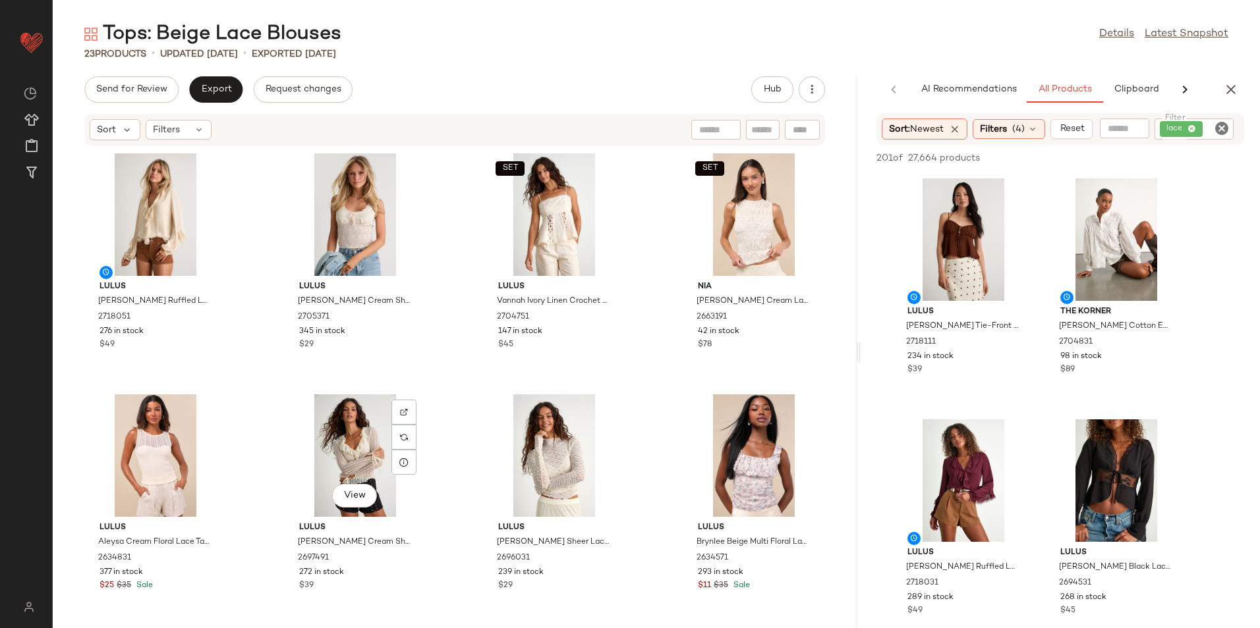
scroll to position [3491, 0]
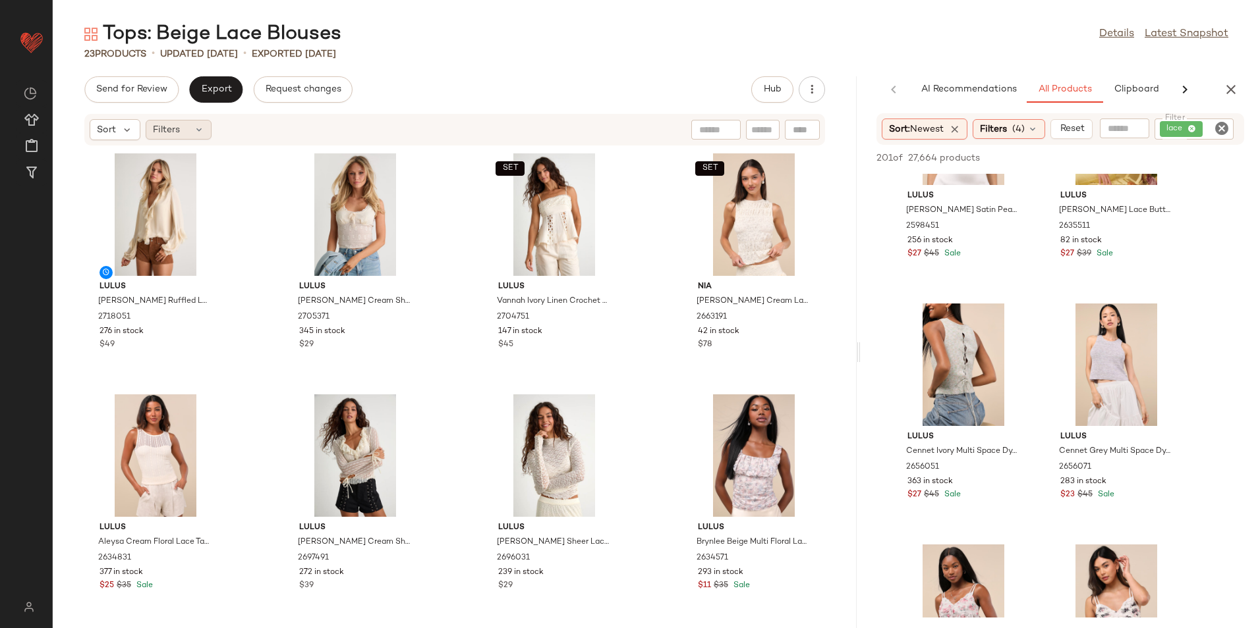
click at [190, 130] on div "Filters" at bounding box center [179, 130] width 66 height 20
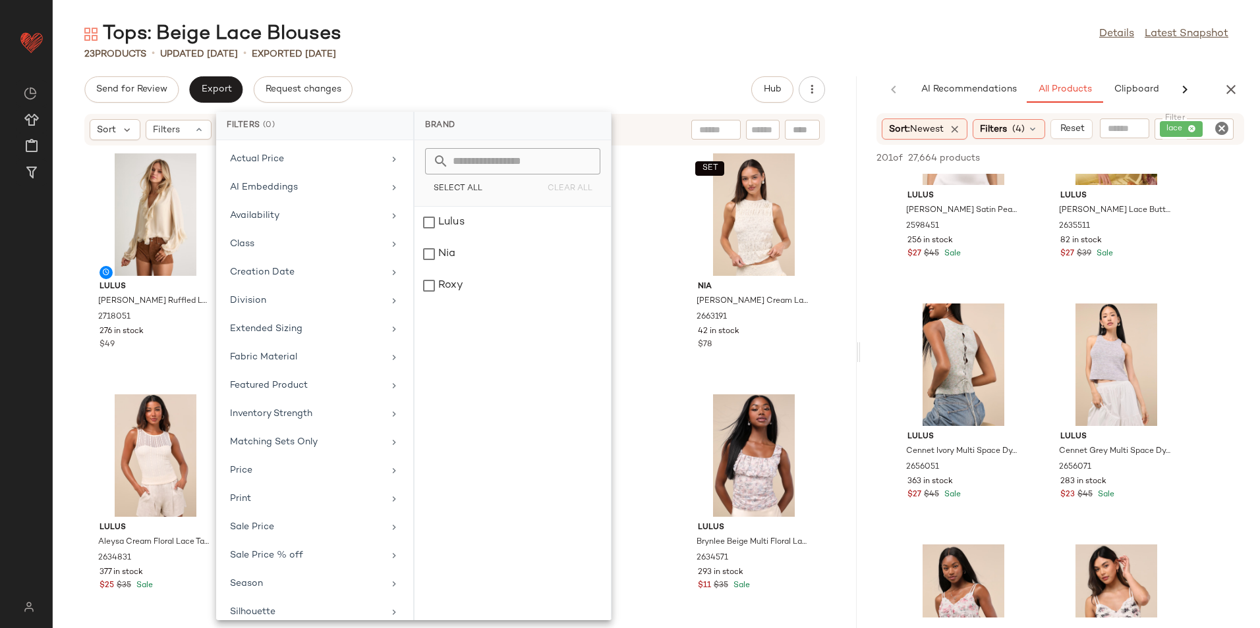
scroll to position [97, 0]
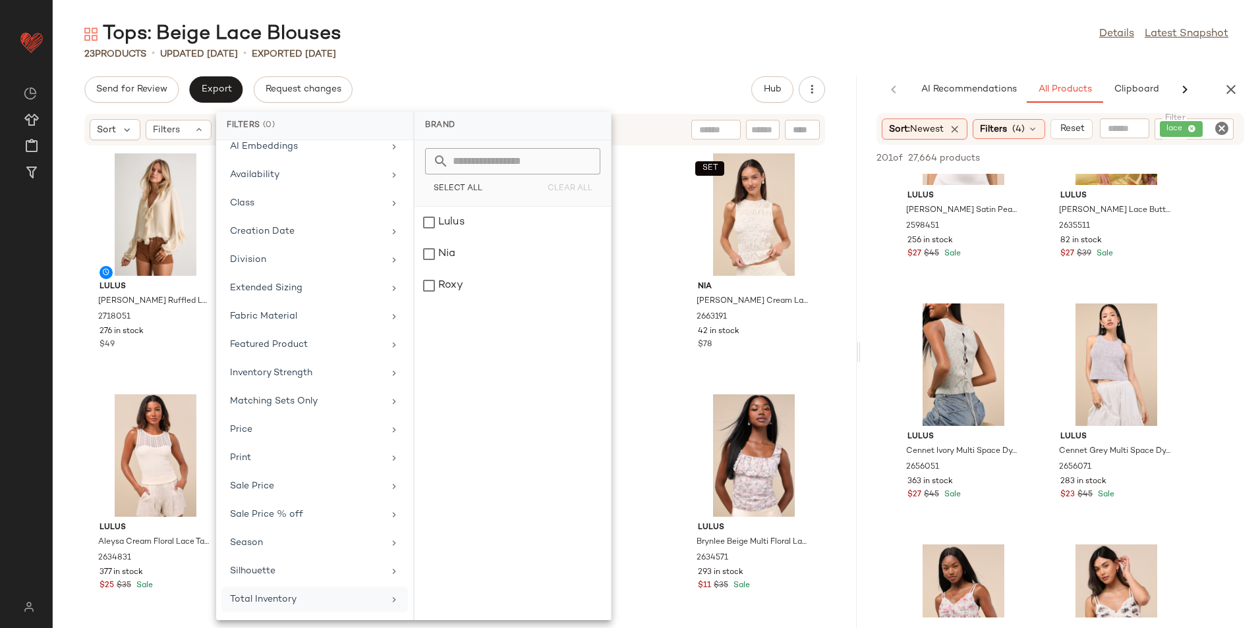
click at [269, 606] on div "Total Inventory" at bounding box center [306, 600] width 153 height 14
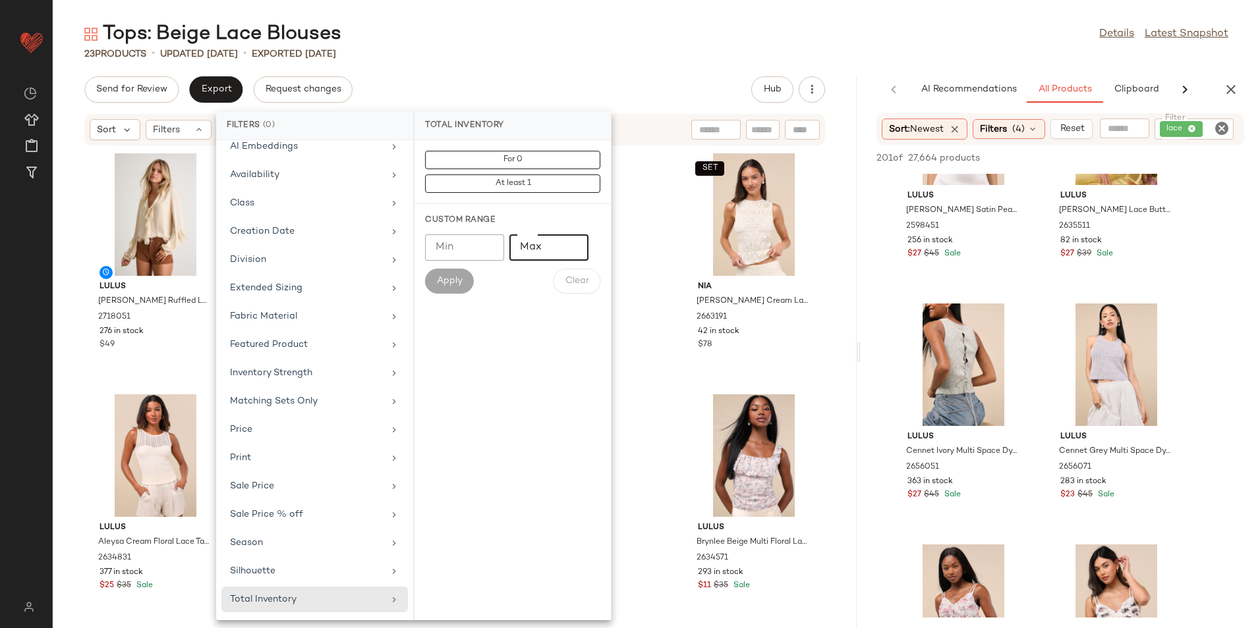
click at [563, 252] on input "Max" at bounding box center [548, 248] width 79 height 26
type input "**"
click at [435, 282] on button "Apply" at bounding box center [449, 281] width 49 height 25
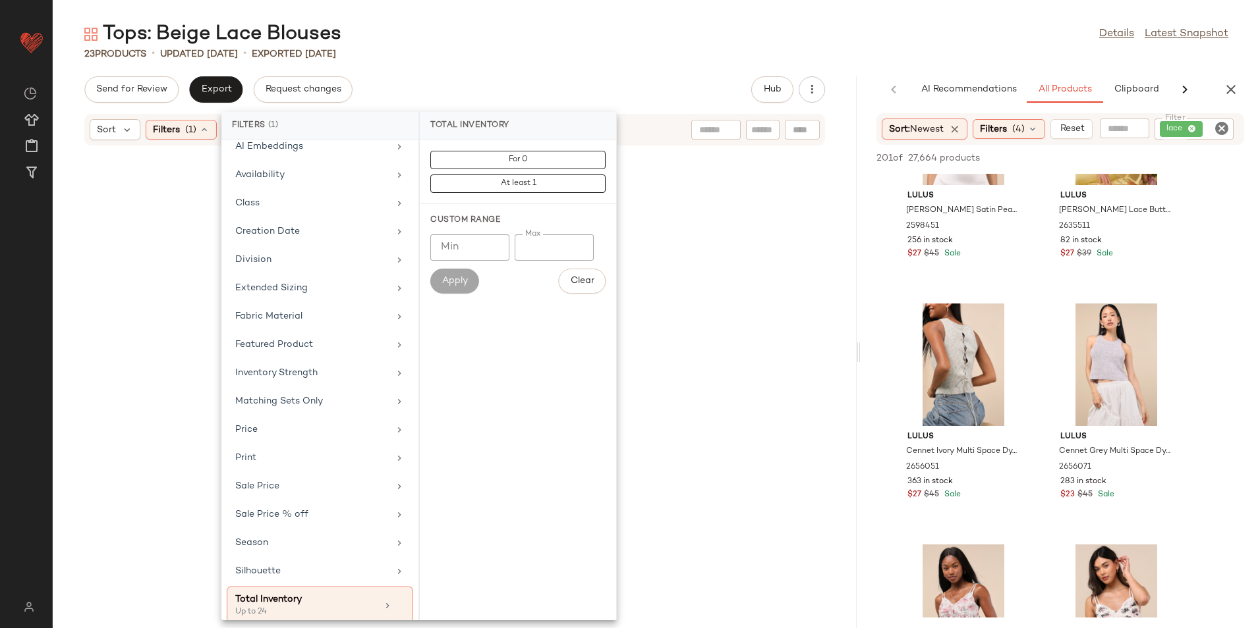
scroll to position [4215, 0]
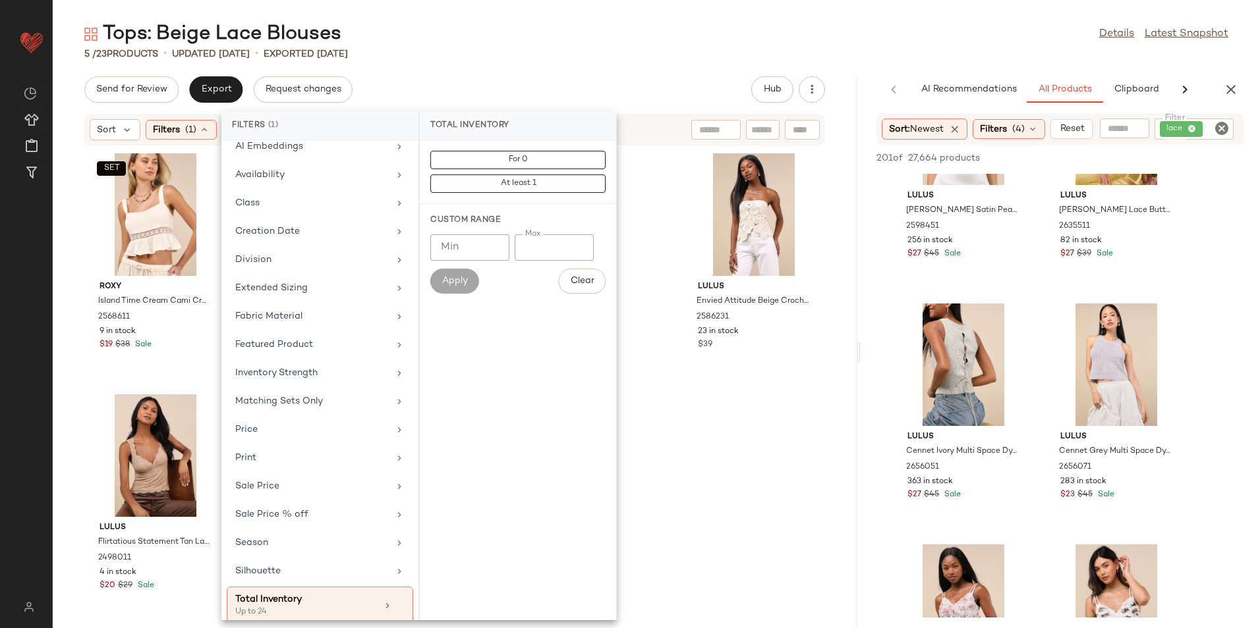
click at [553, 34] on div "Tops: Beige Lace Blouses Details Latest Snapshot" at bounding box center [656, 34] width 1207 height 26
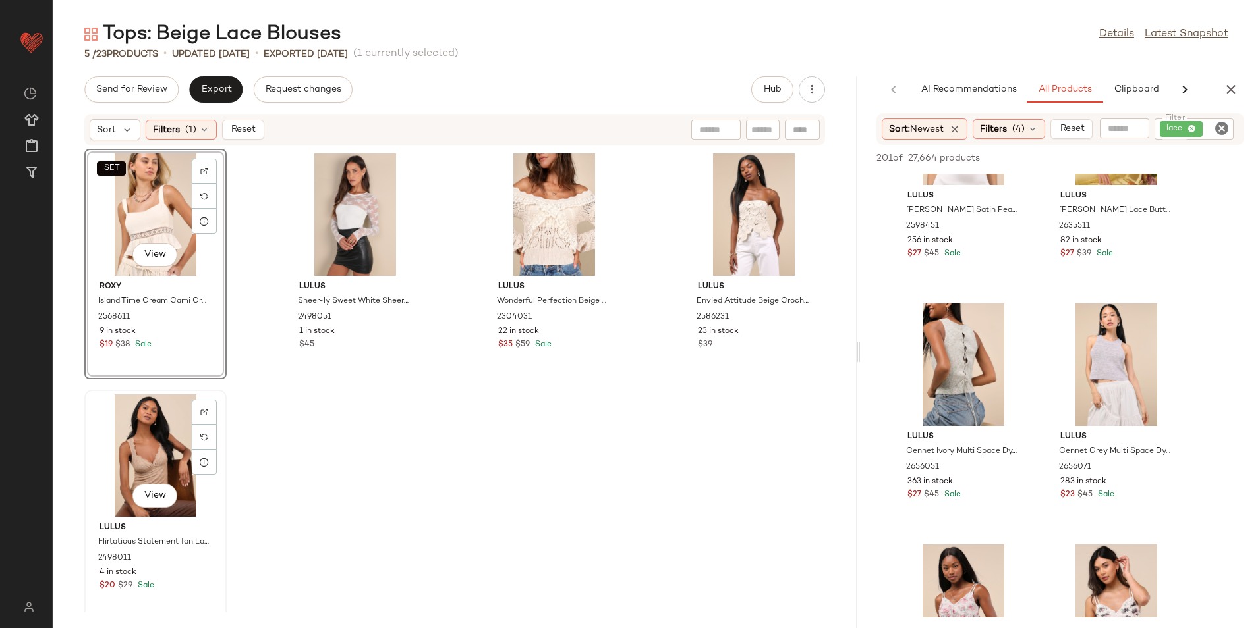
click at [155, 458] on div "View" at bounding box center [155, 456] width 133 height 123
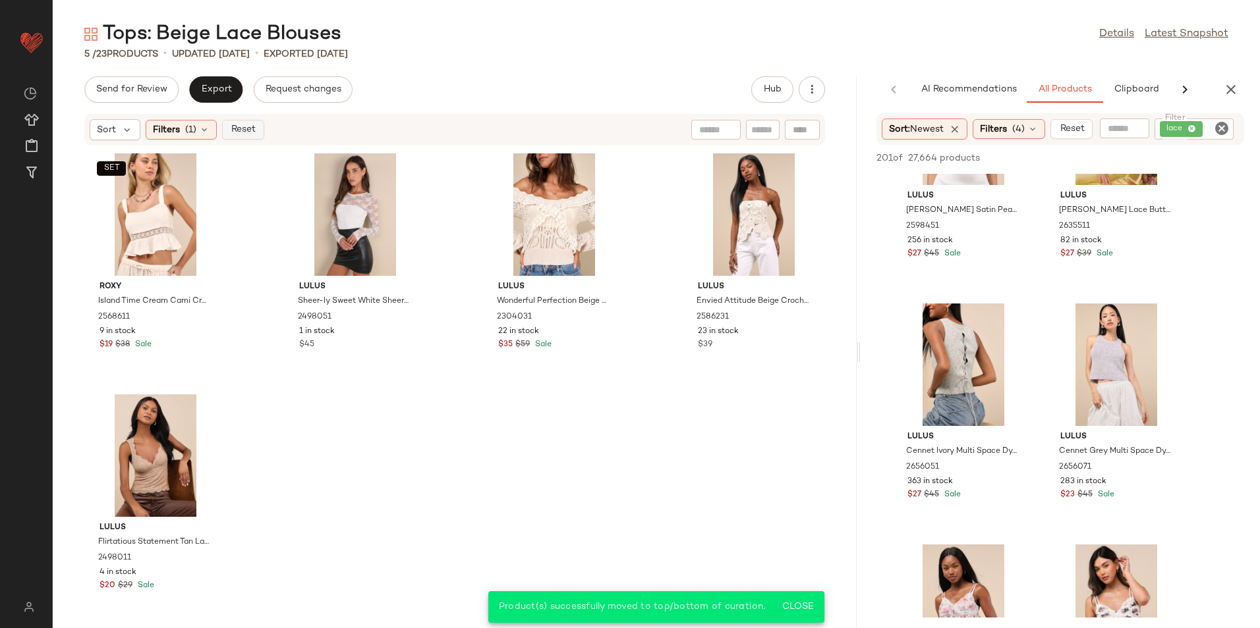
click at [246, 136] on button "Reset" at bounding box center [243, 130] width 42 height 20
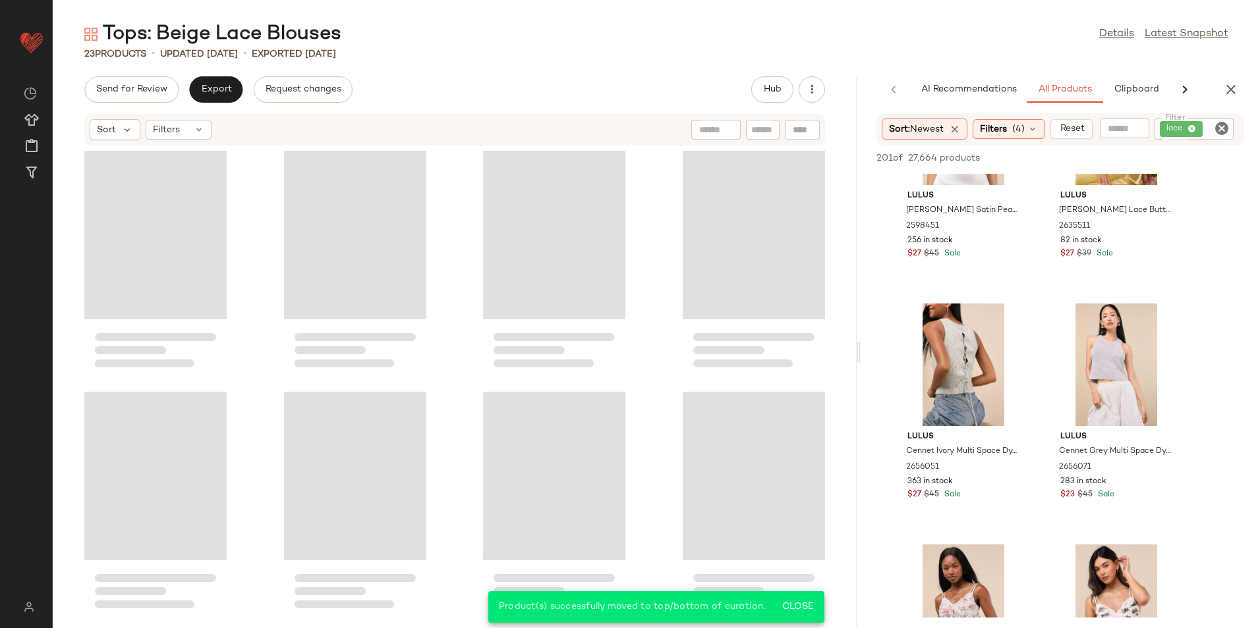
scroll to position [983, 0]
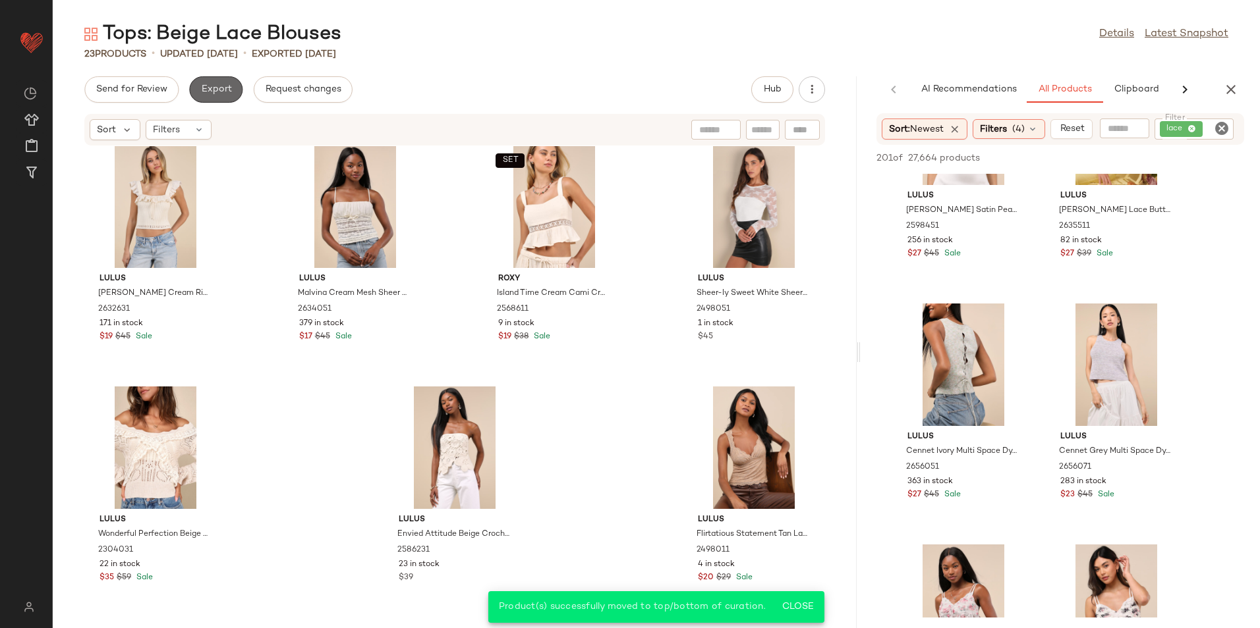
click at [219, 79] on button "Export" at bounding box center [215, 89] width 53 height 26
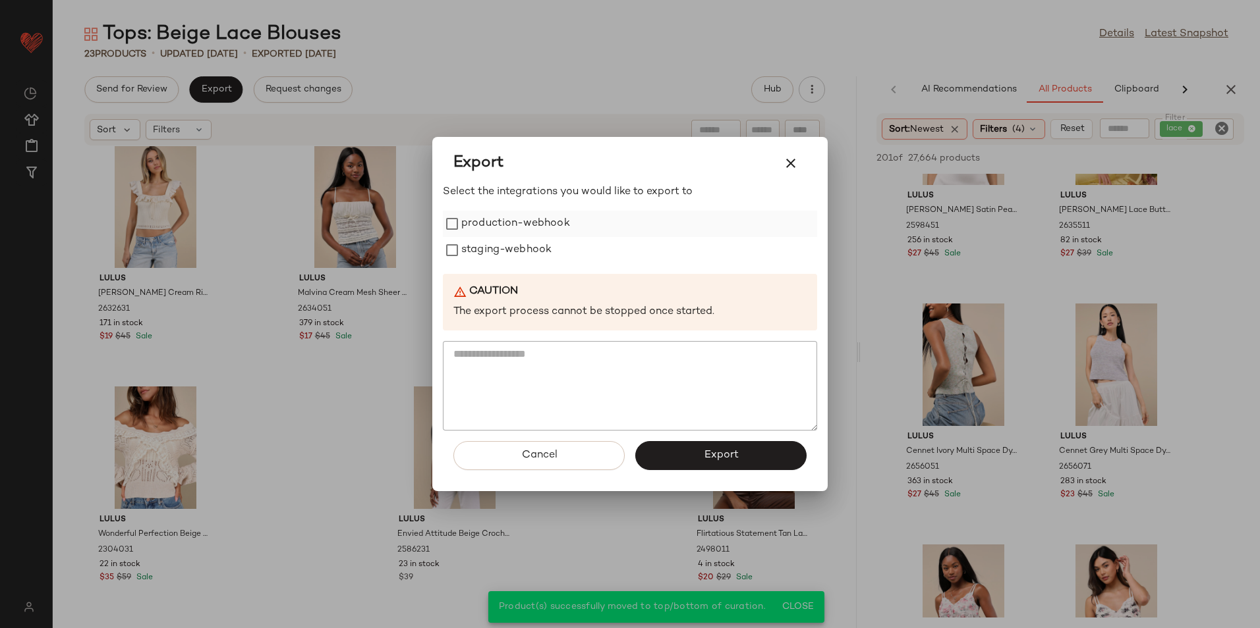
click at [524, 219] on label "production-webhook" at bounding box center [515, 224] width 109 height 26
click at [503, 254] on label "staging-webhook" at bounding box center [506, 250] width 90 height 26
click at [676, 450] on button "Export" at bounding box center [720, 455] width 171 height 29
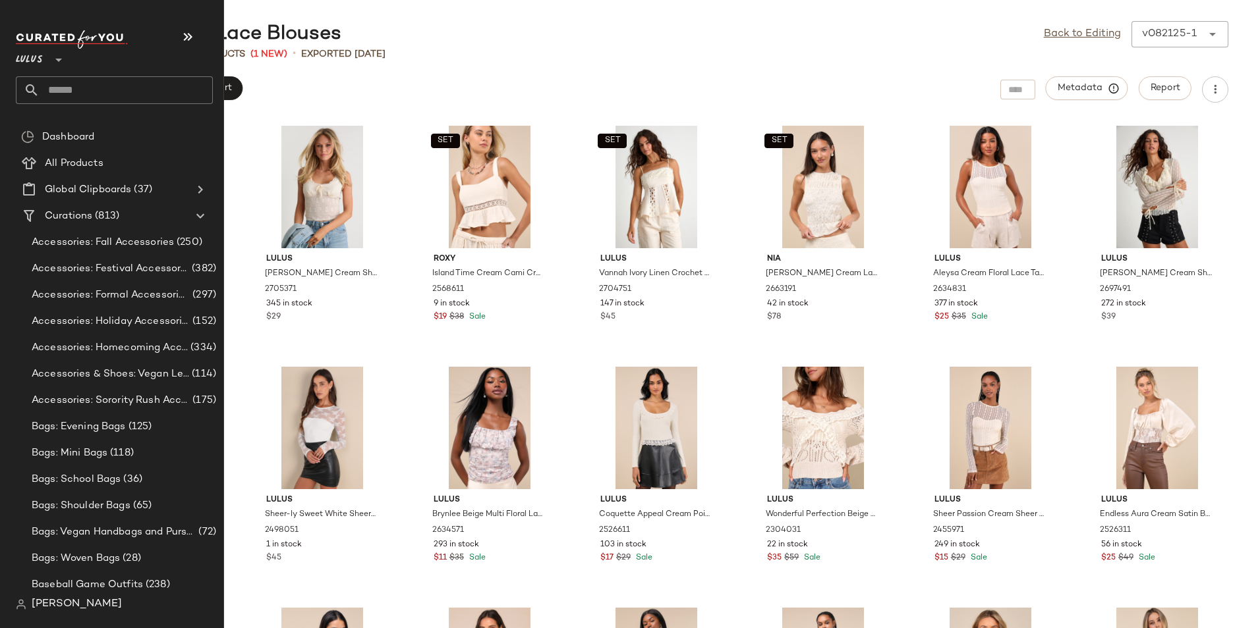
click at [50, 89] on input "text" at bounding box center [126, 90] width 173 height 28
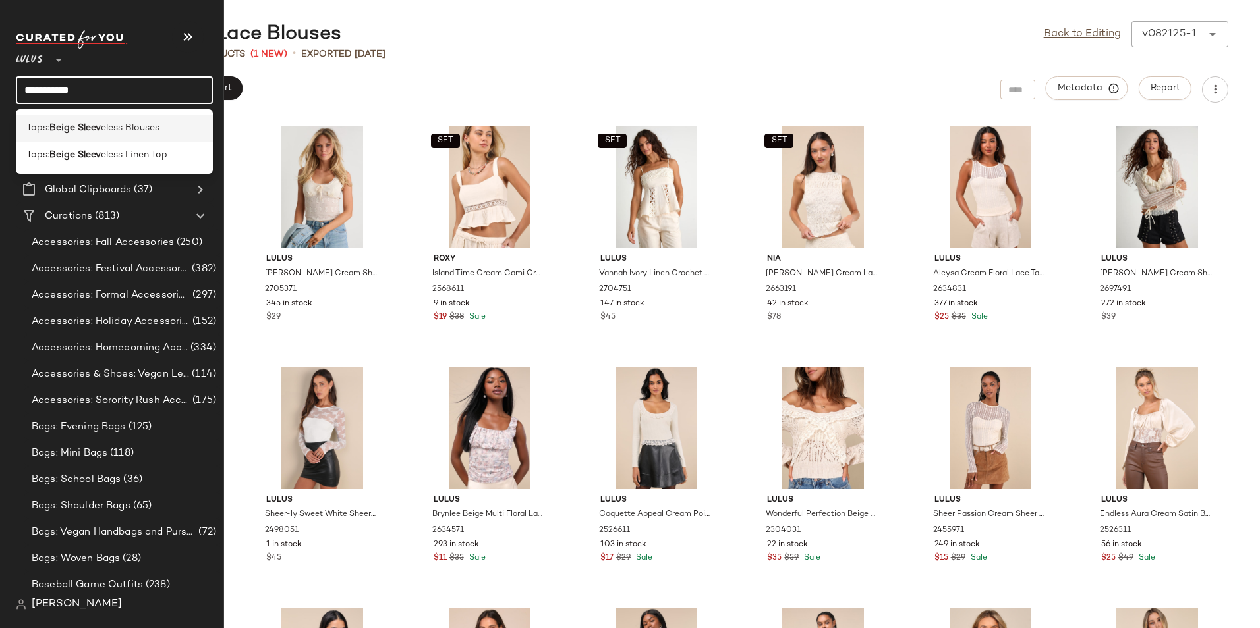
type input "**********"
click at [84, 130] on b "Beige Sleev" at bounding box center [74, 128] width 51 height 14
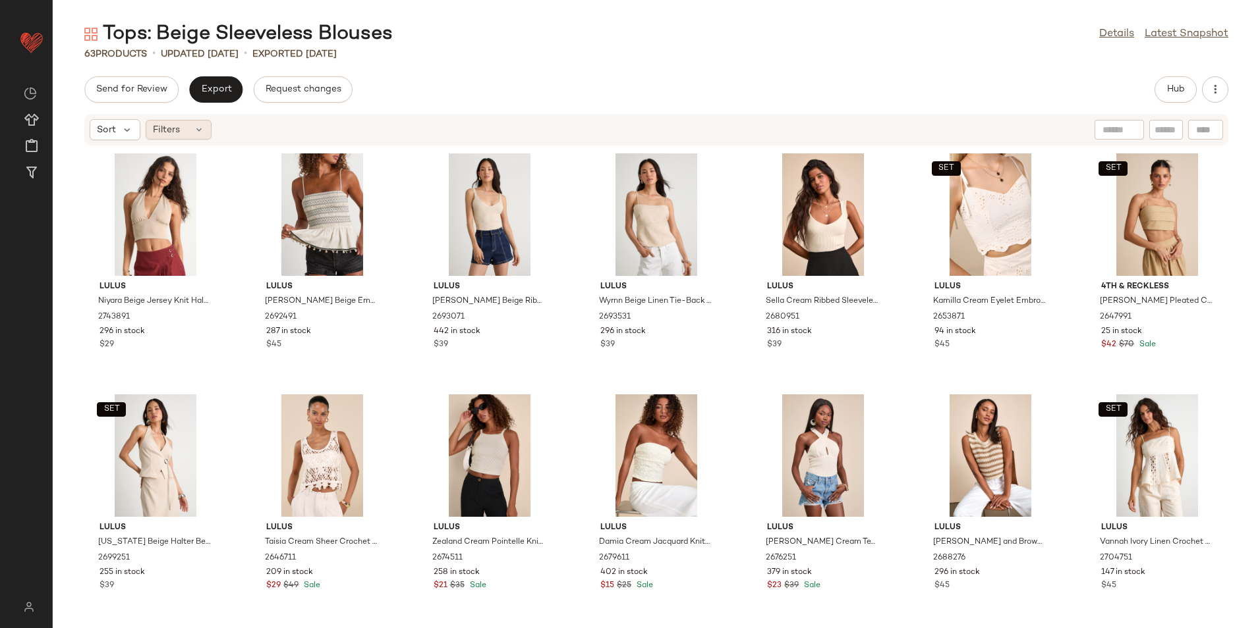
click at [200, 133] on icon at bounding box center [199, 130] width 11 height 11
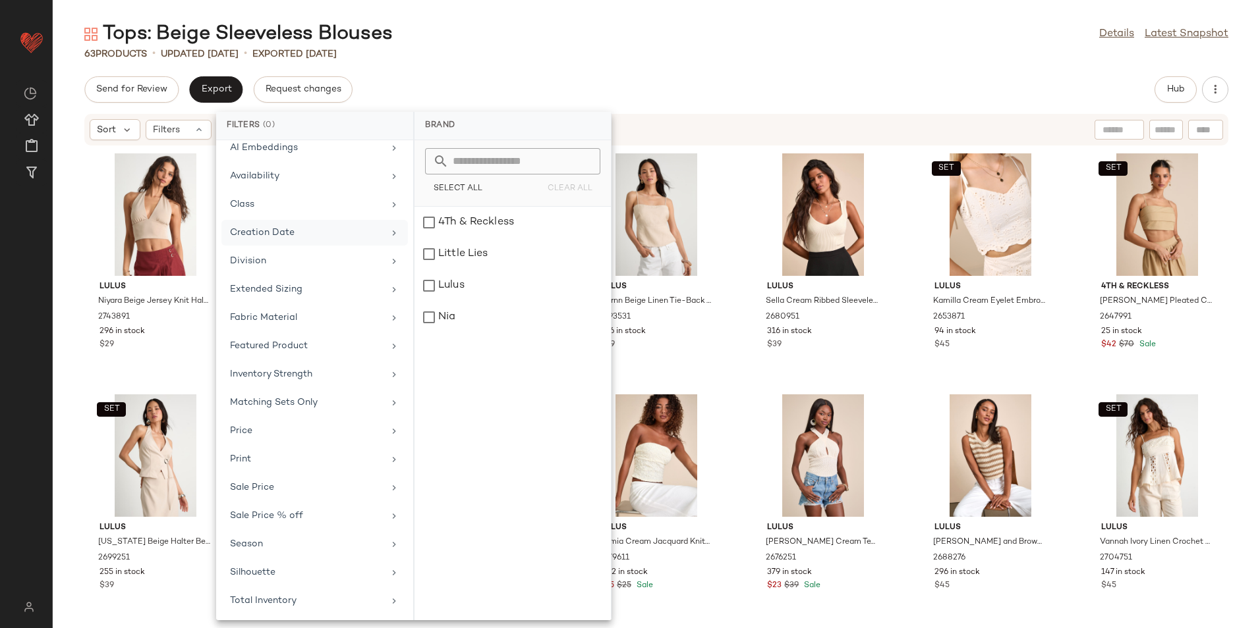
scroll to position [97, 0]
click at [342, 596] on div "Total Inventory" at bounding box center [306, 600] width 153 height 14
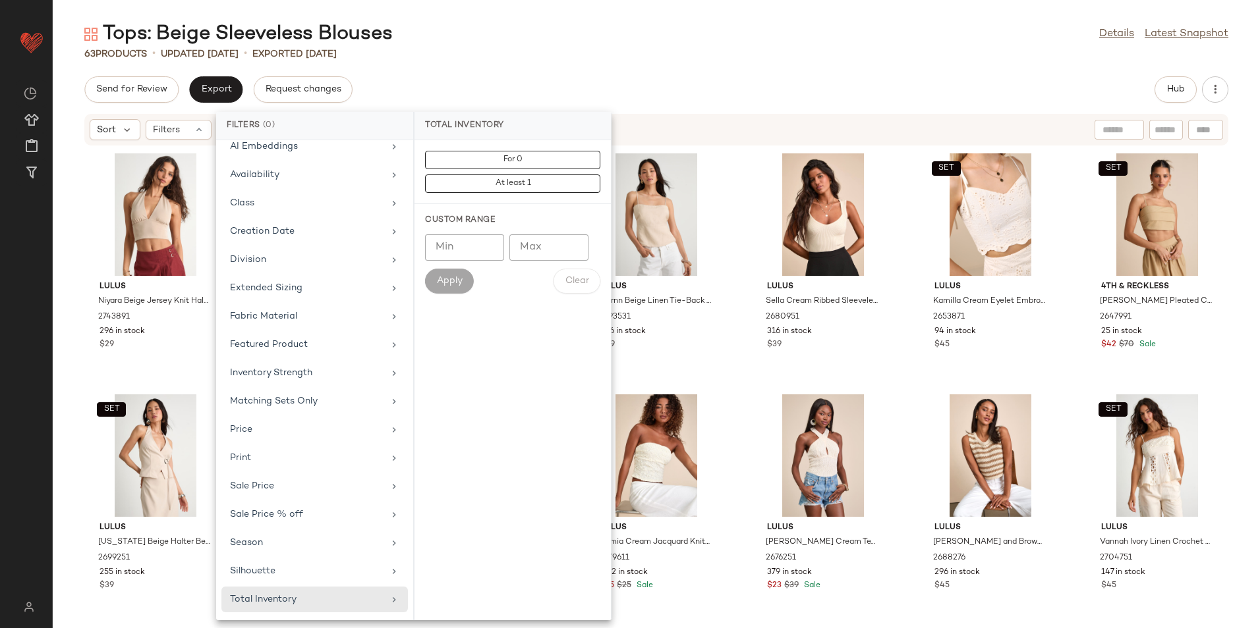
click at [530, 248] on input "Max" at bounding box center [548, 248] width 79 height 26
type input "**"
click at [431, 283] on button "Apply" at bounding box center [449, 281] width 49 height 25
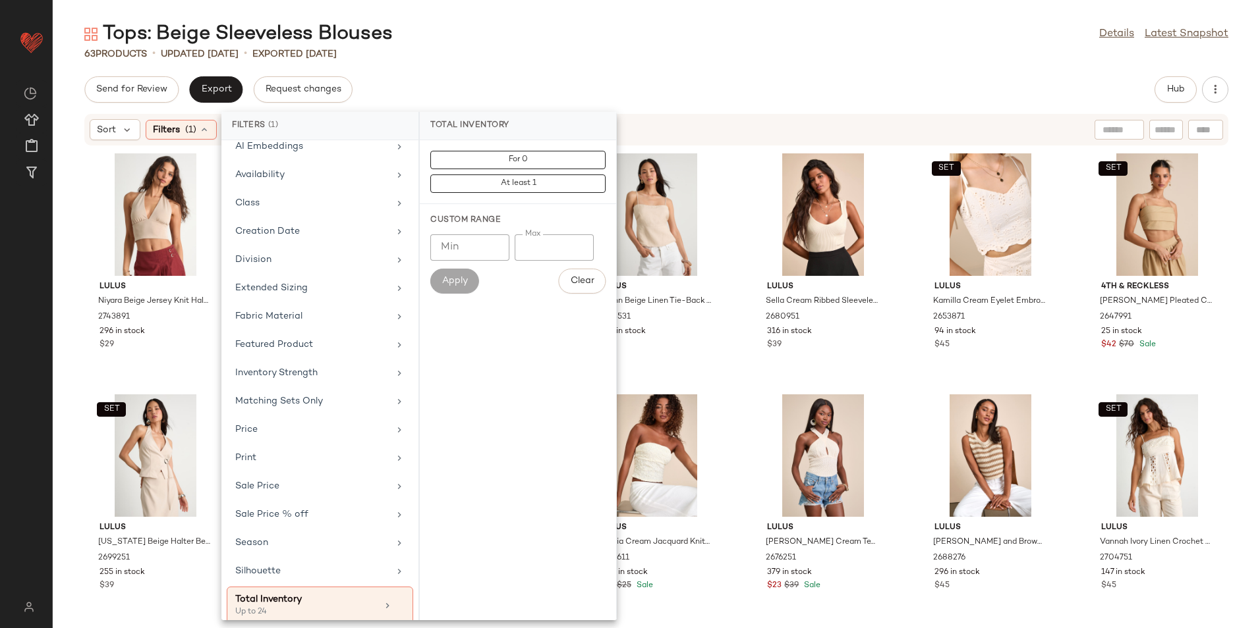
click at [600, 53] on div "63 Products • updated [DATE] • Exported [DATE]" at bounding box center [656, 53] width 1207 height 13
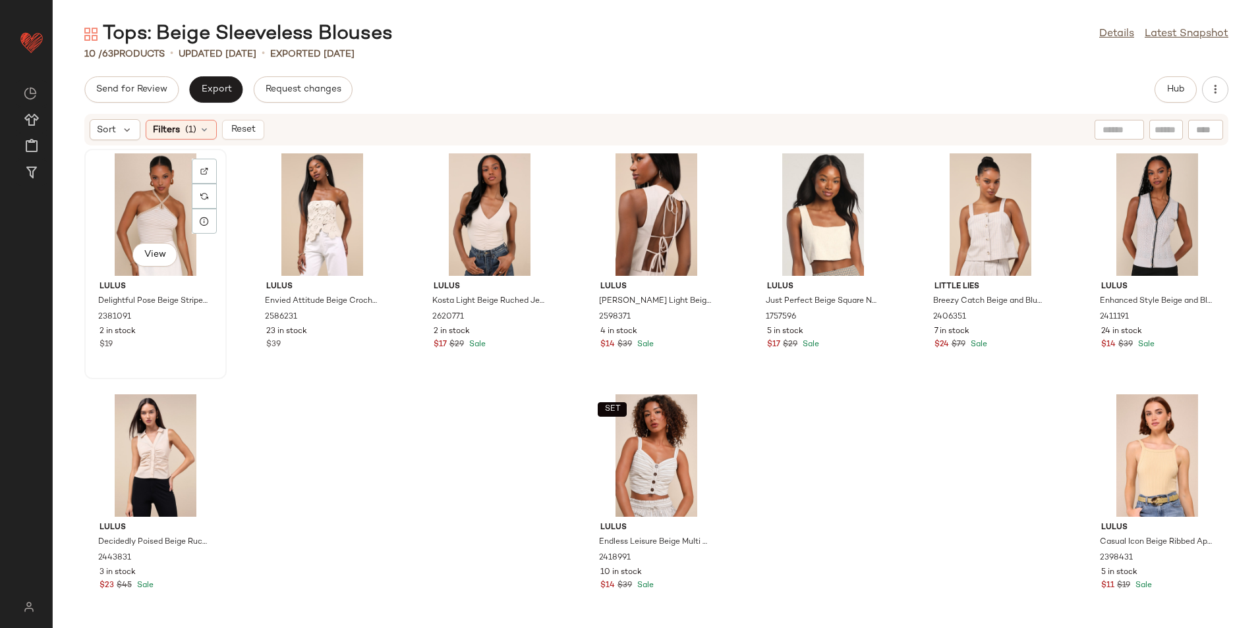
click at [161, 209] on div "View" at bounding box center [155, 214] width 133 height 123
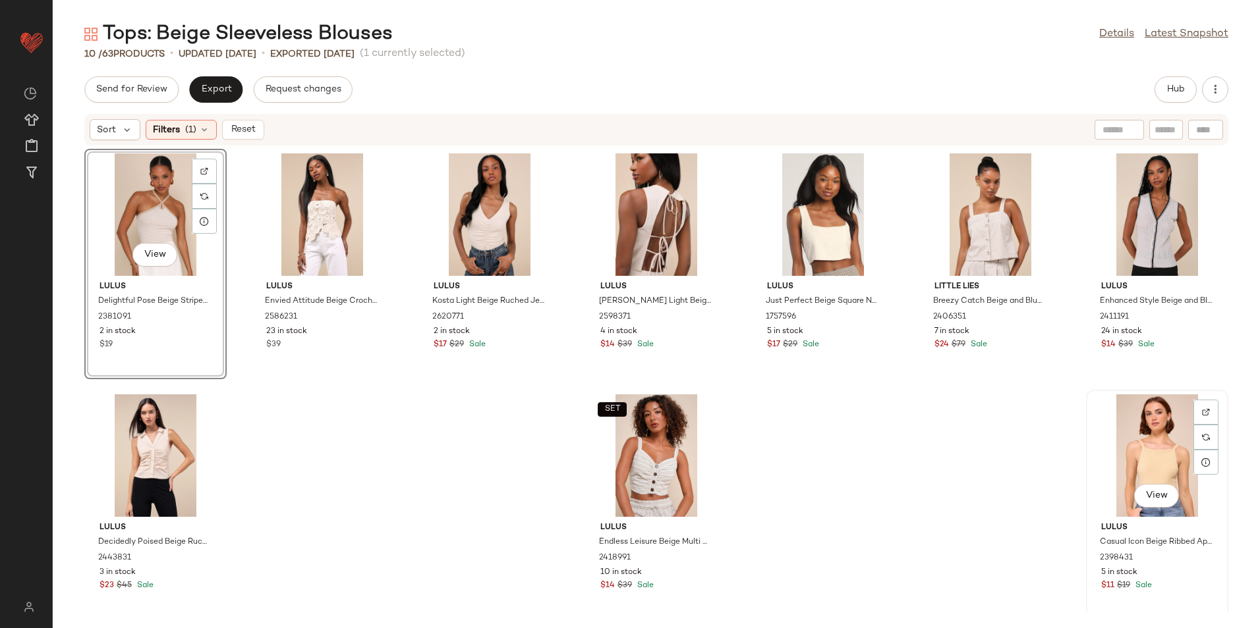
click at [1123, 458] on div "View" at bounding box center [1156, 456] width 133 height 123
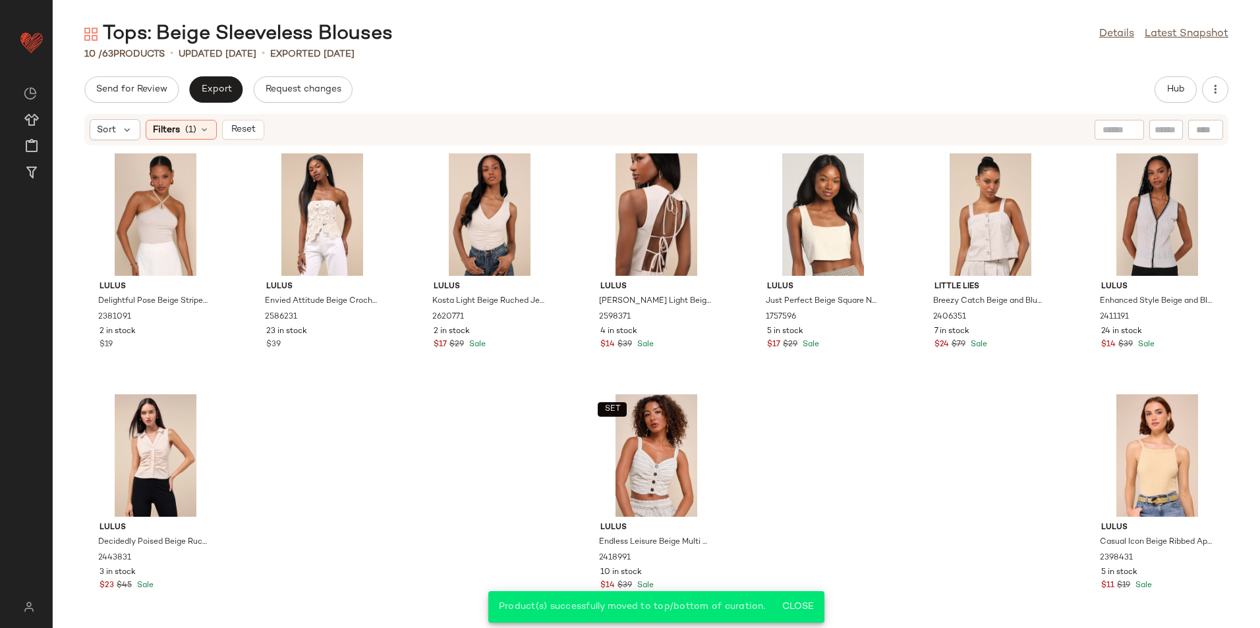
click at [236, 125] on span "Reset" at bounding box center [242, 130] width 25 height 11
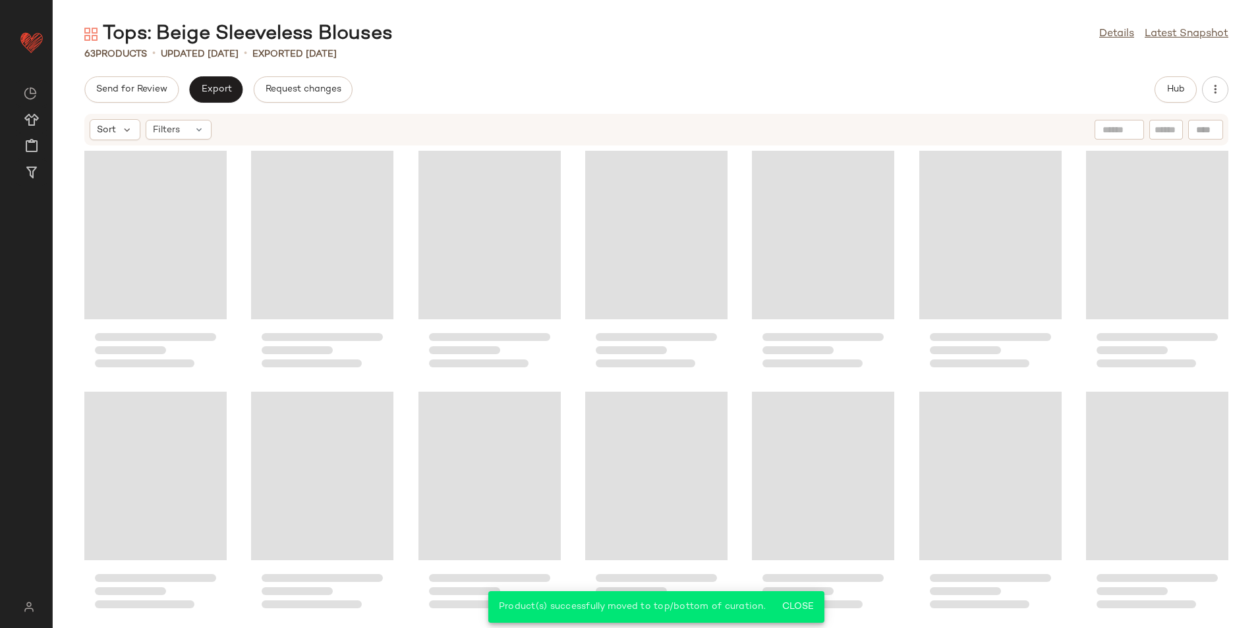
scroll to position [1706, 0]
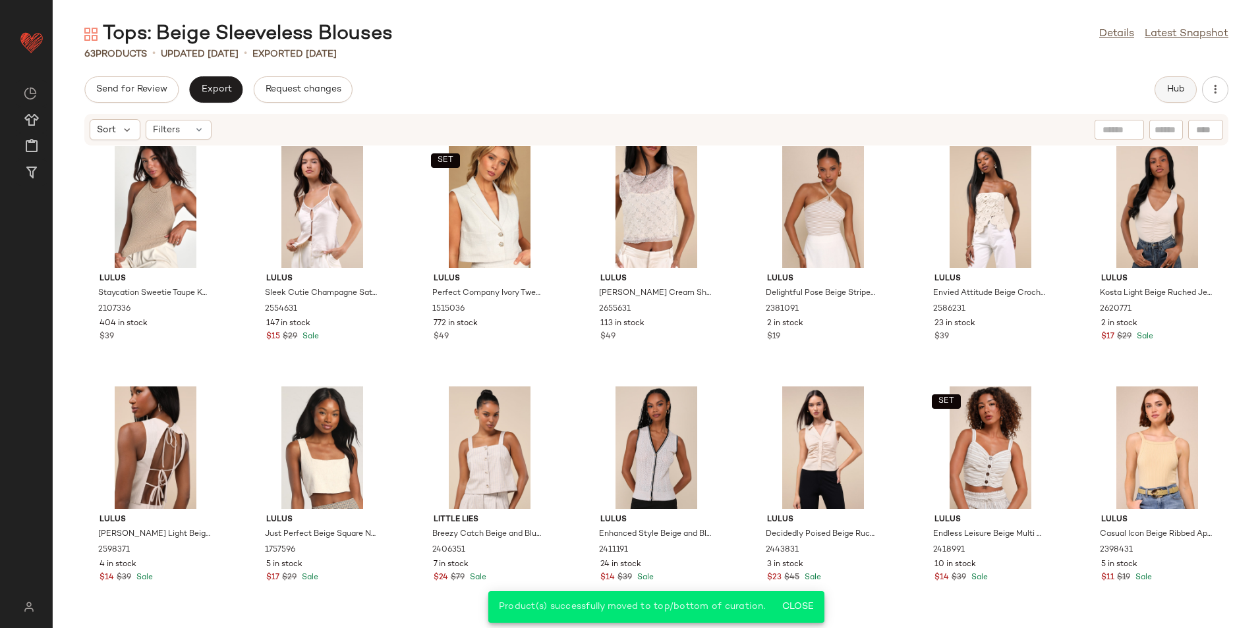
click at [1171, 89] on span "Hub" at bounding box center [1175, 89] width 18 height 11
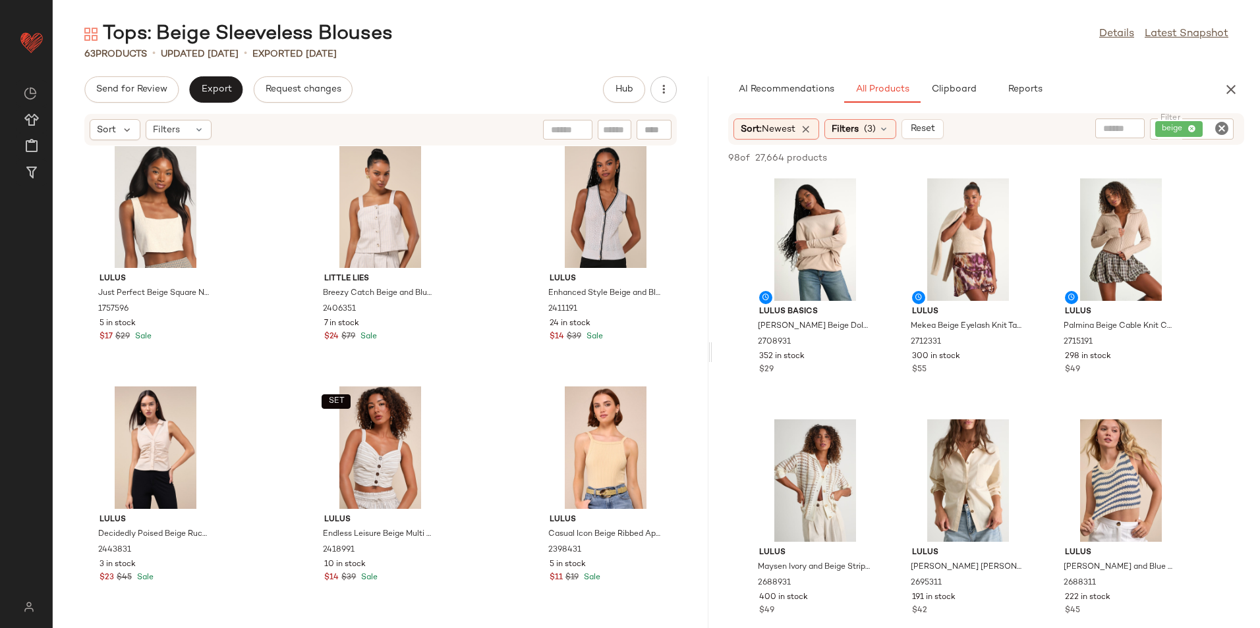
scroll to position [3394, 0]
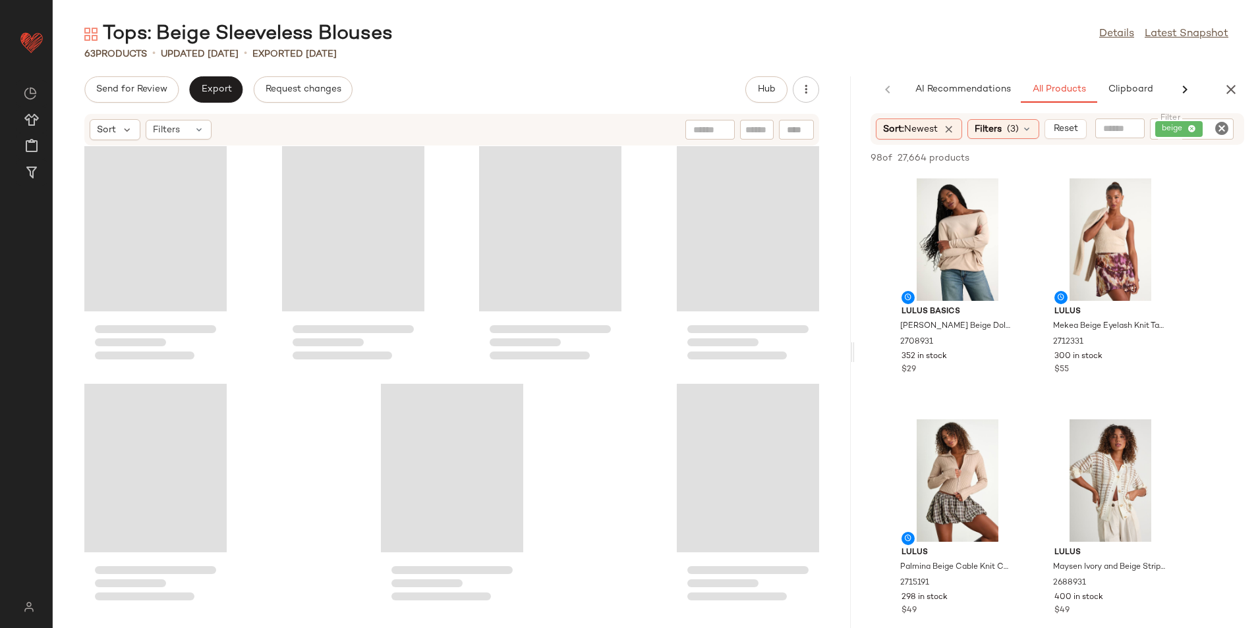
drag, startPoint x: 656, startPoint y: 354, endPoint x: 957, endPoint y: 375, distance: 301.1
click at [957, 375] on div "Tops: Beige Sleeveless Blouses Details Latest Snapshot 63 Products • updated [D…" at bounding box center [656, 324] width 1207 height 607
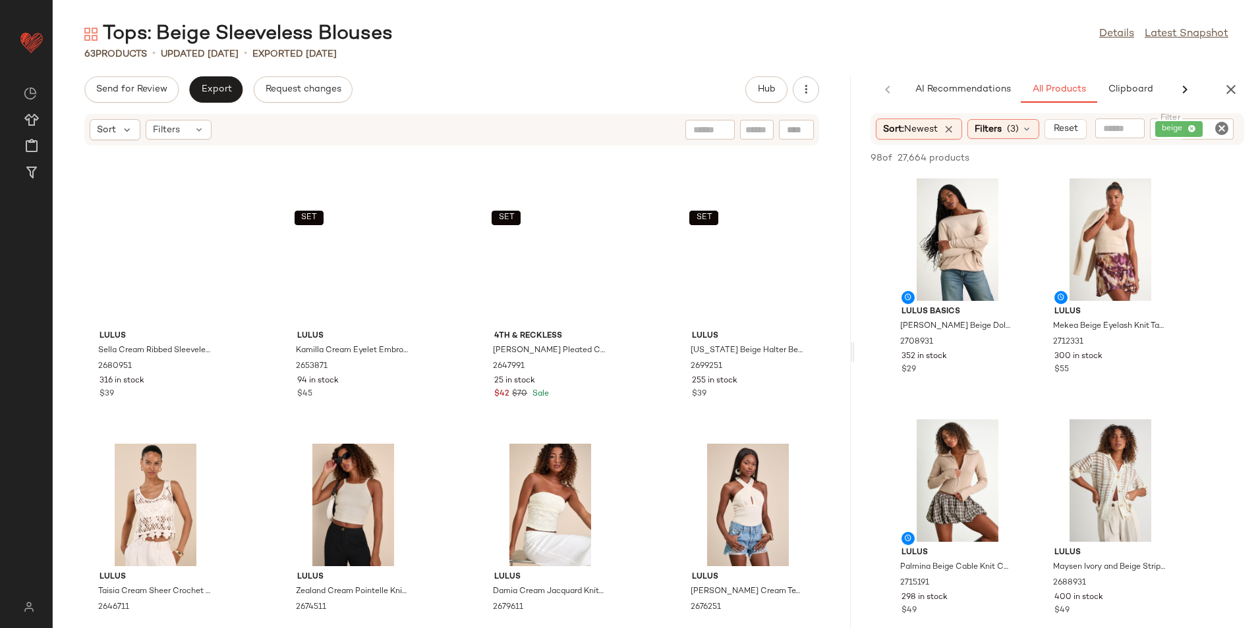
scroll to position [0, 0]
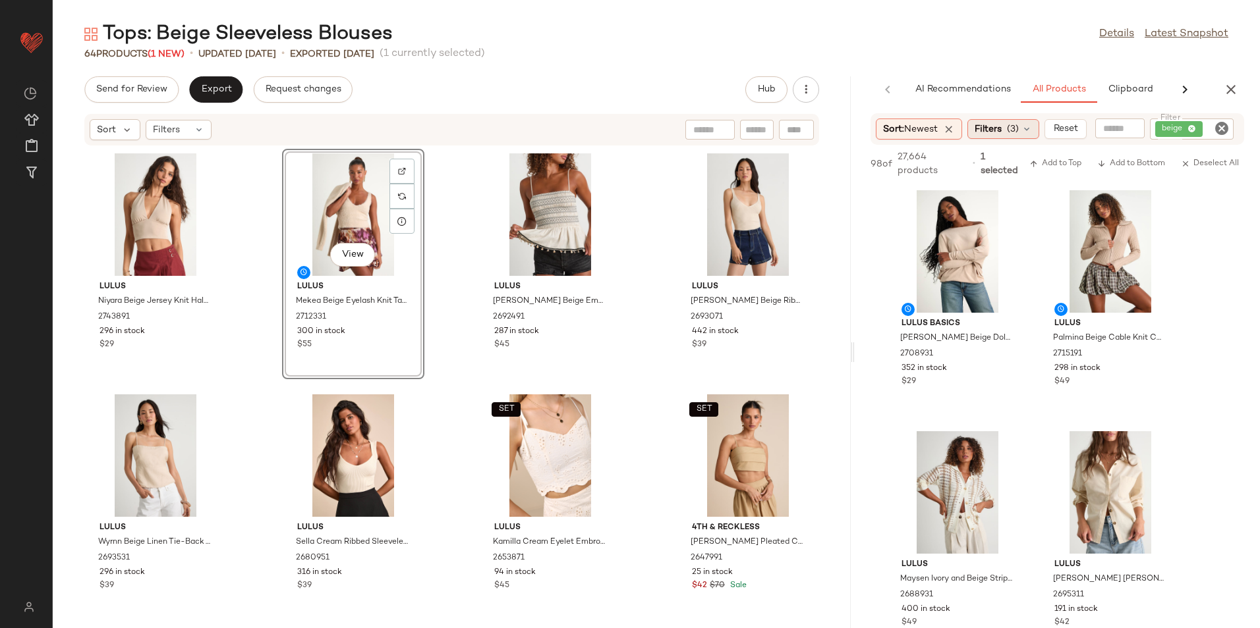
click at [1012, 132] on span "(3)" at bounding box center [1013, 130] width 12 height 14
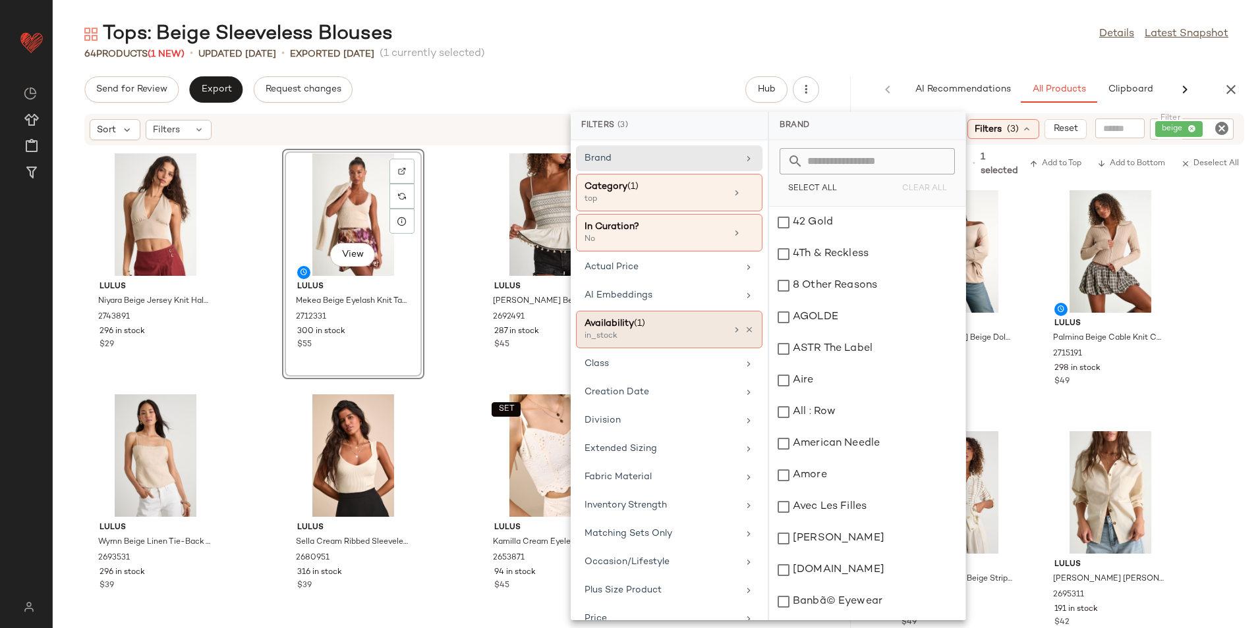
click at [628, 325] on div "Availability (1)" at bounding box center [655, 324] width 142 height 14
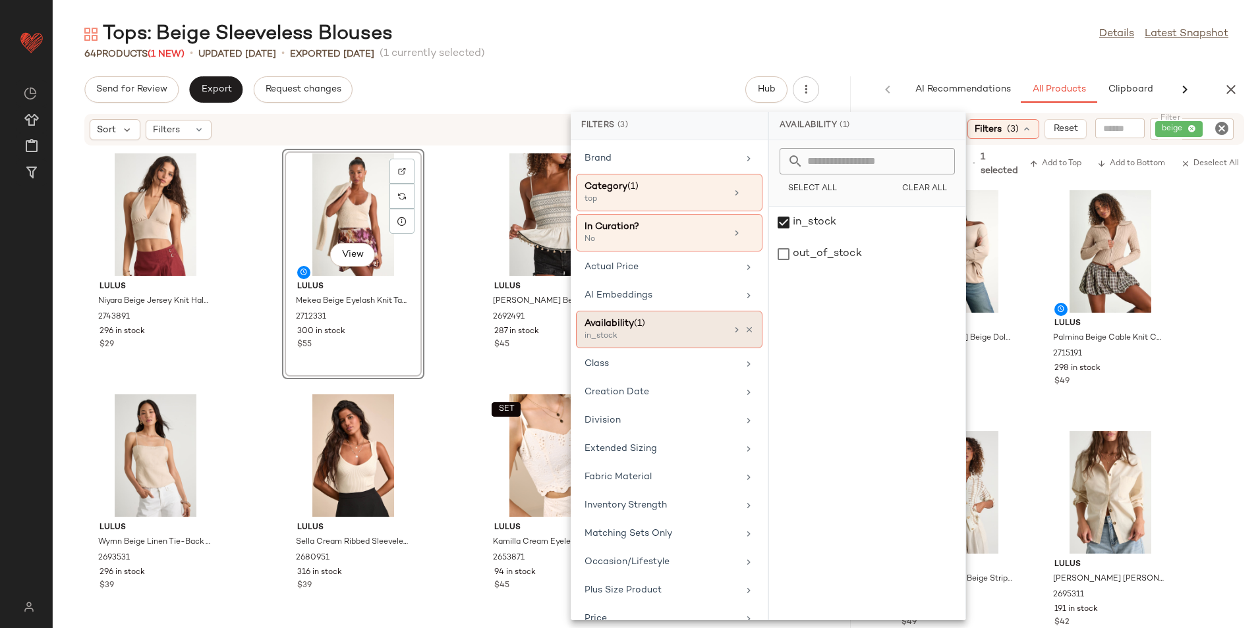
click at [628, 325] on div "Availability (1)" at bounding box center [655, 324] width 142 height 14
click at [1119, 30] on link "Details" at bounding box center [1116, 34] width 35 height 16
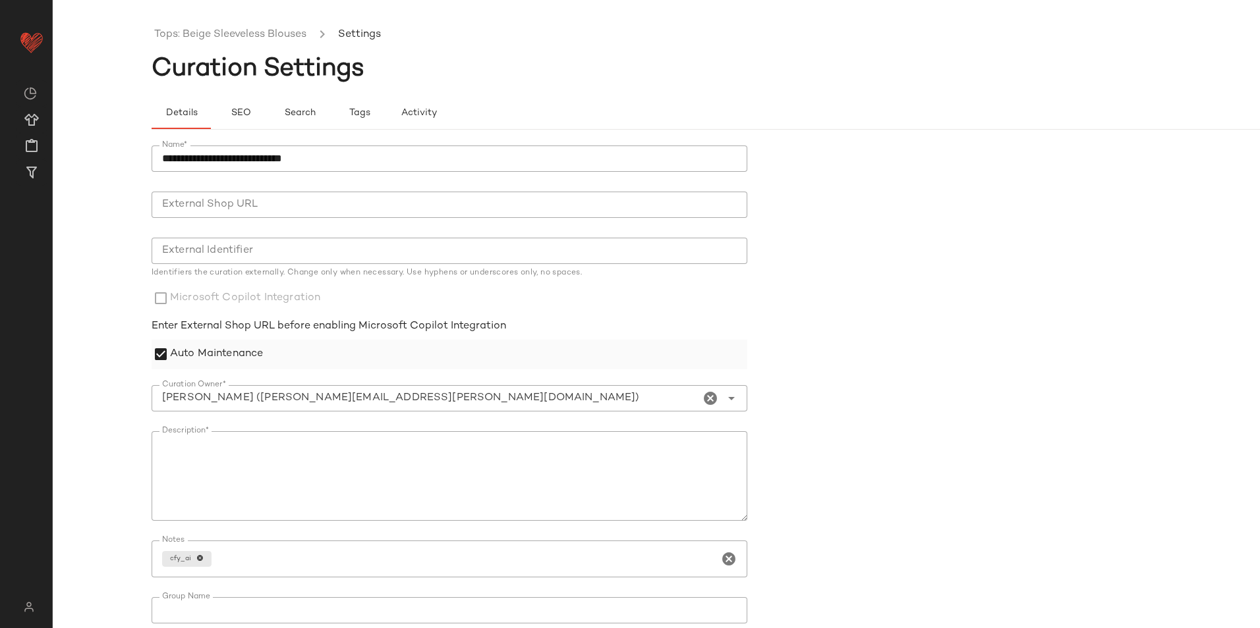
click at [244, 354] on label "Auto Maintenance" at bounding box center [216, 355] width 93 height 30
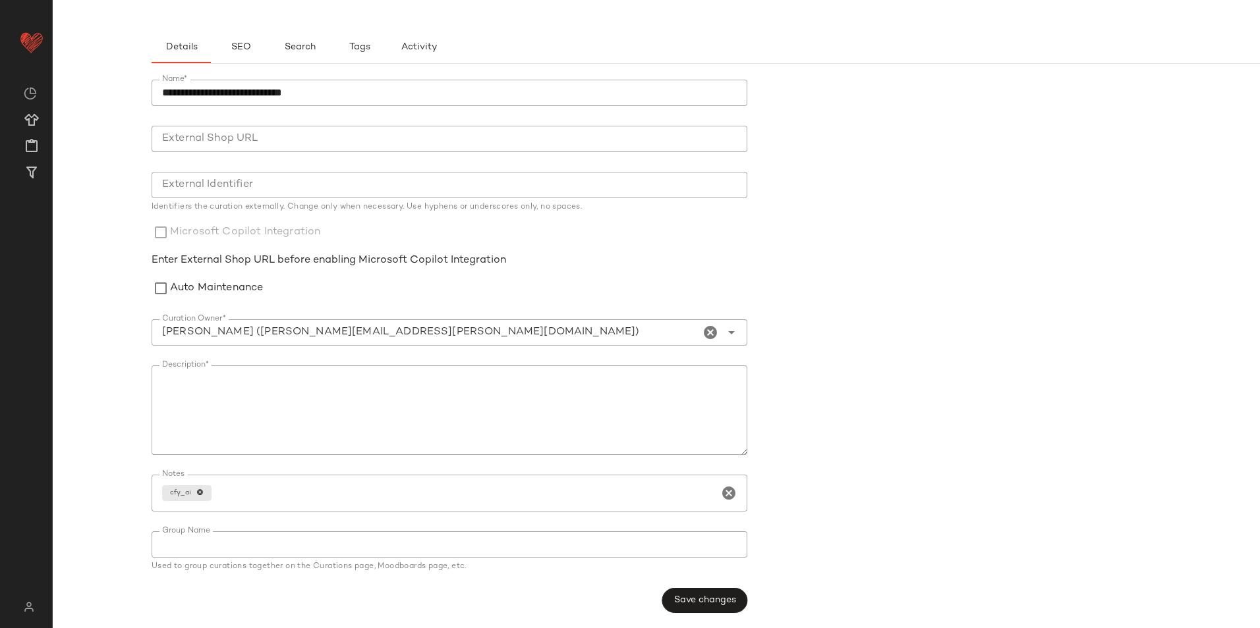
scroll to position [67, 0]
click at [720, 605] on span "Save changes" at bounding box center [704, 600] width 63 height 11
click at [688, 598] on span "Save changes" at bounding box center [704, 600] width 63 height 11
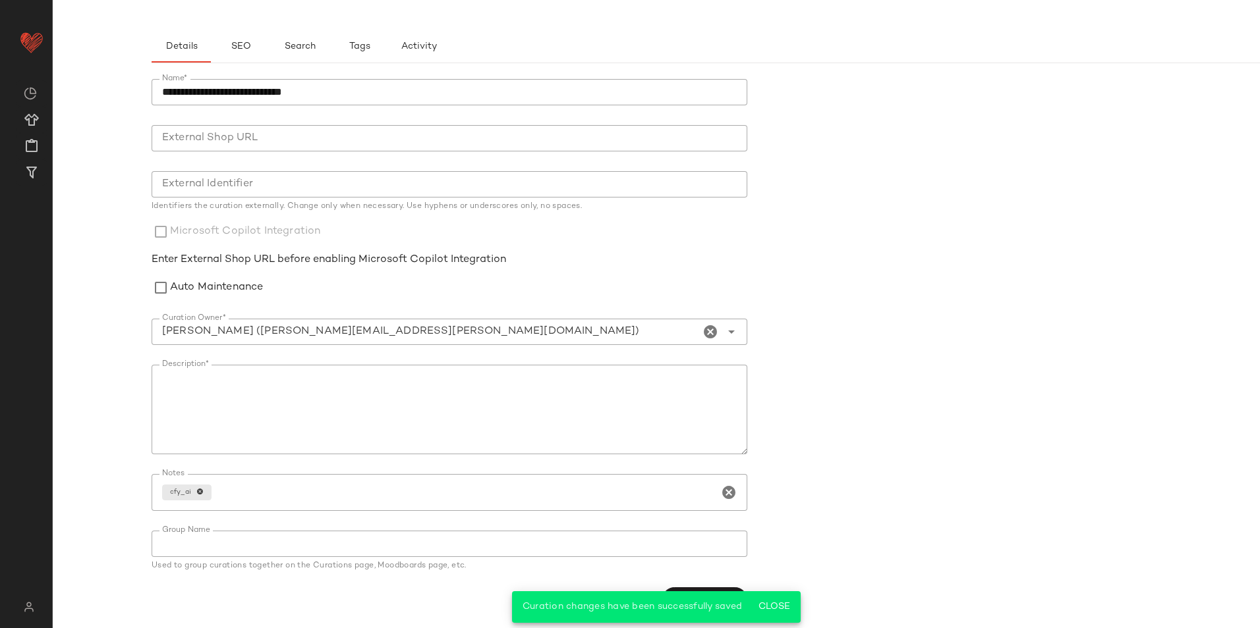
scroll to position [0, 0]
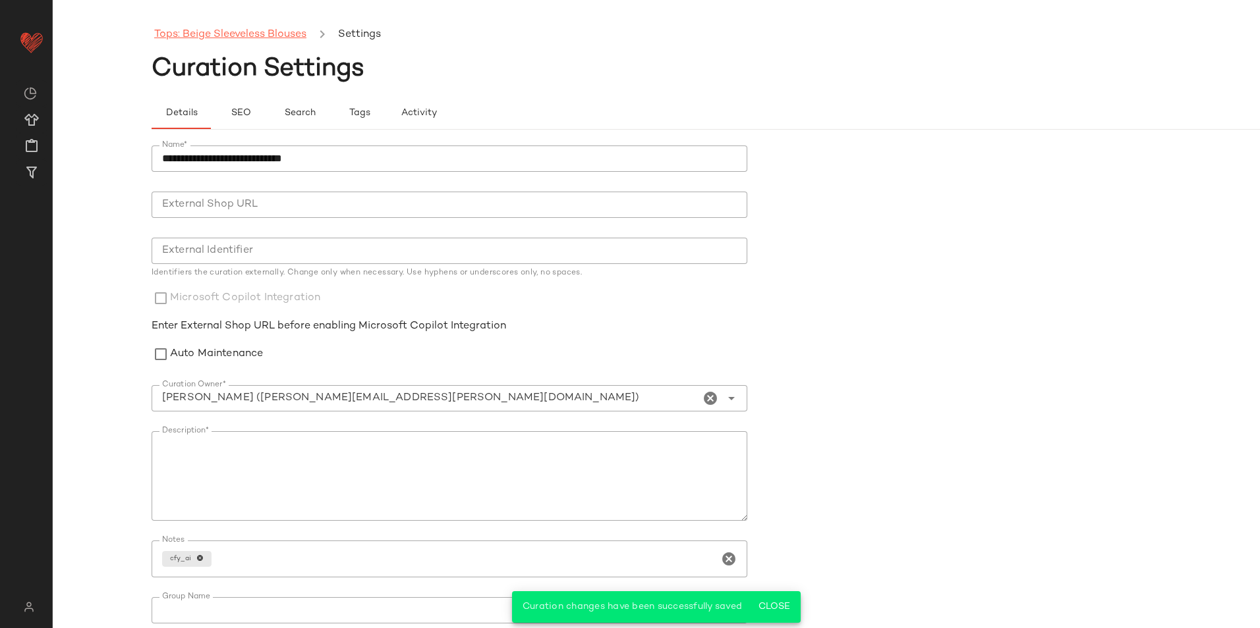
click at [203, 38] on link "Tops: Beige Sleeveless Blouses" at bounding box center [230, 34] width 152 height 17
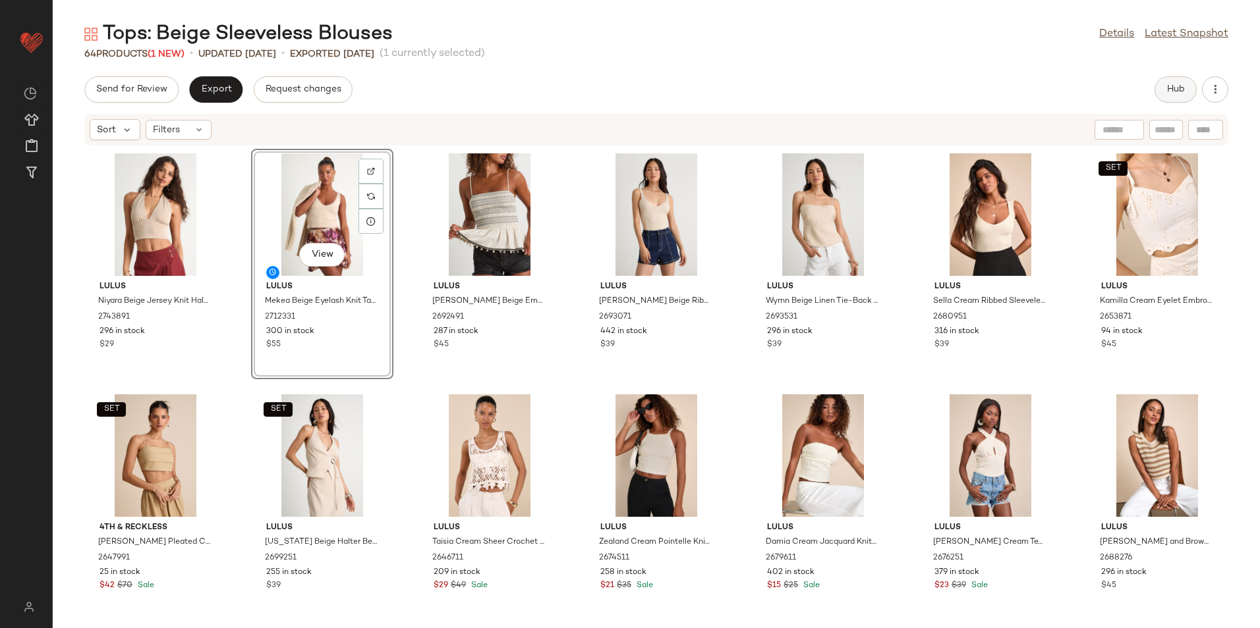
click at [1175, 86] on span "Hub" at bounding box center [1175, 89] width 18 height 11
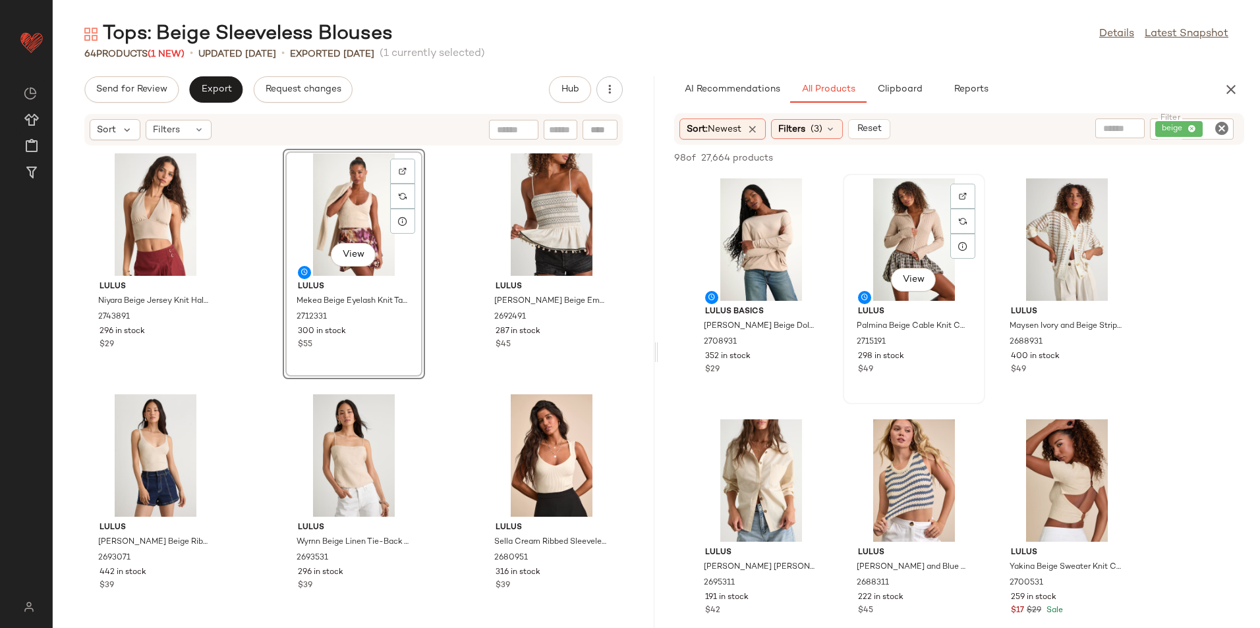
drag, startPoint x: 660, startPoint y: 347, endPoint x: 920, endPoint y: 370, distance: 261.2
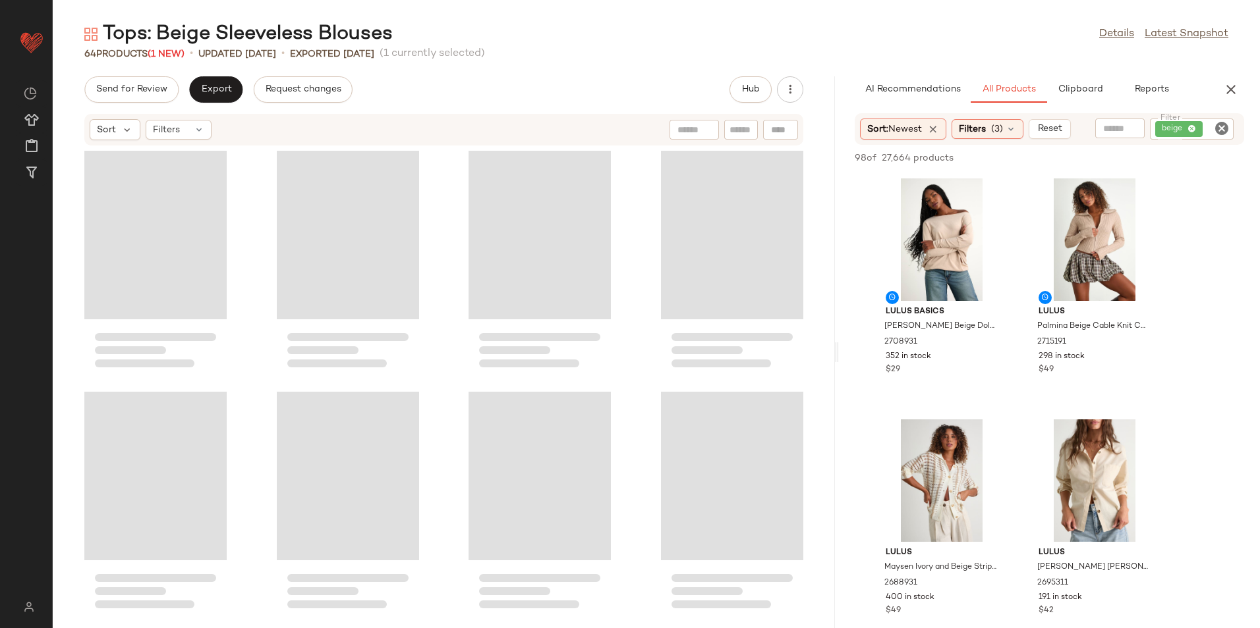
drag, startPoint x: 654, startPoint y: 356, endPoint x: 916, endPoint y: 347, distance: 262.3
click at [916, 347] on div "Tops: Beige Sleeveless Blouses Details Latest Snapshot 64 Products (1 New) • up…" at bounding box center [656, 324] width 1207 height 607
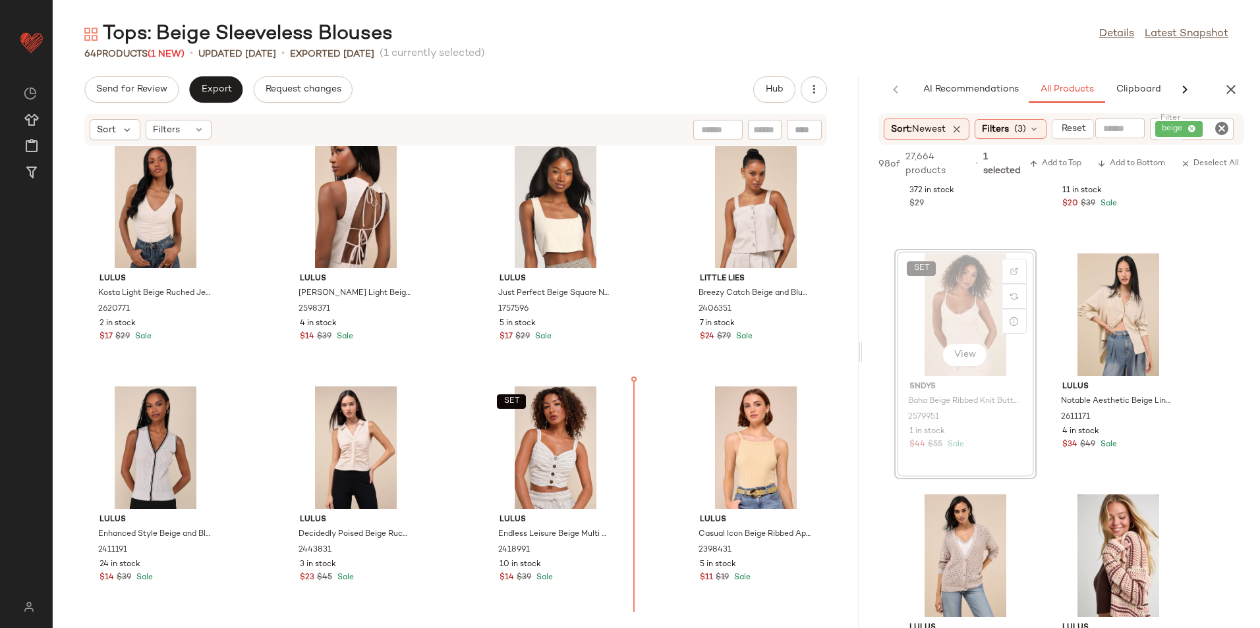
scroll to position [3394, 0]
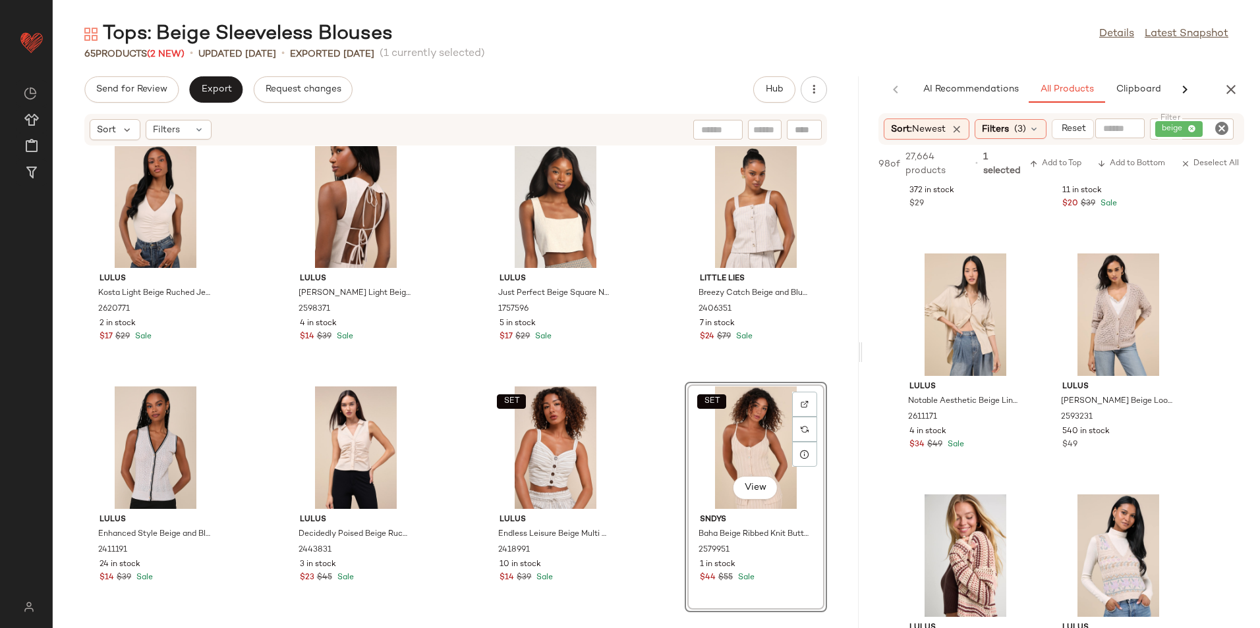
click at [731, 438] on div "SET View" at bounding box center [755, 448] width 133 height 123
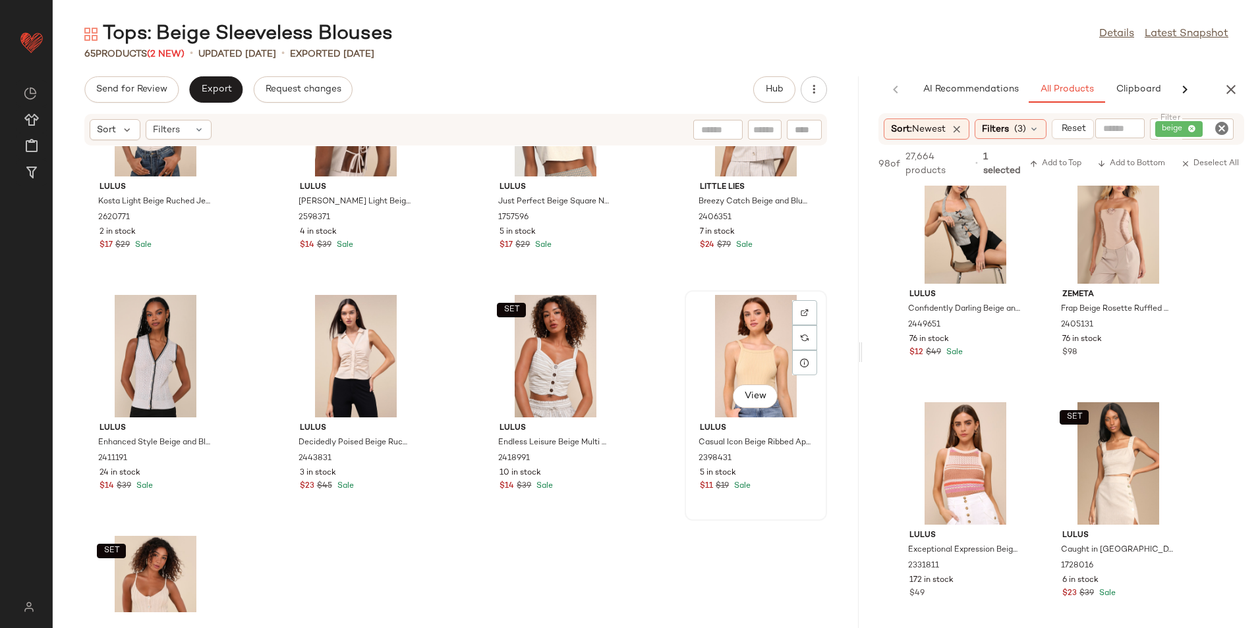
scroll to position [3635, 0]
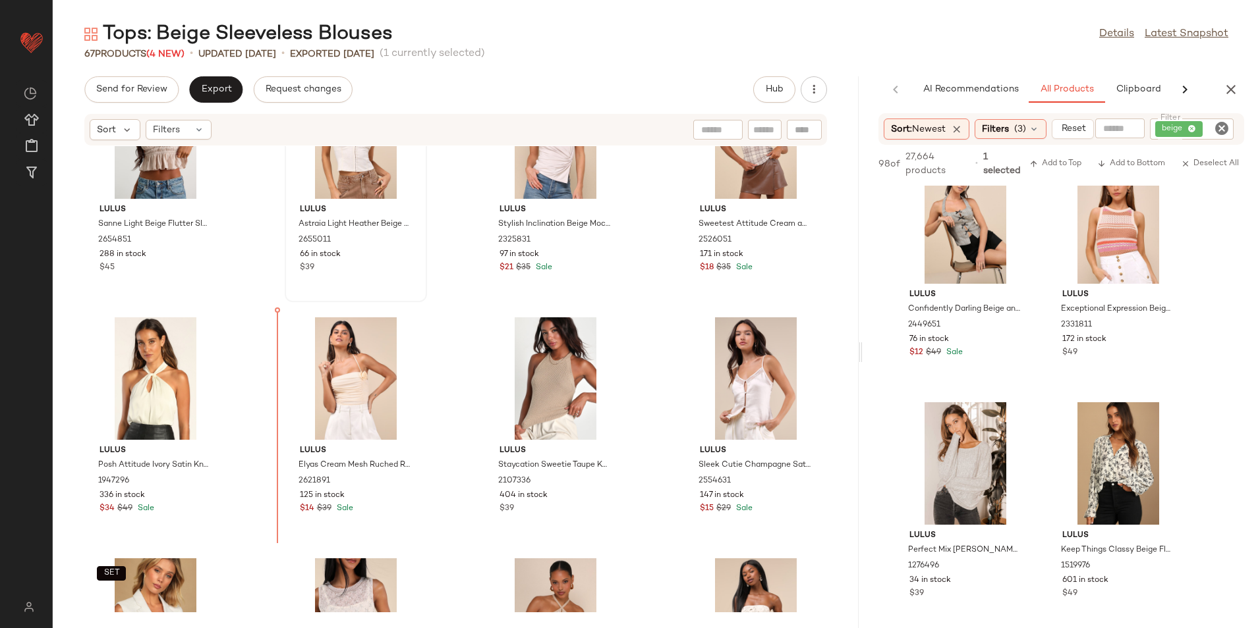
scroll to position [2720, 0]
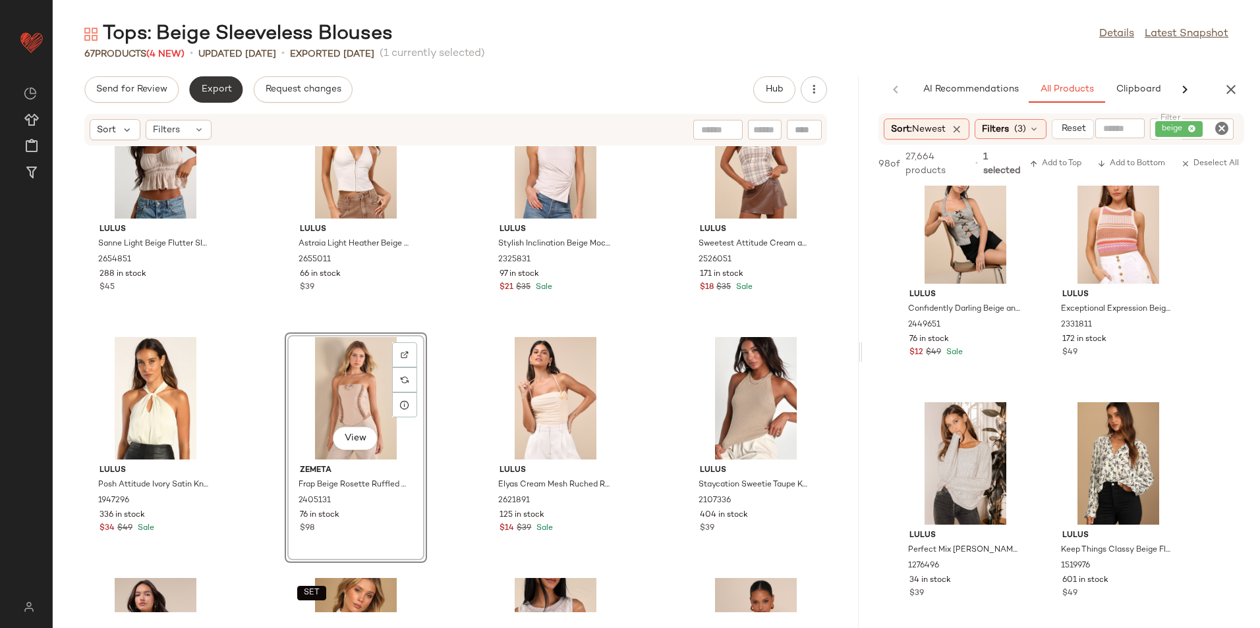
click at [201, 77] on button "Export" at bounding box center [215, 89] width 53 height 26
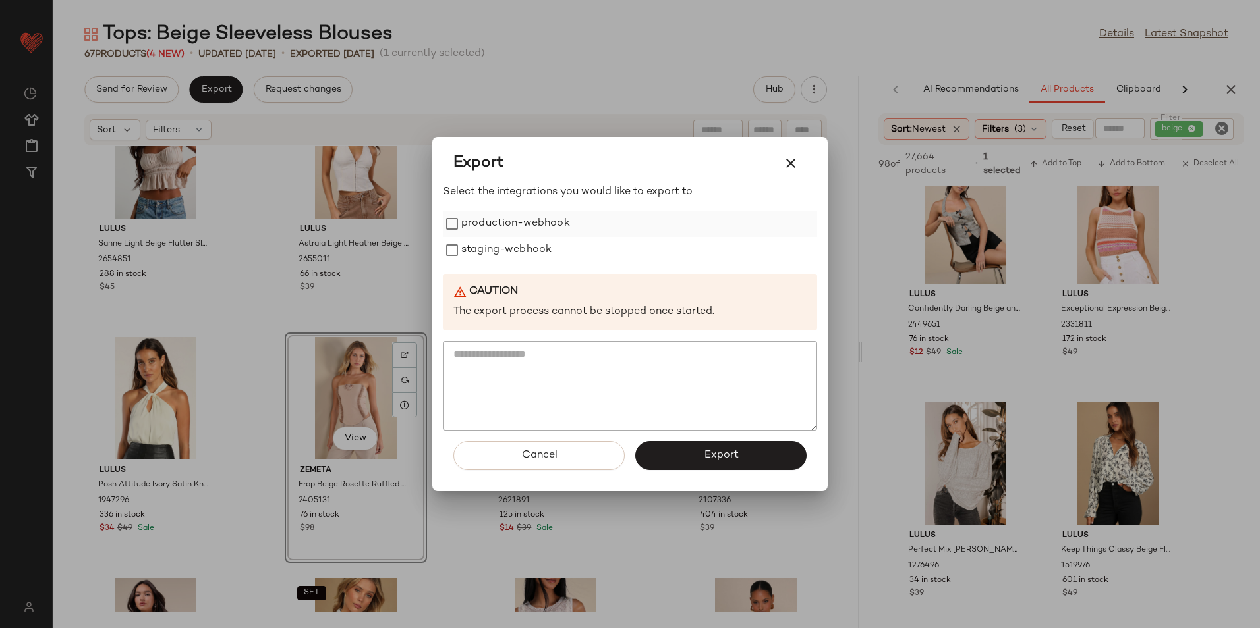
click at [537, 225] on label "production-webhook" at bounding box center [515, 224] width 109 height 26
click at [516, 262] on label "staging-webhook" at bounding box center [506, 250] width 90 height 26
click at [716, 458] on span "Export" at bounding box center [720, 455] width 35 height 13
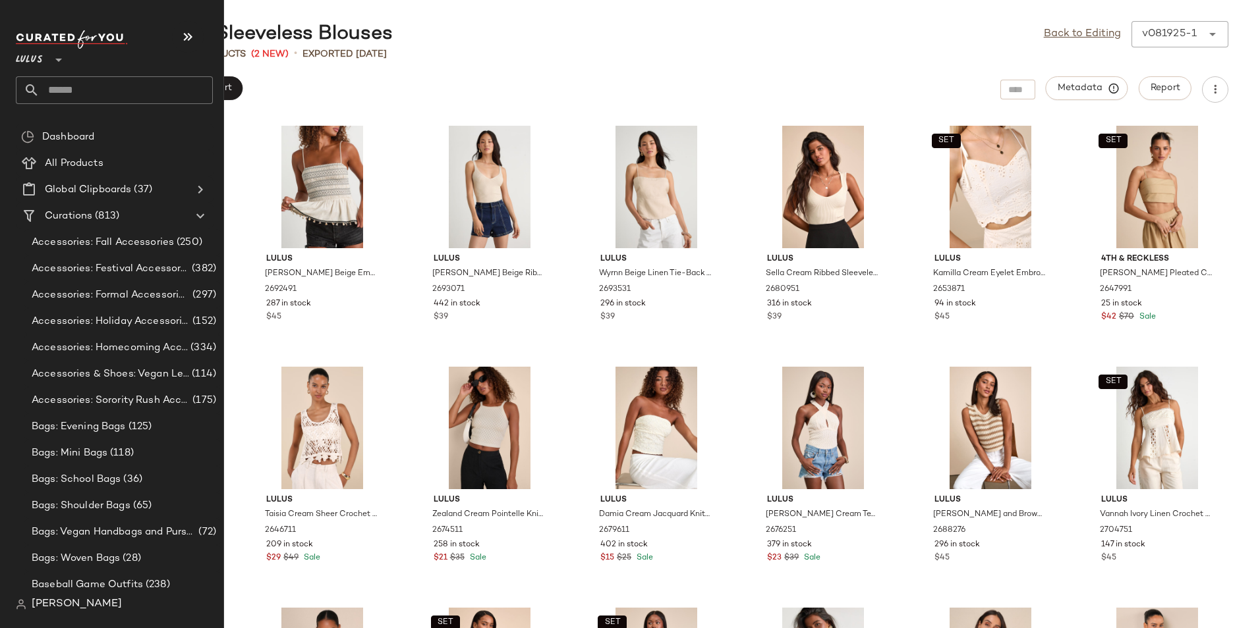
click at [80, 81] on input "text" at bounding box center [126, 90] width 173 height 28
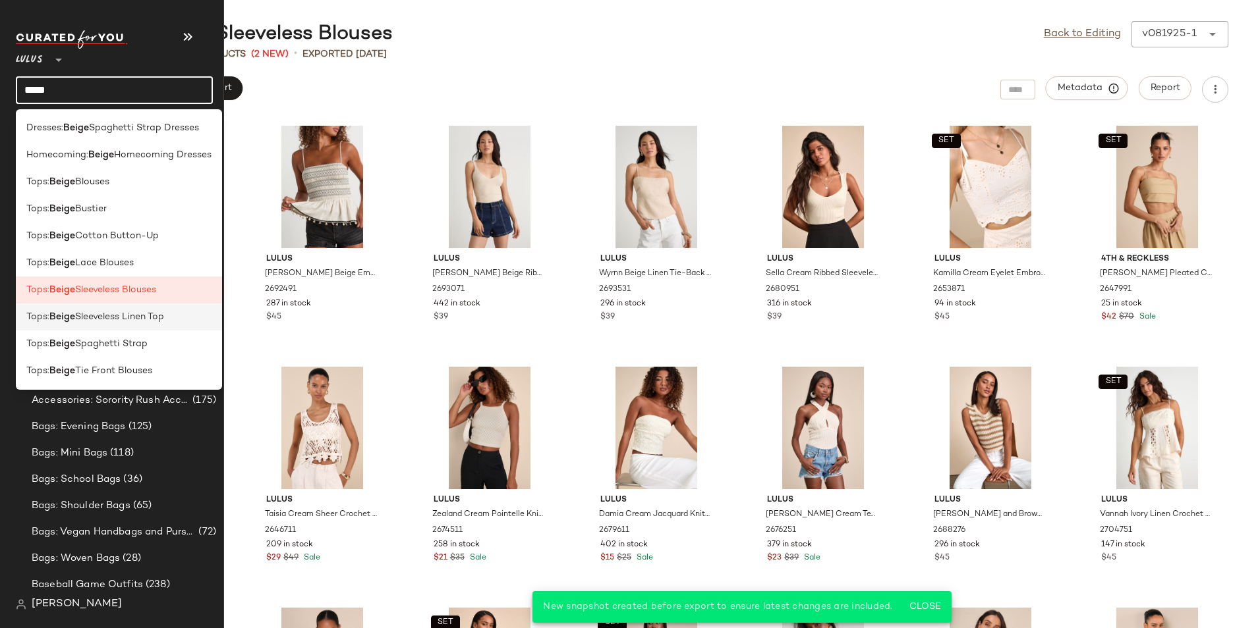
type input "*****"
click at [176, 317] on div "Tops: Beige Sleeveless Linen Top" at bounding box center [118, 317] width 185 height 14
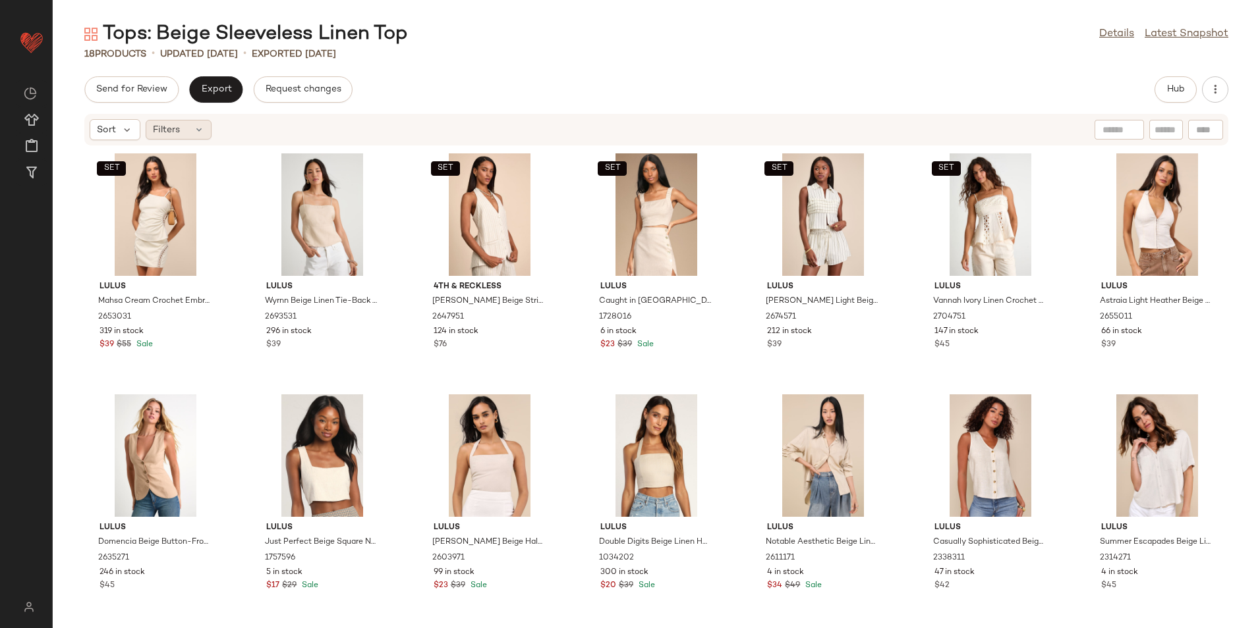
click at [162, 135] on span "Filters" at bounding box center [166, 130] width 27 height 14
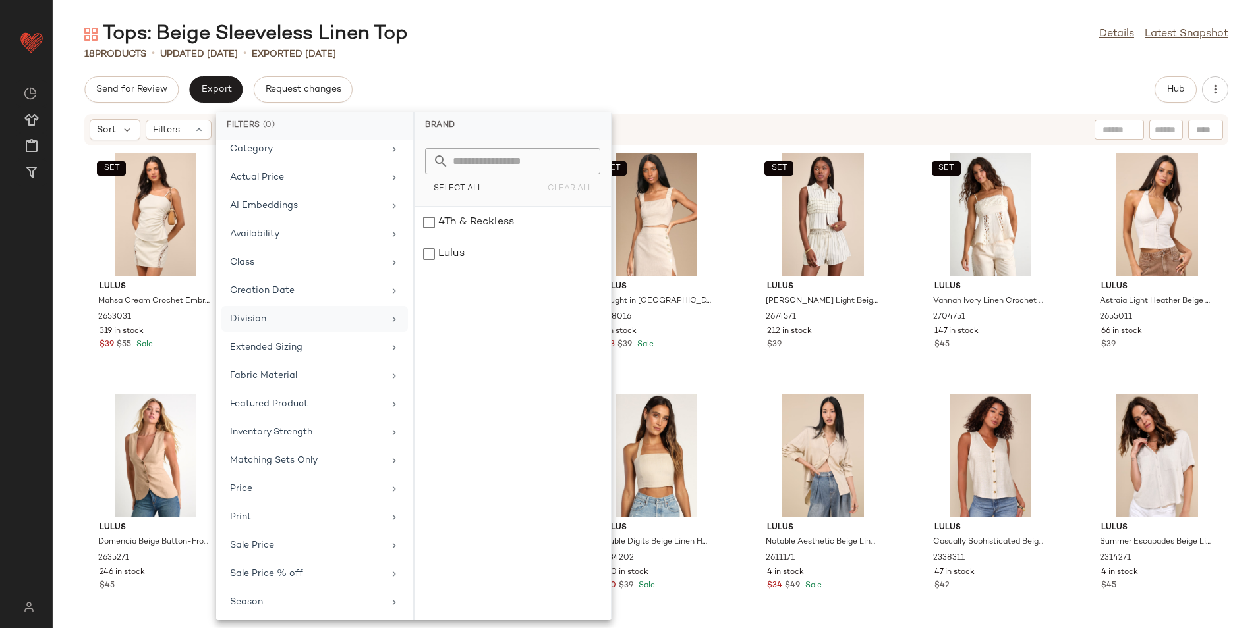
scroll to position [97, 0]
click at [319, 602] on div "Total Inventory" at bounding box center [306, 600] width 153 height 14
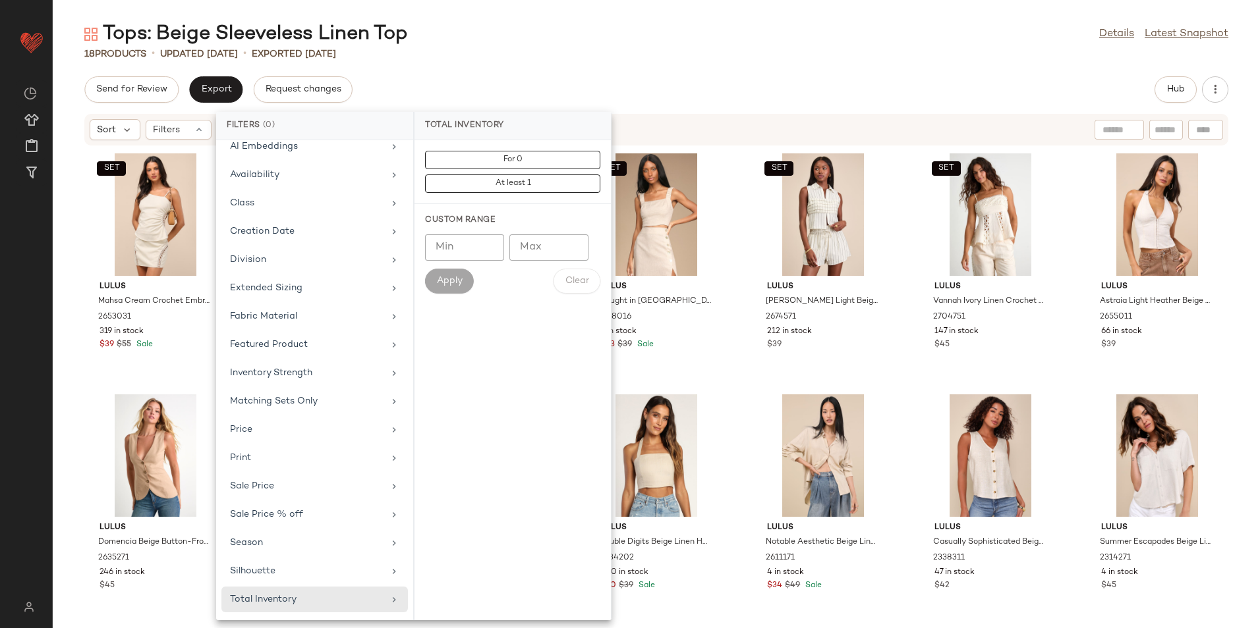
click at [534, 252] on input "Max" at bounding box center [548, 248] width 79 height 26
type input "**"
click at [449, 281] on span "Apply" at bounding box center [449, 281] width 26 height 11
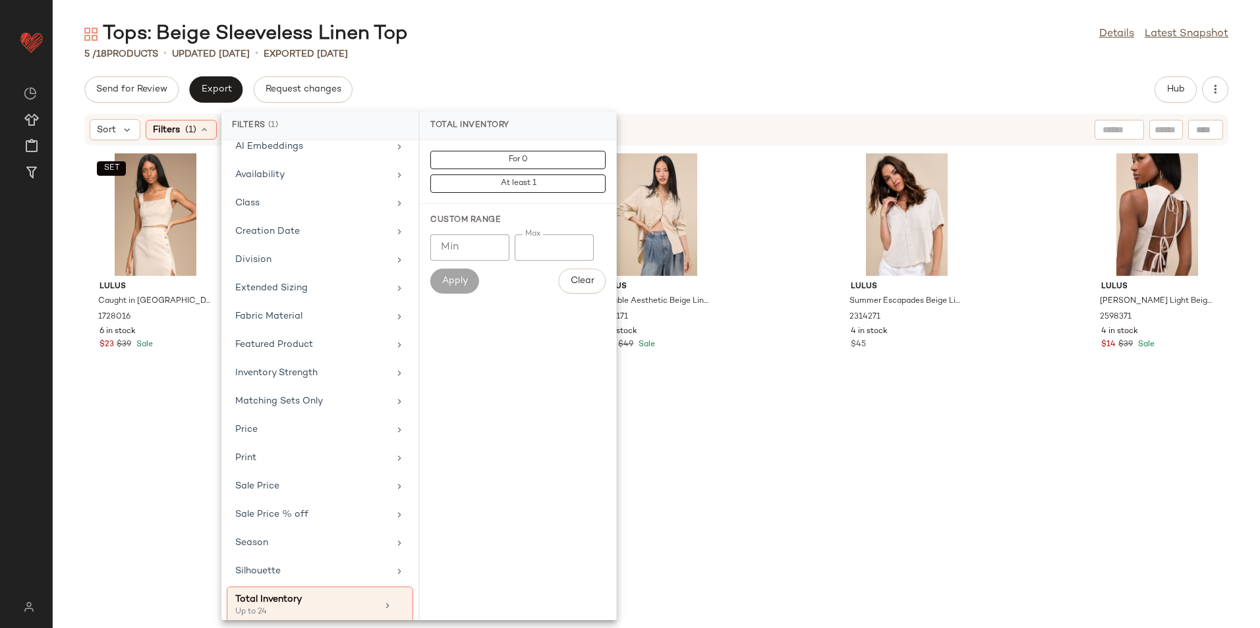
click at [611, 65] on div "Tops: Beige Sleeveless Linen Top Details Latest Snapshot 5 / 18 Products • upda…" at bounding box center [656, 324] width 1207 height 607
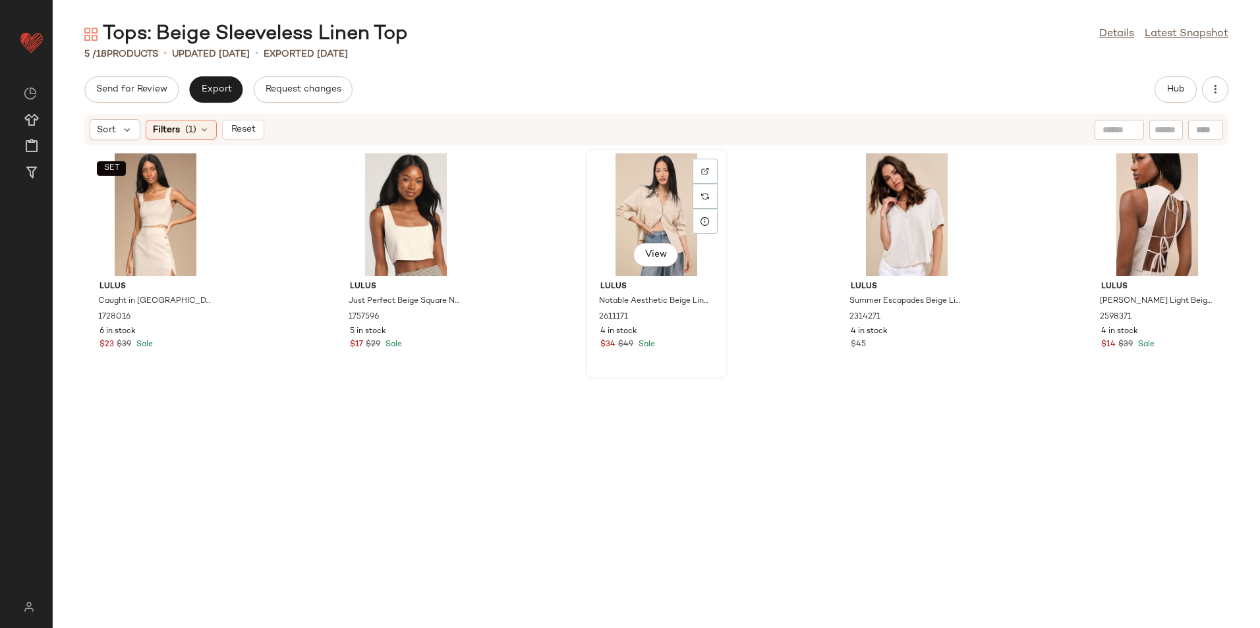
click at [659, 184] on div "View" at bounding box center [656, 214] width 133 height 123
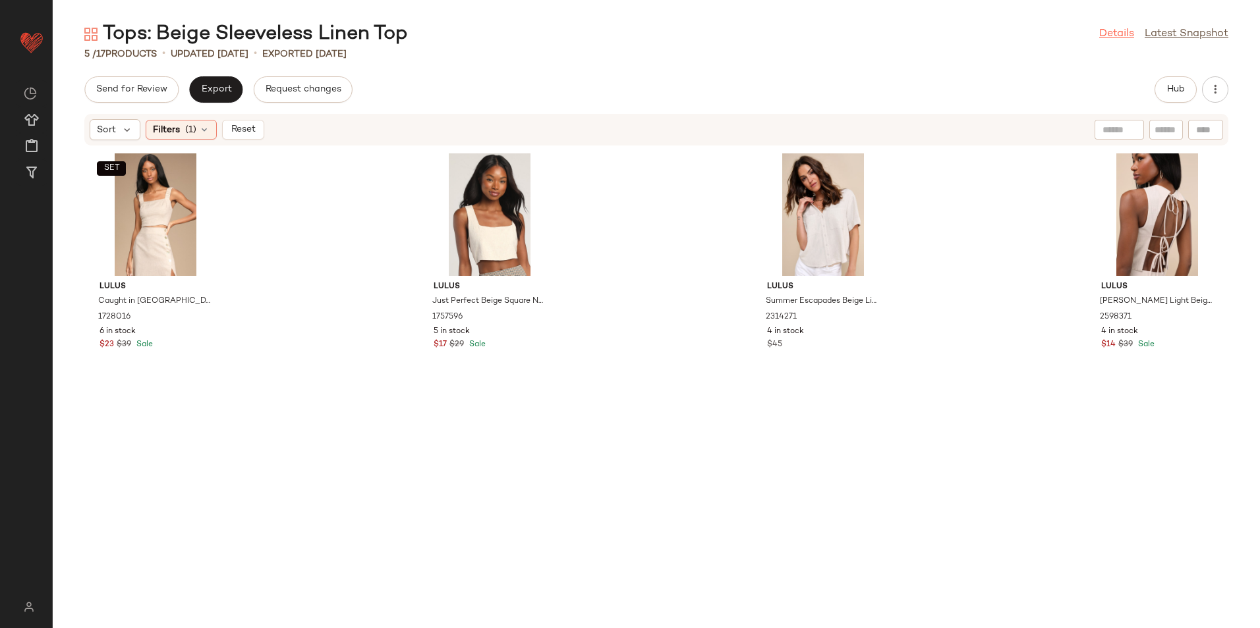
click at [1127, 34] on link "Details" at bounding box center [1116, 34] width 35 height 16
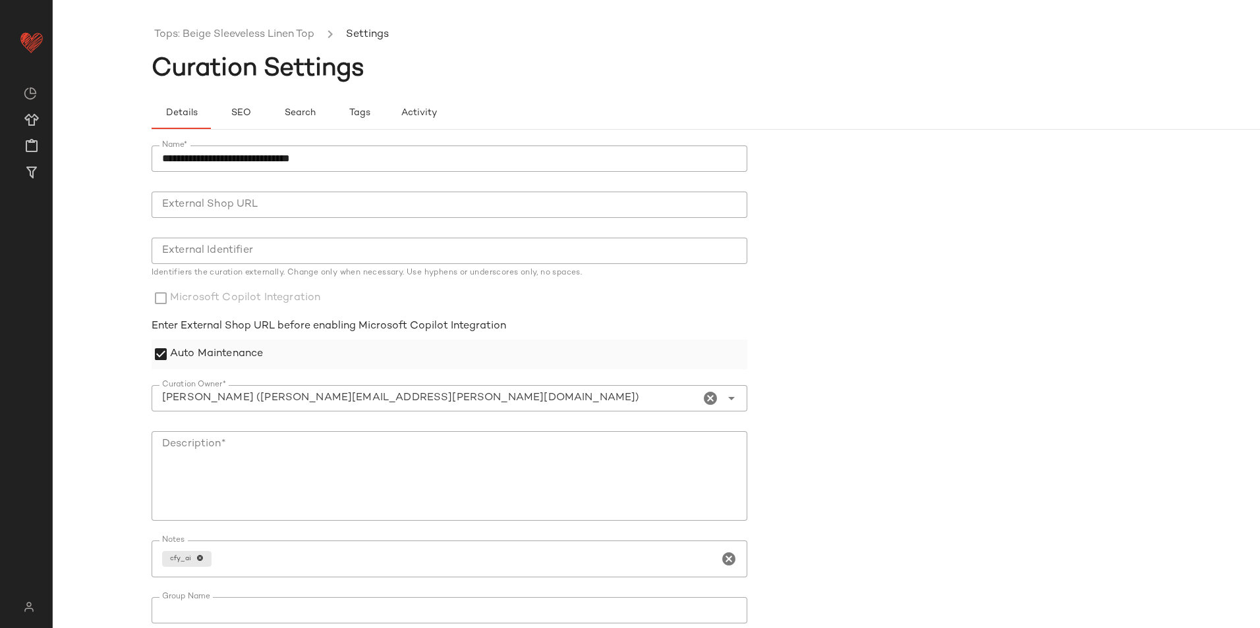
click at [203, 357] on label "Auto Maintenance" at bounding box center [216, 355] width 93 height 30
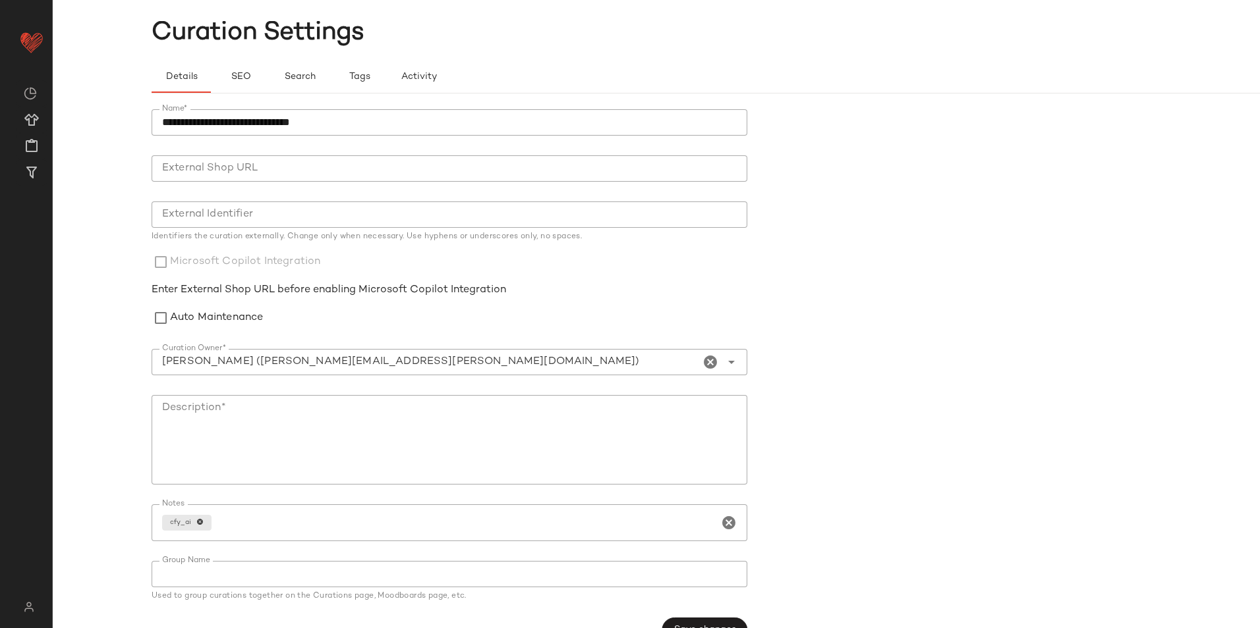
scroll to position [67, 0]
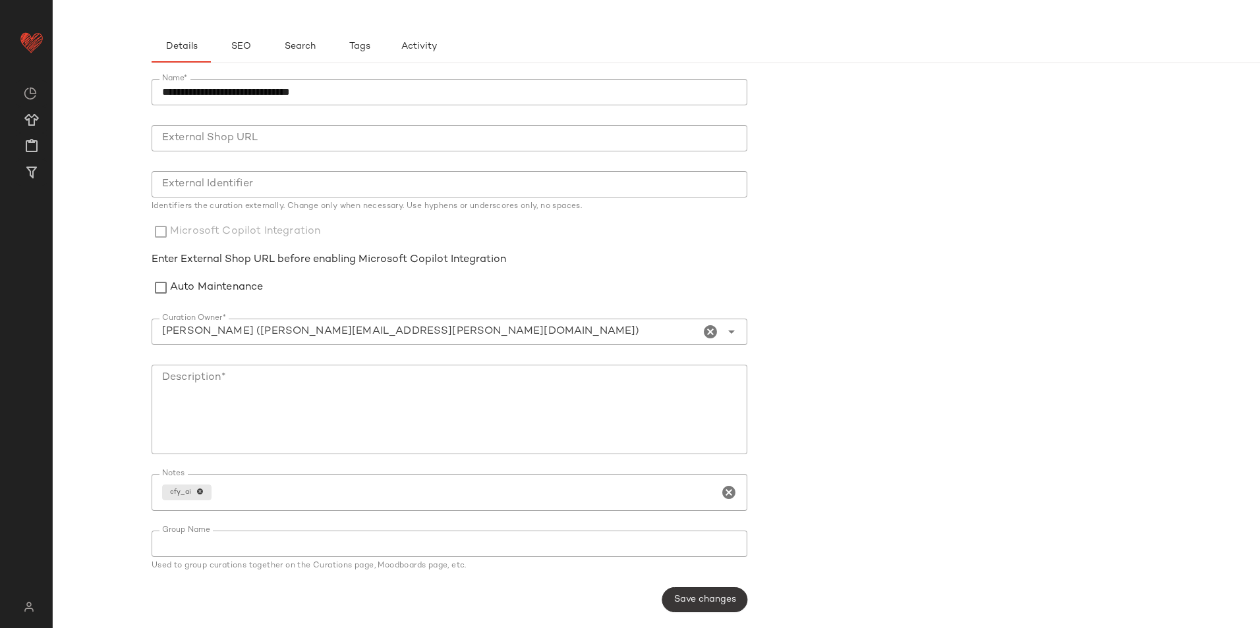
click at [696, 589] on button "Save changes" at bounding box center [704, 600] width 85 height 25
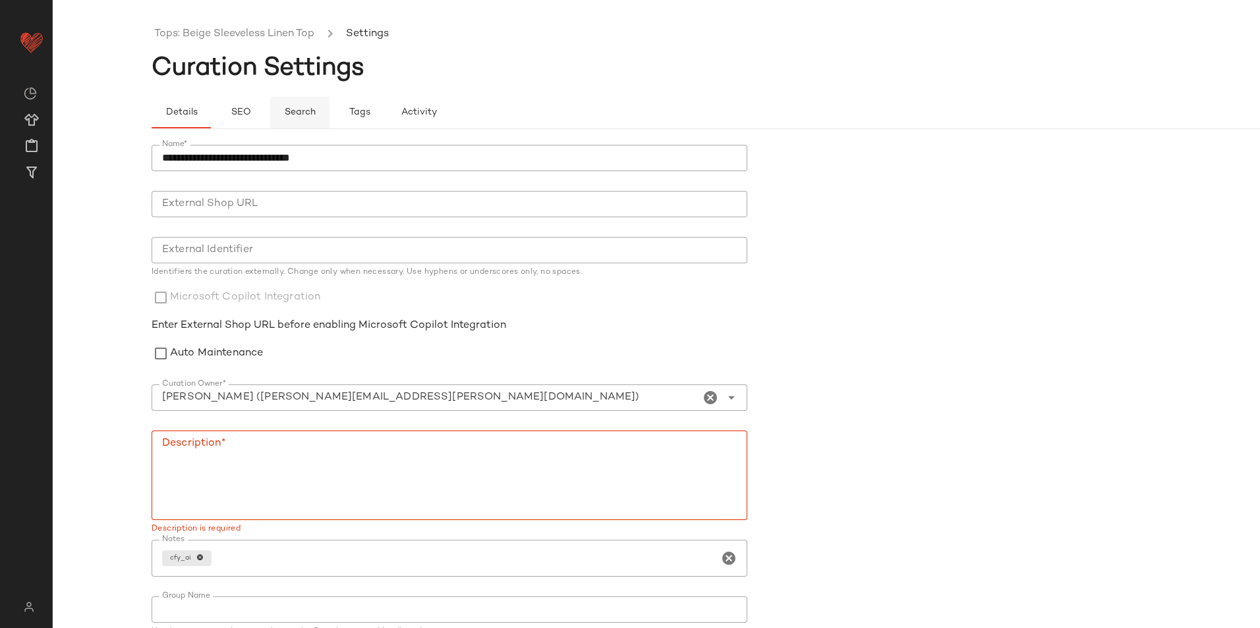
scroll to position [0, 0]
click at [277, 34] on link "Tops: Beige Sleeveless Linen Top" at bounding box center [234, 34] width 160 height 17
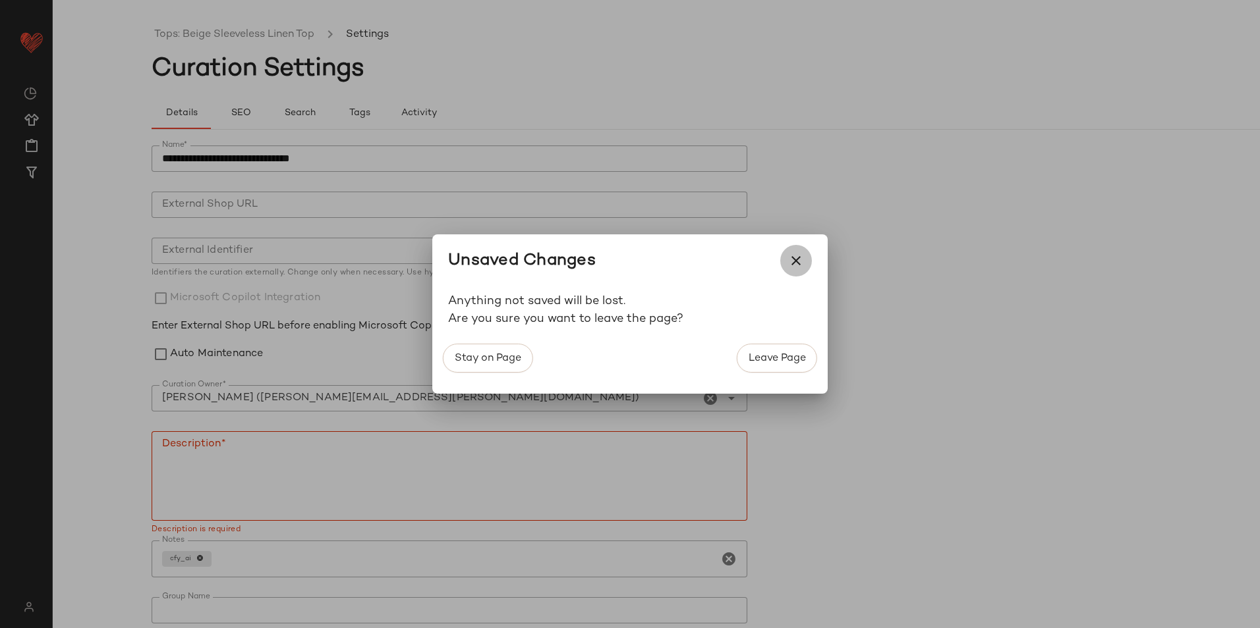
click at [798, 263] on icon "button" at bounding box center [796, 261] width 16 height 16
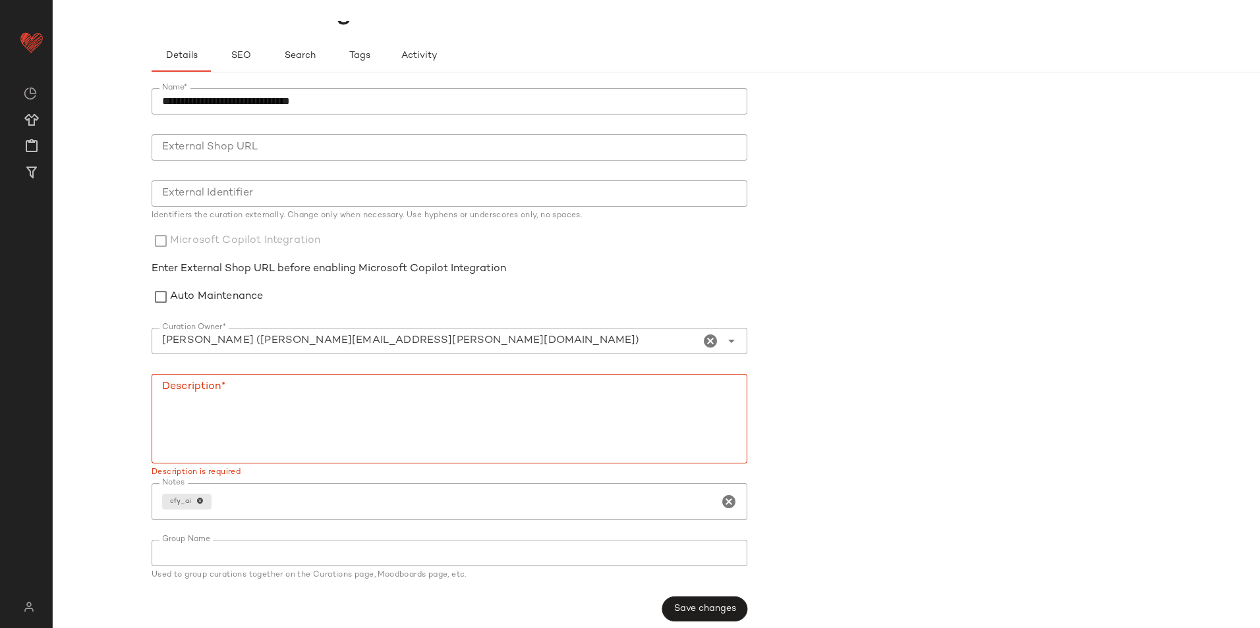
scroll to position [67, 0]
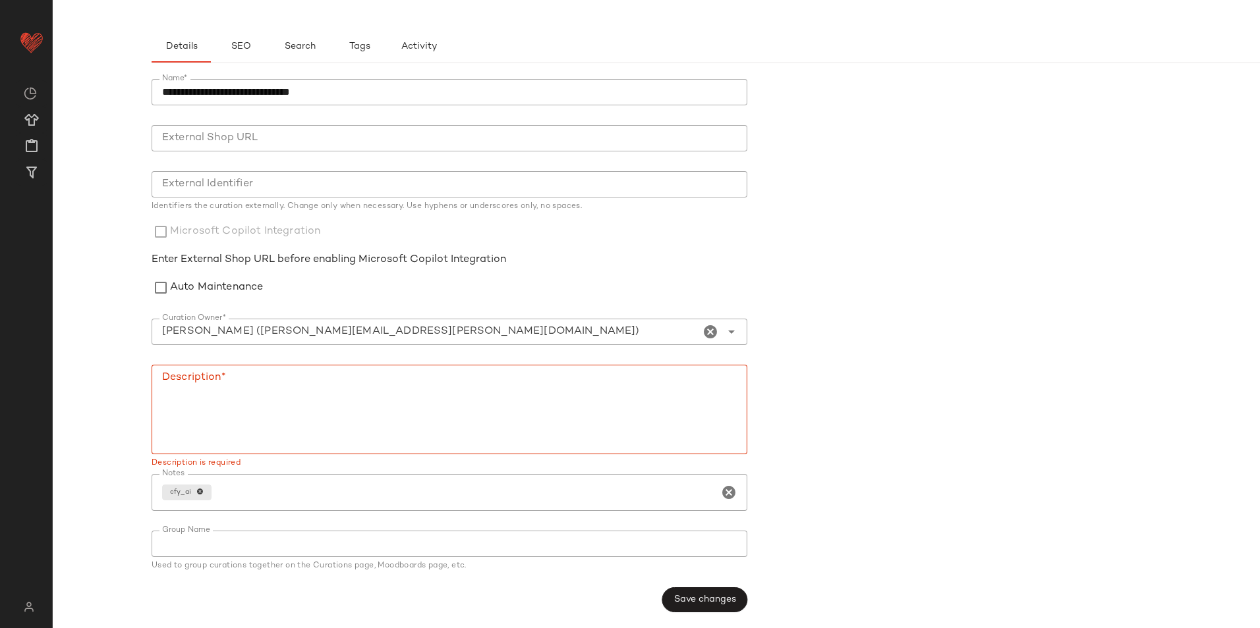
click at [468, 405] on textarea "Description*" at bounding box center [450, 410] width 596 height 90
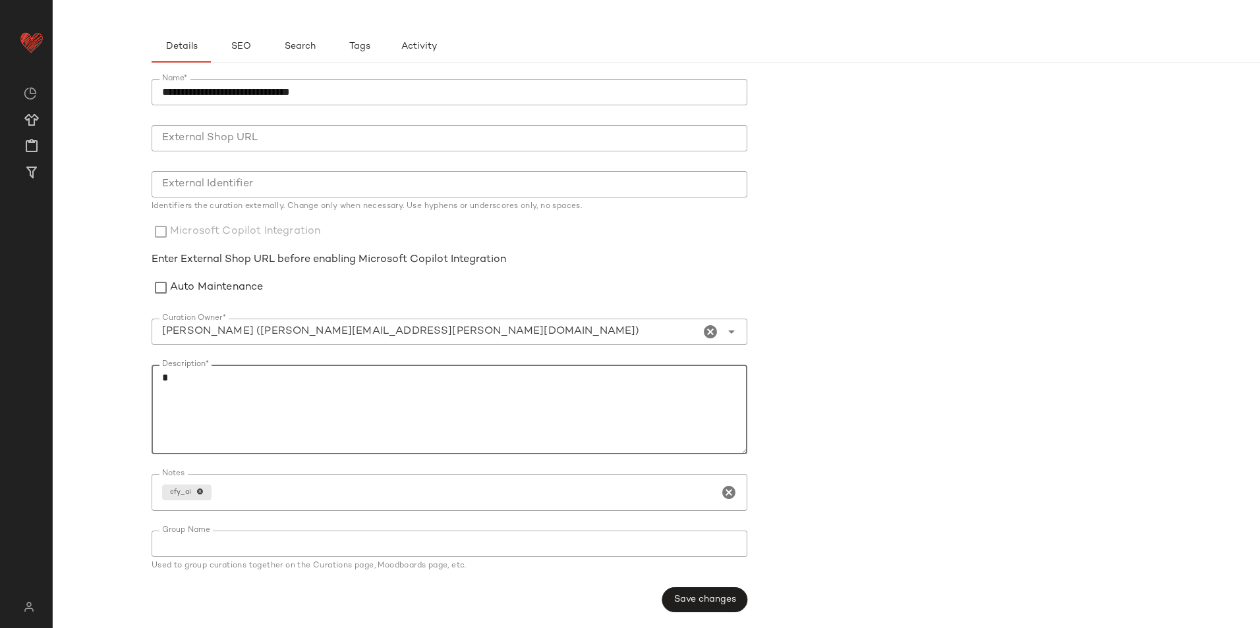
click at [694, 601] on span "Save changes" at bounding box center [704, 600] width 63 height 11
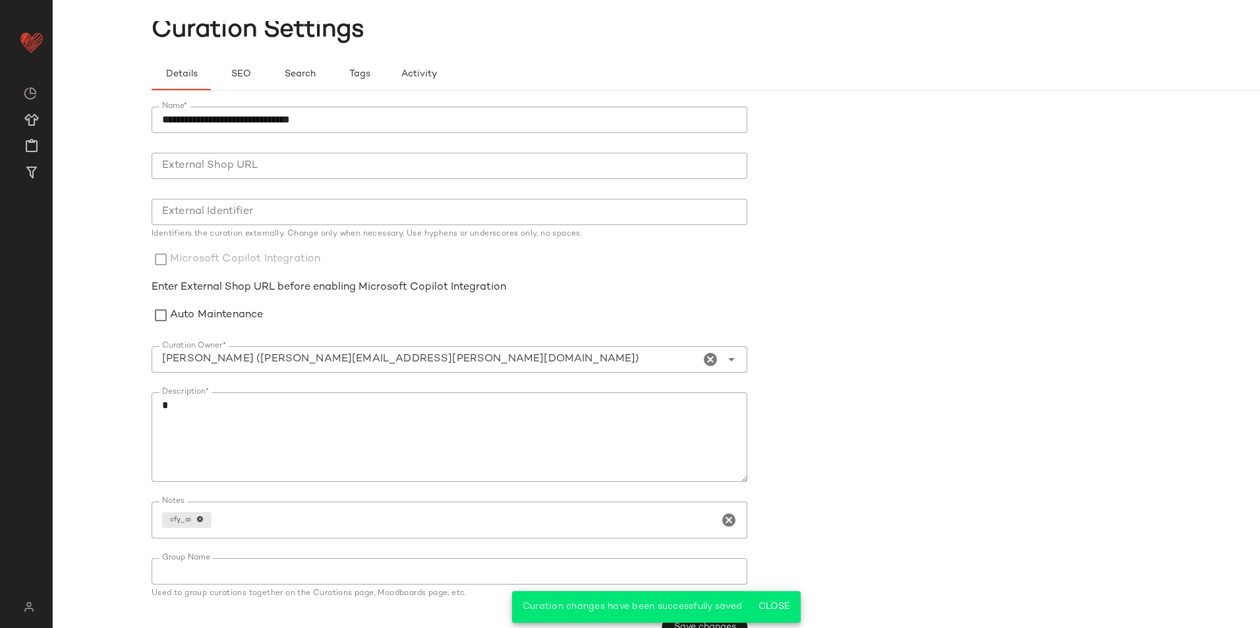
scroll to position [0, 0]
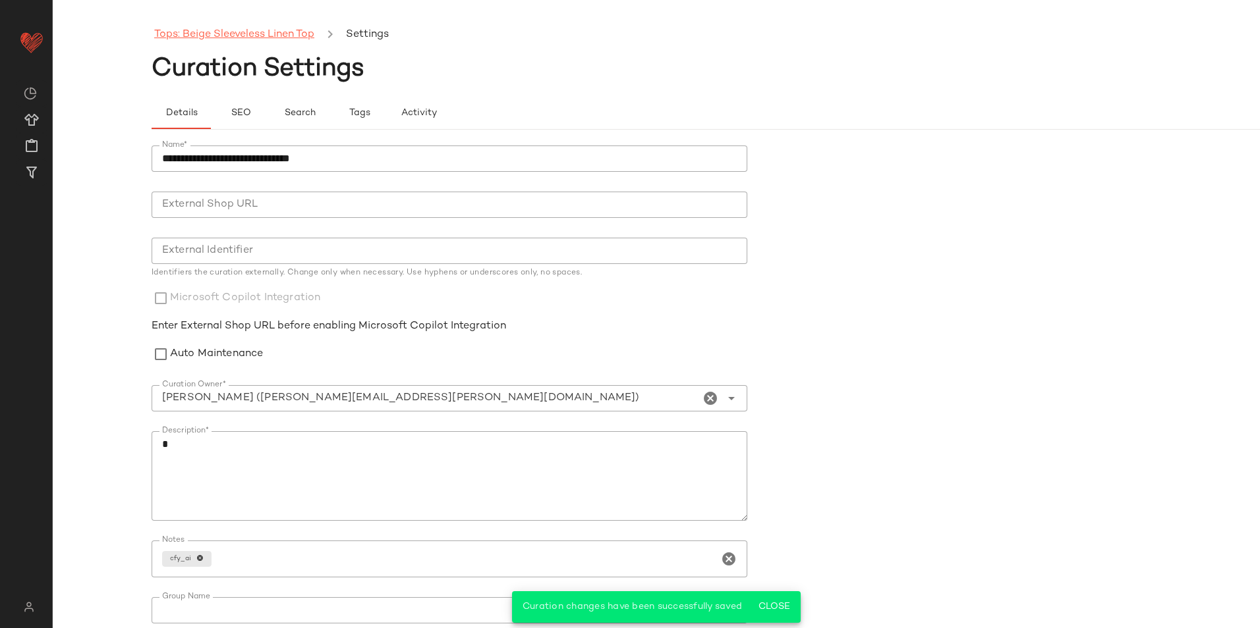
click at [227, 34] on link "Tops: Beige Sleeveless Linen Top" at bounding box center [234, 34] width 160 height 17
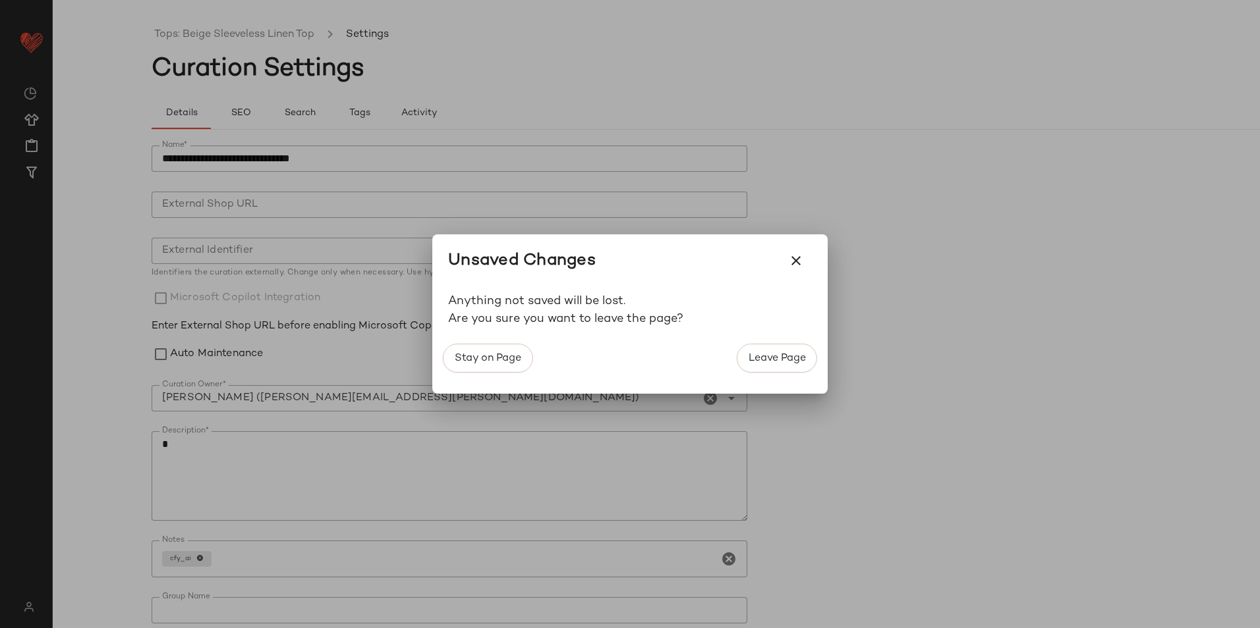
drag, startPoint x: 784, startPoint y: 356, endPoint x: 794, endPoint y: 355, distance: 10.0
click at [785, 356] on span "Leave Page" at bounding box center [777, 358] width 58 height 13
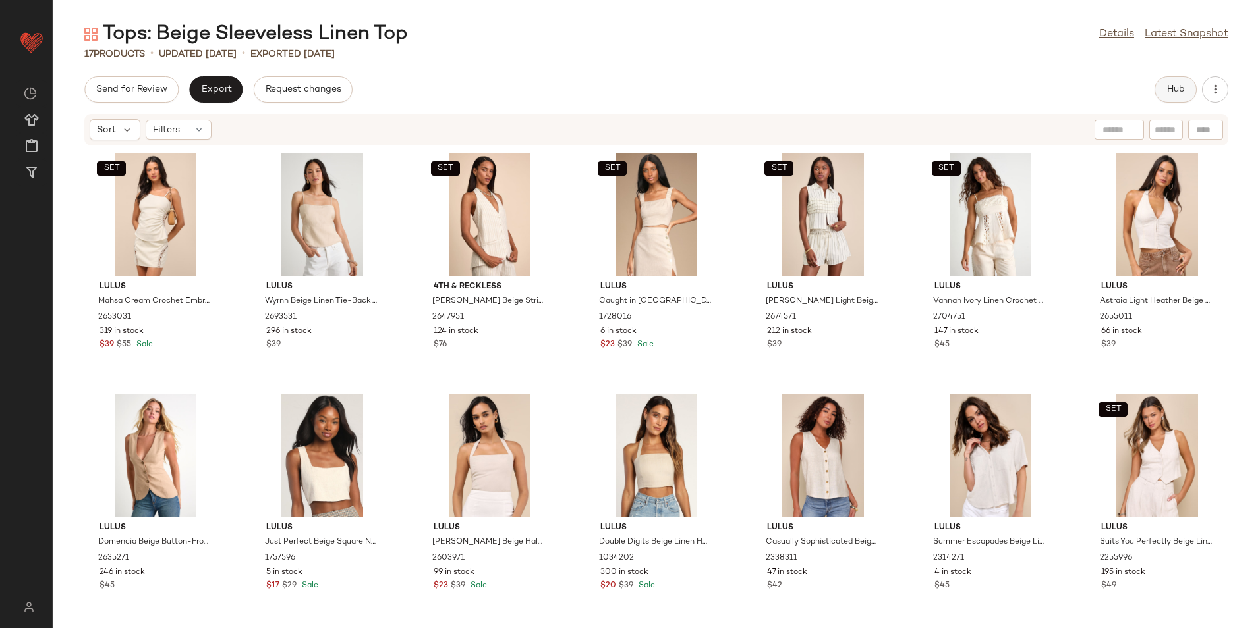
click at [1166, 88] on span "Hub" at bounding box center [1175, 89] width 18 height 11
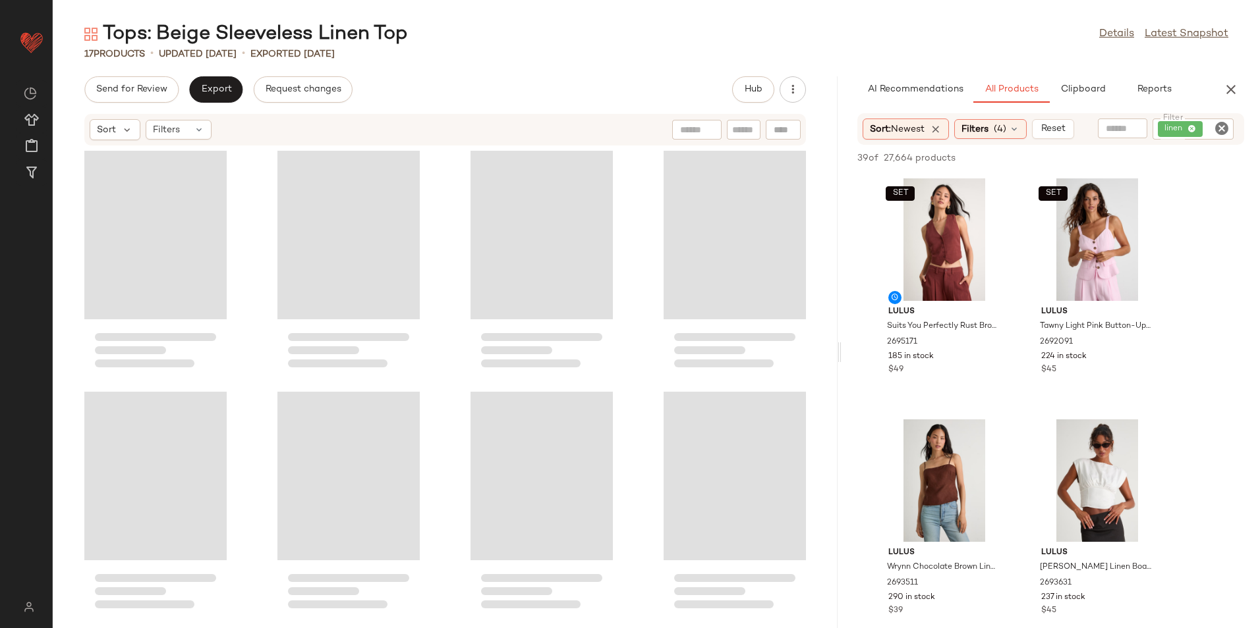
drag, startPoint x: 653, startPoint y: 354, endPoint x: 957, endPoint y: 337, distance: 303.5
click at [957, 337] on div "Tops: Beige Sleeveless Linen Top Details Latest Snapshot 17 Products • updated …" at bounding box center [656, 324] width 1207 height 607
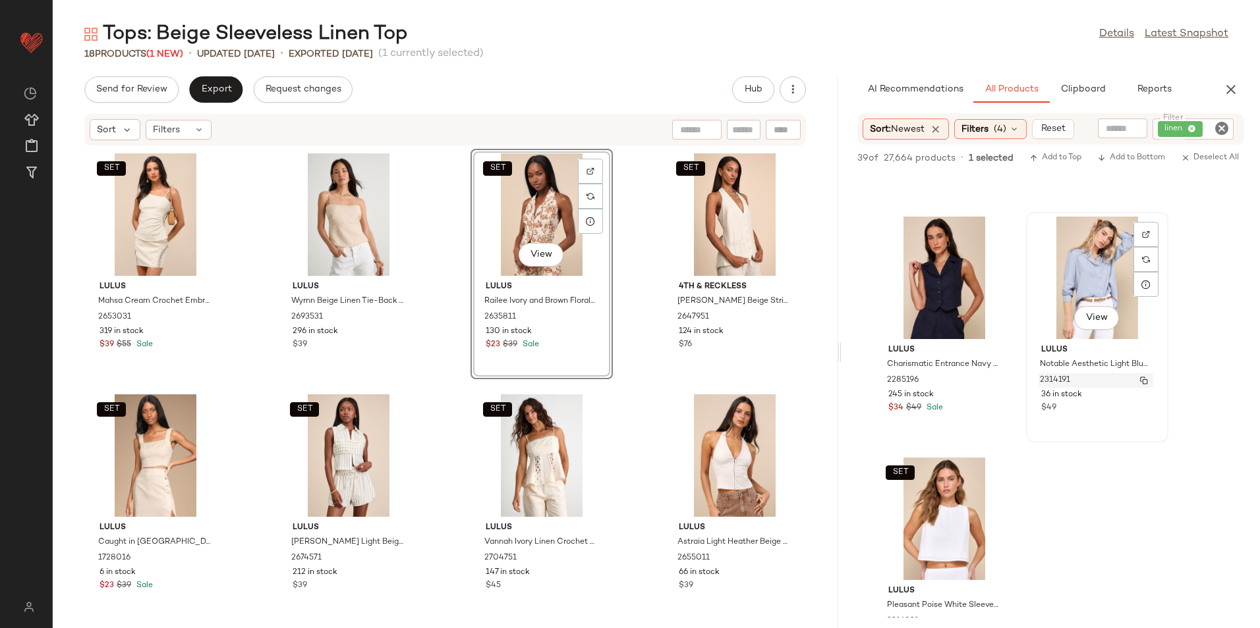
scroll to position [3294, 0]
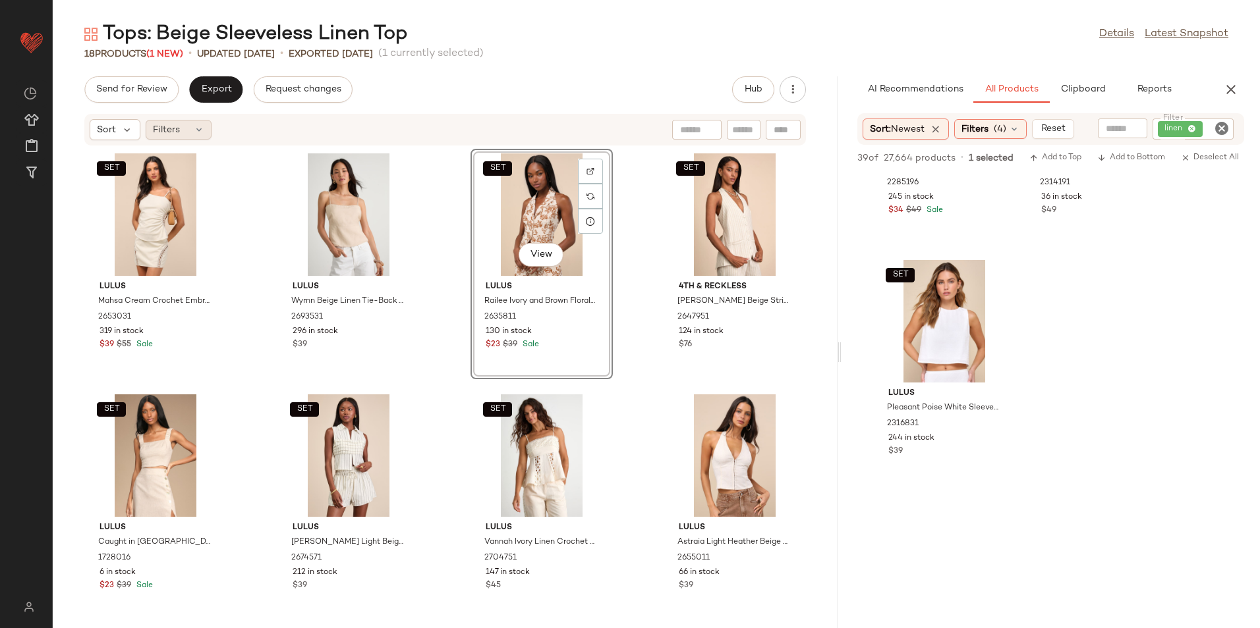
click at [192, 132] on div "Filters" at bounding box center [179, 130] width 66 height 20
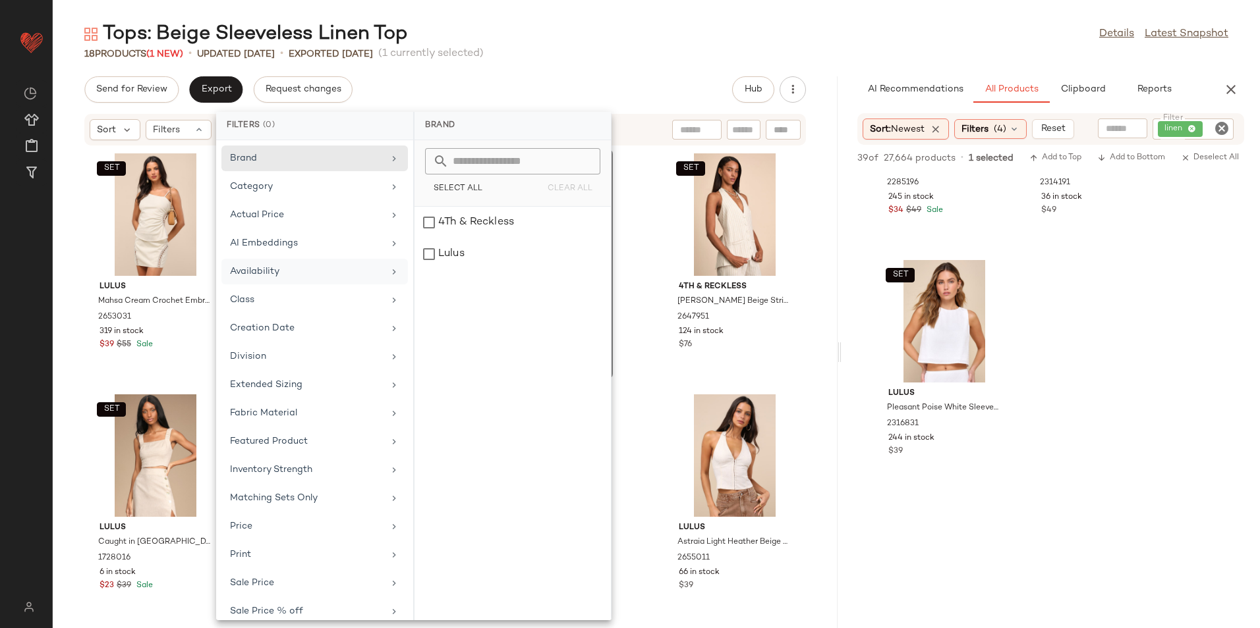
scroll to position [97, 0]
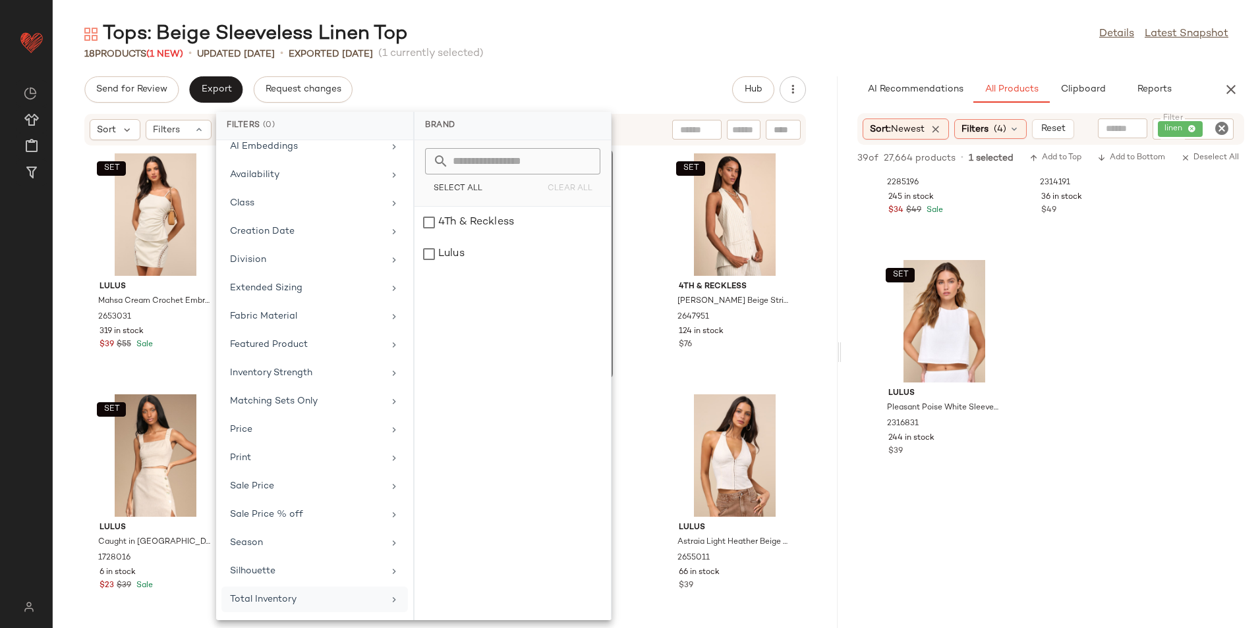
click at [303, 599] on div "Total Inventory" at bounding box center [306, 600] width 153 height 14
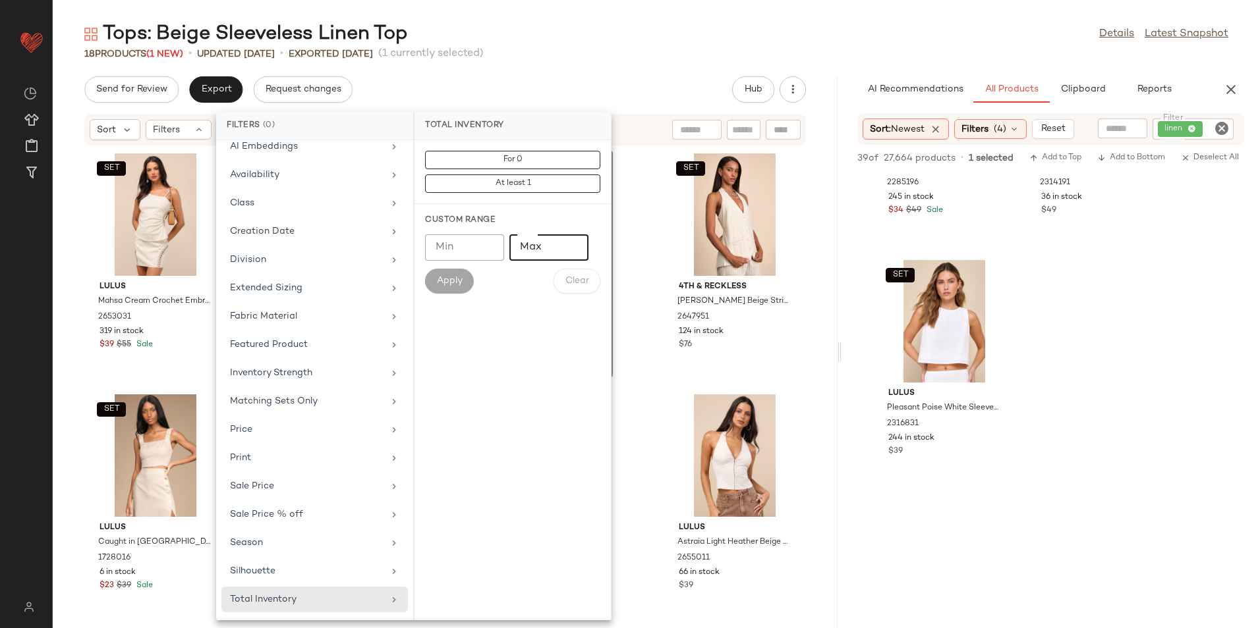
click at [545, 255] on input "Max" at bounding box center [548, 248] width 79 height 26
type input "**"
click at [455, 284] on span "Apply" at bounding box center [449, 281] width 26 height 11
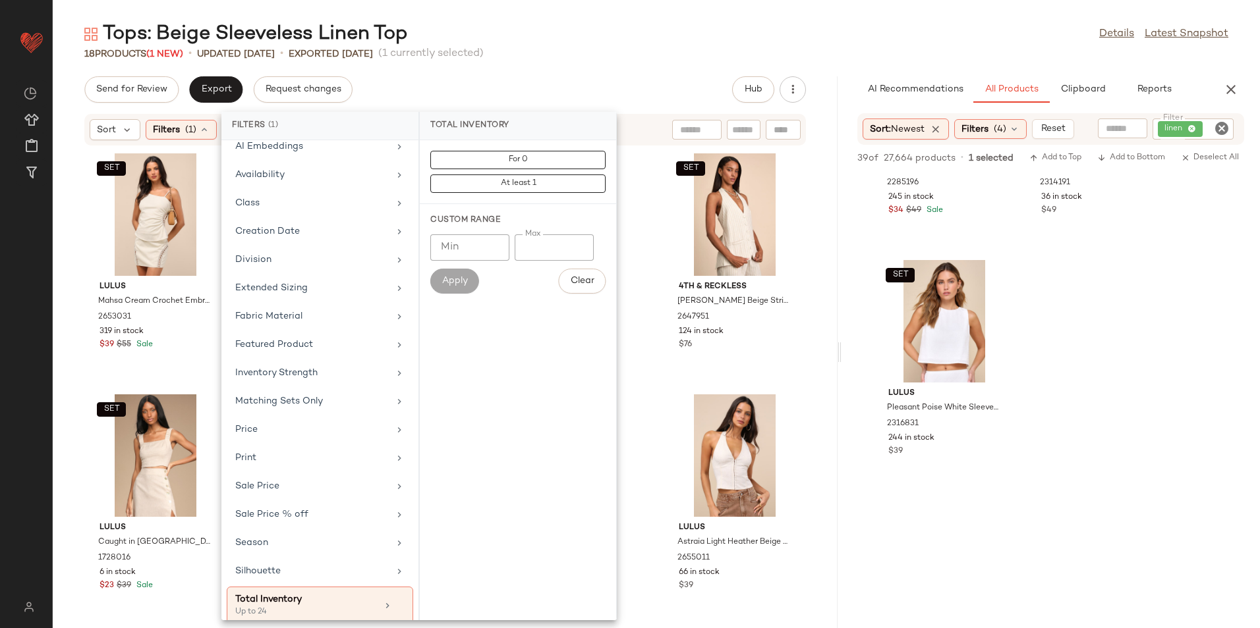
click at [633, 59] on div "18 Products (1 New) • updated [DATE] • Exported [DATE] (1 currently selected)" at bounding box center [656, 53] width 1207 height 13
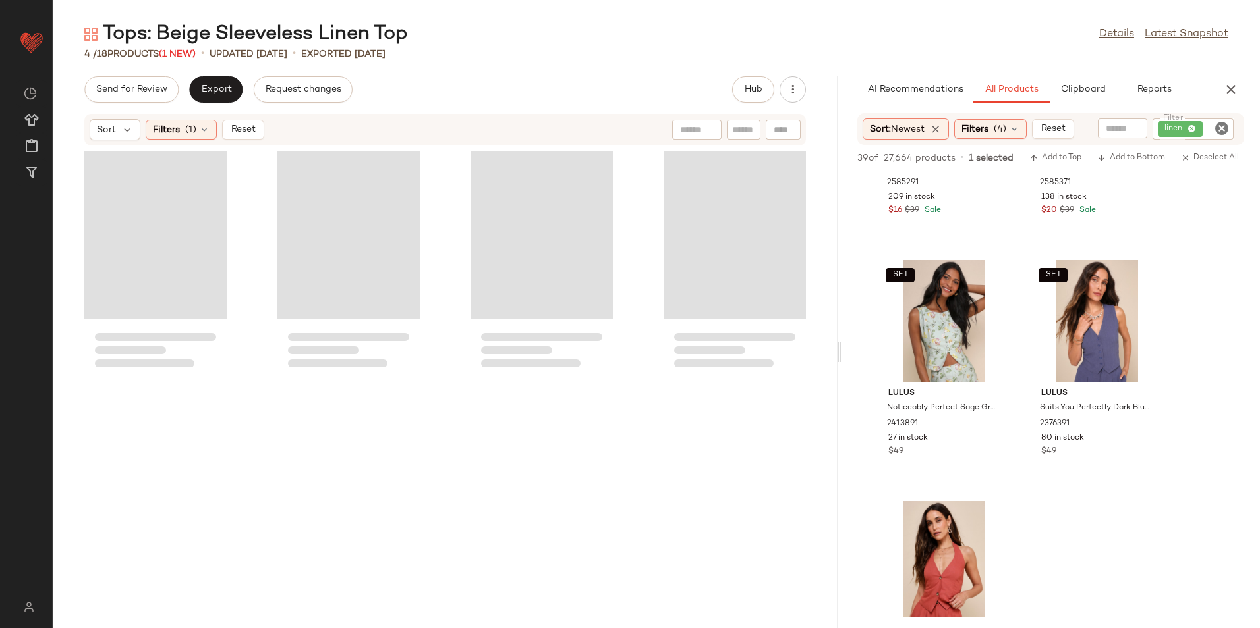
scroll to position [4499, 0]
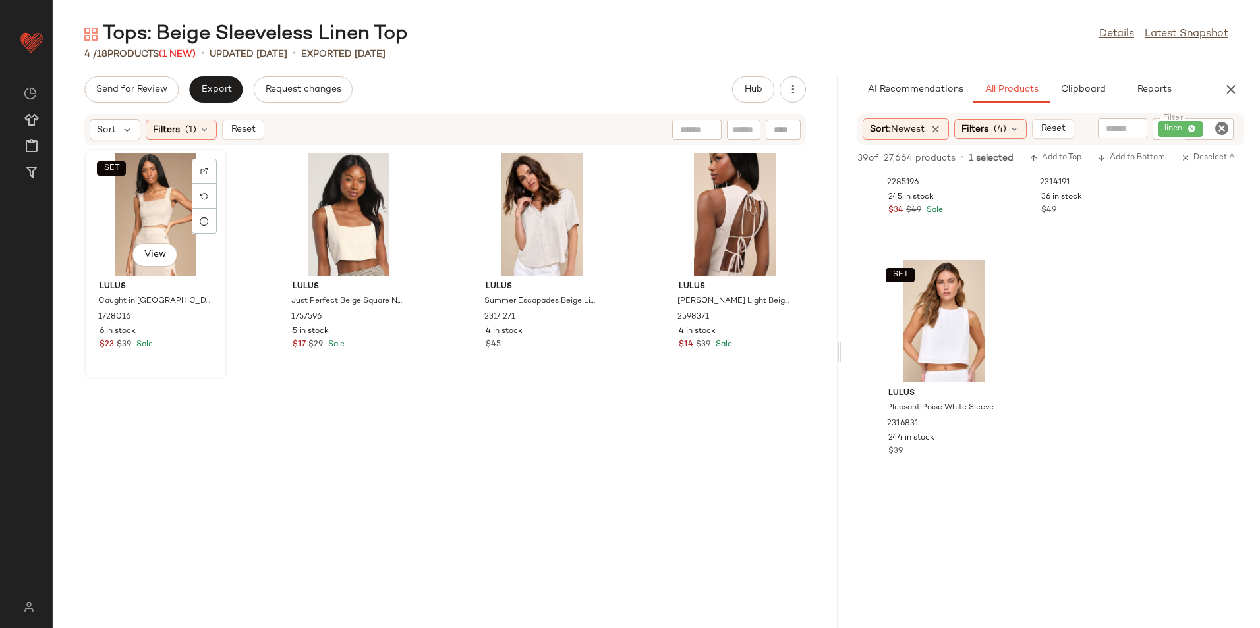
click at [162, 200] on div "SET View" at bounding box center [155, 214] width 133 height 123
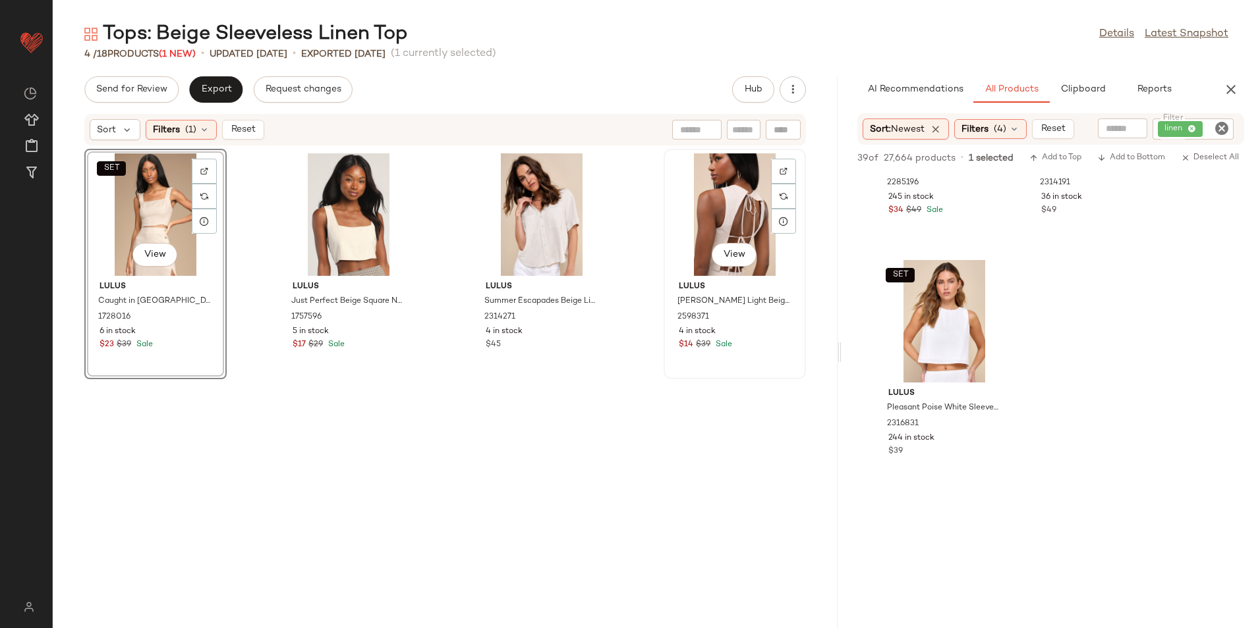
click at [715, 207] on div "View" at bounding box center [734, 214] width 133 height 123
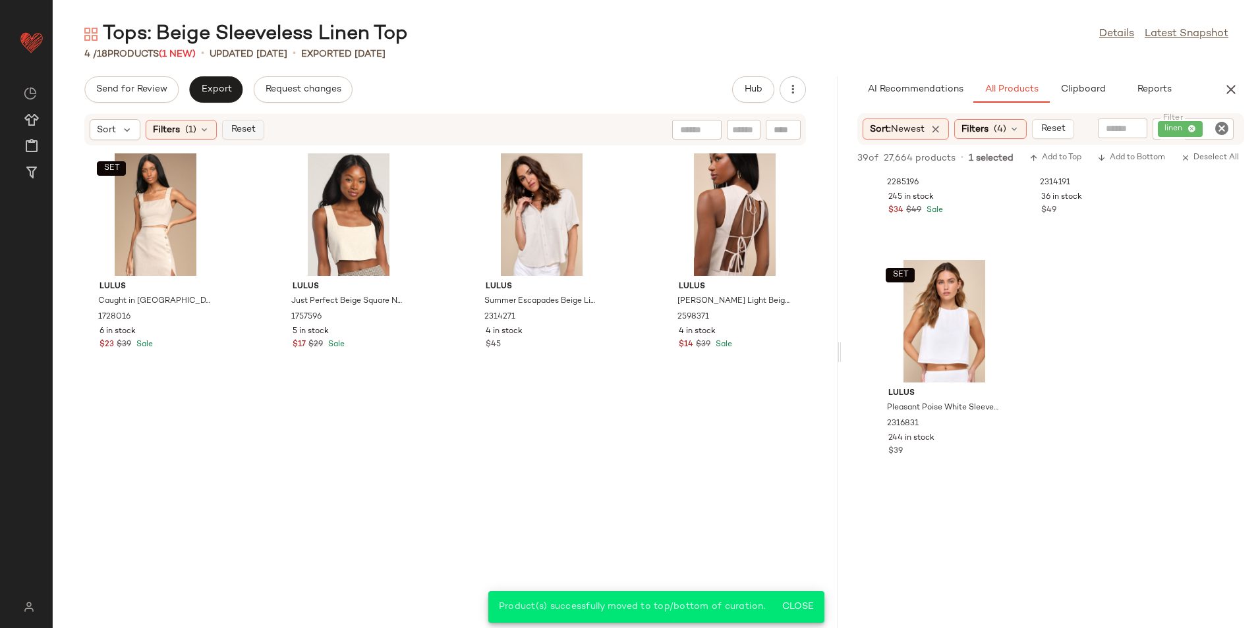
click at [239, 125] on span "Reset" at bounding box center [242, 130] width 25 height 11
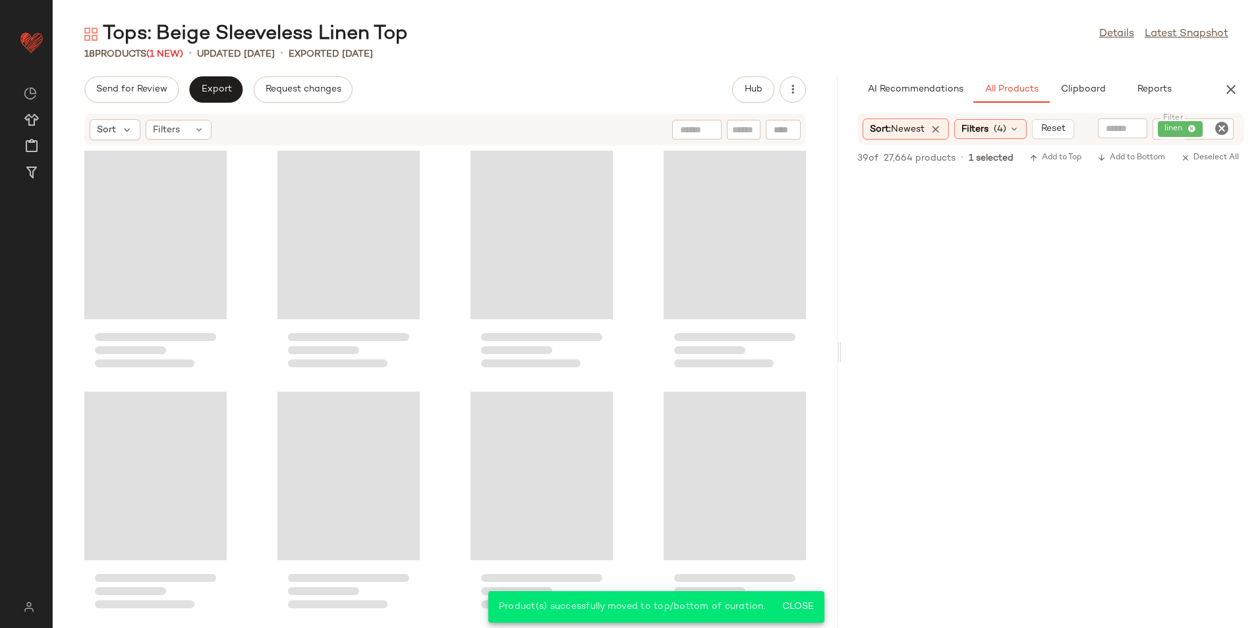
scroll to position [3294, 0]
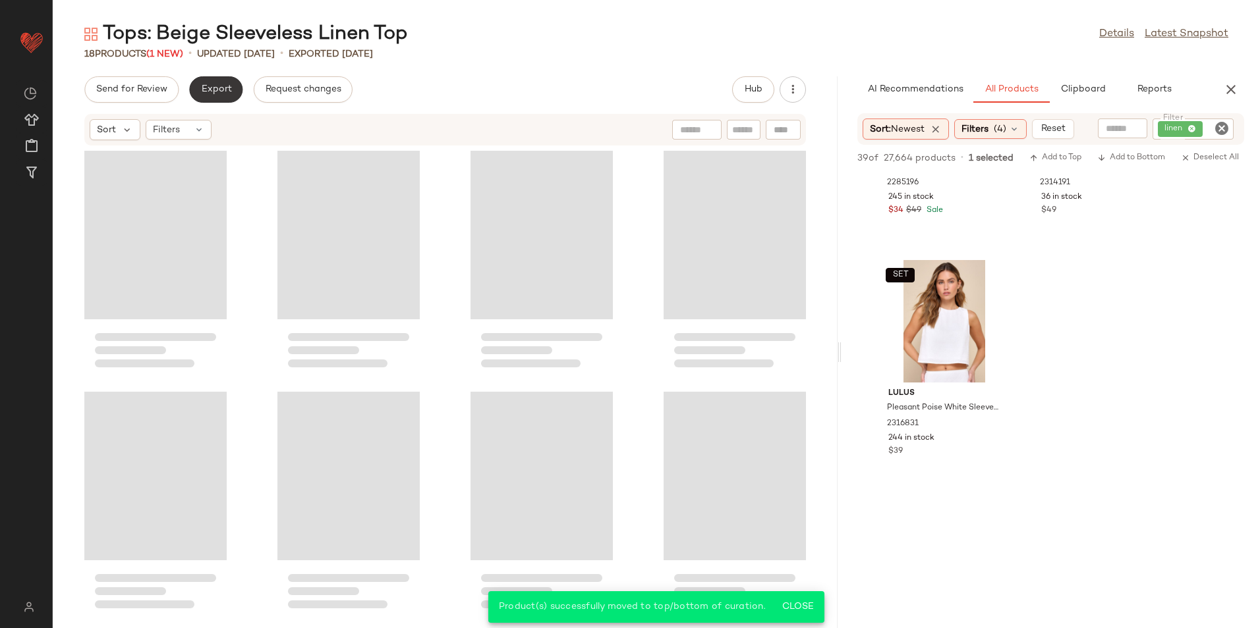
click at [234, 88] on button "Export" at bounding box center [215, 89] width 53 height 26
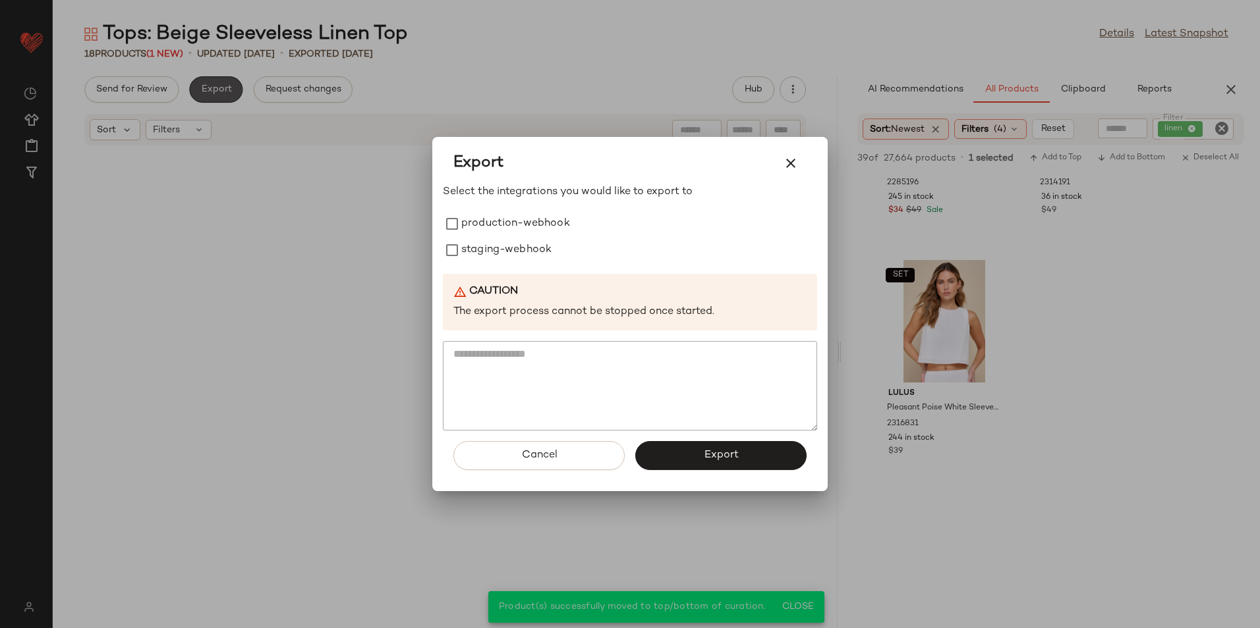
scroll to position [742, 0]
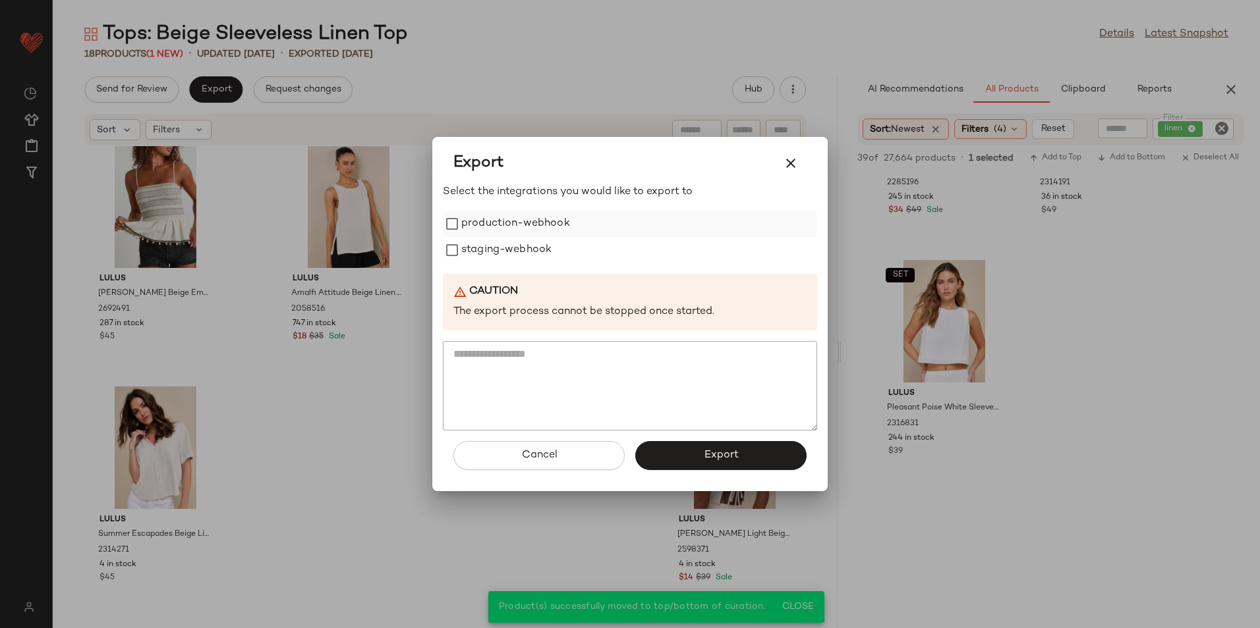
click at [537, 211] on label "production-webhook" at bounding box center [515, 224] width 109 height 26
click at [517, 253] on label "staging-webhook" at bounding box center [506, 250] width 90 height 26
click at [707, 444] on button "Export" at bounding box center [720, 455] width 171 height 29
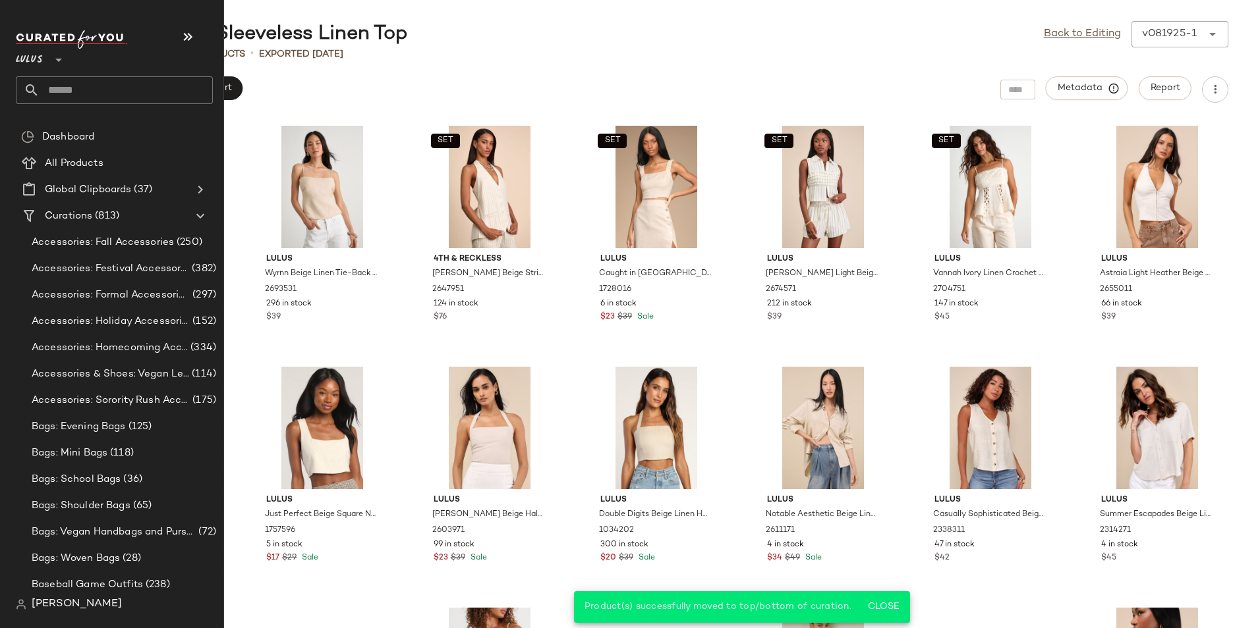
click at [76, 92] on input "text" at bounding box center [126, 90] width 173 height 28
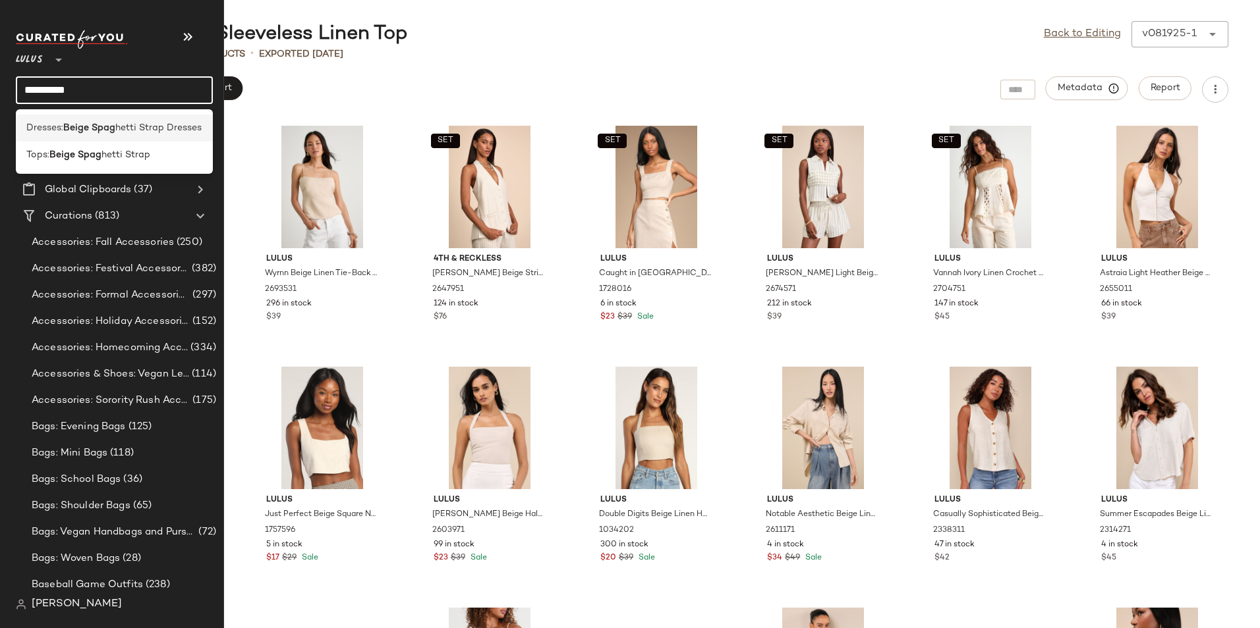
type input "**********"
click at [144, 122] on span "hetti Strap Dresses" at bounding box center [158, 128] width 86 height 14
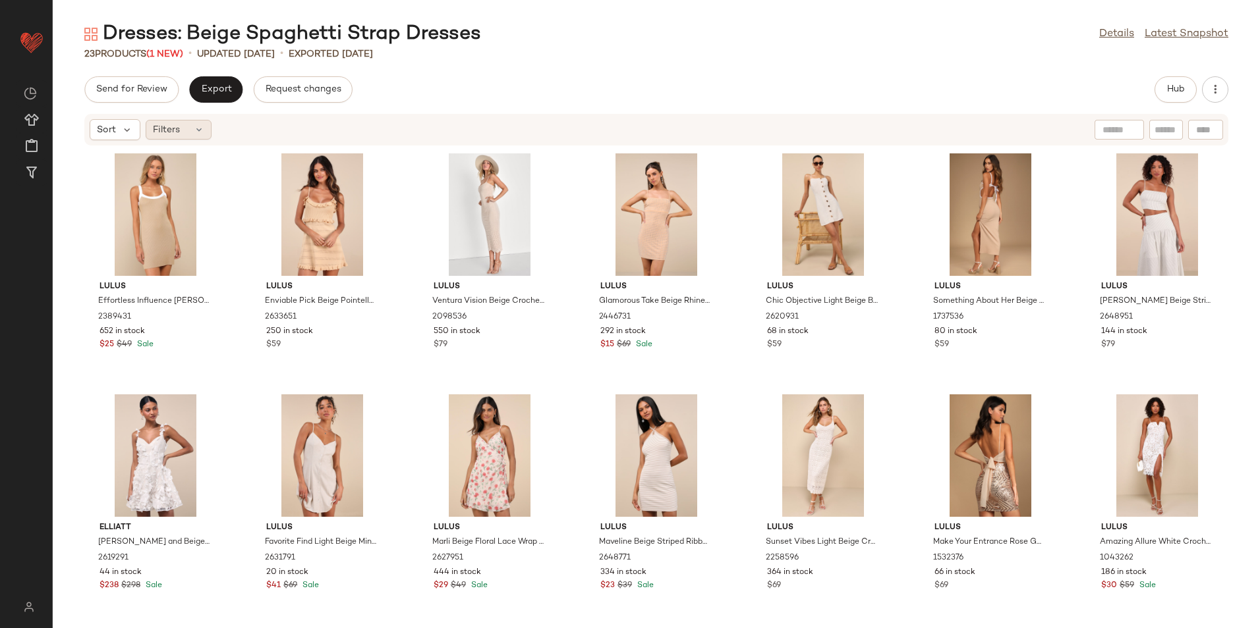
click at [179, 133] on span "Filters" at bounding box center [166, 130] width 27 height 14
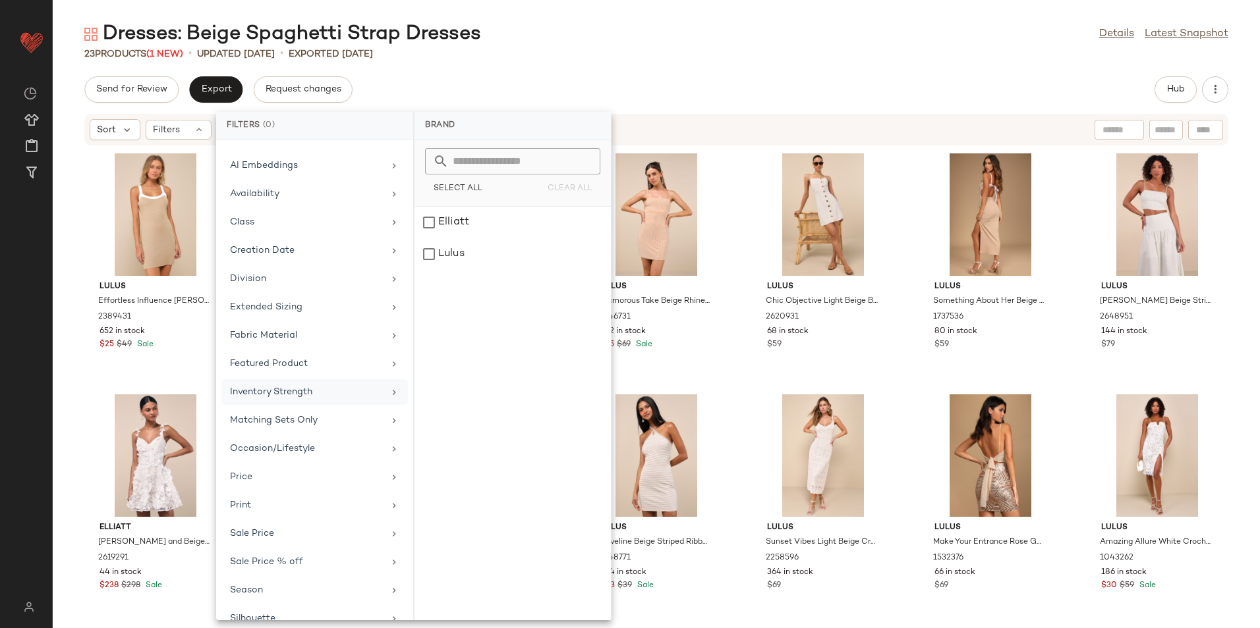
scroll to position [125, 0]
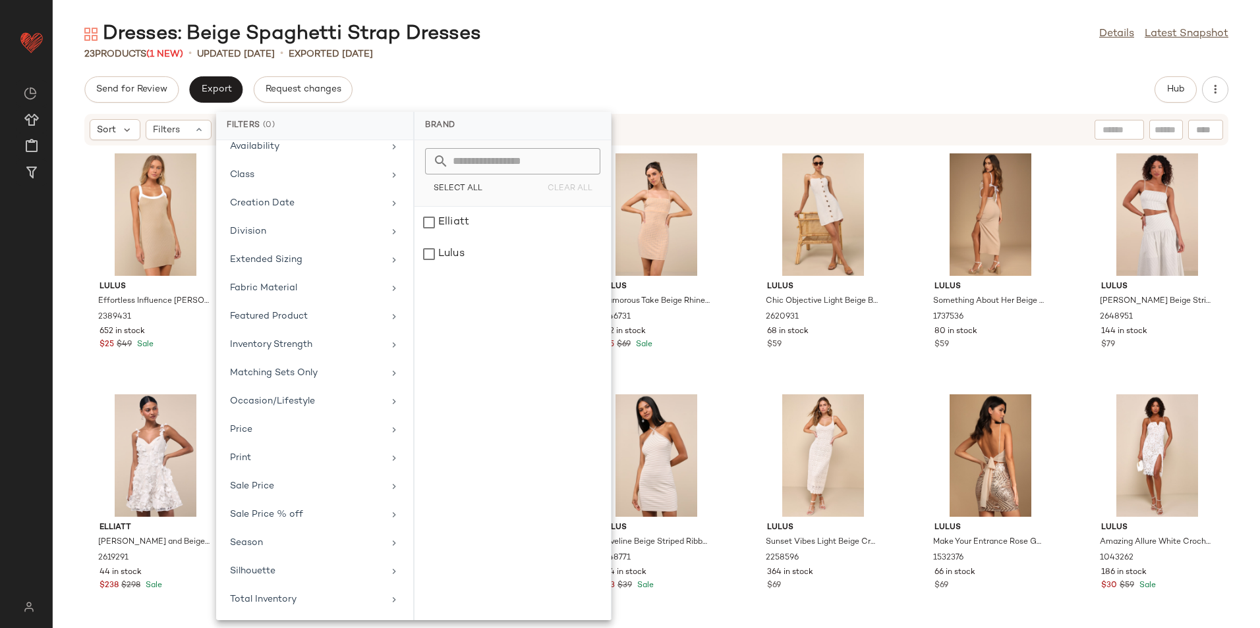
click at [267, 586] on div "Brand Category Actual Price AI Embeddings Availability Class Creation Date Divi…" at bounding box center [314, 380] width 197 height 480
click at [268, 598] on div "Total Inventory" at bounding box center [306, 600] width 153 height 14
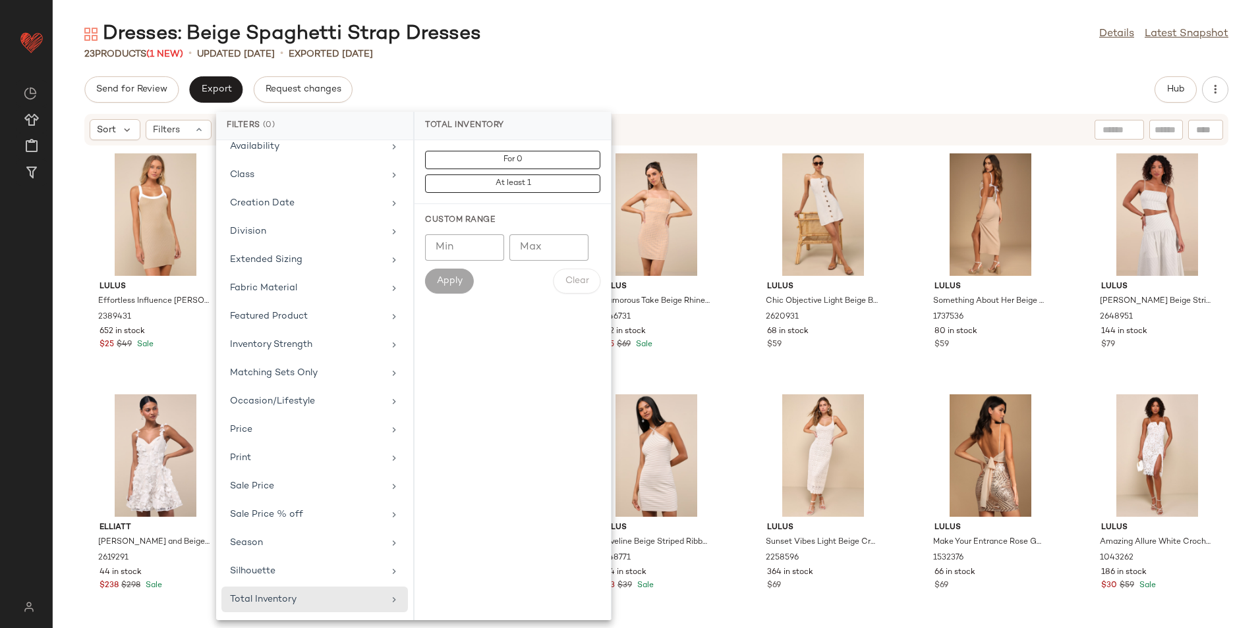
click at [570, 248] on input "**" at bounding box center [548, 248] width 79 height 26
drag, startPoint x: 555, startPoint y: 248, endPoint x: 507, endPoint y: 252, distance: 47.5
click at [507, 252] on div "[PERSON_NAME] ** Max" at bounding box center [512, 248] width 175 height 26
type input "**"
click at [466, 275] on button "Apply" at bounding box center [449, 281] width 49 height 25
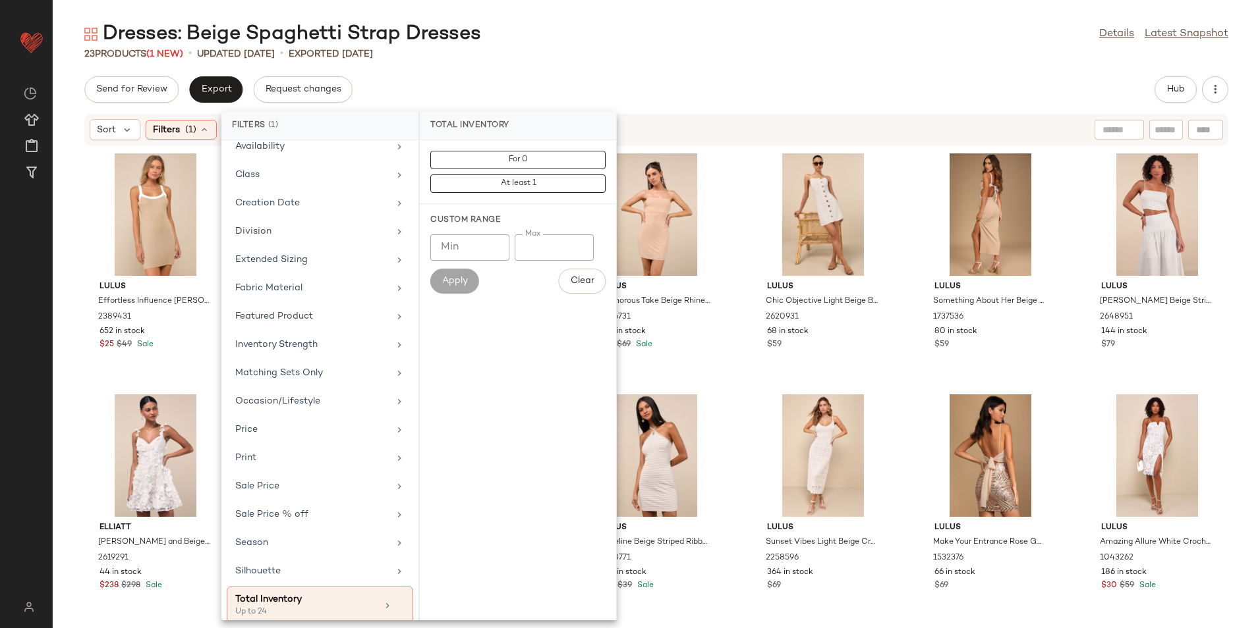
click at [682, 37] on div "Dresses: Beige Spaghetti Strap Dresses Details Latest Snapshot" at bounding box center [656, 34] width 1207 height 26
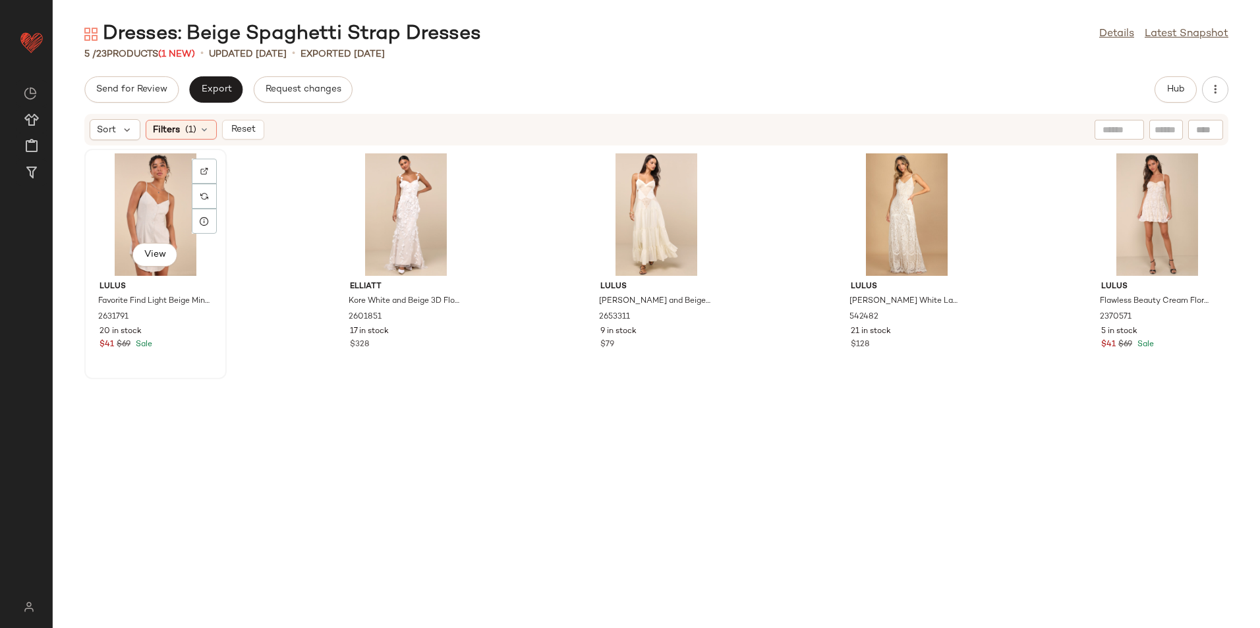
click at [159, 203] on div "View" at bounding box center [155, 214] width 133 height 123
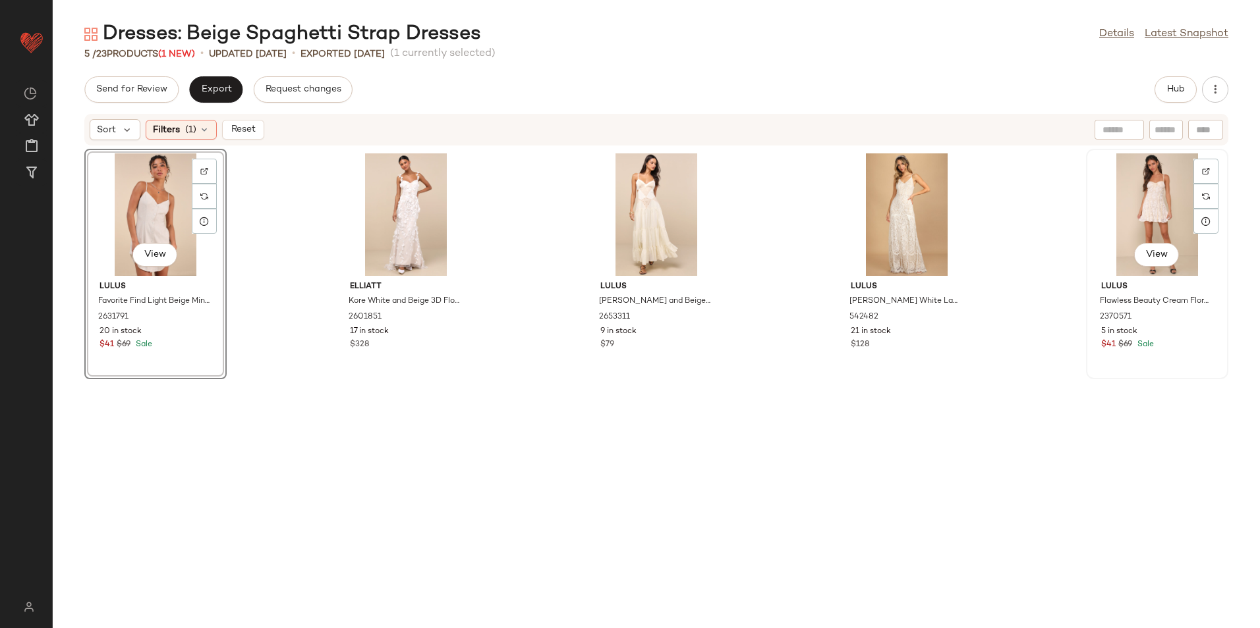
click at [1165, 200] on div "View" at bounding box center [1156, 214] width 133 height 123
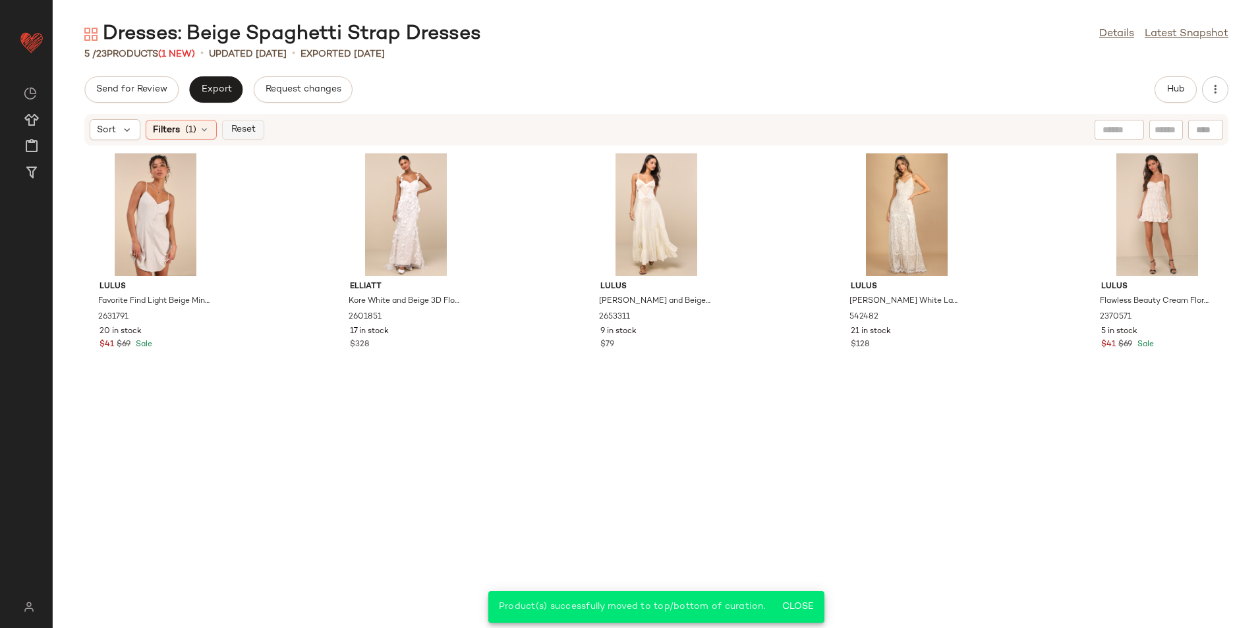
click at [239, 136] on button "Reset" at bounding box center [243, 130] width 42 height 20
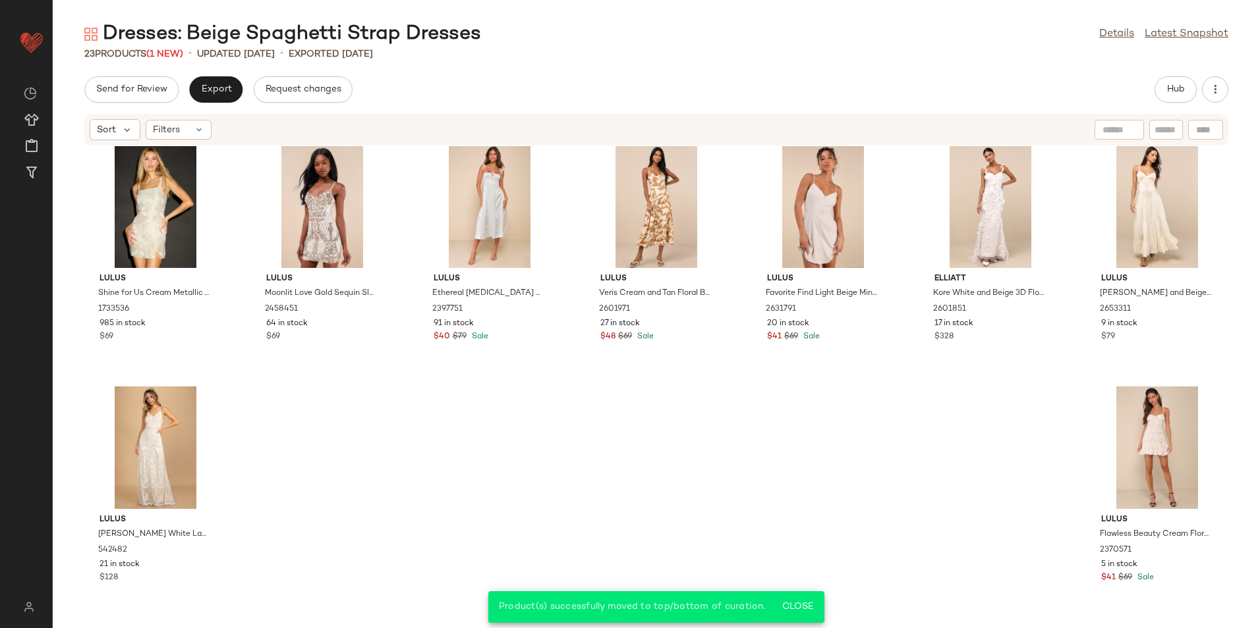
click at [555, 113] on div "Sort Filters" at bounding box center [656, 129] width 1207 height 33
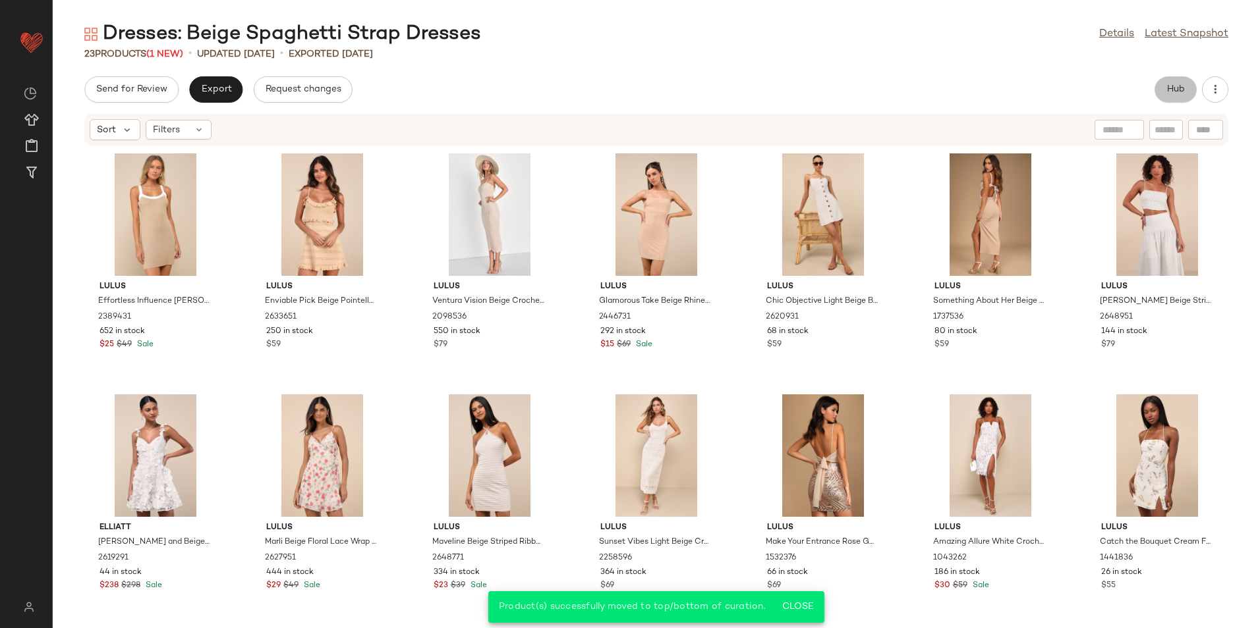
click at [1169, 82] on button "Hub" at bounding box center [1175, 89] width 42 height 26
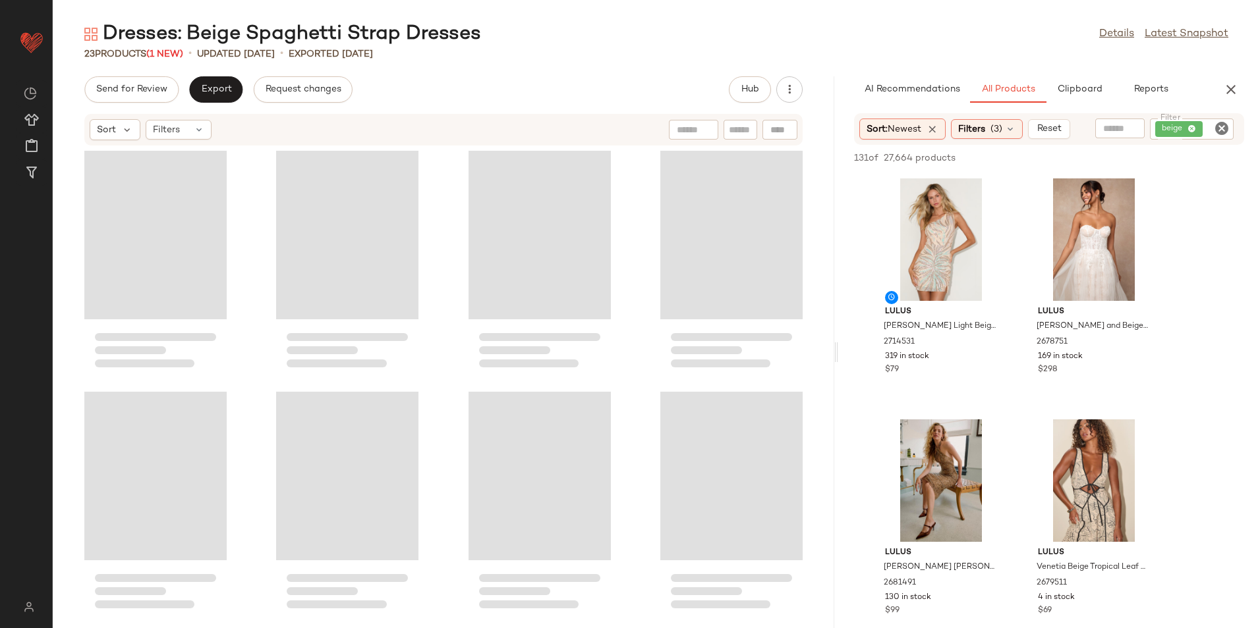
drag, startPoint x: 656, startPoint y: 348, endPoint x: 963, endPoint y: 328, distance: 307.7
click at [960, 331] on div "Dresses: Beige Spaghetti Strap Dresses Details Latest Snapshot 23 Products (1 N…" at bounding box center [656, 324] width 1207 height 607
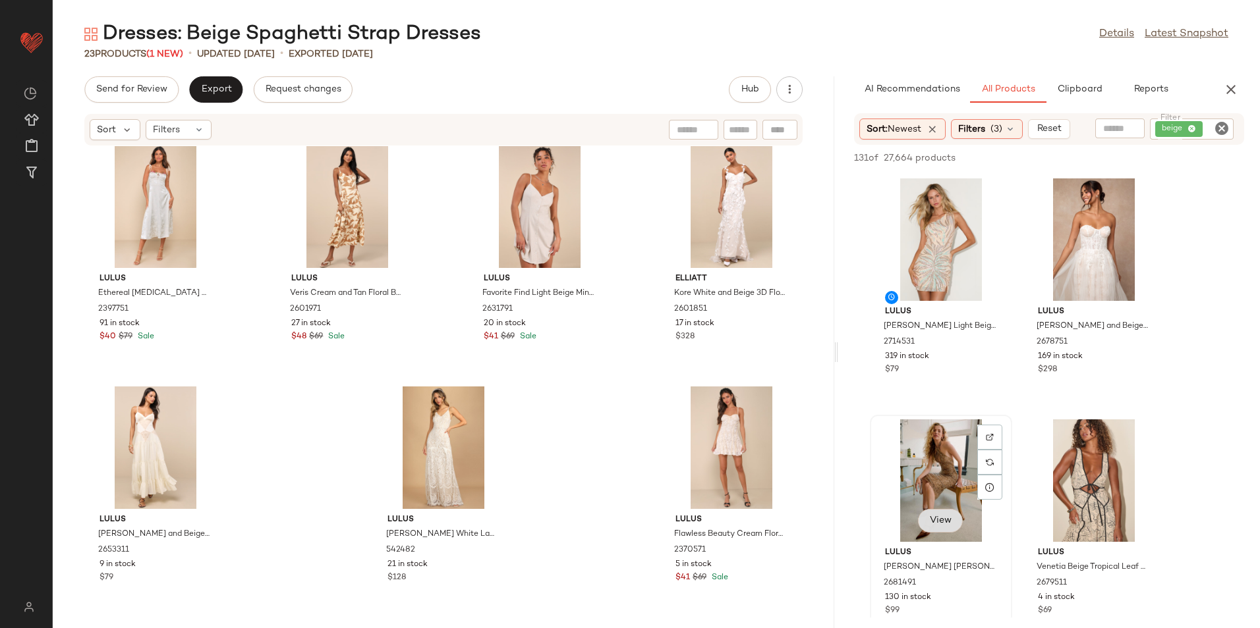
click at [941, 518] on span "View" at bounding box center [940, 521] width 22 height 11
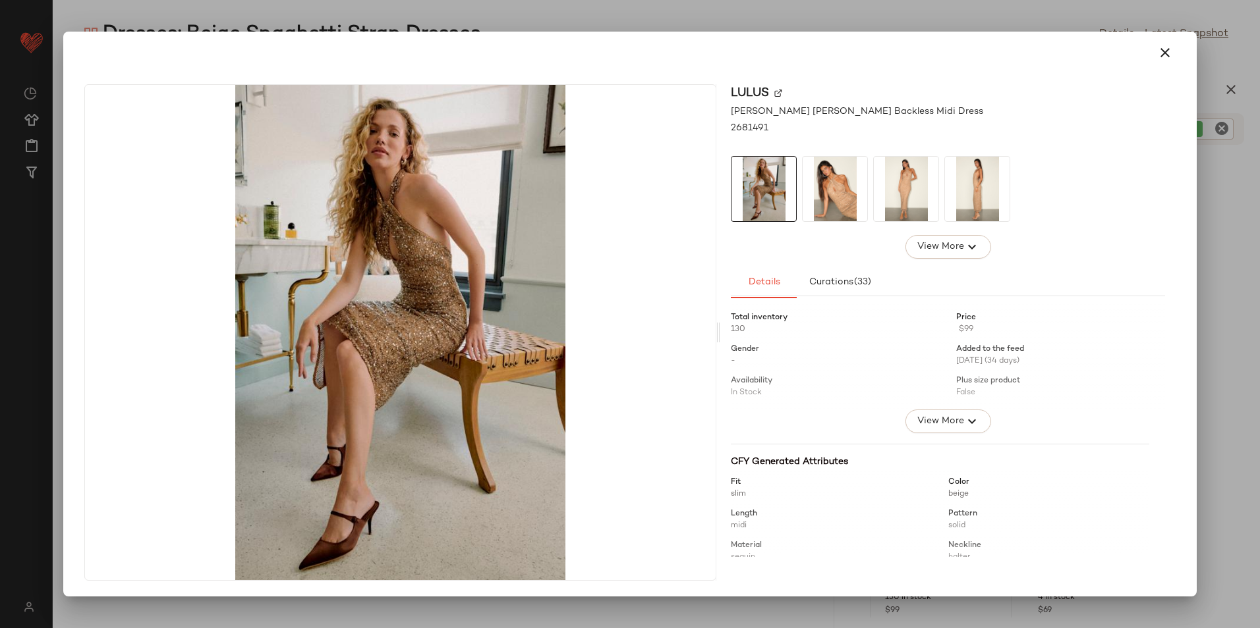
click at [814, 183] on img at bounding box center [834, 189] width 65 height 65
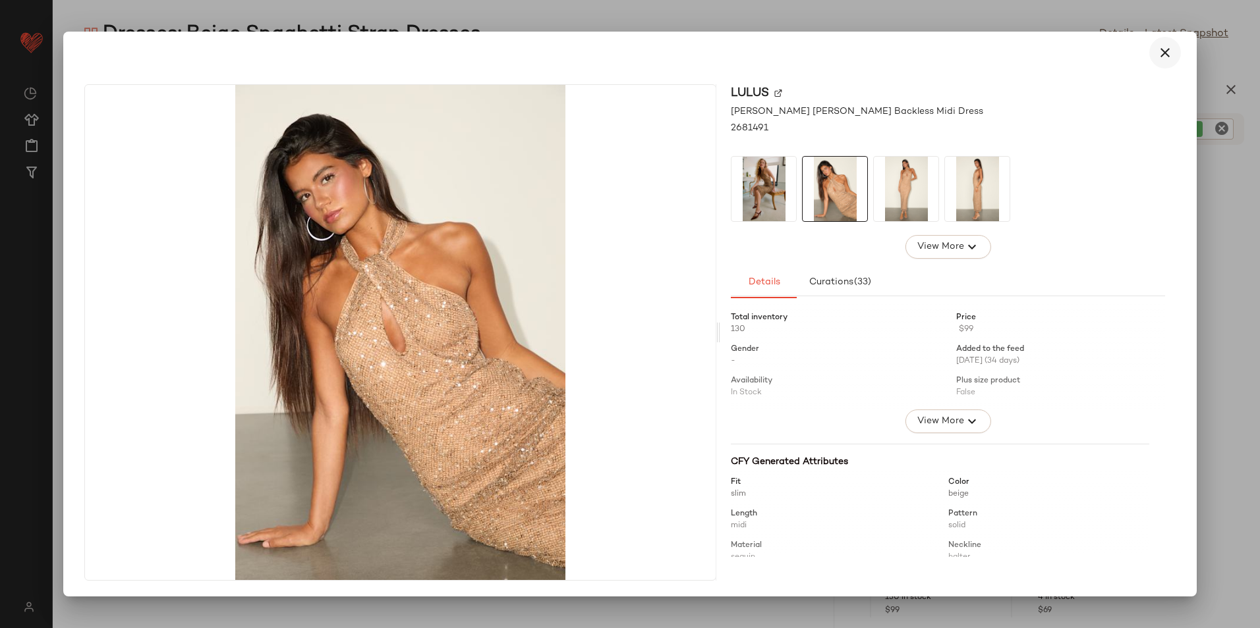
click at [1169, 49] on icon "button" at bounding box center [1165, 53] width 16 height 16
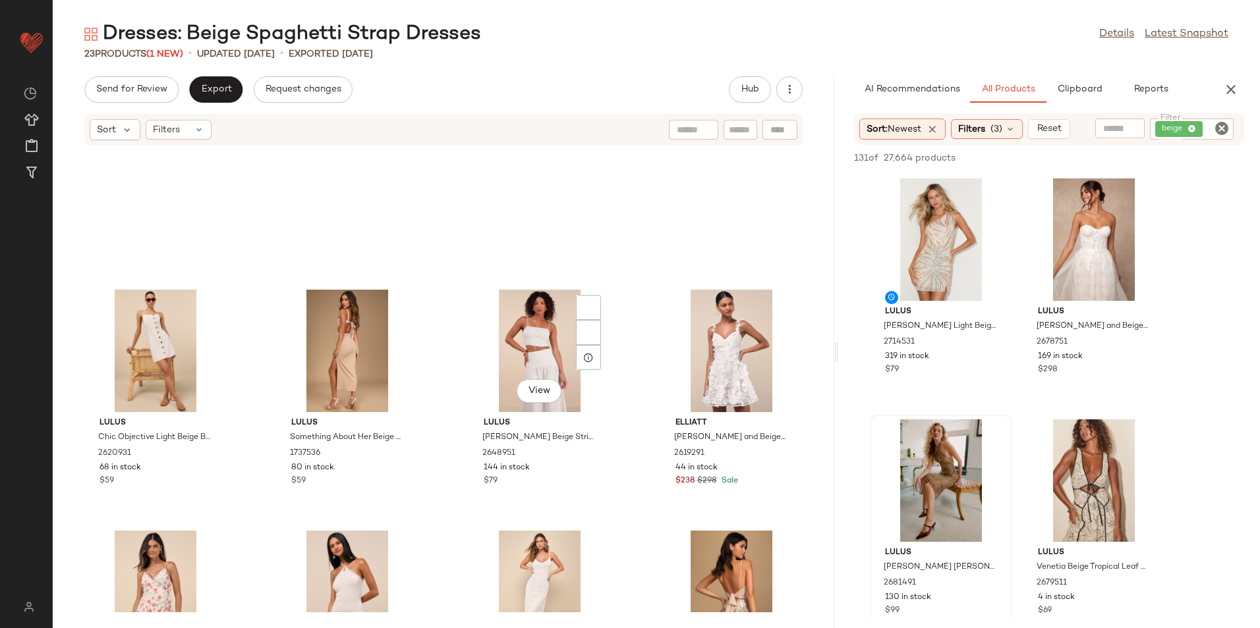
scroll to position [0, 0]
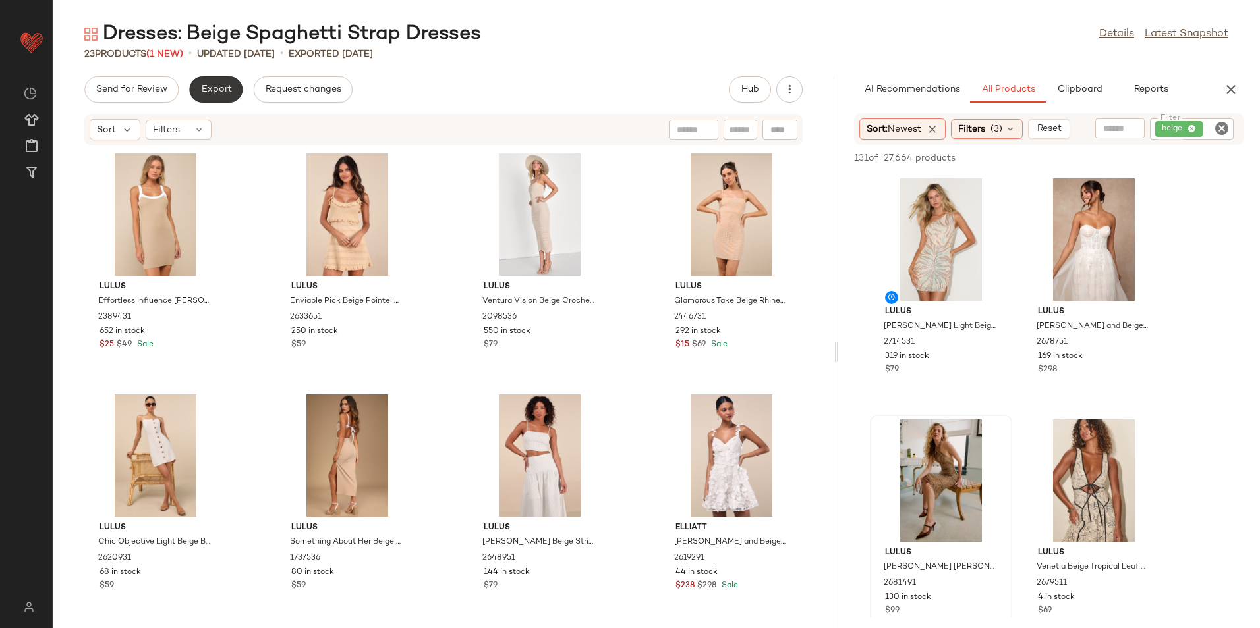
click at [227, 88] on span "Export" at bounding box center [215, 89] width 31 height 11
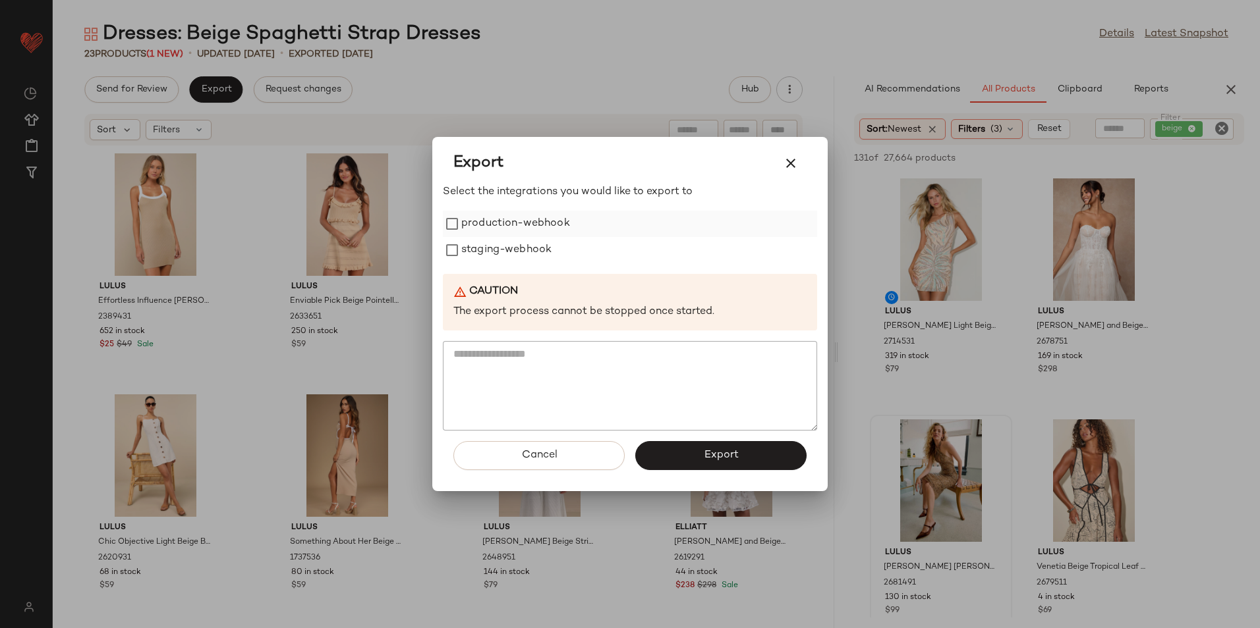
click at [487, 223] on label "production-webhook" at bounding box center [515, 224] width 109 height 26
click at [487, 242] on label "staging-webhook" at bounding box center [506, 250] width 90 height 26
drag, startPoint x: 693, startPoint y: 449, endPoint x: 677, endPoint y: 384, distance: 66.5
click at [692, 449] on button "Export" at bounding box center [720, 455] width 171 height 29
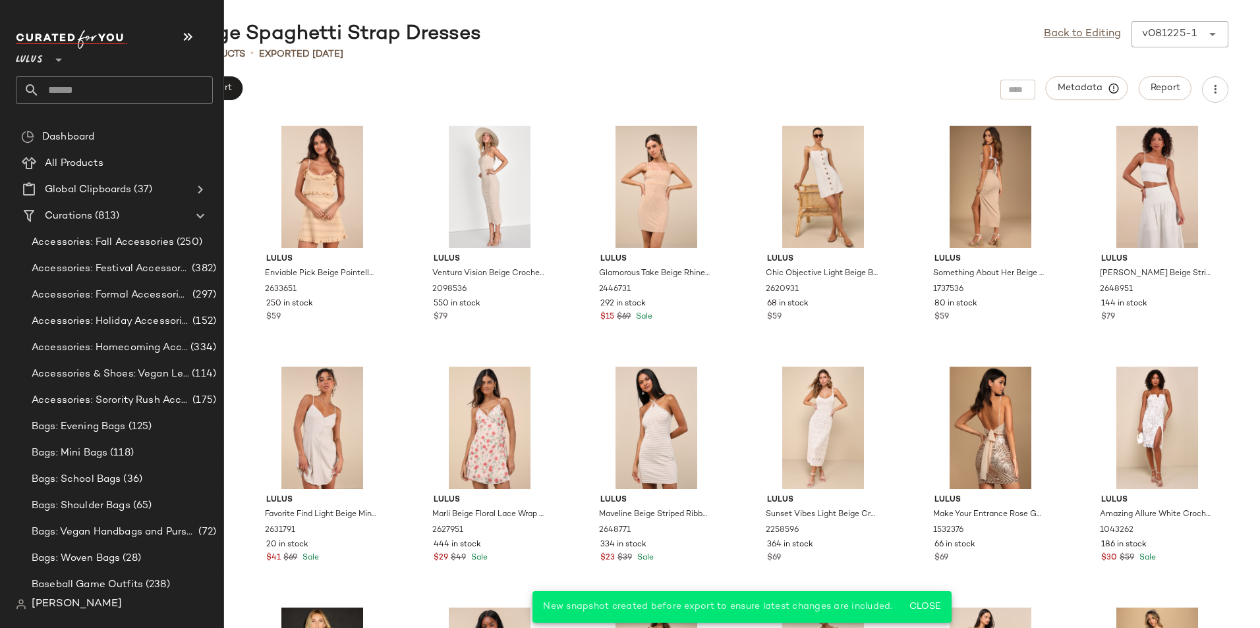
click at [74, 78] on input "text" at bounding box center [126, 90] width 173 height 28
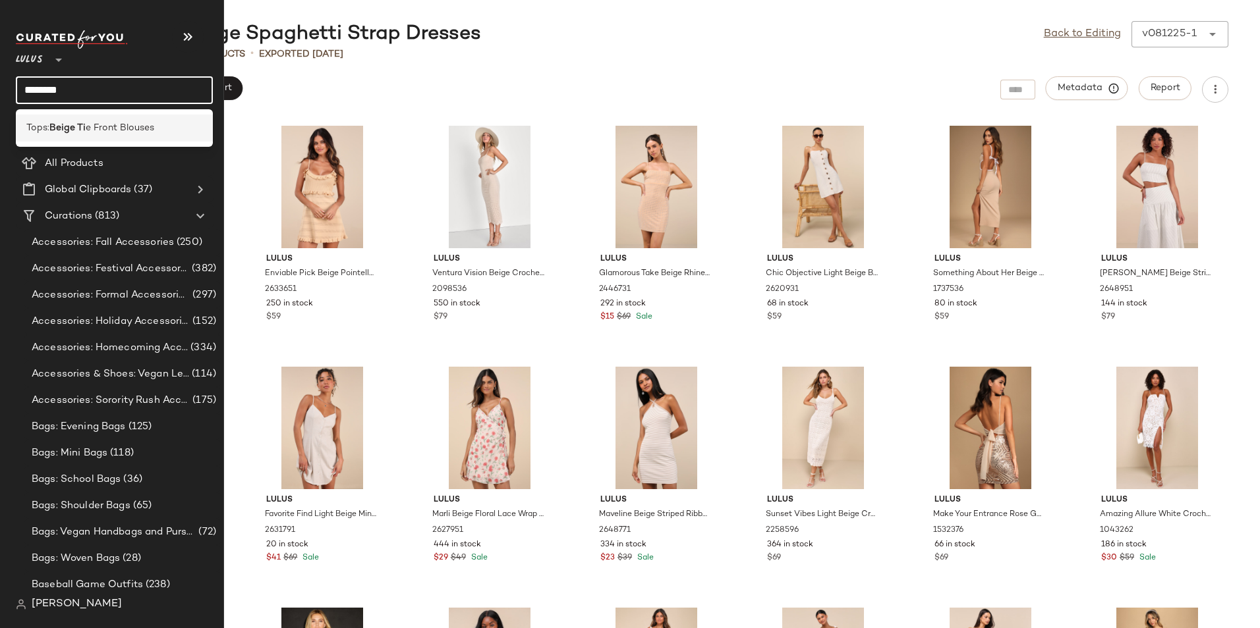
type input "********"
click at [67, 128] on b "Beige Ti" at bounding box center [67, 128] width 36 height 14
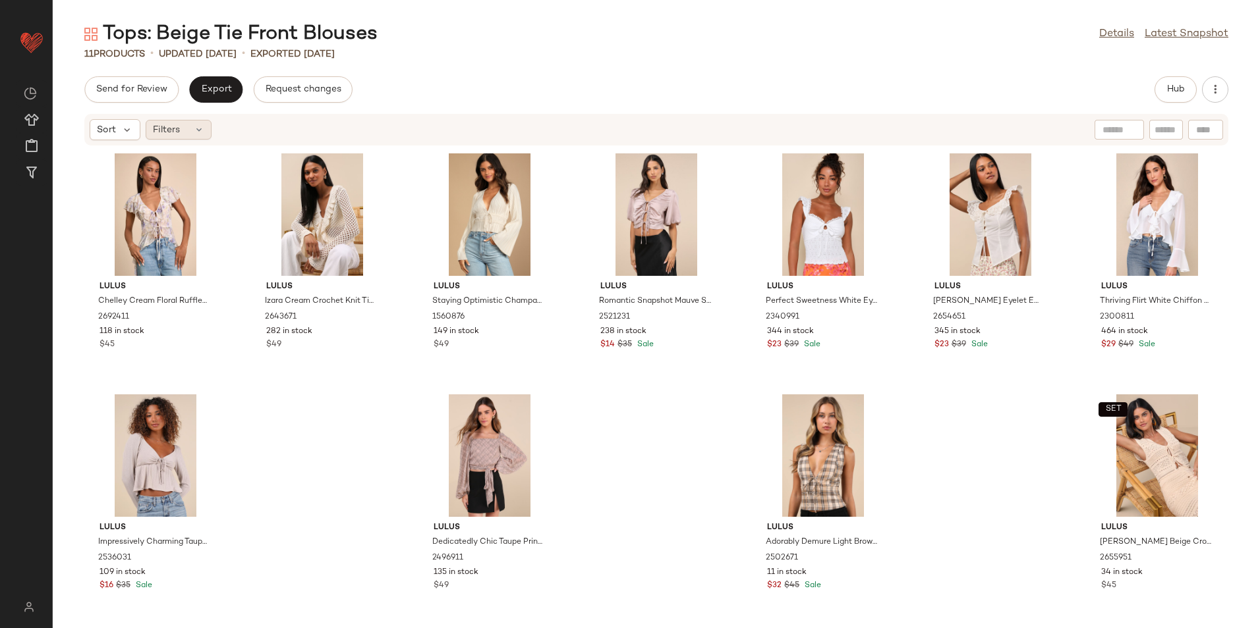
click at [182, 134] on div "Filters" at bounding box center [179, 130] width 66 height 20
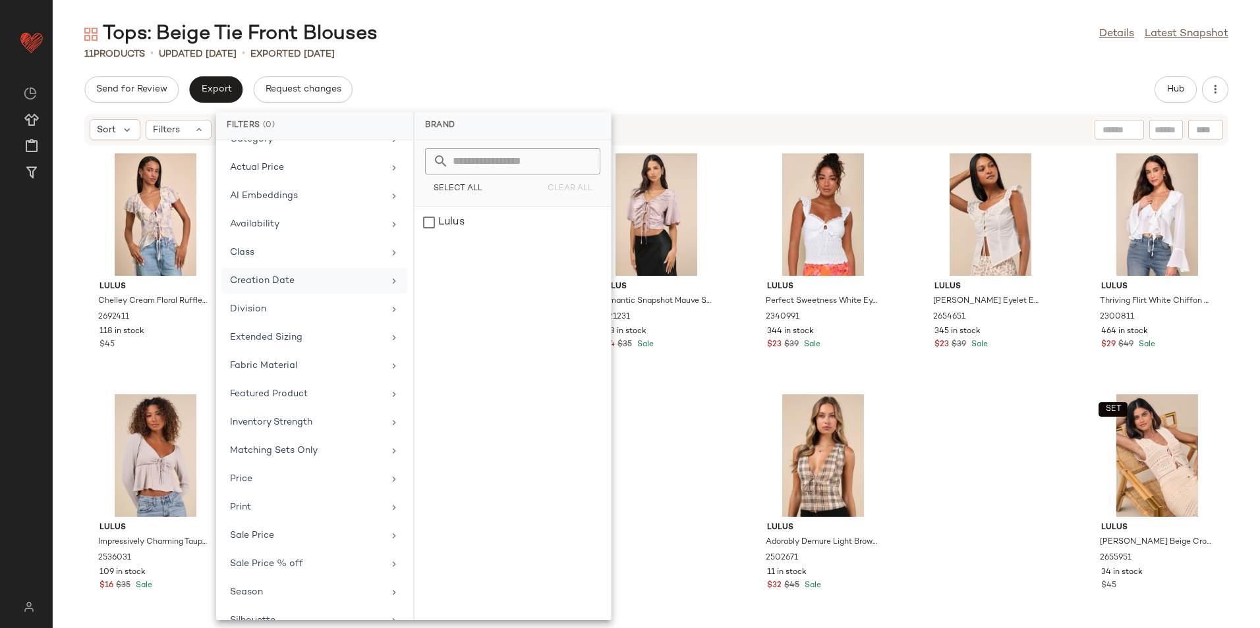
scroll to position [97, 0]
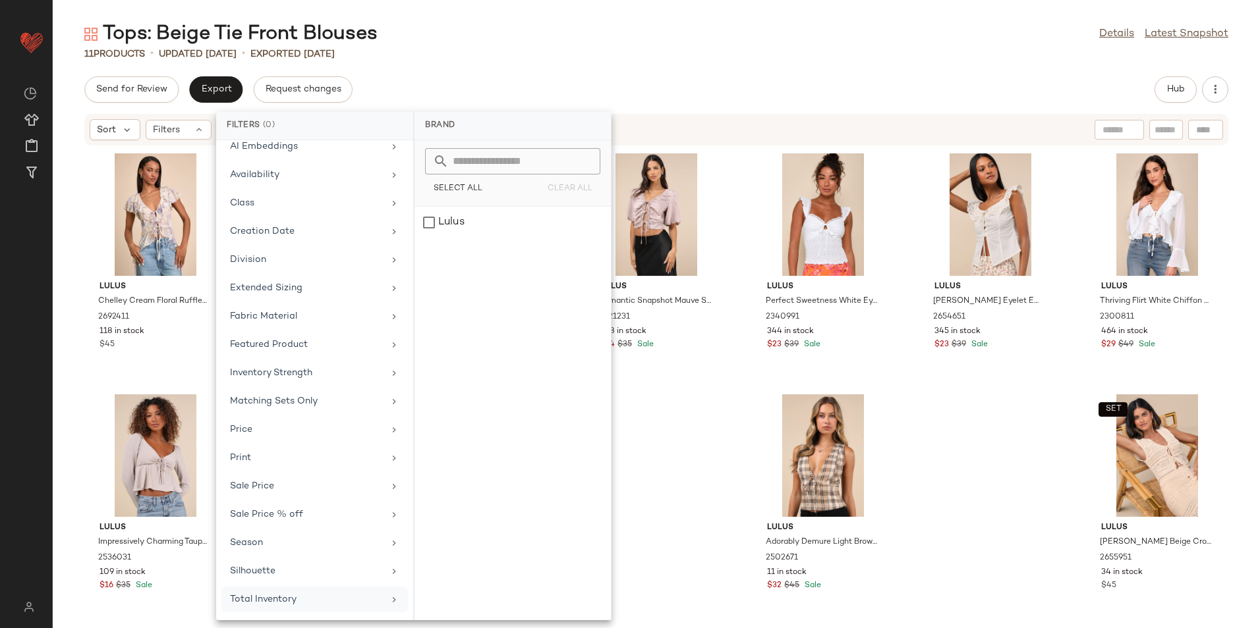
click at [327, 612] on div "Total Inventory" at bounding box center [314, 600] width 186 height 26
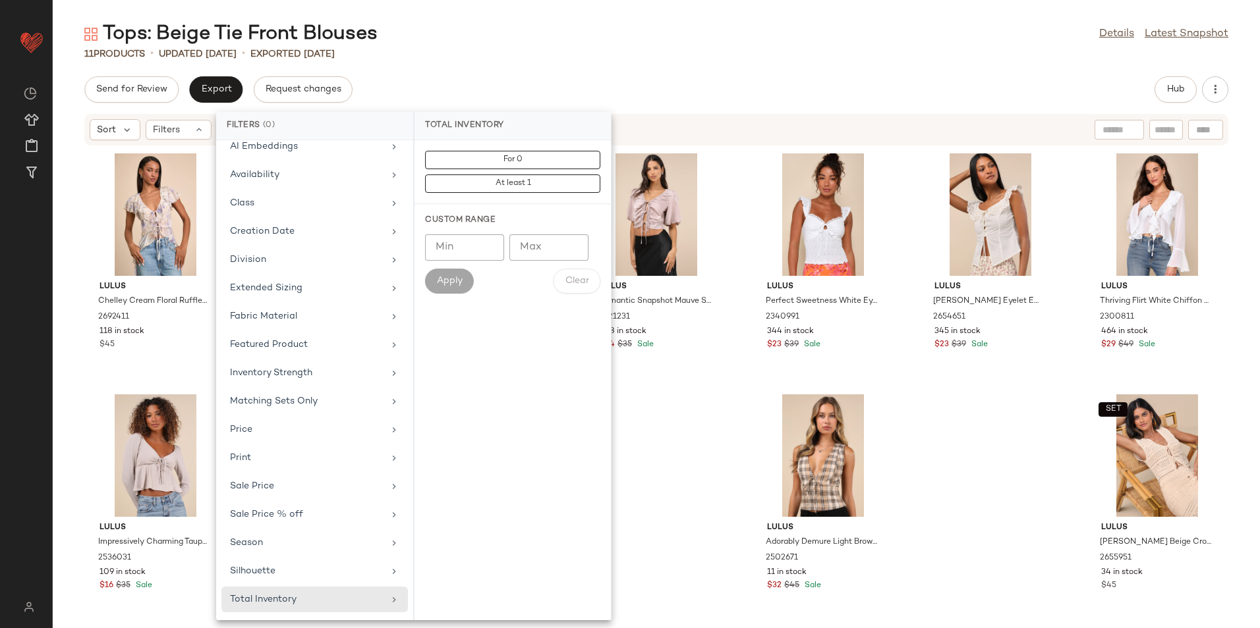
click at [549, 246] on input "Max" at bounding box center [548, 248] width 79 height 26
type input "**"
click at [441, 277] on span "Apply" at bounding box center [449, 281] width 26 height 11
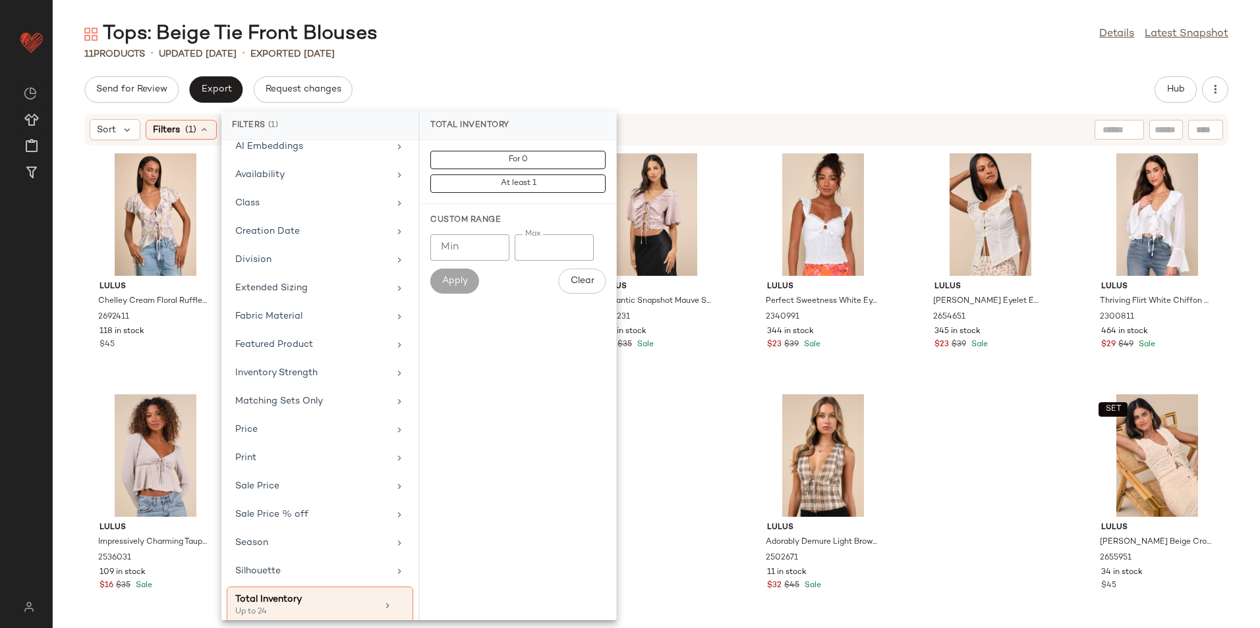
click at [646, 38] on div "Tops: Beige Tie Front Blouses Details Latest Snapshot" at bounding box center [656, 34] width 1207 height 26
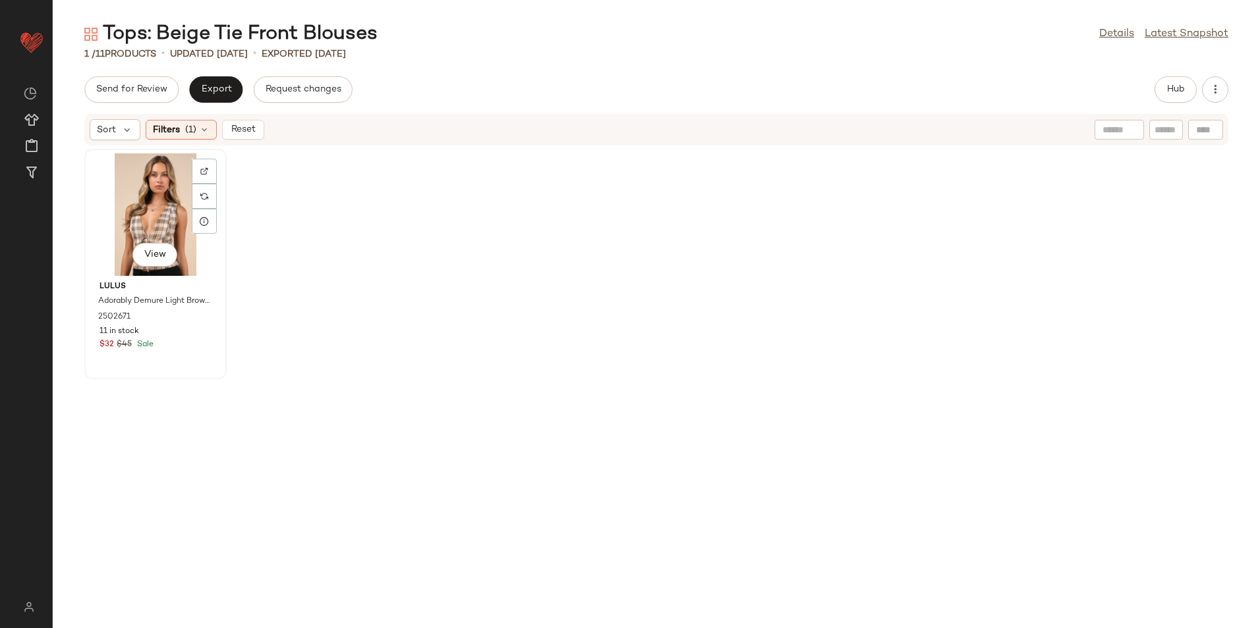
click at [163, 195] on div "View" at bounding box center [155, 214] width 133 height 123
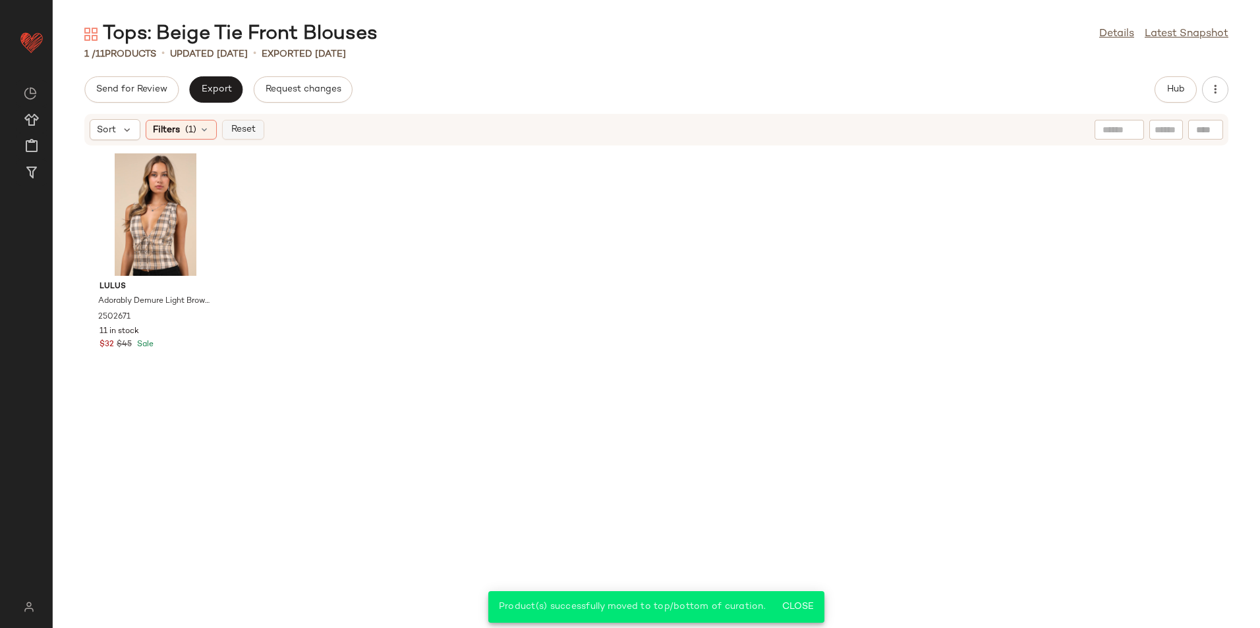
click at [250, 132] on span "Reset" at bounding box center [242, 130] width 25 height 11
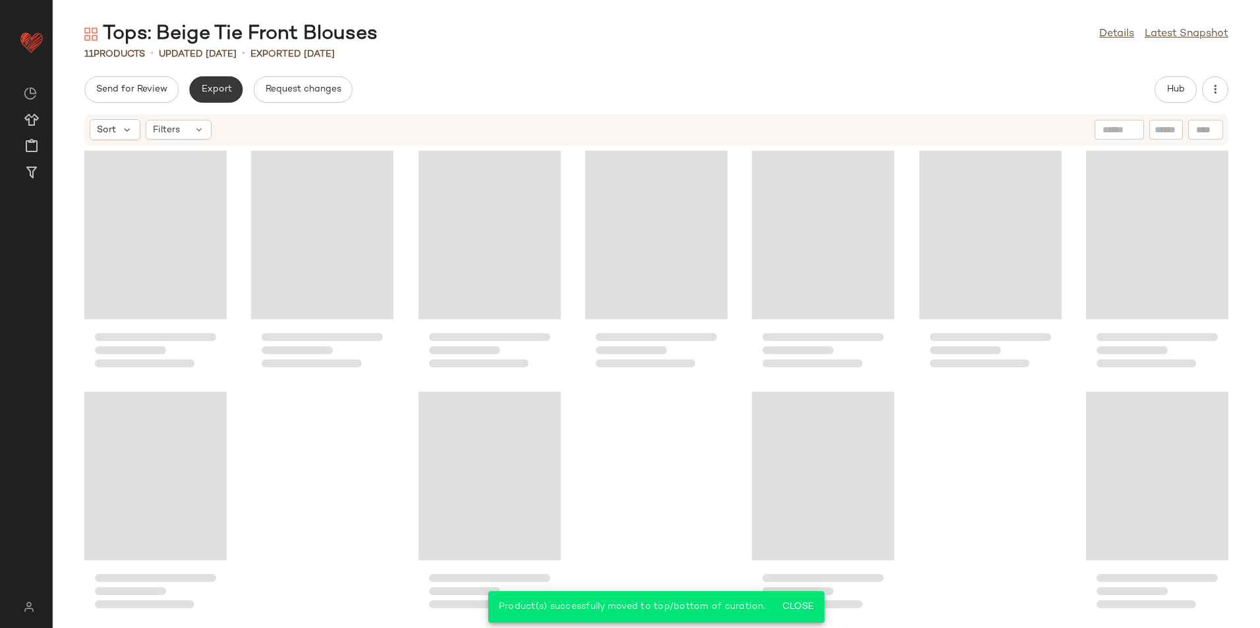
click at [216, 90] on span "Export" at bounding box center [215, 89] width 31 height 11
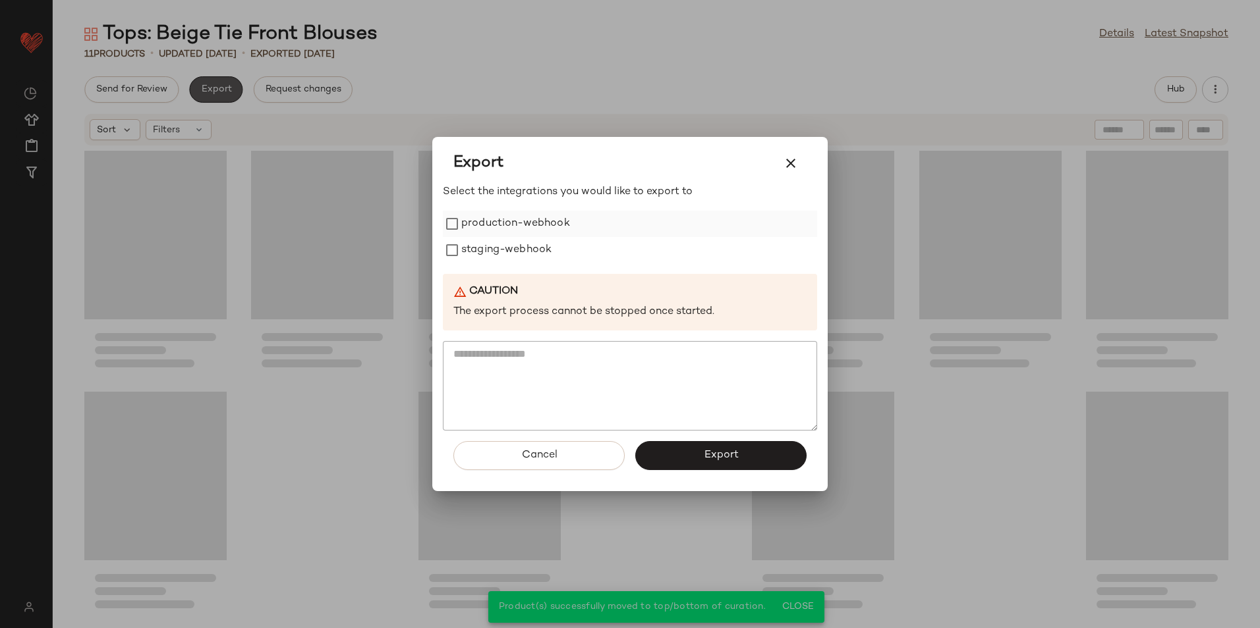
scroll to position [8, 0]
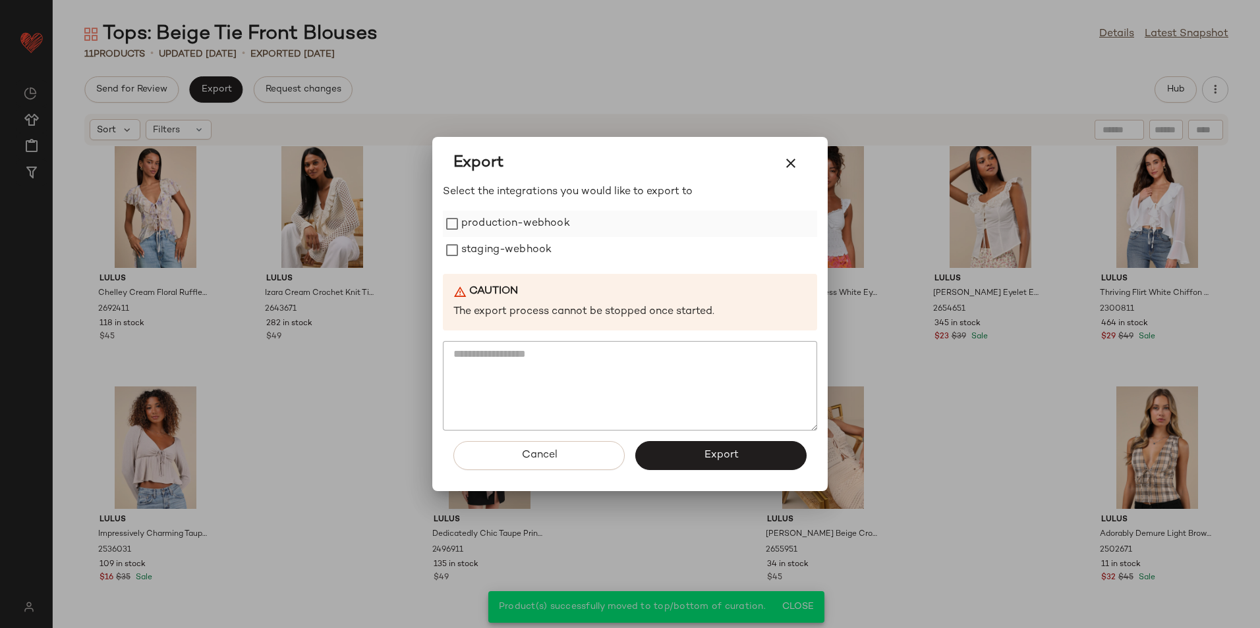
click at [503, 221] on label "production-webhook" at bounding box center [515, 224] width 109 height 26
click at [495, 241] on label "staging-webhook" at bounding box center [506, 250] width 90 height 26
click at [728, 449] on span "Export" at bounding box center [720, 455] width 35 height 13
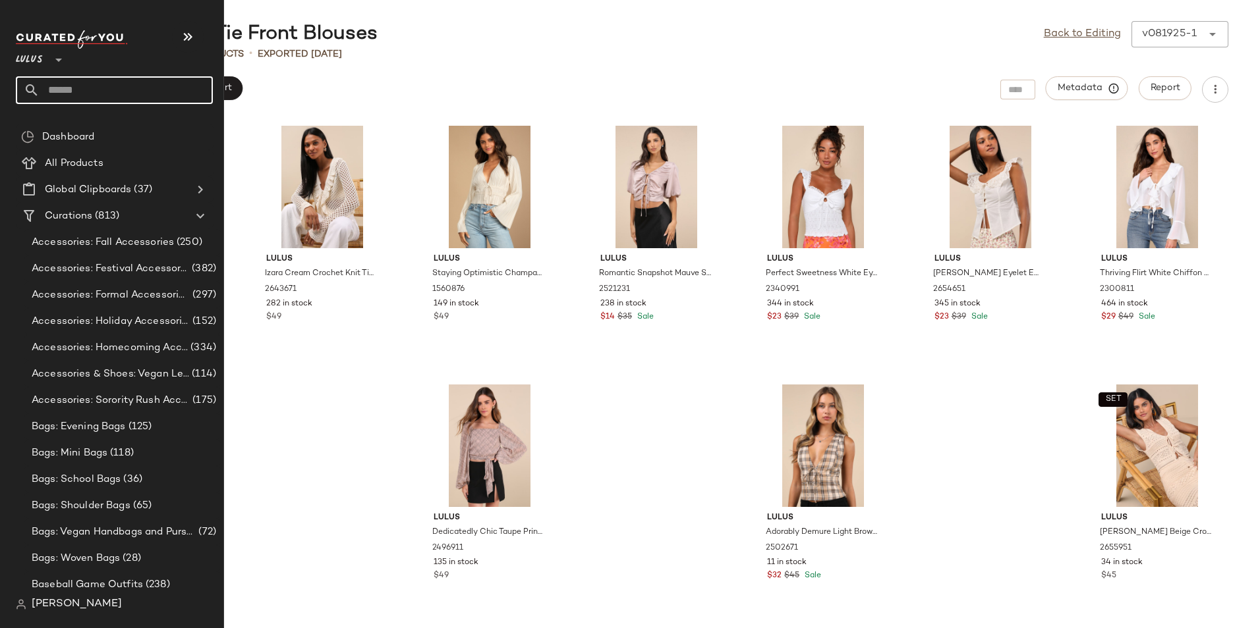
click at [65, 92] on input "text" at bounding box center [126, 90] width 173 height 28
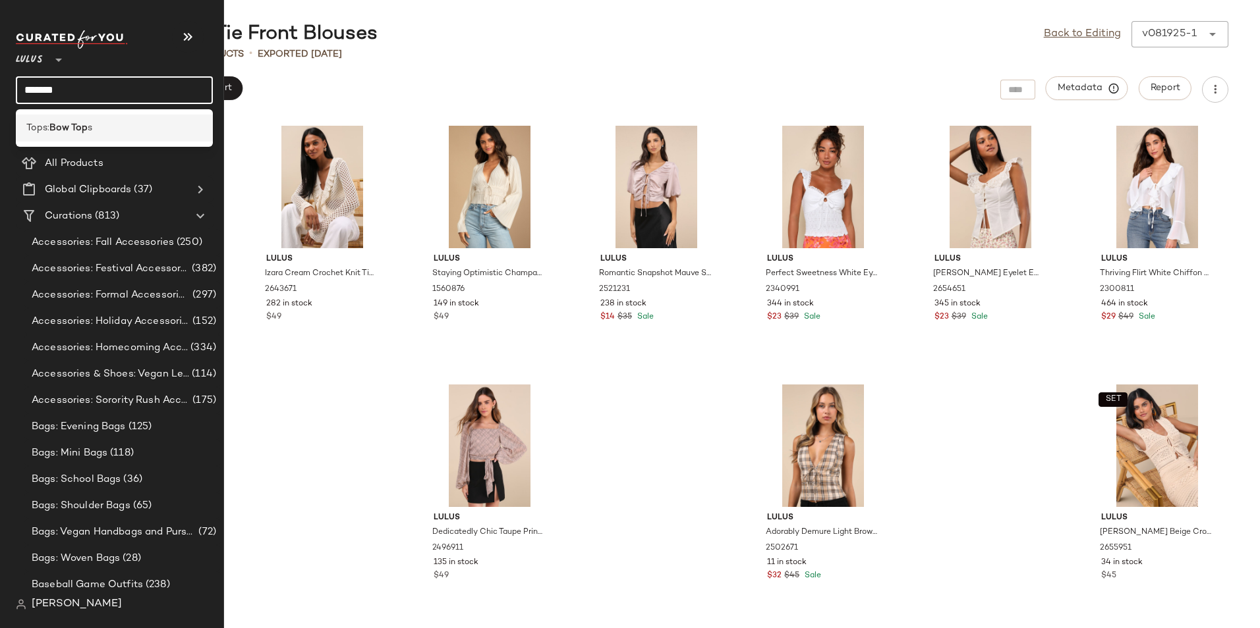
type input "*******"
click at [76, 123] on b "Bow Top" at bounding box center [68, 128] width 38 height 14
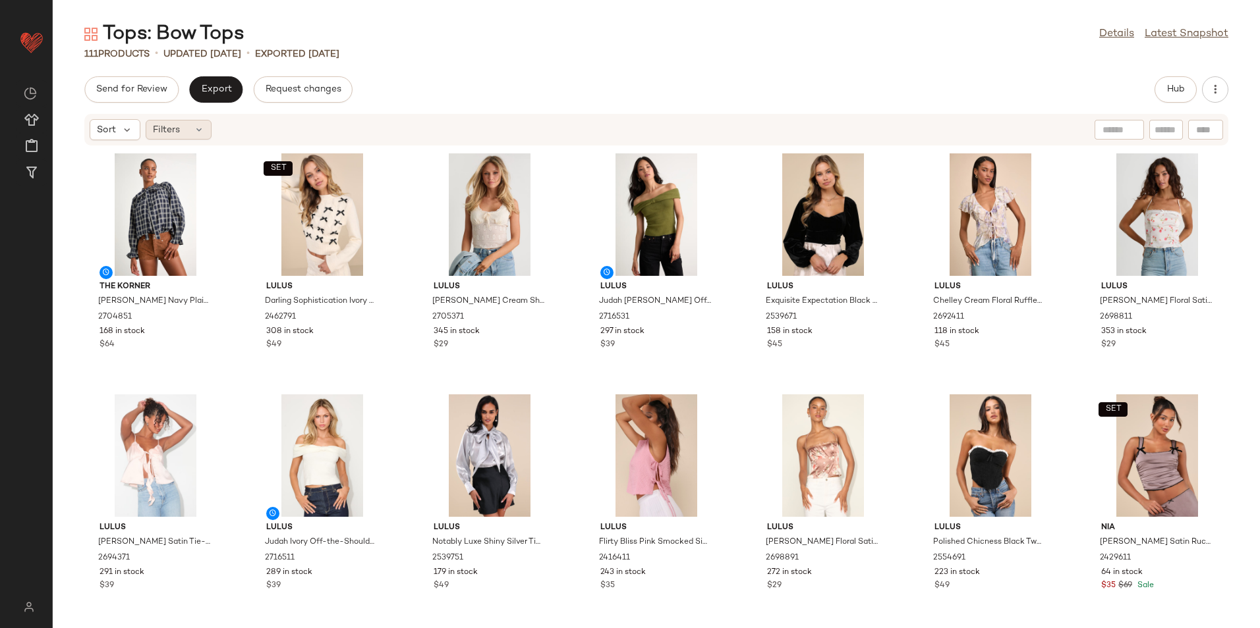
click at [179, 134] on div "Filters" at bounding box center [179, 130] width 66 height 20
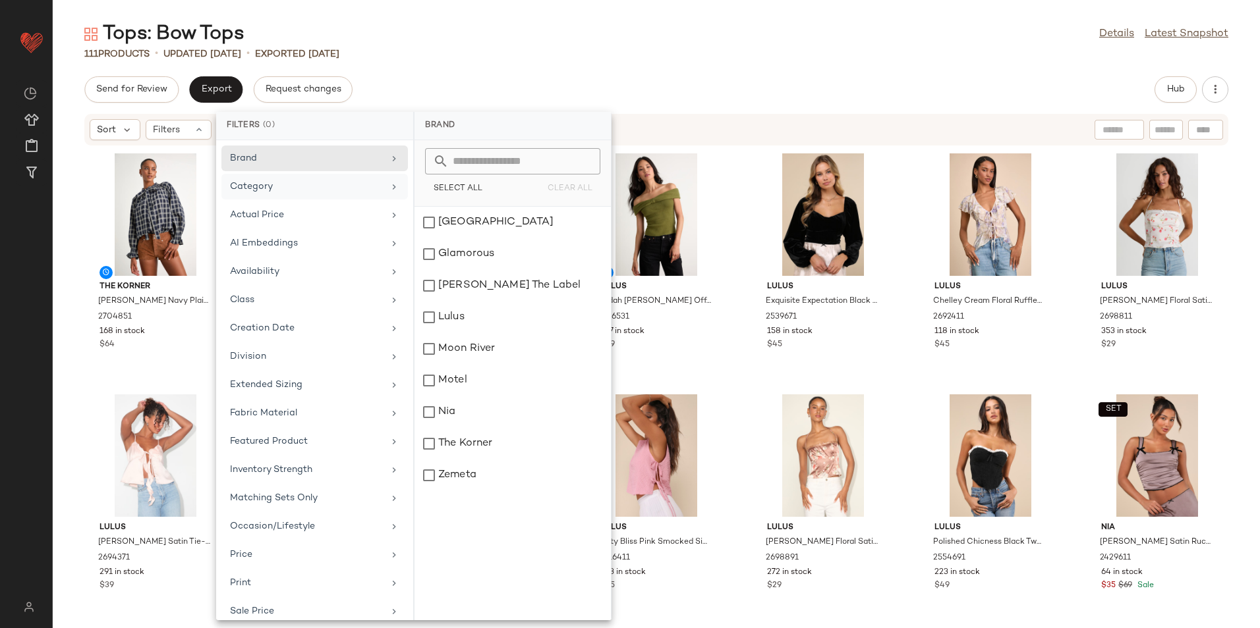
click at [273, 186] on div "Category" at bounding box center [306, 187] width 153 height 14
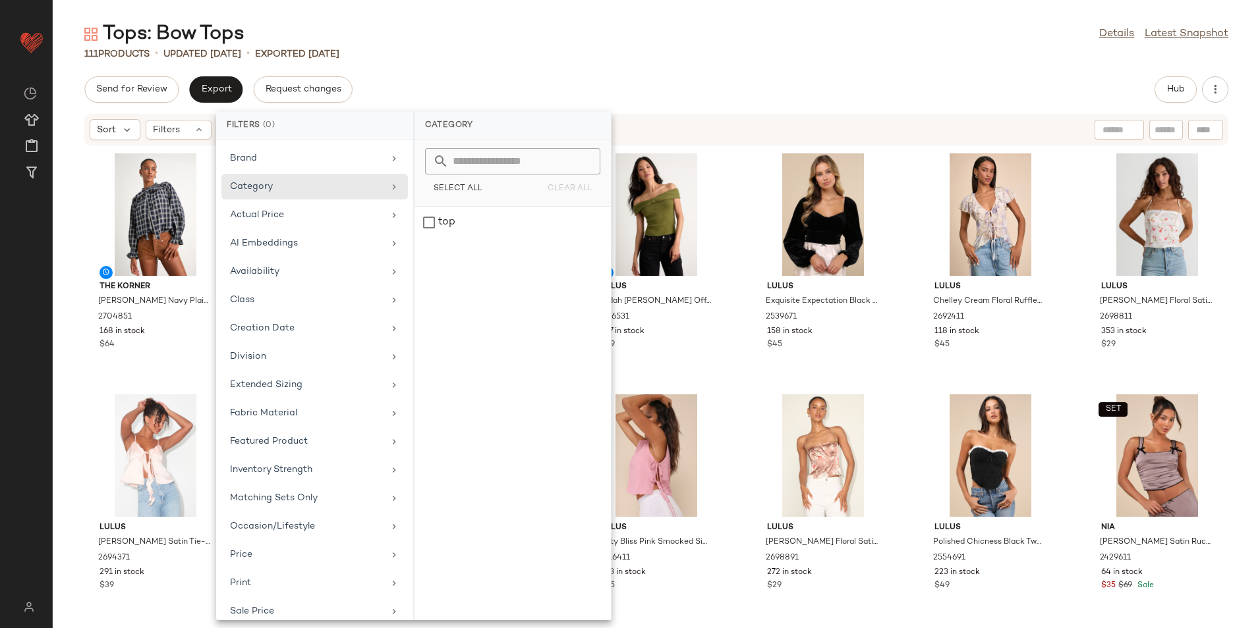
click at [482, 71] on div "Tops: Bow Tops Details Latest Snapshot 111 Products • updated [DATE] • Exported…" at bounding box center [656, 324] width 1207 height 607
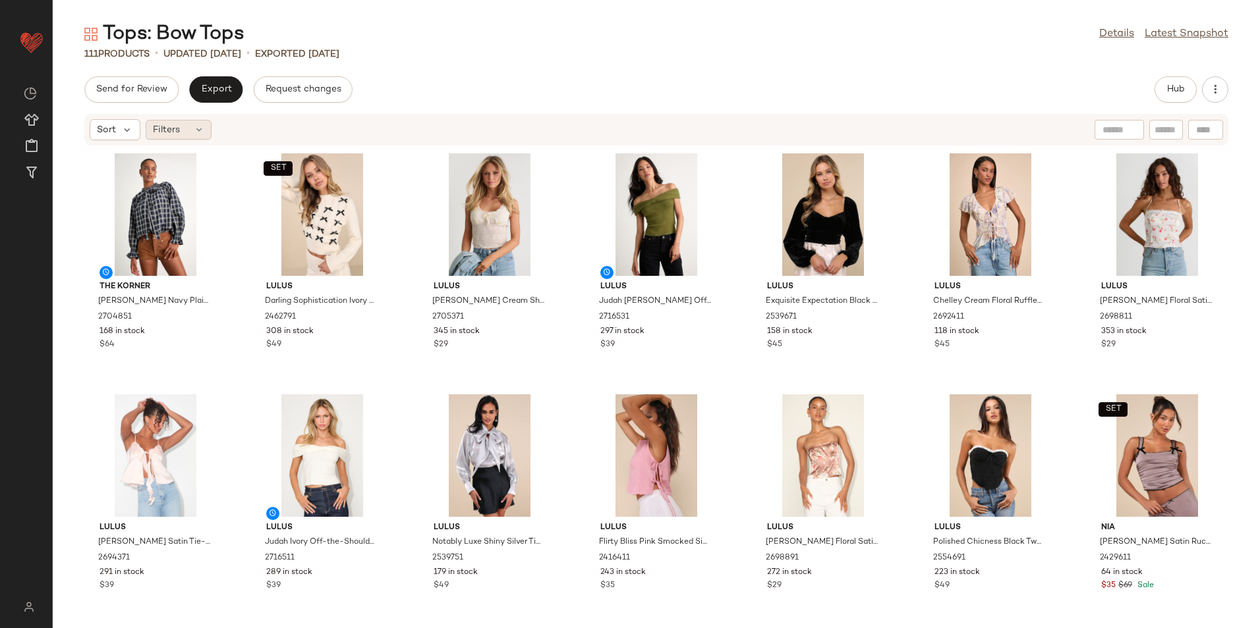
click at [186, 136] on div "Filters" at bounding box center [179, 130] width 66 height 20
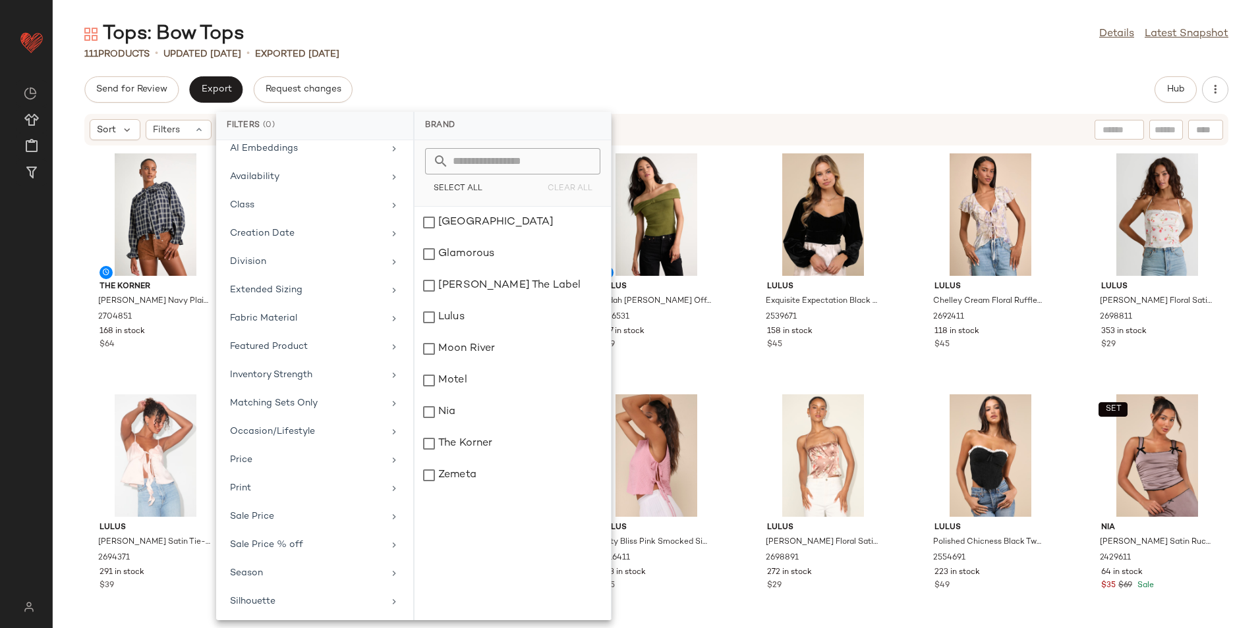
scroll to position [125, 0]
drag, startPoint x: 252, startPoint y: 599, endPoint x: 316, endPoint y: 499, distance: 118.8
click at [252, 597] on div "Total Inventory" at bounding box center [306, 600] width 153 height 14
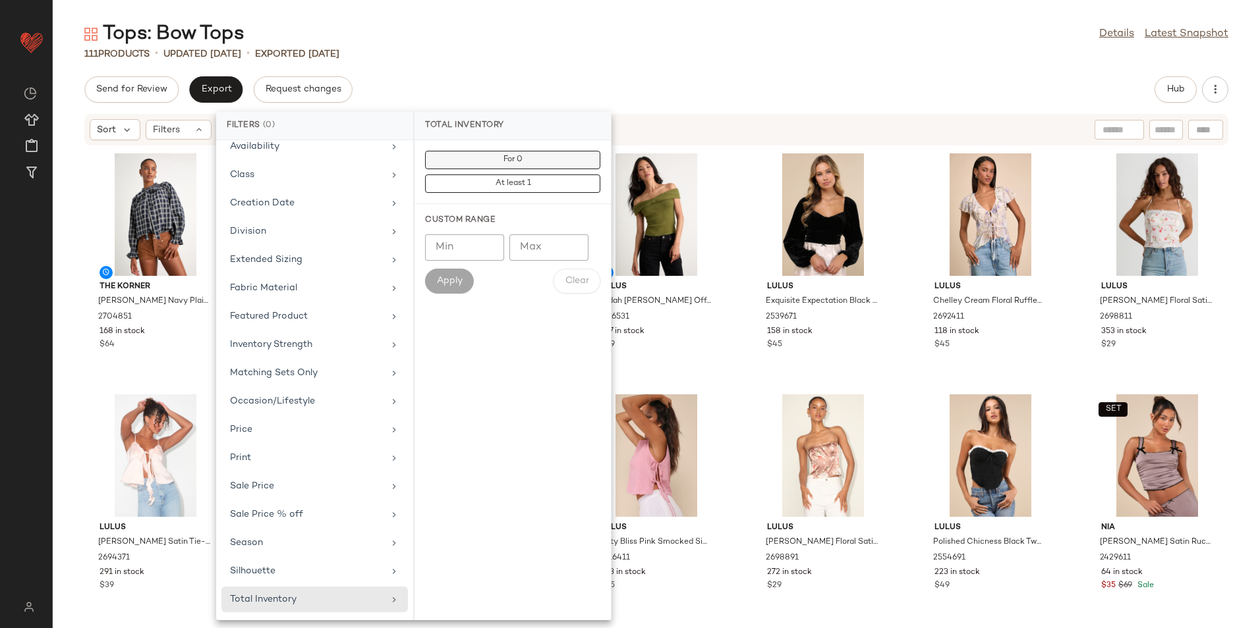
click at [545, 157] on button "For 0" at bounding box center [512, 160] width 175 height 18
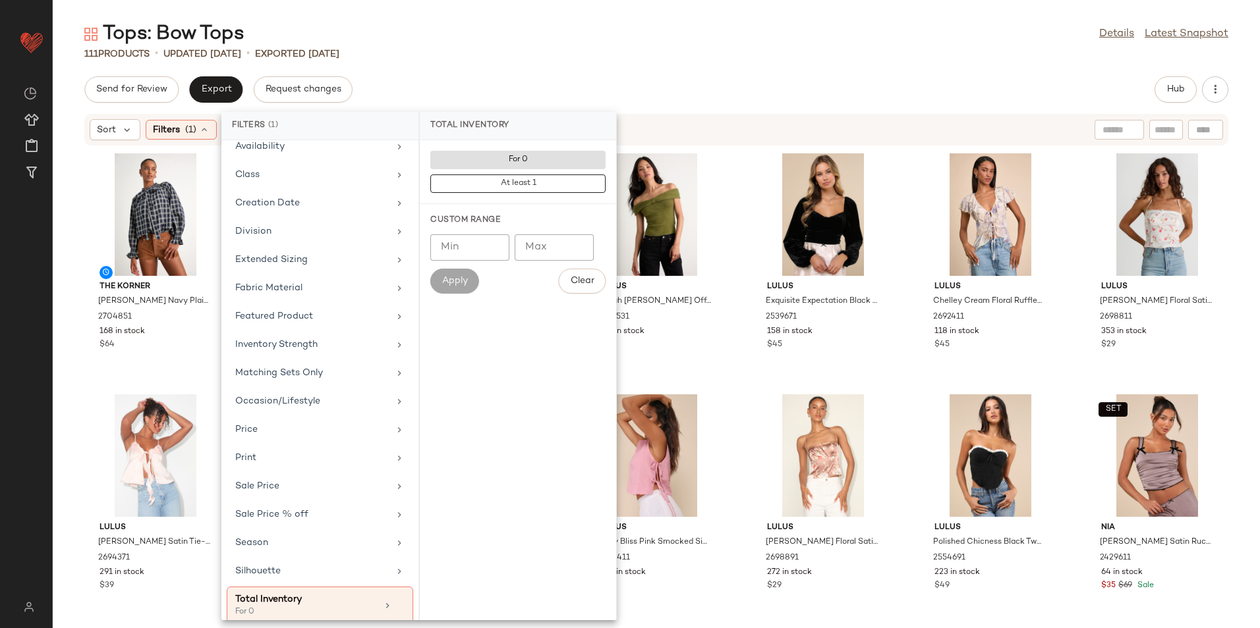
click at [617, 70] on div "Tops: Bow Tops Details Latest Snapshot 111 Products • updated [DATE] • Exported…" at bounding box center [656, 324] width 1207 height 607
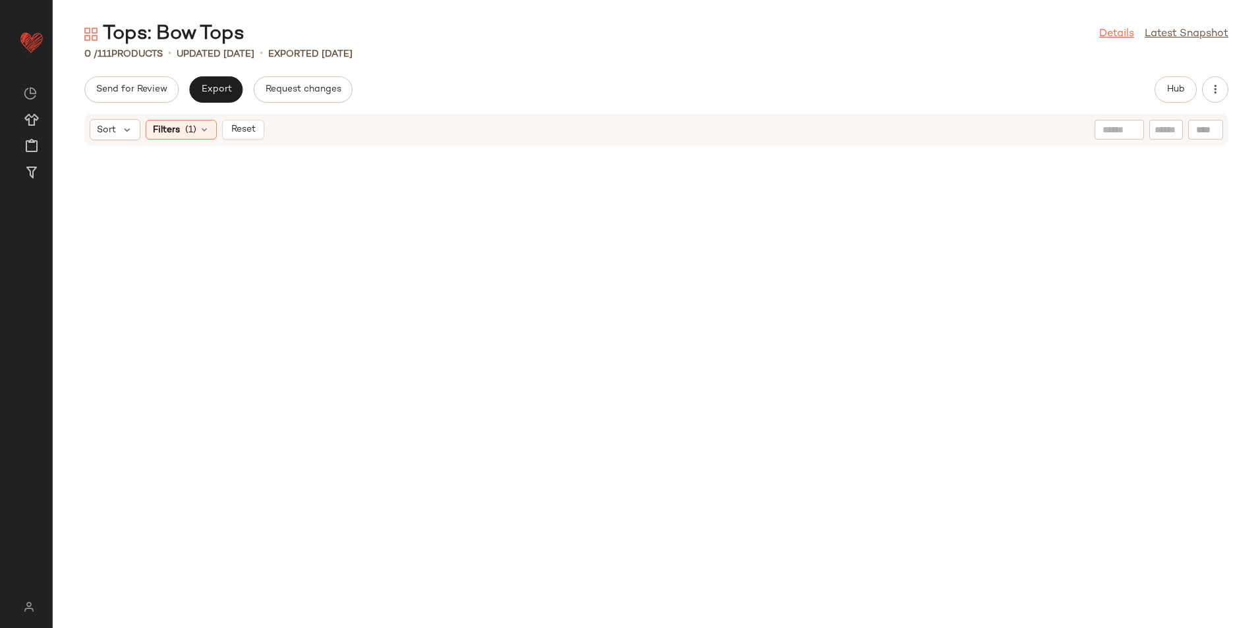
click at [1113, 37] on link "Details" at bounding box center [1116, 34] width 35 height 16
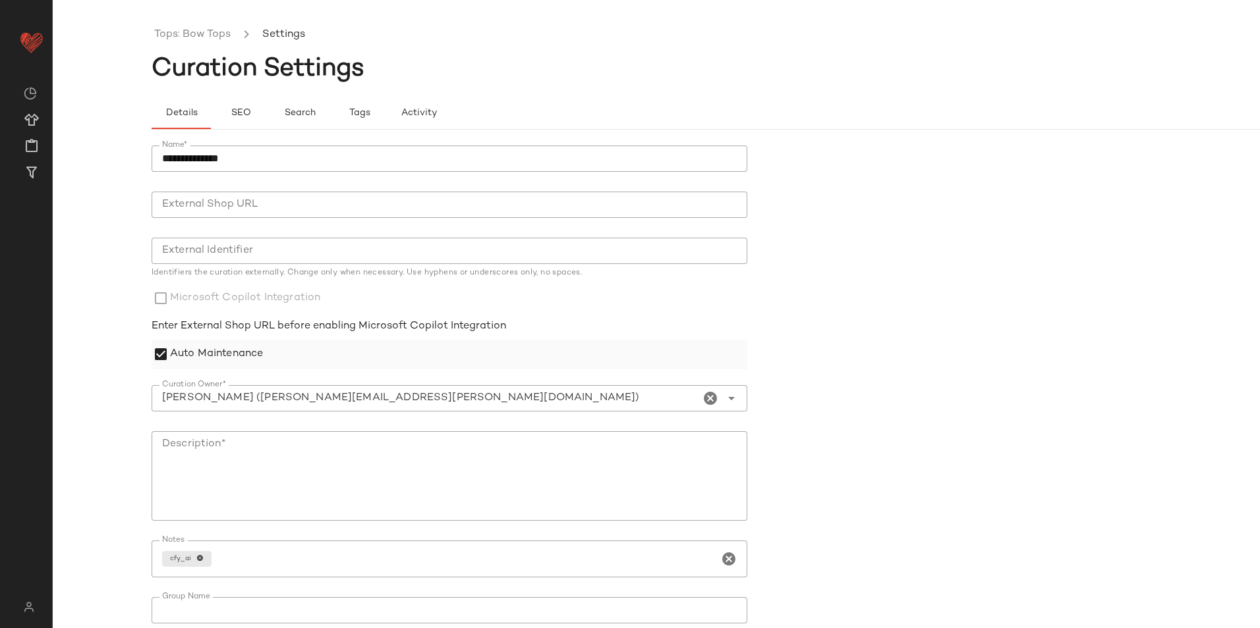
click at [208, 360] on label "Auto Maintenance" at bounding box center [216, 355] width 93 height 30
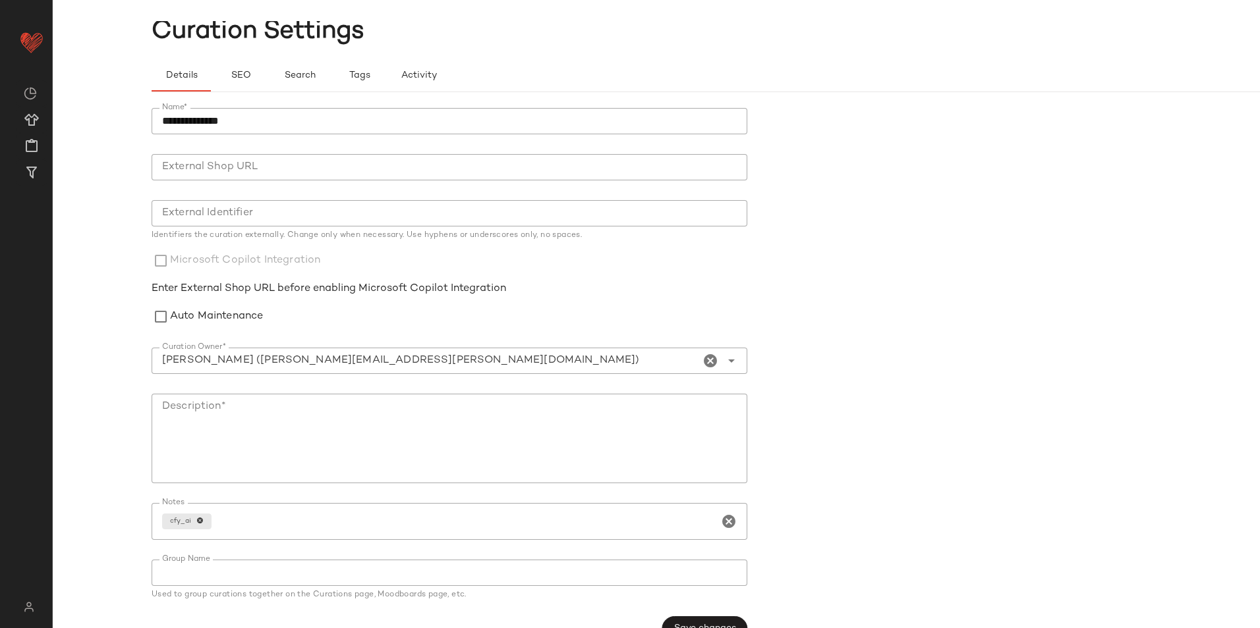
scroll to position [67, 0]
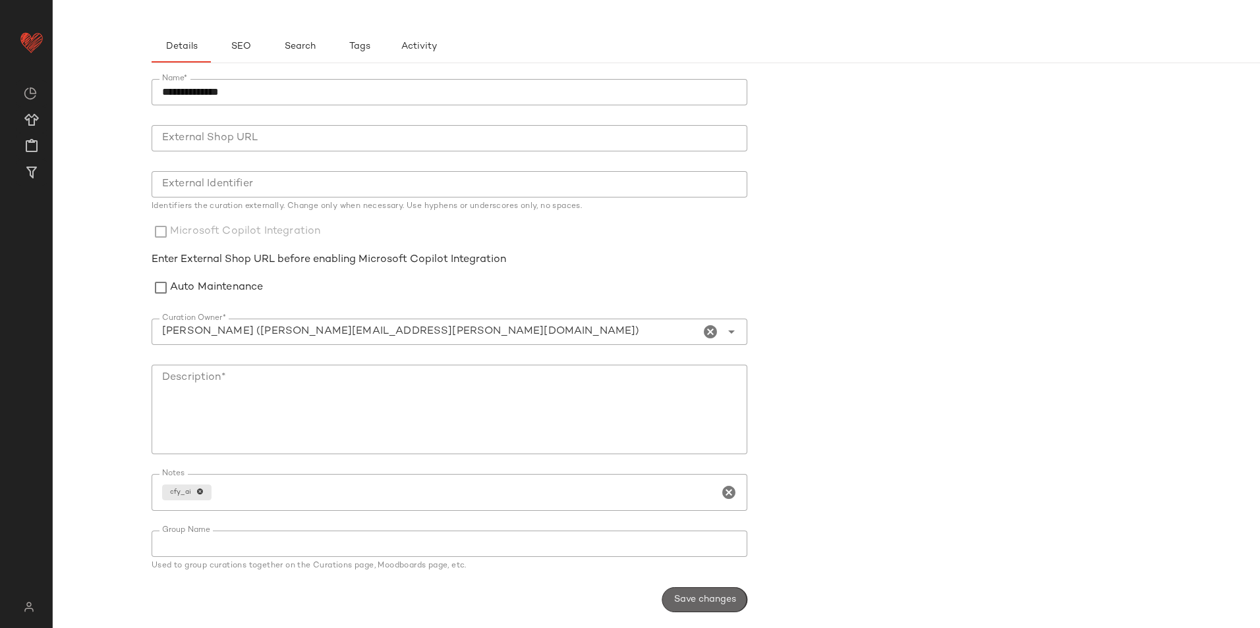
click at [698, 607] on button "Save changes" at bounding box center [704, 600] width 85 height 25
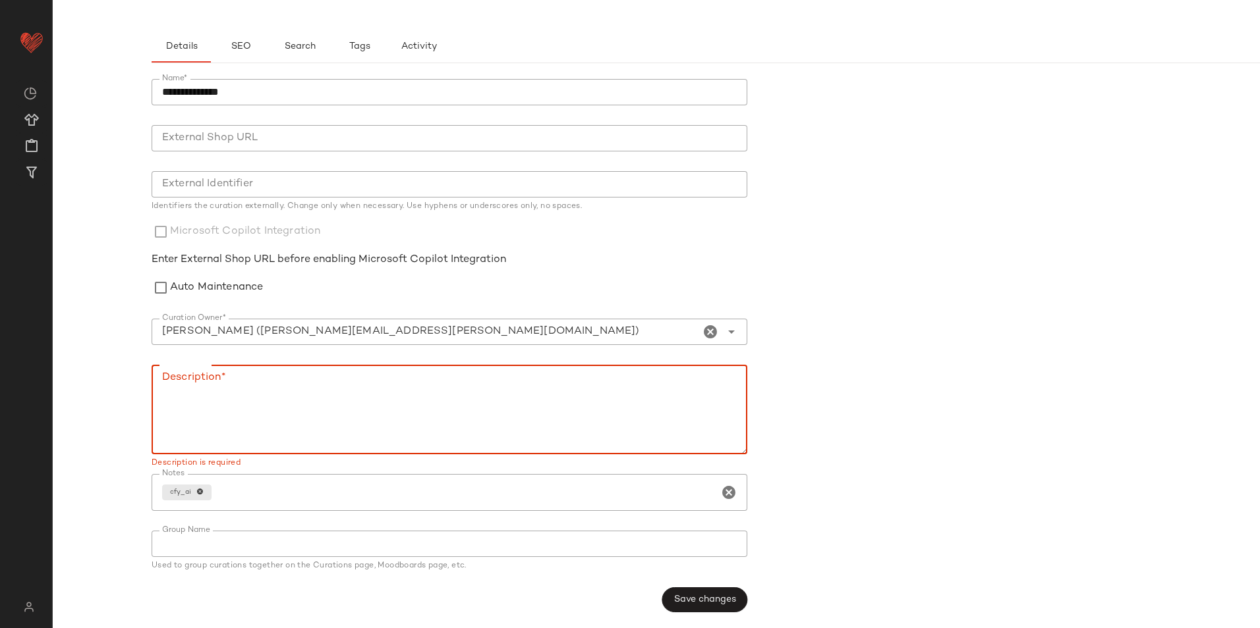
click at [165, 391] on textarea "Description*" at bounding box center [450, 410] width 596 height 90
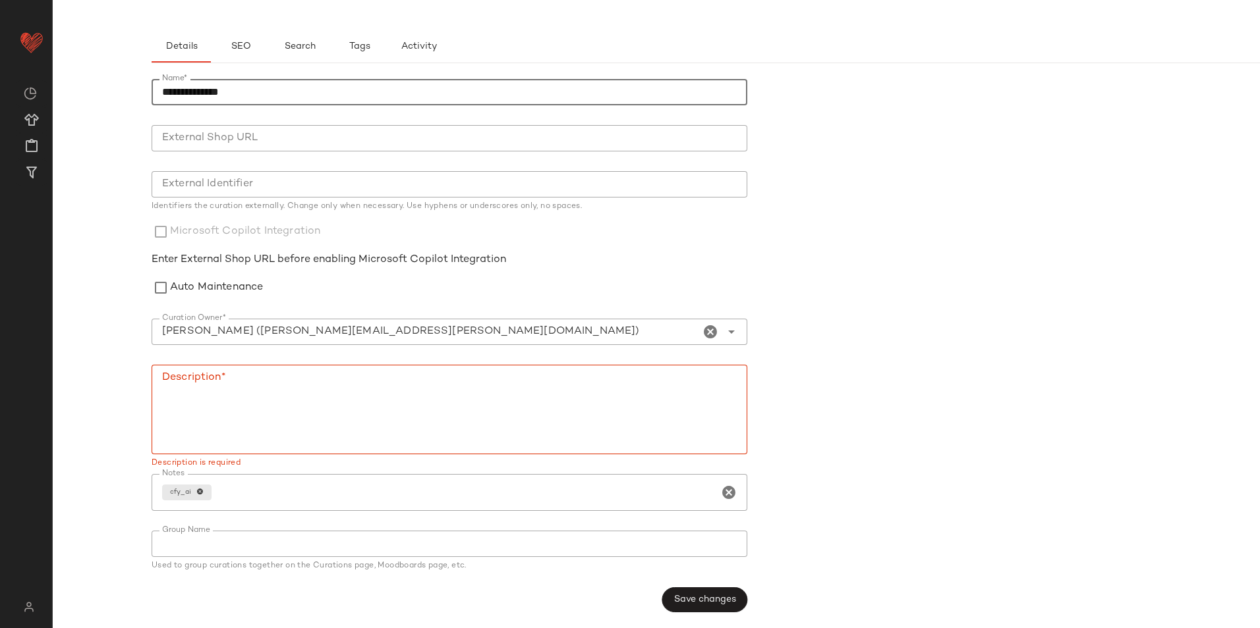
drag, startPoint x: 271, startPoint y: 92, endPoint x: 100, endPoint y: 96, distance: 170.7
click at [100, 96] on div "**********" at bounding box center [630, 324] width 1260 height 607
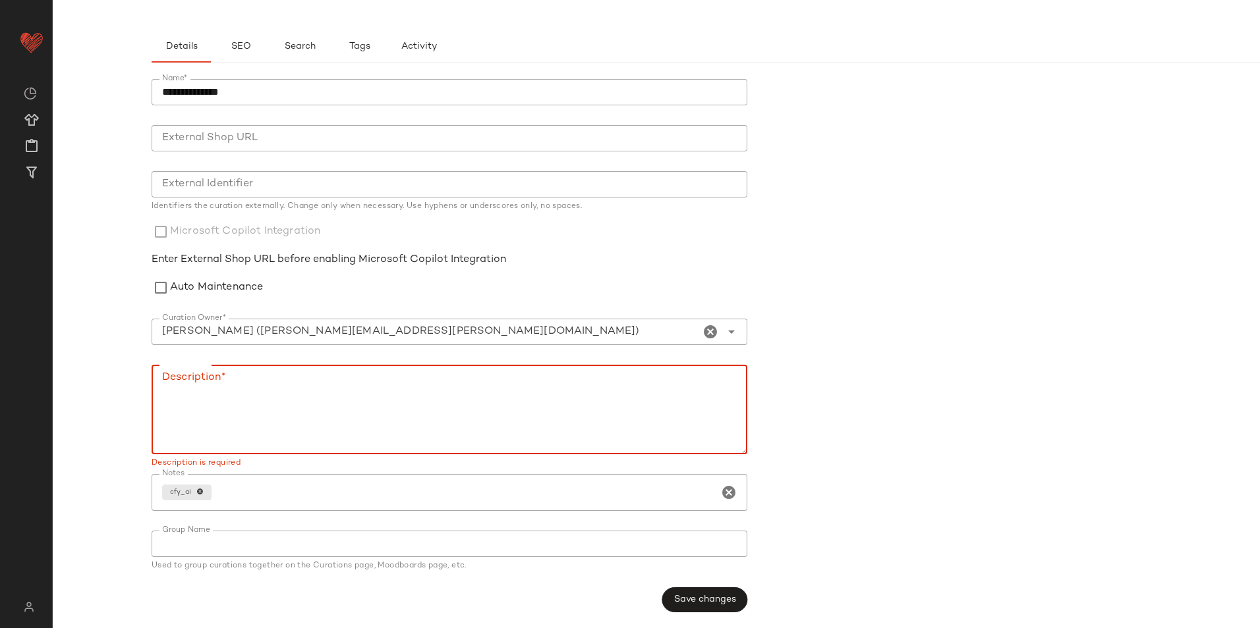
click at [220, 377] on textarea "Description*" at bounding box center [450, 410] width 596 height 90
paste textarea "**********"
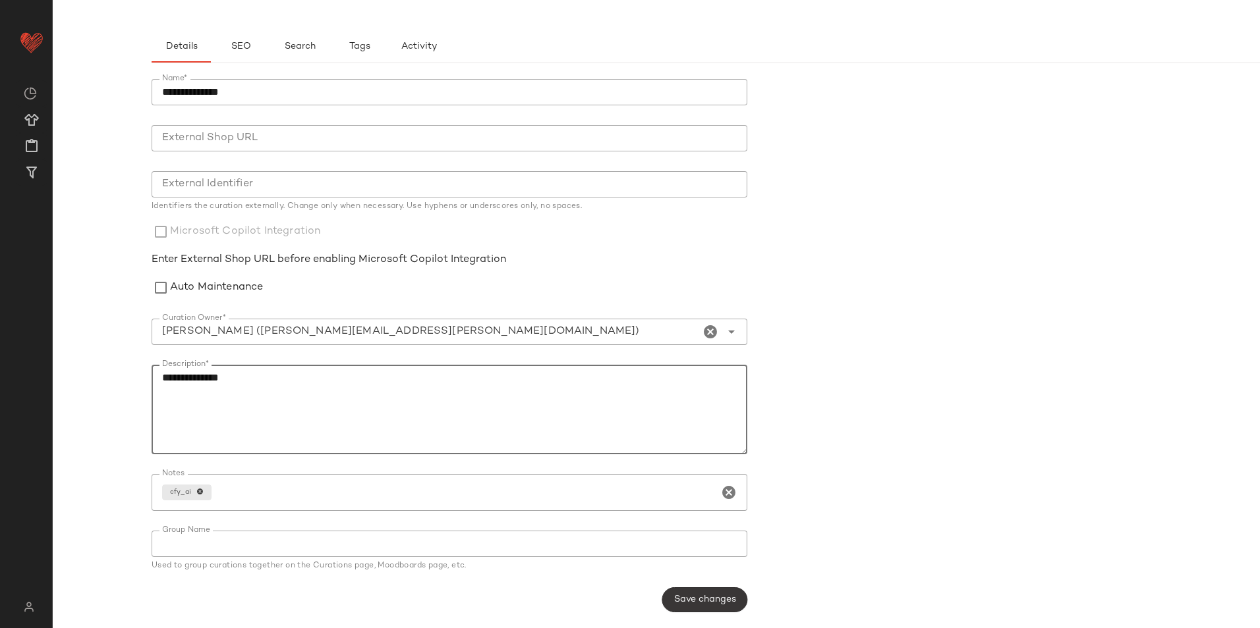
type textarea "**********"
click at [717, 597] on span "Save changes" at bounding box center [704, 600] width 63 height 11
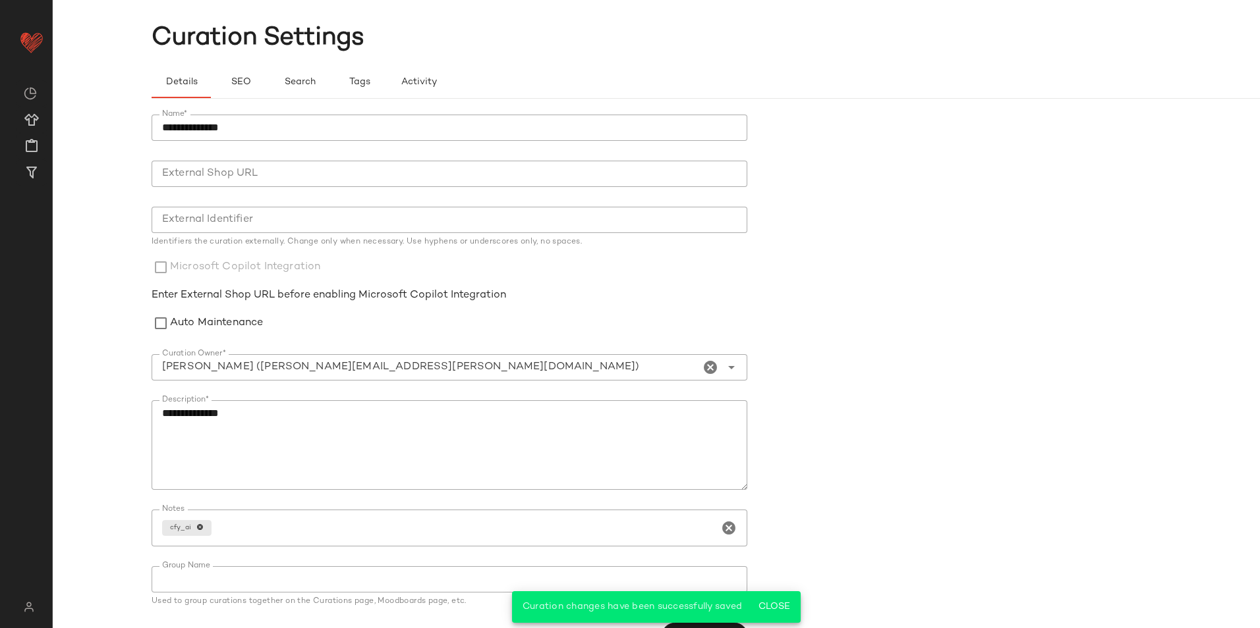
scroll to position [0, 0]
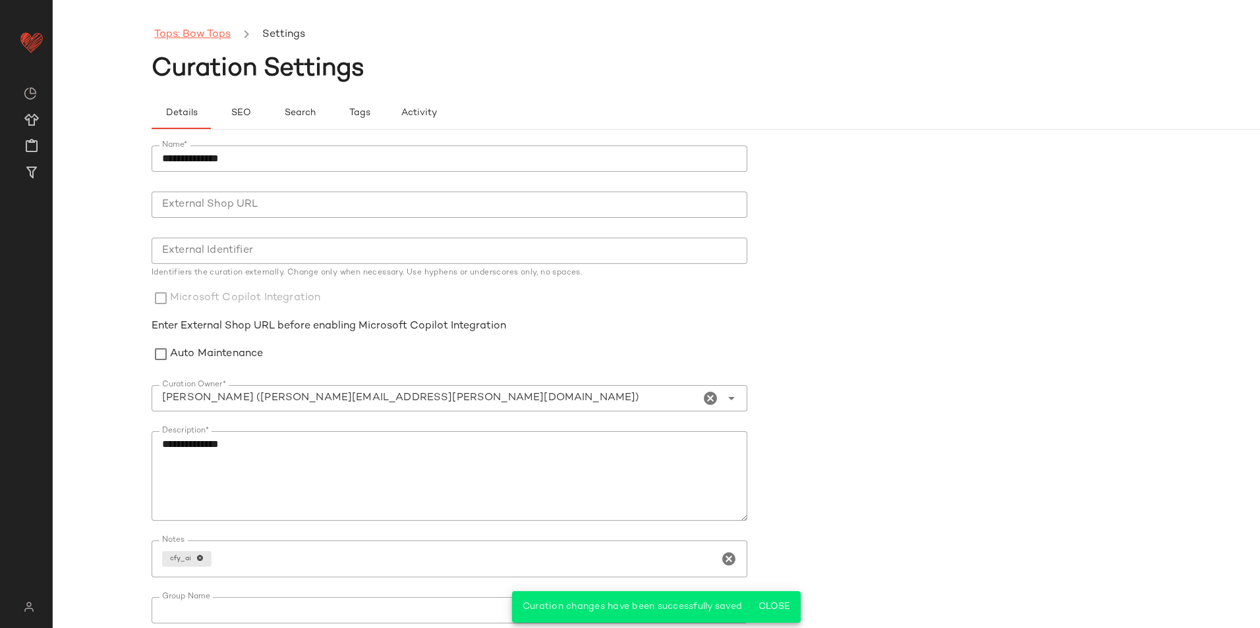
click at [177, 33] on link "Tops: Bow Tops" at bounding box center [192, 34] width 76 height 17
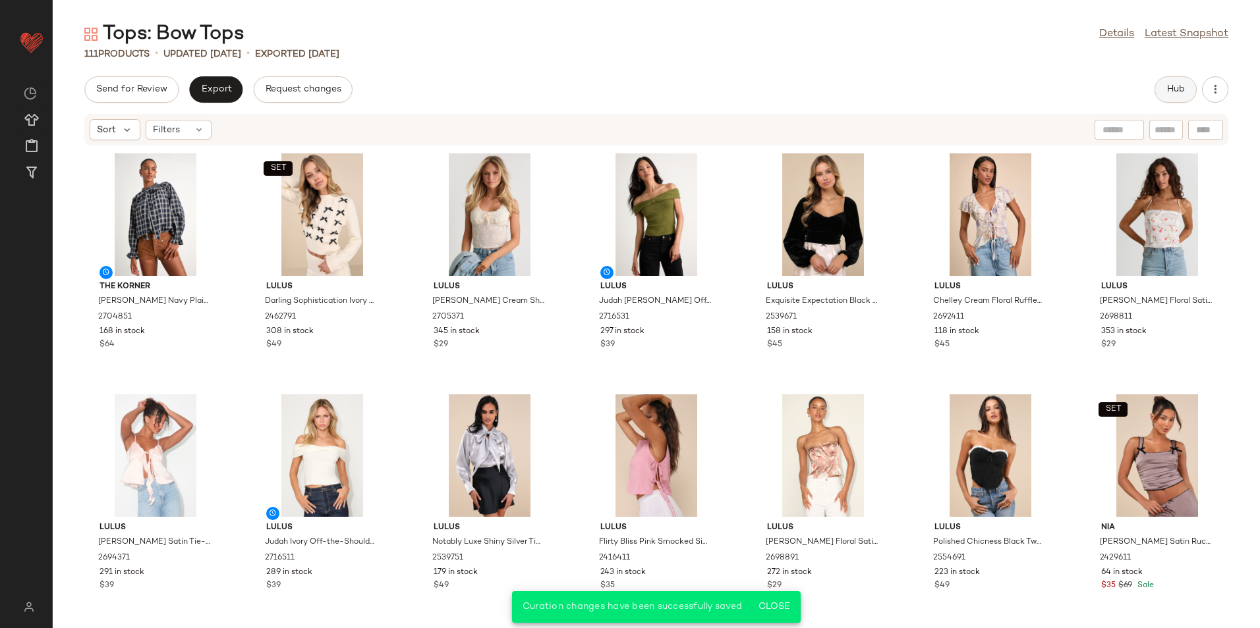
click at [1184, 89] on span "Hub" at bounding box center [1175, 89] width 18 height 11
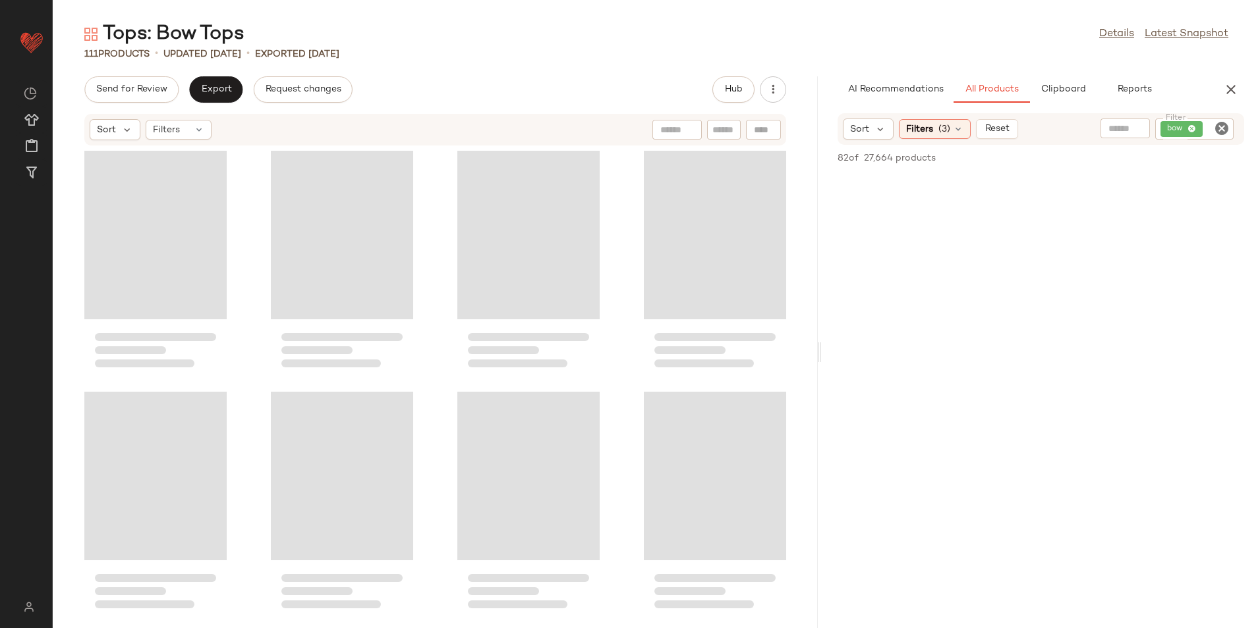
drag, startPoint x: 657, startPoint y: 354, endPoint x: 1068, endPoint y: 368, distance: 410.7
click at [1083, 353] on div "Tops: Bow Tops Details Latest Snapshot 111 Products • updated [DATE] • Exported…" at bounding box center [656, 324] width 1207 height 607
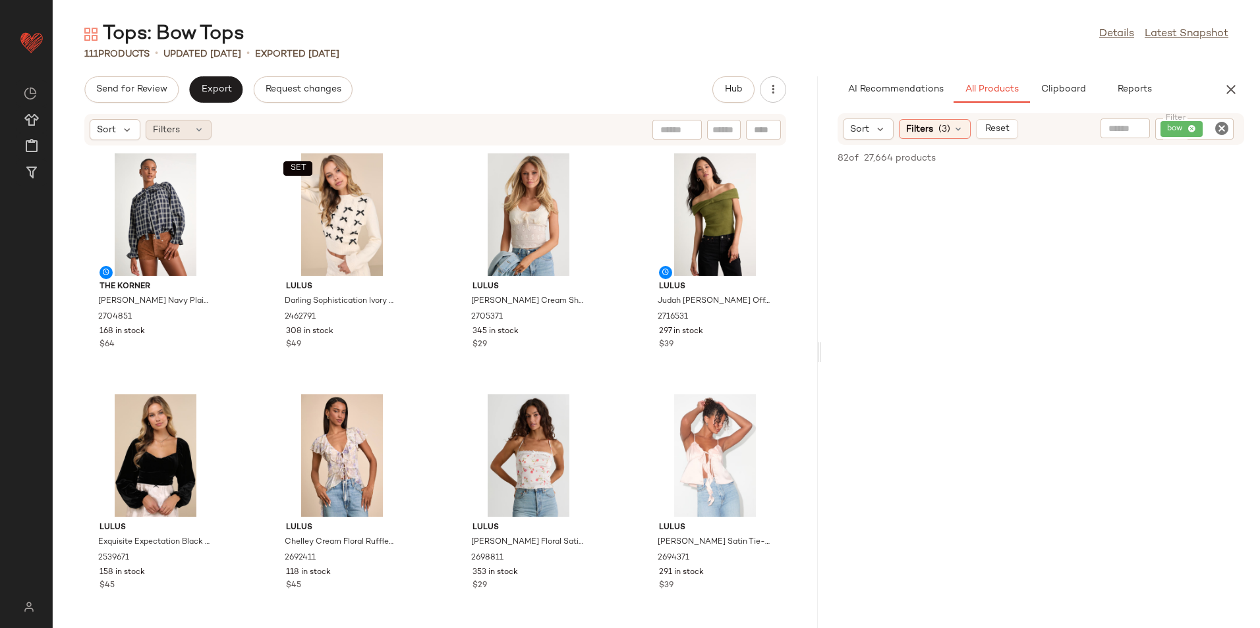
click at [171, 130] on span "Filters" at bounding box center [166, 130] width 27 height 14
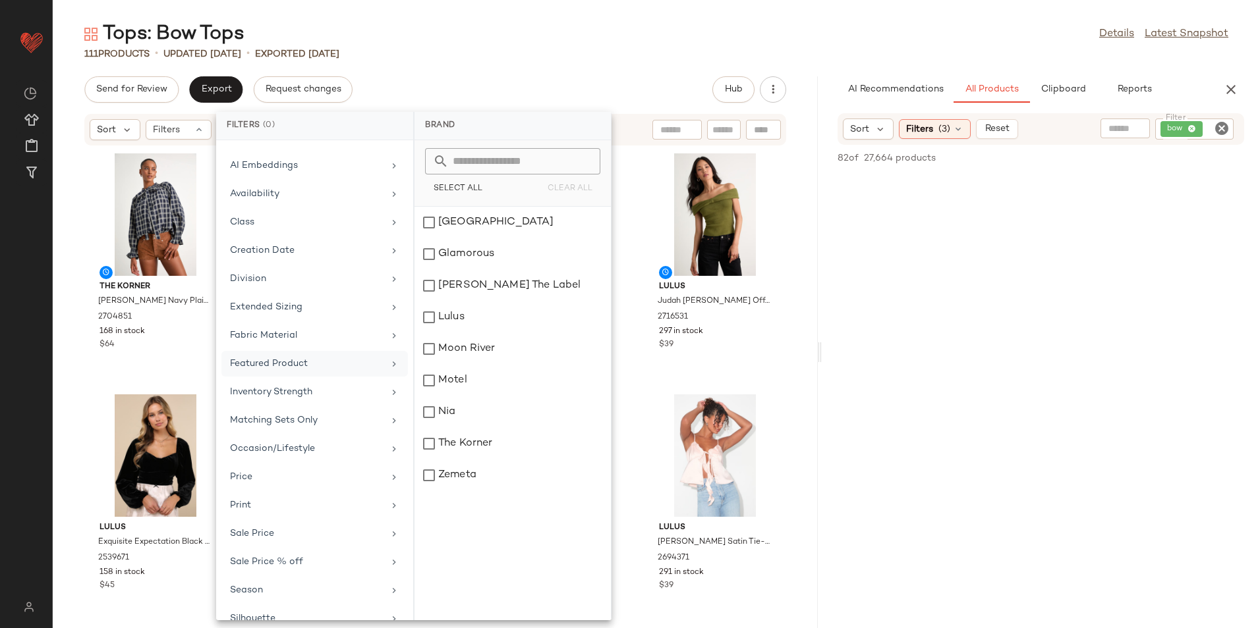
scroll to position [125, 0]
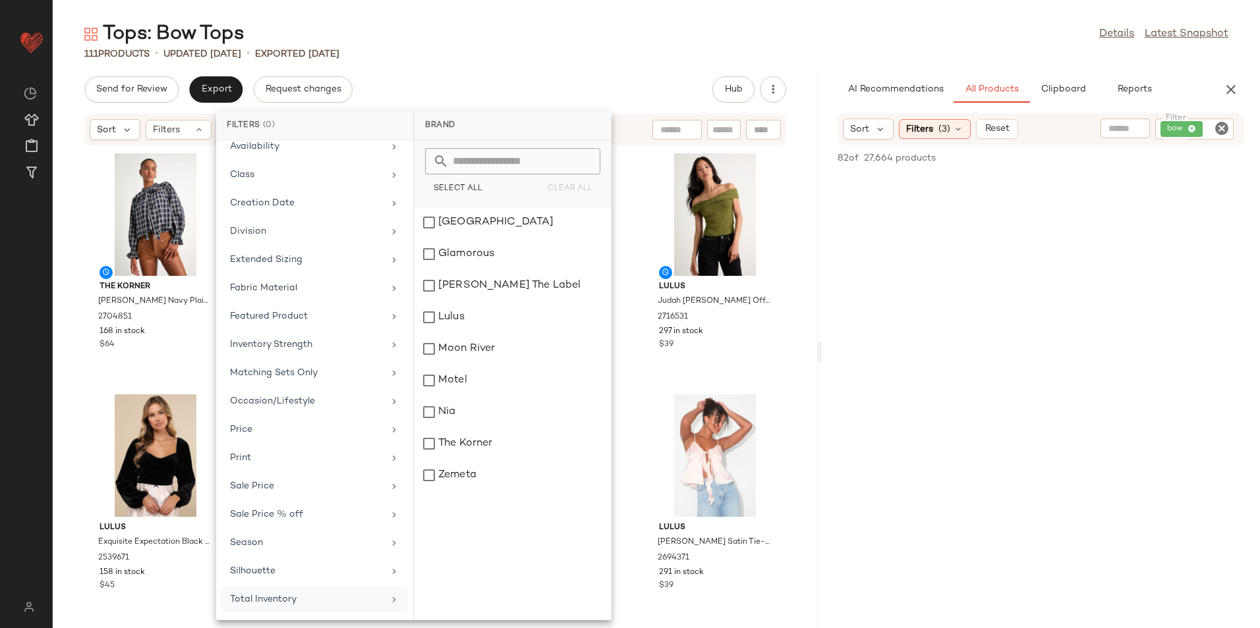
click at [252, 601] on div "Total Inventory" at bounding box center [306, 600] width 153 height 14
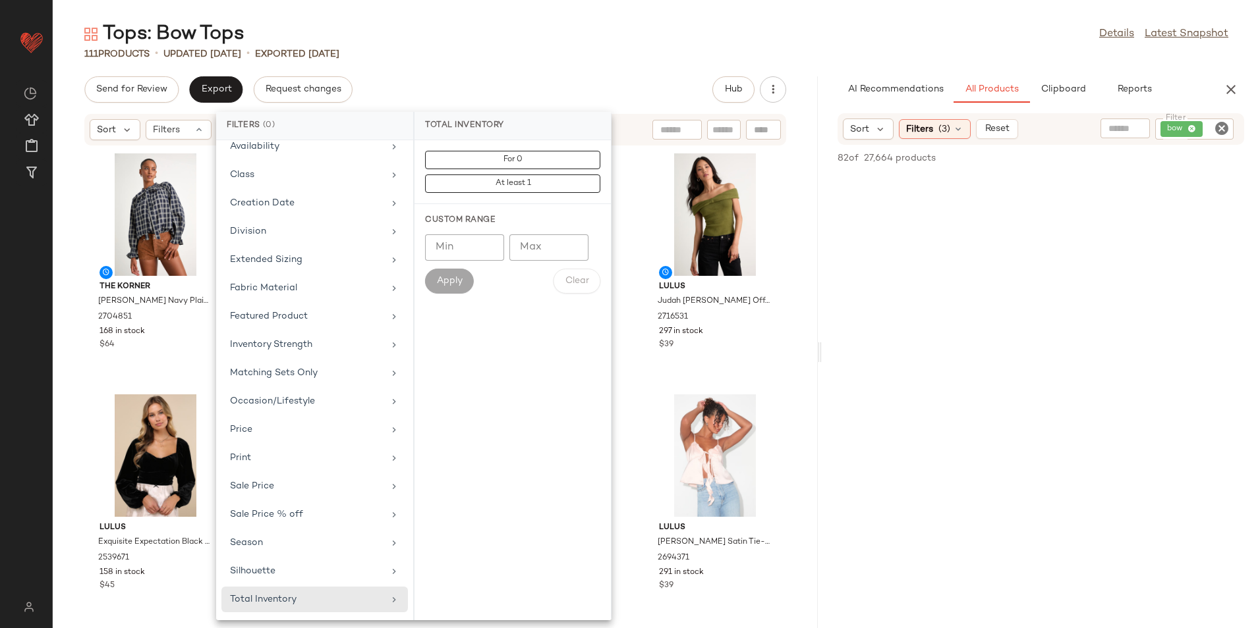
click at [571, 248] on input "**" at bounding box center [548, 248] width 79 height 26
drag, startPoint x: 555, startPoint y: 249, endPoint x: 497, endPoint y: 267, distance: 60.2
click at [497, 267] on div "Min Min Max ** Max Apply Clear" at bounding box center [512, 264] width 175 height 59
type input "**"
click at [436, 277] on span "Apply" at bounding box center [449, 281] width 26 height 11
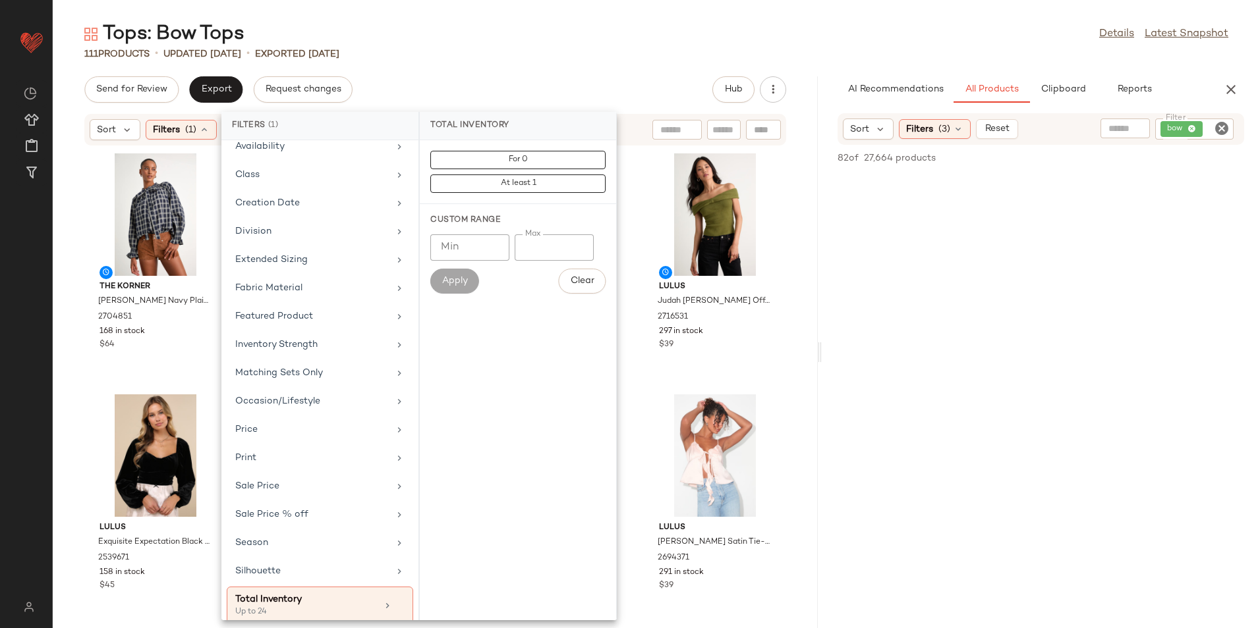
click at [590, 54] on div "111 Products • updated [DATE] • Exported [DATE]" at bounding box center [656, 53] width 1207 height 13
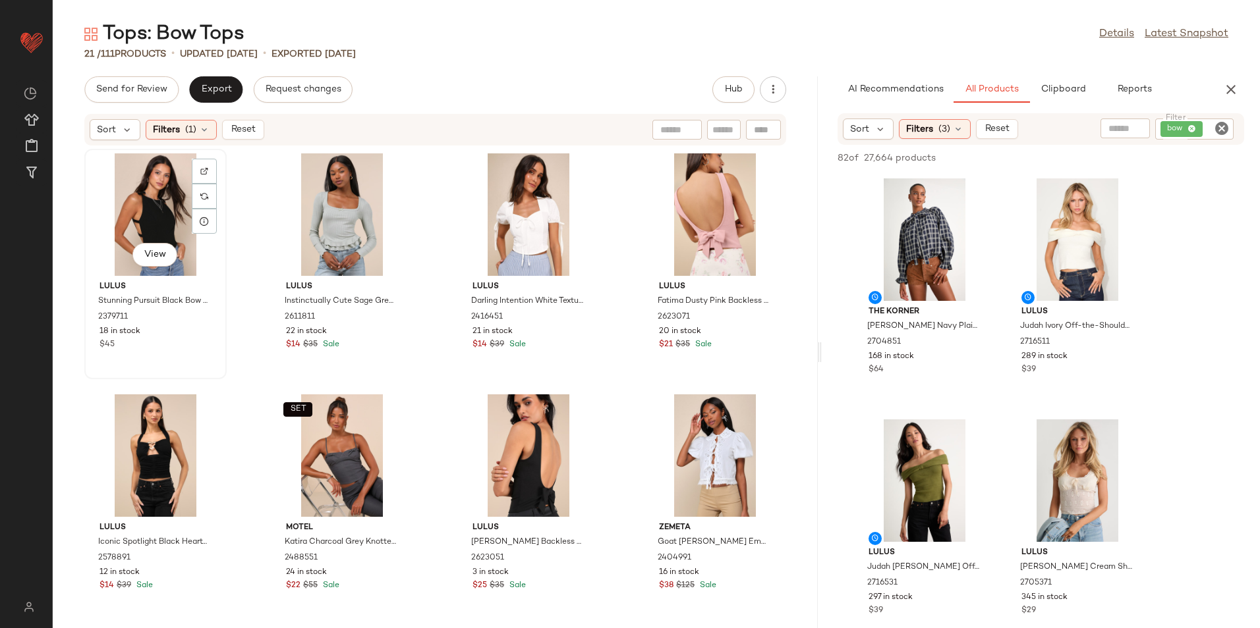
click at [138, 174] on div "View" at bounding box center [155, 214] width 133 height 123
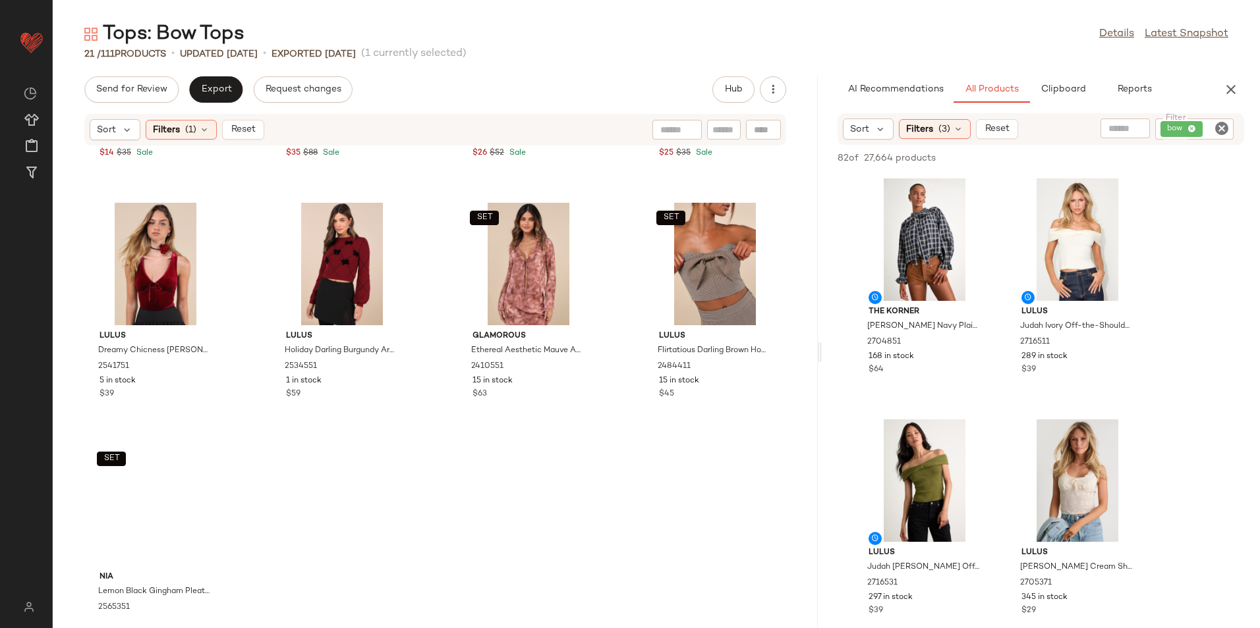
scroll to position [983, 0]
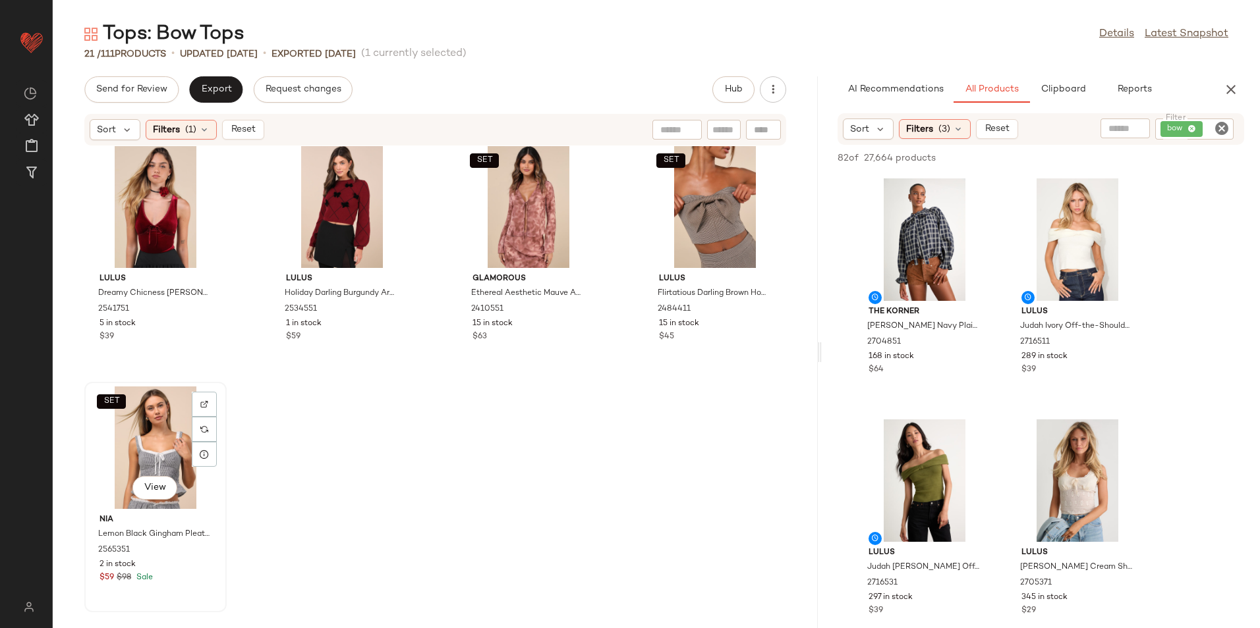
click at [169, 446] on div "SET View" at bounding box center [155, 448] width 133 height 123
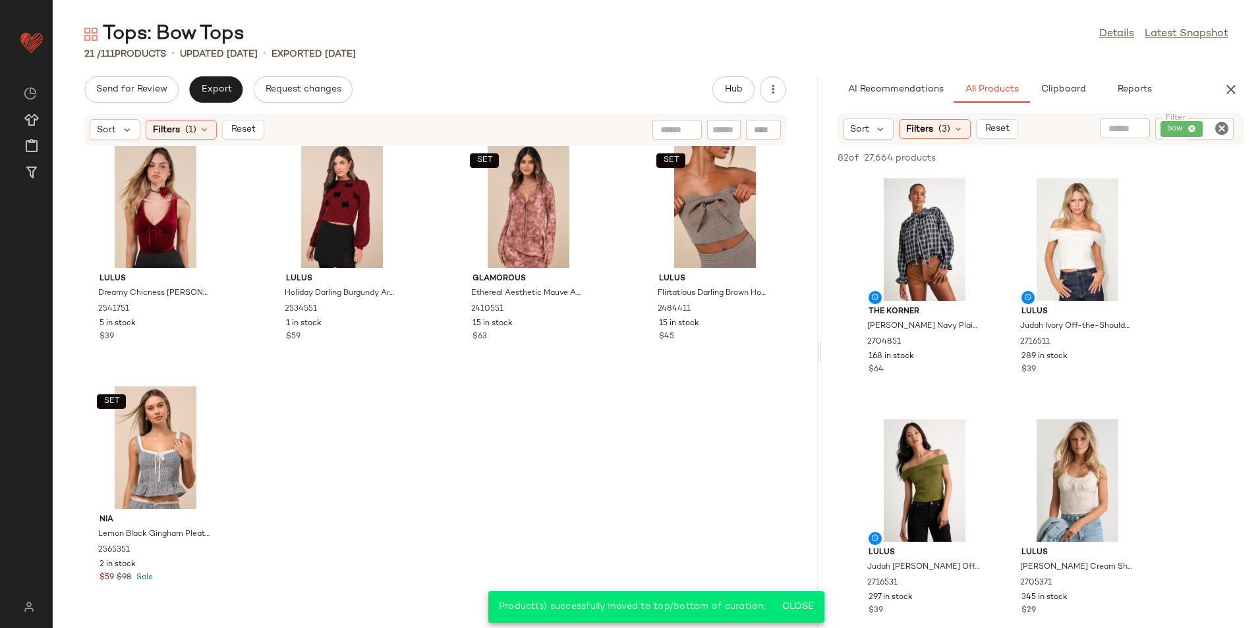
click at [221, 115] on div "Sort Filters (1) Reset" at bounding box center [435, 130] width 702 height 32
click at [236, 123] on button "Reset" at bounding box center [243, 130] width 42 height 20
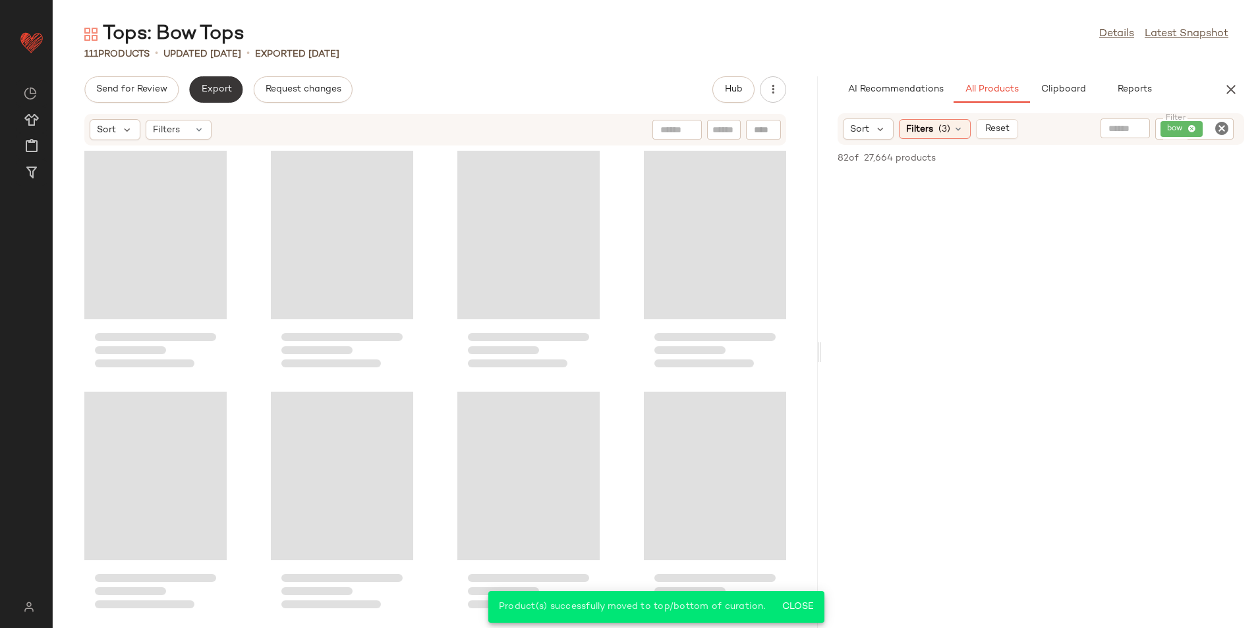
click at [219, 88] on span "Export" at bounding box center [215, 89] width 31 height 11
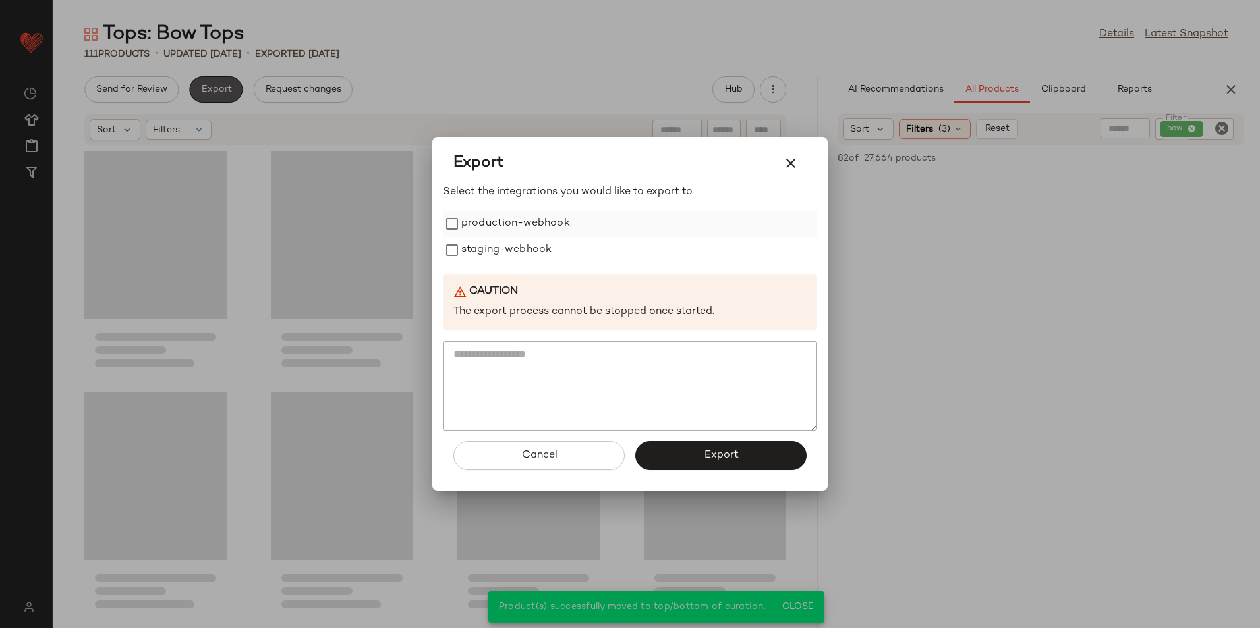
scroll to position [6287, 0]
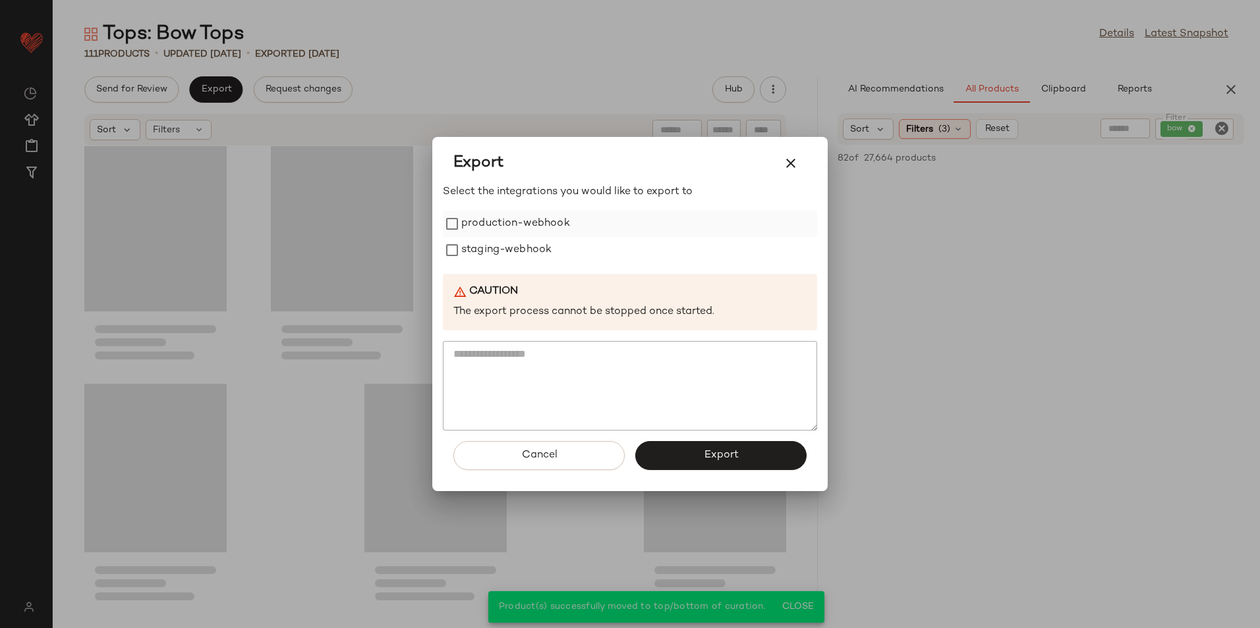
click at [473, 229] on label "production-webhook" at bounding box center [515, 224] width 109 height 26
click at [482, 262] on label "staging-webhook" at bounding box center [506, 250] width 90 height 26
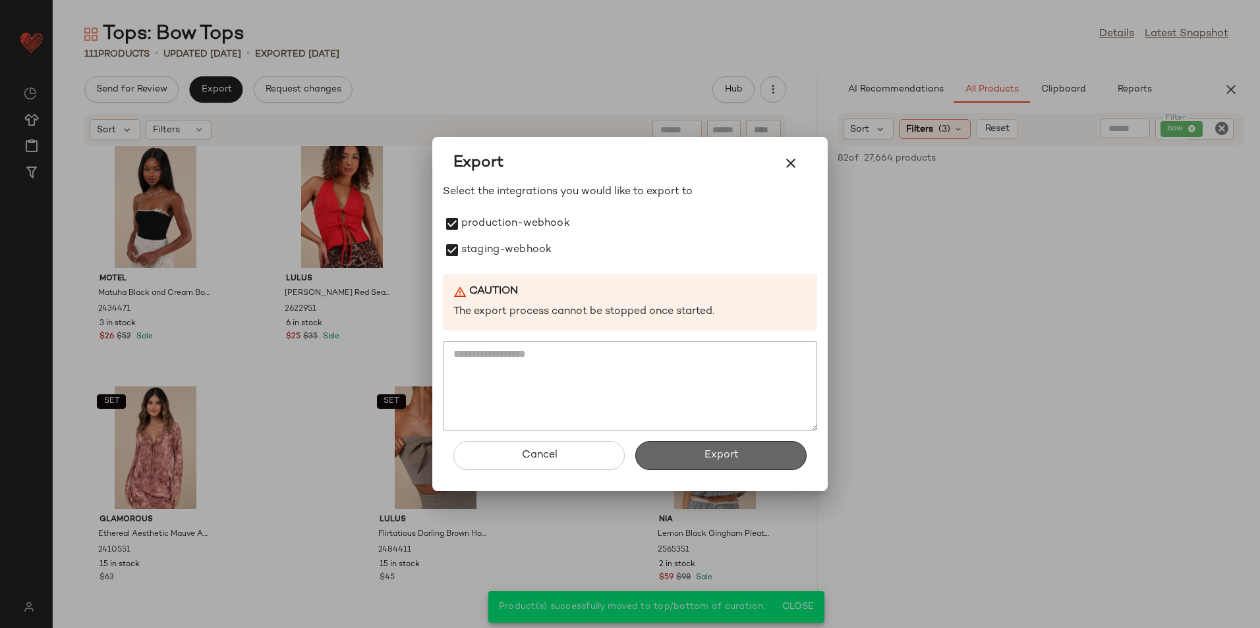
click at [693, 458] on button "Export" at bounding box center [720, 455] width 171 height 29
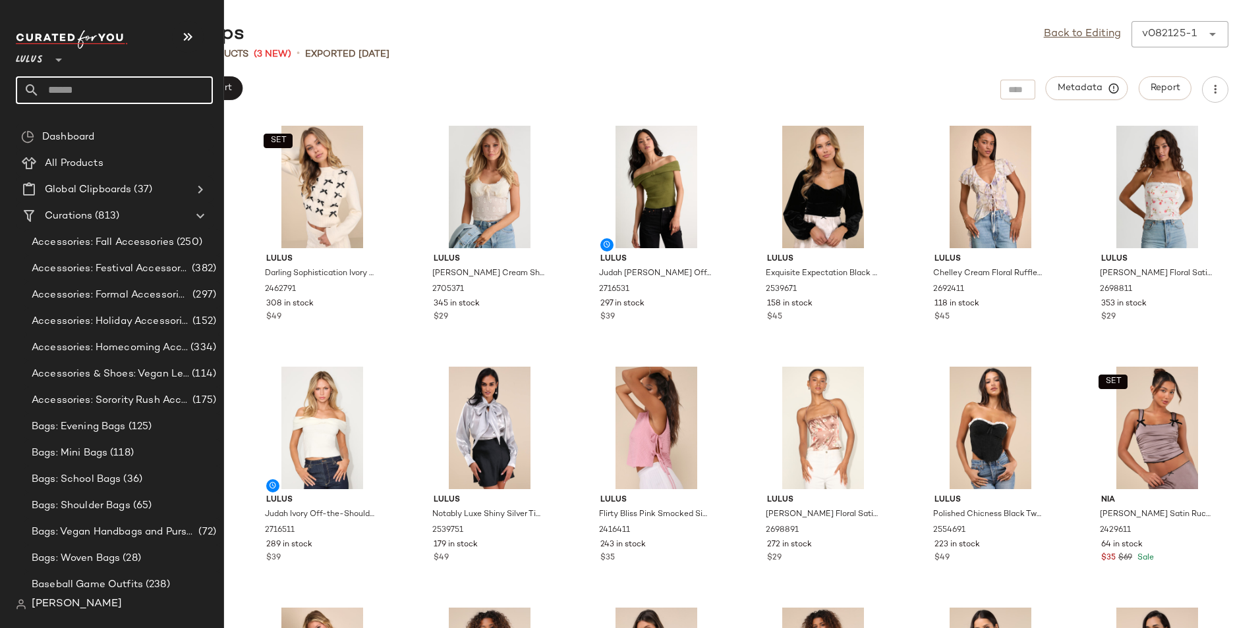
click at [88, 97] on input "text" at bounding box center [126, 90] width 173 height 28
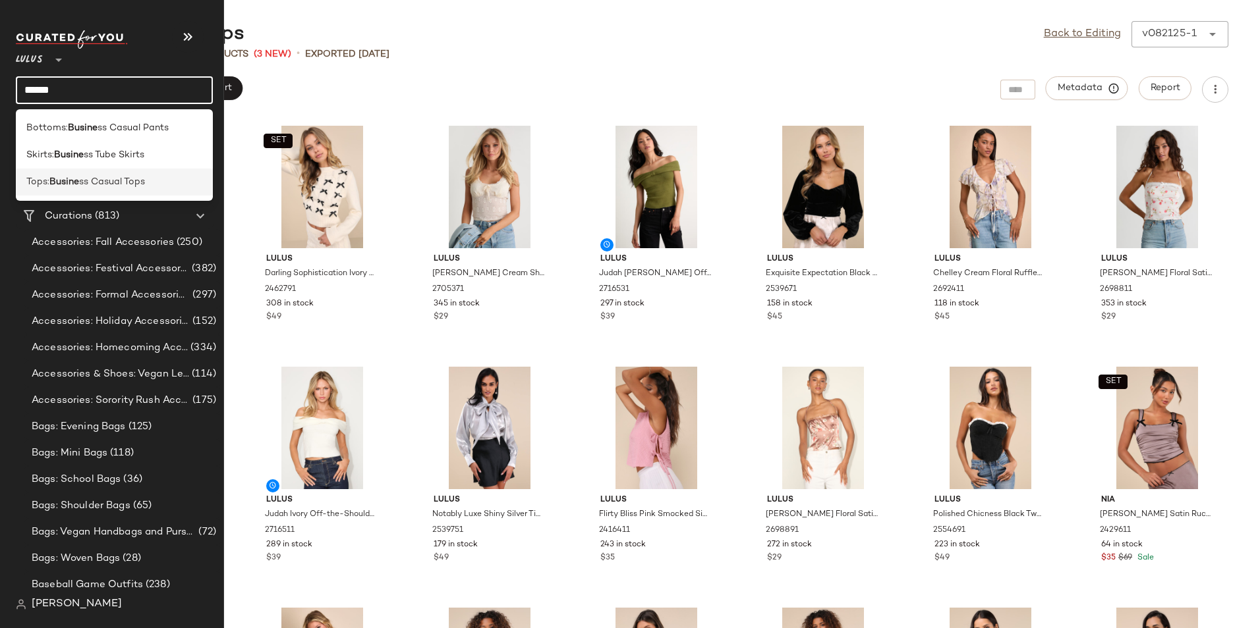
type input "******"
click at [77, 175] on b "Busine" at bounding box center [64, 182] width 30 height 14
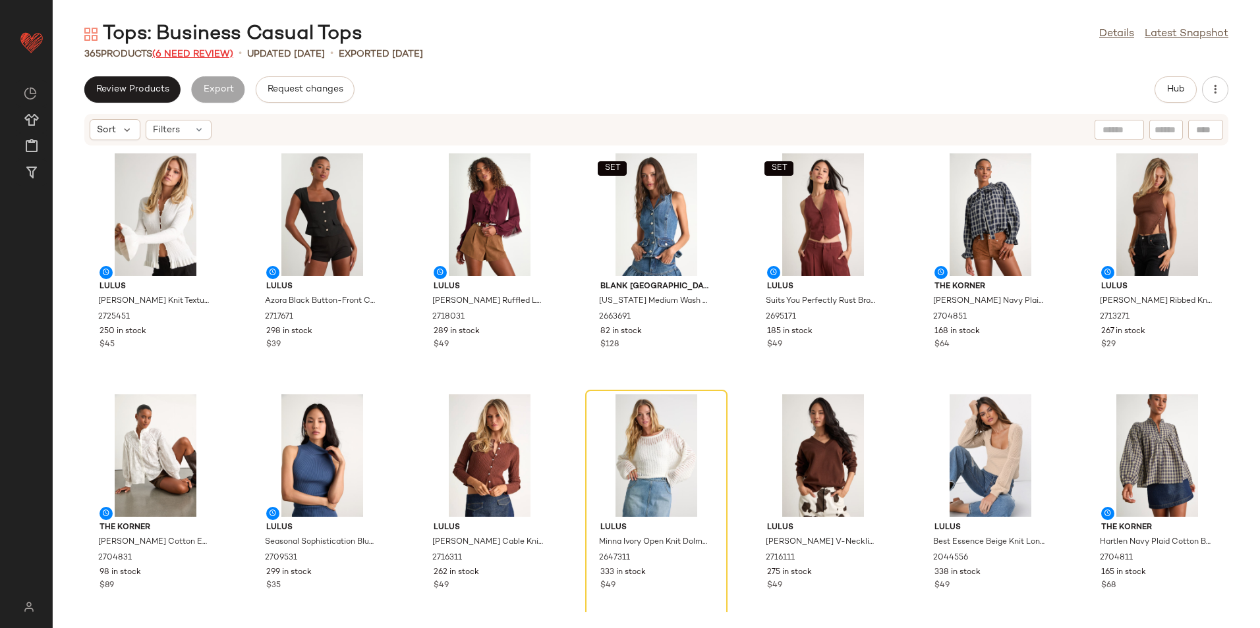
click at [172, 49] on span "(6 Need Review)" at bounding box center [192, 54] width 81 height 10
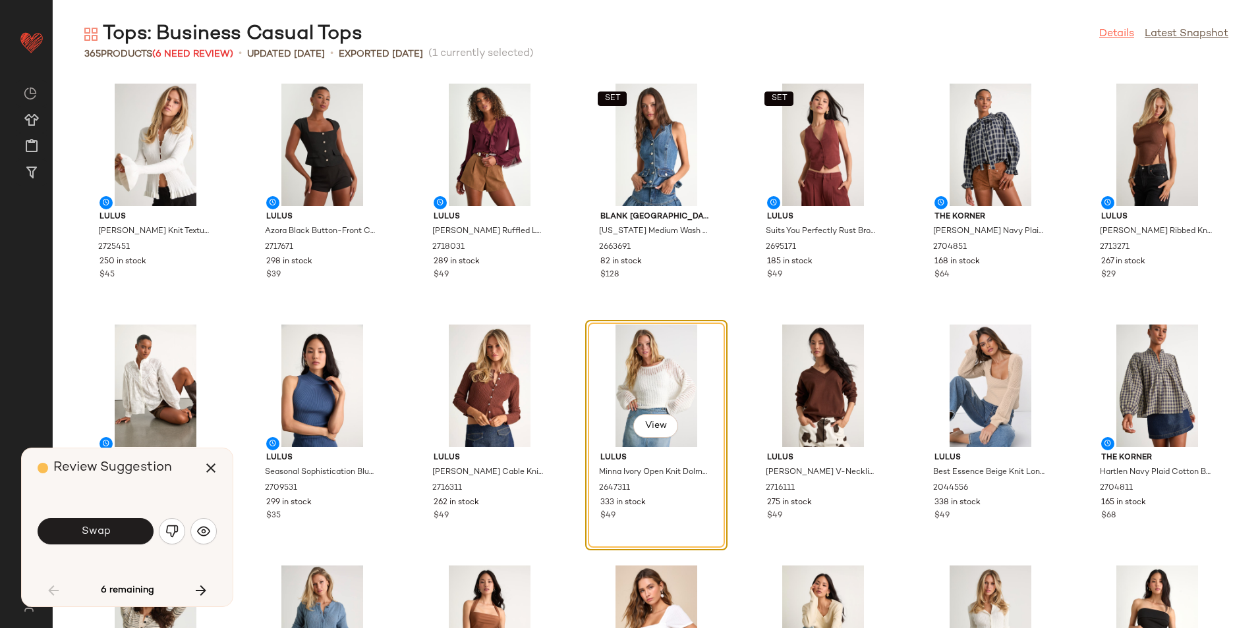
click at [1101, 37] on link "Details" at bounding box center [1116, 34] width 35 height 16
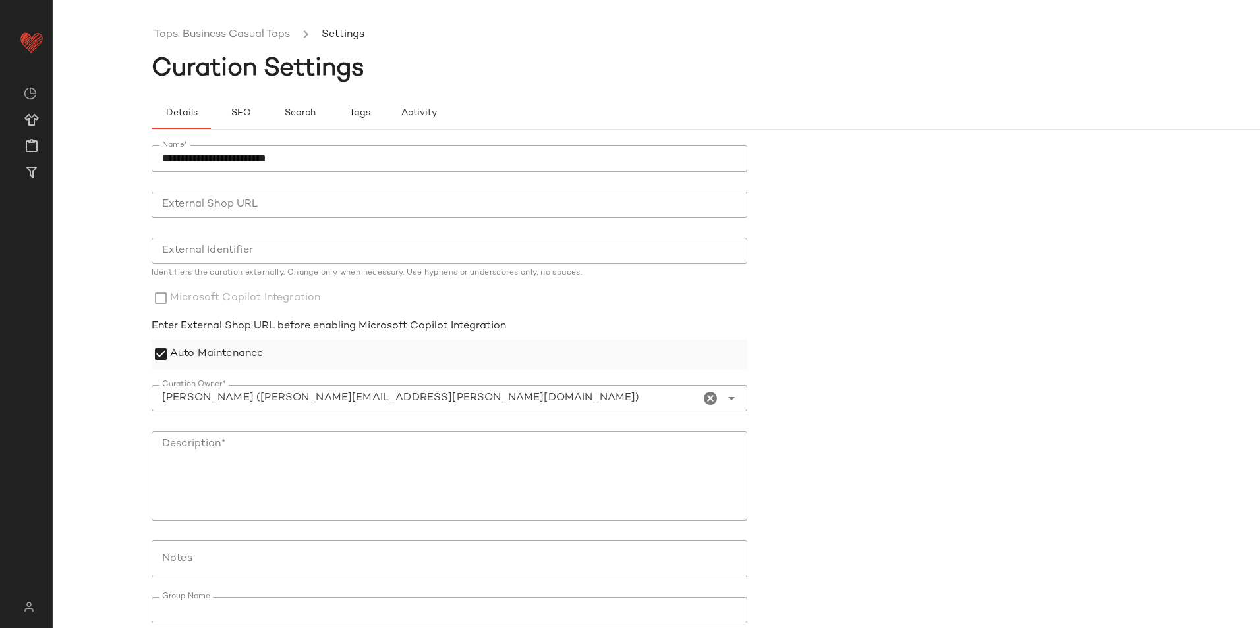
click at [179, 352] on label "Auto Maintenance" at bounding box center [216, 355] width 93 height 30
drag, startPoint x: 339, startPoint y: 163, endPoint x: 146, endPoint y: 162, distance: 193.7
click at [146, 162] on div "**********" at bounding box center [630, 324] width 1260 height 607
click at [217, 449] on textarea "Description*" at bounding box center [450, 476] width 596 height 90
paste textarea "**********"
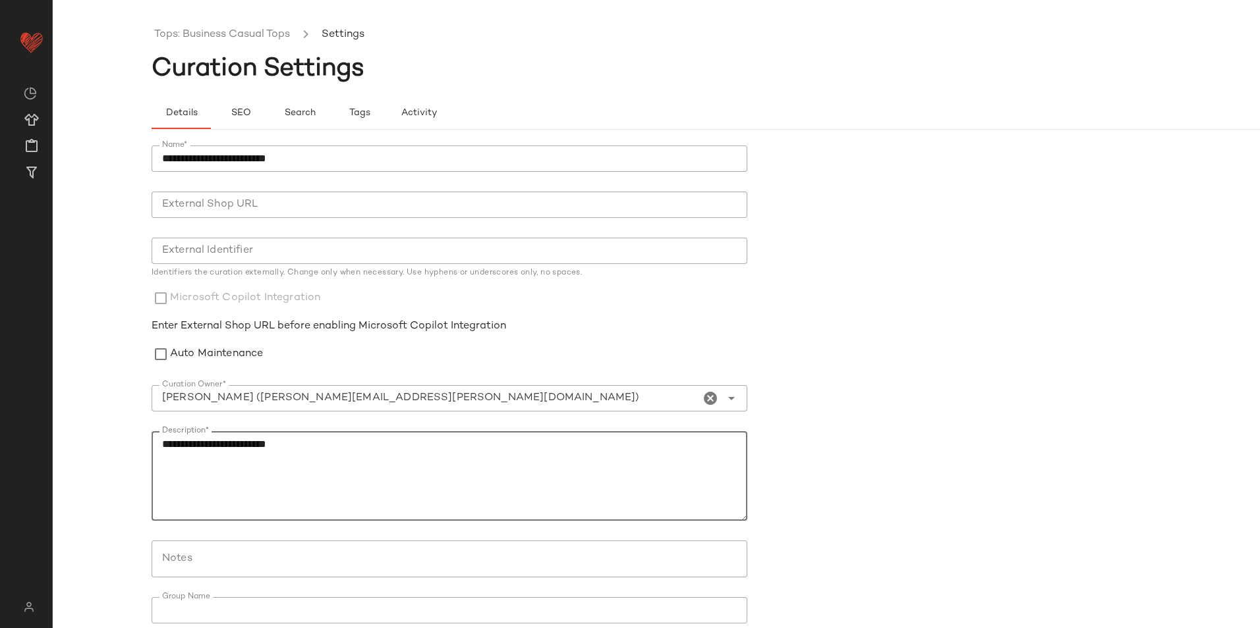
type textarea "**********"
drag, startPoint x: 963, startPoint y: 426, endPoint x: 956, endPoint y: 428, distance: 7.5
click at [962, 426] on form "**********" at bounding box center [755, 412] width 1207 height 549
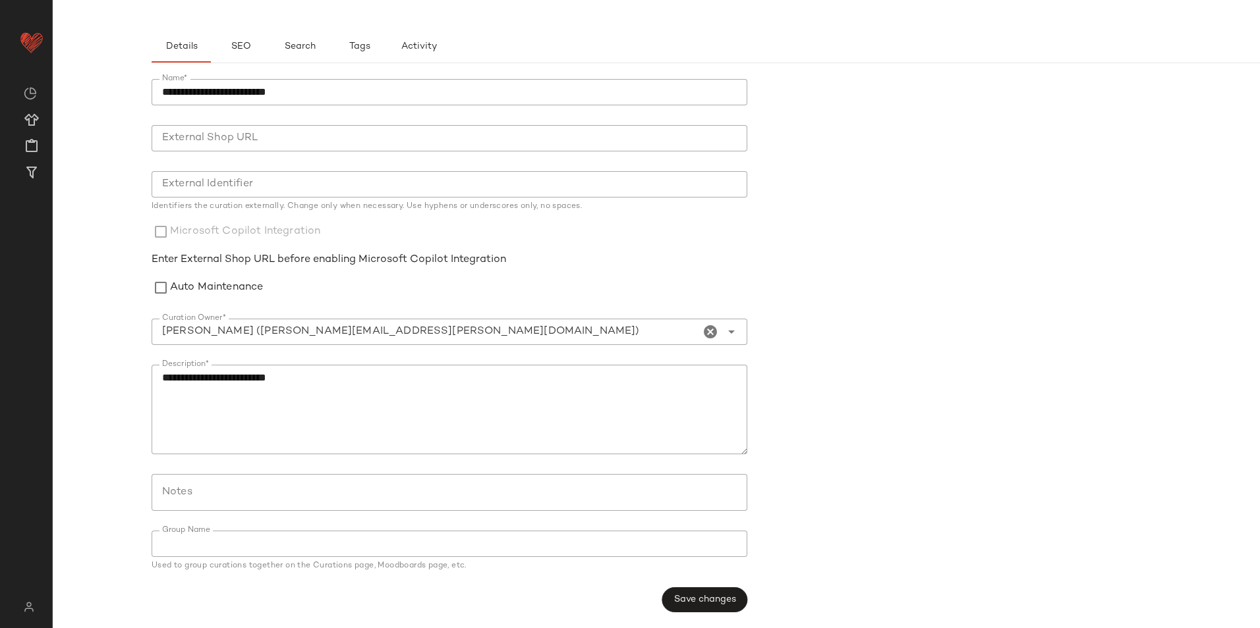
scroll to position [67, 0]
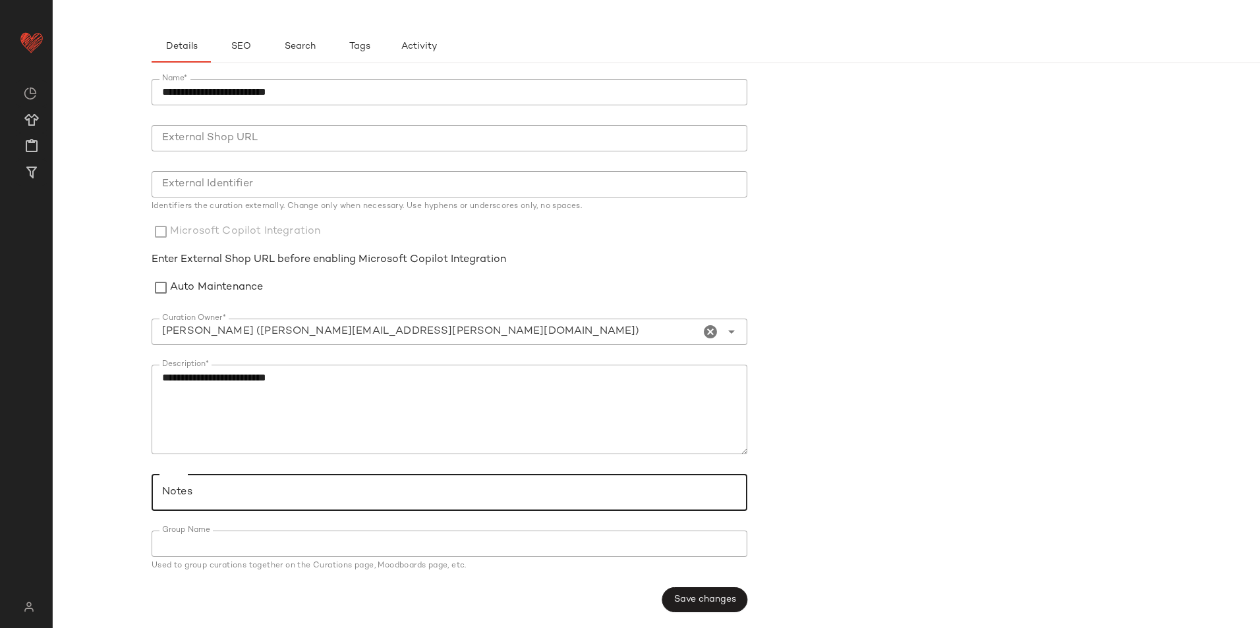
click at [179, 488] on input "Notes" at bounding box center [448, 493] width 573 height 16
type input "******"
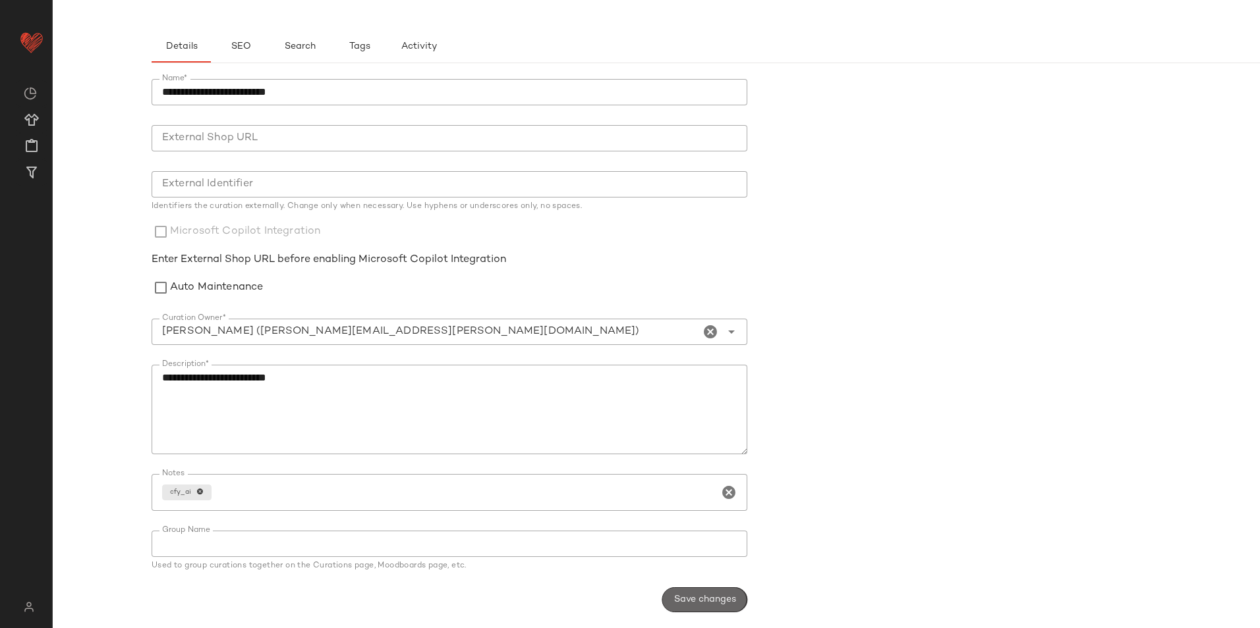
click at [667, 605] on button "Save changes" at bounding box center [704, 600] width 85 height 25
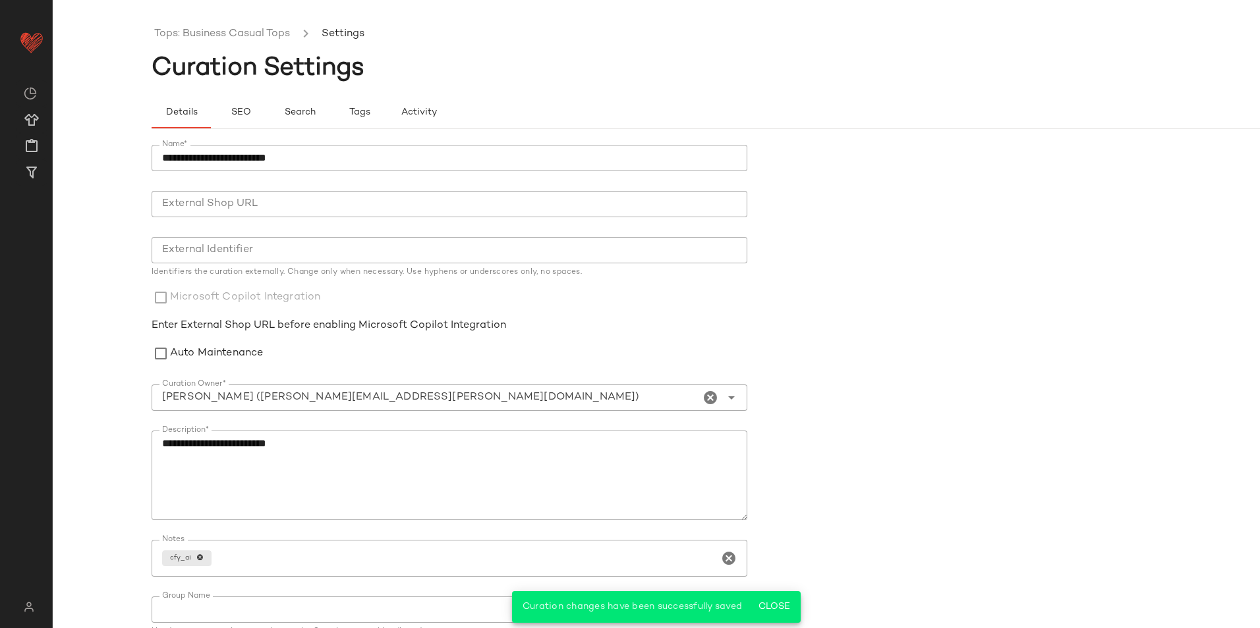
scroll to position [0, 0]
click at [233, 36] on link "Tops: Business Casual Tops" at bounding box center [222, 34] width 136 height 17
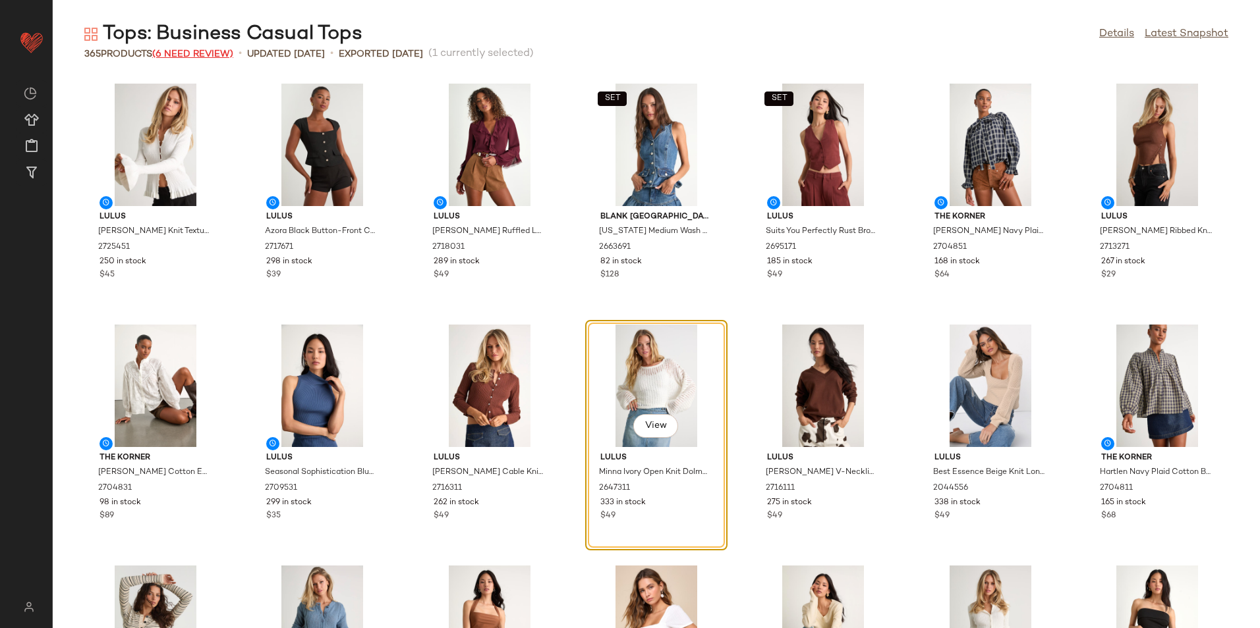
click at [206, 51] on span "(6 Need Review)" at bounding box center [192, 54] width 81 height 10
click at [196, 51] on span "(6 Need Review)" at bounding box center [192, 54] width 81 height 10
click at [649, 377] on div "View" at bounding box center [656, 386] width 133 height 123
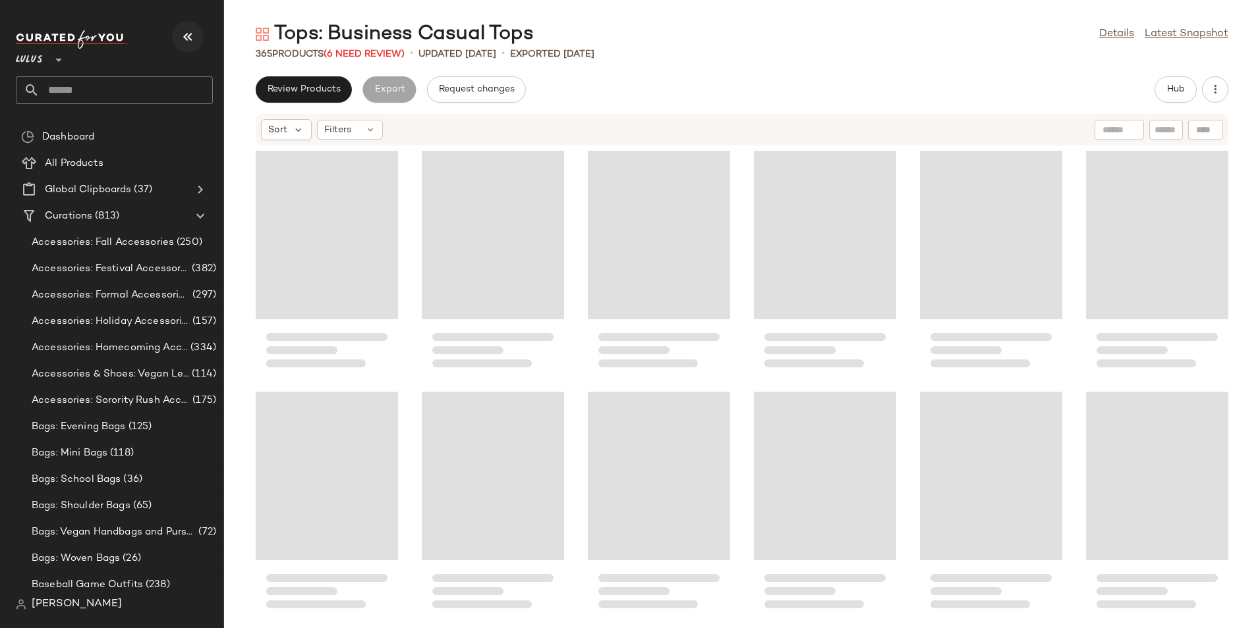
click at [187, 30] on icon "button" at bounding box center [188, 37] width 16 height 16
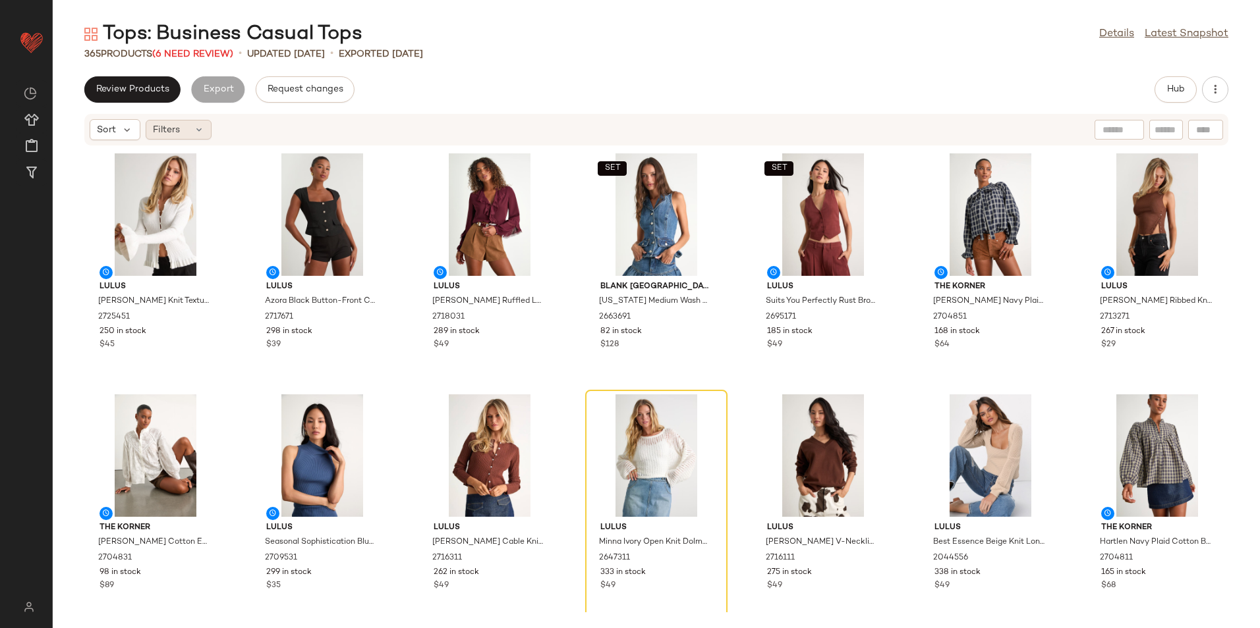
click at [203, 129] on icon at bounding box center [199, 130] width 11 height 11
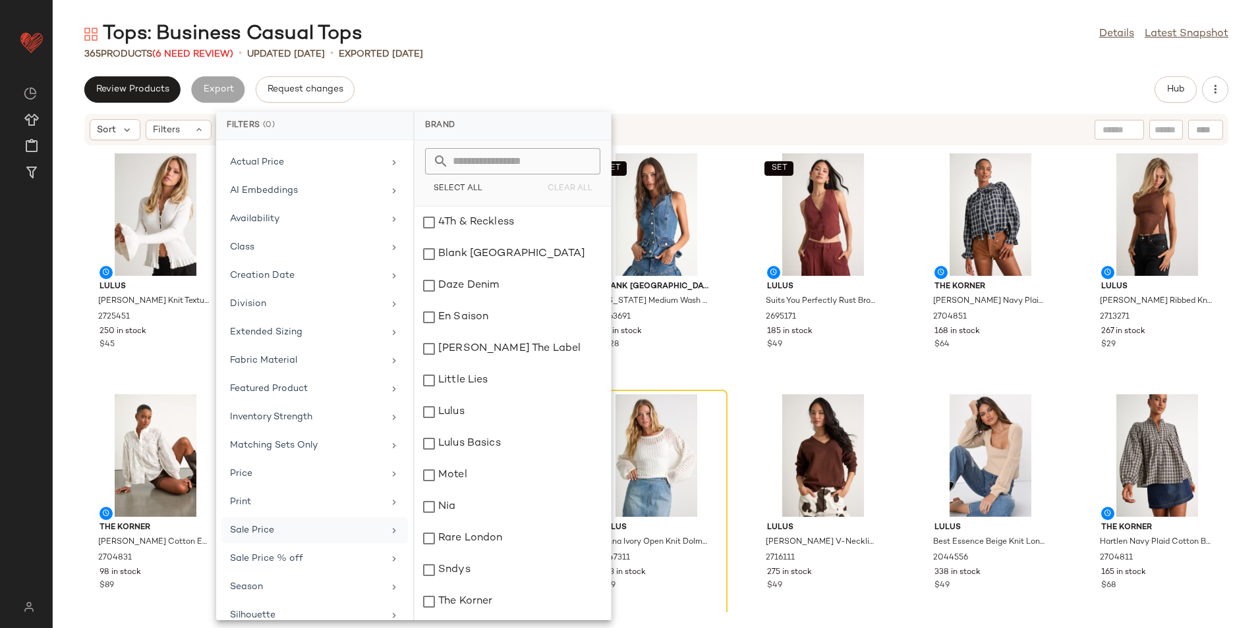
scroll to position [97, 0]
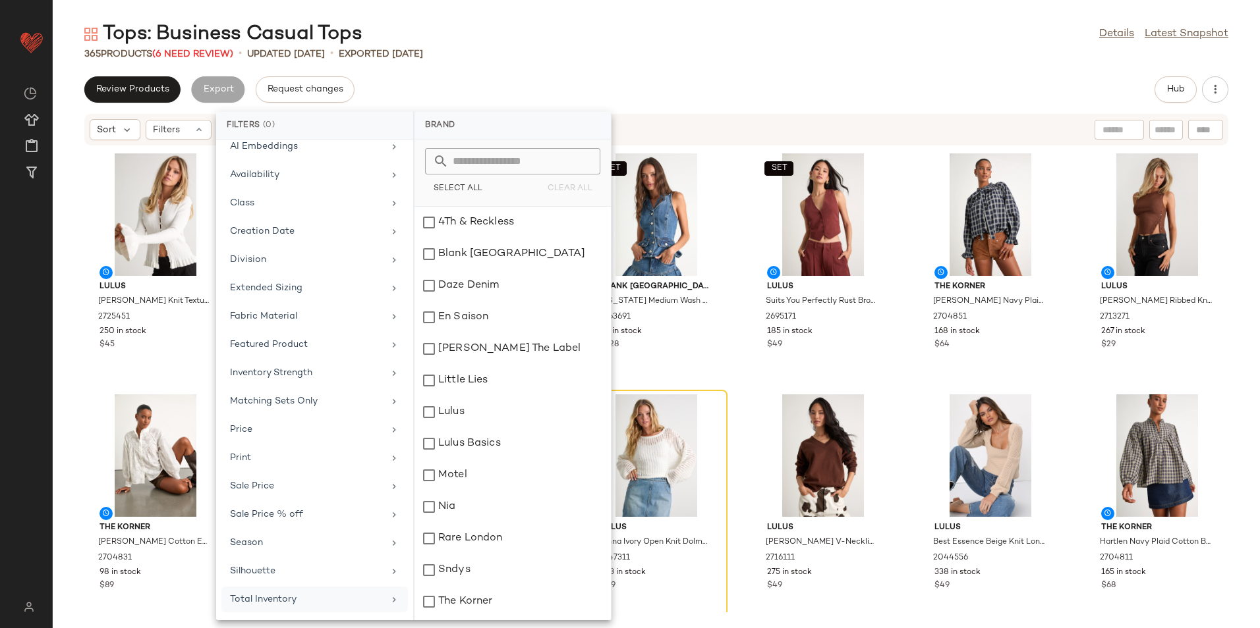
click at [299, 601] on div "Total Inventory" at bounding box center [306, 600] width 153 height 14
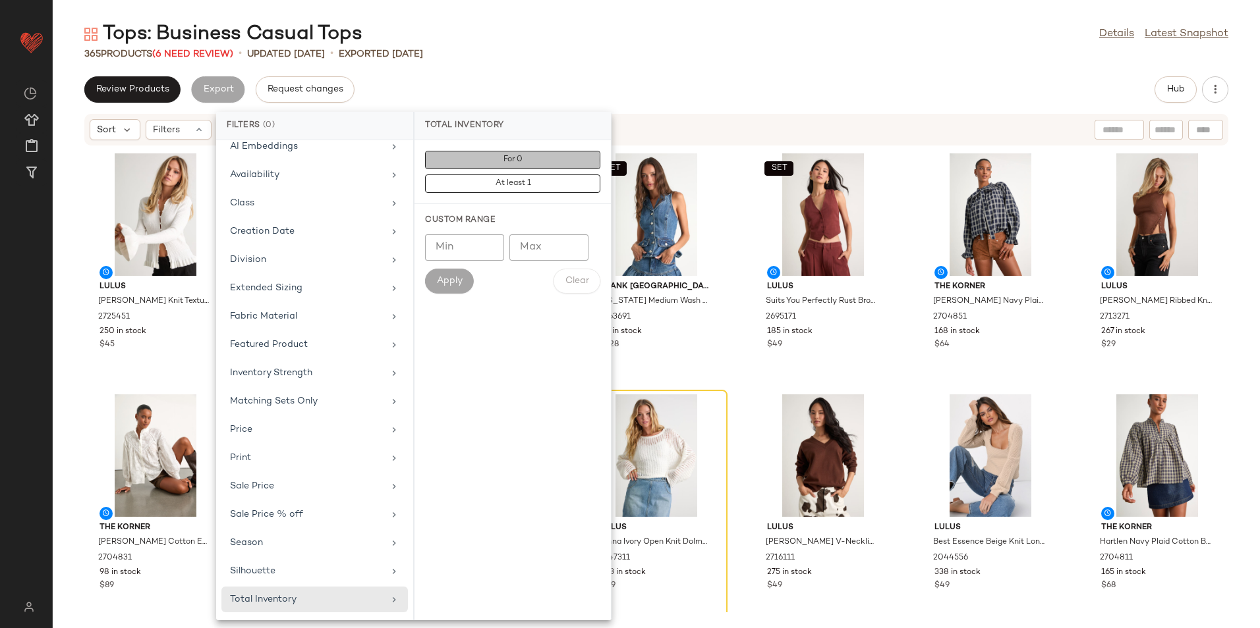
click at [512, 163] on span "For 0" at bounding box center [513, 159] width 20 height 9
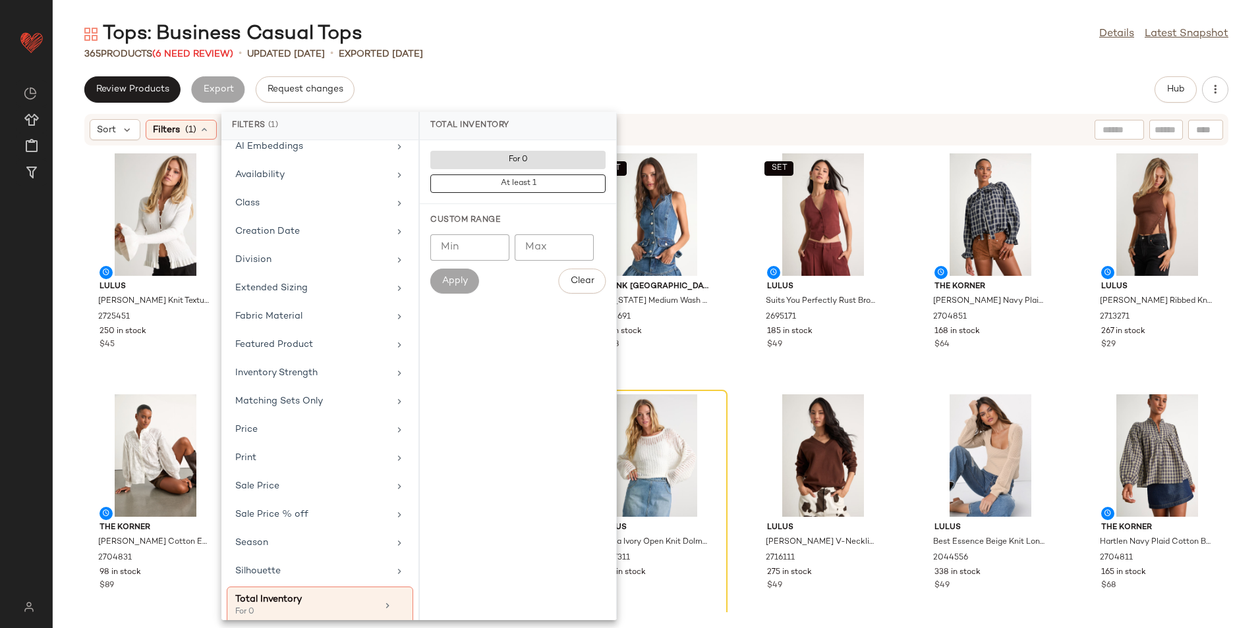
click at [641, 56] on div "365 Products (6 Need Review) • updated Aug 26th • Exported Aug 21st" at bounding box center [656, 53] width 1207 height 13
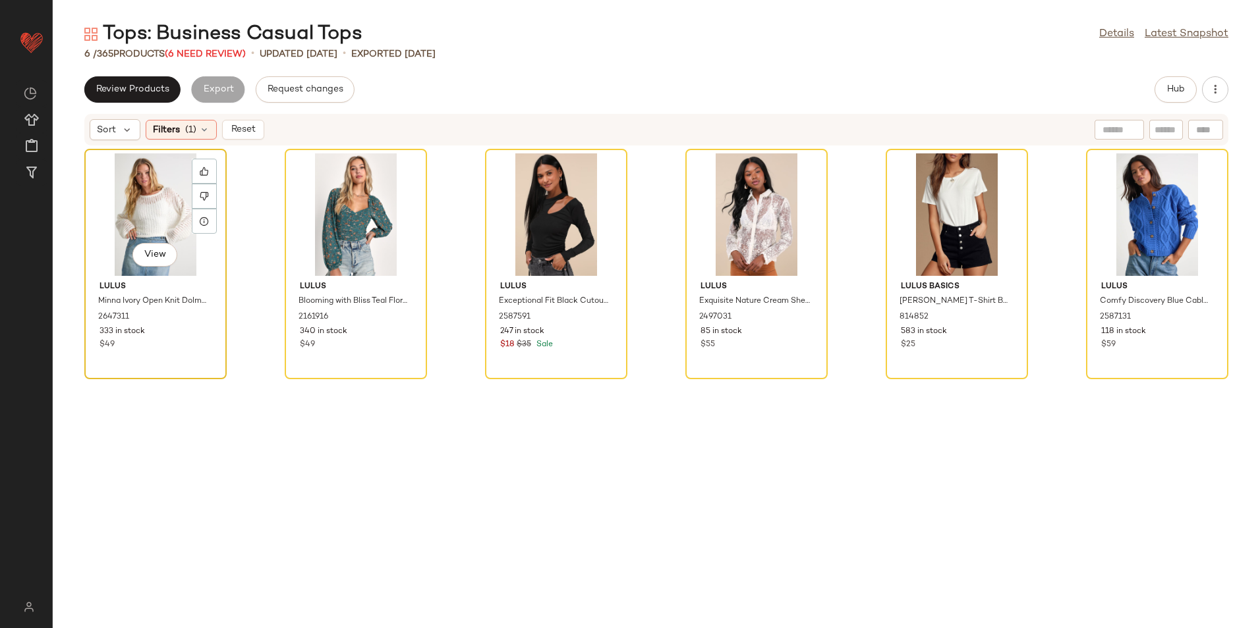
click at [146, 188] on div "View" at bounding box center [155, 214] width 133 height 123
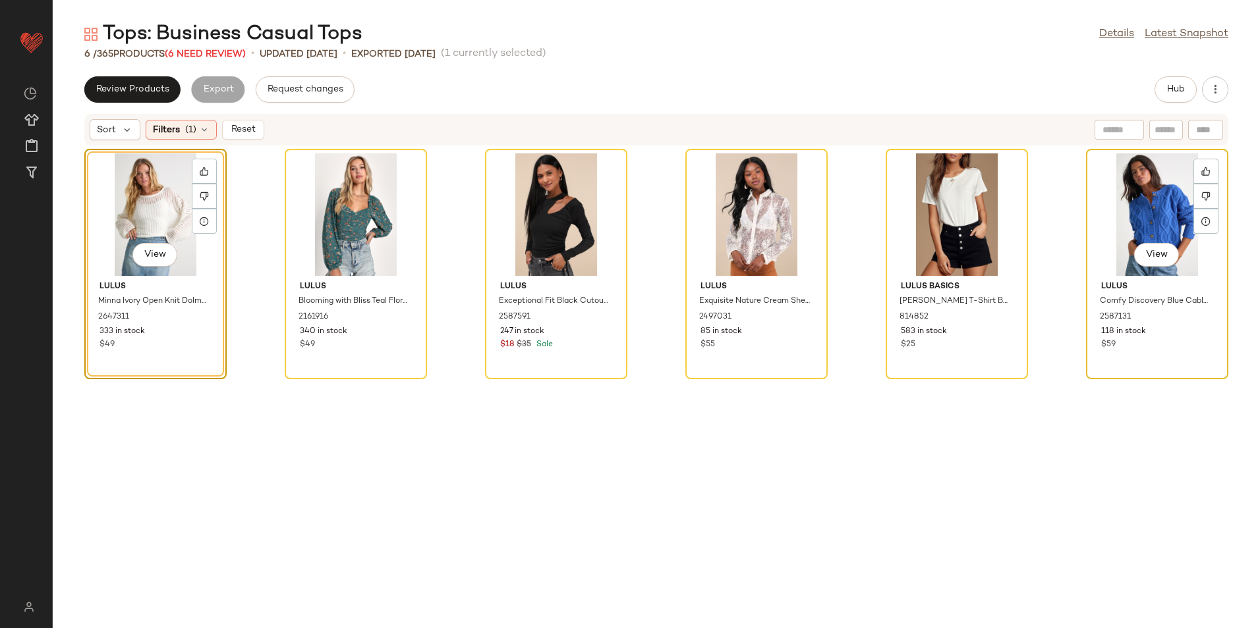
click at [1116, 219] on div "View" at bounding box center [1156, 214] width 133 height 123
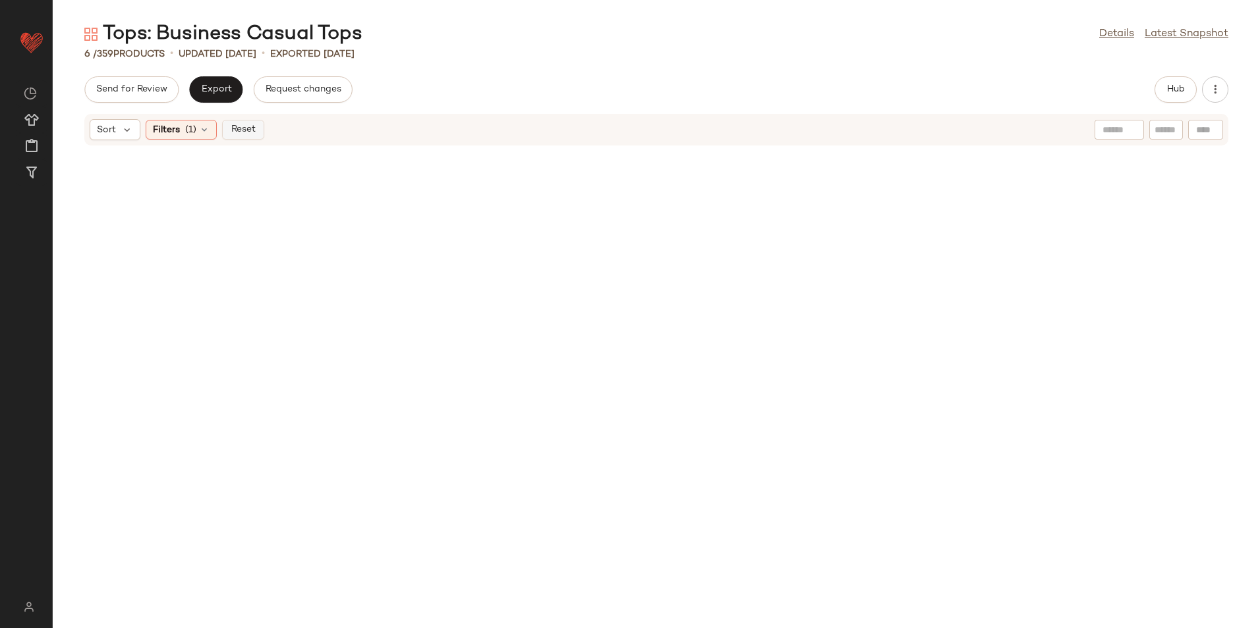
click at [254, 130] on span "Reset" at bounding box center [242, 130] width 25 height 11
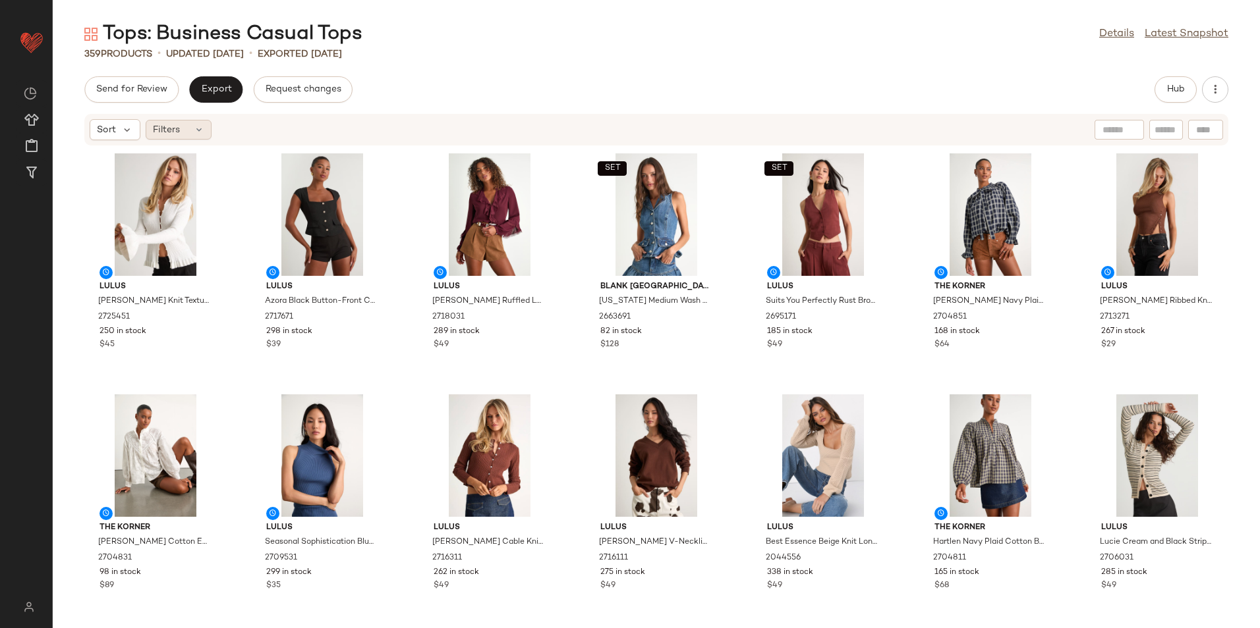
click at [195, 128] on icon at bounding box center [199, 130] width 11 height 11
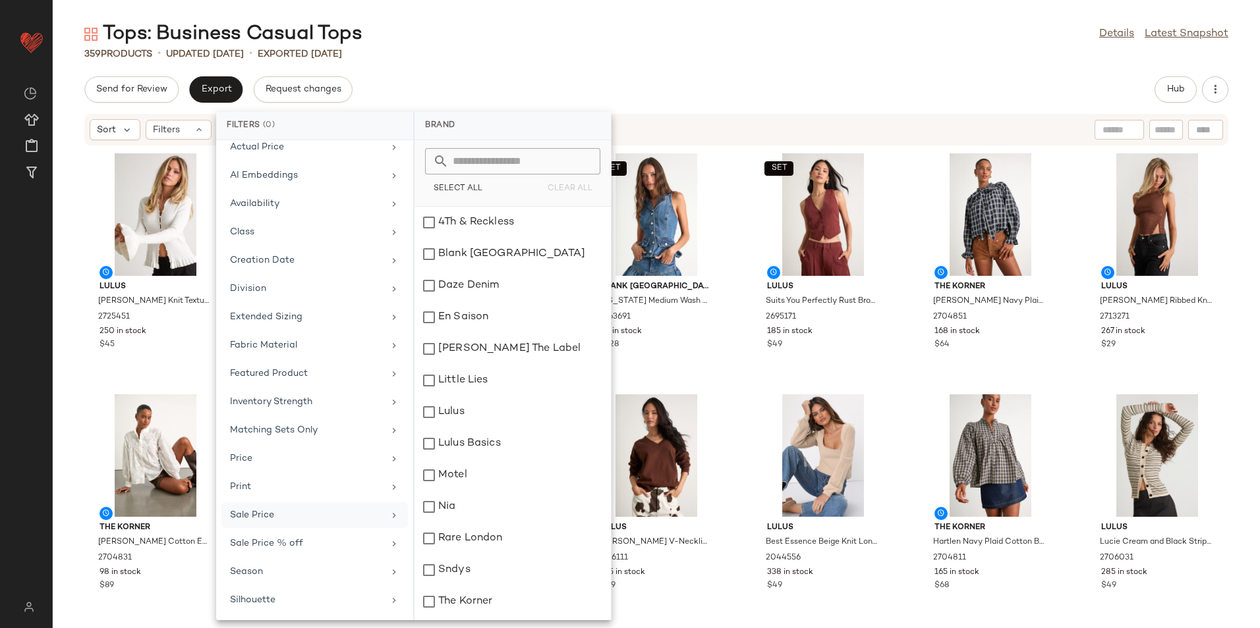
scroll to position [97, 0]
click at [298, 587] on div "Total Inventory" at bounding box center [314, 600] width 186 height 26
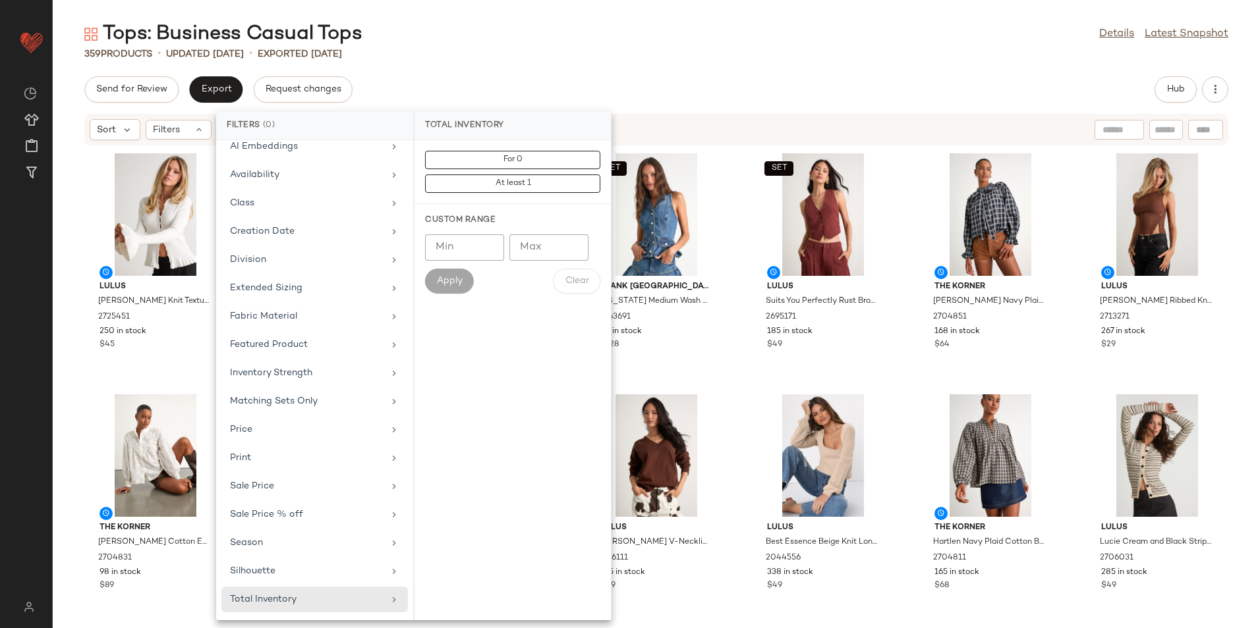
click at [543, 243] on input "Max" at bounding box center [548, 248] width 79 height 26
type input "**"
click at [455, 287] on button "Apply" at bounding box center [449, 281] width 49 height 25
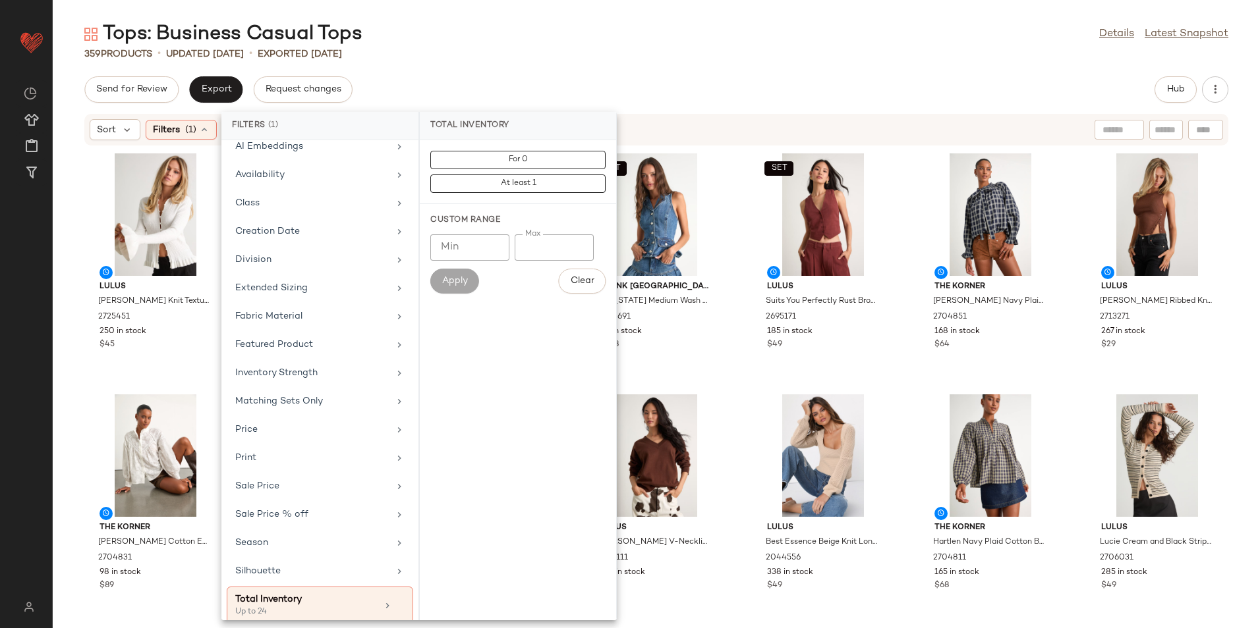
click at [552, 49] on div "359 Products • updated Aug 26th • Exported Aug 21st" at bounding box center [656, 53] width 1207 height 13
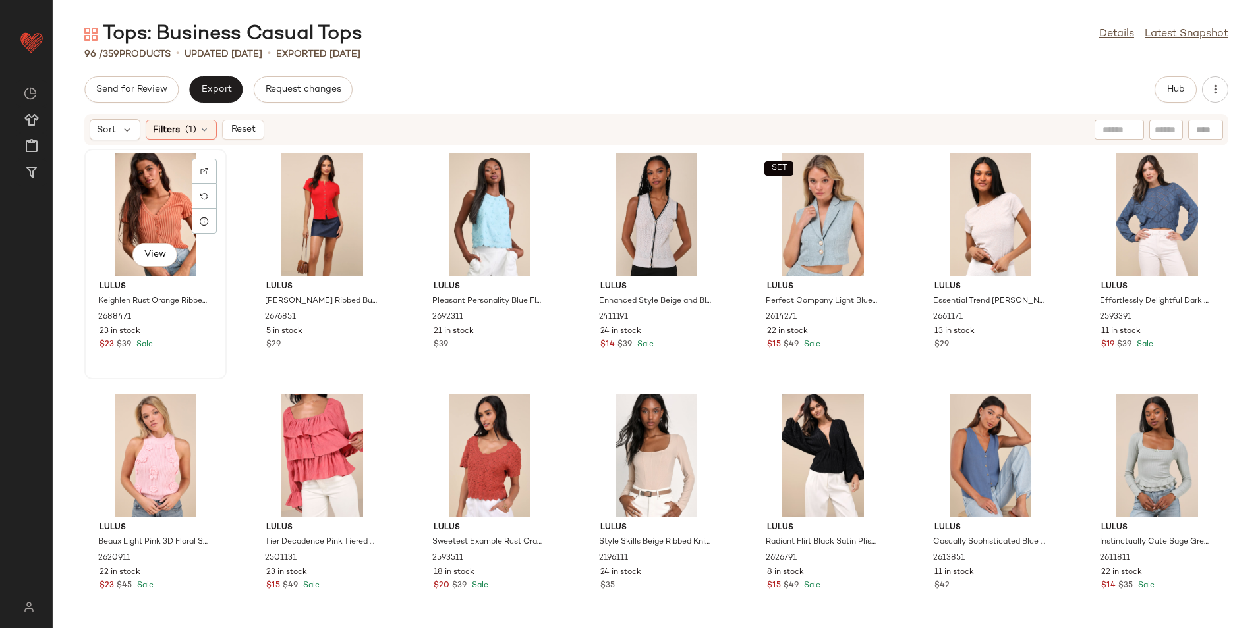
drag, startPoint x: 145, startPoint y: 200, endPoint x: 150, endPoint y: 207, distance: 8.0
click at [144, 200] on div "View" at bounding box center [155, 214] width 133 height 123
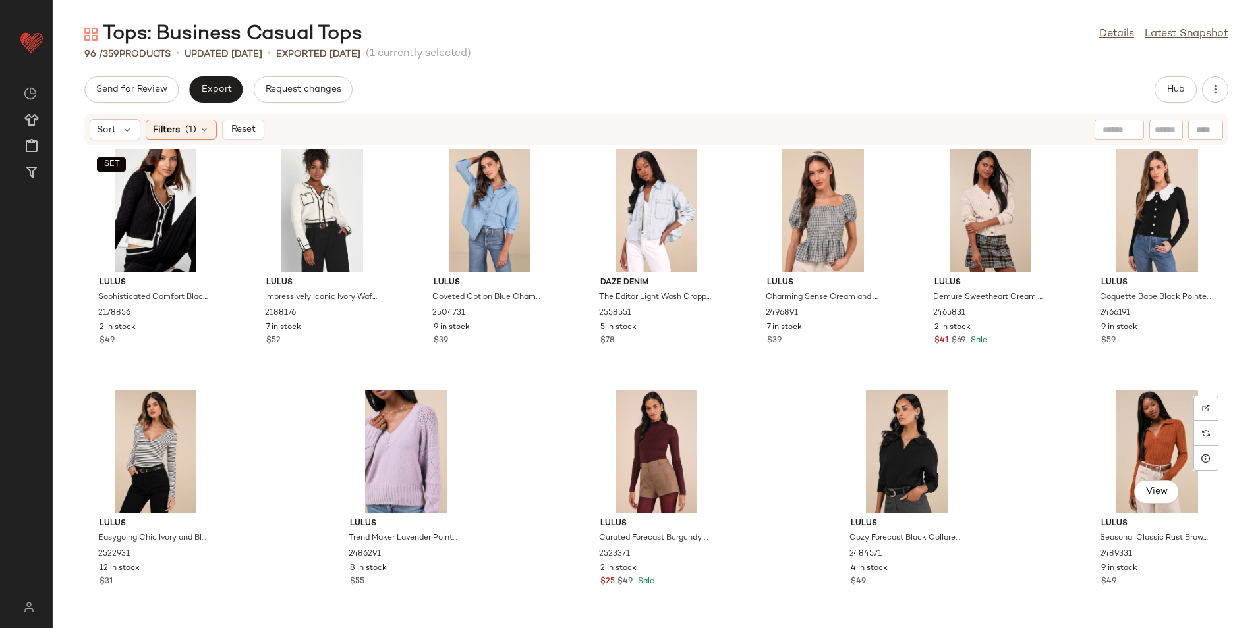
scroll to position [2912, 0]
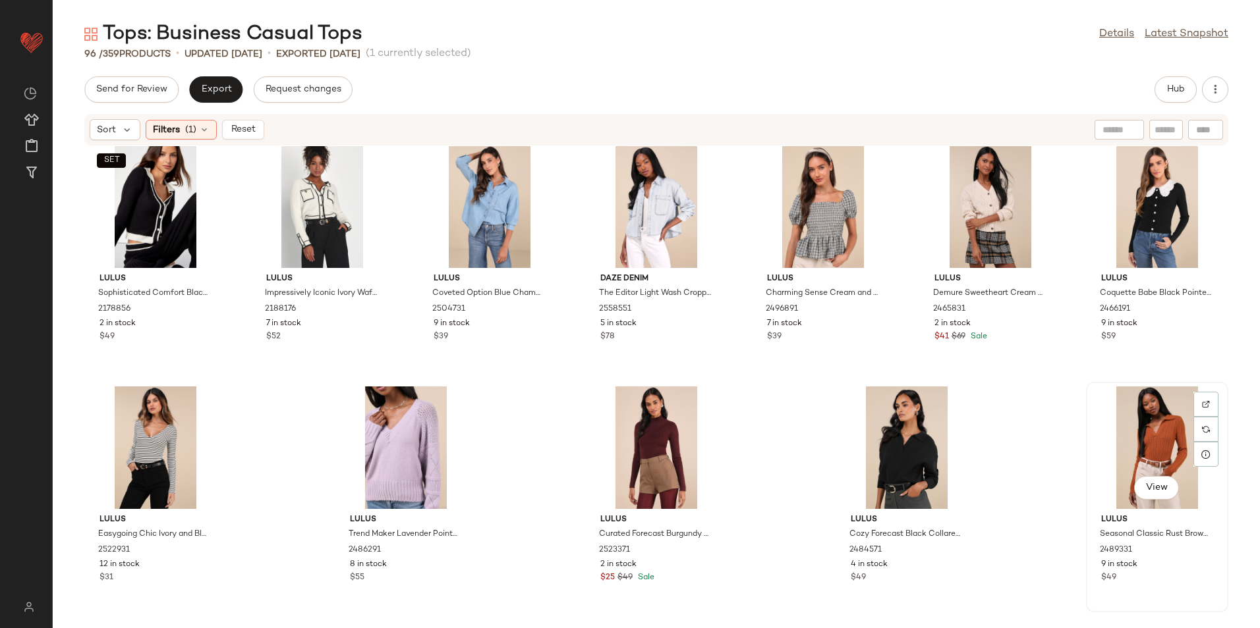
click at [1125, 447] on div "View" at bounding box center [1156, 448] width 133 height 123
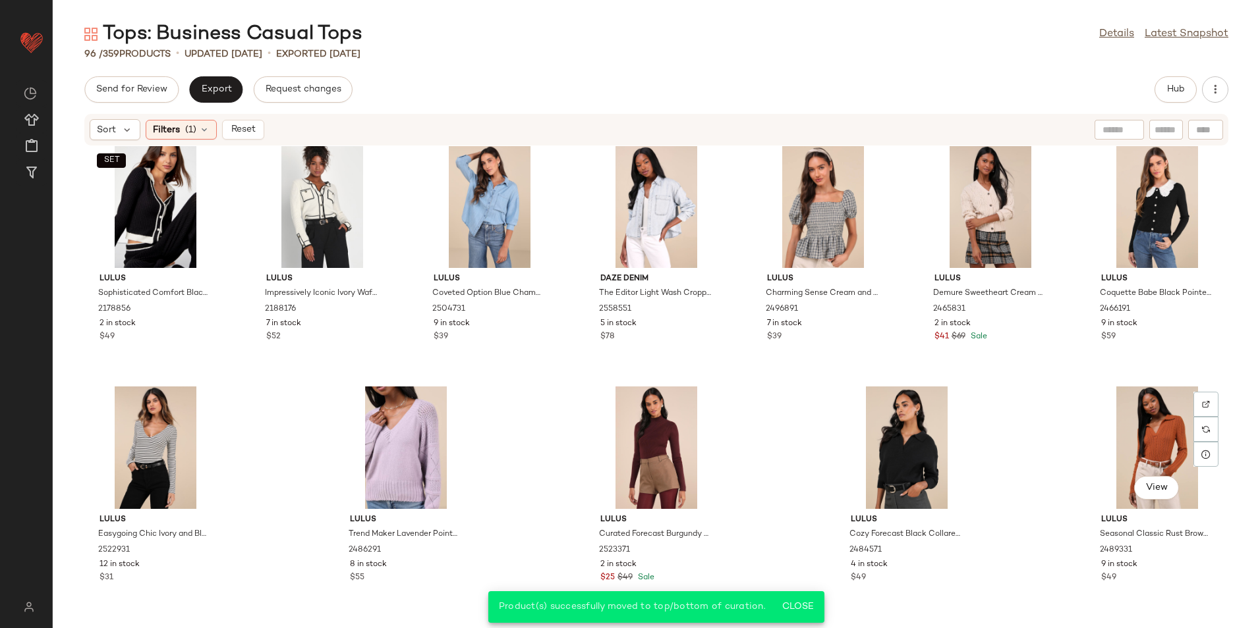
click at [242, 131] on span "Reset" at bounding box center [242, 130] width 25 height 11
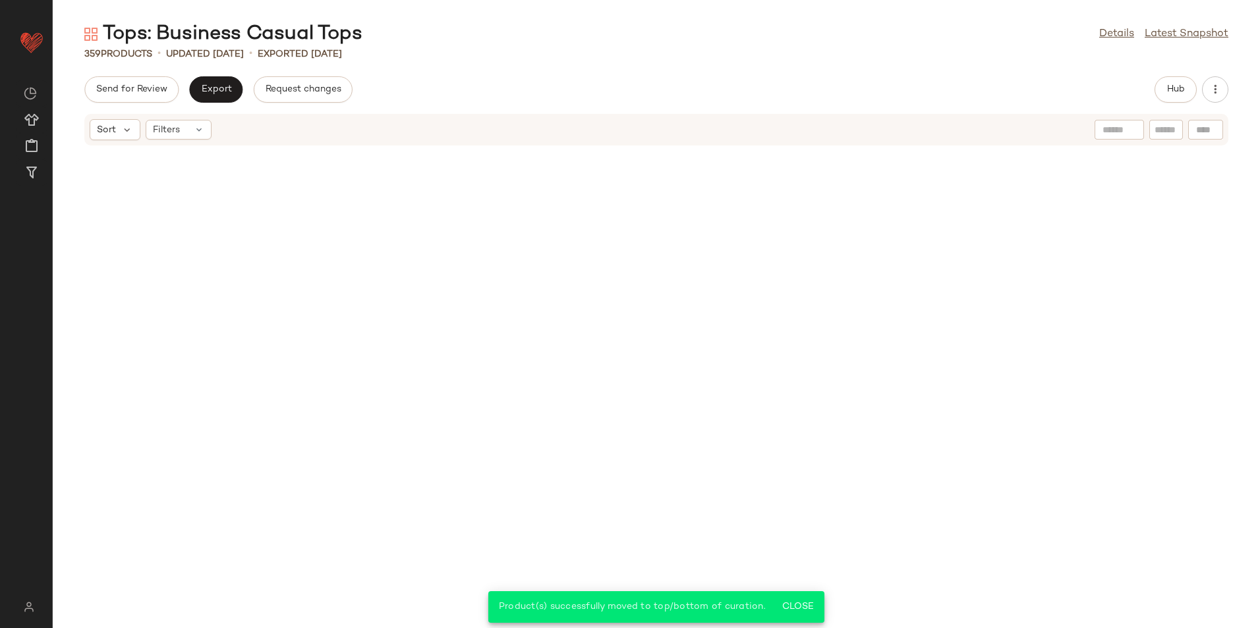
scroll to position [12074, 0]
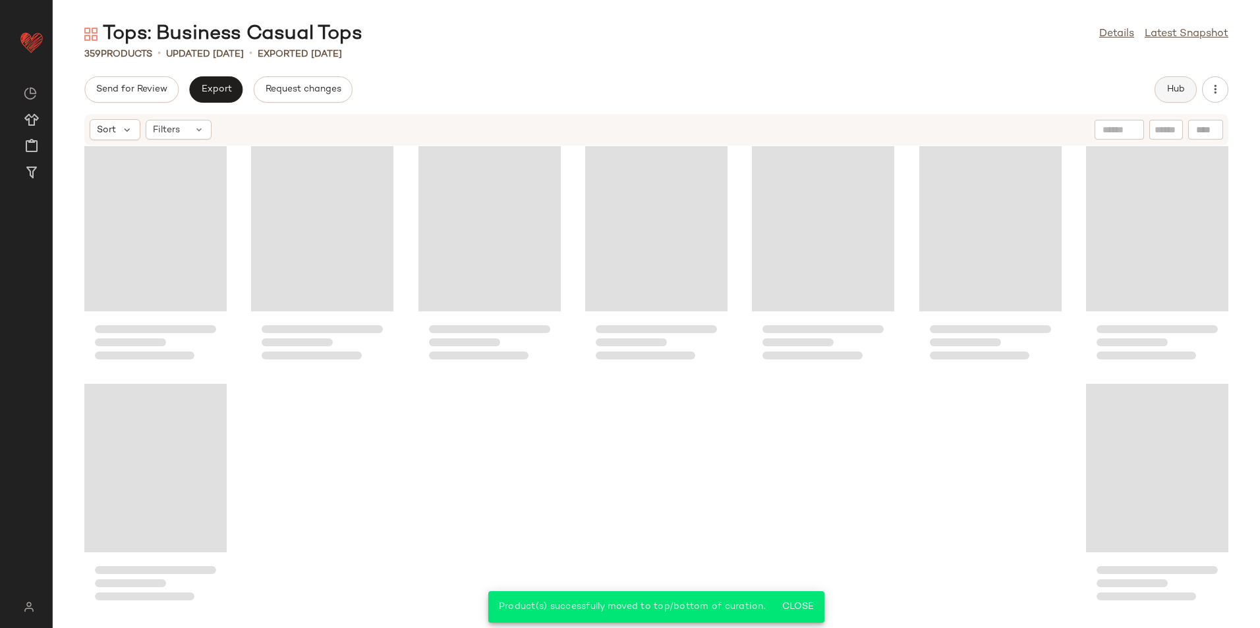
click at [1169, 89] on span "Hub" at bounding box center [1175, 89] width 18 height 11
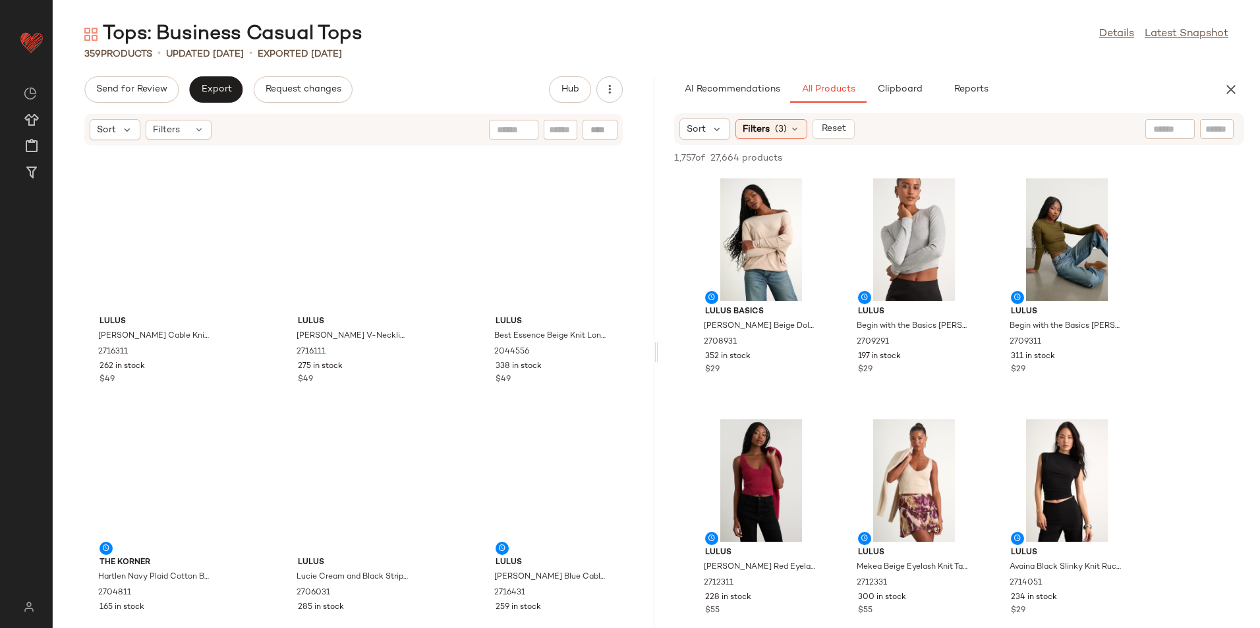
scroll to position [0, 0]
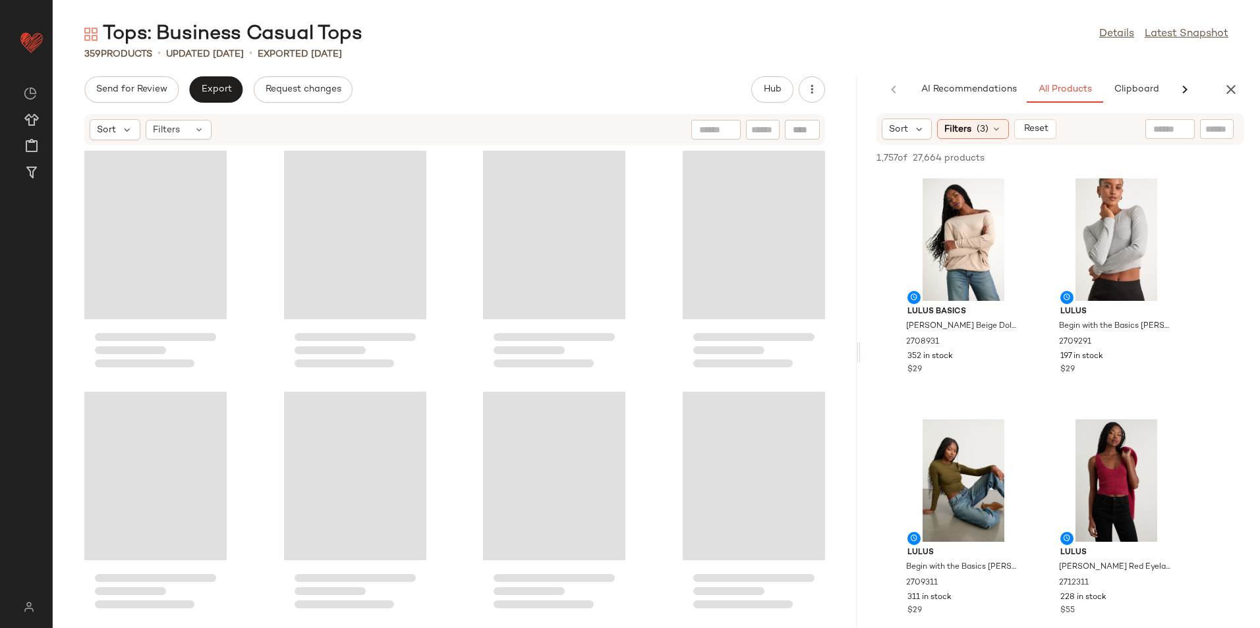
drag, startPoint x: 655, startPoint y: 354, endPoint x: 1064, endPoint y: 358, distance: 409.1
click at [1064, 358] on div "Tops: Business Casual Tops Details Latest Snapshot 359 Products • updated Aug 2…" at bounding box center [656, 324] width 1207 height 607
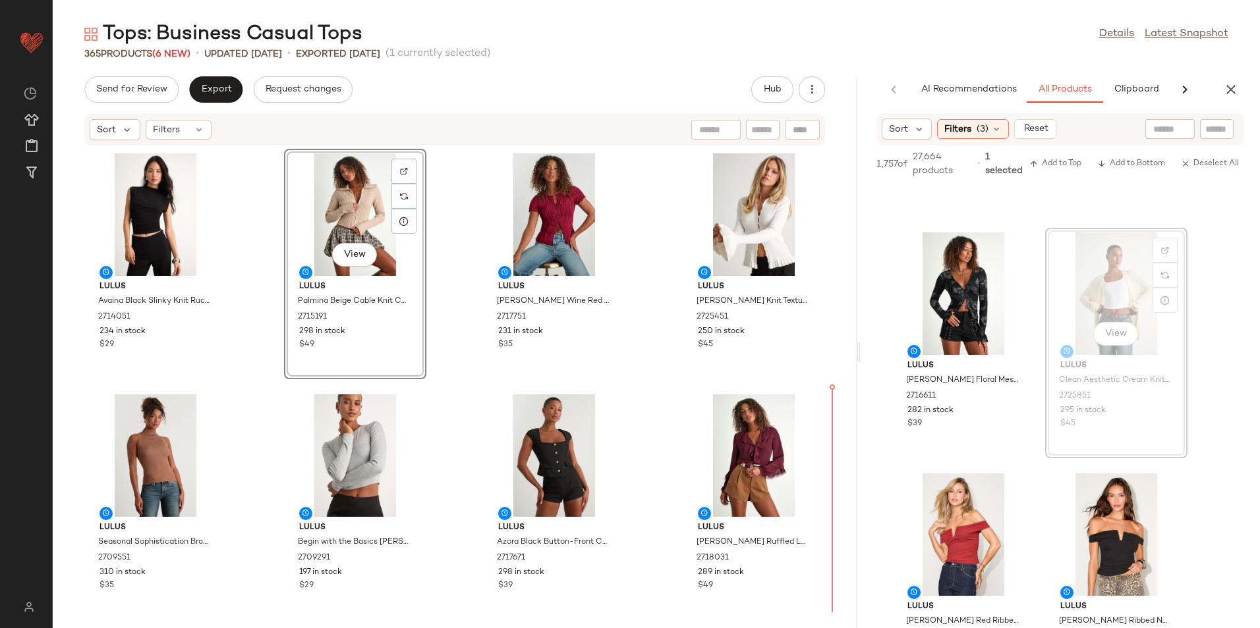
scroll to position [5, 0]
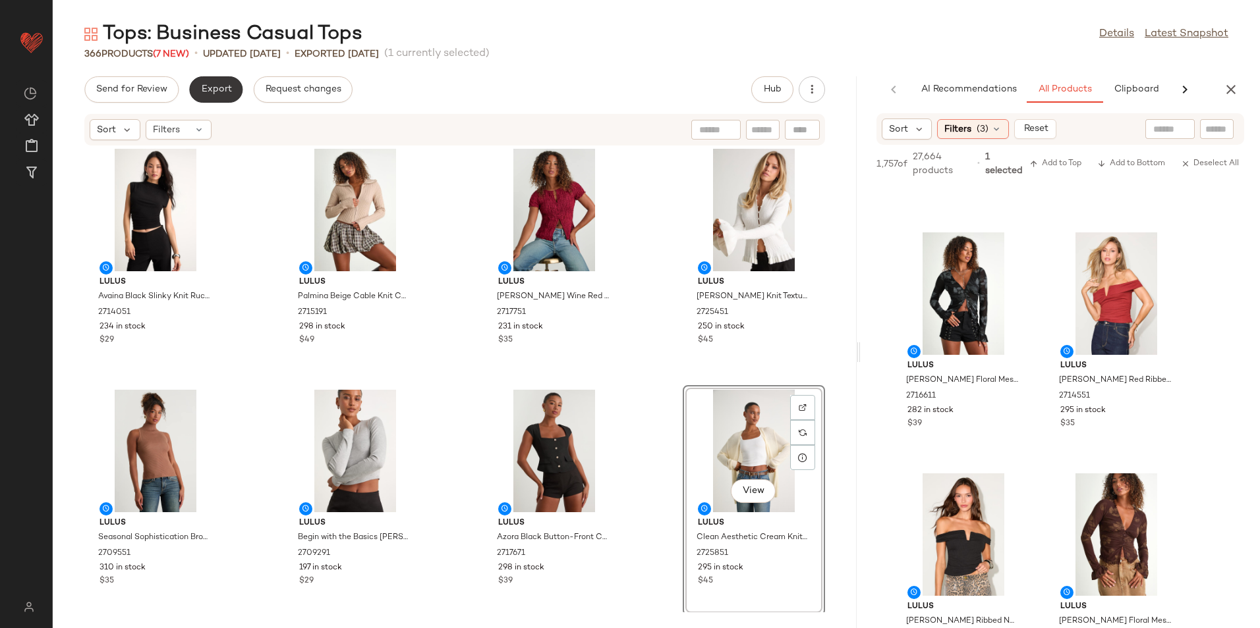
click at [213, 94] on span "Export" at bounding box center [215, 89] width 31 height 11
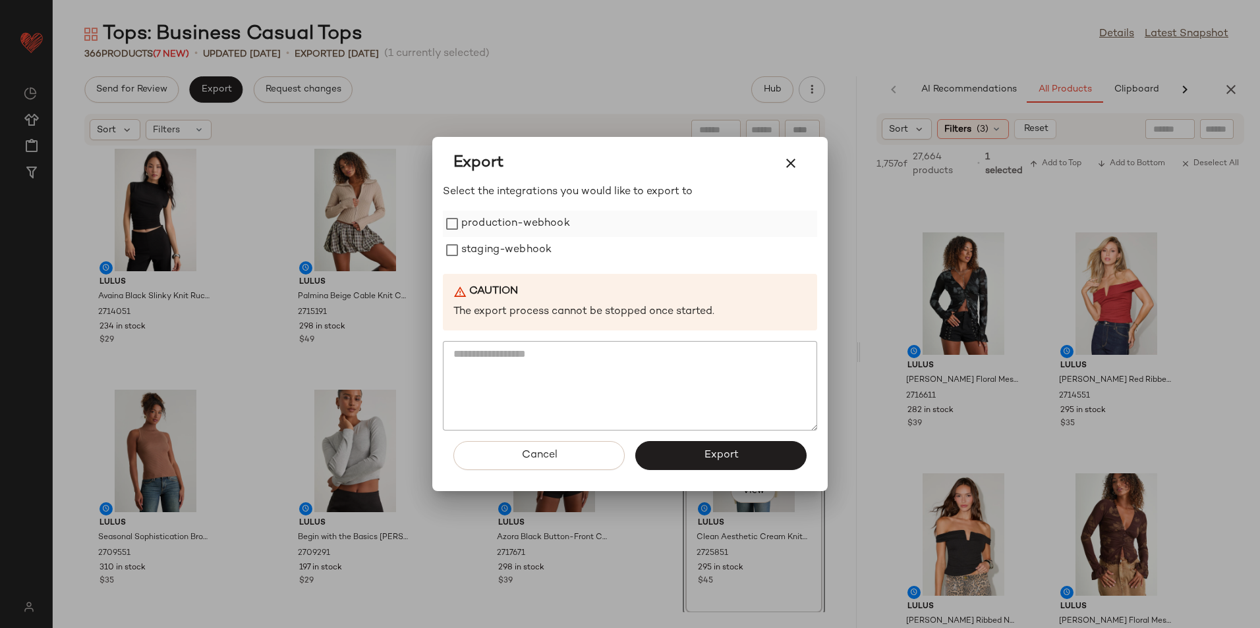
click at [532, 232] on label "production-webhook" at bounding box center [515, 224] width 109 height 26
click at [520, 255] on label "staging-webhook" at bounding box center [506, 250] width 90 height 26
click at [691, 450] on button "Export" at bounding box center [720, 455] width 171 height 29
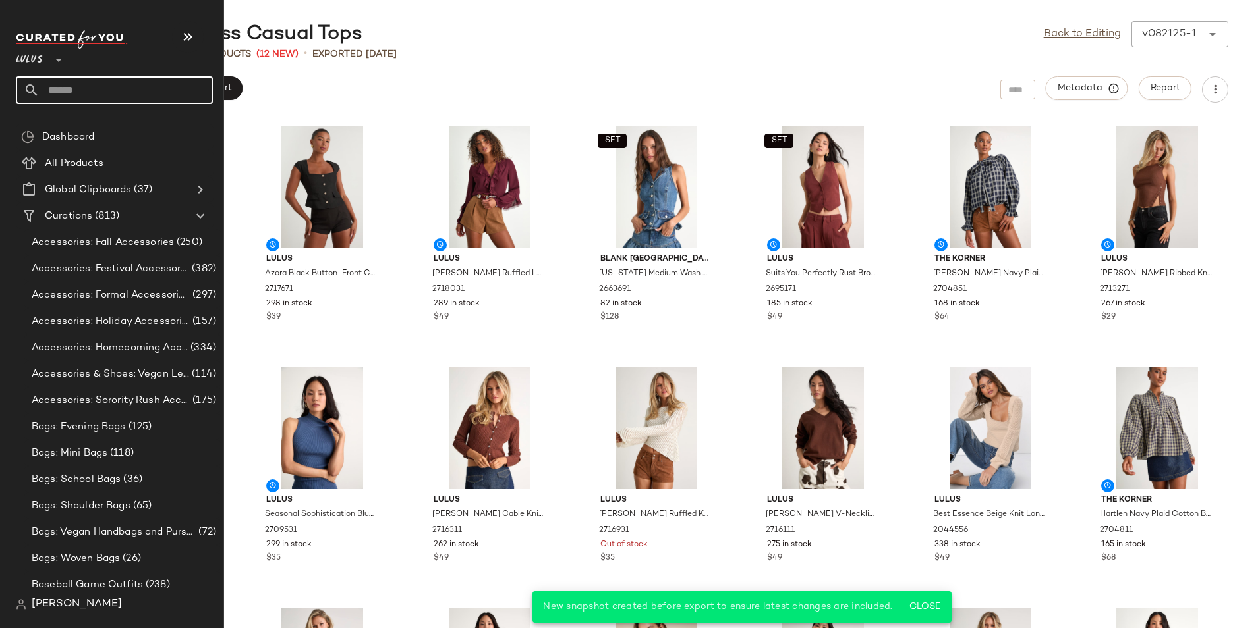
click at [66, 87] on input "text" at bounding box center [126, 90] width 173 height 28
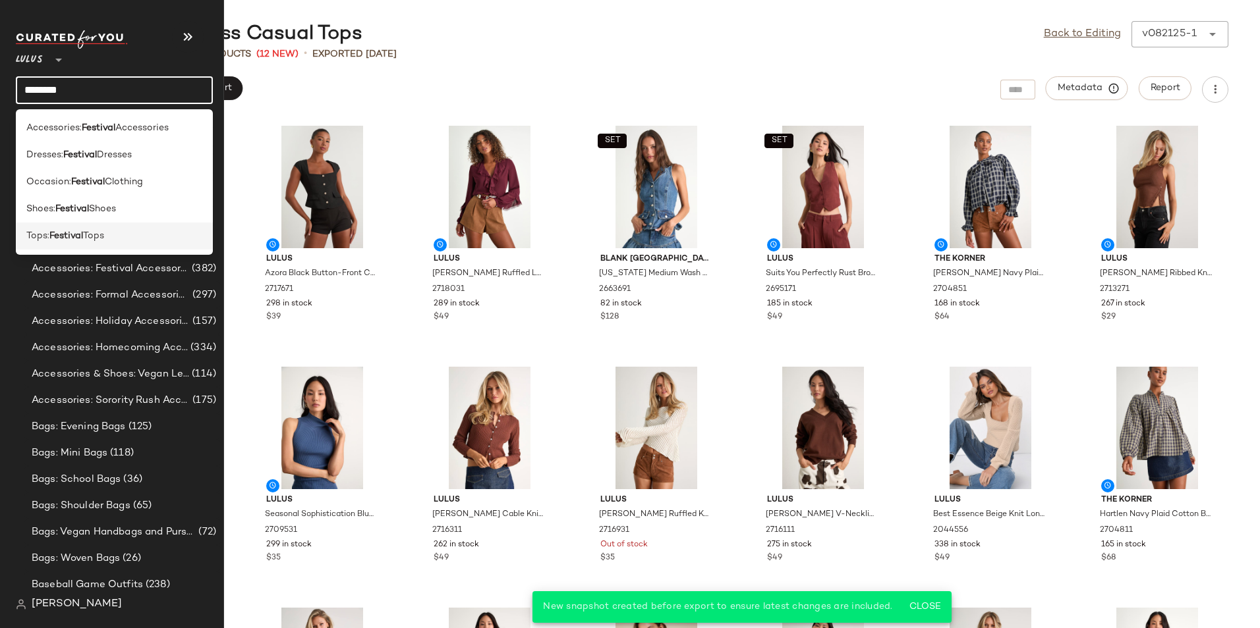
type input "********"
click at [126, 240] on div "Tops: Festival Tops" at bounding box center [114, 236] width 176 height 14
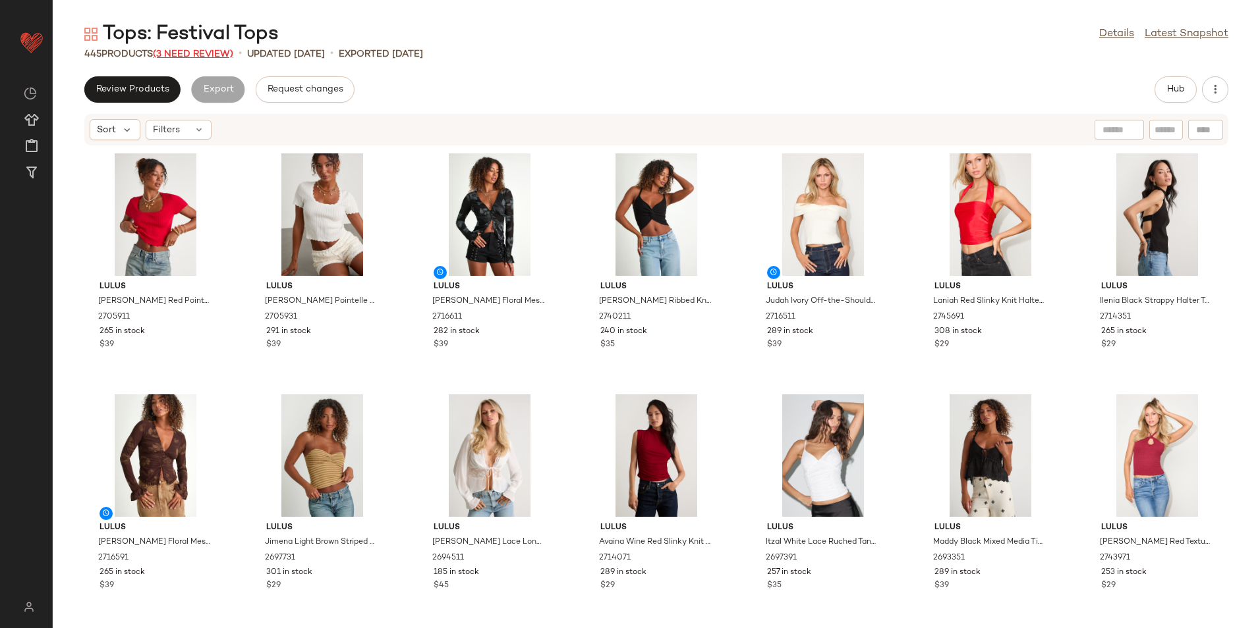
click at [213, 53] on span "(3 Need Review)" at bounding box center [193, 54] width 80 height 10
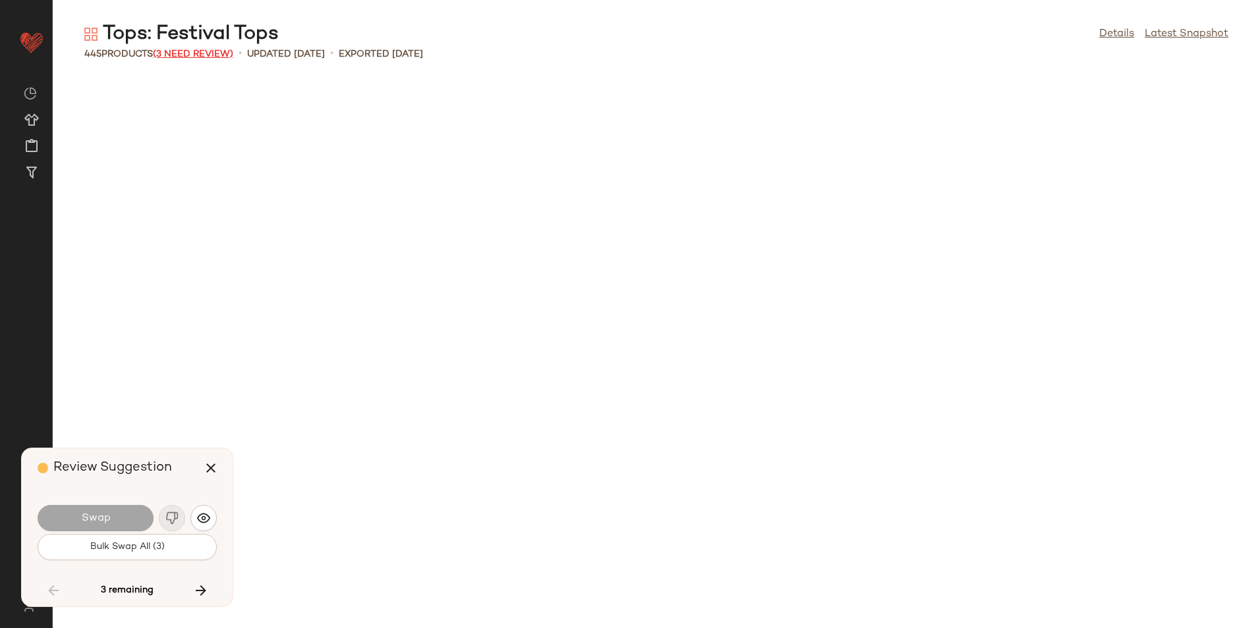
scroll to position [13261, 0]
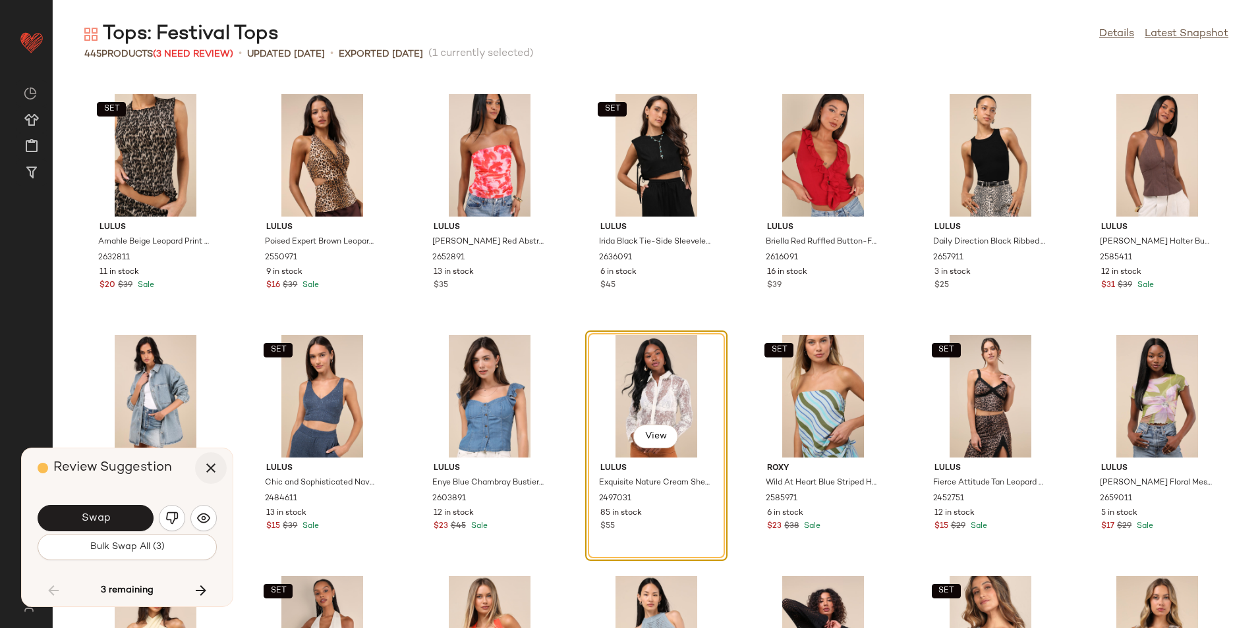
click at [204, 467] on icon "button" at bounding box center [211, 468] width 16 height 16
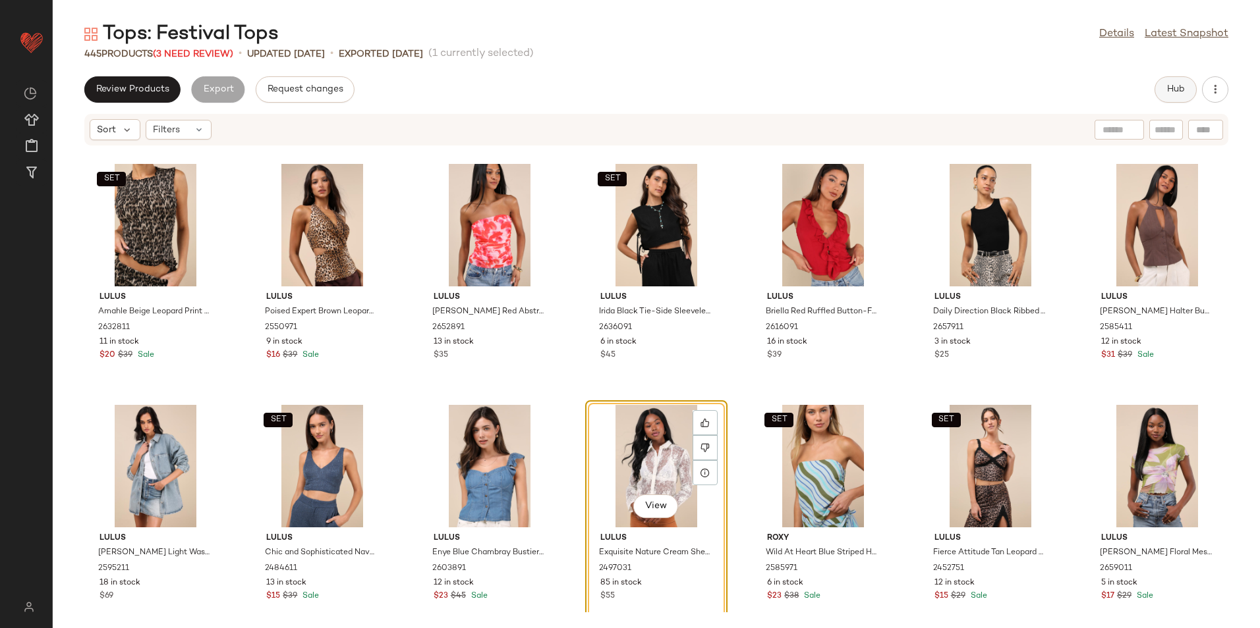
click at [1167, 90] on span "Hub" at bounding box center [1175, 89] width 18 height 11
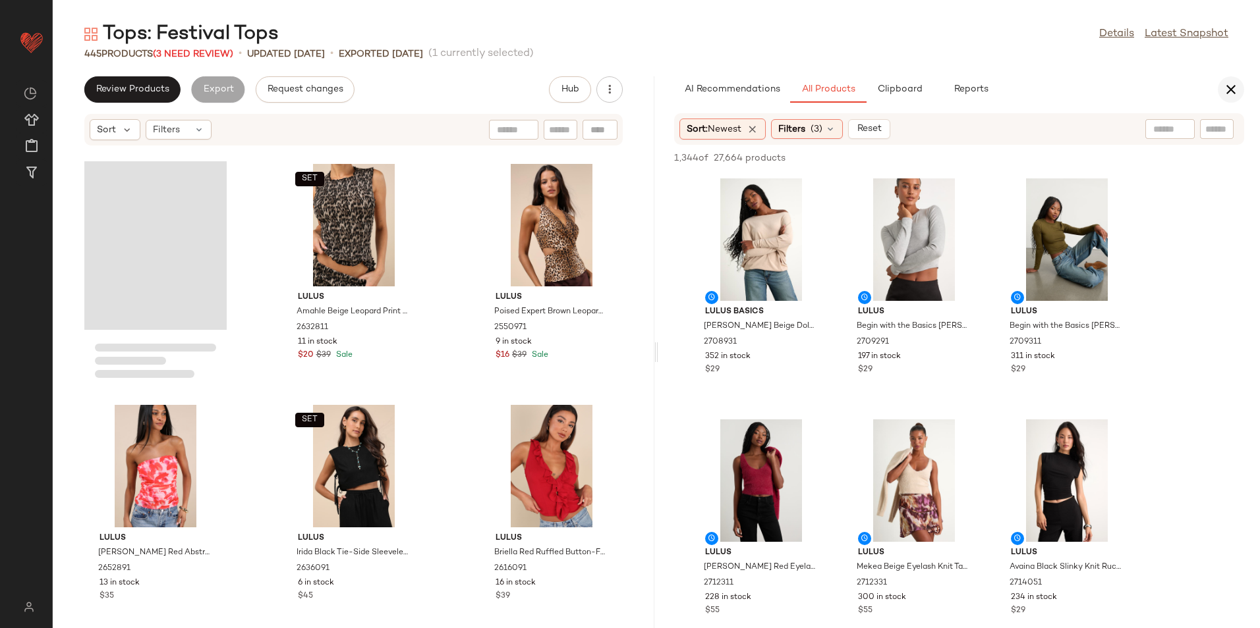
click at [1230, 82] on icon "button" at bounding box center [1231, 90] width 16 height 16
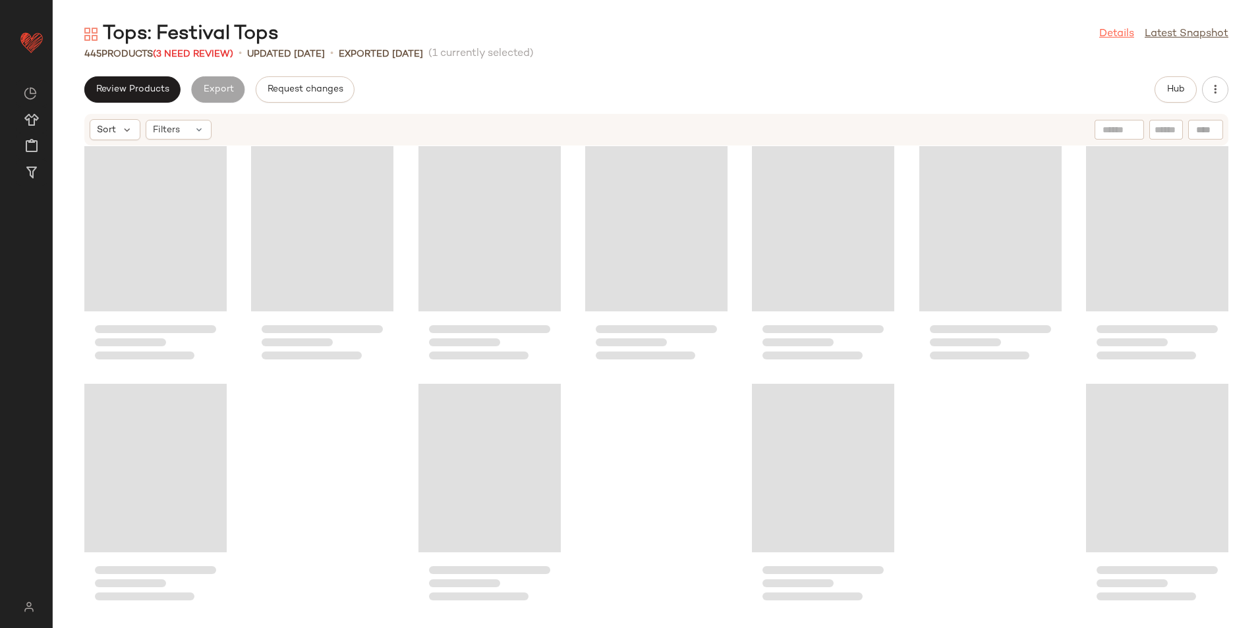
click at [1107, 36] on link "Details" at bounding box center [1116, 34] width 35 height 16
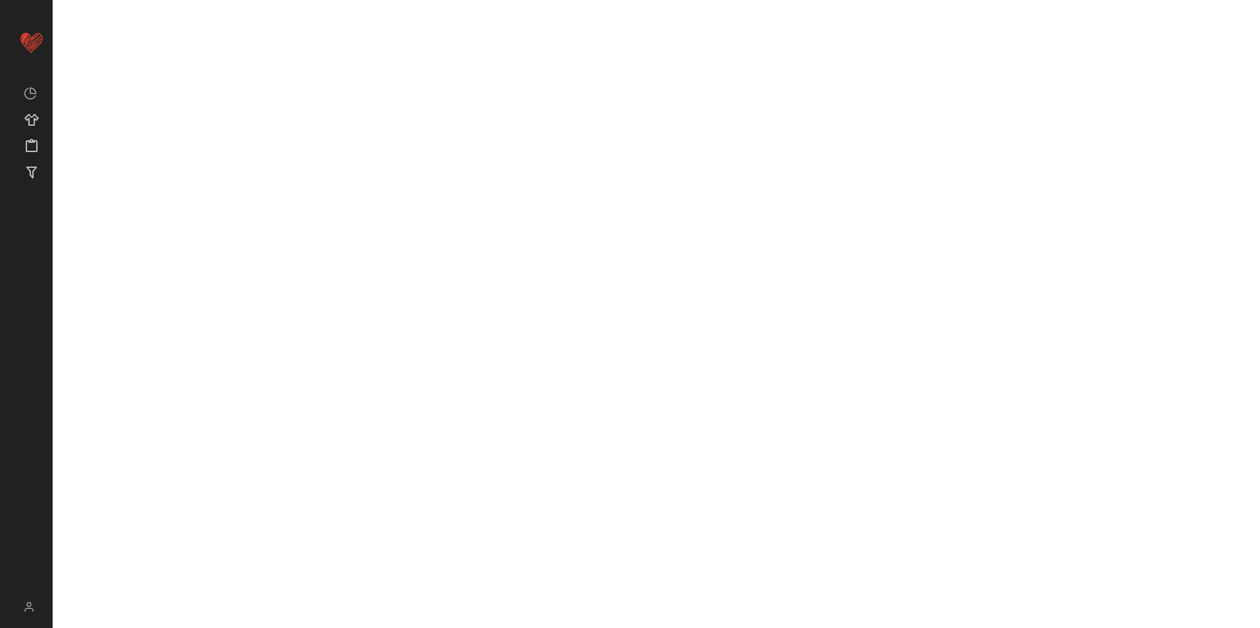
scroll to position [13020, 0]
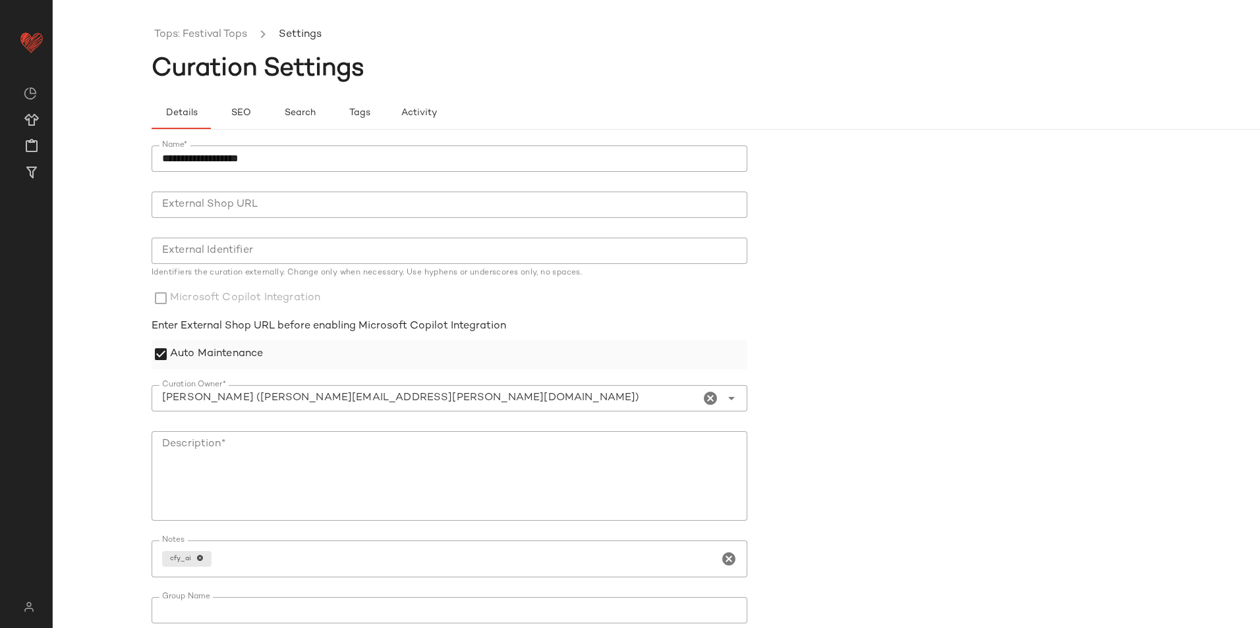
click at [208, 351] on label "Auto Maintenance" at bounding box center [216, 355] width 93 height 30
drag, startPoint x: 281, startPoint y: 157, endPoint x: 144, endPoint y: 168, distance: 137.5
click at [144, 168] on div "**********" at bounding box center [630, 324] width 1260 height 607
click at [234, 443] on textarea "Description*" at bounding box center [450, 476] width 596 height 90
paste textarea "**********"
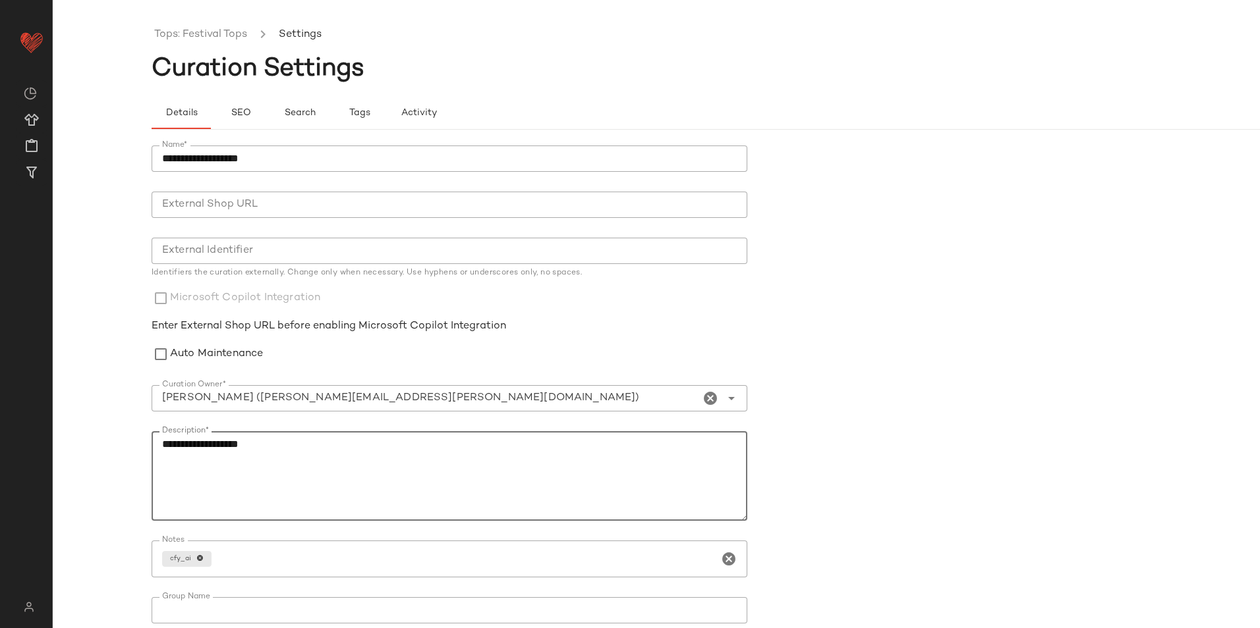
type textarea "**********"
click at [904, 416] on form "**********" at bounding box center [755, 412] width 1207 height 549
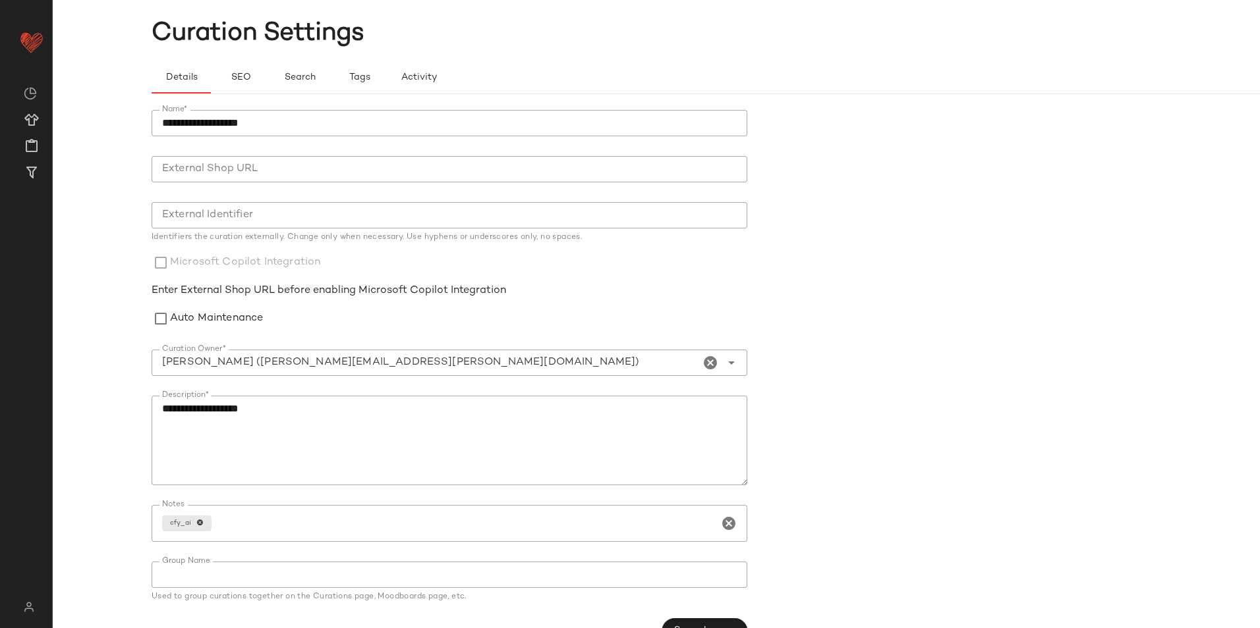
scroll to position [67, 0]
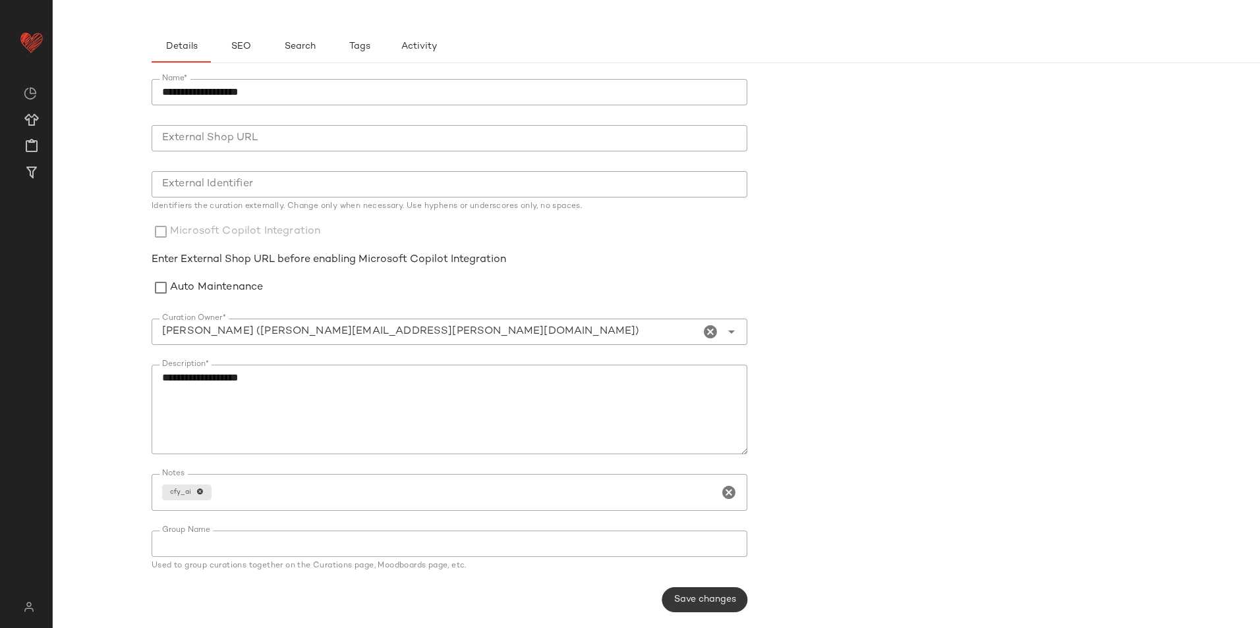
click at [727, 605] on span "Save changes" at bounding box center [704, 600] width 63 height 11
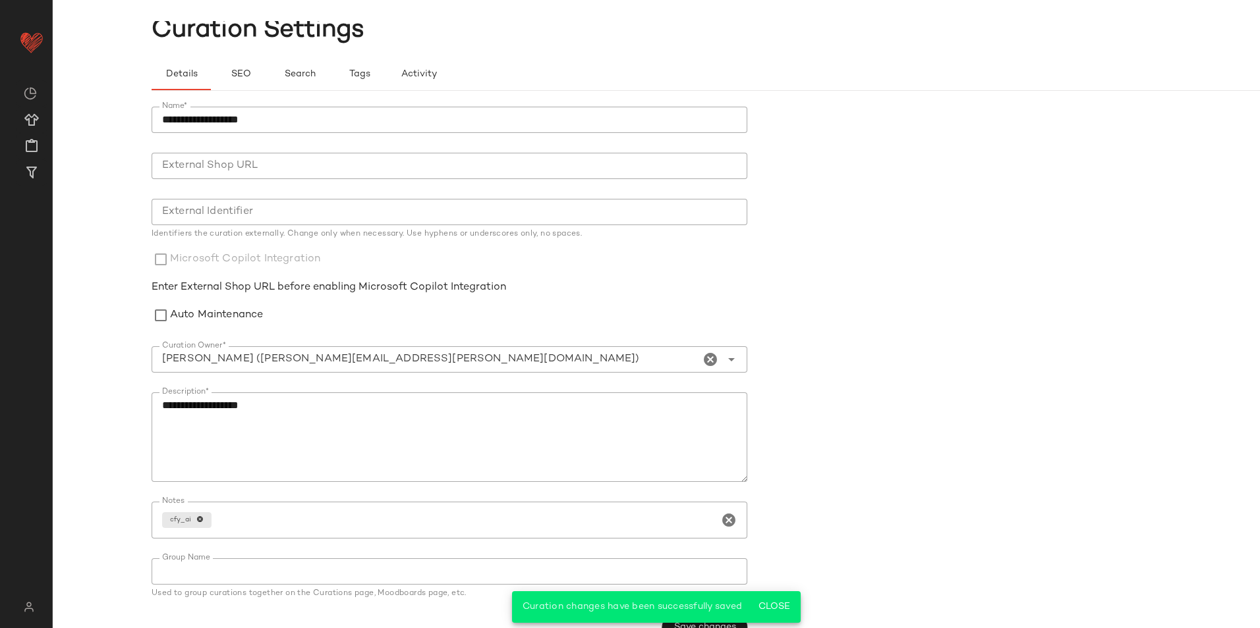
scroll to position [0, 0]
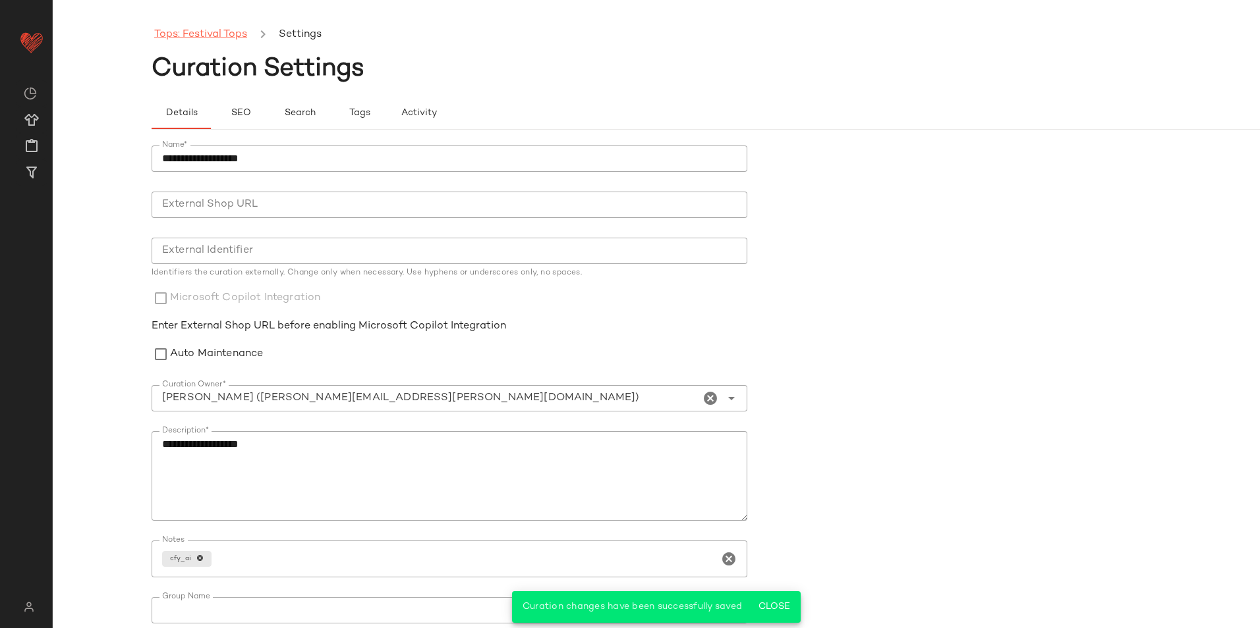
click at [219, 32] on link "Tops: Festival Tops" at bounding box center [200, 34] width 93 height 17
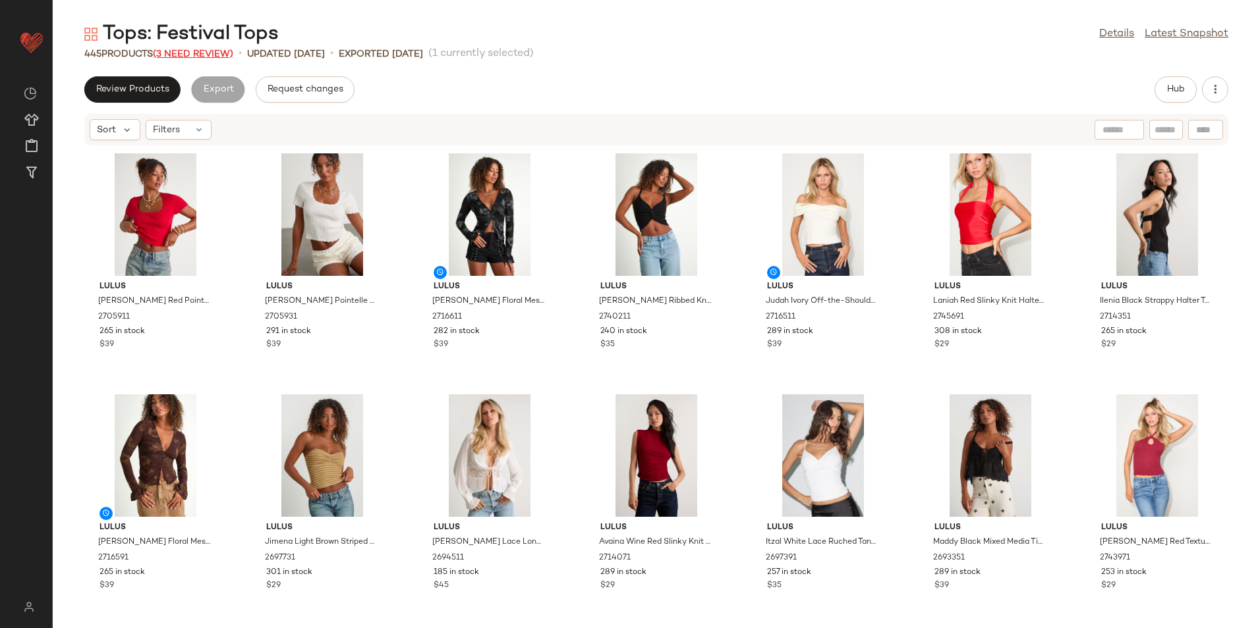
click at [220, 56] on span "(3 Need Review)" at bounding box center [193, 54] width 80 height 10
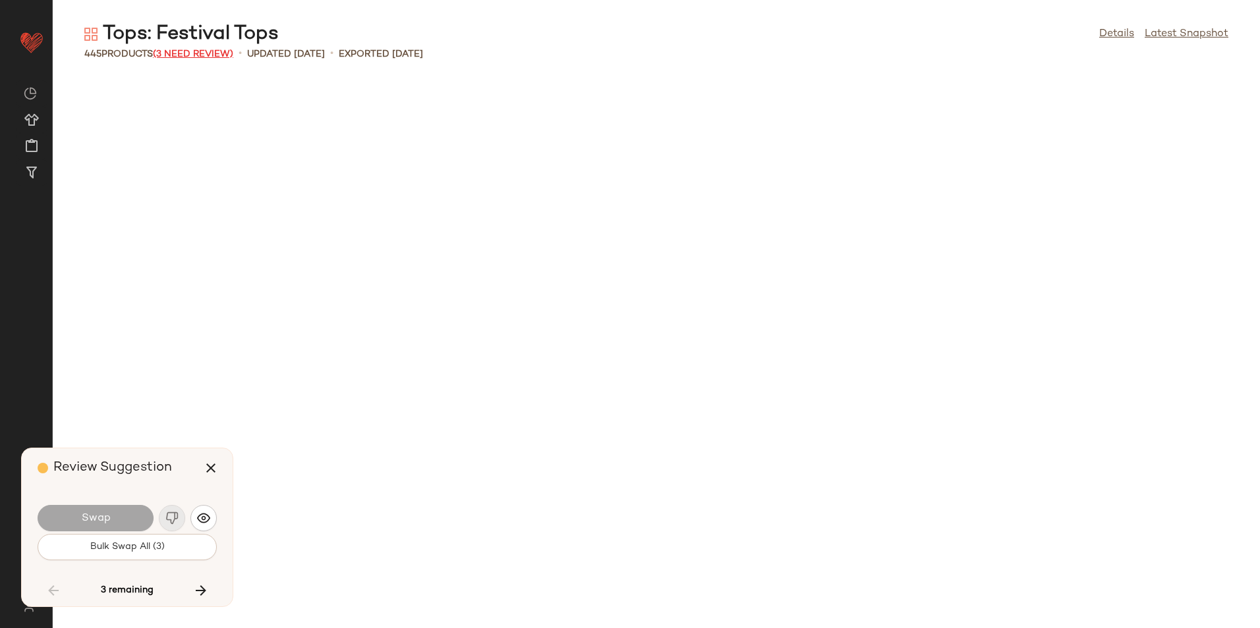
scroll to position [13261, 0]
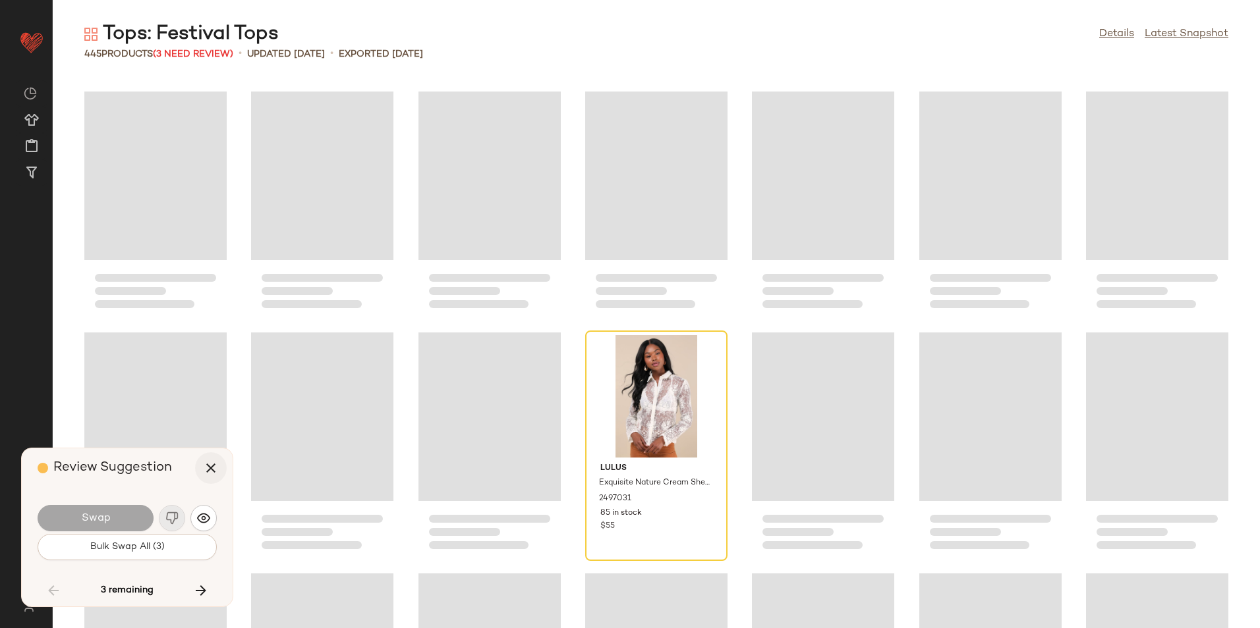
click at [219, 472] on button "button" at bounding box center [211, 469] width 32 height 32
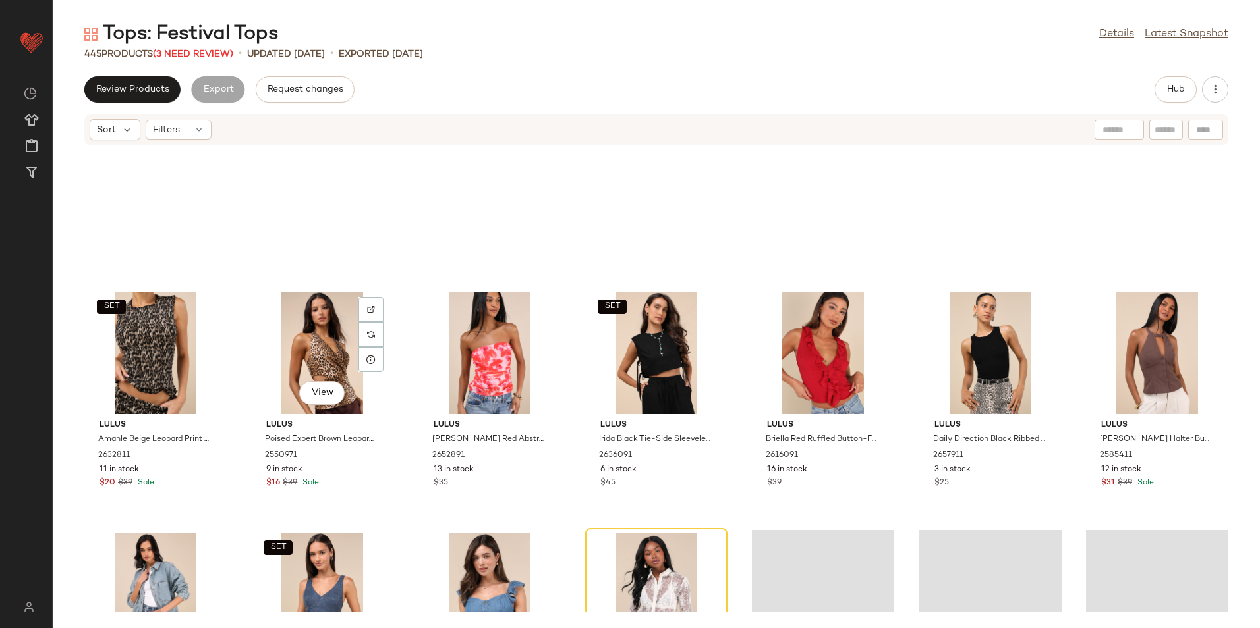
scroll to position [12997, 0]
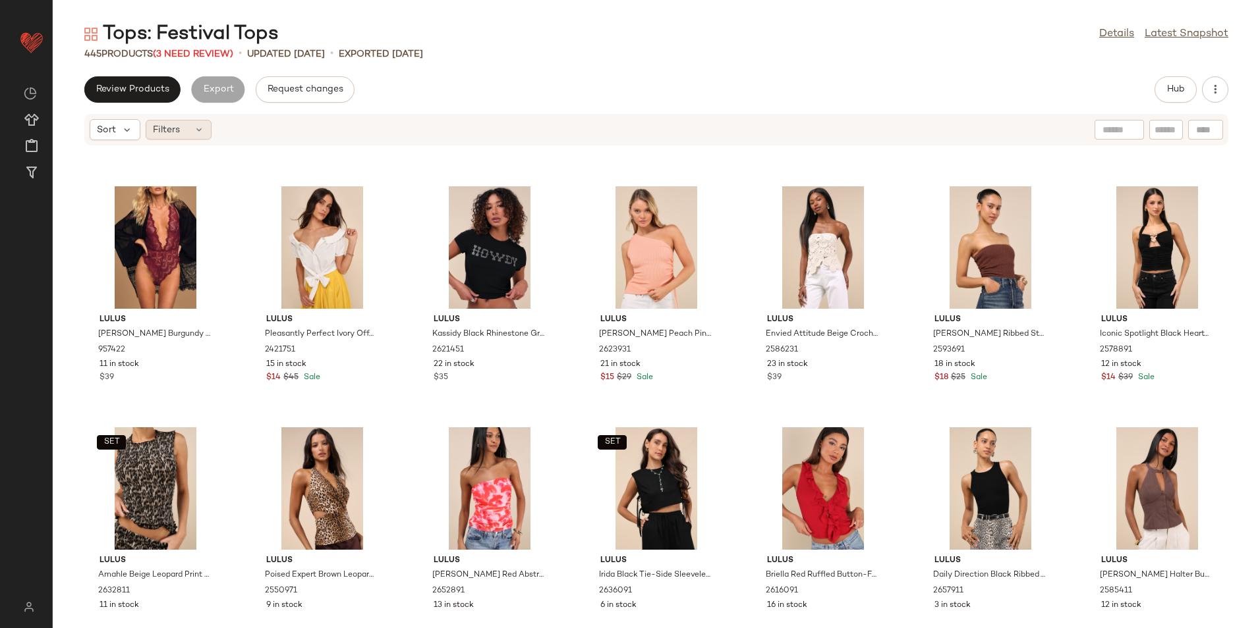
click at [196, 131] on icon at bounding box center [199, 130] width 11 height 11
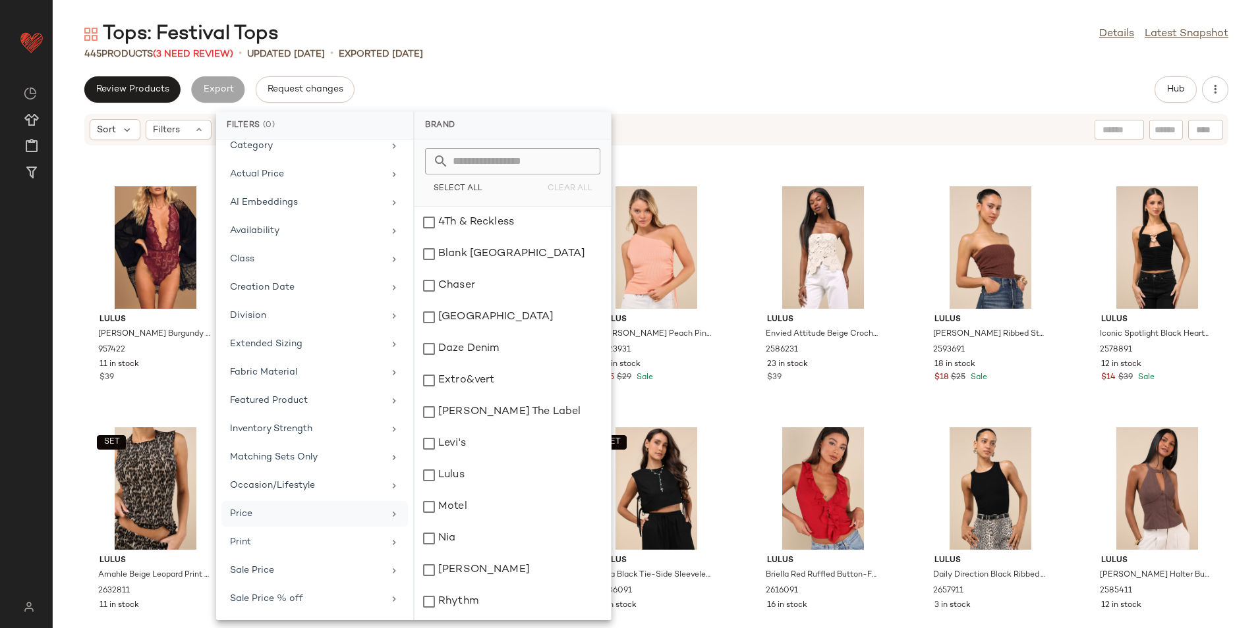
scroll to position [125, 0]
click at [290, 599] on div "Total Inventory" at bounding box center [306, 600] width 153 height 14
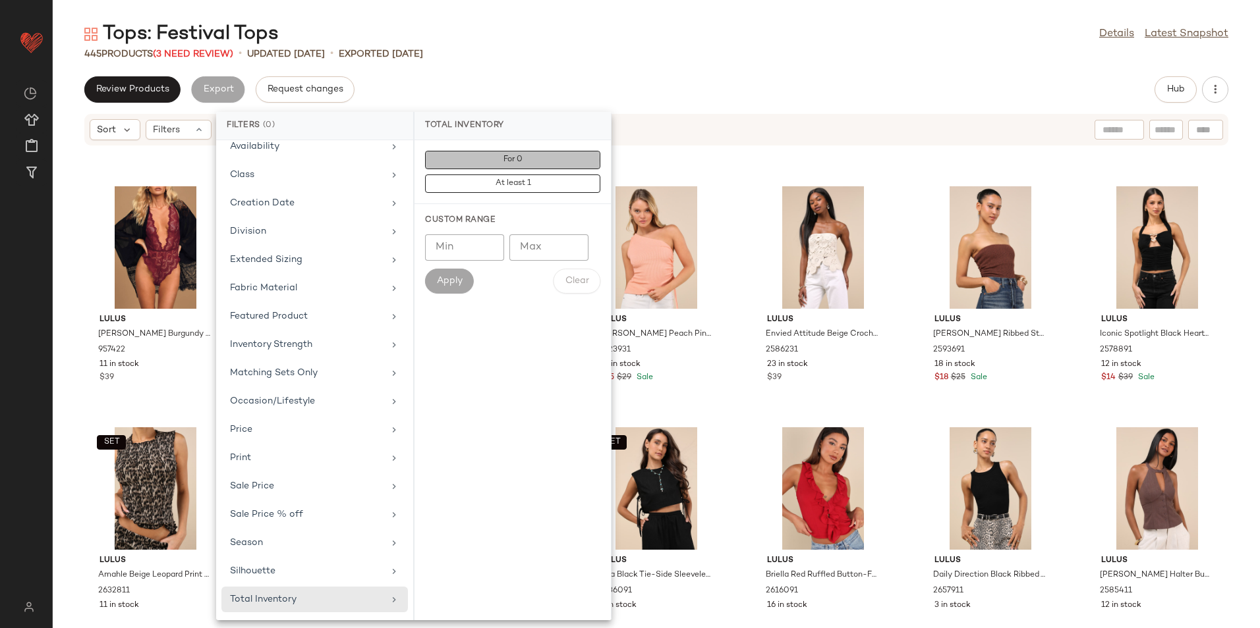
click at [532, 152] on button "For 0" at bounding box center [512, 160] width 175 height 18
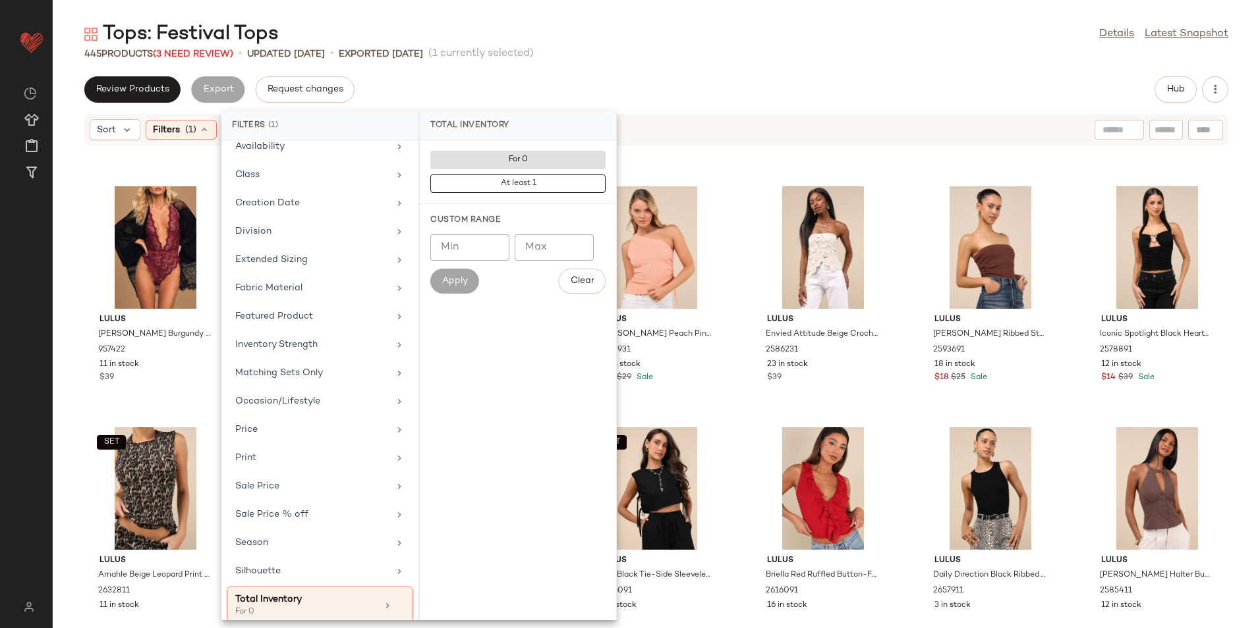
click at [647, 56] on div "445 Products (3 Need Review) • updated Aug 26th • Exported Aug 21st (1 currentl…" at bounding box center [656, 53] width 1207 height 13
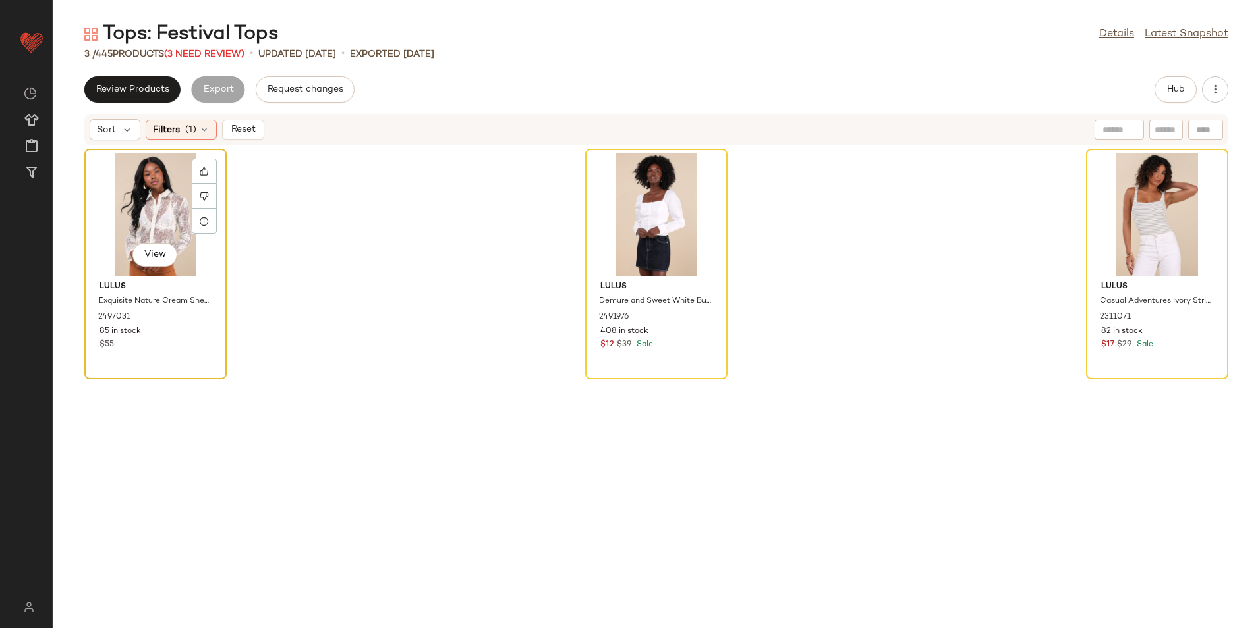
click at [152, 196] on div "View" at bounding box center [155, 214] width 133 height 123
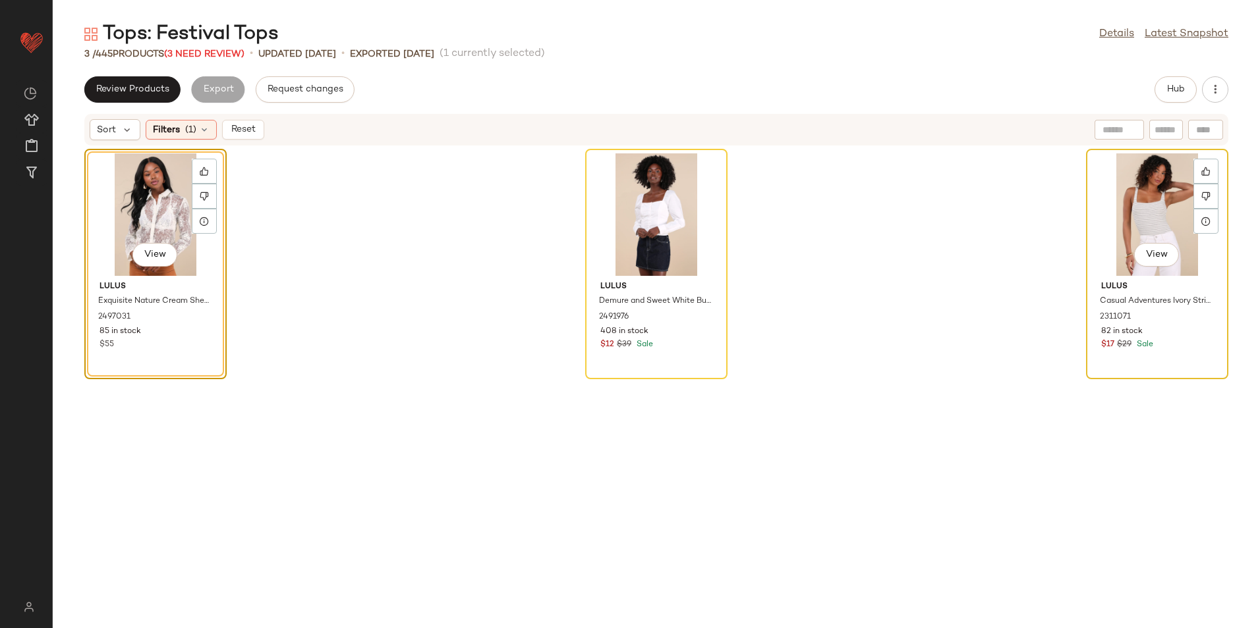
click at [1130, 204] on div "View" at bounding box center [1156, 214] width 133 height 123
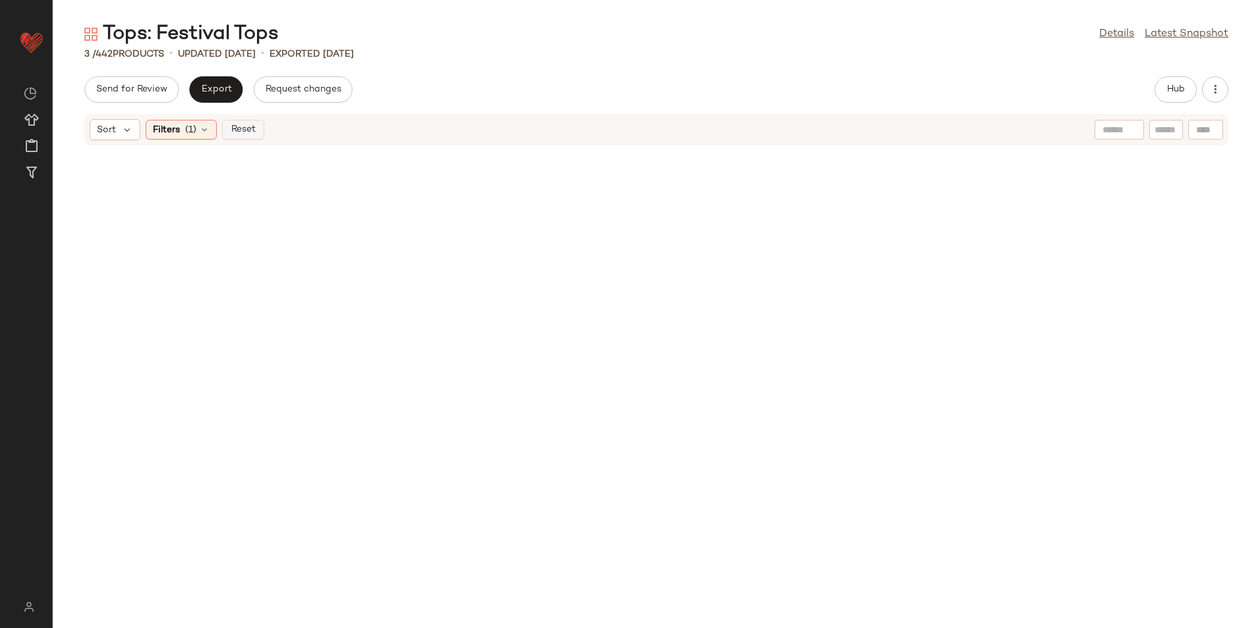
click at [244, 127] on span "Reset" at bounding box center [242, 130] width 25 height 11
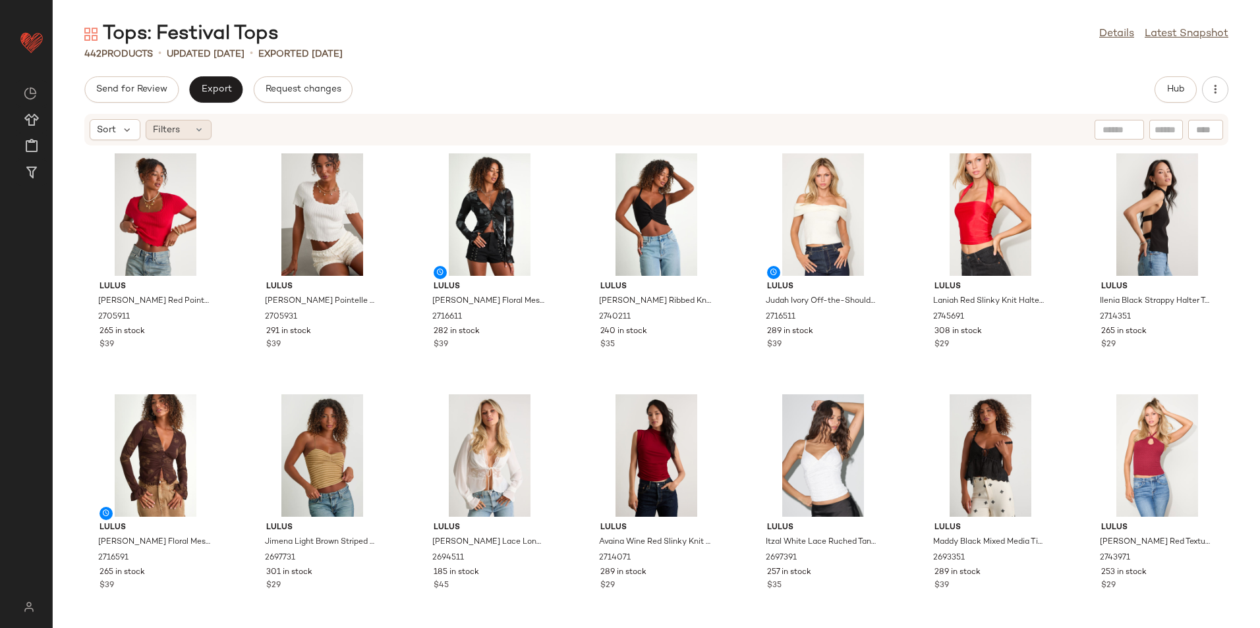
click at [179, 127] on span "Filters" at bounding box center [166, 130] width 27 height 14
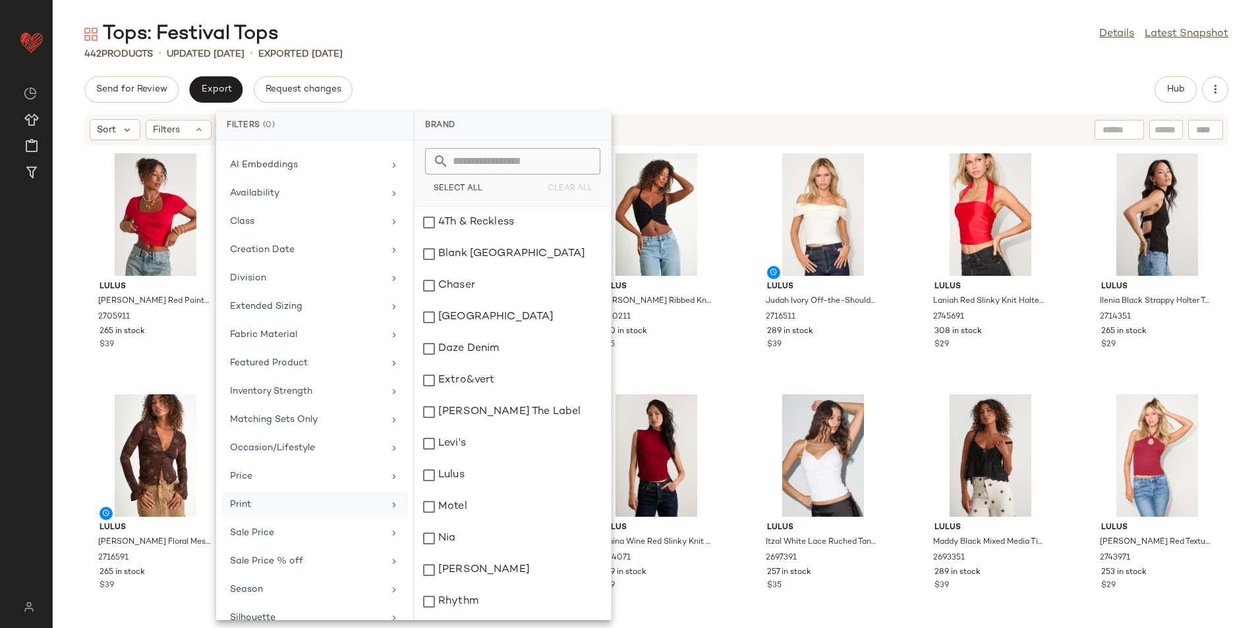
scroll to position [125, 0]
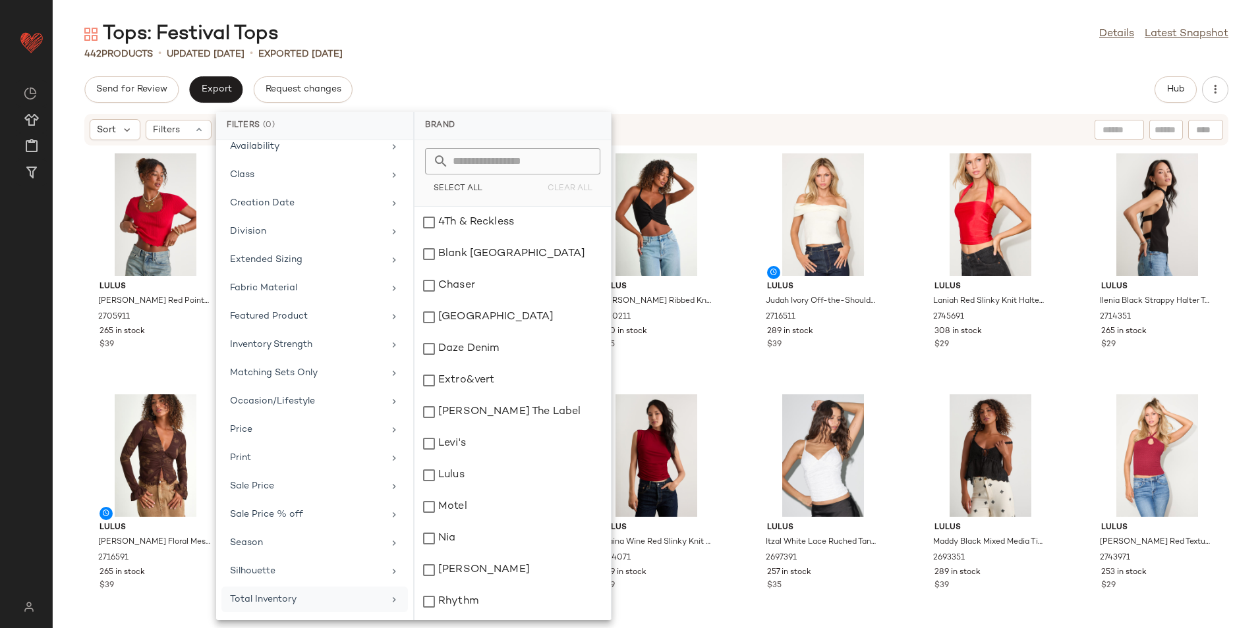
click at [256, 600] on div "Total Inventory" at bounding box center [306, 600] width 153 height 14
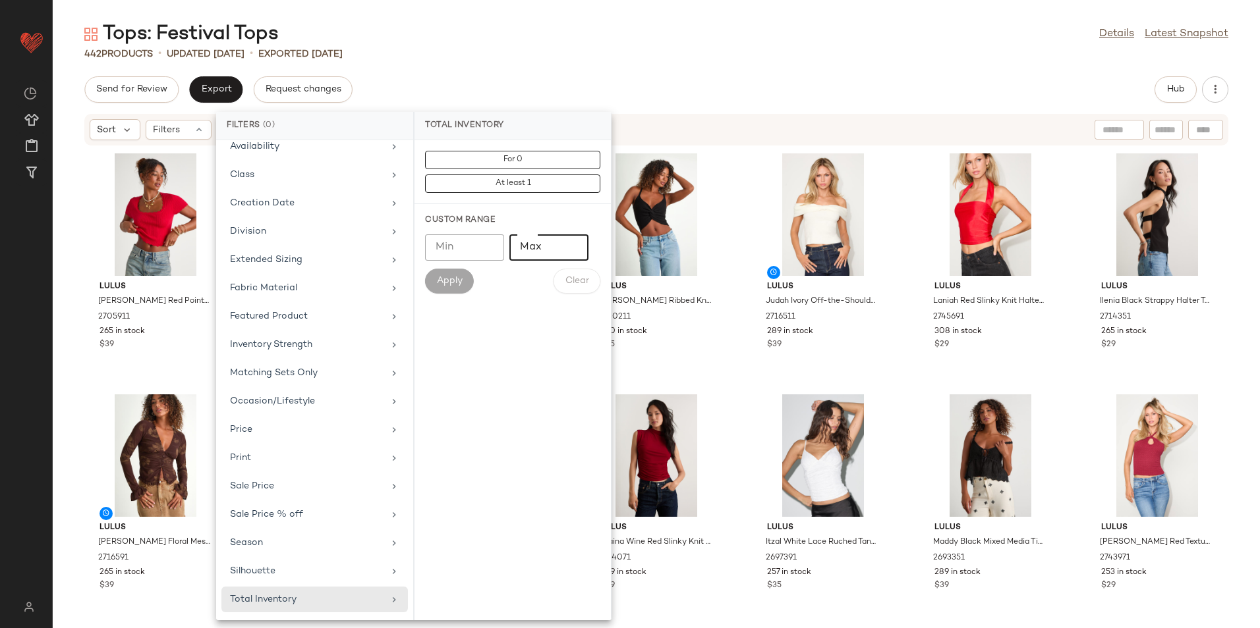
click at [553, 251] on input "Max" at bounding box center [548, 248] width 79 height 26
type input "**"
click at [464, 267] on div "Min Min Max ** Max Apply Clear" at bounding box center [512, 264] width 175 height 59
click at [447, 280] on span "Apply" at bounding box center [449, 281] width 26 height 11
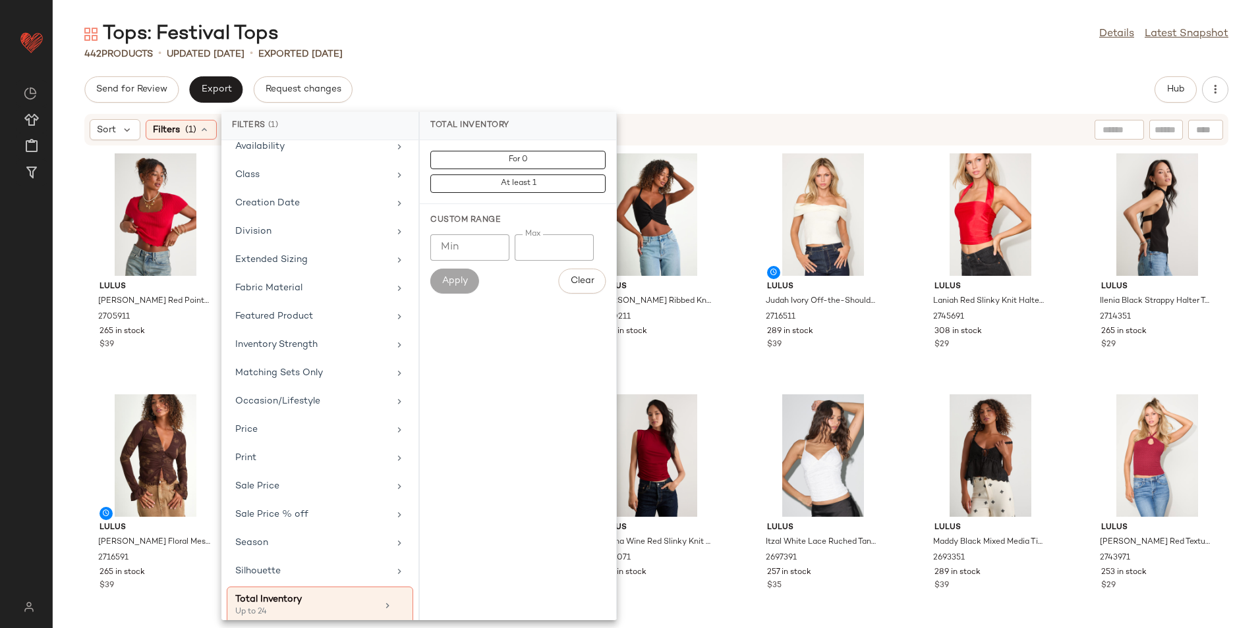
click at [587, 72] on div "Tops: Festival Tops Details Latest Snapshot 442 Products • updated Aug 26th • E…" at bounding box center [656, 324] width 1207 height 607
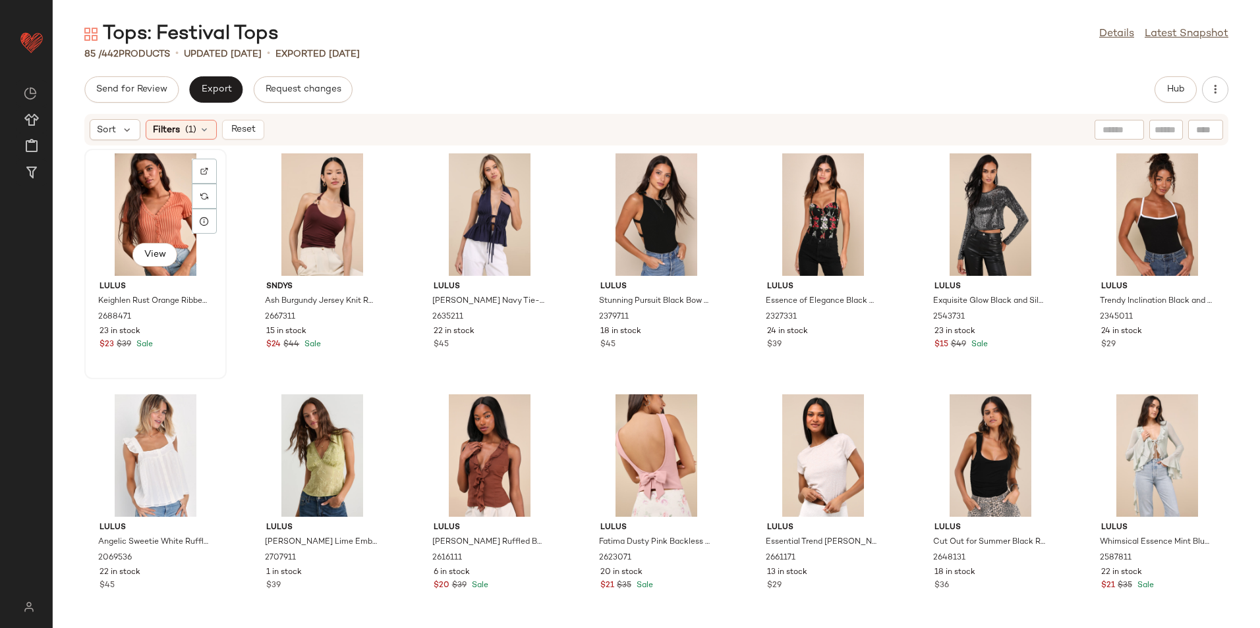
click at [111, 184] on div "View" at bounding box center [155, 214] width 133 height 123
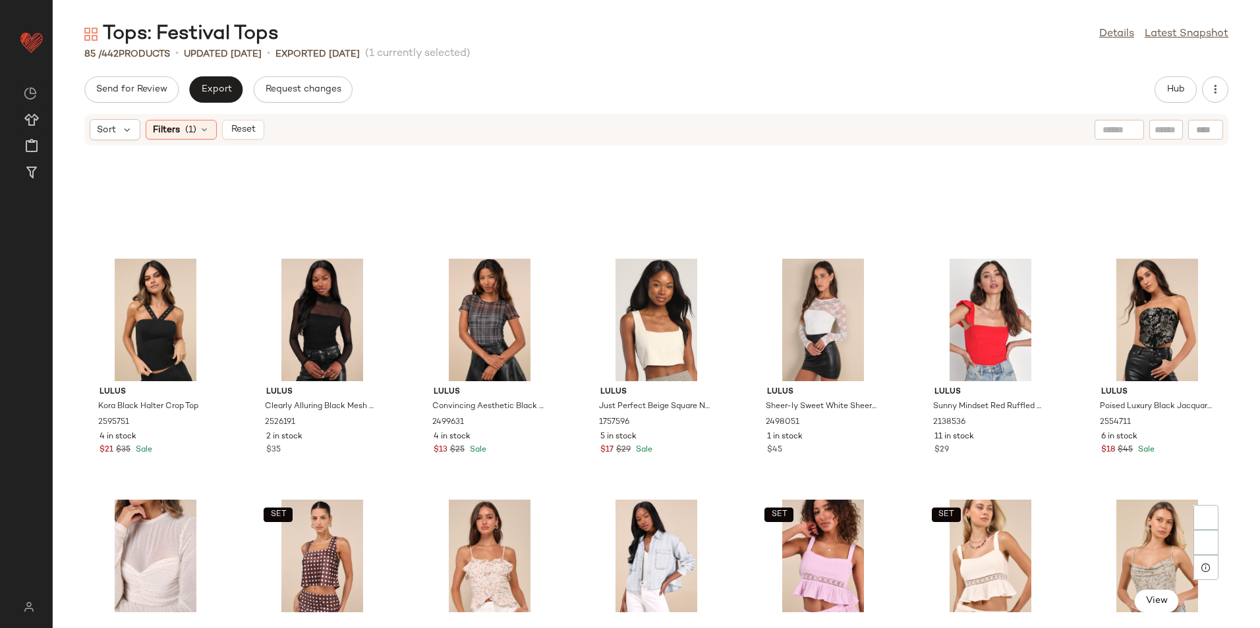
scroll to position [2671, 0]
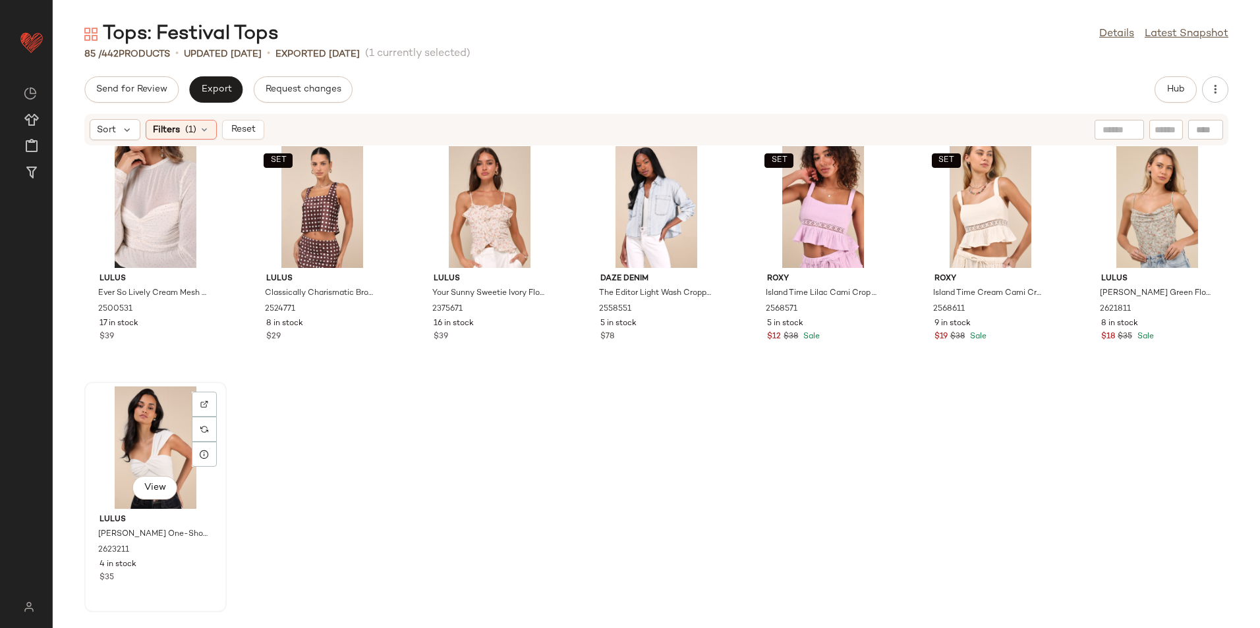
click at [169, 440] on div "View" at bounding box center [155, 448] width 133 height 123
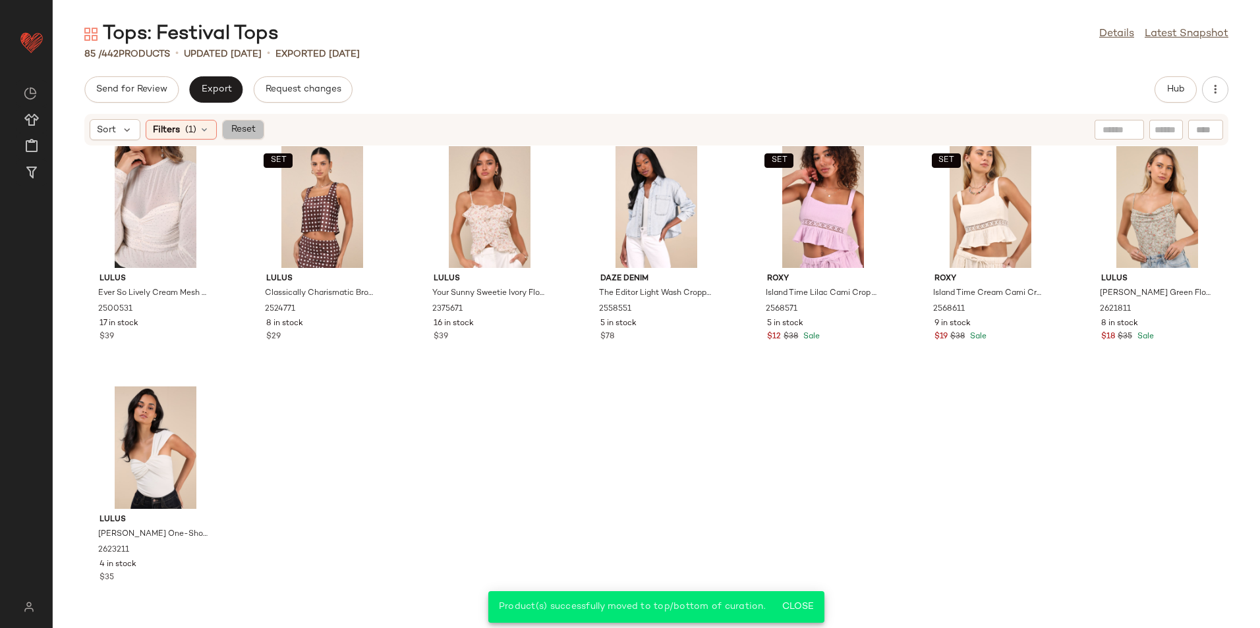
click at [245, 130] on span "Reset" at bounding box center [242, 130] width 25 height 11
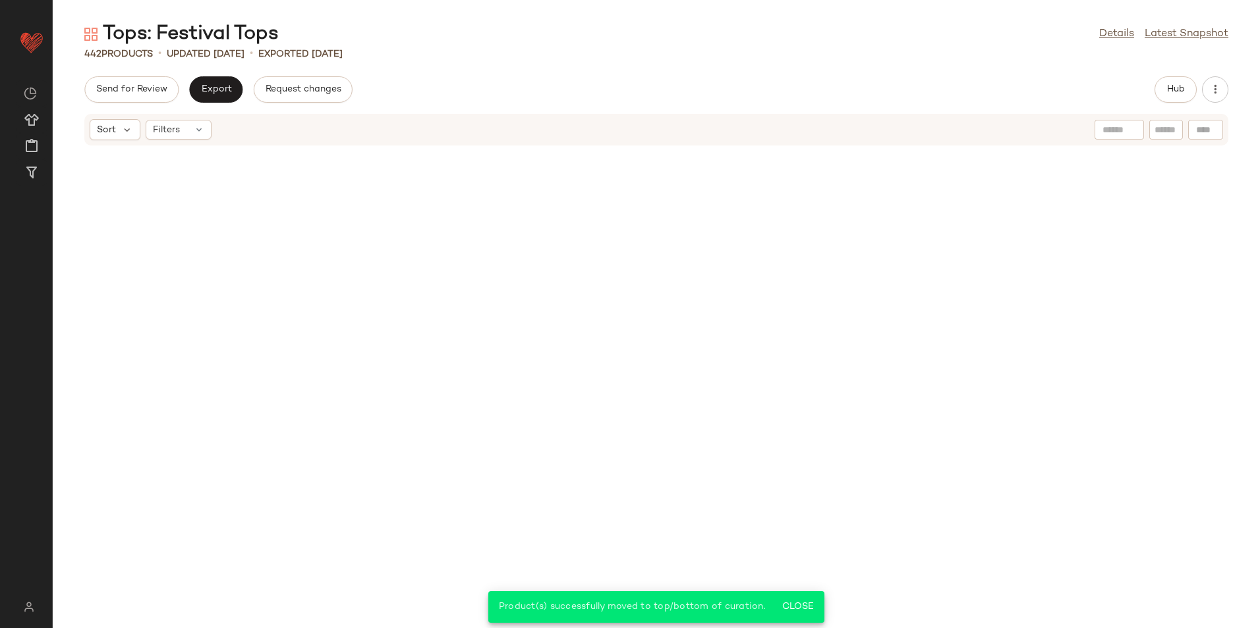
scroll to position [14967, 0]
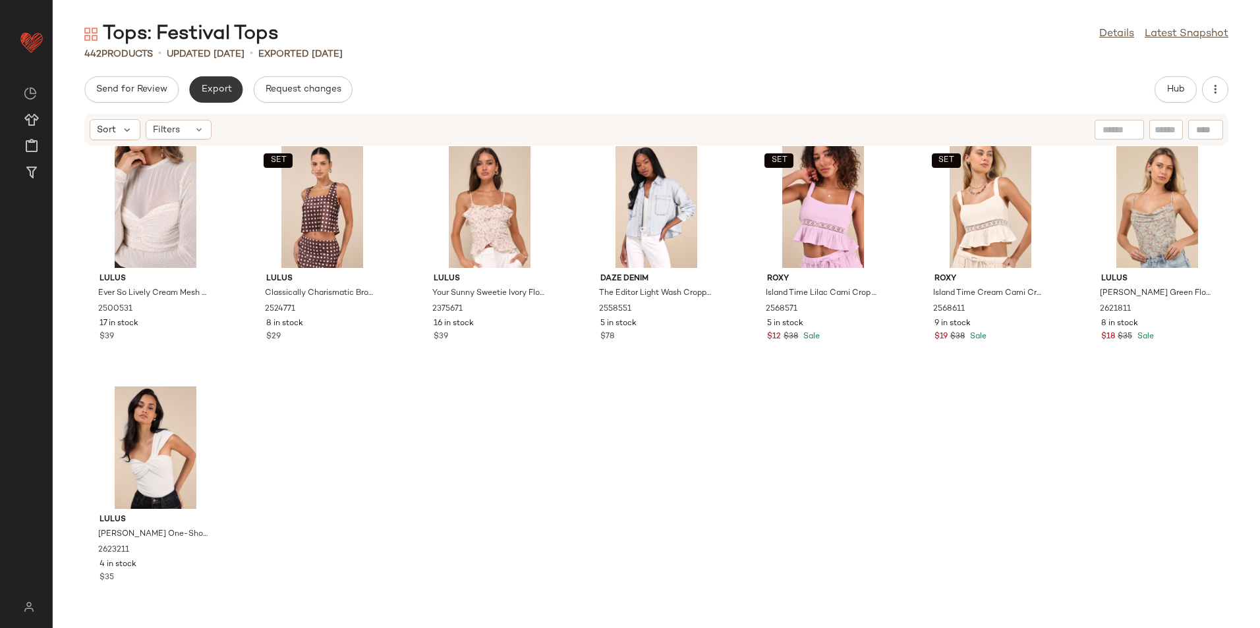
click at [223, 86] on span "Export" at bounding box center [215, 89] width 31 height 11
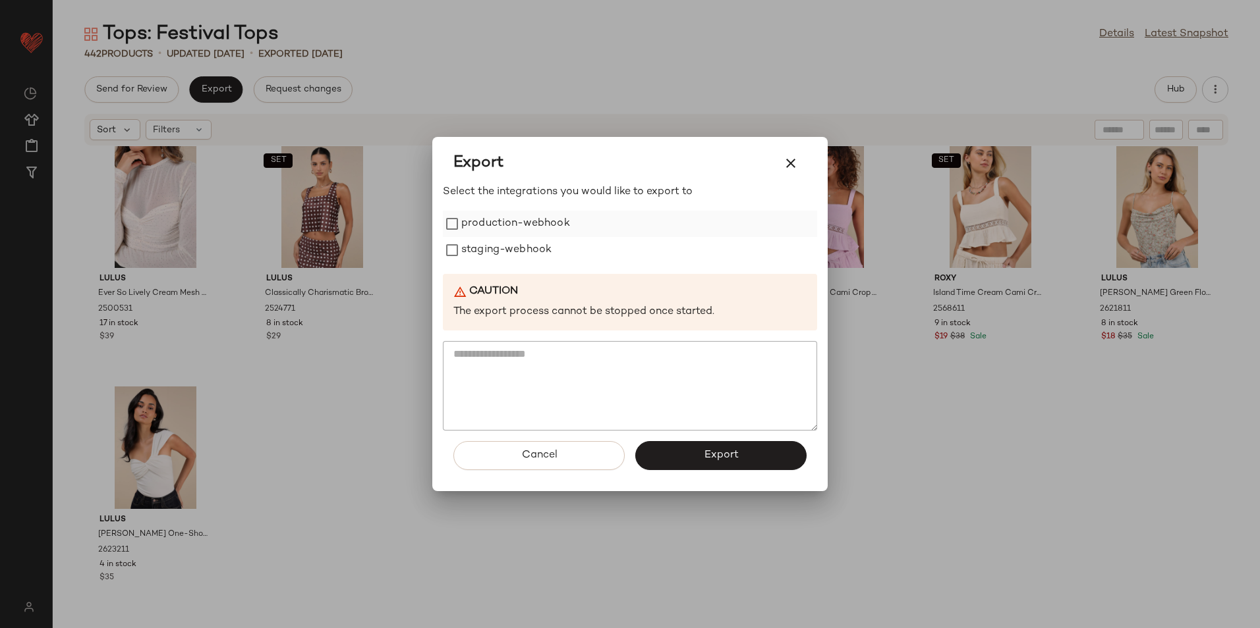
click at [492, 223] on label "production-webhook" at bounding box center [515, 224] width 109 height 26
drag, startPoint x: 503, startPoint y: 271, endPoint x: 521, endPoint y: 305, distance: 38.9
click at [503, 271] on div "Select the integrations you would like to export to production-webhook staging-…" at bounding box center [630, 307] width 374 height 246
click at [524, 240] on label "staging-webhook" at bounding box center [506, 250] width 90 height 26
click at [705, 450] on span "Export" at bounding box center [720, 455] width 35 height 13
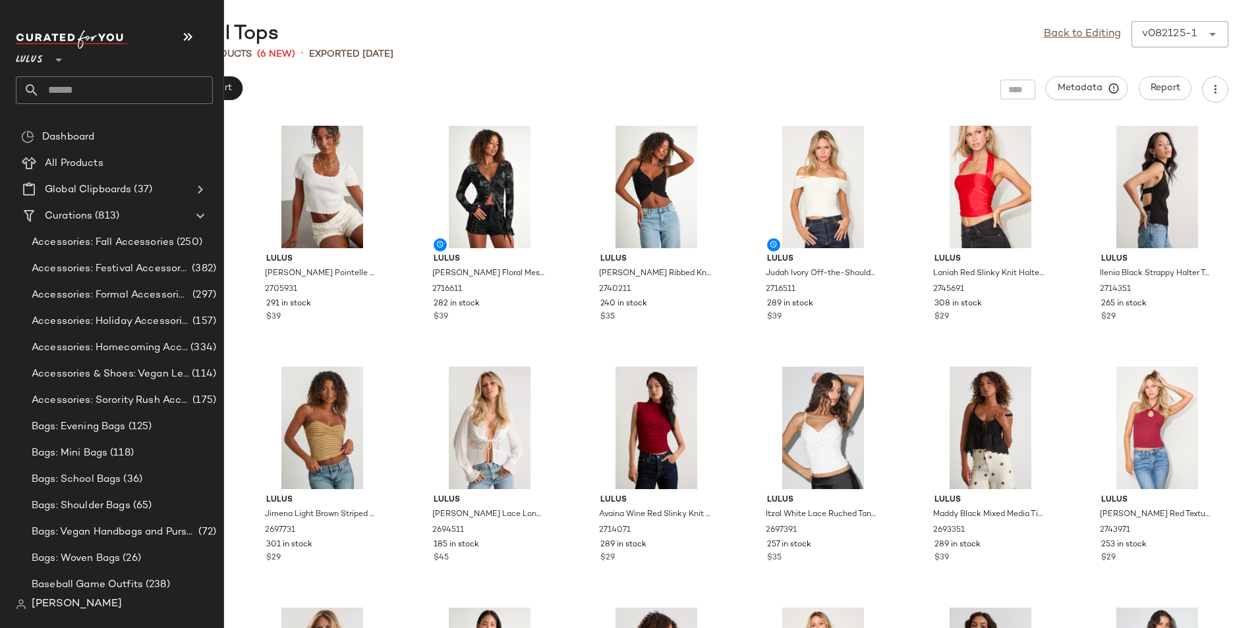
click at [84, 86] on input "text" at bounding box center [126, 90] width 173 height 28
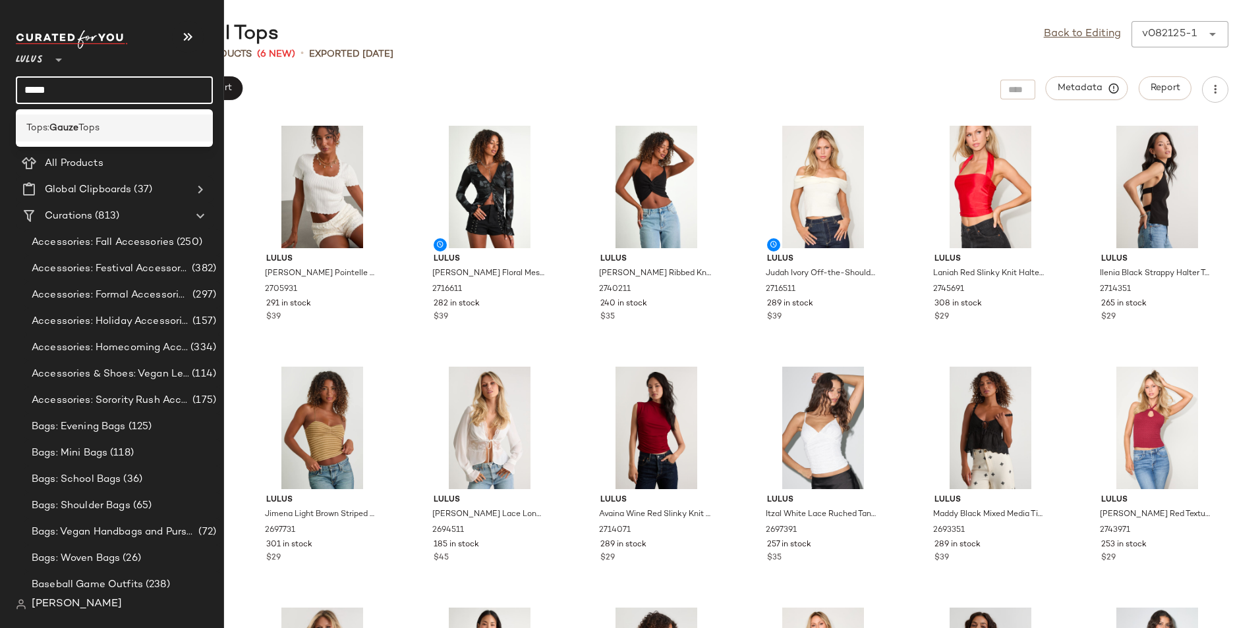
type input "*****"
click at [80, 124] on span "Tops" at bounding box center [88, 128] width 21 height 14
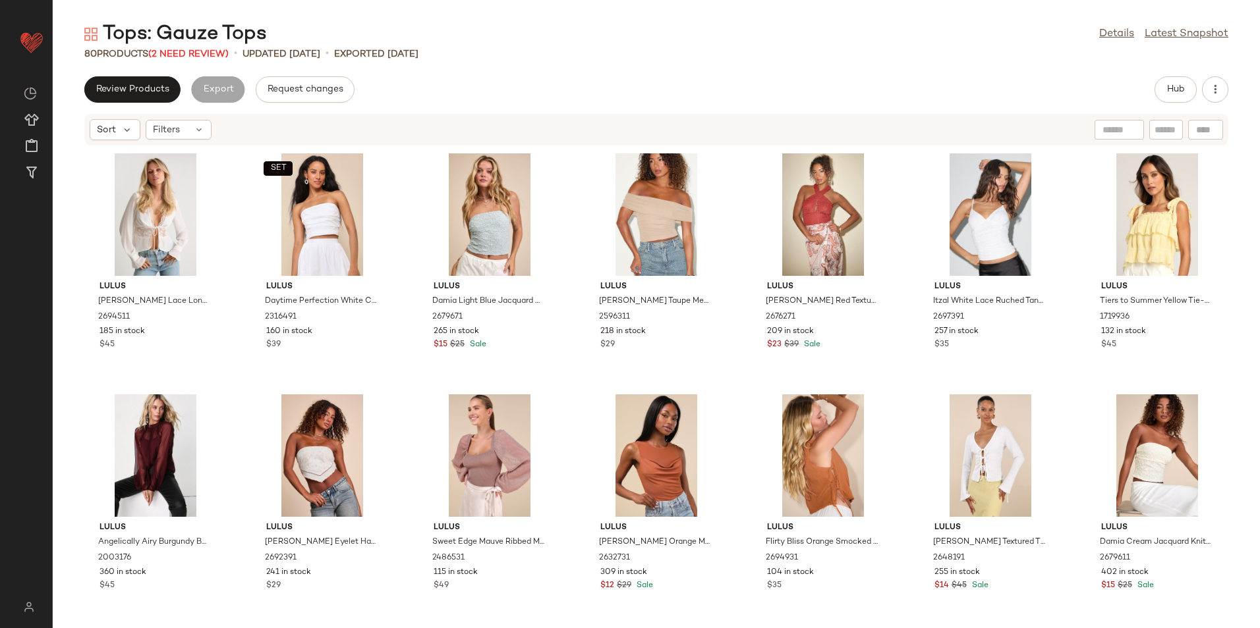
click at [1084, 30] on div "Tops: Gauze Tops Details Latest Snapshot" at bounding box center [656, 34] width 1207 height 26
click at [1126, 29] on link "Details" at bounding box center [1116, 34] width 35 height 16
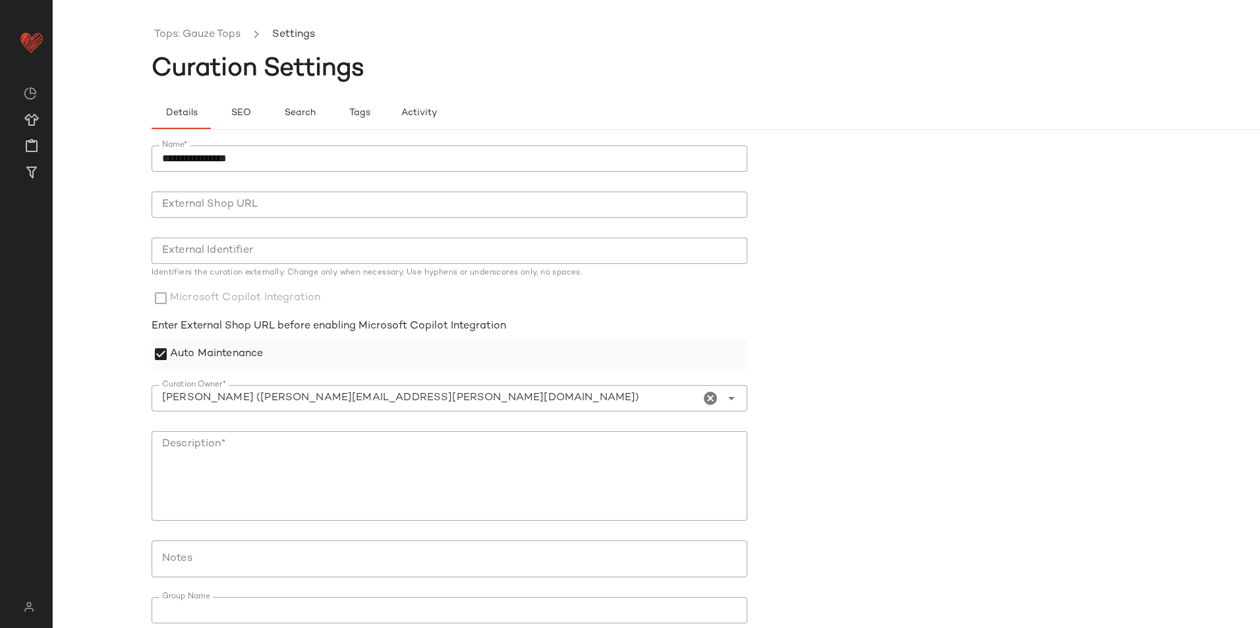
click at [246, 348] on label "Auto Maintenance" at bounding box center [216, 355] width 93 height 30
drag, startPoint x: 289, startPoint y: 153, endPoint x: 57, endPoint y: 175, distance: 233.5
click at [52, 175] on div "**********" at bounding box center [630, 314] width 1260 height 628
click at [223, 455] on textarea "Description*" at bounding box center [450, 476] width 596 height 90
paste textarea "**********"
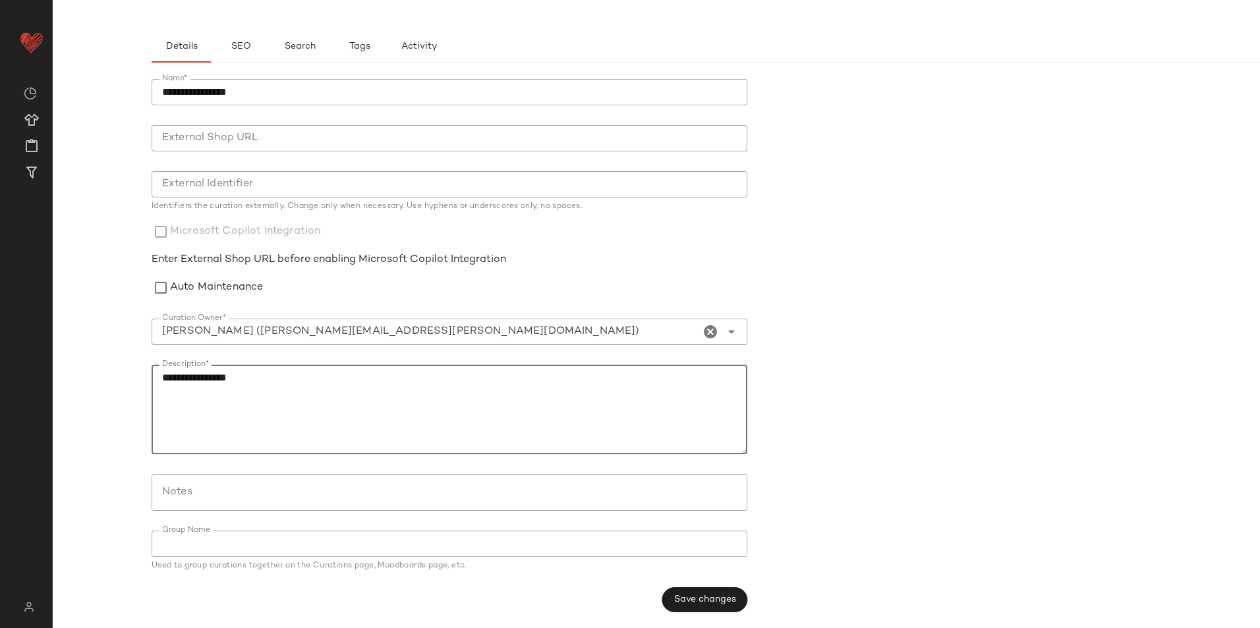
scroll to position [67, 0]
type textarea "**********"
click at [282, 497] on input "Notes" at bounding box center [448, 493] width 573 height 16
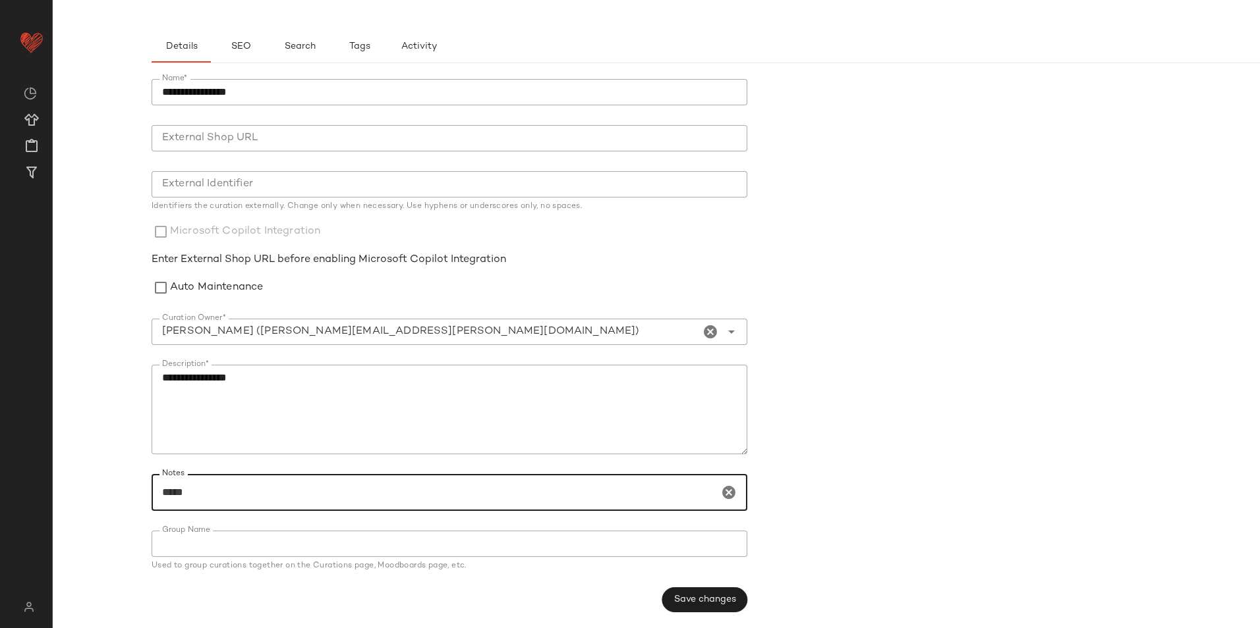
type input "******"
click at [682, 601] on span "Save changes" at bounding box center [704, 600] width 63 height 11
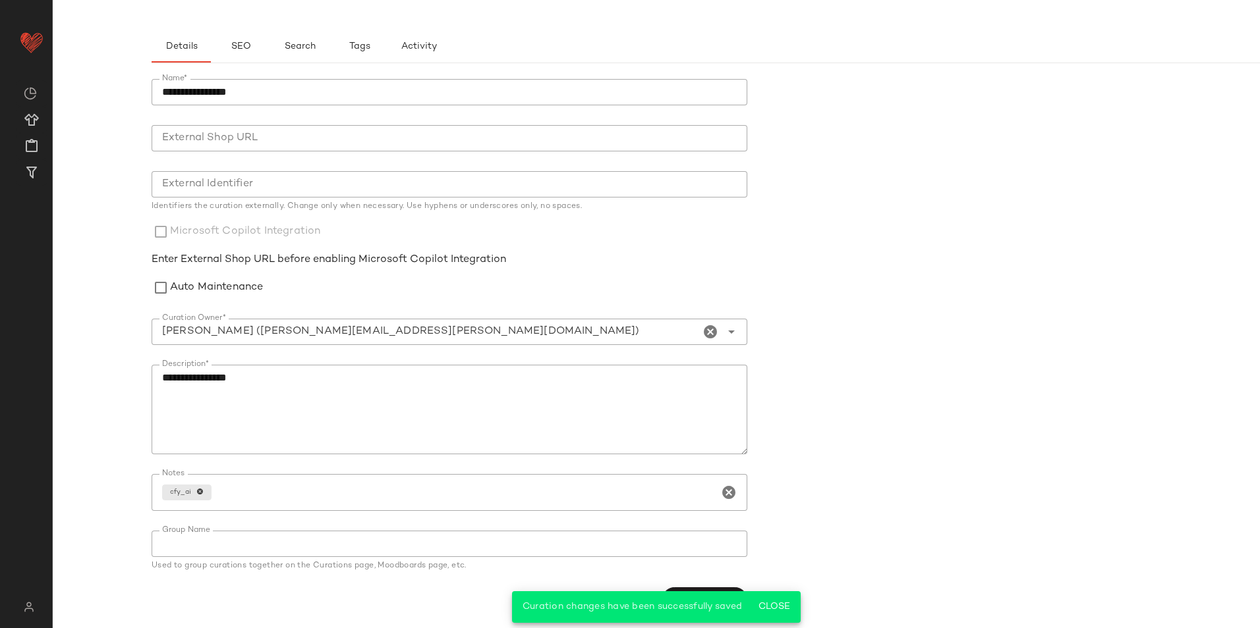
scroll to position [0, 0]
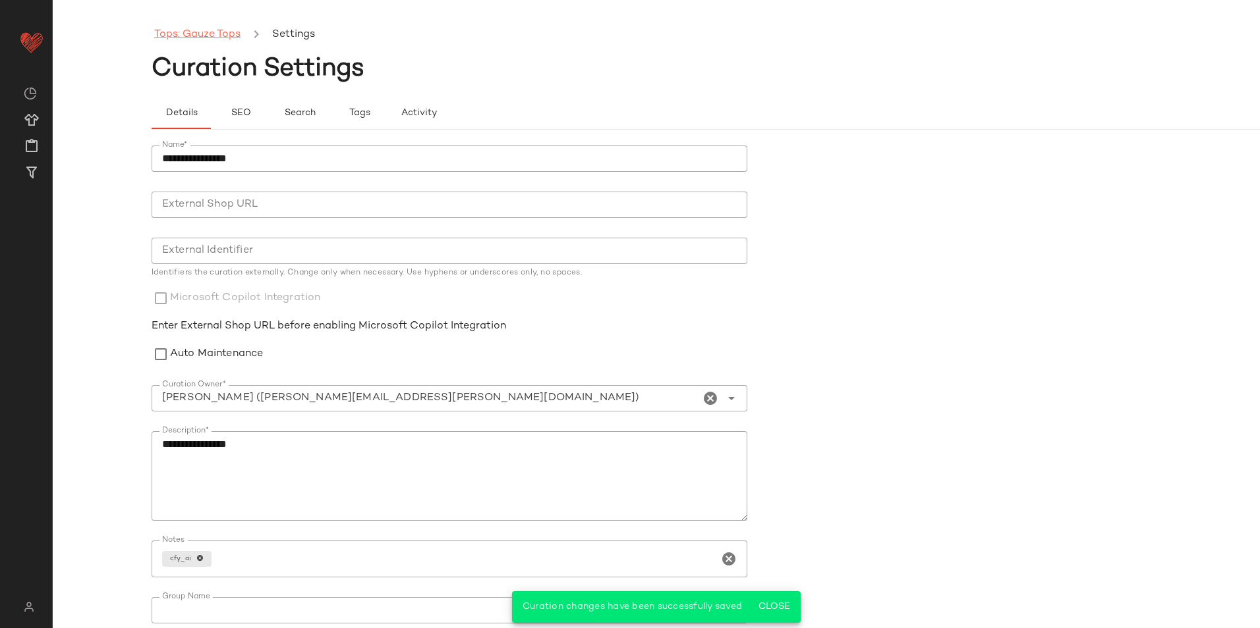
click at [206, 36] on link "Tops: Gauze Tops" at bounding box center [197, 34] width 86 height 17
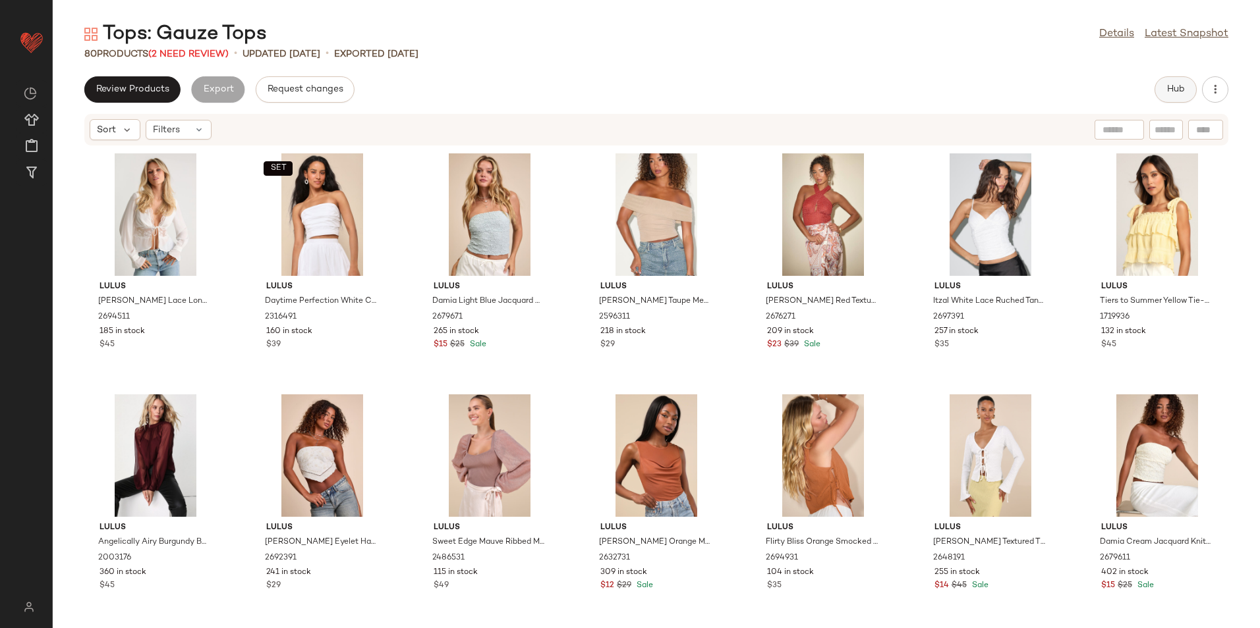
click at [1168, 94] on span "Hub" at bounding box center [1175, 89] width 18 height 11
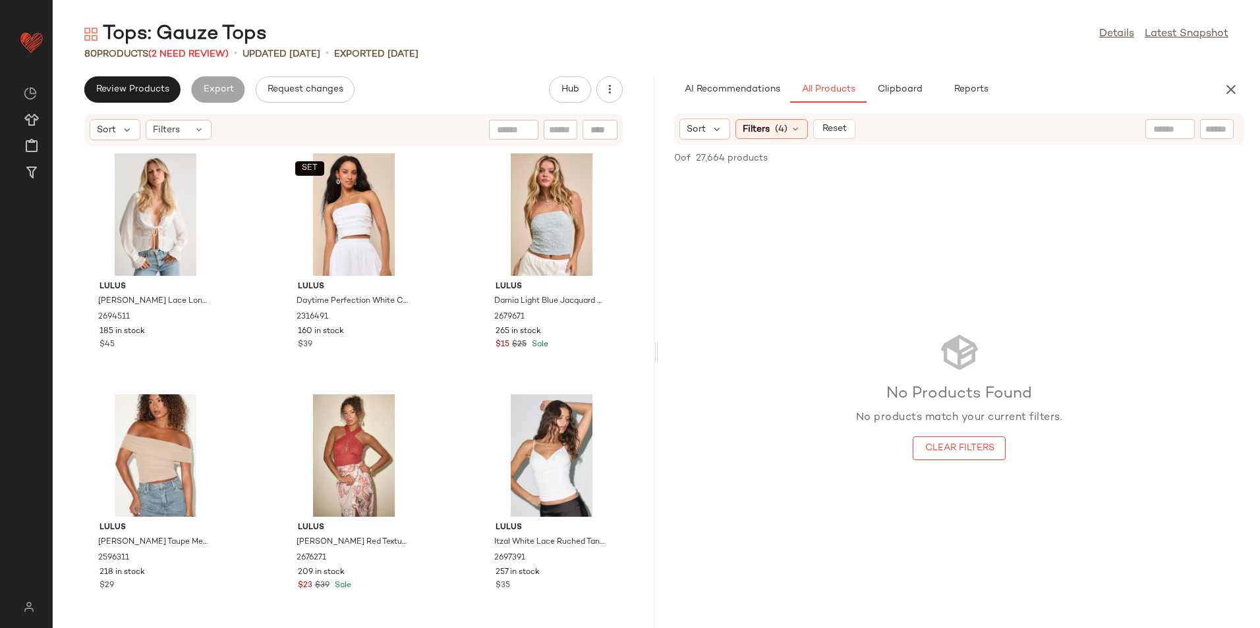
scroll to position [419, 0]
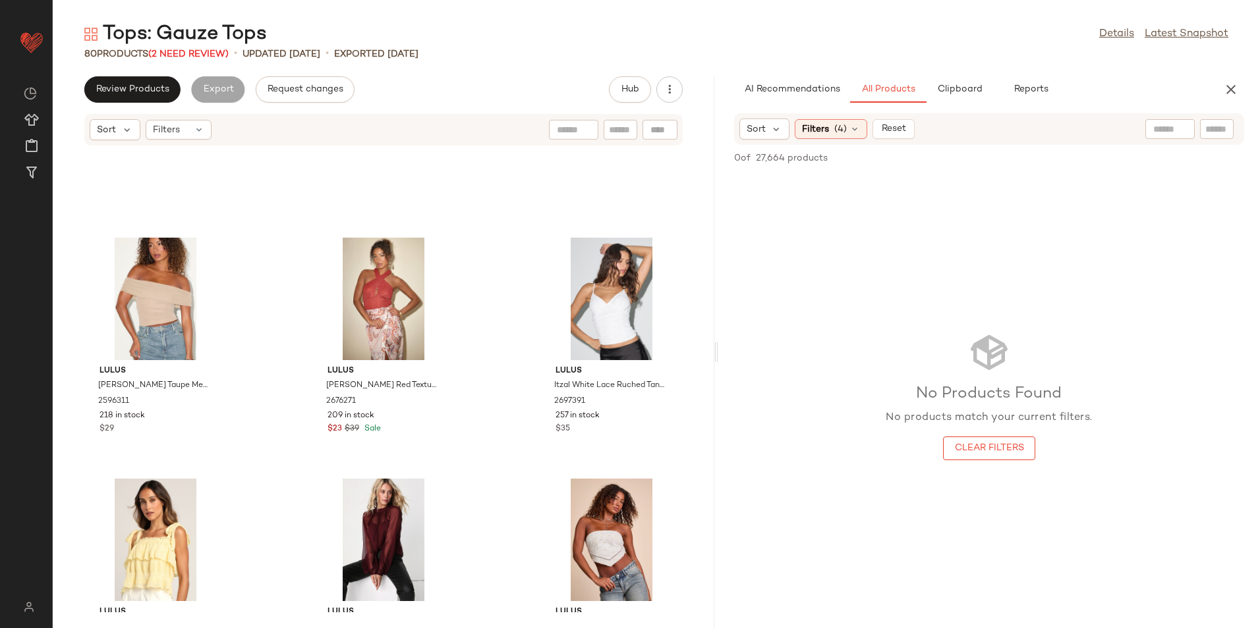
drag, startPoint x: 655, startPoint y: 356, endPoint x: 1046, endPoint y: 354, distance: 390.6
click at [1046, 354] on div "Tops: Gauze Tops Details Latest Snapshot 80 Products (2 Need Review) • updated …" at bounding box center [656, 324] width 1207 height 607
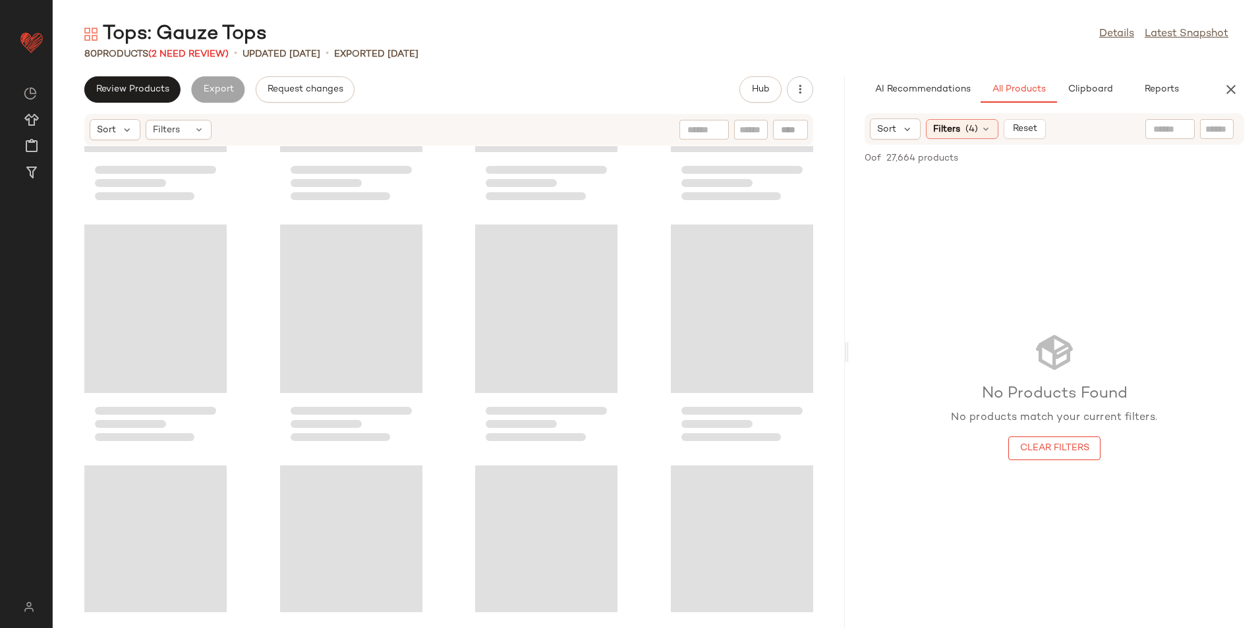
scroll to position [252, 0]
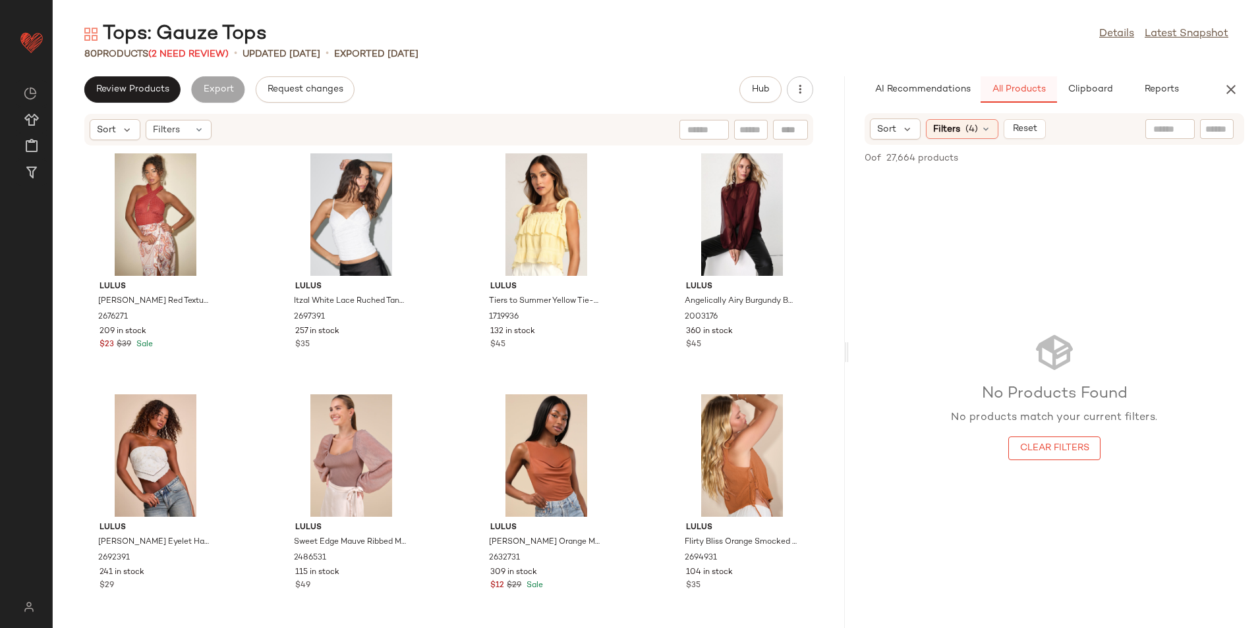
click at [1017, 87] on span "All Products" at bounding box center [1018, 89] width 54 height 11
click at [991, 134] on div "Filters (4)" at bounding box center [962, 129] width 72 height 20
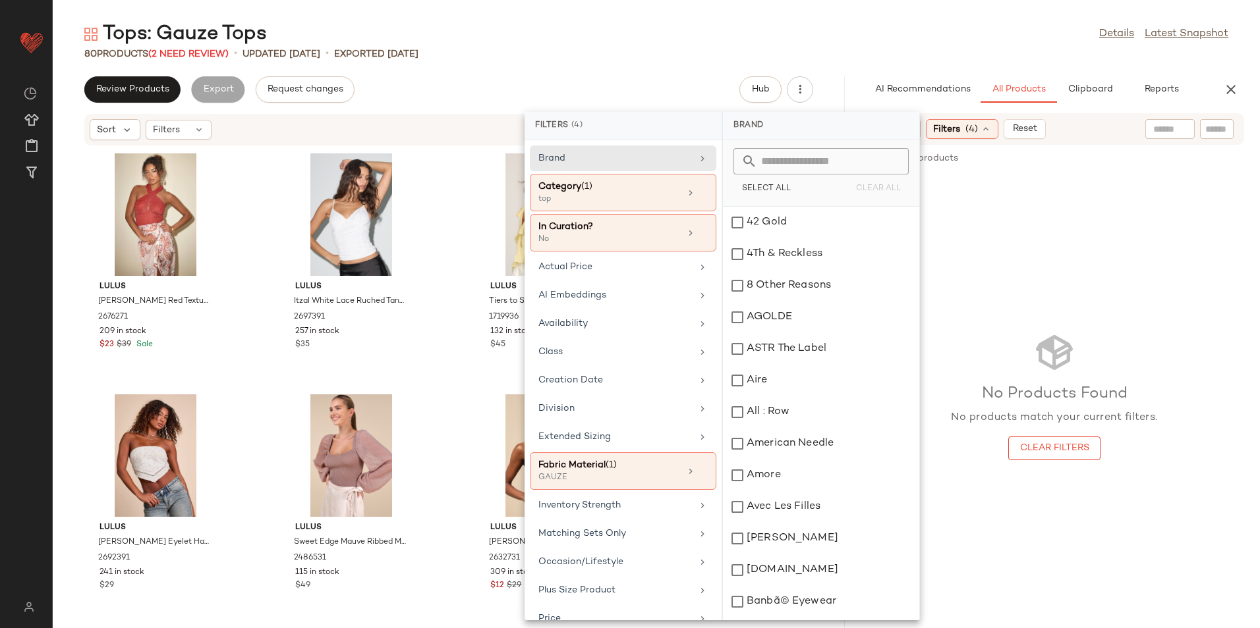
click at [677, 43] on div "Tops: Gauze Tops Details Latest Snapshot" at bounding box center [656, 34] width 1207 height 26
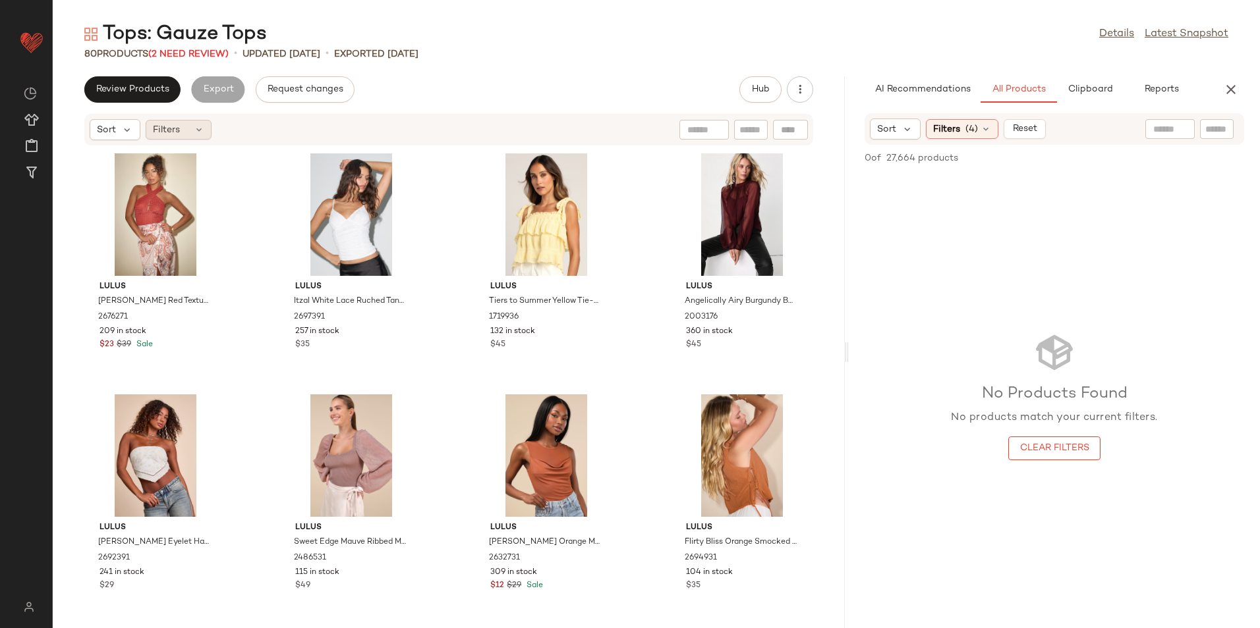
click at [166, 134] on span "Filters" at bounding box center [166, 130] width 27 height 14
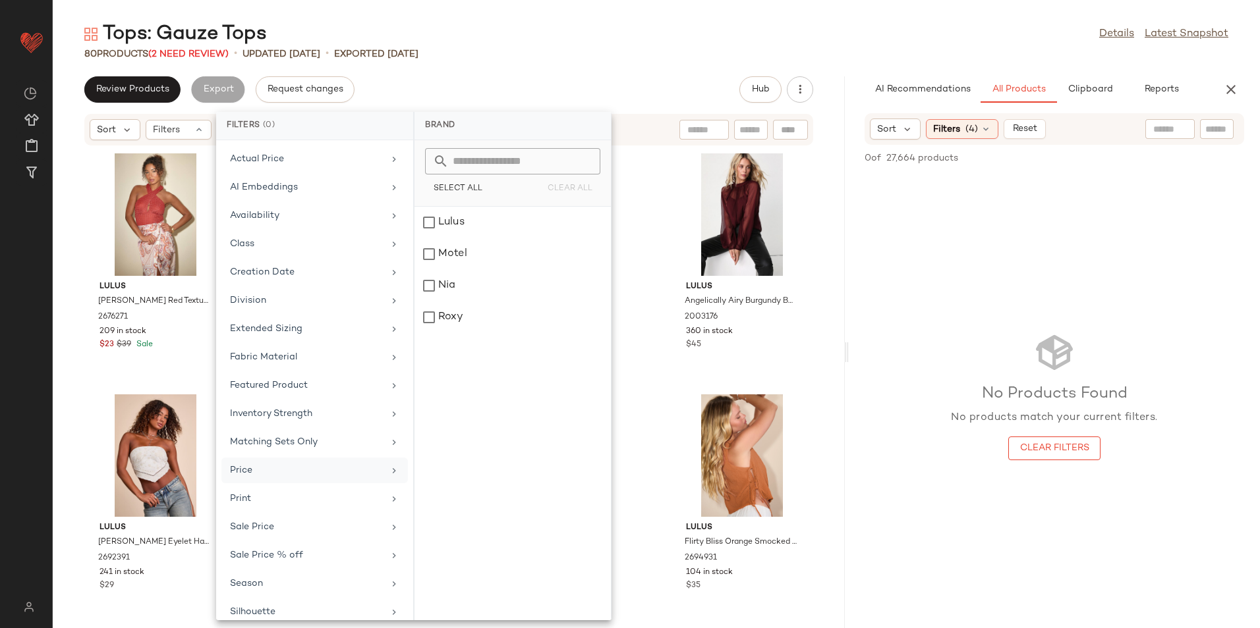
scroll to position [97, 0]
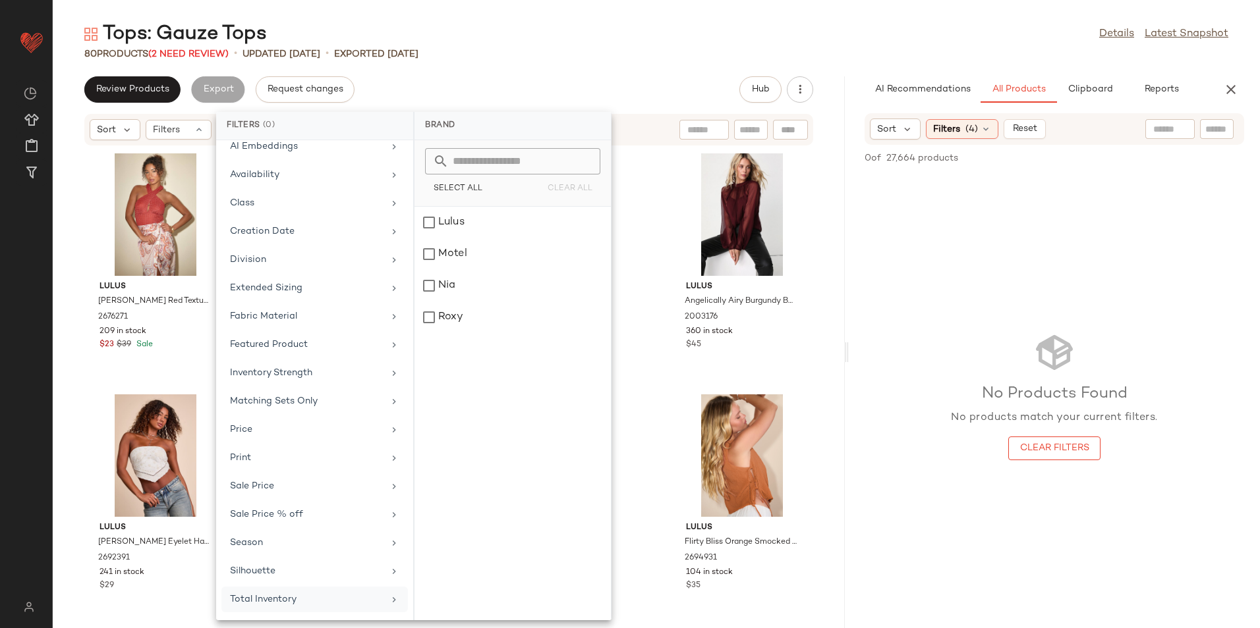
click at [275, 606] on div "Total Inventory" at bounding box center [314, 600] width 186 height 26
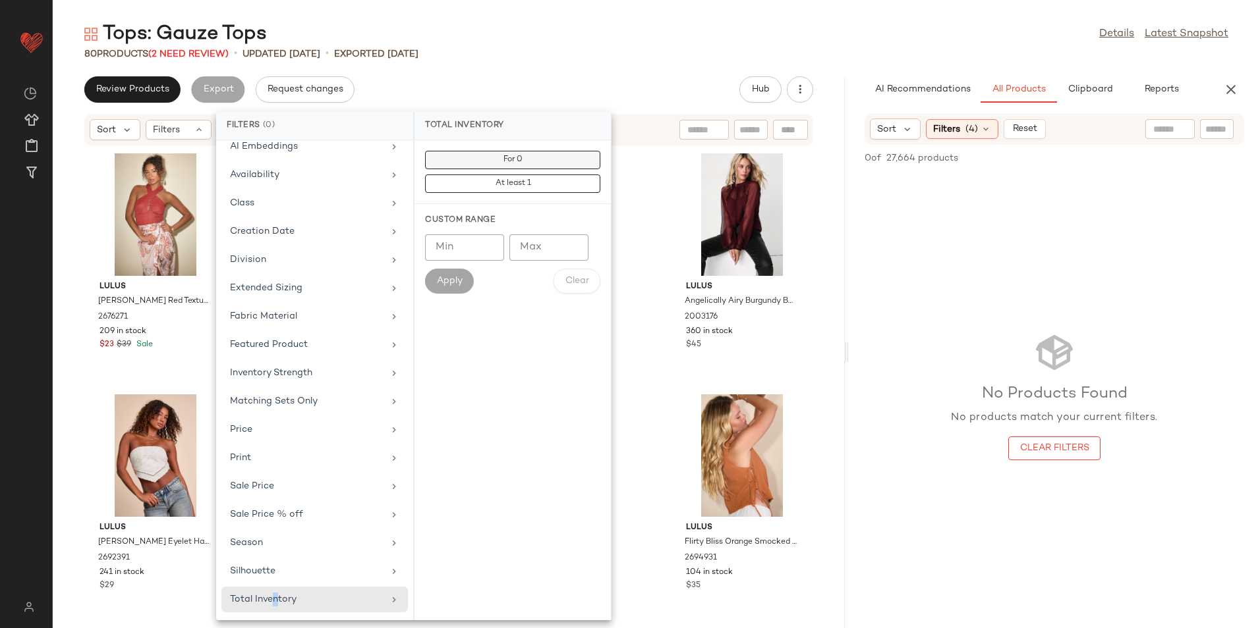
click at [526, 159] on button "For 0" at bounding box center [512, 160] width 175 height 18
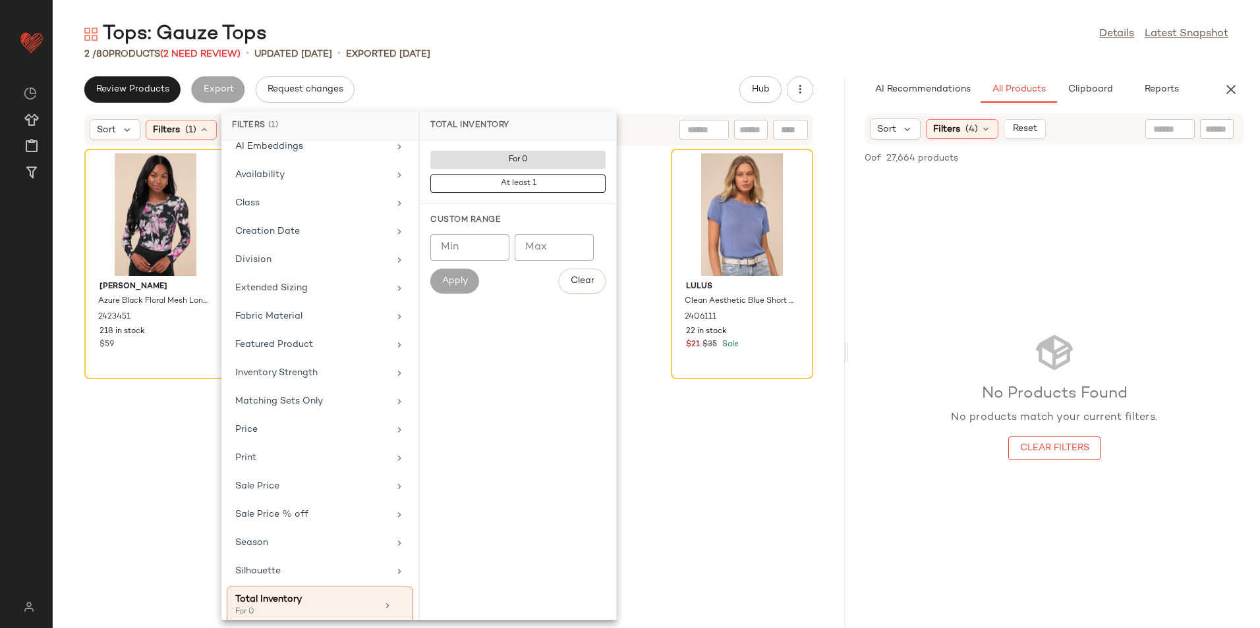
drag, startPoint x: 607, startPoint y: 65, endPoint x: 561, endPoint y: 93, distance: 53.8
click at [607, 65] on div "Tops: Gauze Tops Details Latest Snapshot 2 / 80 Products (2 Need Review) • upda…" at bounding box center [656, 324] width 1207 height 607
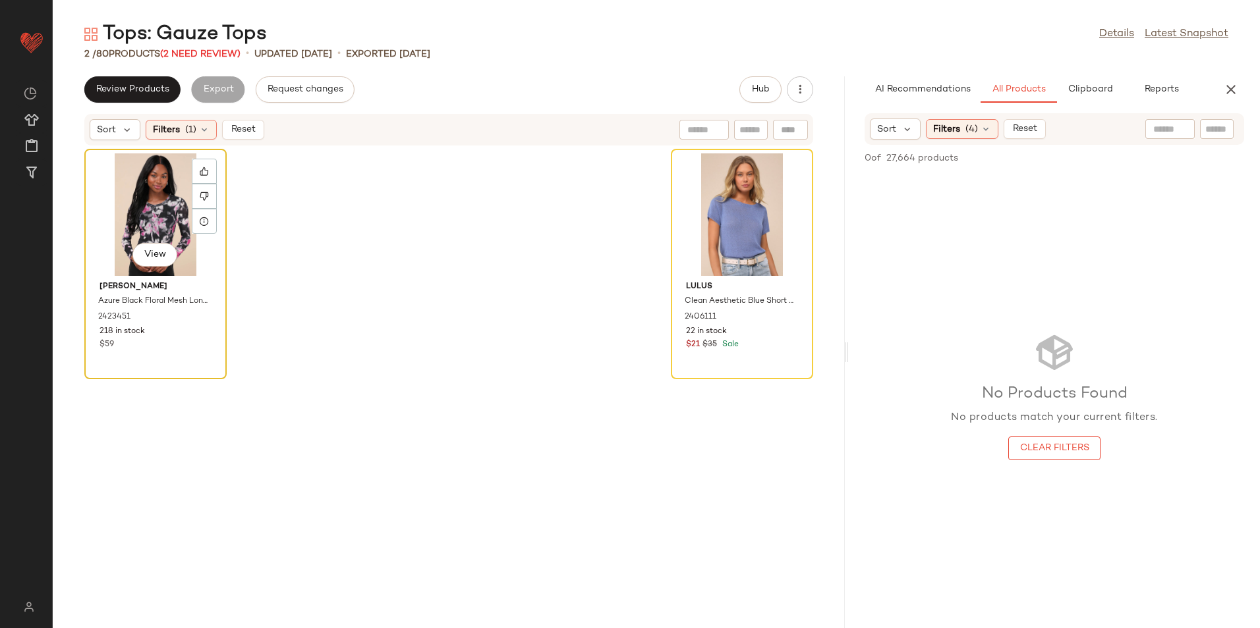
click at [159, 204] on div "View" at bounding box center [155, 214] width 133 height 123
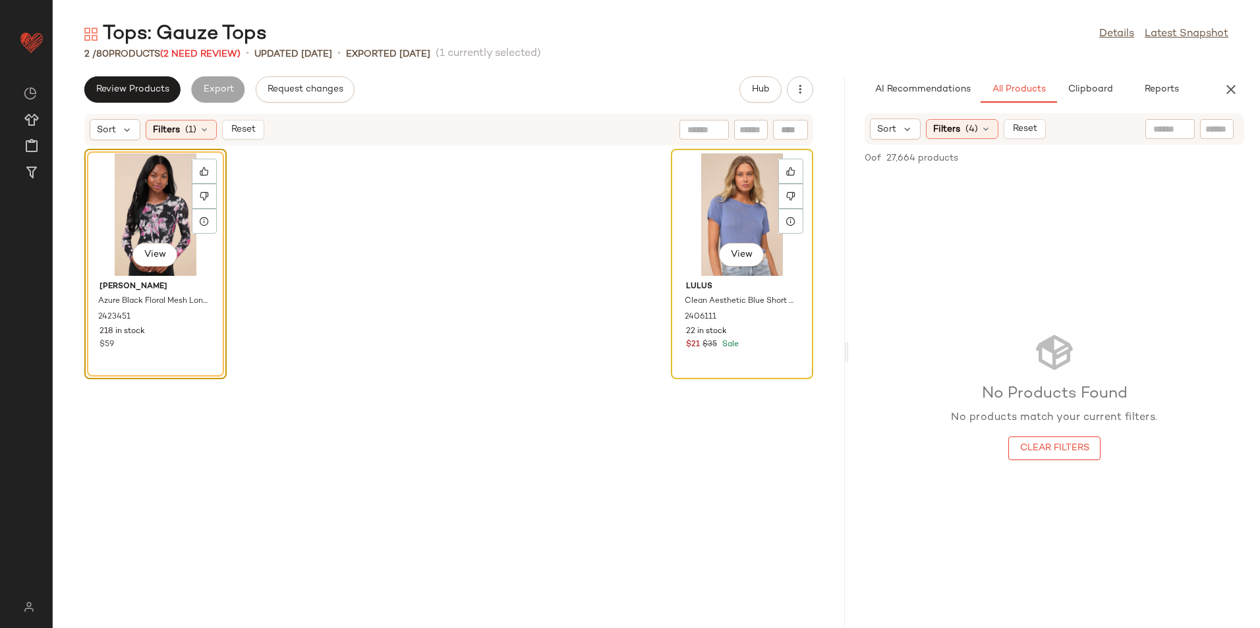
click at [717, 208] on div "View" at bounding box center [741, 214] width 133 height 123
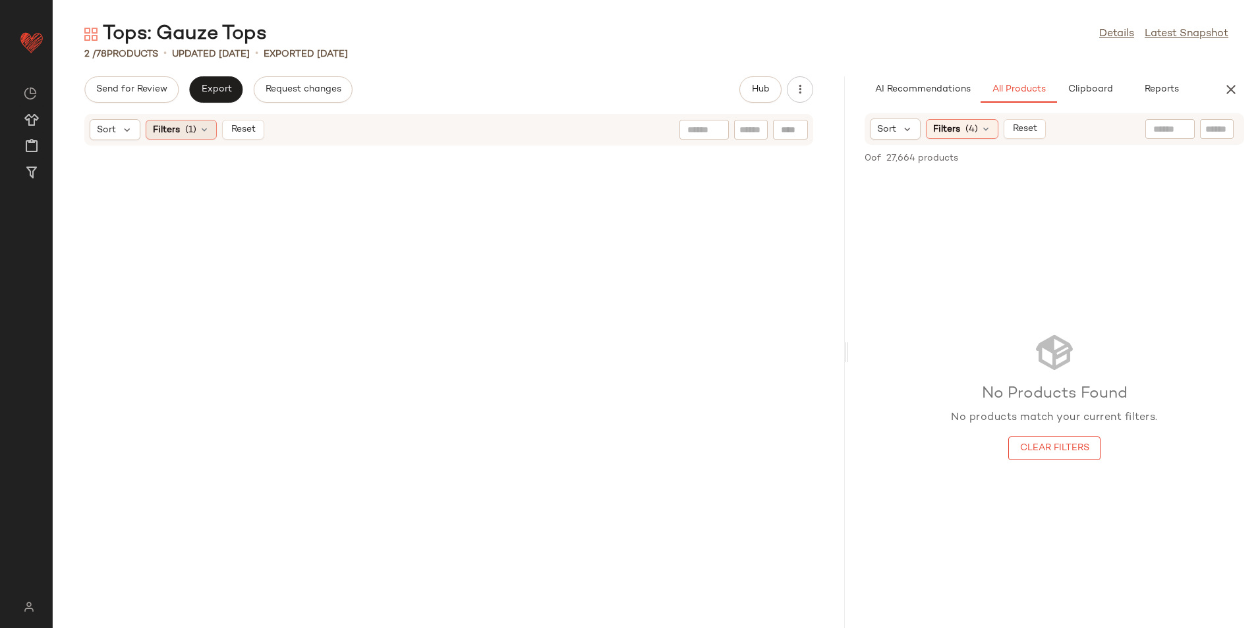
click at [199, 134] on icon at bounding box center [204, 130] width 11 height 11
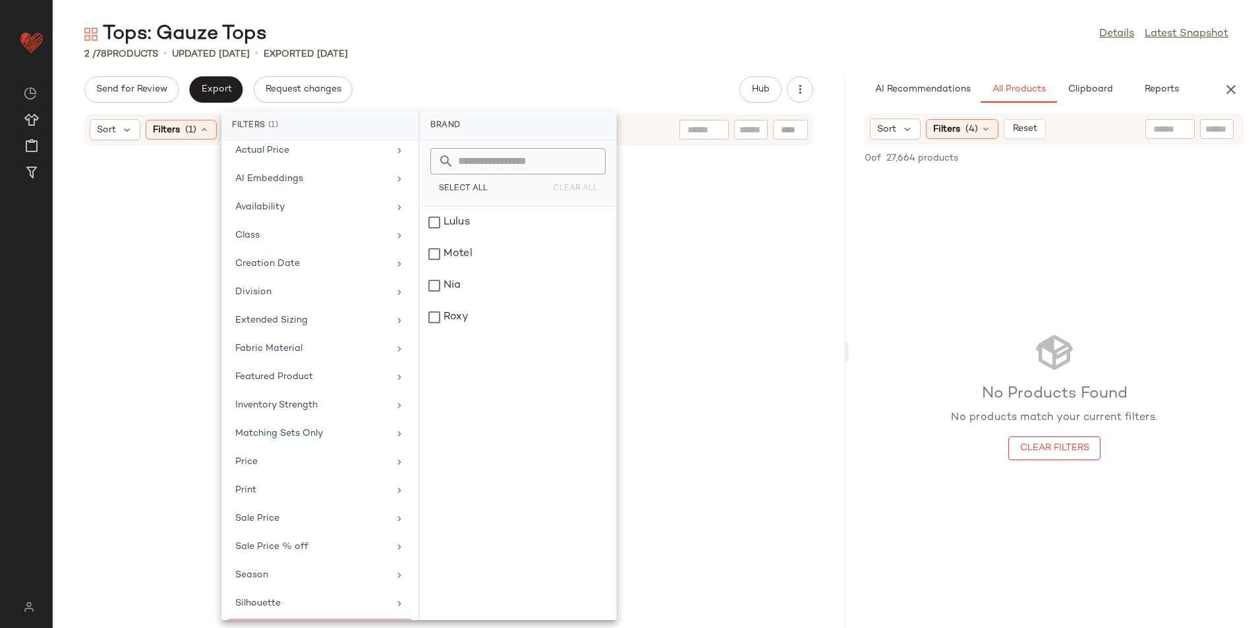
scroll to position [109, 0]
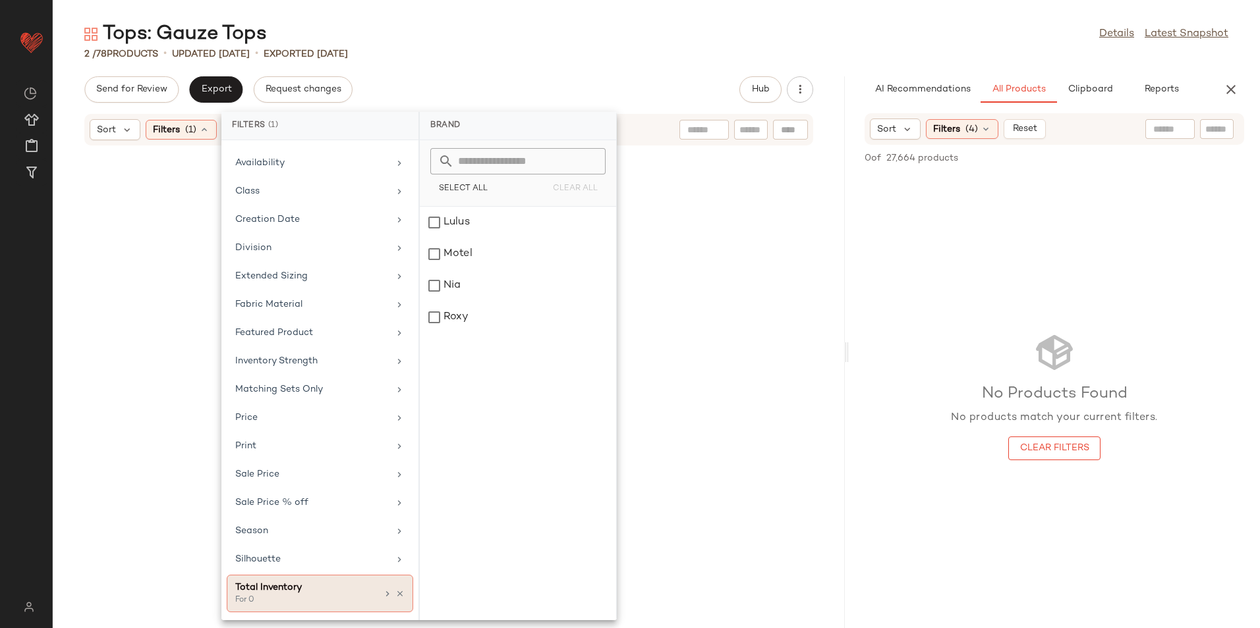
click at [326, 585] on div "Total Inventory" at bounding box center [306, 588] width 142 height 14
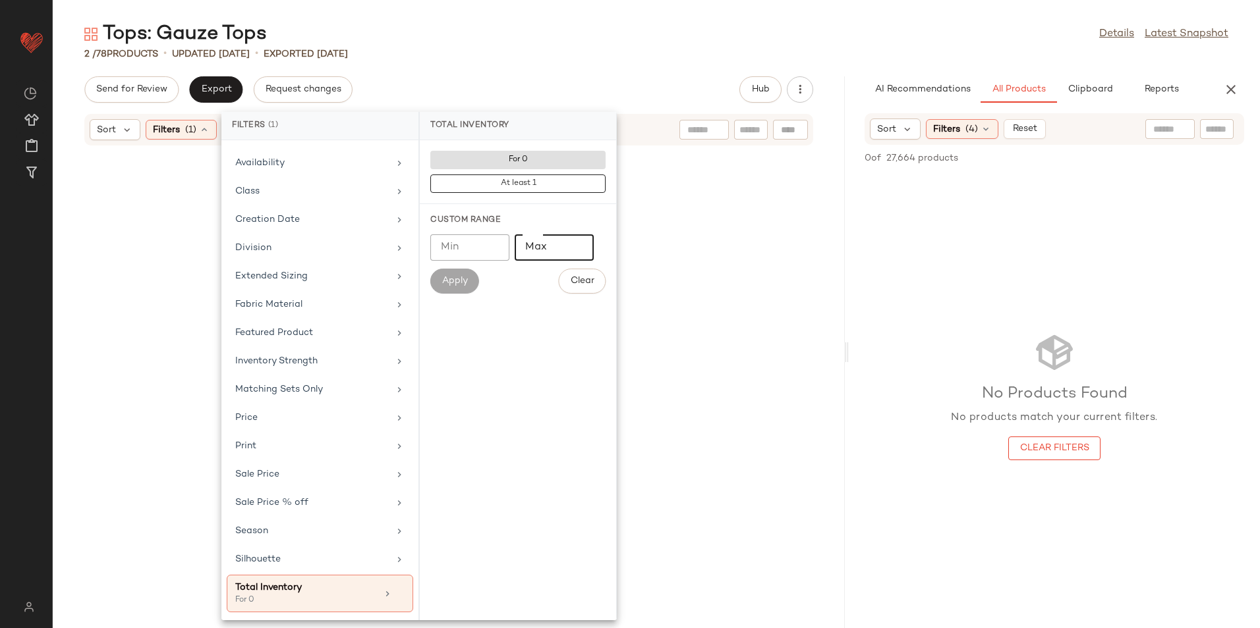
click at [535, 248] on input "Max" at bounding box center [553, 248] width 79 height 26
type input "**"
click at [456, 280] on span "Apply" at bounding box center [454, 281] width 26 height 11
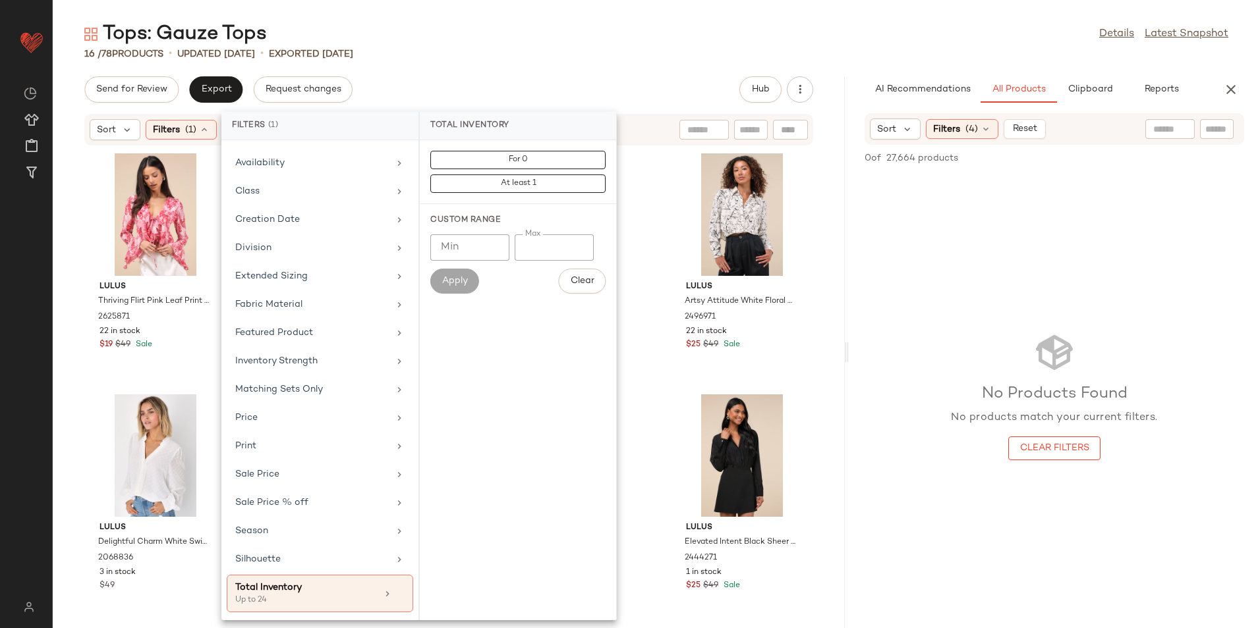
click at [636, 51] on div "16 / 78 Products • updated Aug 26th • Exported Aug 21st" at bounding box center [656, 53] width 1207 height 13
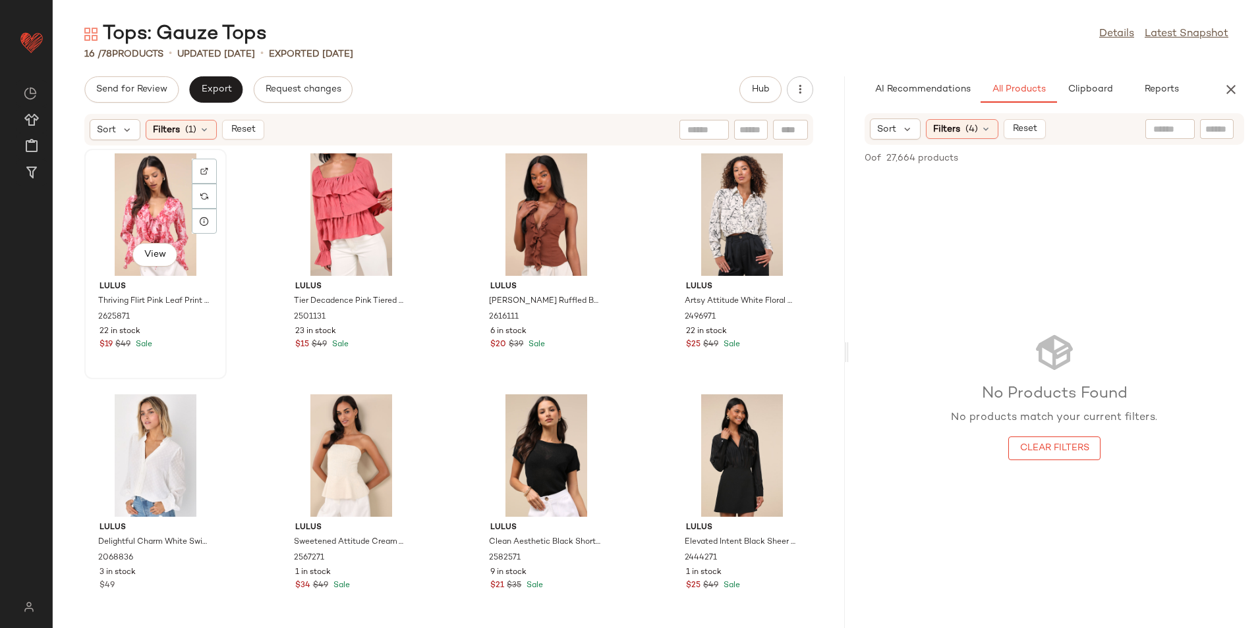
click at [157, 208] on div "View" at bounding box center [155, 214] width 133 height 123
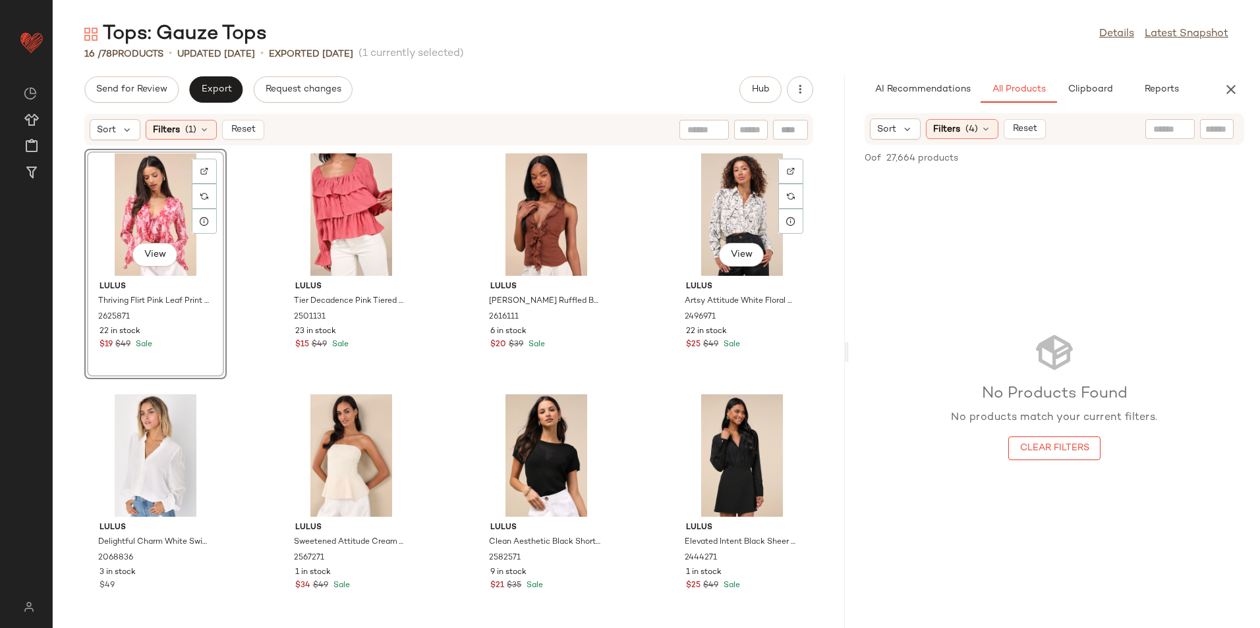
scroll to position [501, 0]
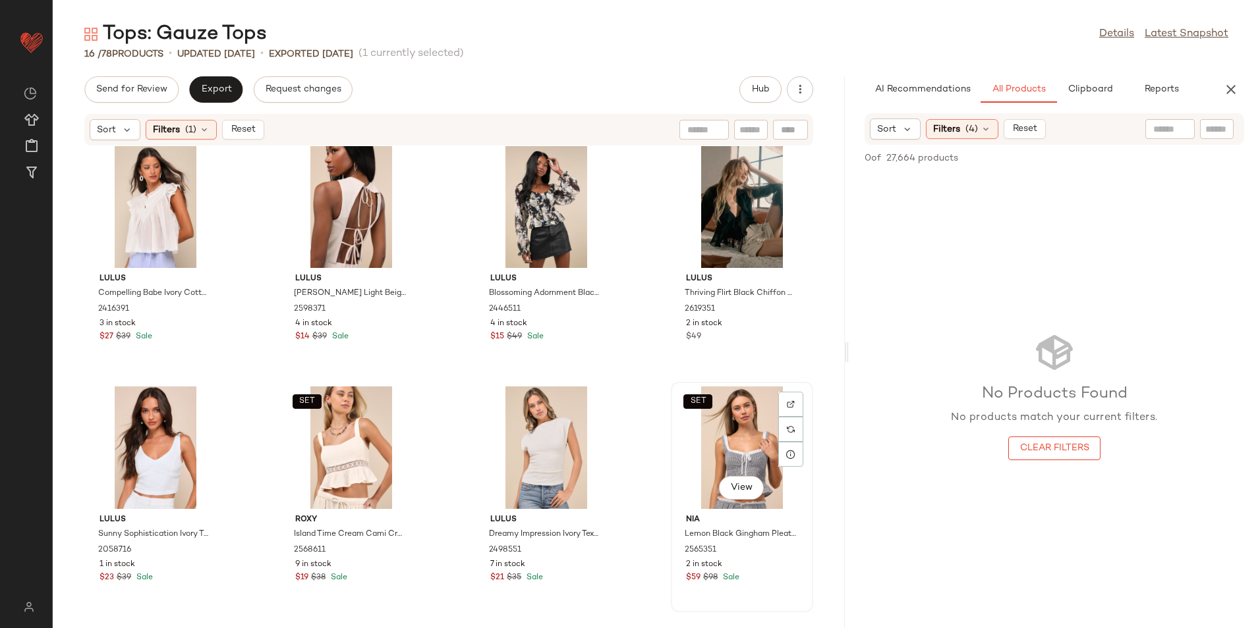
click at [711, 439] on div "SET View" at bounding box center [741, 448] width 133 height 123
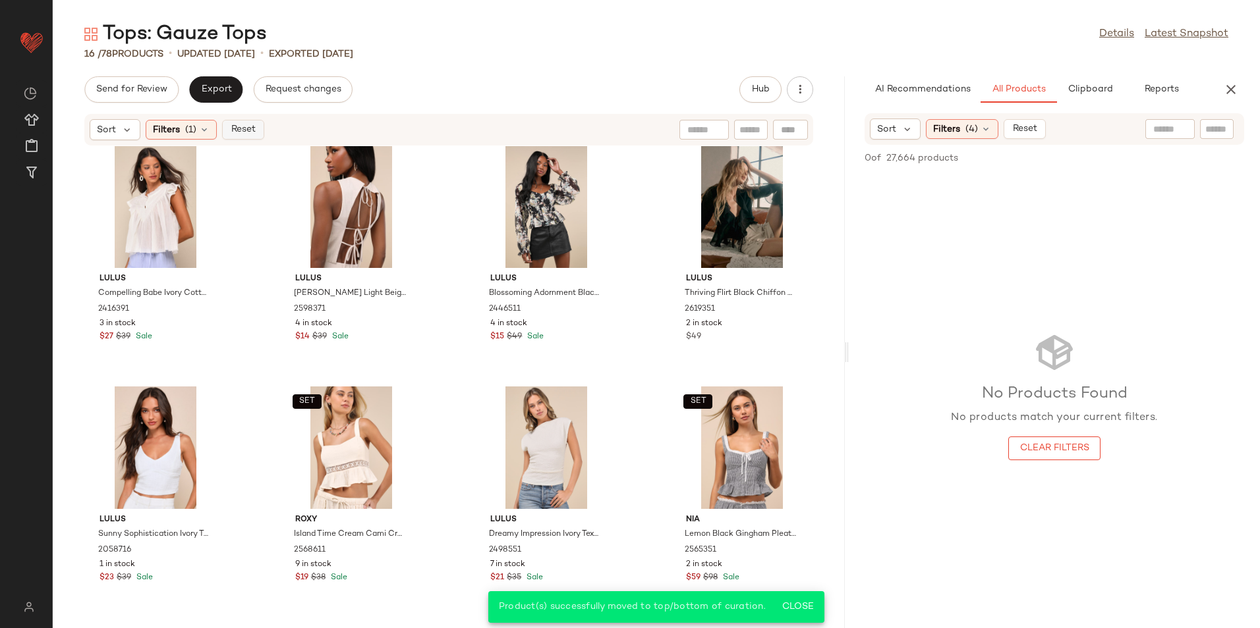
click at [246, 129] on span "Reset" at bounding box center [242, 130] width 25 height 11
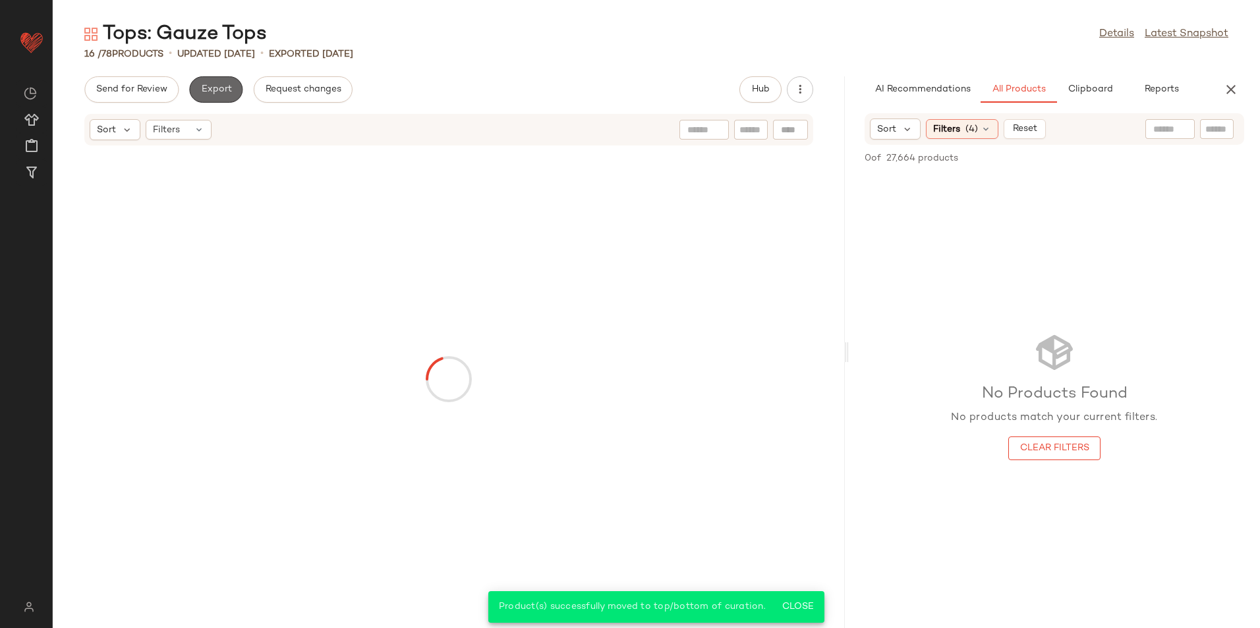
click at [225, 86] on span "Export" at bounding box center [215, 89] width 31 height 11
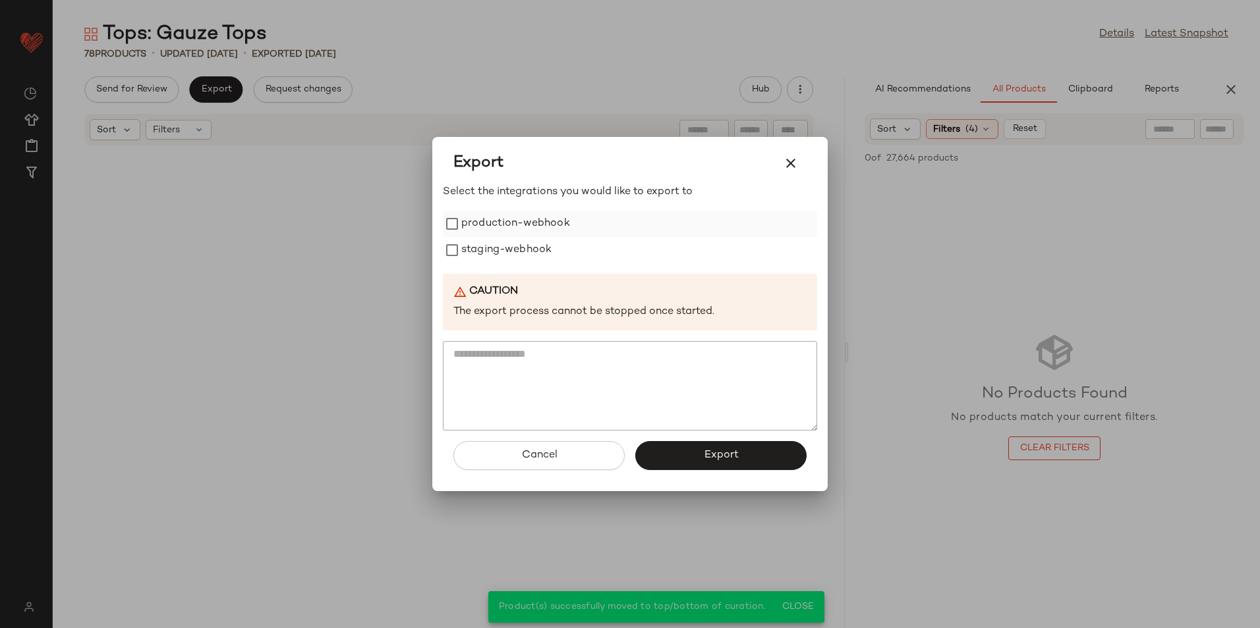
scroll to position [4358, 0]
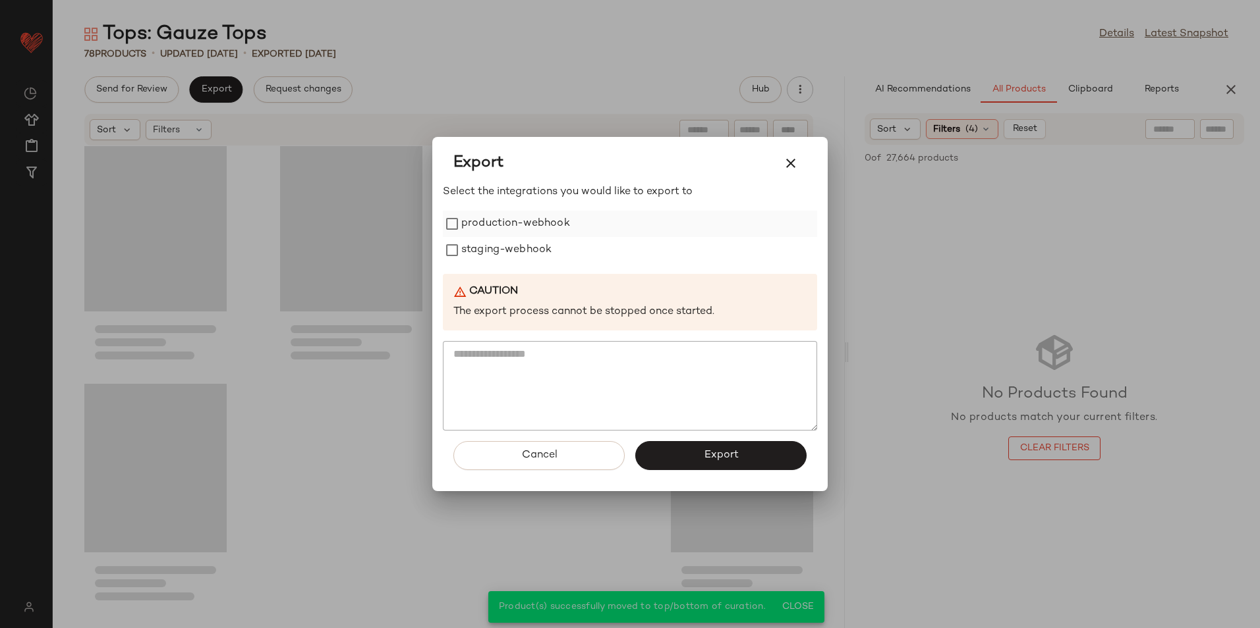
click at [479, 227] on label "production-webhook" at bounding box center [515, 224] width 109 height 26
click at [482, 257] on label "staging-webhook" at bounding box center [506, 250] width 90 height 26
click at [698, 453] on button "Export" at bounding box center [720, 455] width 171 height 29
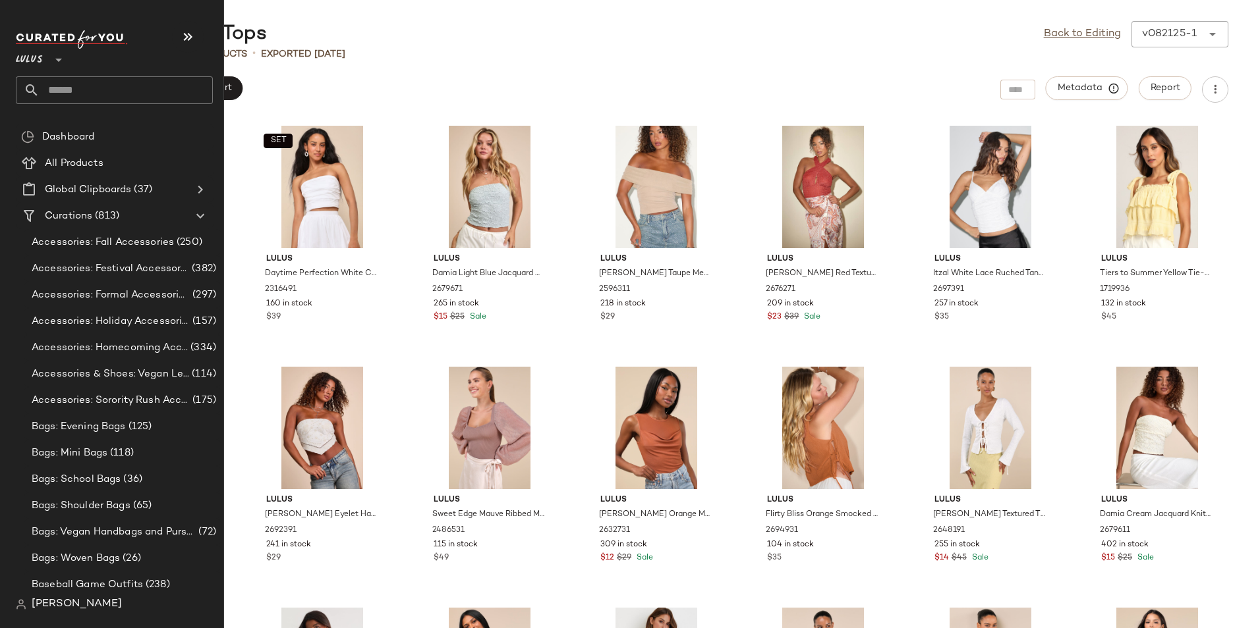
click at [75, 80] on input "text" at bounding box center [126, 90] width 173 height 28
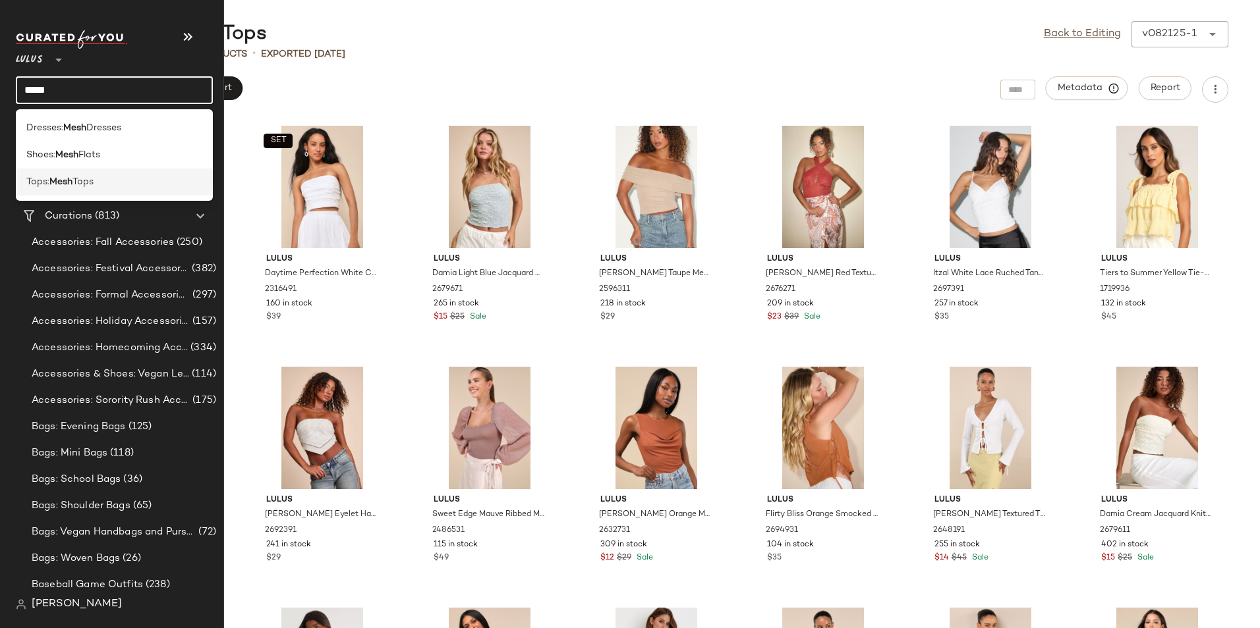
type input "****"
click at [91, 186] on span "Tops" at bounding box center [82, 182] width 21 height 14
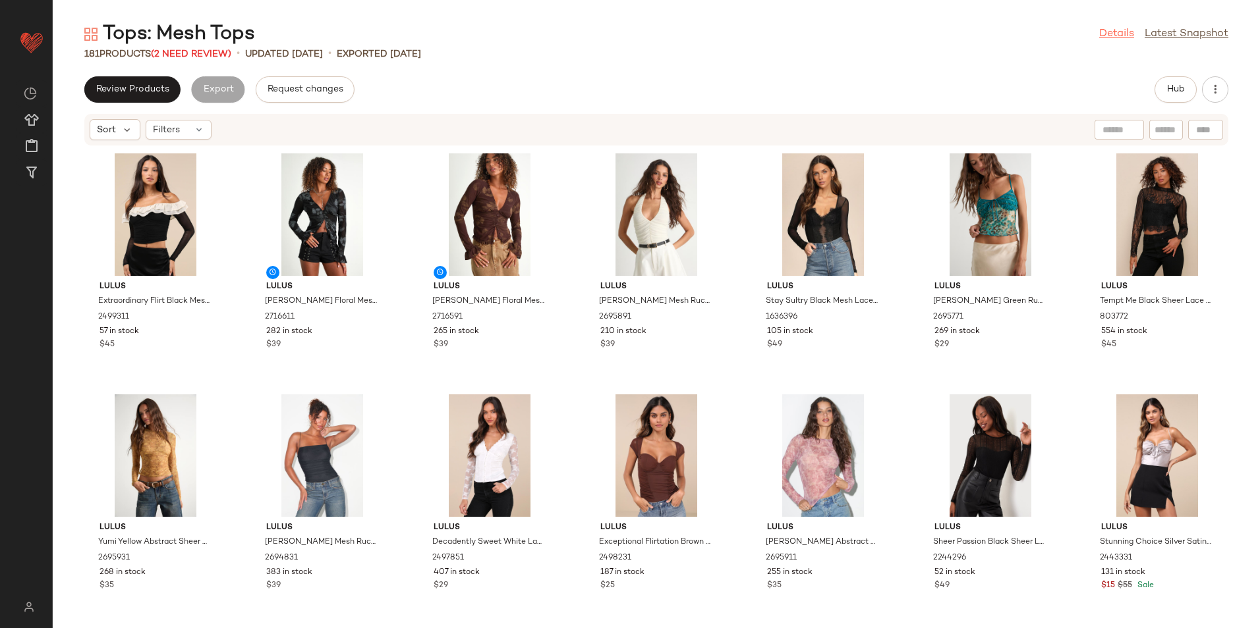
click at [1108, 29] on link "Details" at bounding box center [1116, 34] width 35 height 16
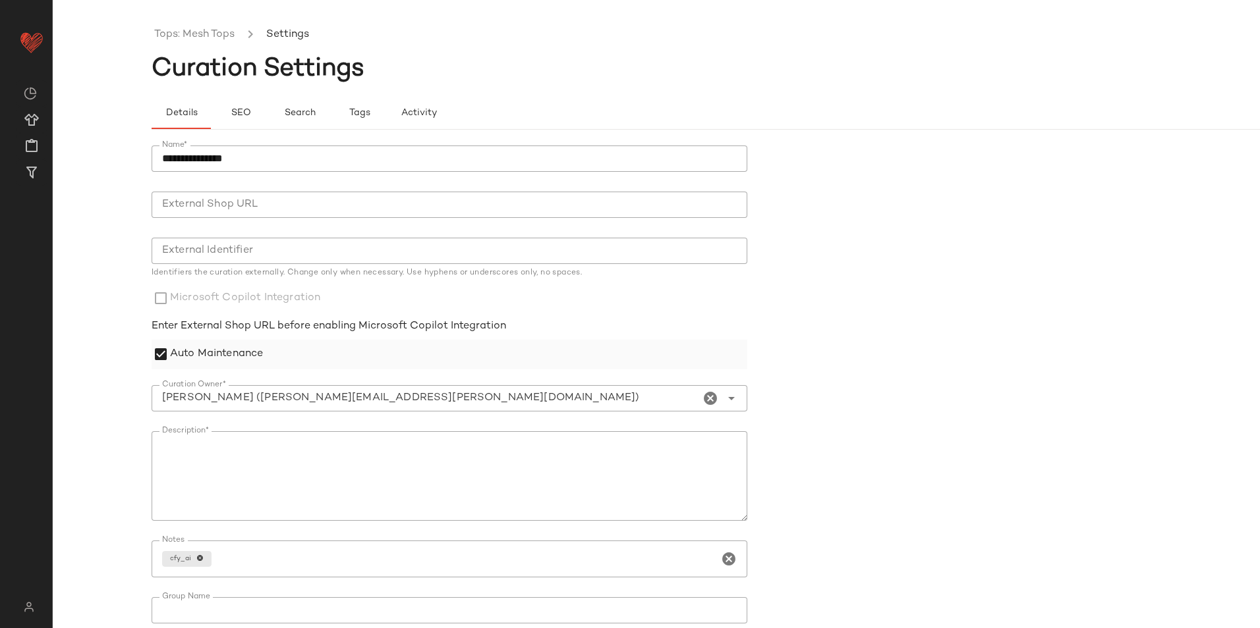
click at [246, 359] on label "Auto Maintenance" at bounding box center [216, 355] width 93 height 30
drag, startPoint x: 287, startPoint y: 161, endPoint x: 47, endPoint y: 159, distance: 240.5
click at [47, 159] on div "**********" at bounding box center [630, 314] width 1260 height 628
click at [976, 396] on form "**********" at bounding box center [755, 412] width 1207 height 549
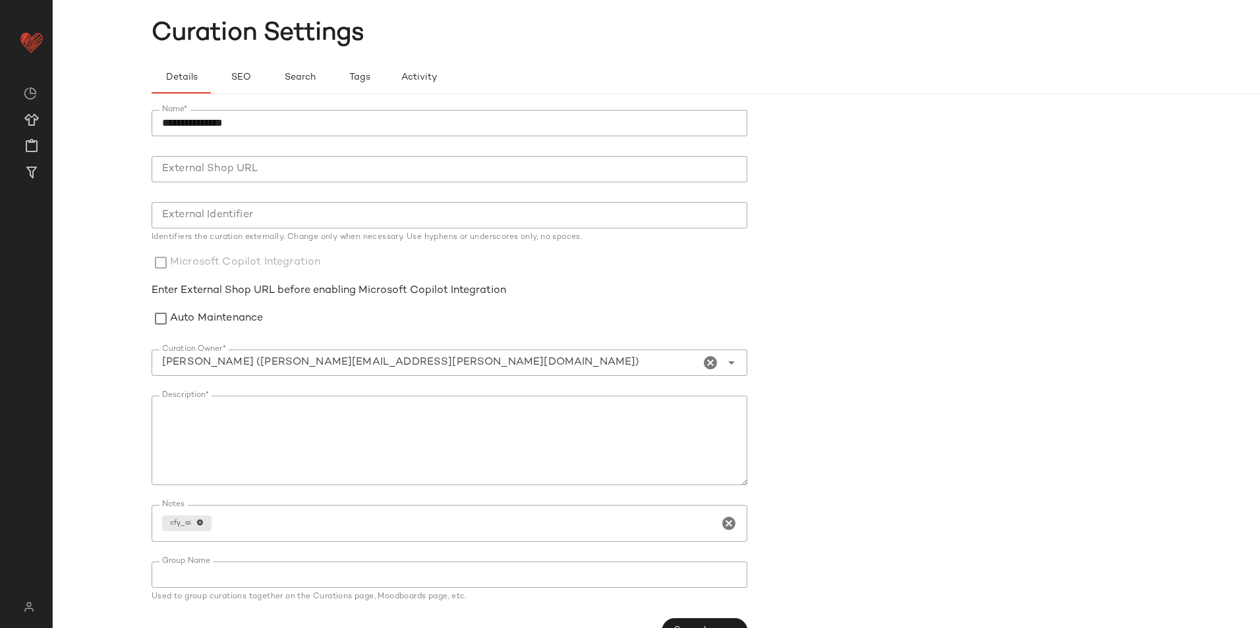
scroll to position [67, 0]
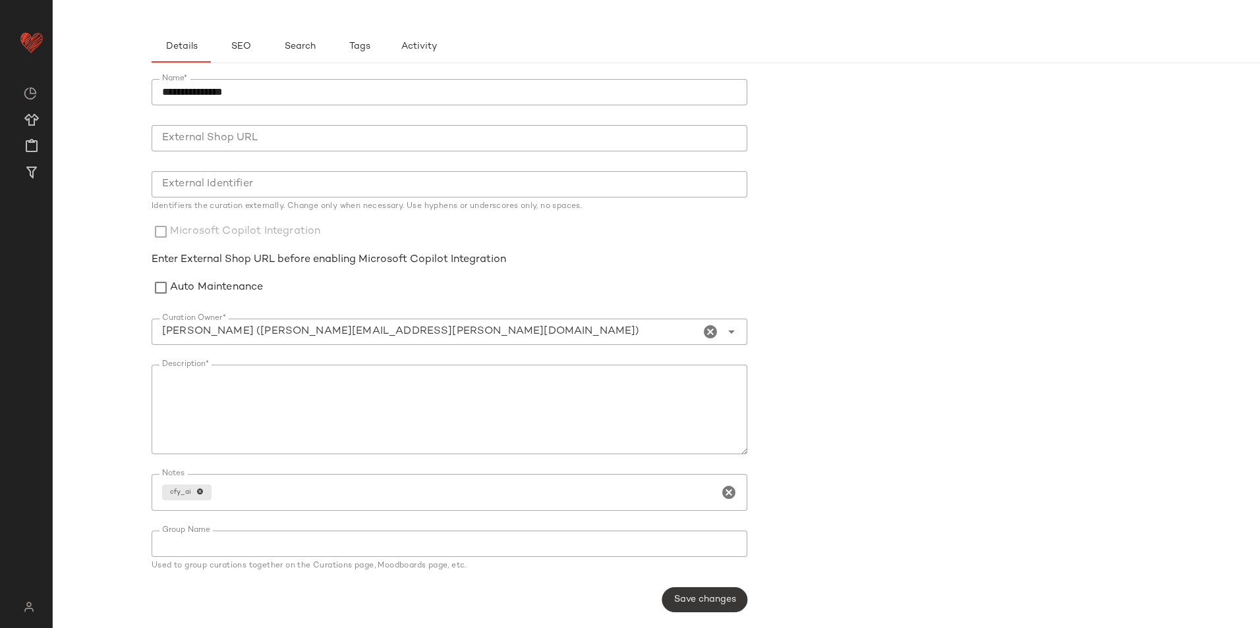
click at [715, 603] on span "Save changes" at bounding box center [704, 600] width 63 height 11
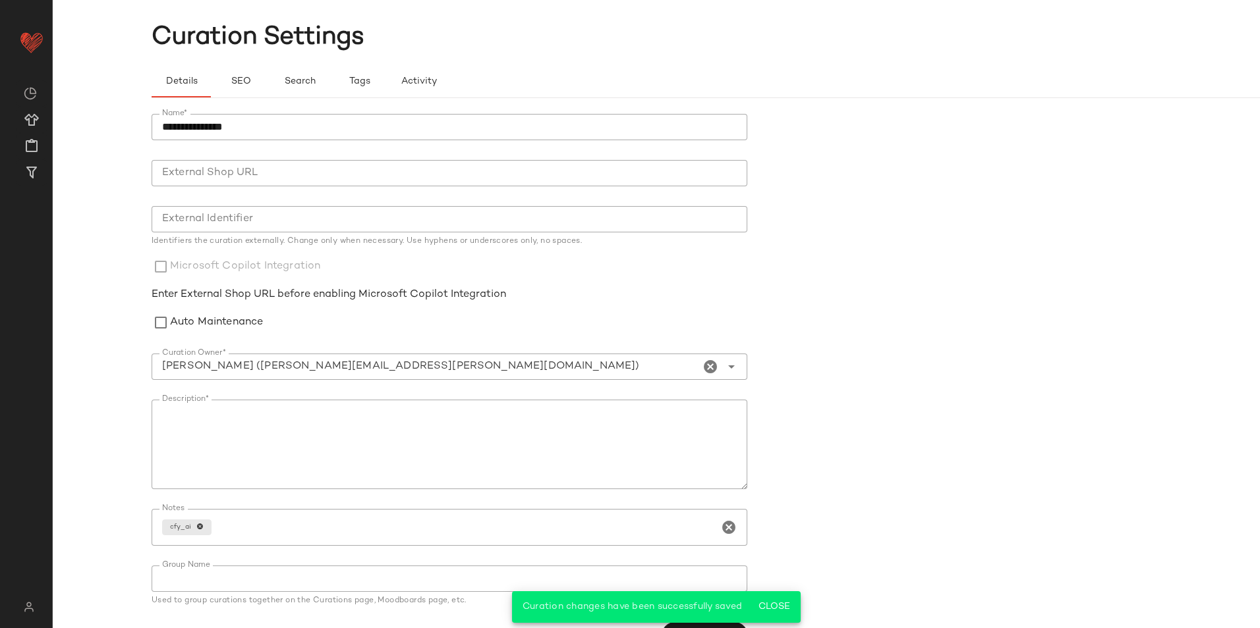
scroll to position [0, 0]
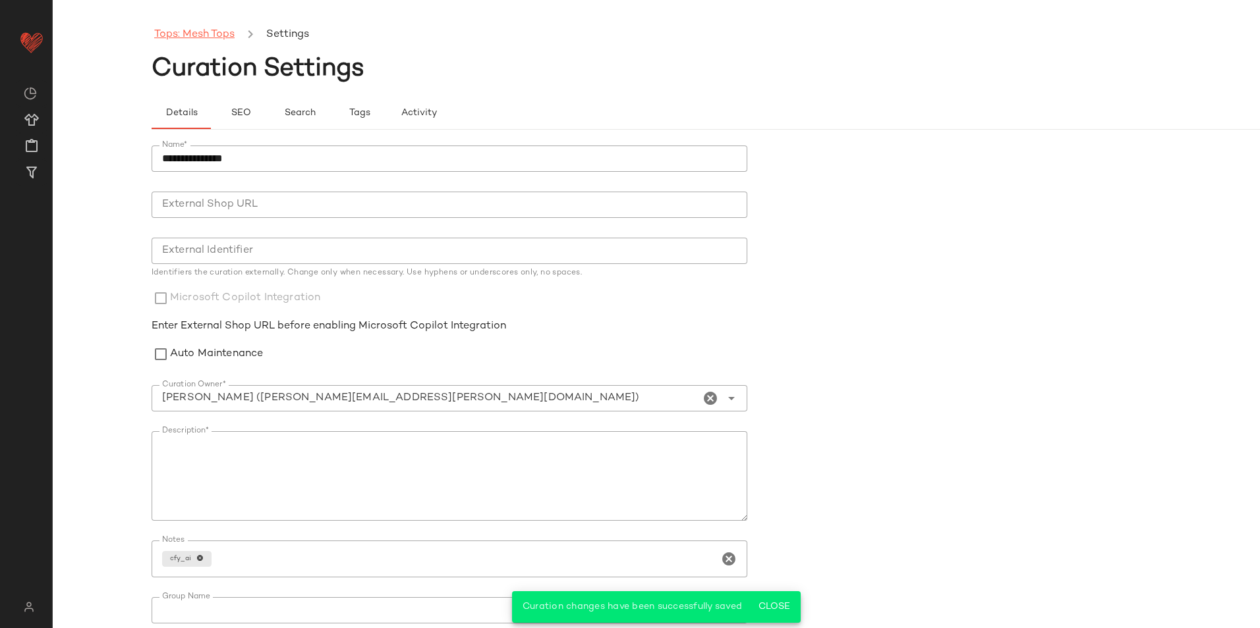
click at [190, 37] on link "Tops: Mesh Tops" at bounding box center [194, 34] width 80 height 17
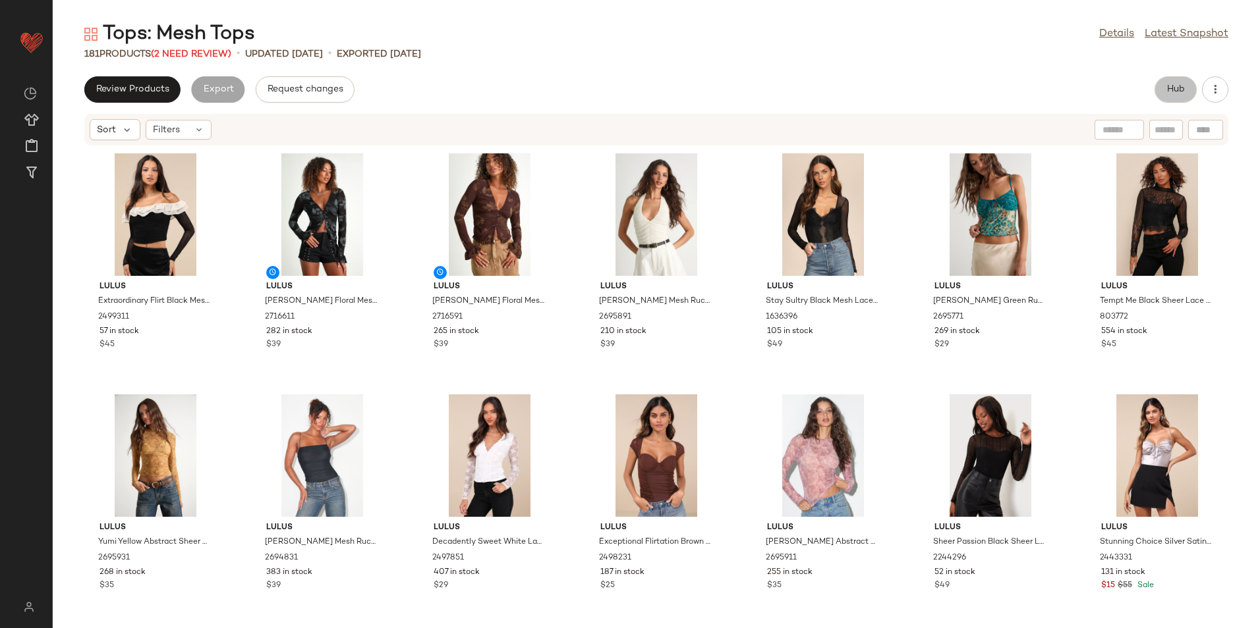
click at [1163, 91] on button "Hub" at bounding box center [1175, 89] width 42 height 26
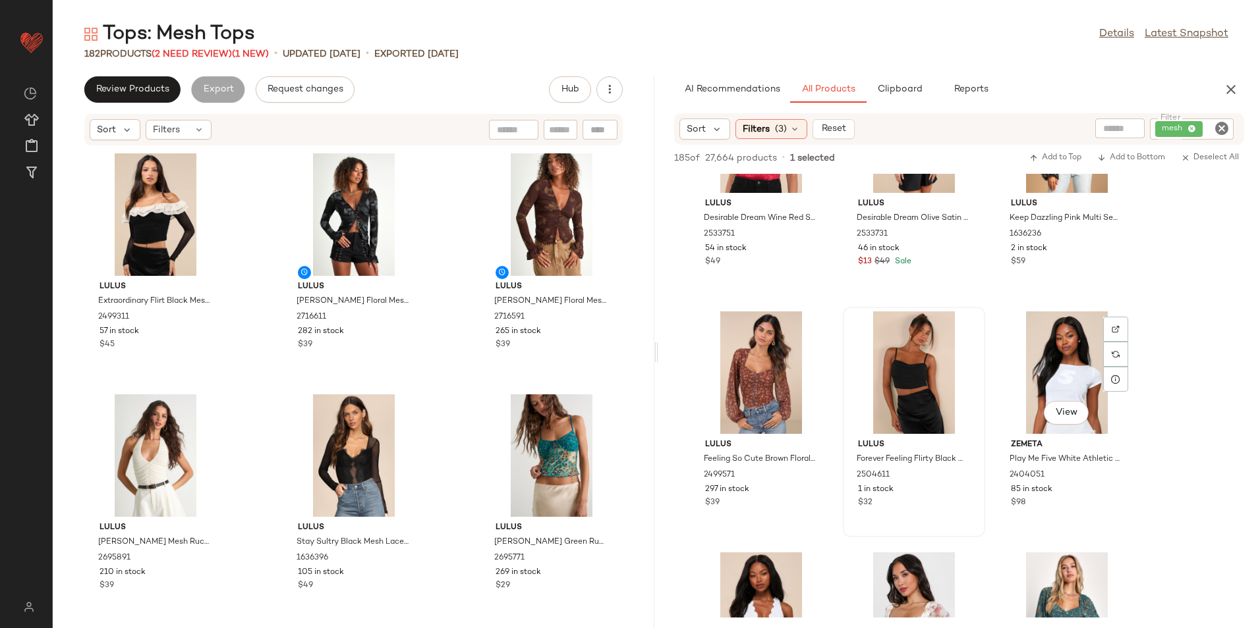
scroll to position [593, 0]
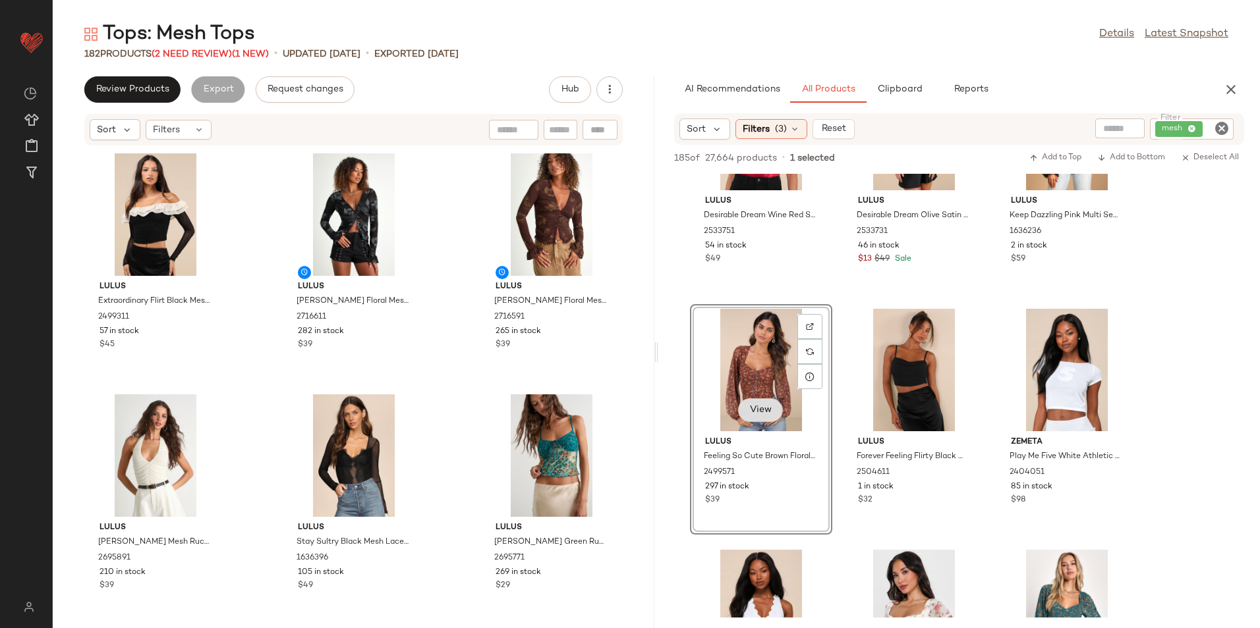
click at [769, 402] on button "View" at bounding box center [760, 411] width 45 height 24
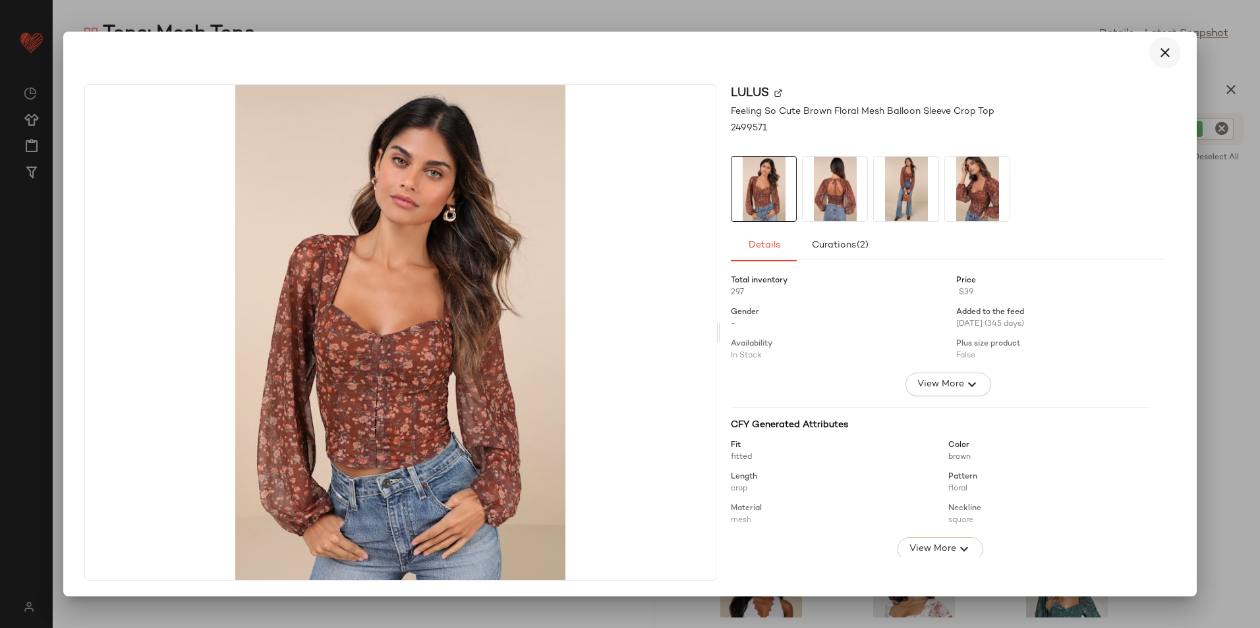
click at [1163, 52] on icon "button" at bounding box center [1165, 53] width 16 height 16
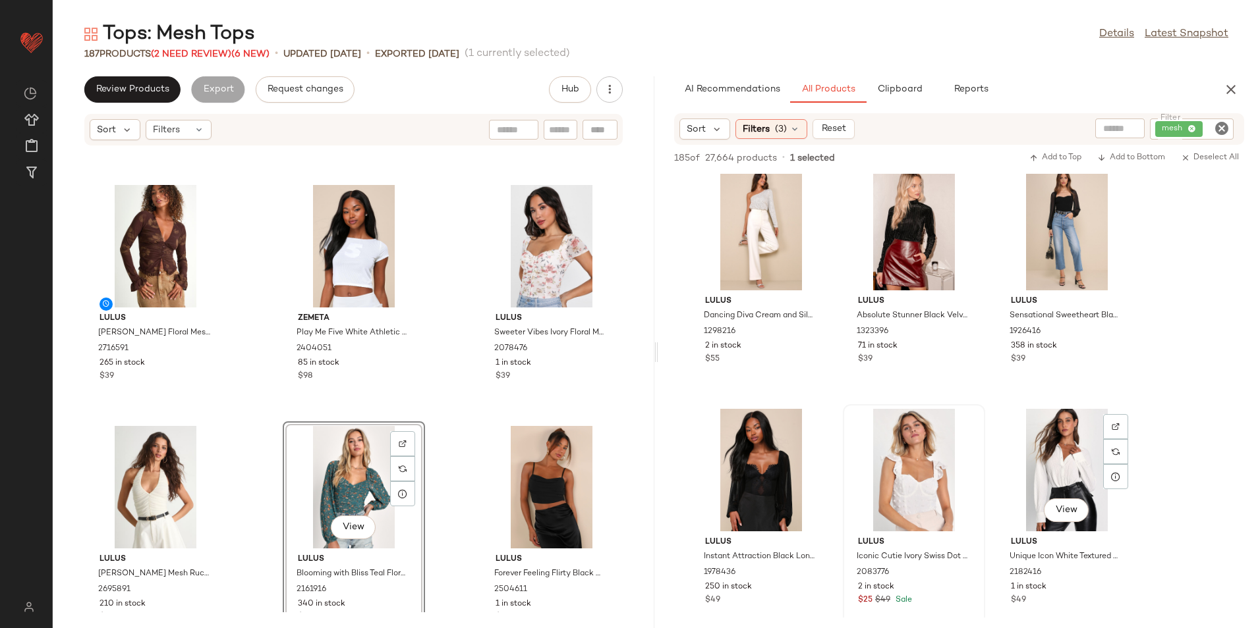
scroll to position [988, 0]
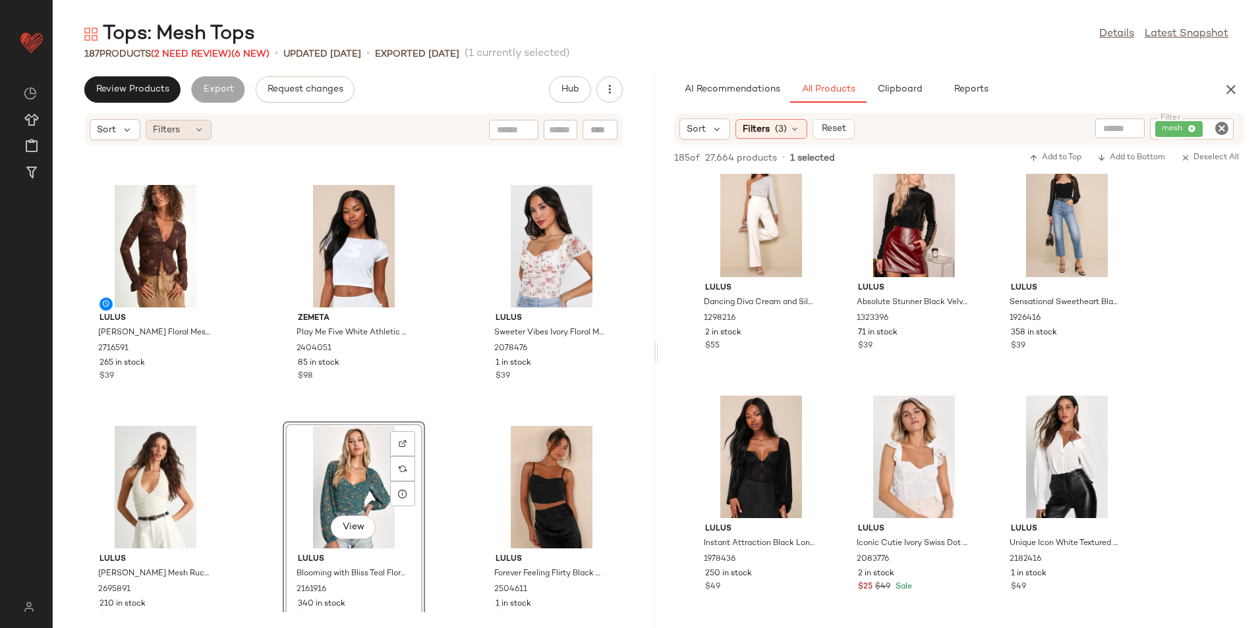
click at [167, 124] on span "Filters" at bounding box center [166, 130] width 27 height 14
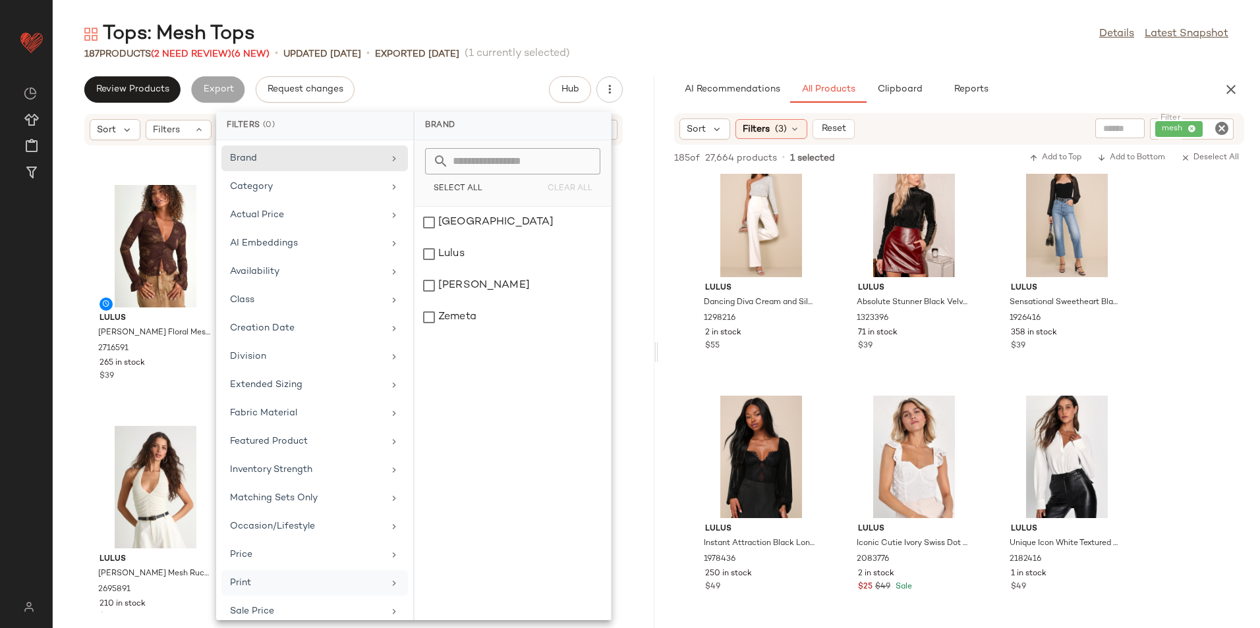
scroll to position [125, 0]
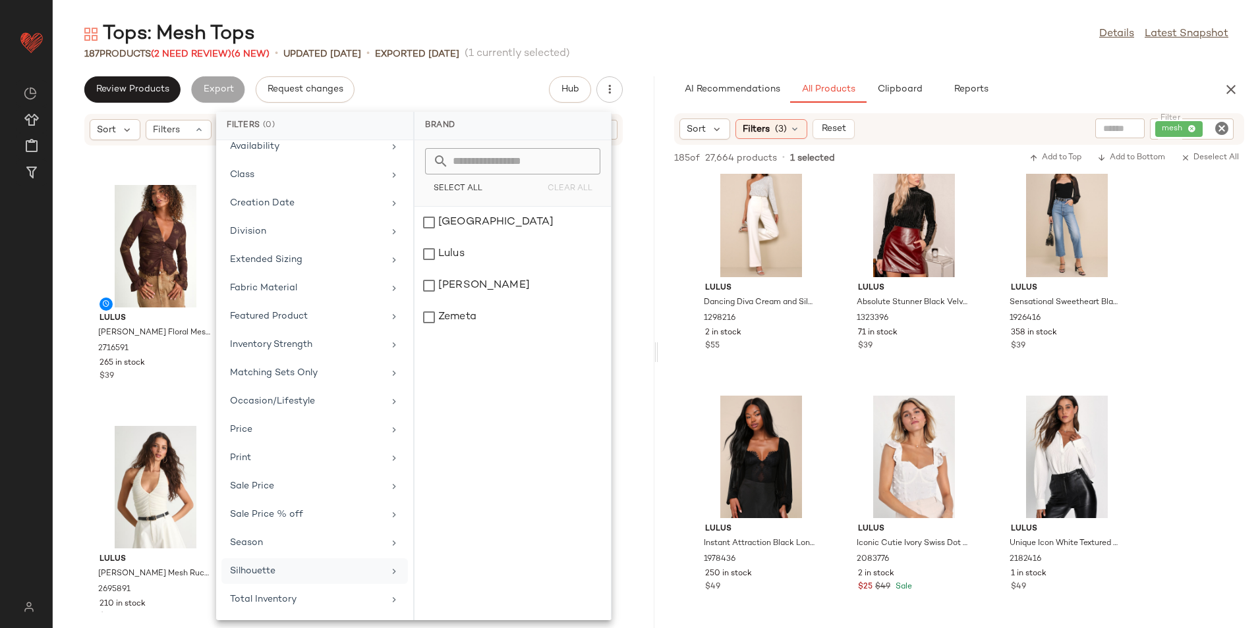
click at [325, 561] on div "Silhouette" at bounding box center [314, 572] width 186 height 26
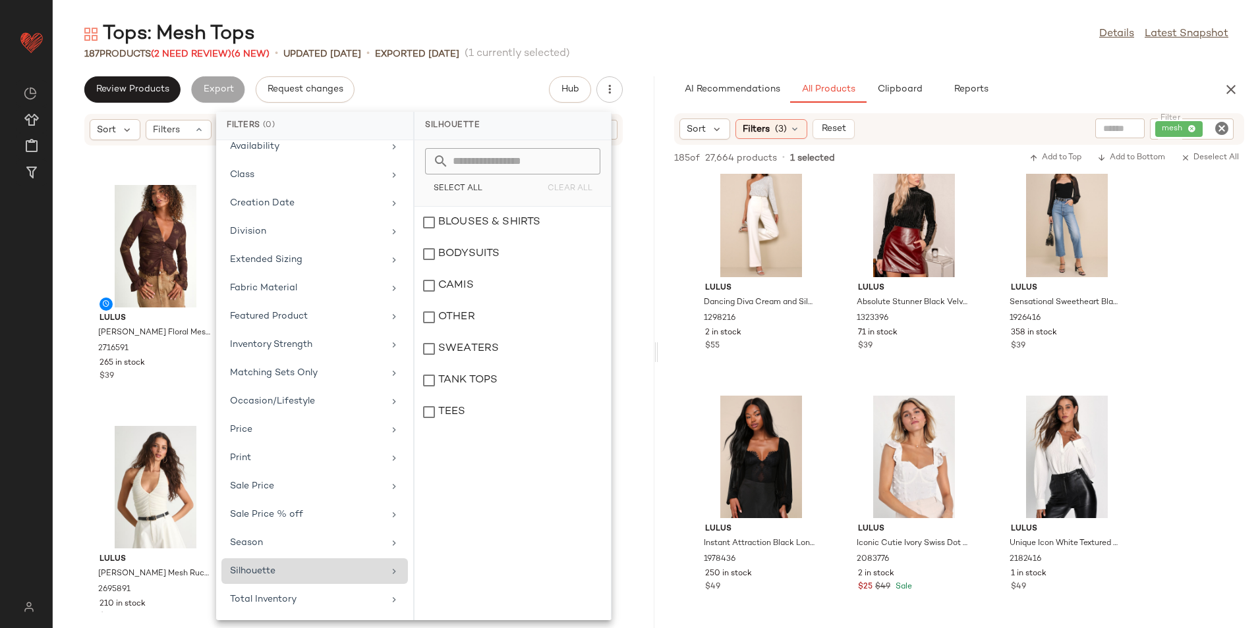
drag, startPoint x: 321, startPoint y: 596, endPoint x: 343, endPoint y: 576, distance: 29.3
click at [321, 597] on div "Total Inventory" at bounding box center [306, 600] width 153 height 14
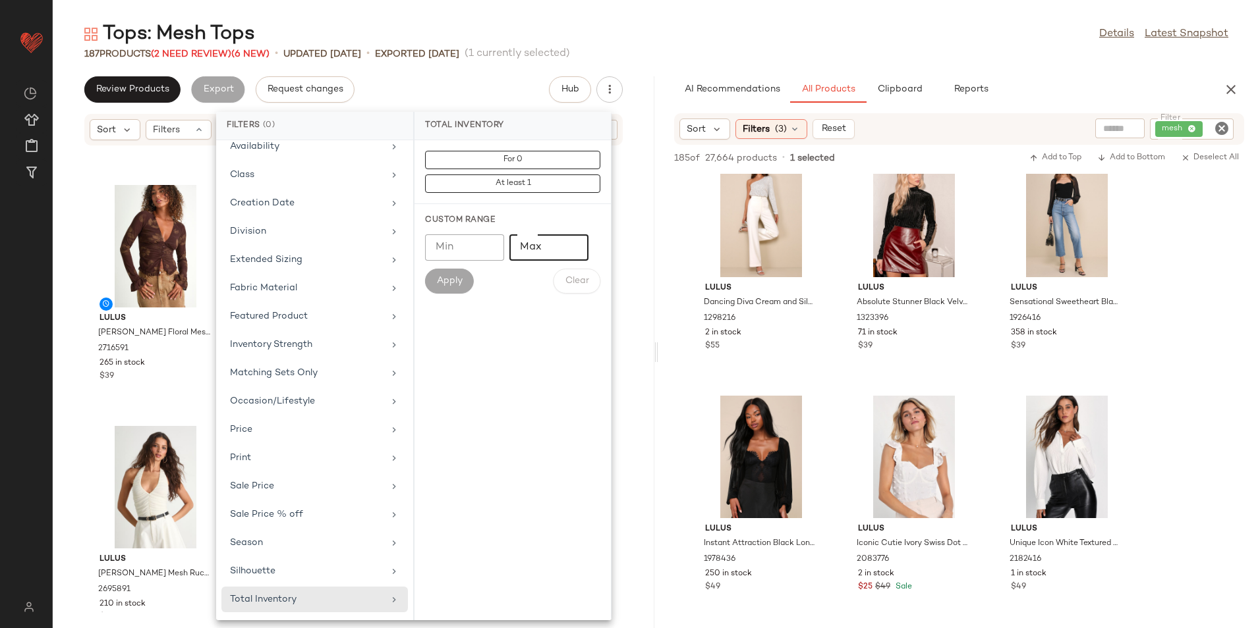
click at [555, 254] on input "Max" at bounding box center [548, 248] width 79 height 26
type input "**"
click at [453, 272] on button "Apply" at bounding box center [449, 281] width 49 height 25
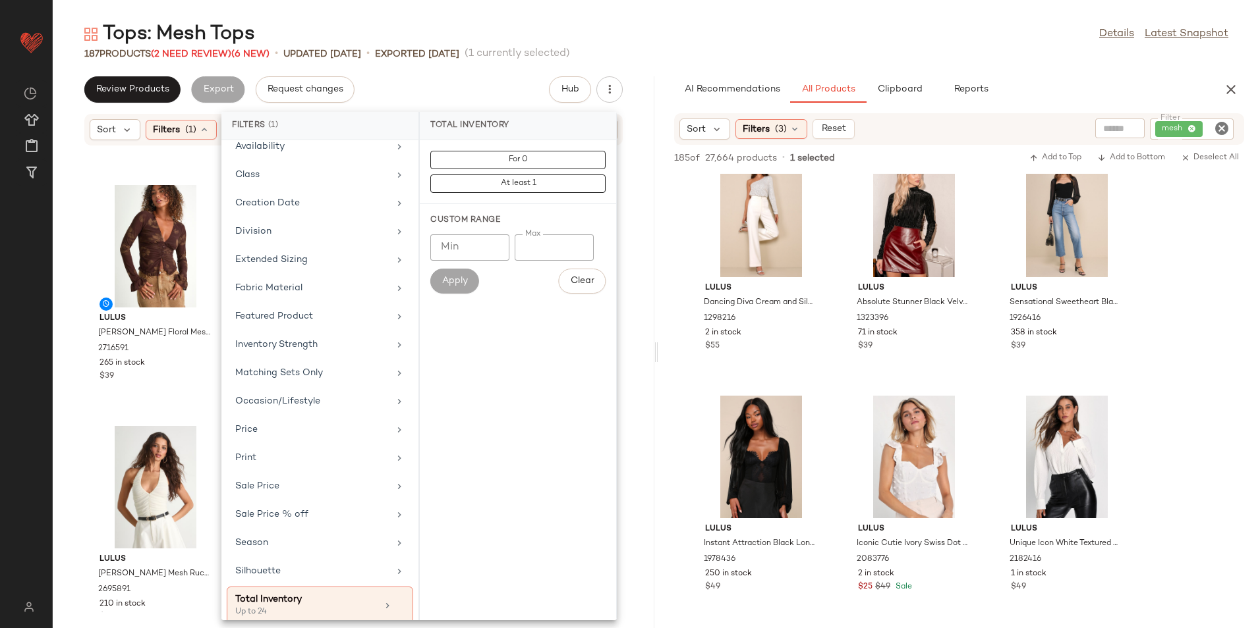
click at [688, 34] on div "Tops: Mesh Tops Details Latest Snapshot" at bounding box center [656, 34] width 1207 height 26
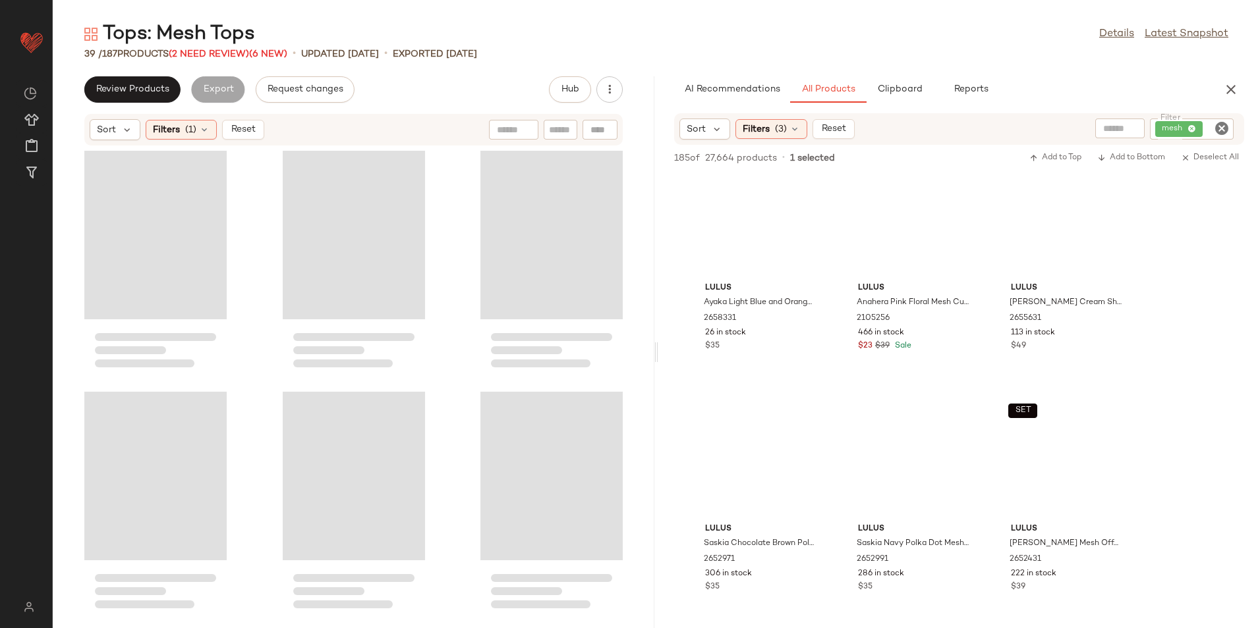
scroll to position [9186, 0]
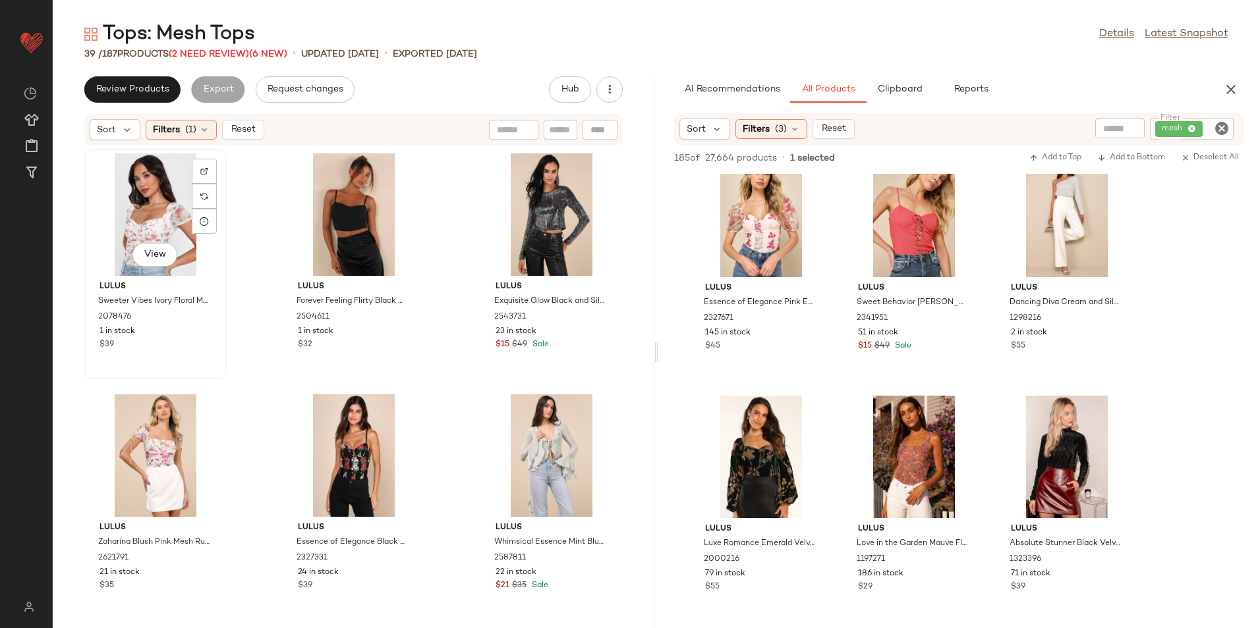
click at [130, 198] on div "View" at bounding box center [155, 214] width 133 height 123
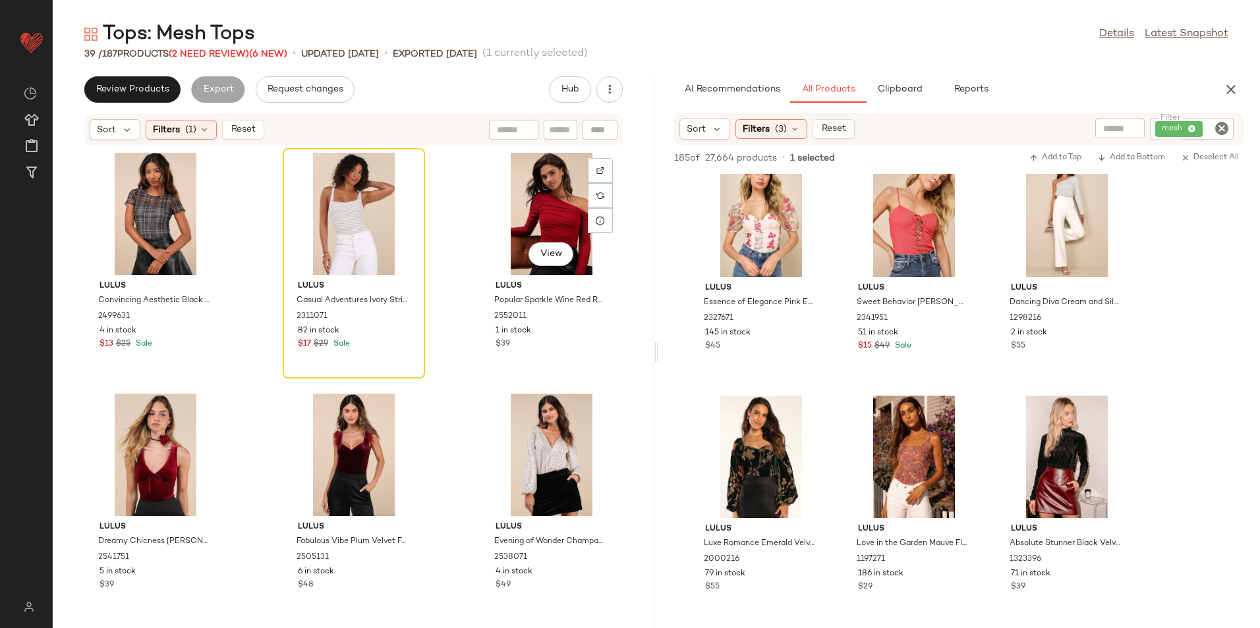
scroll to position [2671, 0]
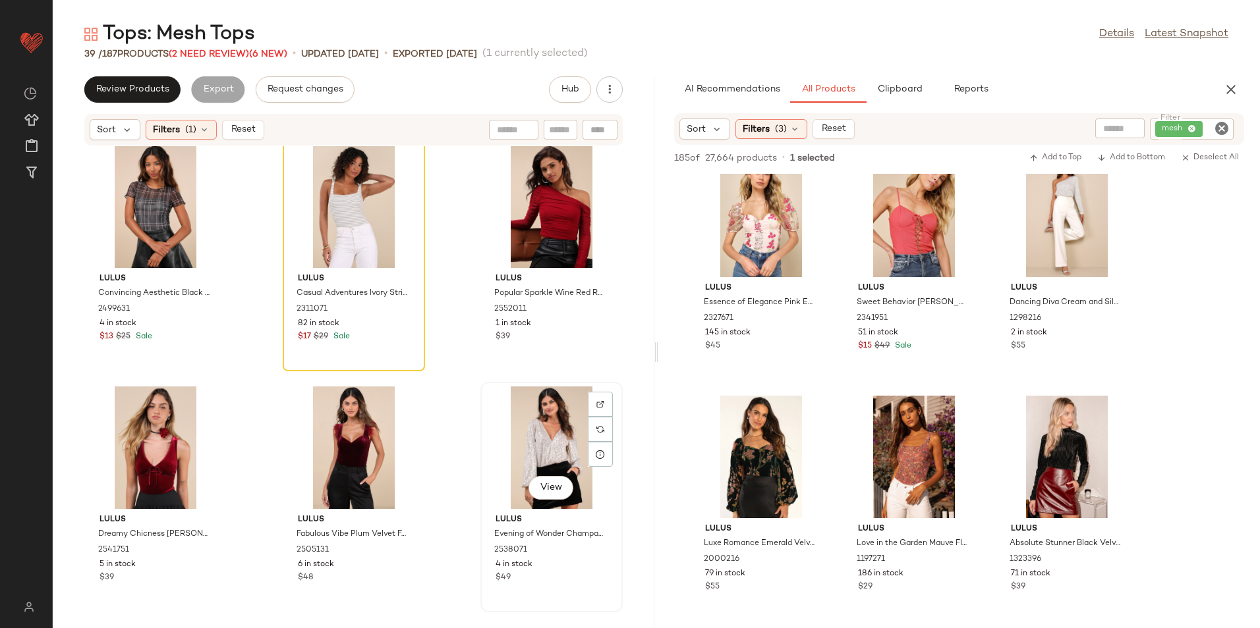
click at [526, 424] on div "View" at bounding box center [551, 448] width 133 height 123
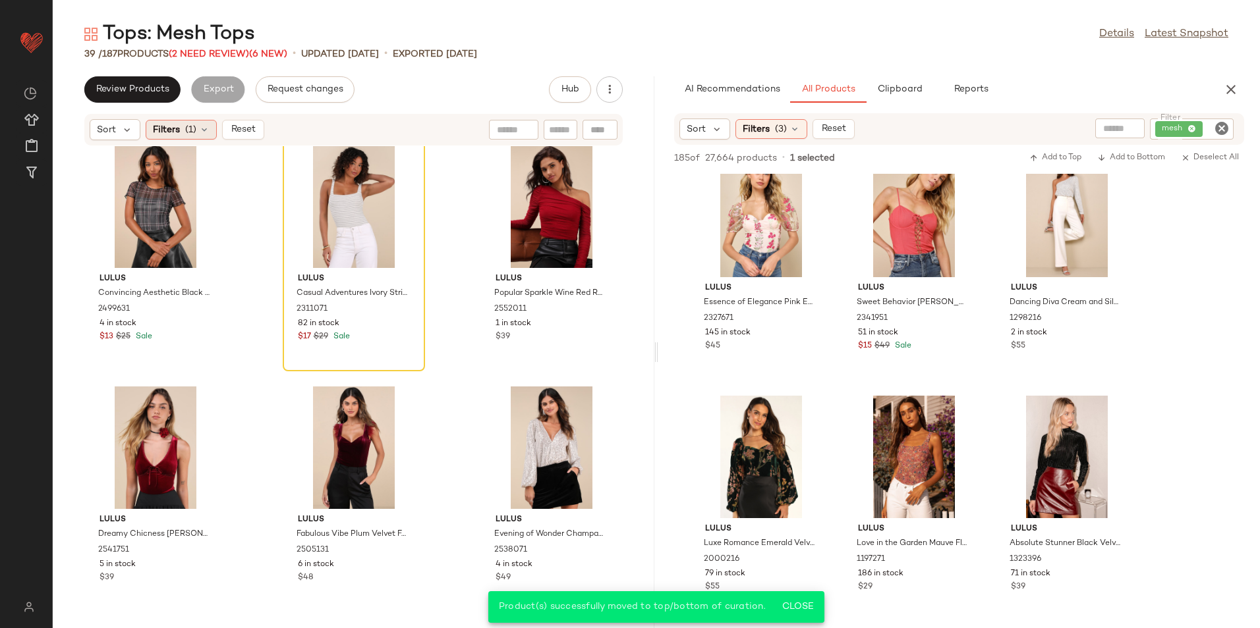
click at [196, 130] on span "(1)" at bounding box center [190, 130] width 11 height 14
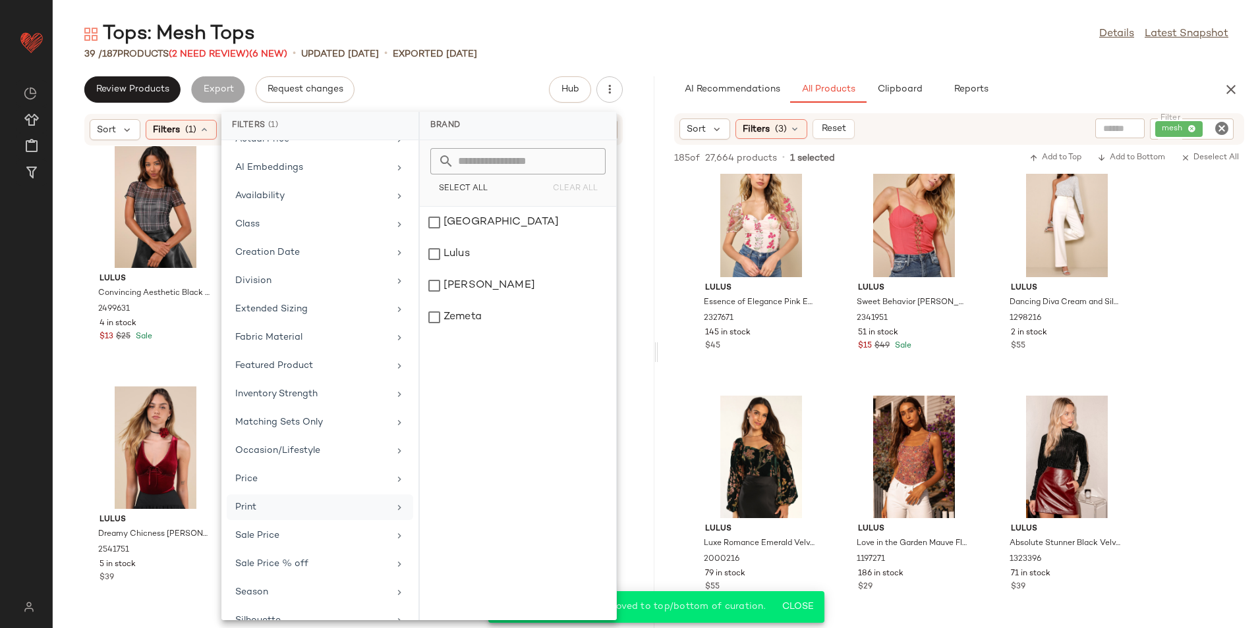
scroll to position [137, 0]
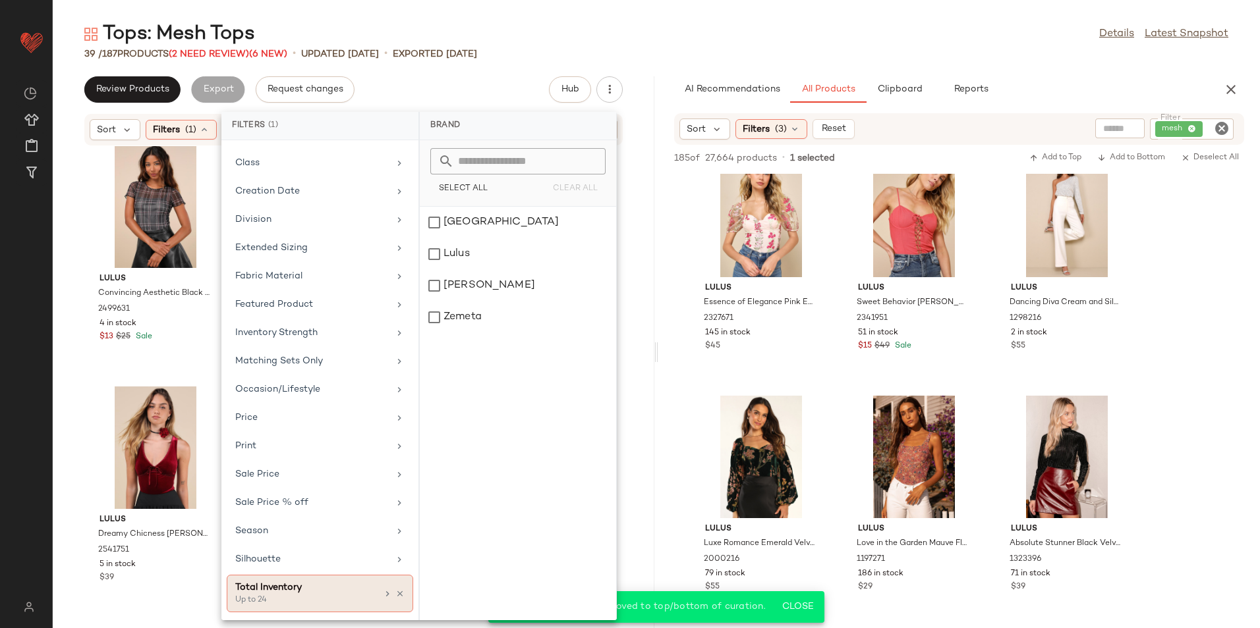
click at [310, 594] on div "Total Inventory" at bounding box center [306, 588] width 142 height 14
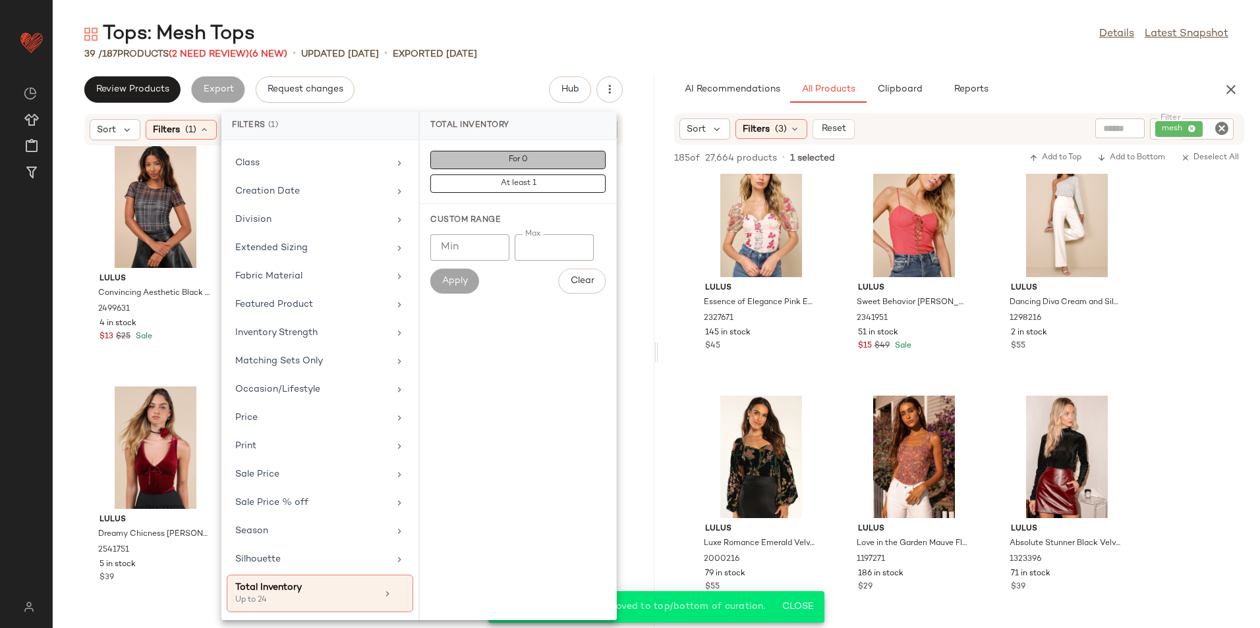
click at [572, 160] on button "For 0" at bounding box center [517, 160] width 175 height 18
click at [733, 34] on div "Tops: Mesh Tops Details Latest Snapshot" at bounding box center [656, 34] width 1207 height 26
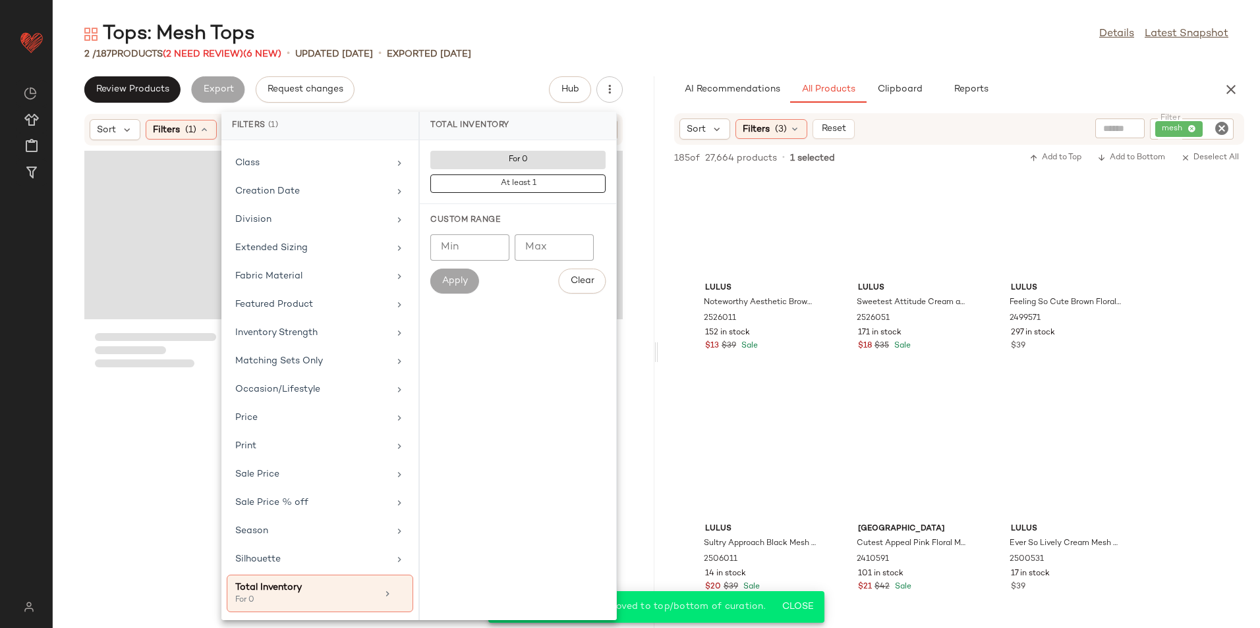
scroll to position [12079, 0]
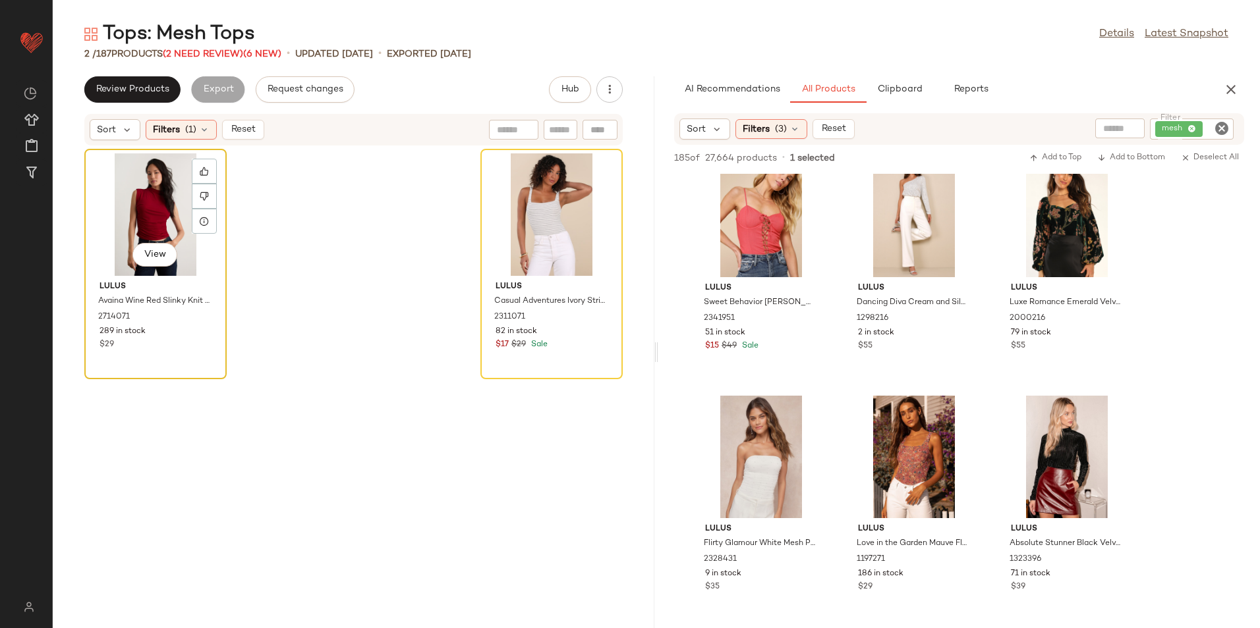
click at [150, 204] on div "View" at bounding box center [155, 214] width 133 height 123
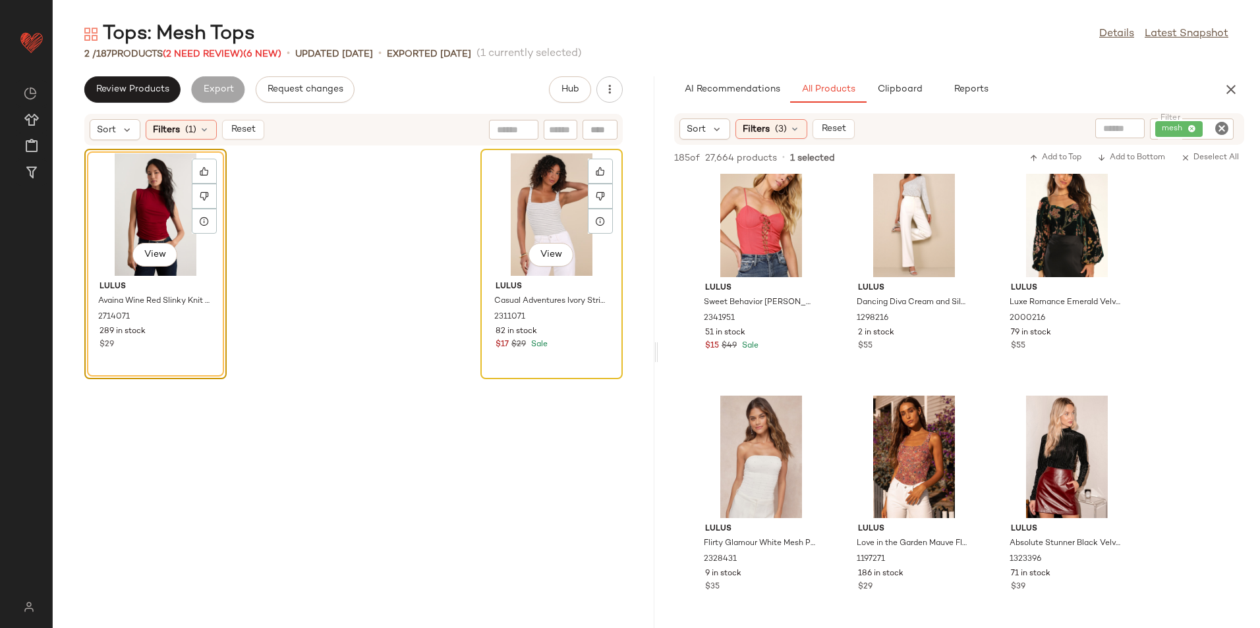
click at [533, 202] on div "View" at bounding box center [551, 214] width 133 height 123
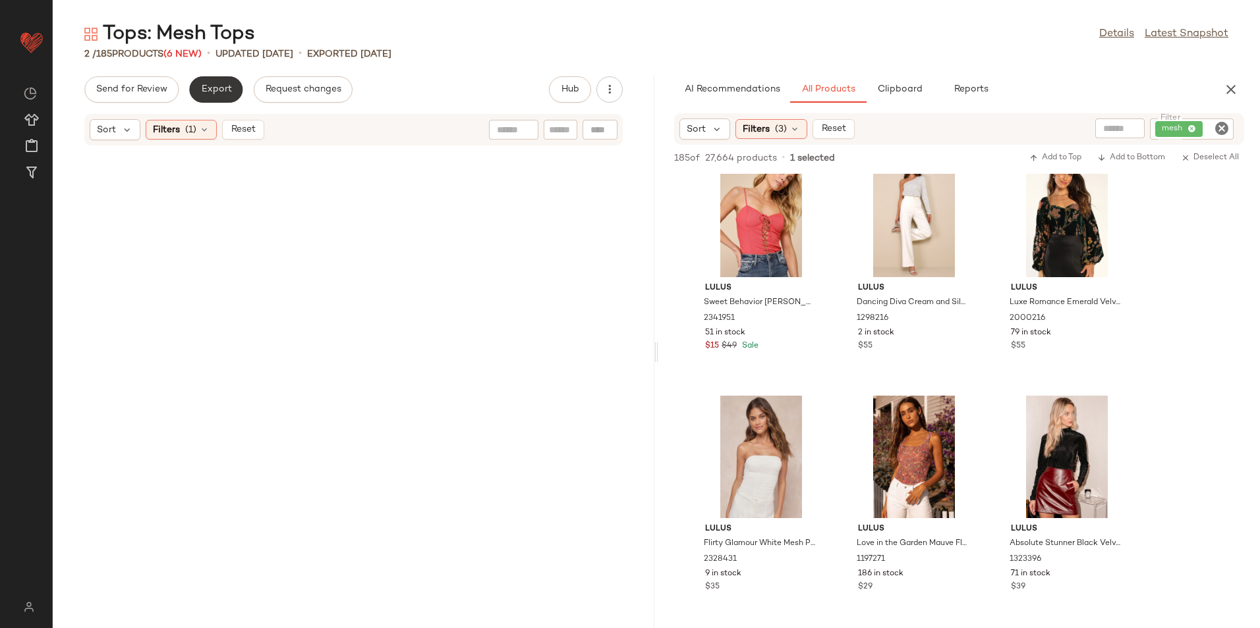
click at [215, 91] on span "Export" at bounding box center [215, 89] width 31 height 11
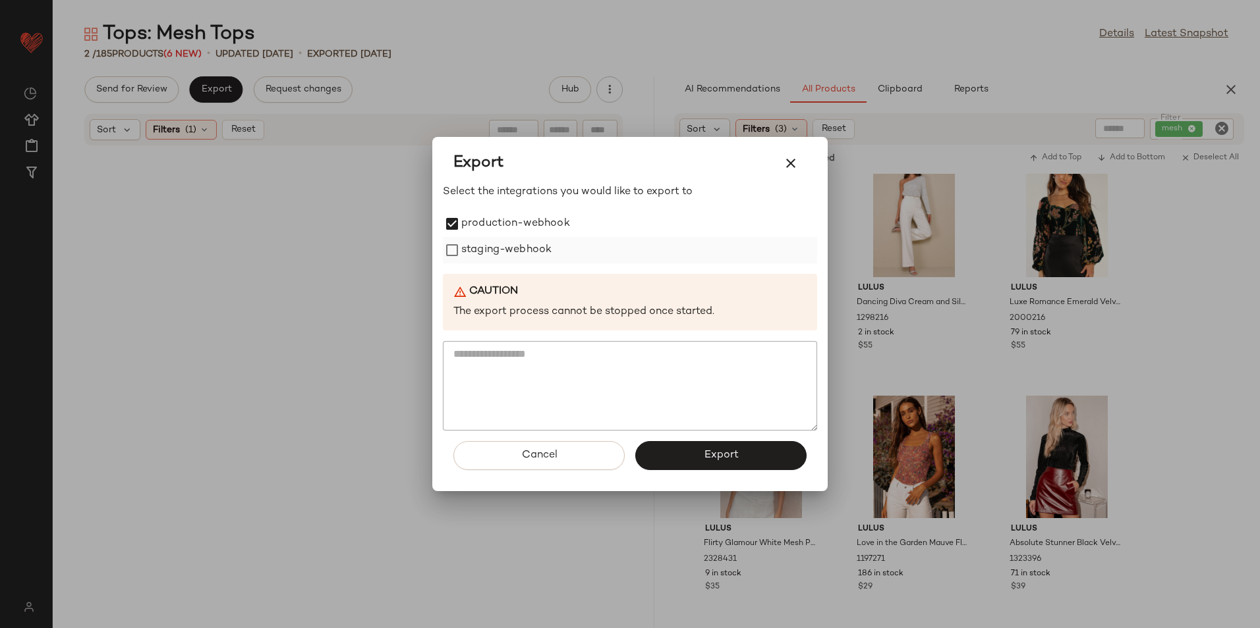
click at [461, 240] on label "staging-webhook" at bounding box center [506, 250] width 90 height 26
click at [679, 461] on button "Export" at bounding box center [720, 455] width 171 height 29
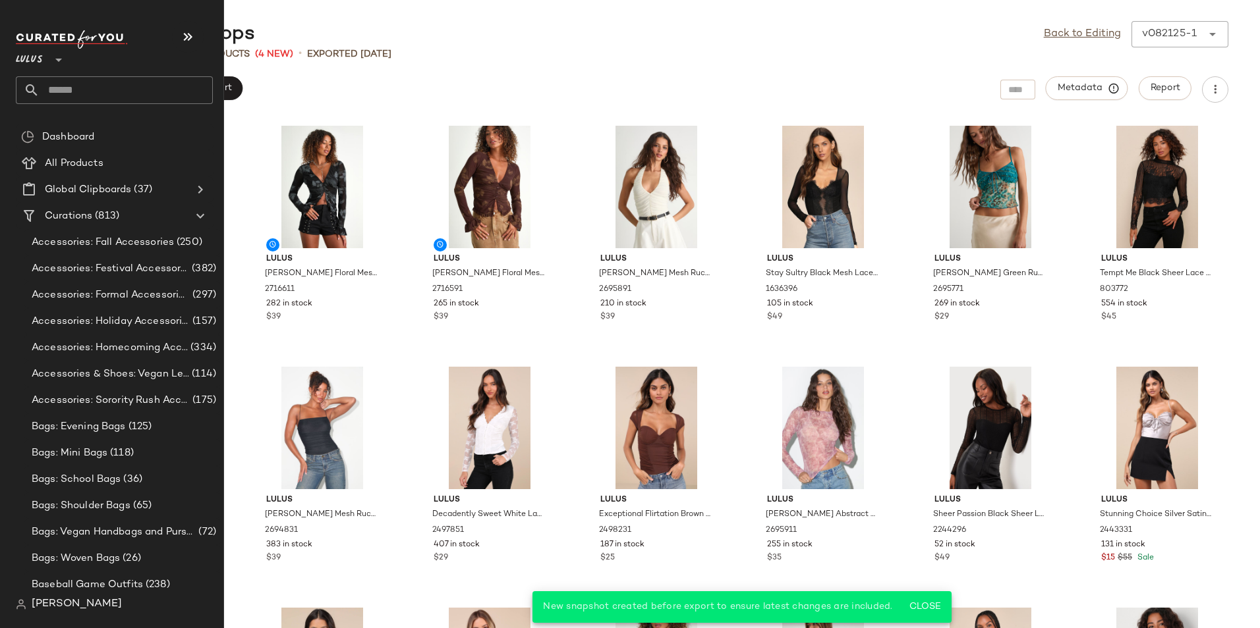
click at [98, 78] on input "text" at bounding box center [126, 90] width 173 height 28
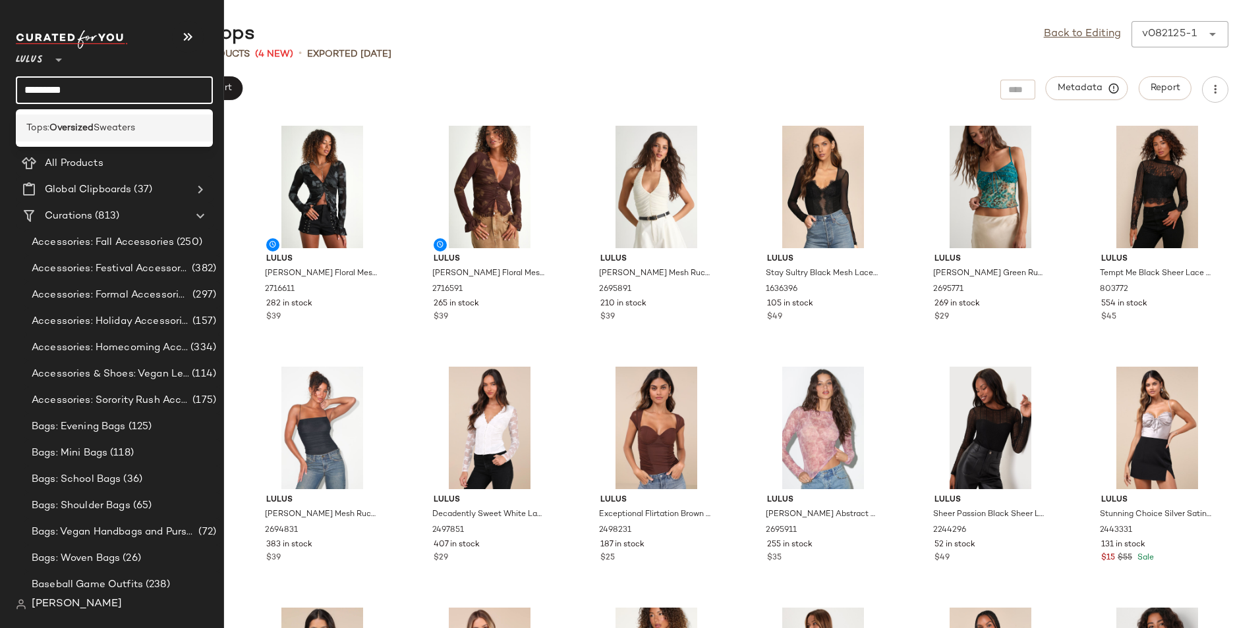
type input "*********"
click at [117, 123] on span "Sweaters" at bounding box center [115, 128] width 42 height 14
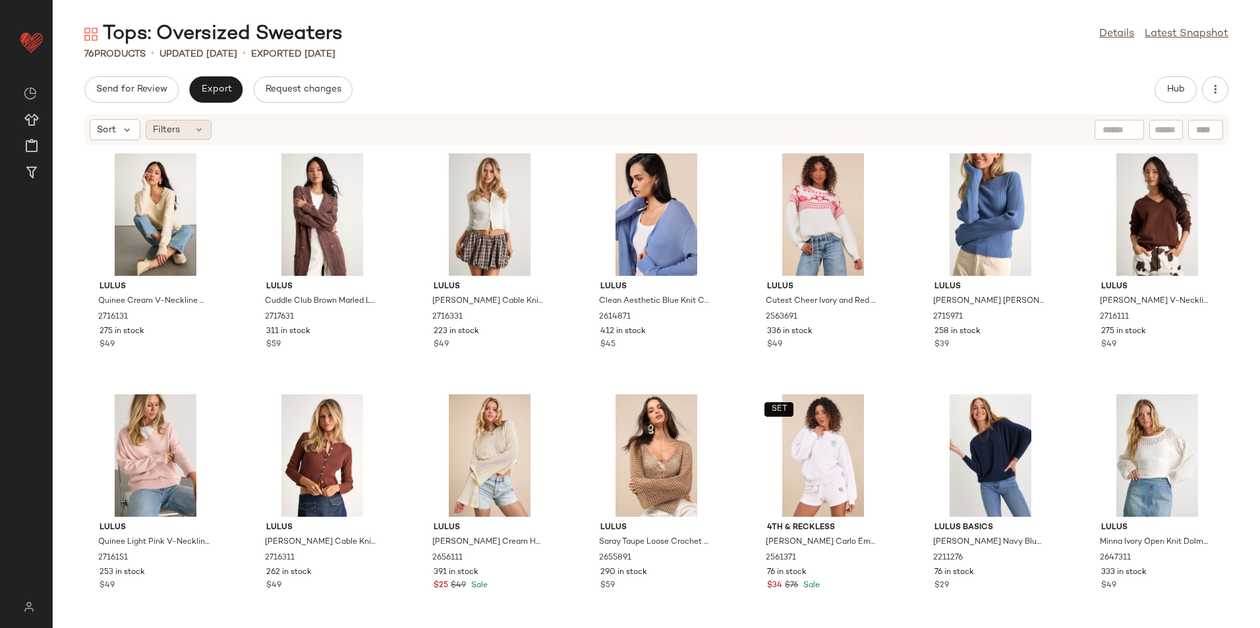
click at [183, 131] on div "Filters" at bounding box center [179, 130] width 66 height 20
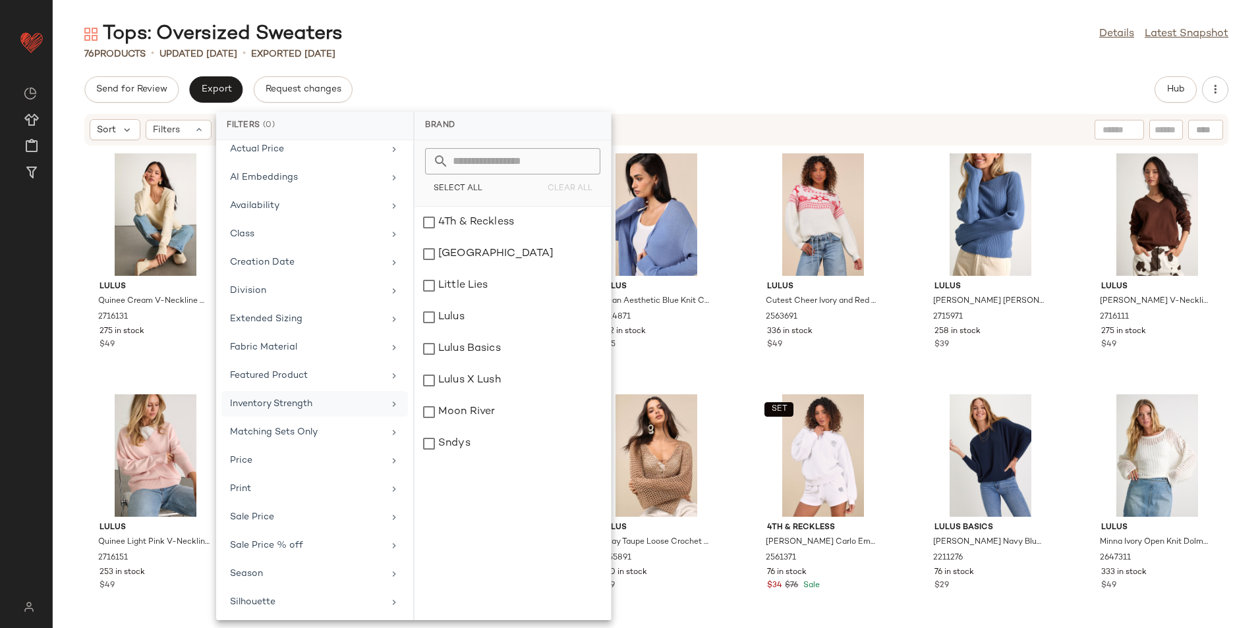
scroll to position [97, 0]
click at [305, 601] on div "Total Inventory" at bounding box center [306, 600] width 153 height 14
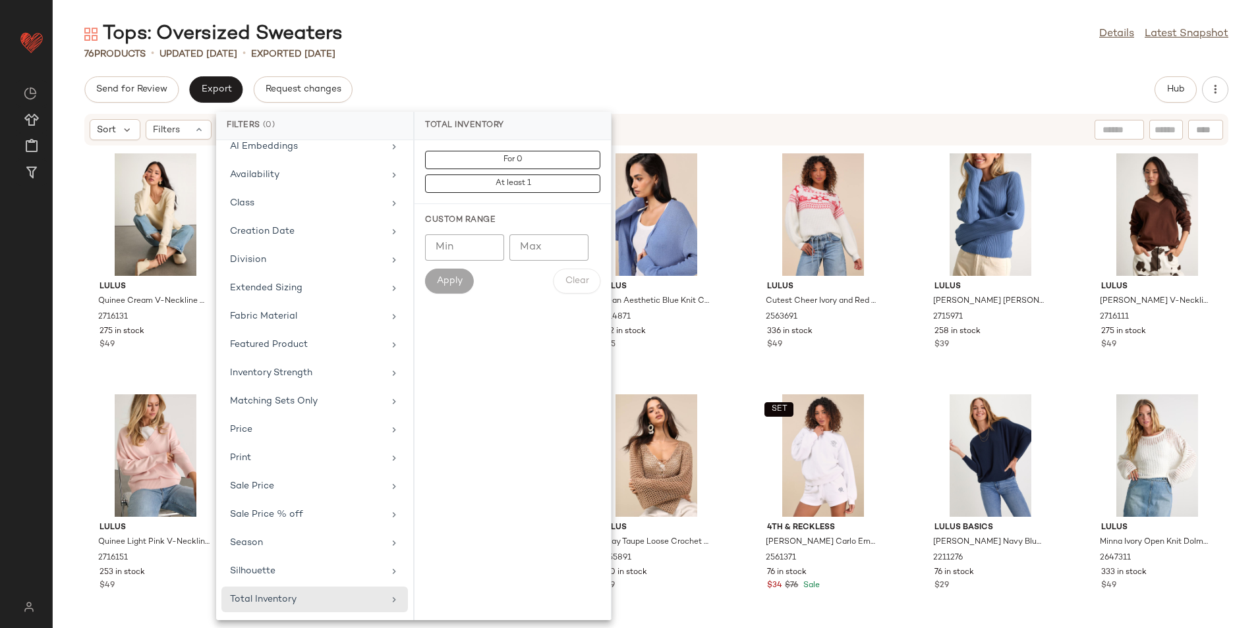
click at [540, 253] on input "Max" at bounding box center [548, 248] width 79 height 26
type input "**"
click at [453, 276] on span "Apply" at bounding box center [449, 281] width 26 height 11
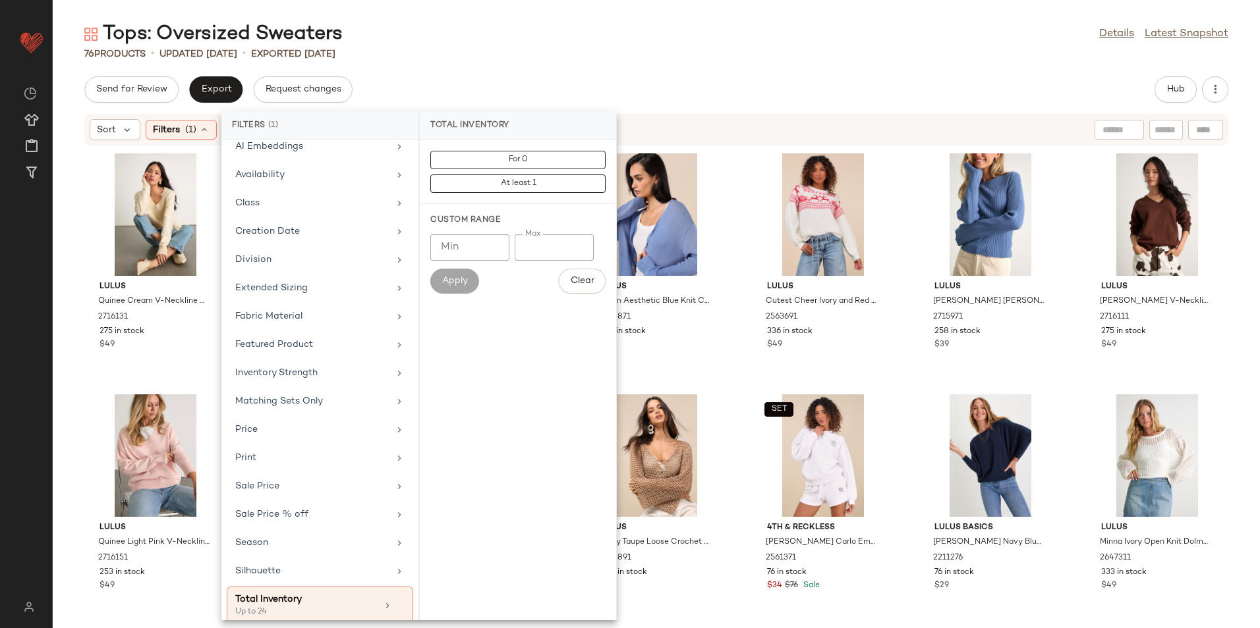
click at [640, 54] on div "76 Products • updated Aug 21st • Exported Aug 21st" at bounding box center [656, 53] width 1207 height 13
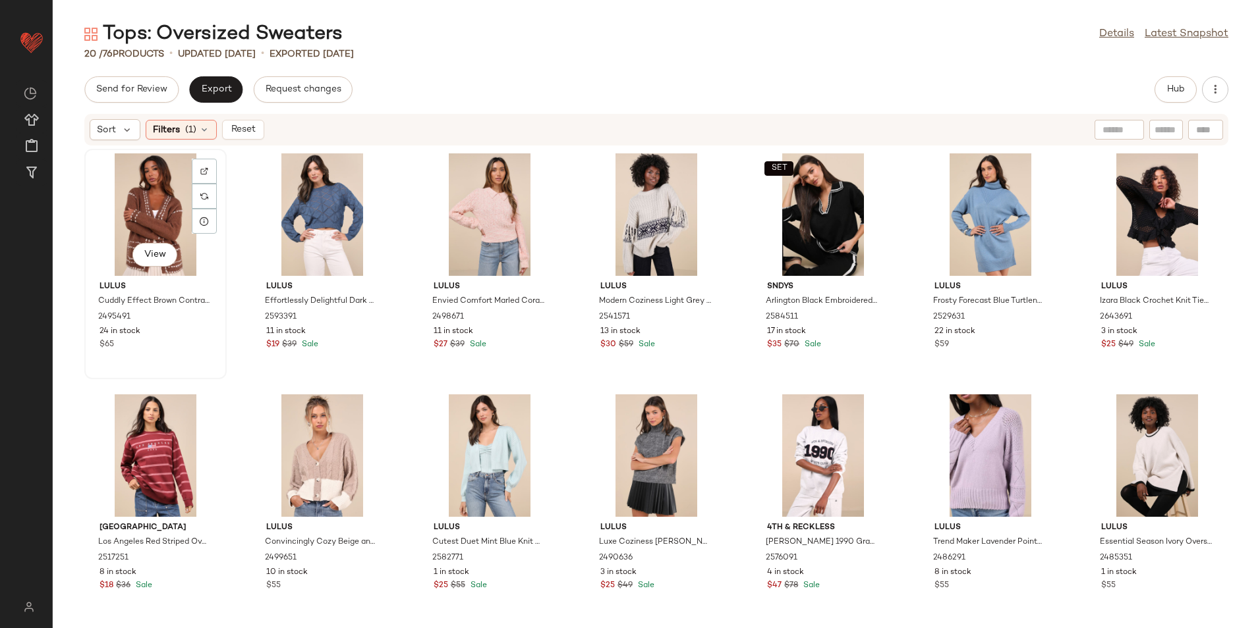
click at [157, 210] on div "View" at bounding box center [155, 214] width 133 height 123
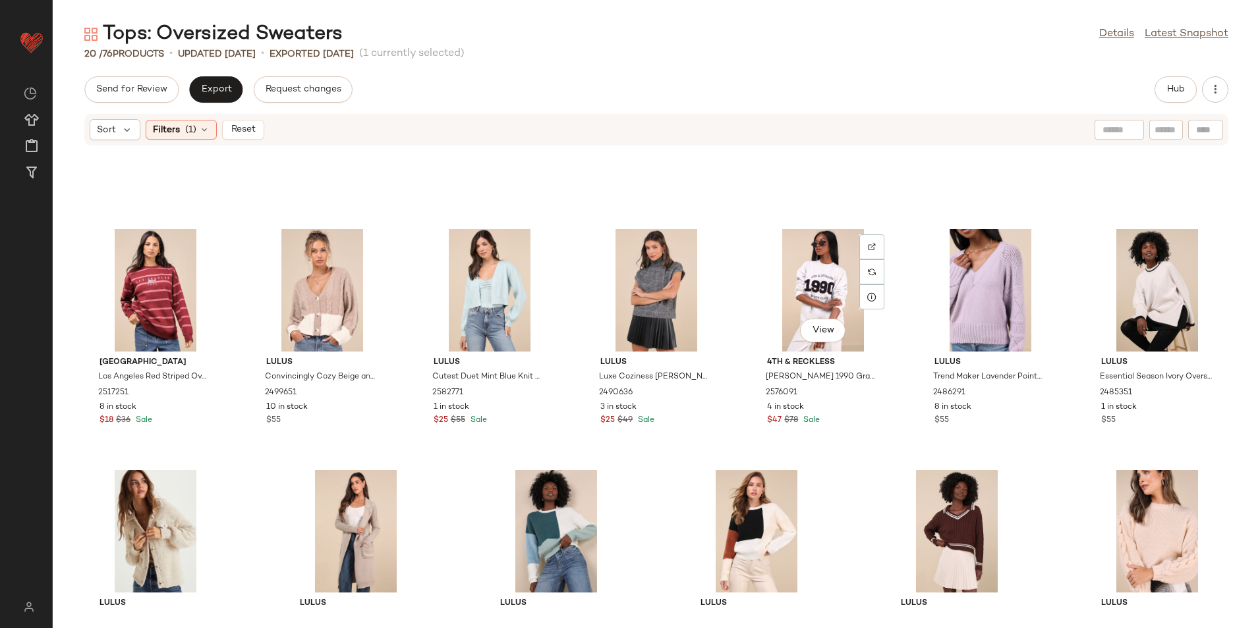
scroll to position [260, 0]
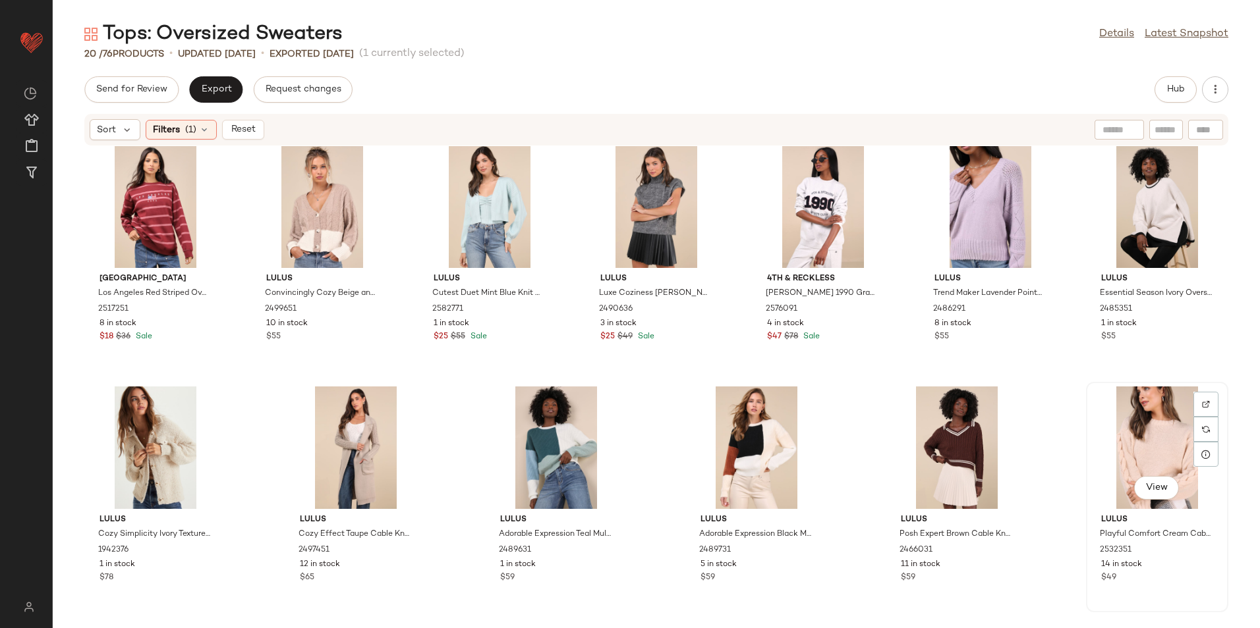
click at [1121, 409] on div "View" at bounding box center [1156, 448] width 133 height 123
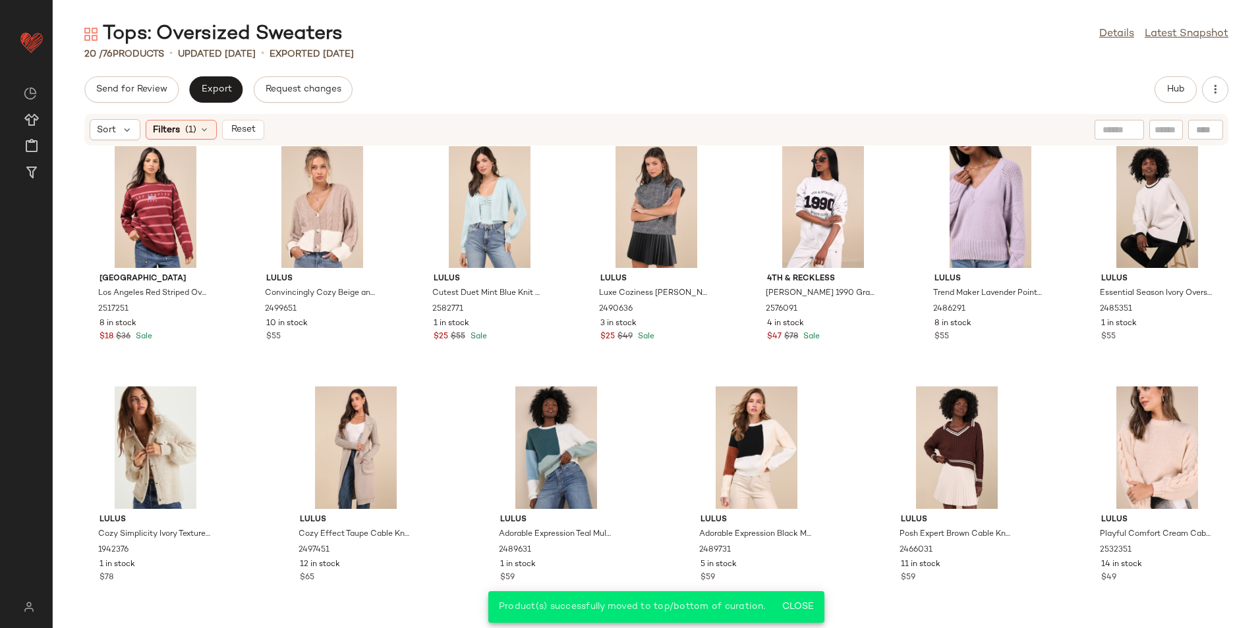
click at [246, 129] on span "Reset" at bounding box center [242, 130] width 25 height 11
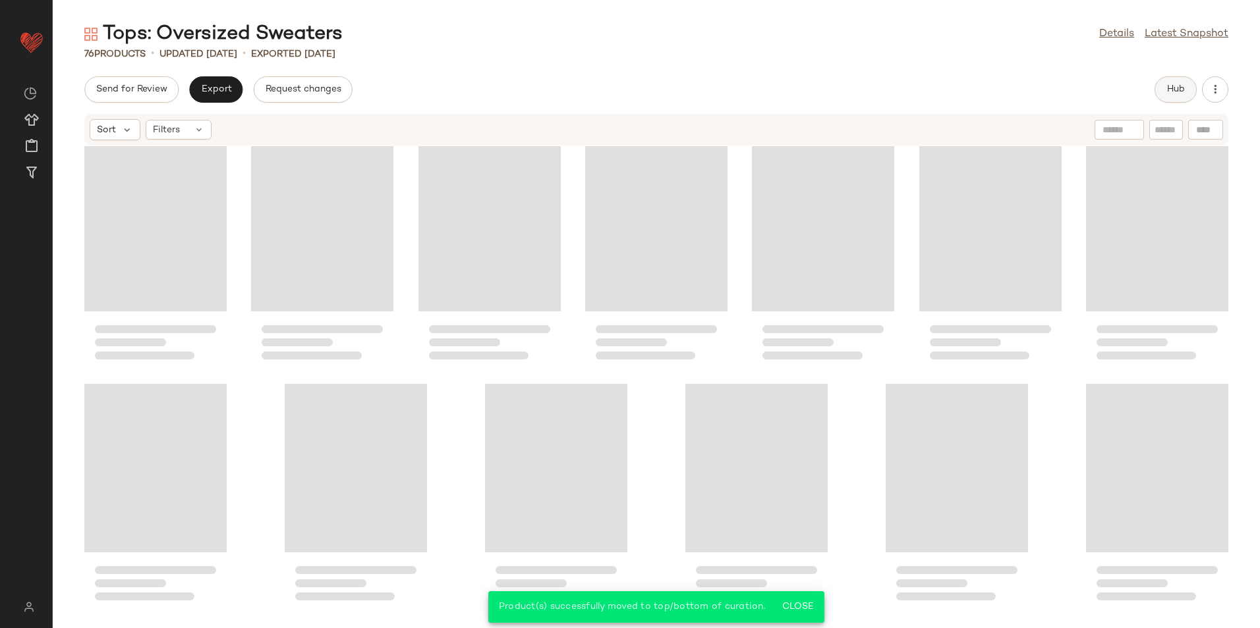
click at [1172, 84] on span "Hub" at bounding box center [1175, 89] width 18 height 11
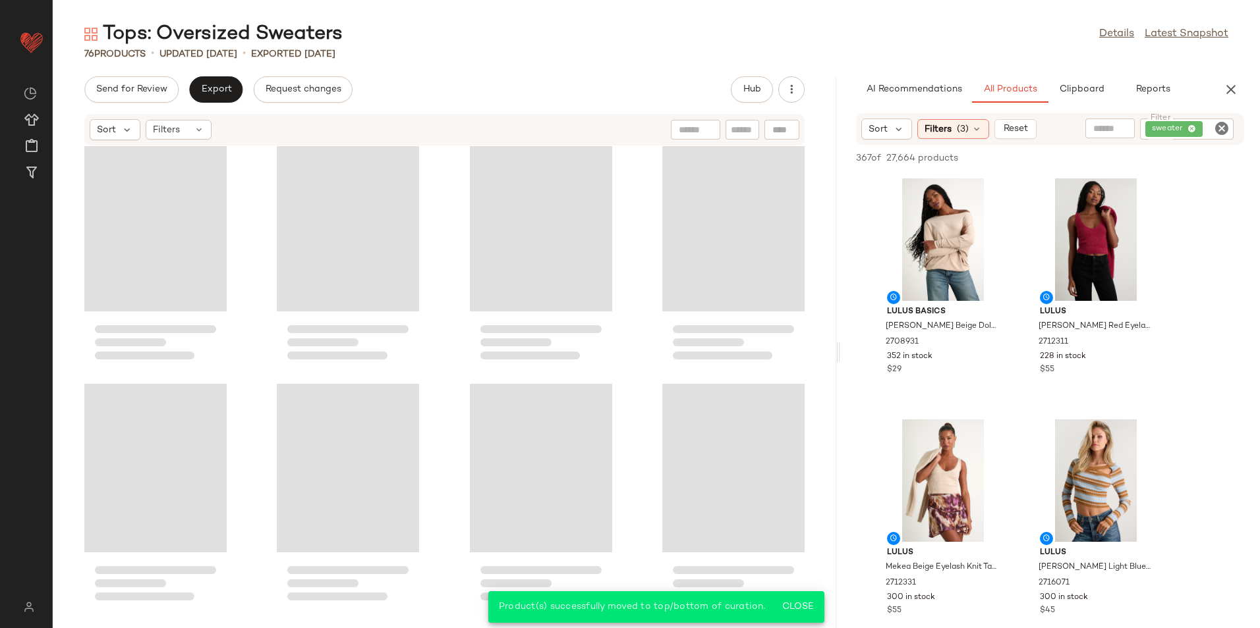
scroll to position [4117, 0]
drag, startPoint x: 655, startPoint y: 348, endPoint x: 986, endPoint y: 347, distance: 330.7
click at [986, 347] on div "Tops: Oversized Sweaters Details Latest Snapshot 76 Products • updated Aug 26th…" at bounding box center [656, 324] width 1207 height 607
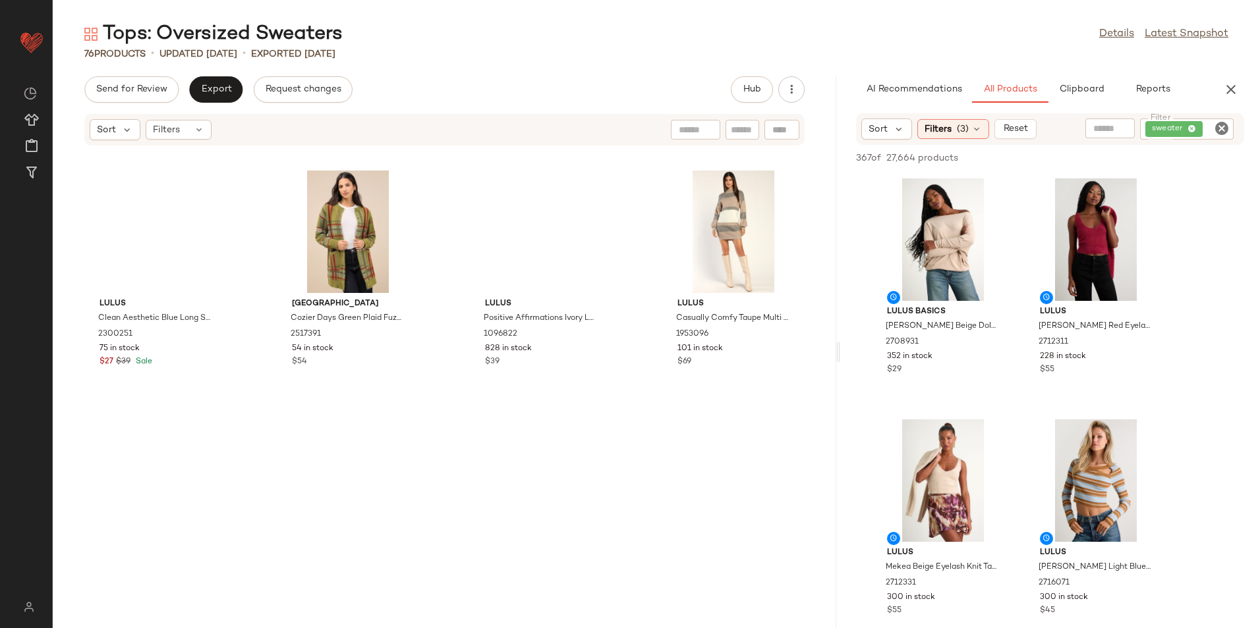
scroll to position [0, 0]
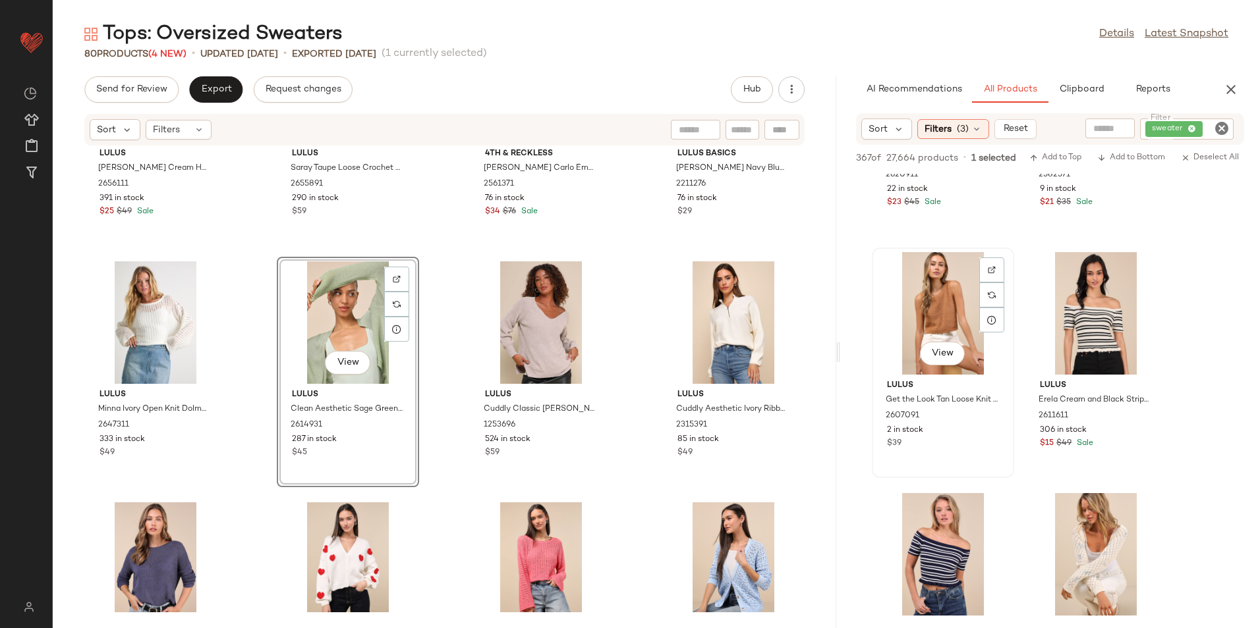
scroll to position [7905, 0]
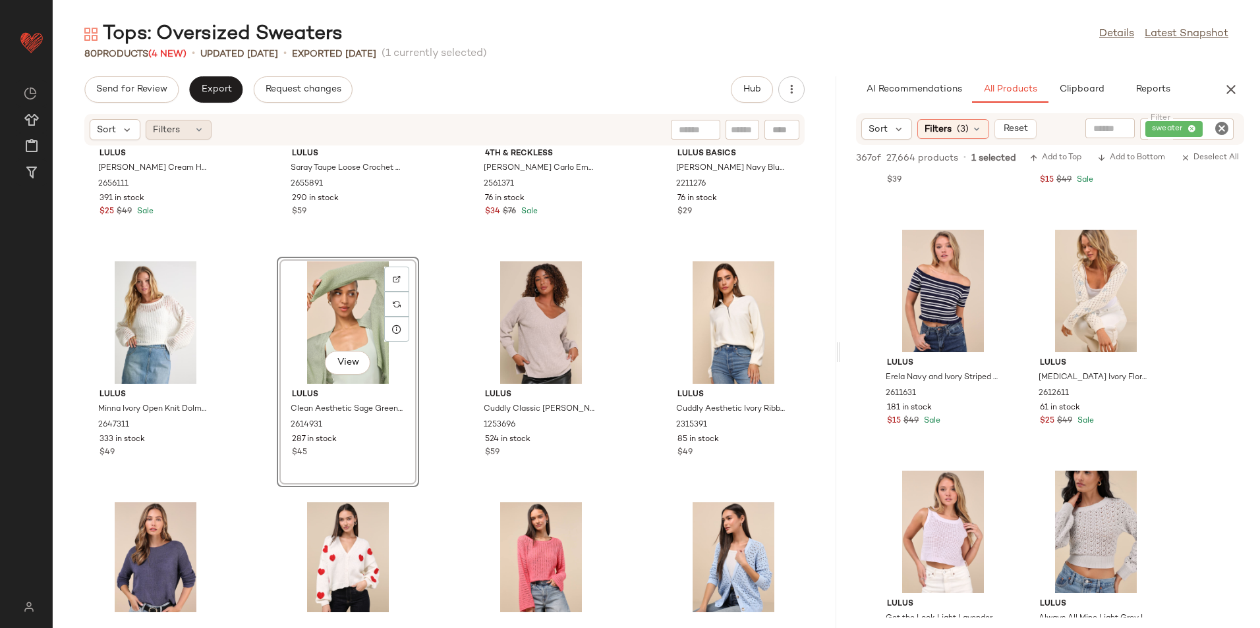
click at [179, 129] on span "Filters" at bounding box center [166, 130] width 27 height 14
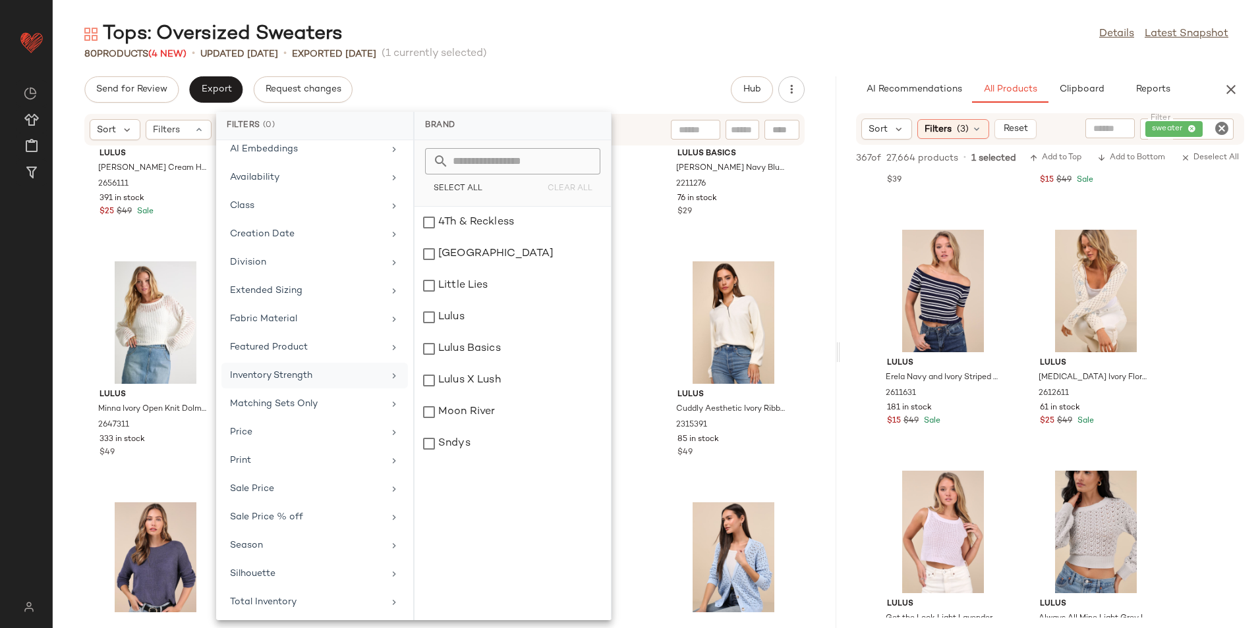
scroll to position [97, 0]
click at [306, 600] on div "Total Inventory" at bounding box center [306, 600] width 153 height 14
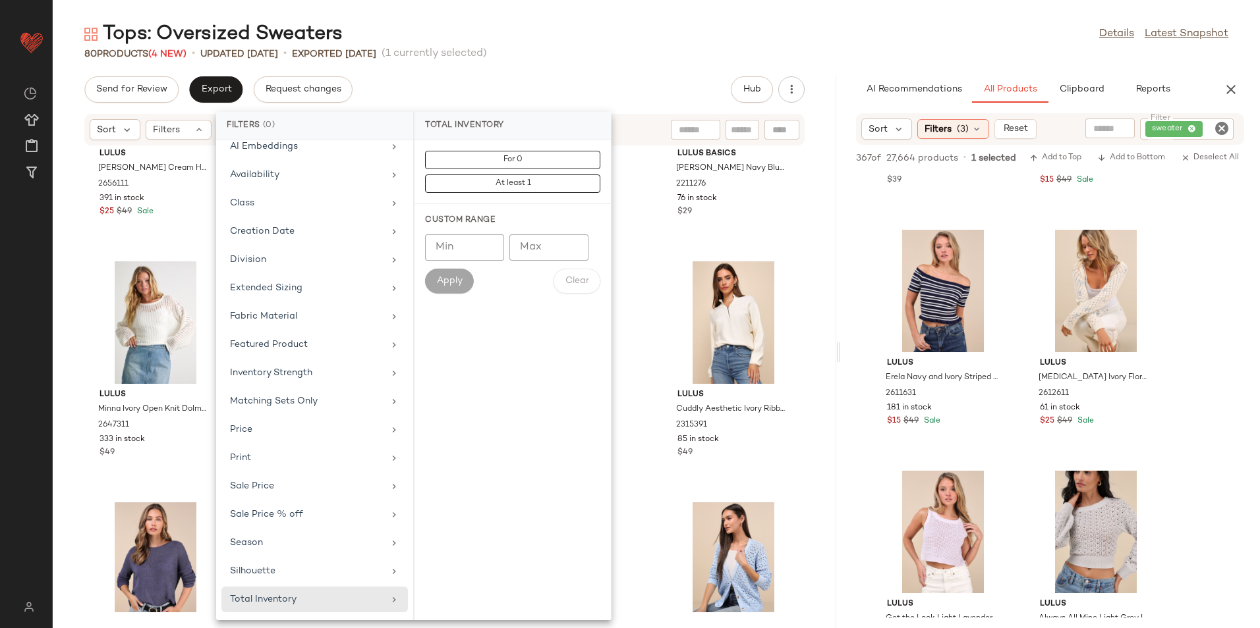
click at [553, 244] on input "Max" at bounding box center [548, 248] width 79 height 26
type input "**"
click at [428, 279] on button "Apply" at bounding box center [449, 281] width 49 height 25
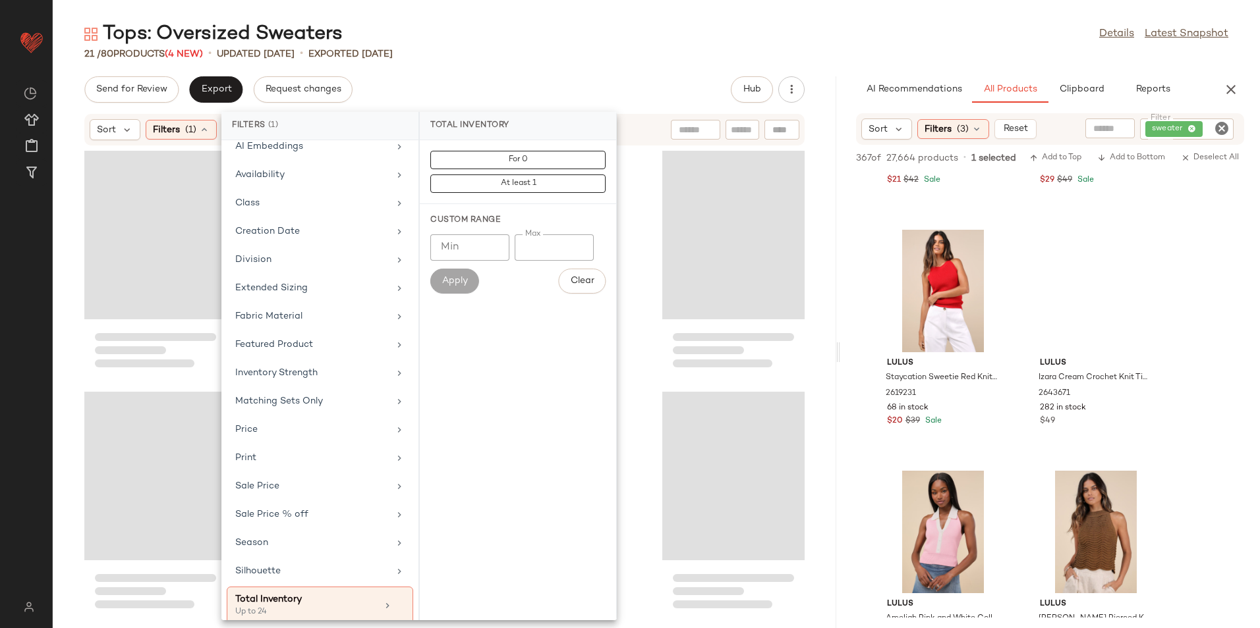
click at [588, 48] on div "21 / 80 Products (4 New) • updated Aug 26th • Exported Aug 21st" at bounding box center [656, 53] width 1207 height 13
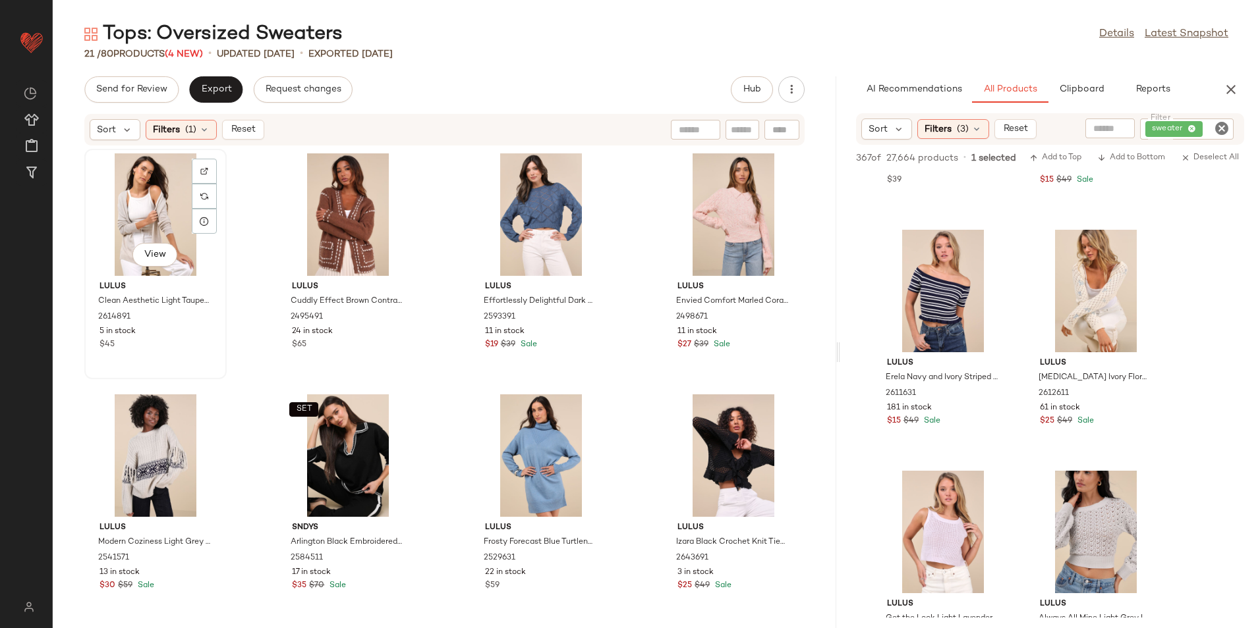
click at [128, 219] on div "View" at bounding box center [155, 214] width 133 height 123
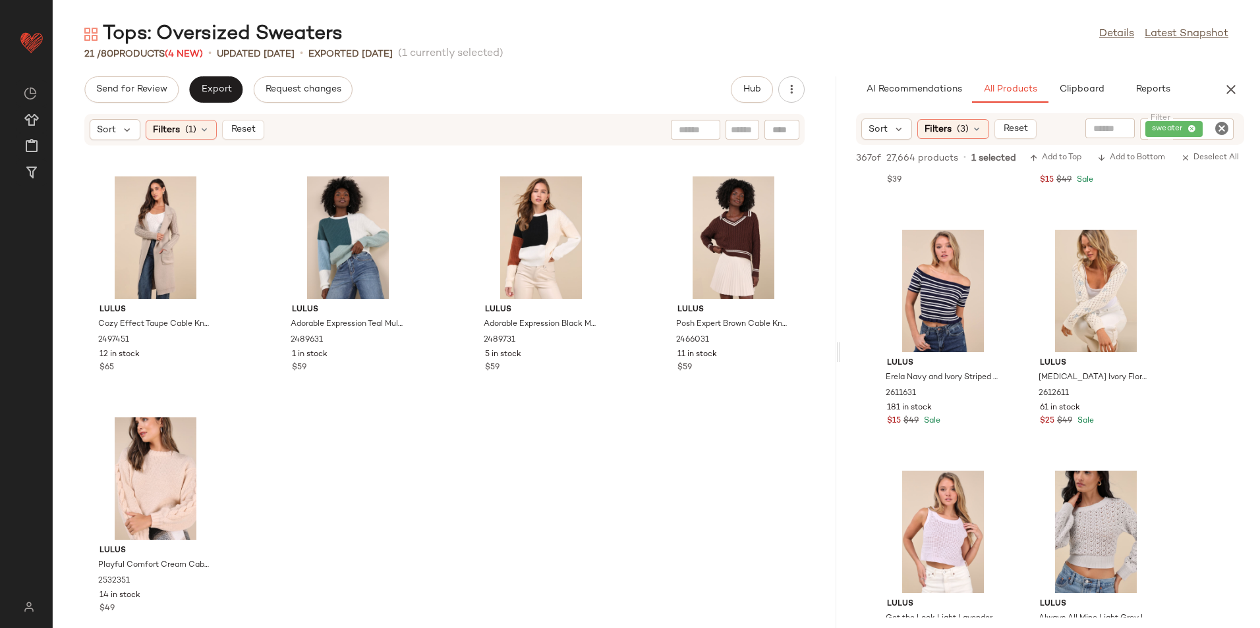
scroll to position [983, 0]
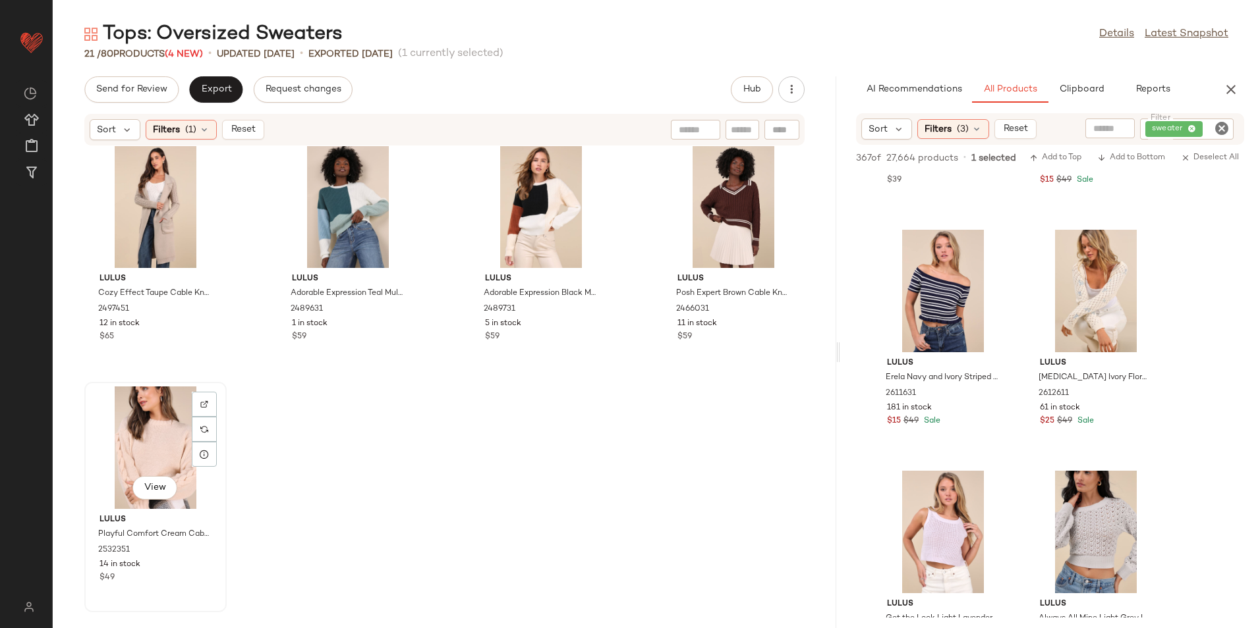
click at [129, 437] on div "View" at bounding box center [155, 448] width 133 height 123
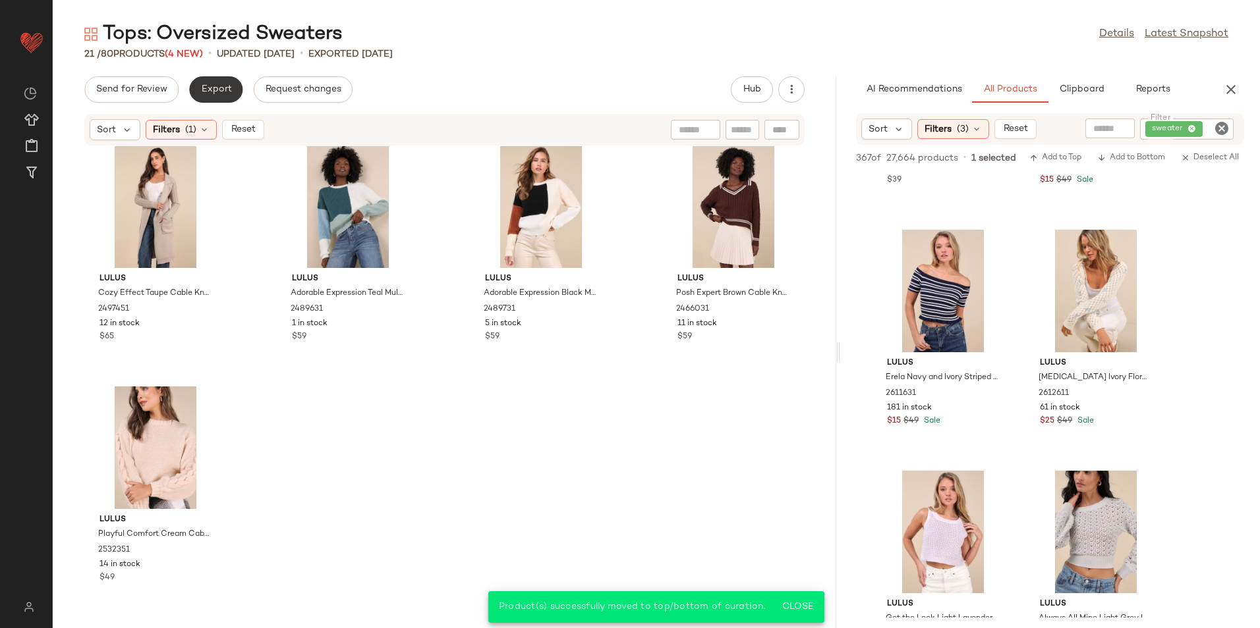
click at [211, 95] on span "Export" at bounding box center [215, 89] width 31 height 11
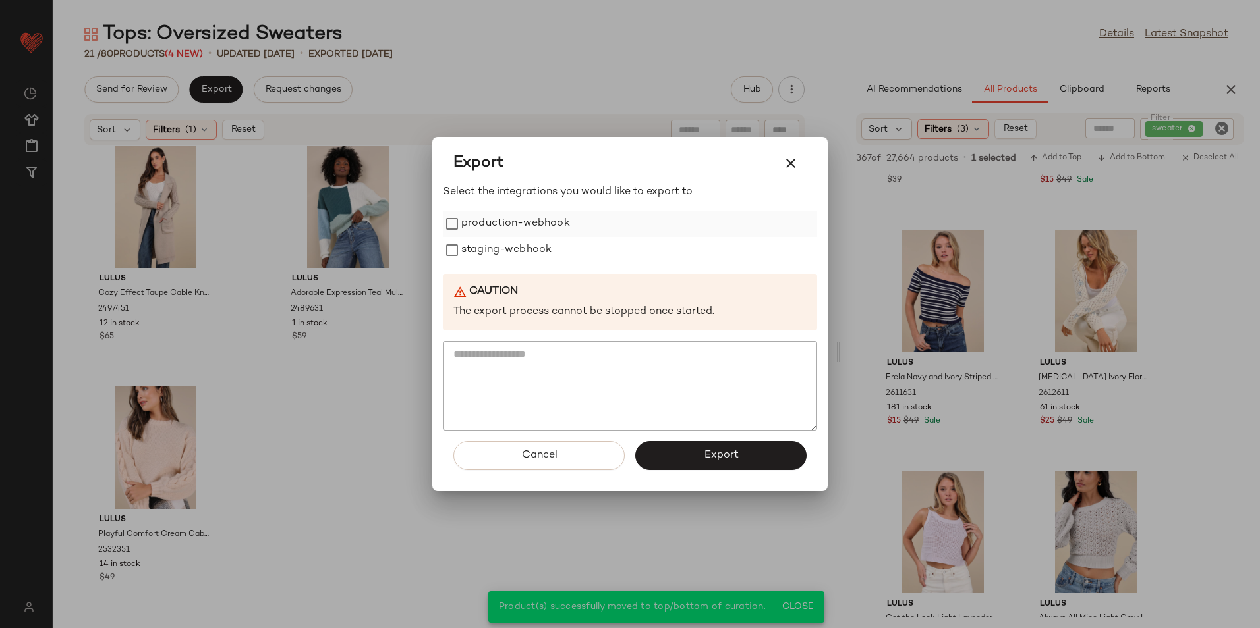
click at [486, 229] on label "production-webhook" at bounding box center [515, 224] width 109 height 26
click at [475, 260] on label "staging-webhook" at bounding box center [506, 250] width 90 height 26
click at [694, 468] on button "Export" at bounding box center [720, 455] width 171 height 29
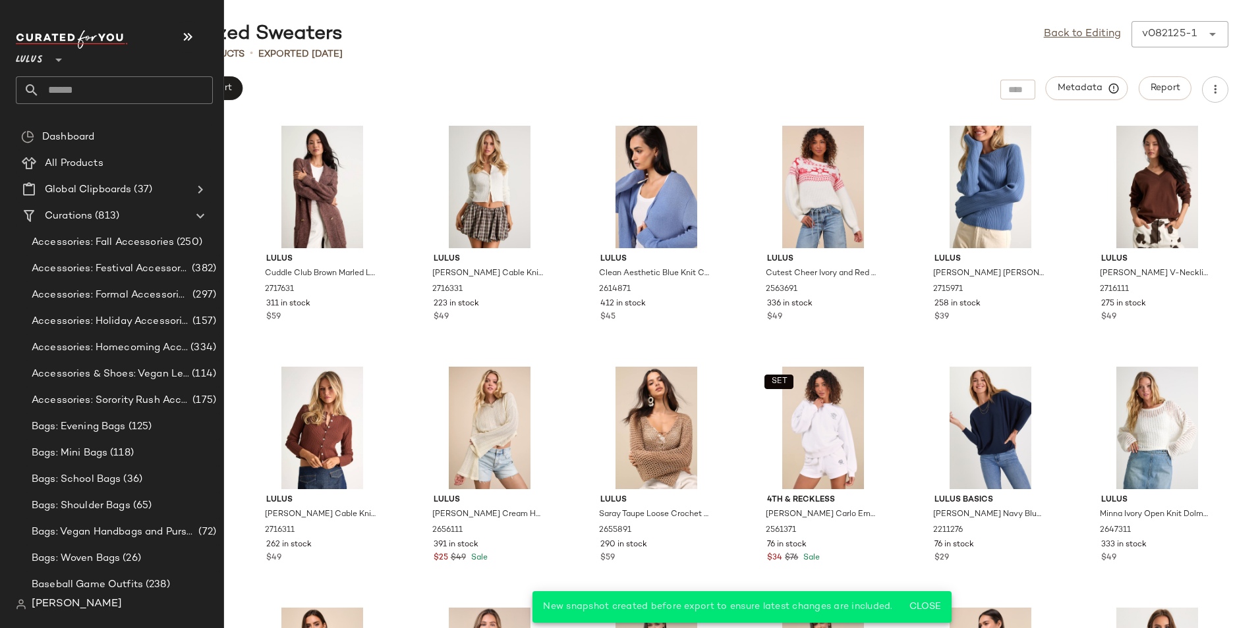
click at [96, 80] on input "text" at bounding box center [126, 90] width 173 height 28
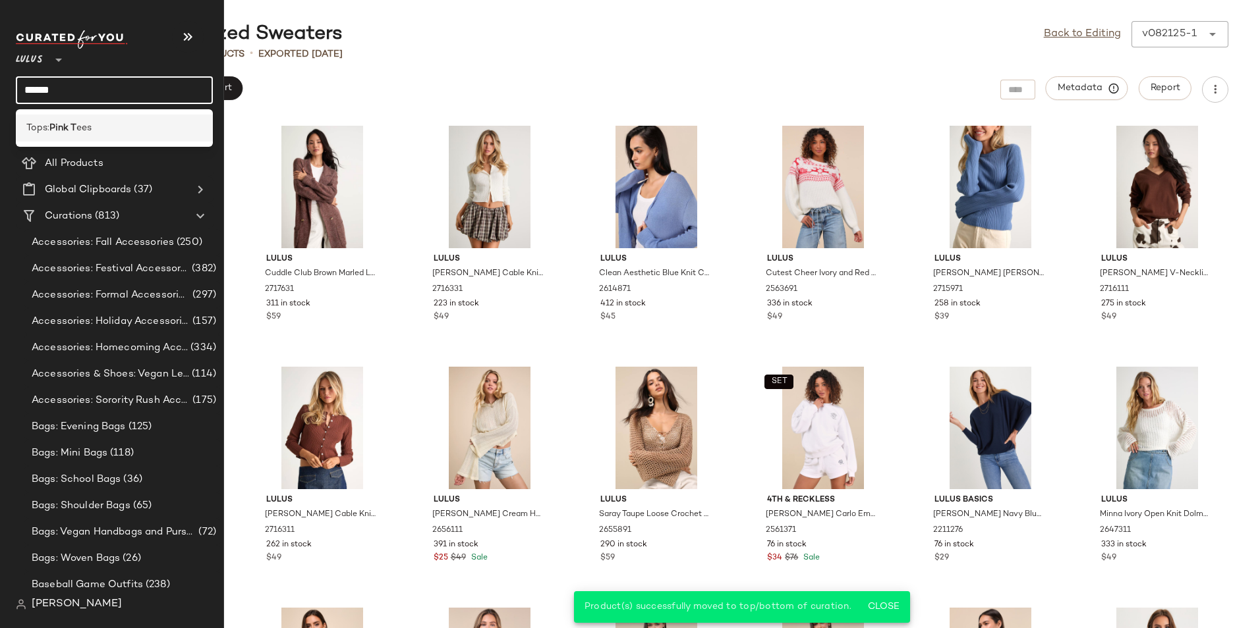
type input "******"
click at [103, 126] on div "Tops: Pink T ees" at bounding box center [114, 128] width 176 height 14
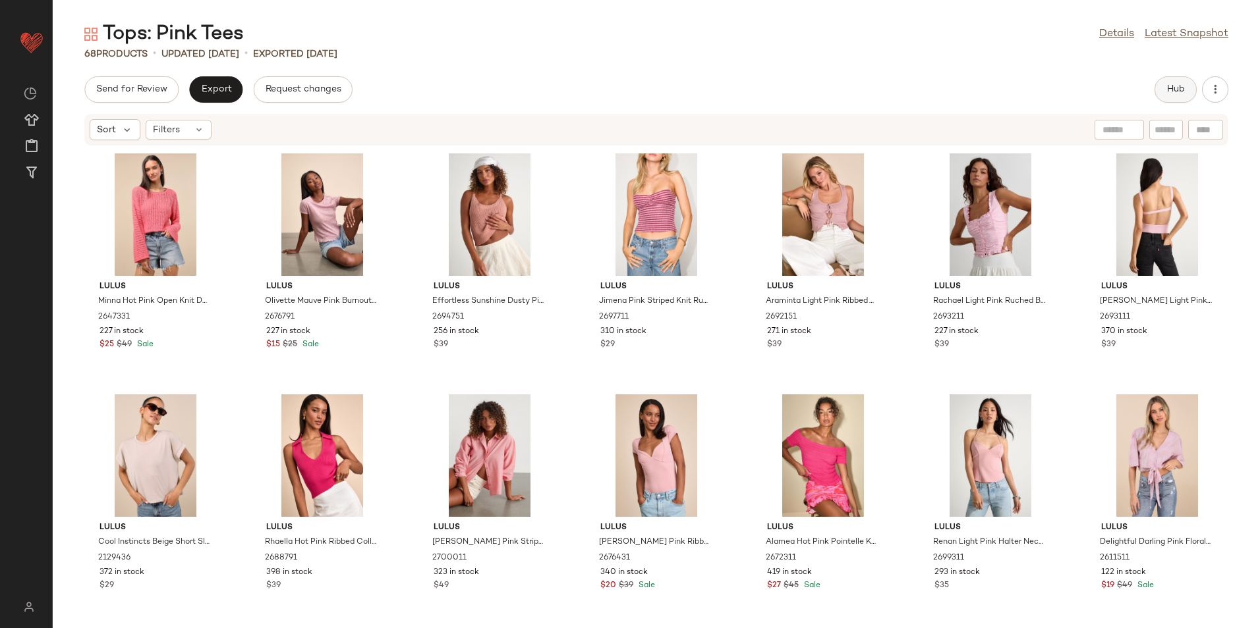
click at [1176, 90] on span "Hub" at bounding box center [1175, 89] width 18 height 11
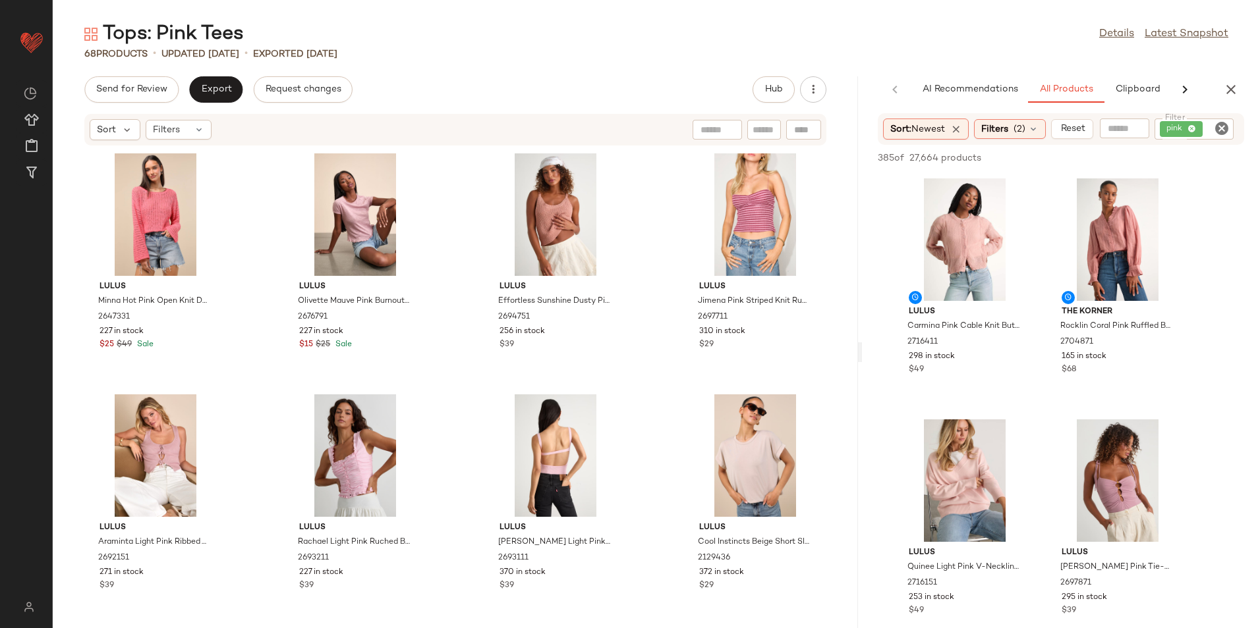
drag, startPoint x: 655, startPoint y: 352, endPoint x: 916, endPoint y: 347, distance: 260.9
click at [916, 347] on div "Tops: Pink Tees Details Latest Snapshot 68 Products • updated Aug 21st • Export…" at bounding box center [656, 324] width 1207 height 607
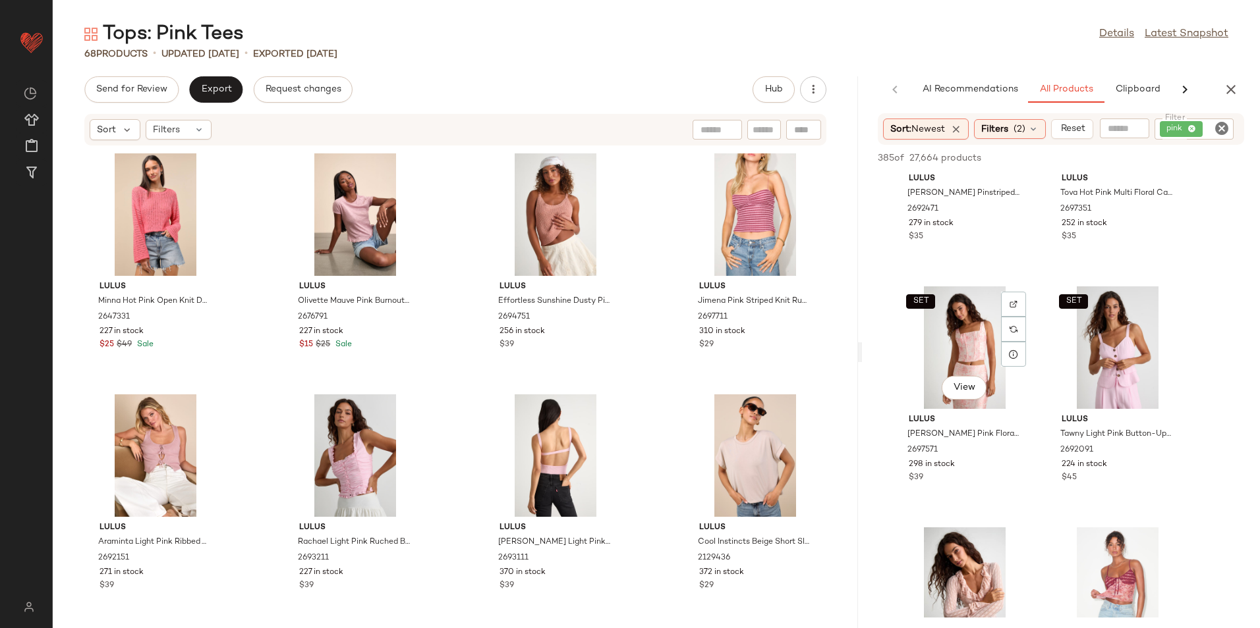
scroll to position [1054, 0]
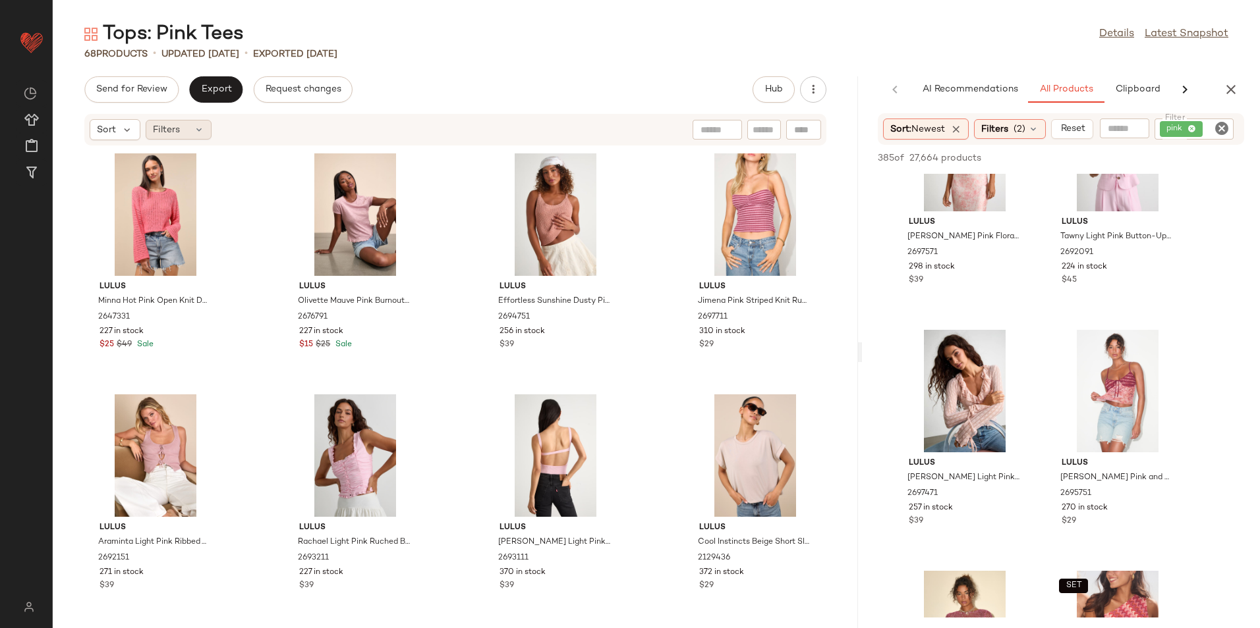
click at [184, 136] on div "Filters" at bounding box center [179, 130] width 66 height 20
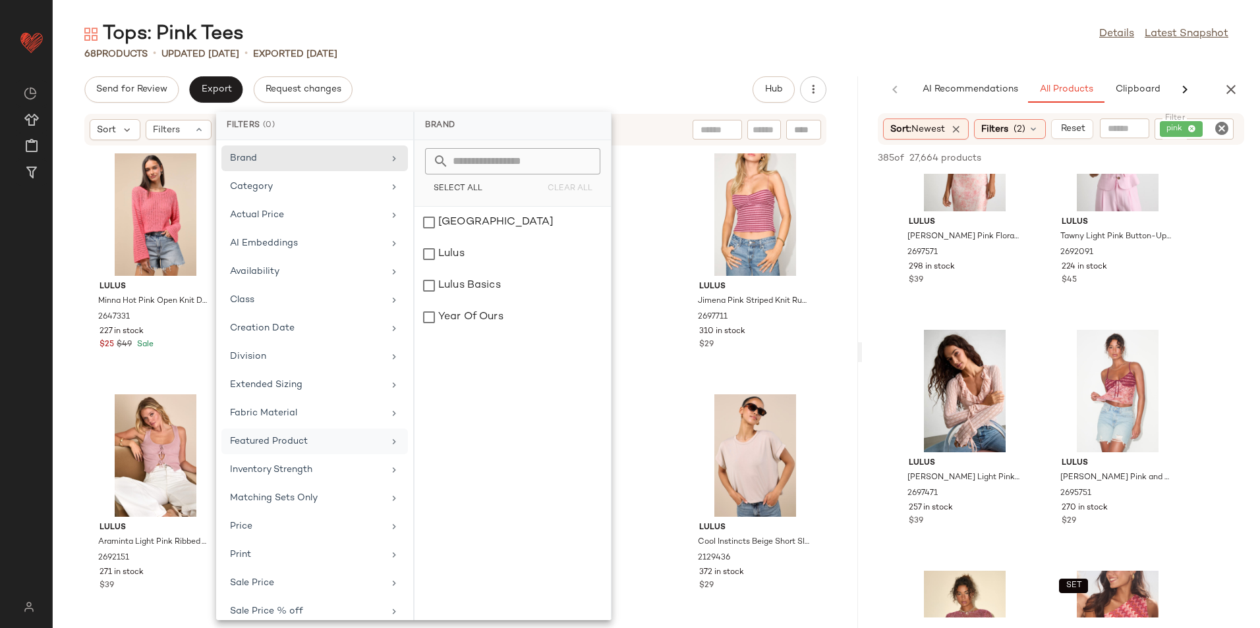
scroll to position [97, 0]
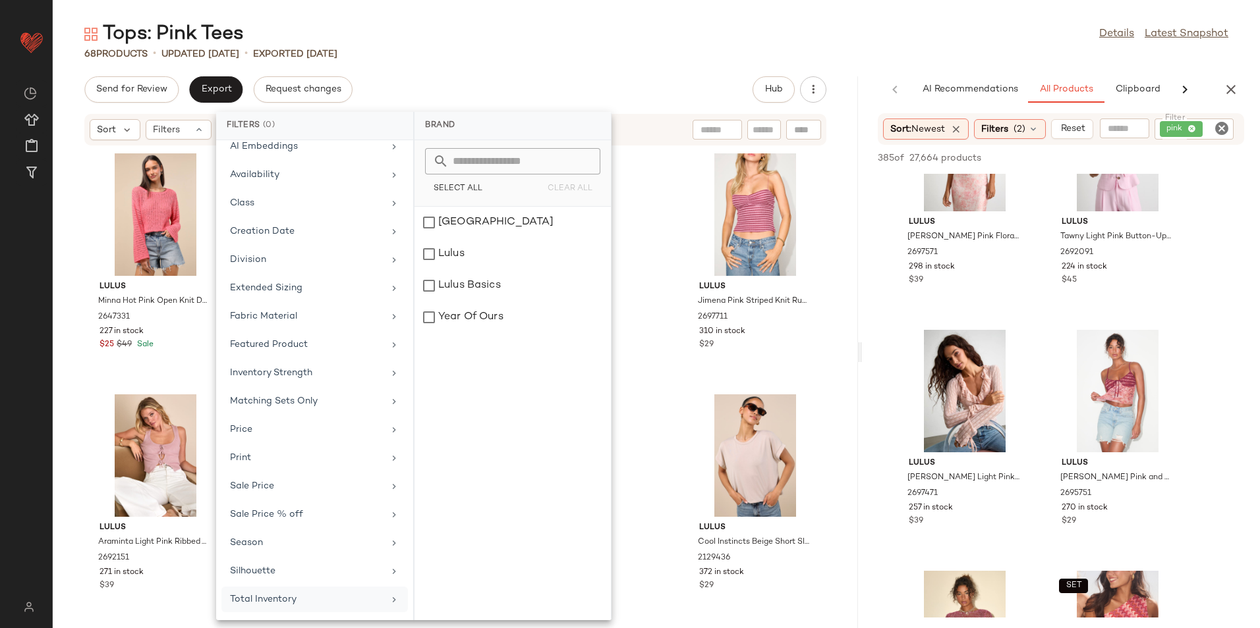
click at [294, 598] on div "Total Inventory" at bounding box center [306, 600] width 153 height 14
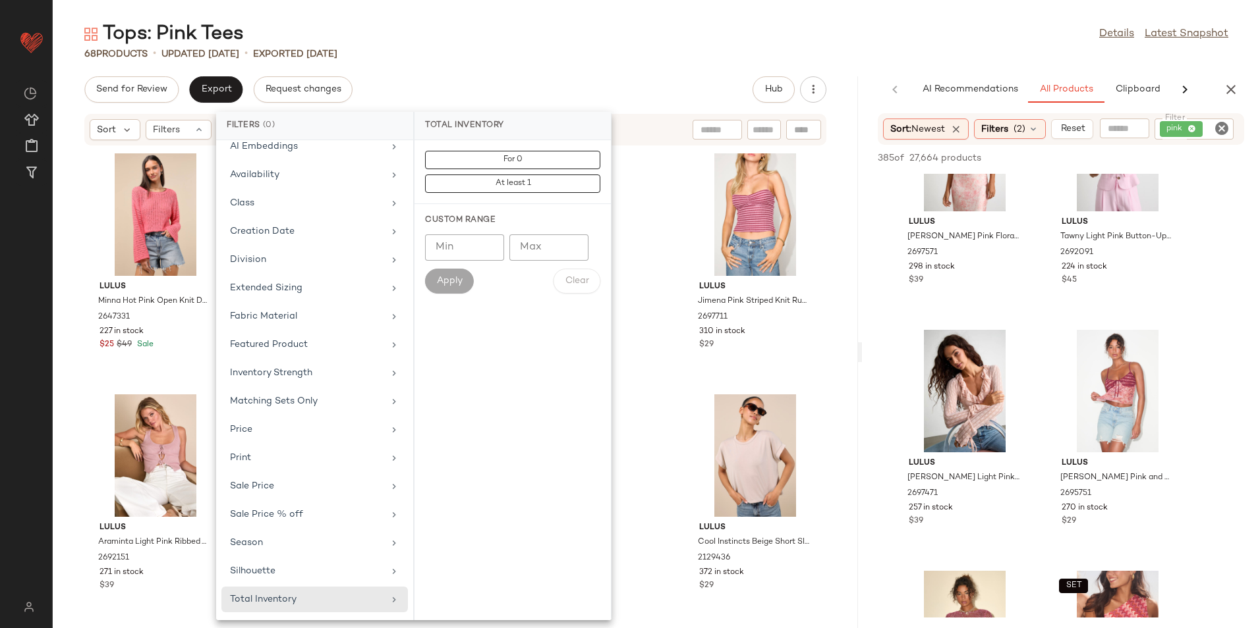
click at [543, 247] on input "Max" at bounding box center [548, 248] width 79 height 26
type input "**"
click at [455, 280] on span "Apply" at bounding box center [449, 281] width 26 height 11
click at [540, 70] on div "Tops: Pink Tees Details Latest Snapshot 68 Products • updated Aug 21st • Export…" at bounding box center [656, 324] width 1207 height 607
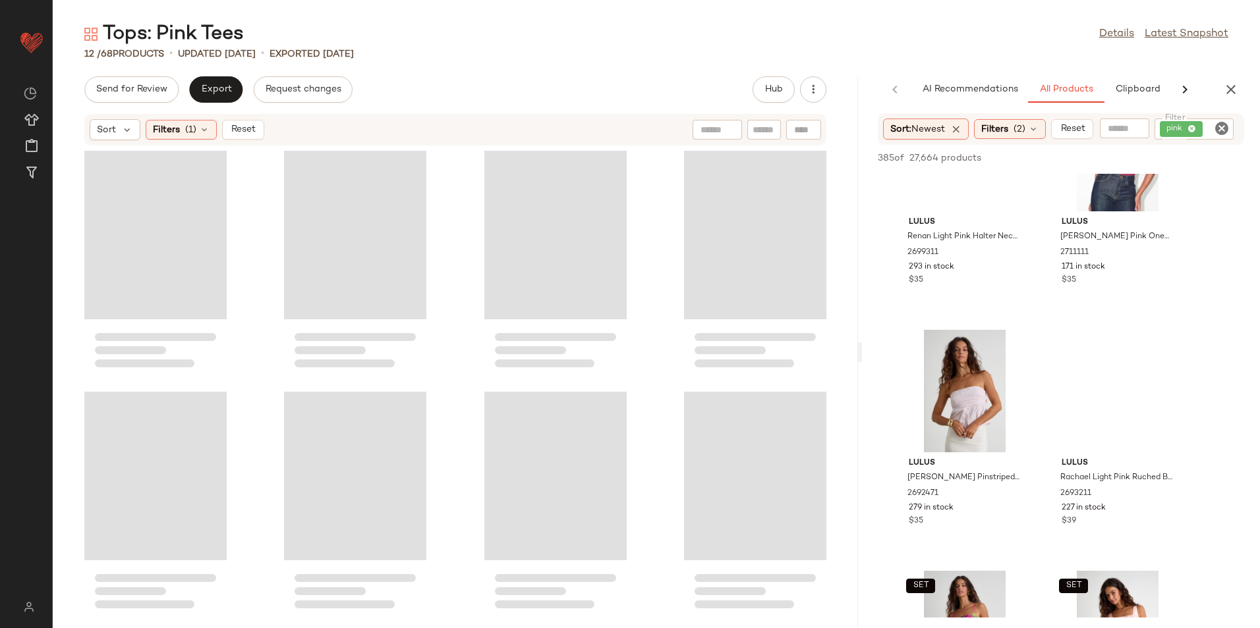
scroll to position [1536, 0]
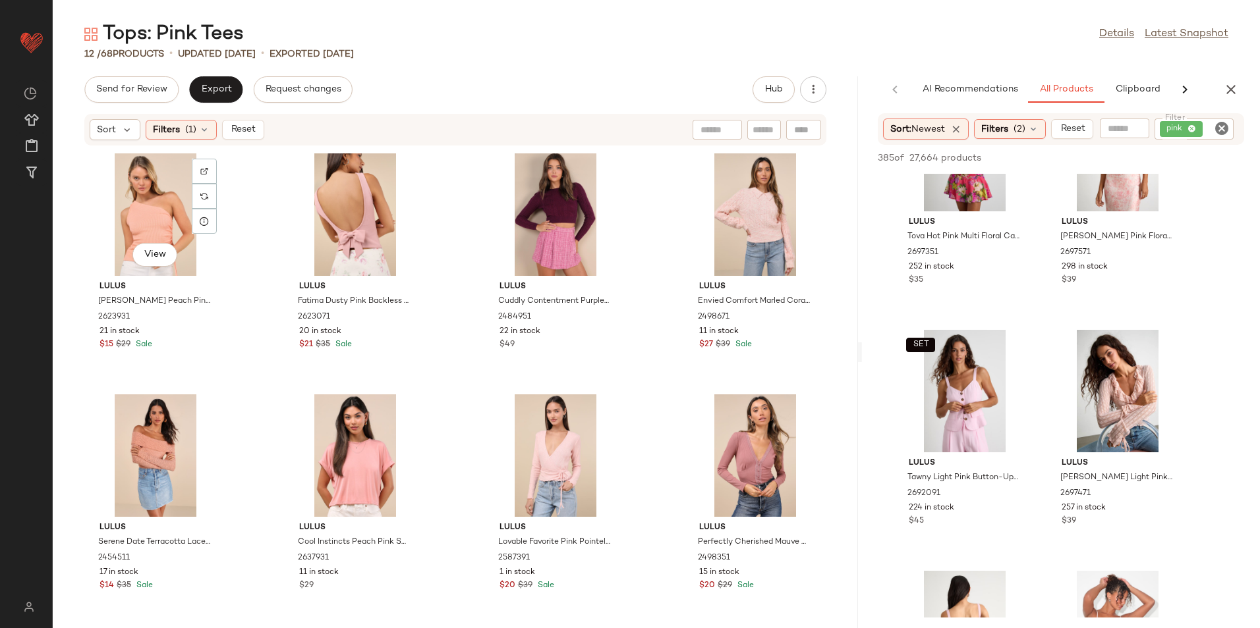
click at [153, 197] on div "View" at bounding box center [155, 214] width 133 height 123
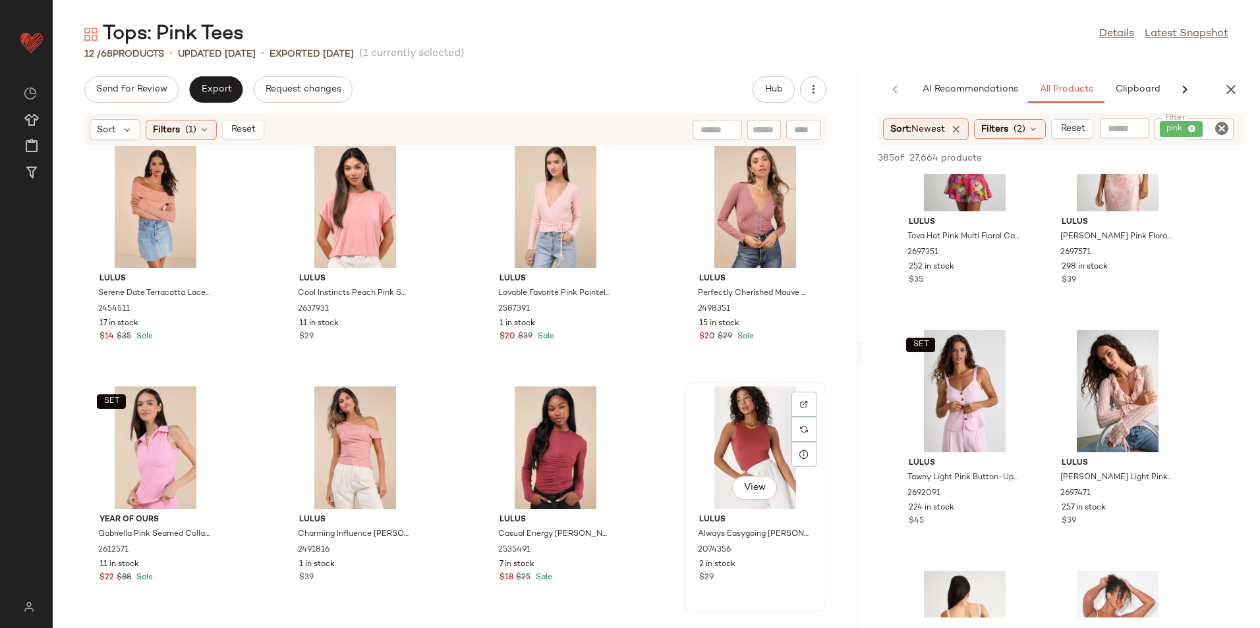
click at [736, 431] on div "View" at bounding box center [754, 448] width 133 height 123
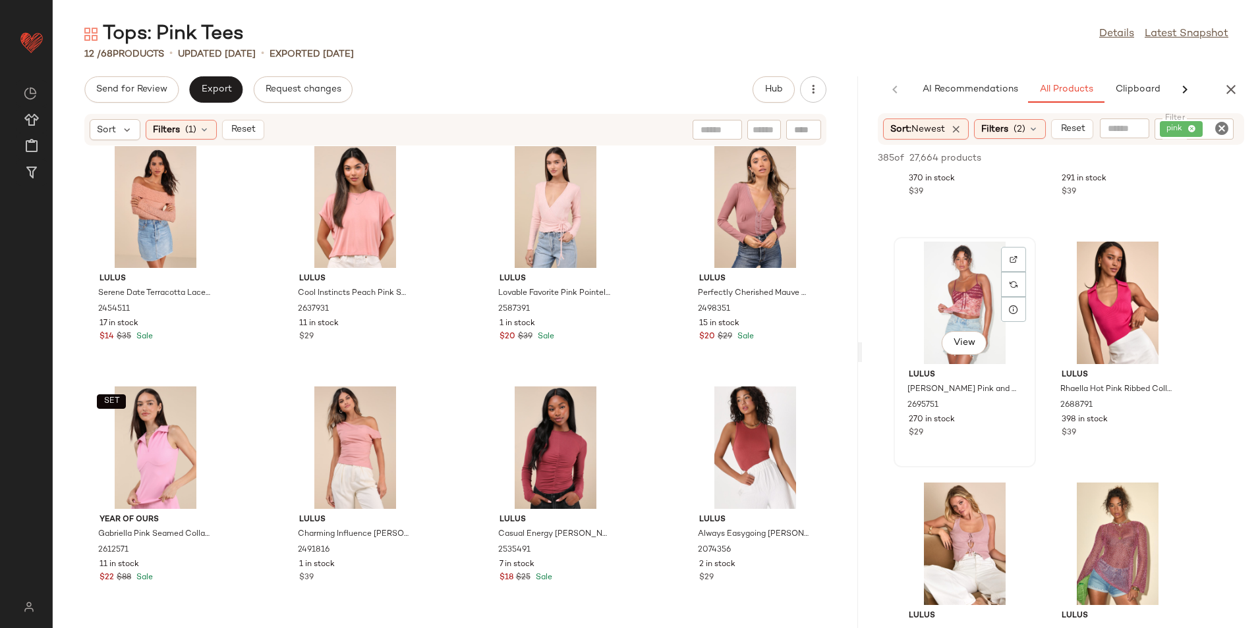
scroll to position [2261, 0]
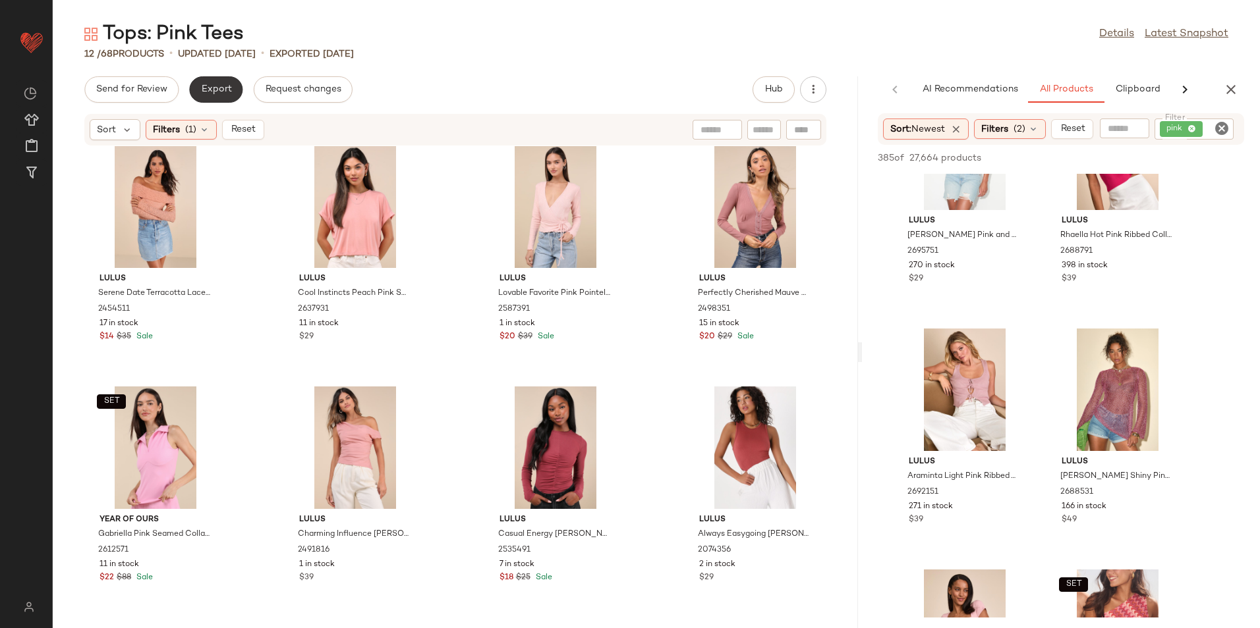
click at [217, 92] on span "Export" at bounding box center [215, 89] width 31 height 11
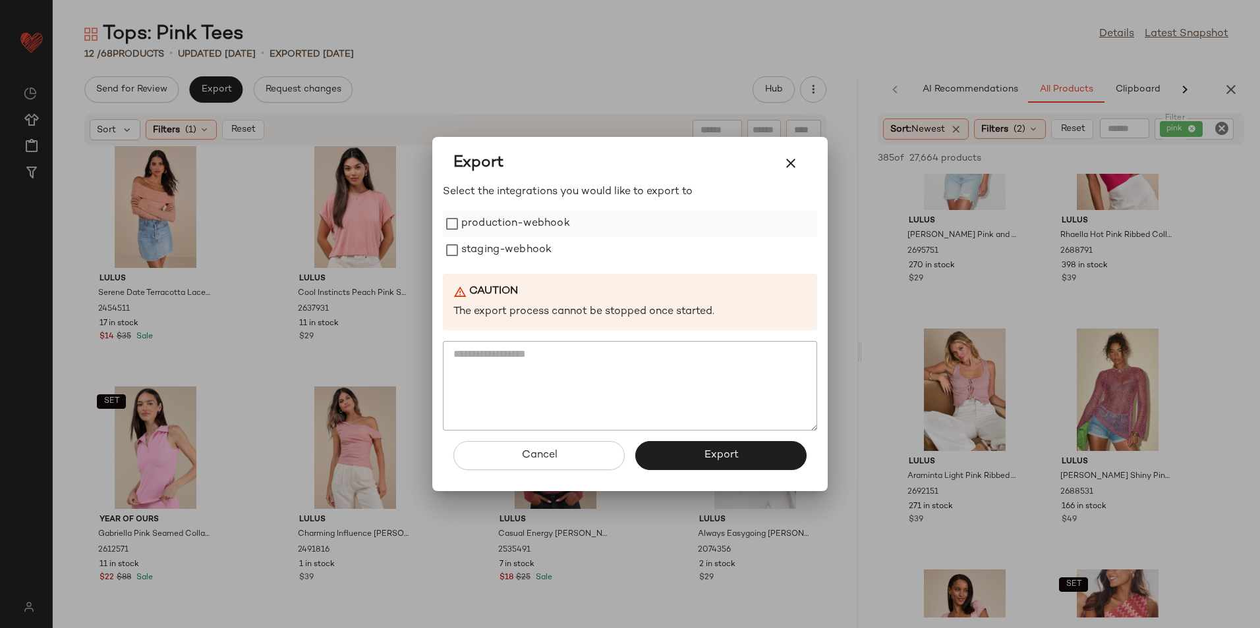
click at [476, 221] on label "production-webhook" at bounding box center [515, 224] width 109 height 26
click at [476, 240] on label "staging-webhook" at bounding box center [506, 250] width 90 height 26
click at [715, 449] on span "Export" at bounding box center [720, 455] width 35 height 13
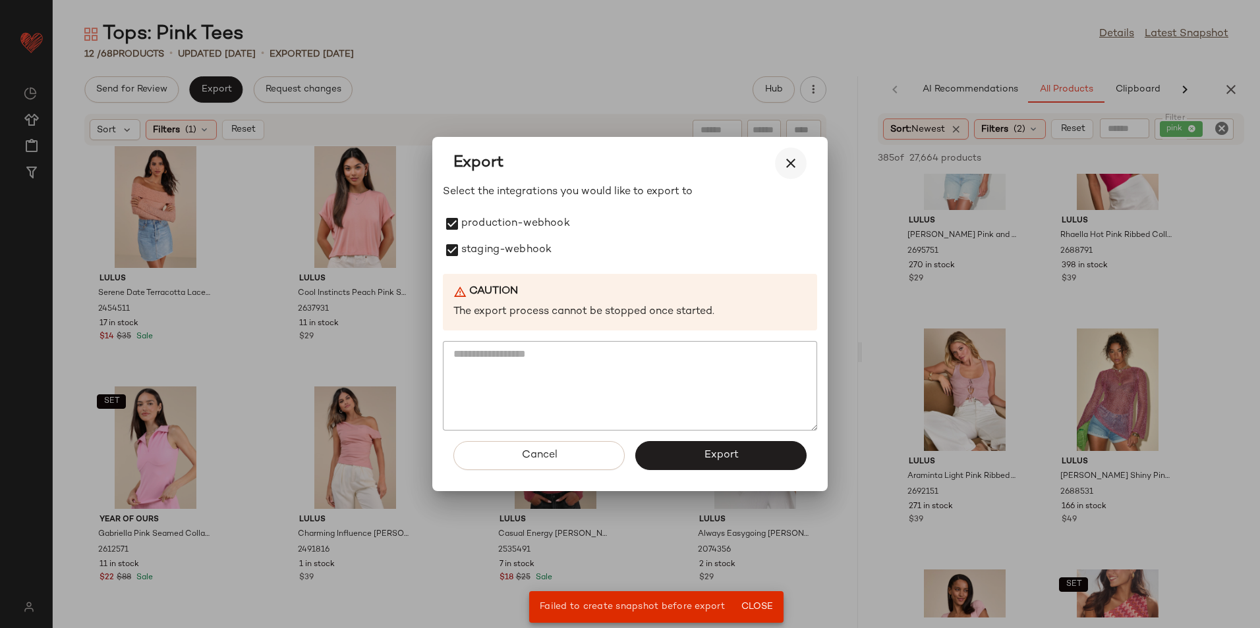
click at [797, 161] on icon "button" at bounding box center [791, 163] width 16 height 16
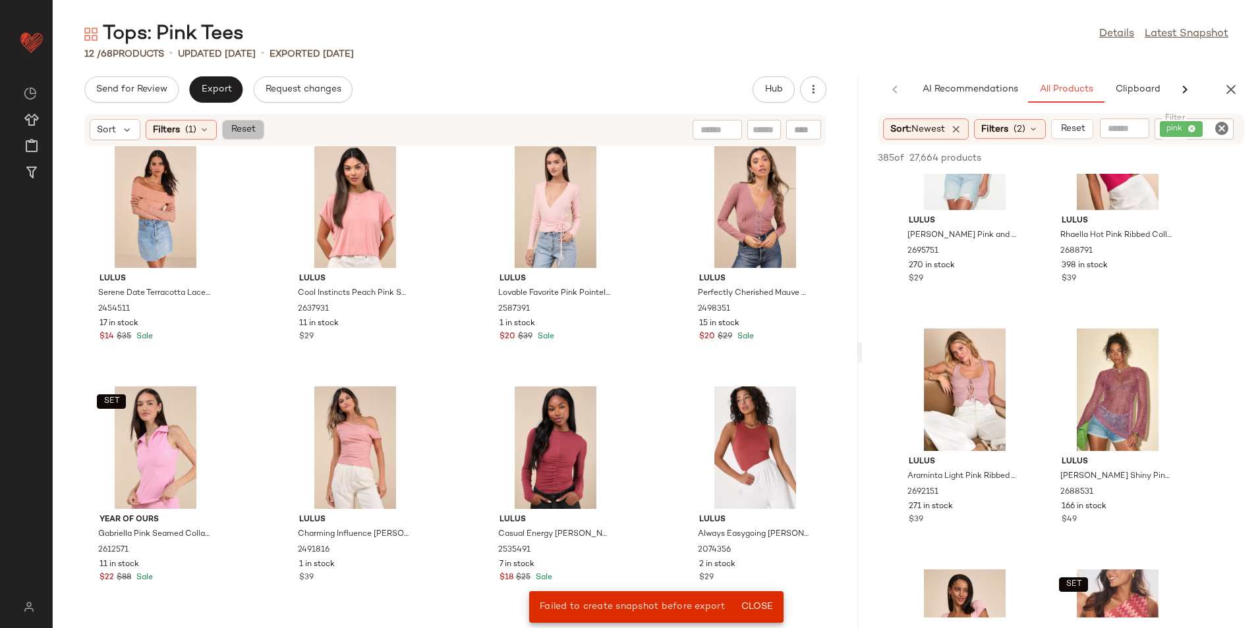
click at [238, 132] on span "Reset" at bounding box center [242, 130] width 25 height 11
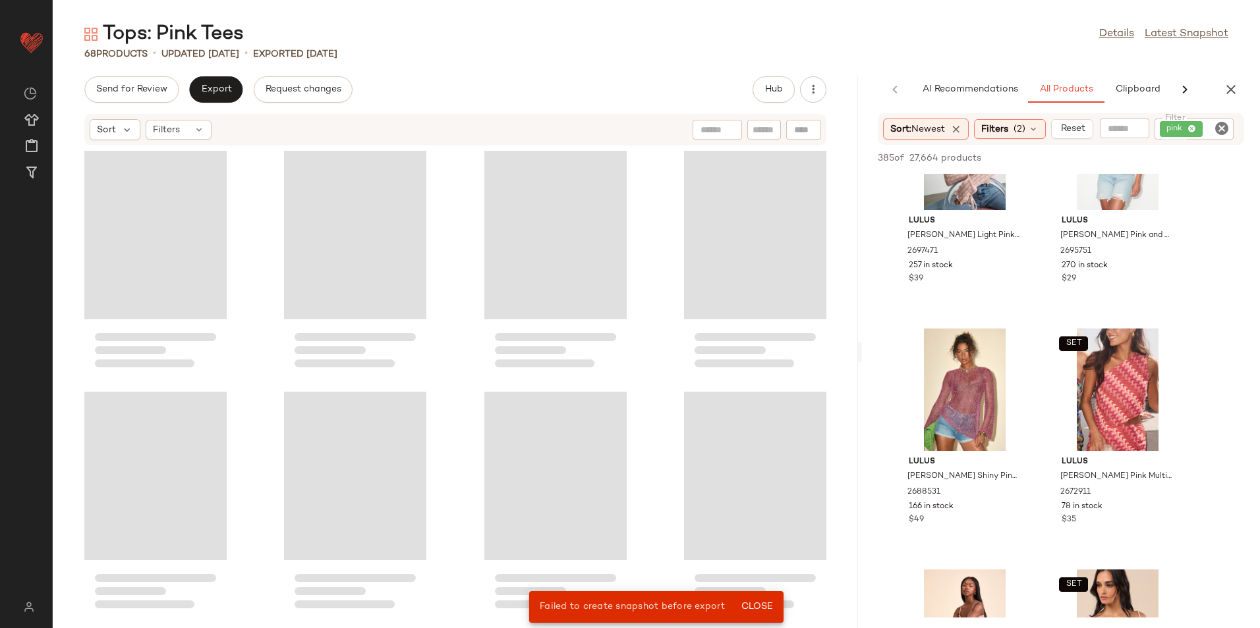
scroll to position [3635, 0]
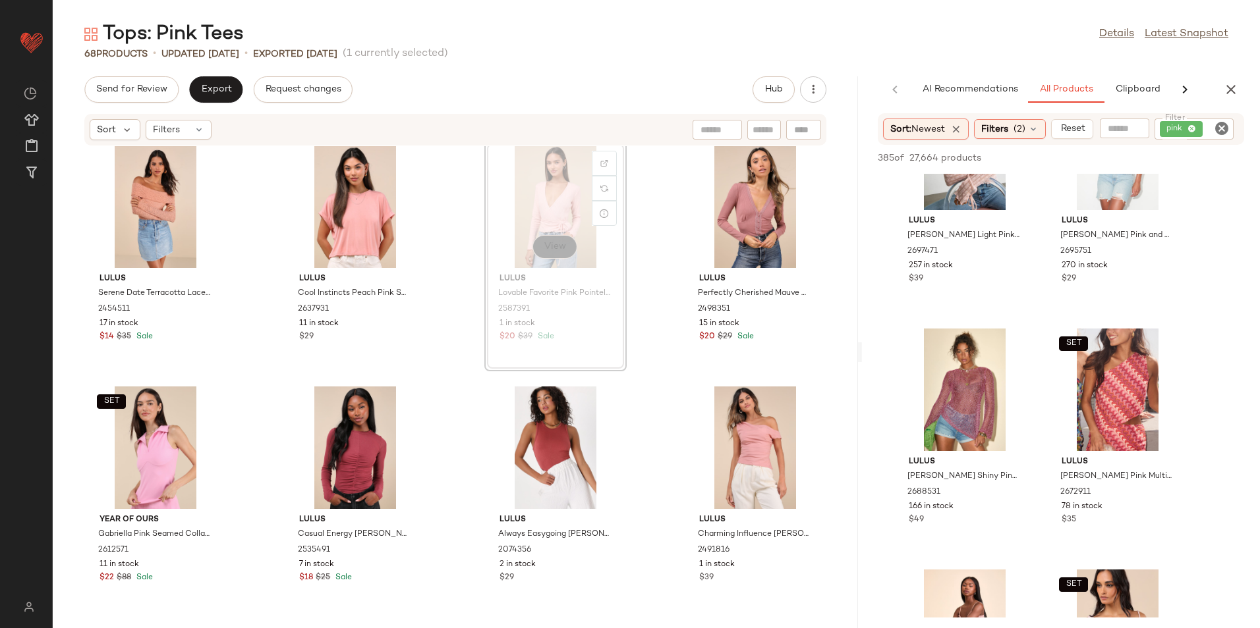
scroll to position [3634, 0]
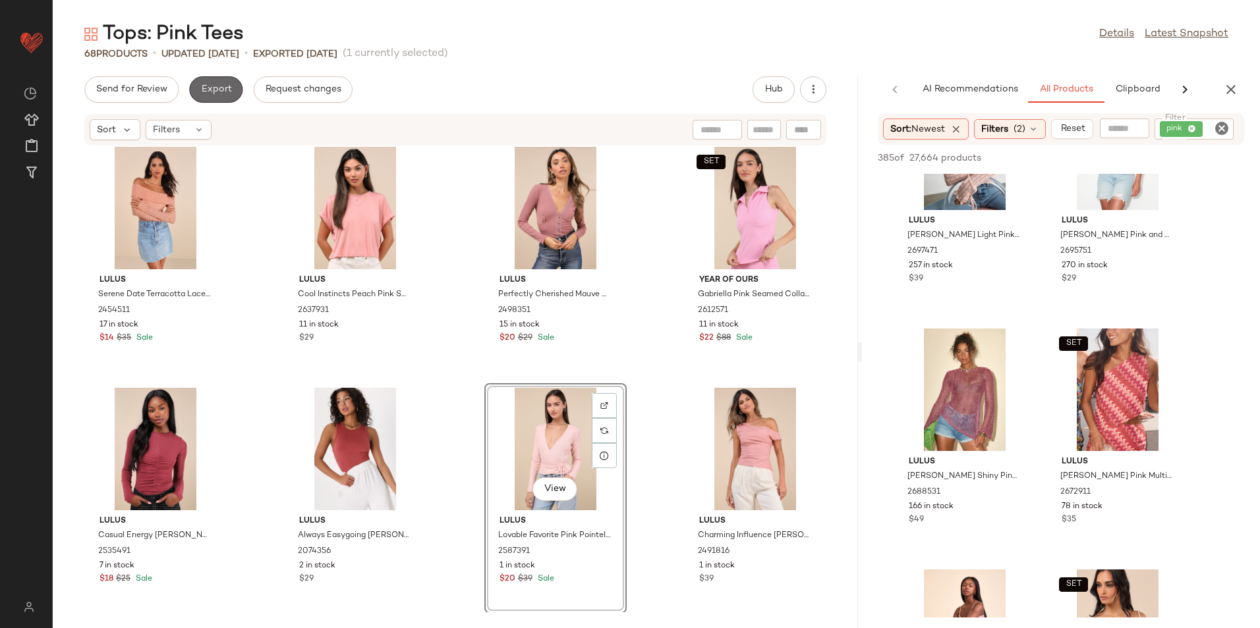
click at [204, 90] on span "Export" at bounding box center [215, 89] width 31 height 11
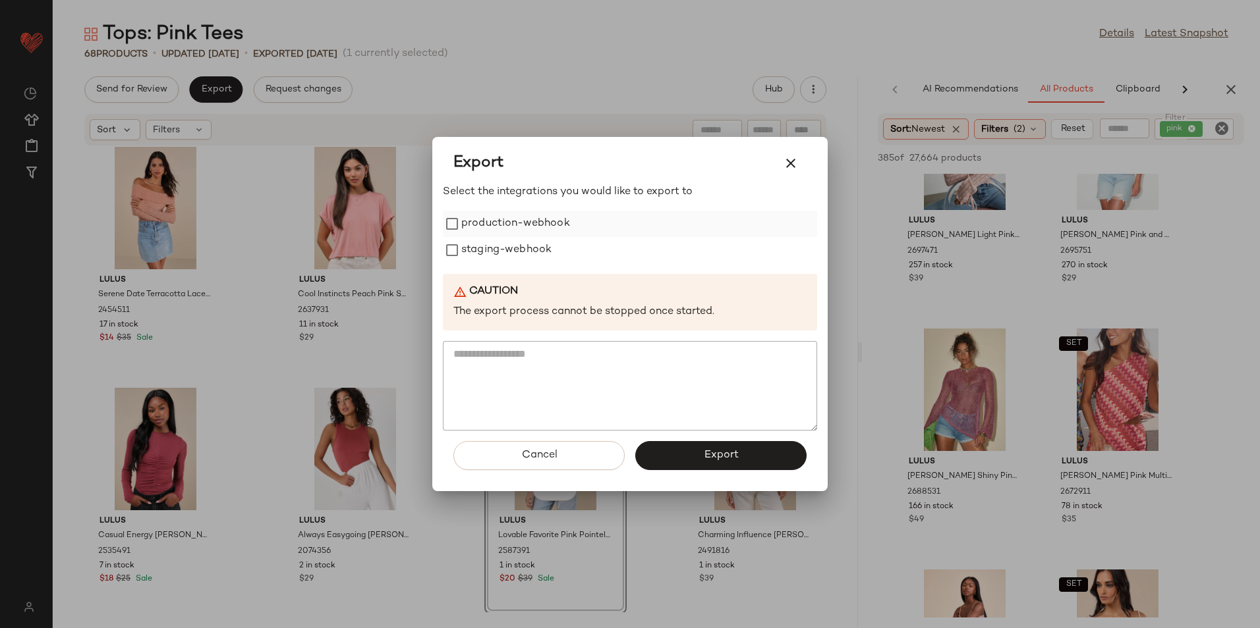
click at [478, 227] on label "production-webhook" at bounding box center [515, 224] width 109 height 26
click at [478, 246] on label "staging-webhook" at bounding box center [506, 250] width 90 height 26
click at [686, 464] on button "Export" at bounding box center [720, 455] width 171 height 29
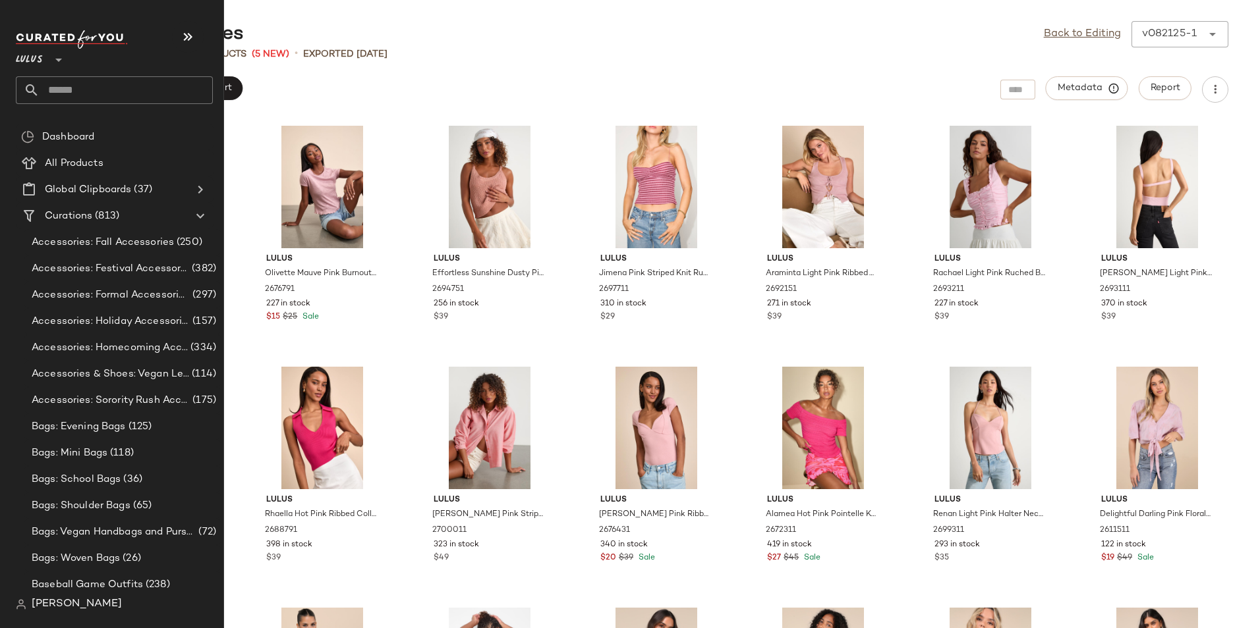
click at [72, 88] on input "text" at bounding box center [126, 90] width 173 height 28
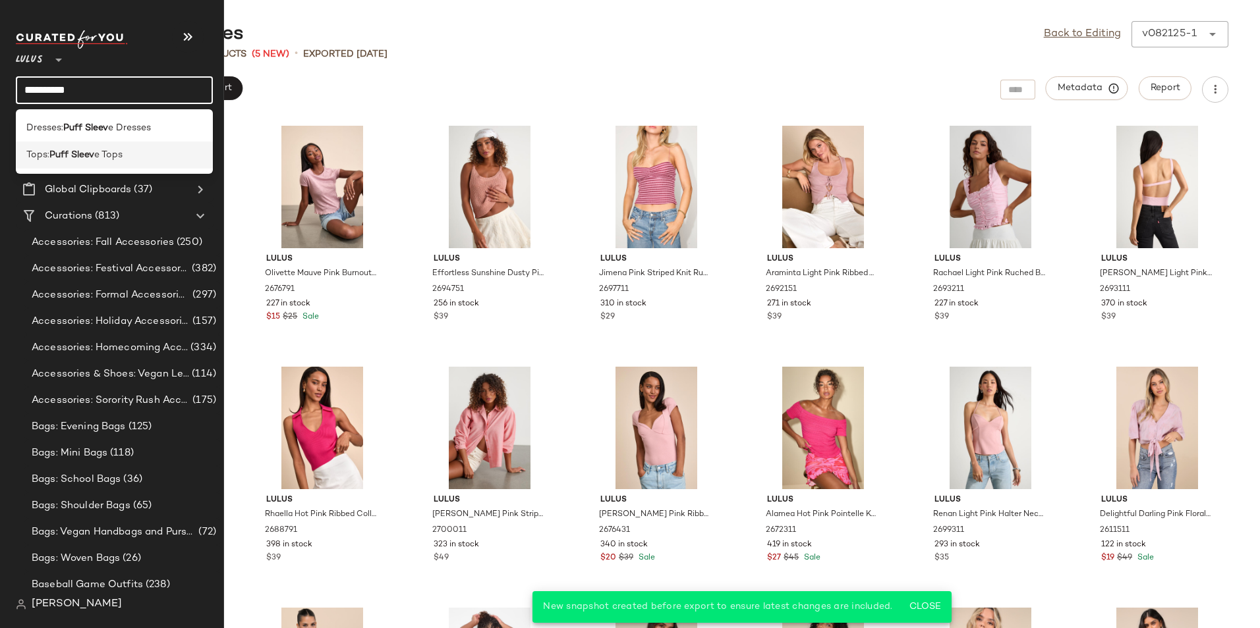
type input "**********"
click at [85, 159] on b "Puff Sleev" at bounding box center [71, 155] width 45 height 14
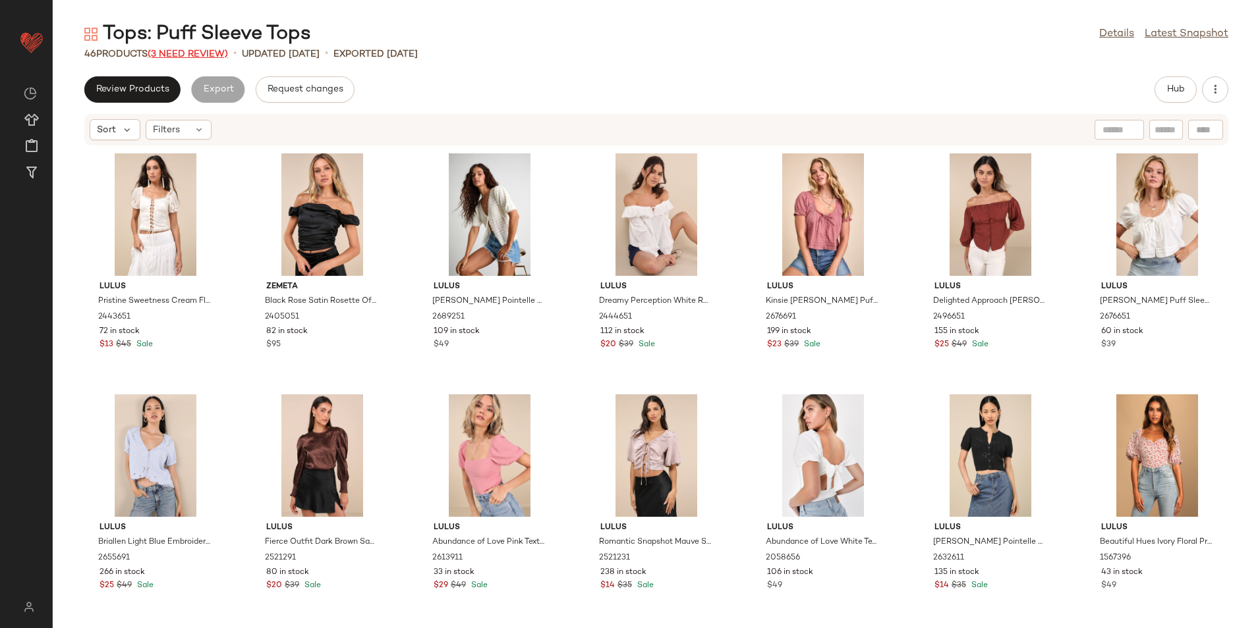
click at [206, 53] on span "(3 Need Review)" at bounding box center [188, 54] width 80 height 10
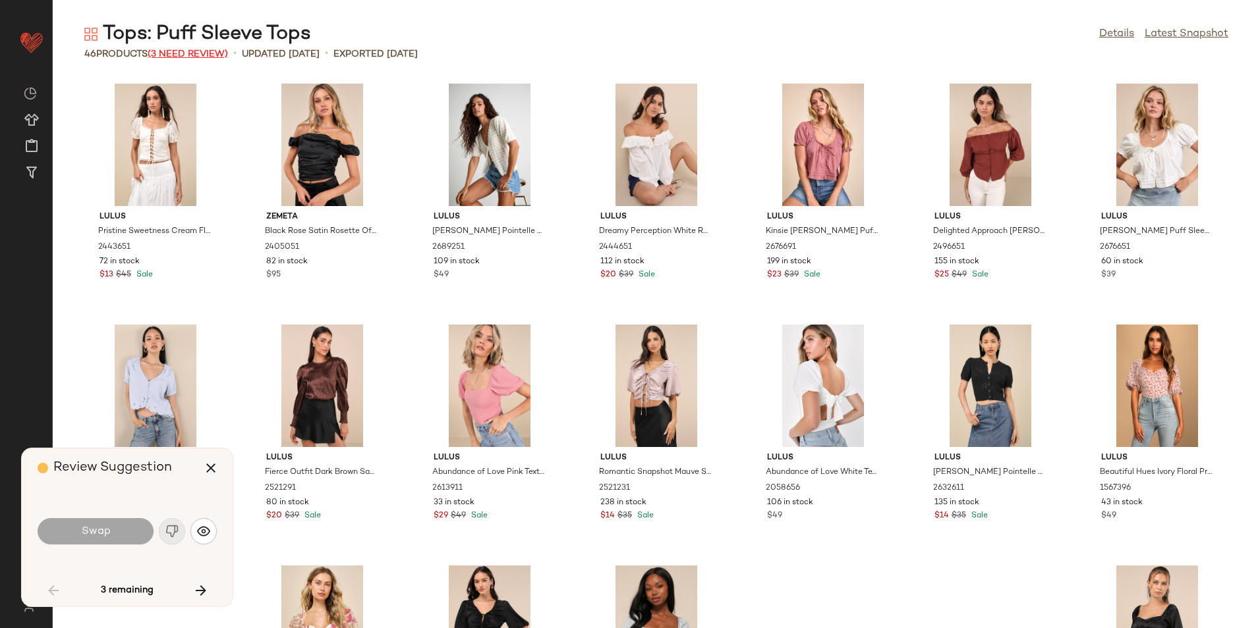
scroll to position [975, 0]
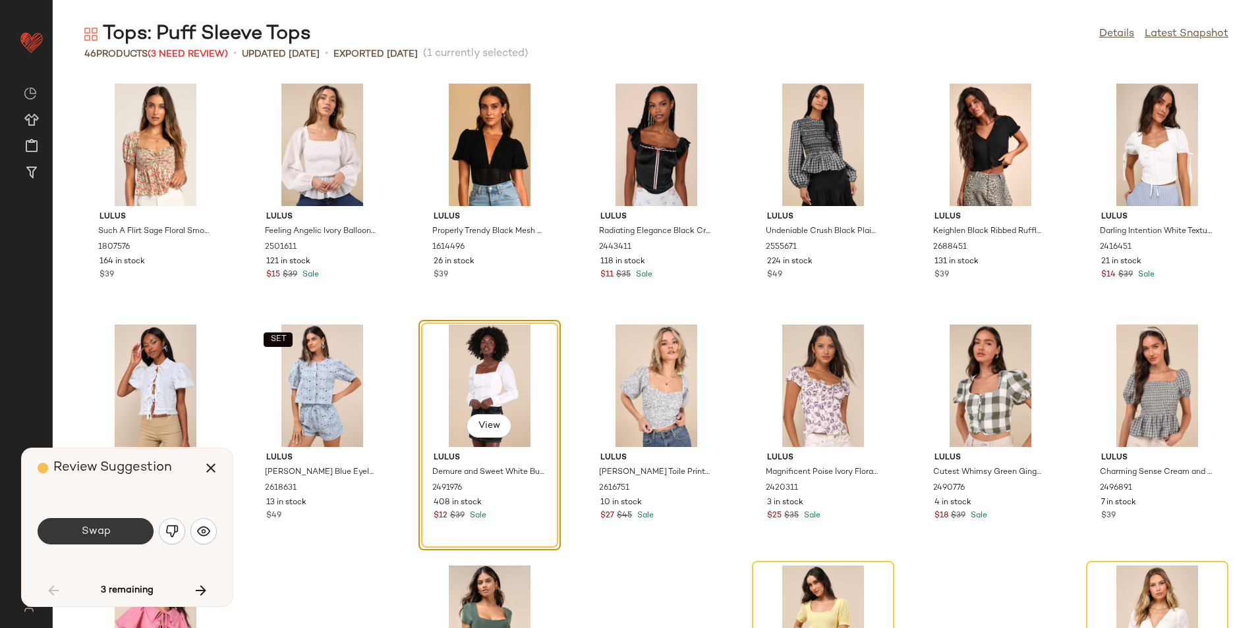
click at [128, 530] on button "Swap" at bounding box center [96, 531] width 116 height 26
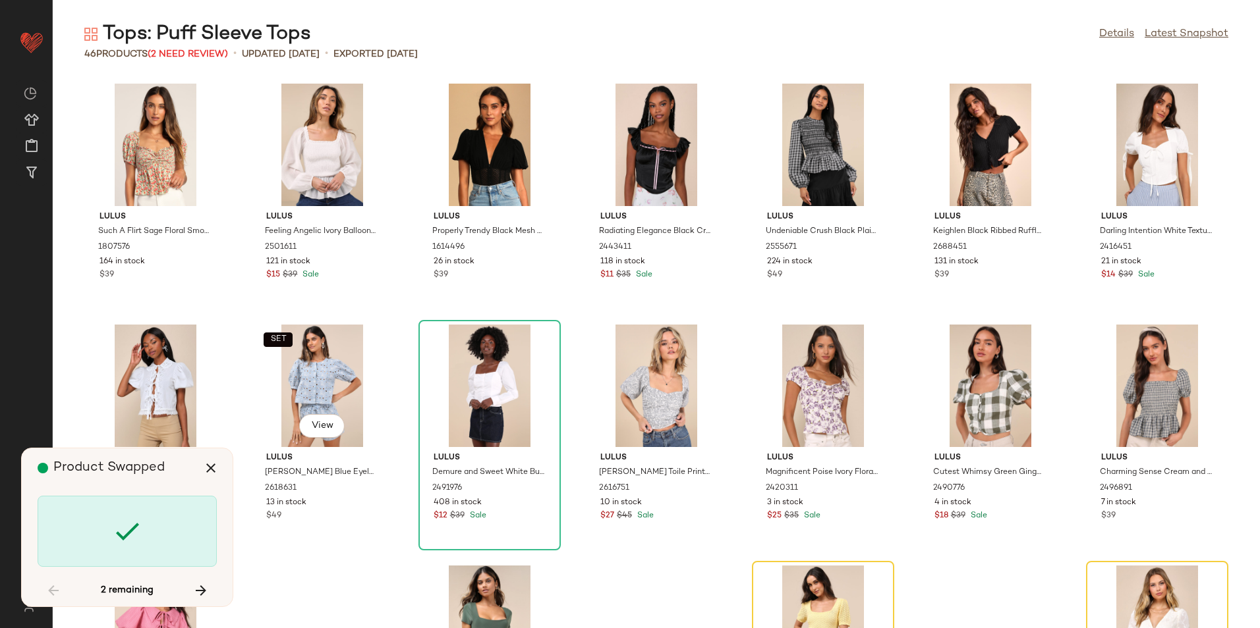
scroll to position [1138, 0]
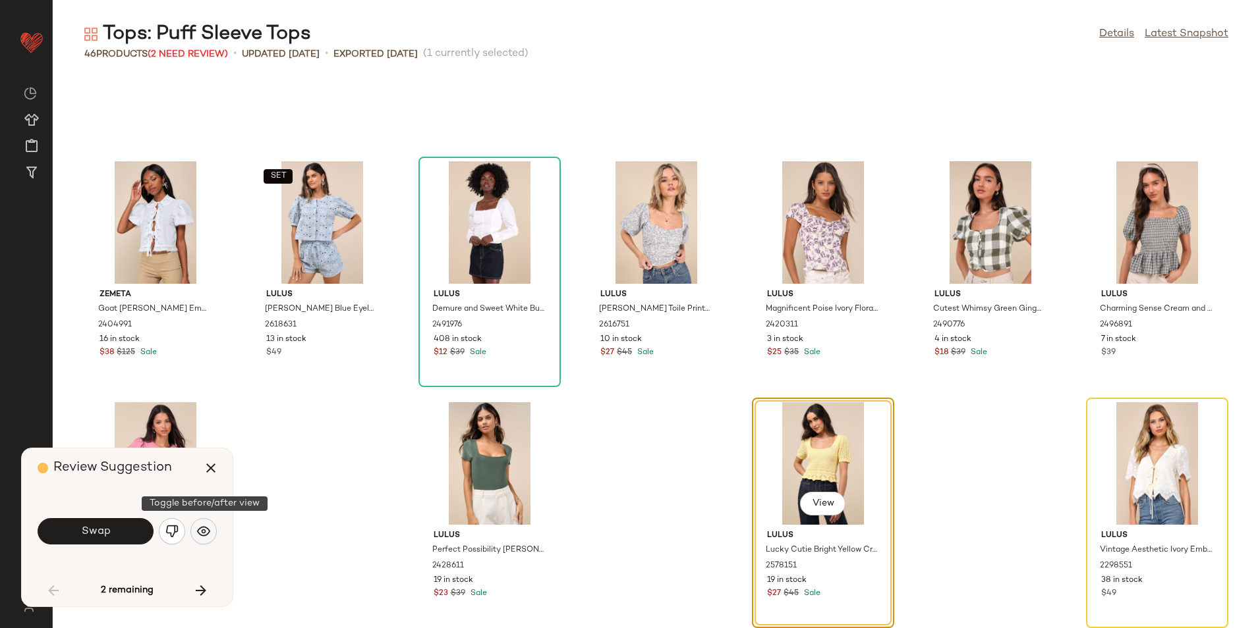
click at [195, 532] on button "button" at bounding box center [203, 531] width 26 height 26
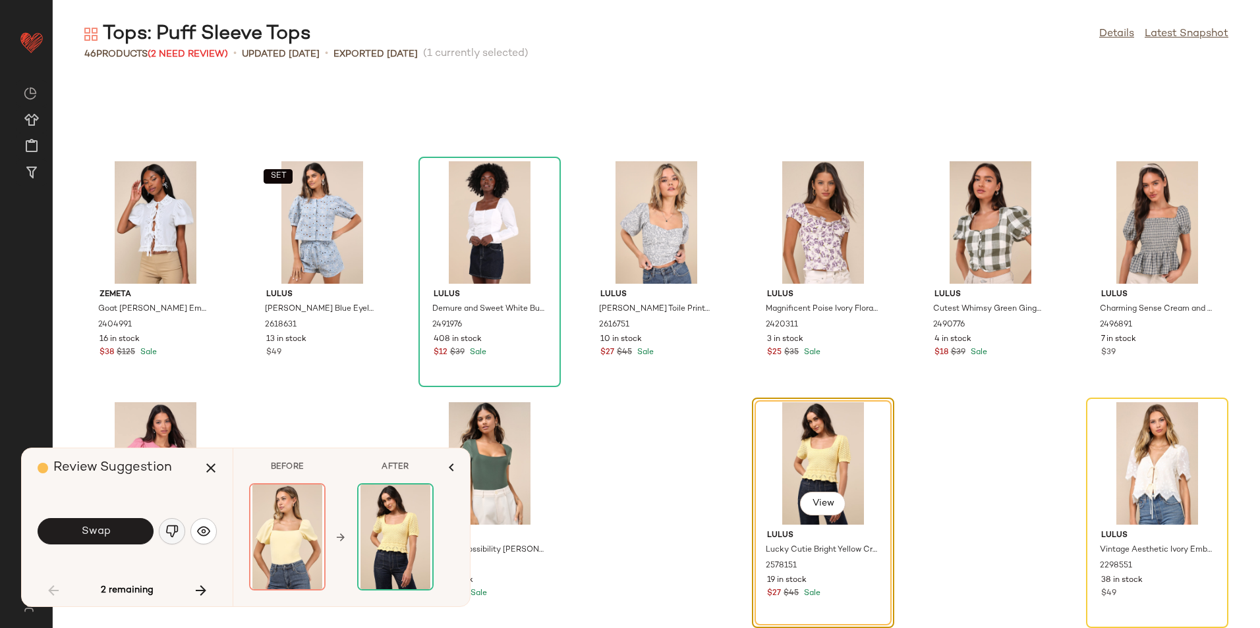
click at [171, 525] on img "button" at bounding box center [171, 531] width 13 height 13
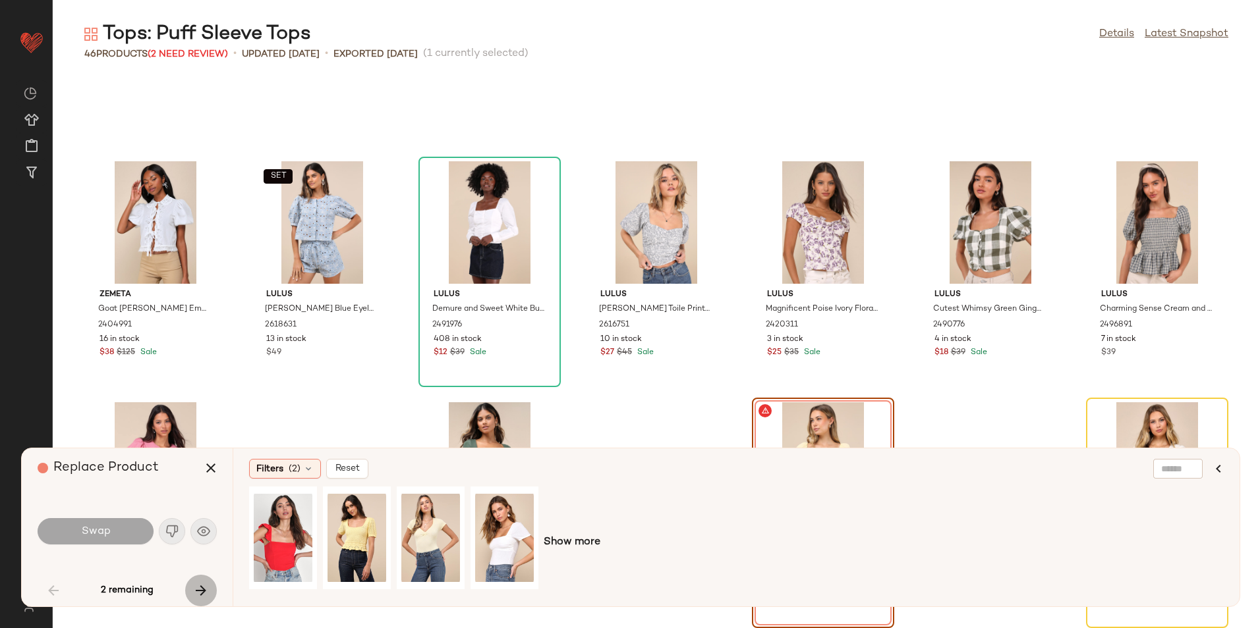
click at [209, 584] on button "button" at bounding box center [201, 591] width 32 height 32
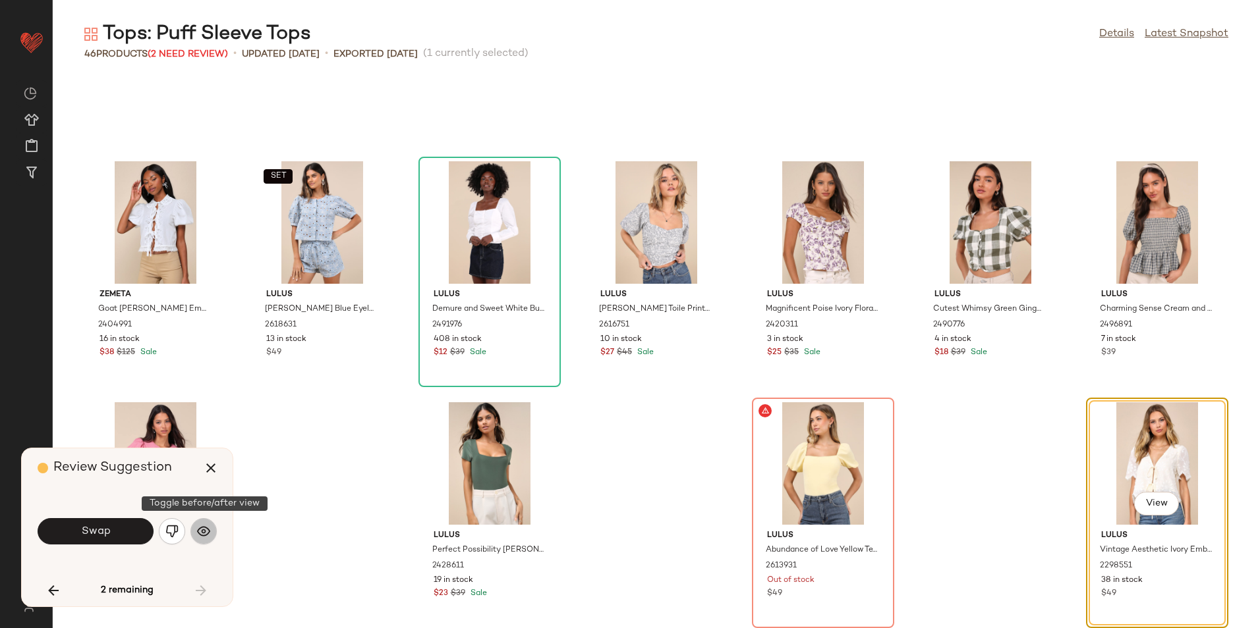
click at [209, 536] on img "button" at bounding box center [203, 531] width 13 height 13
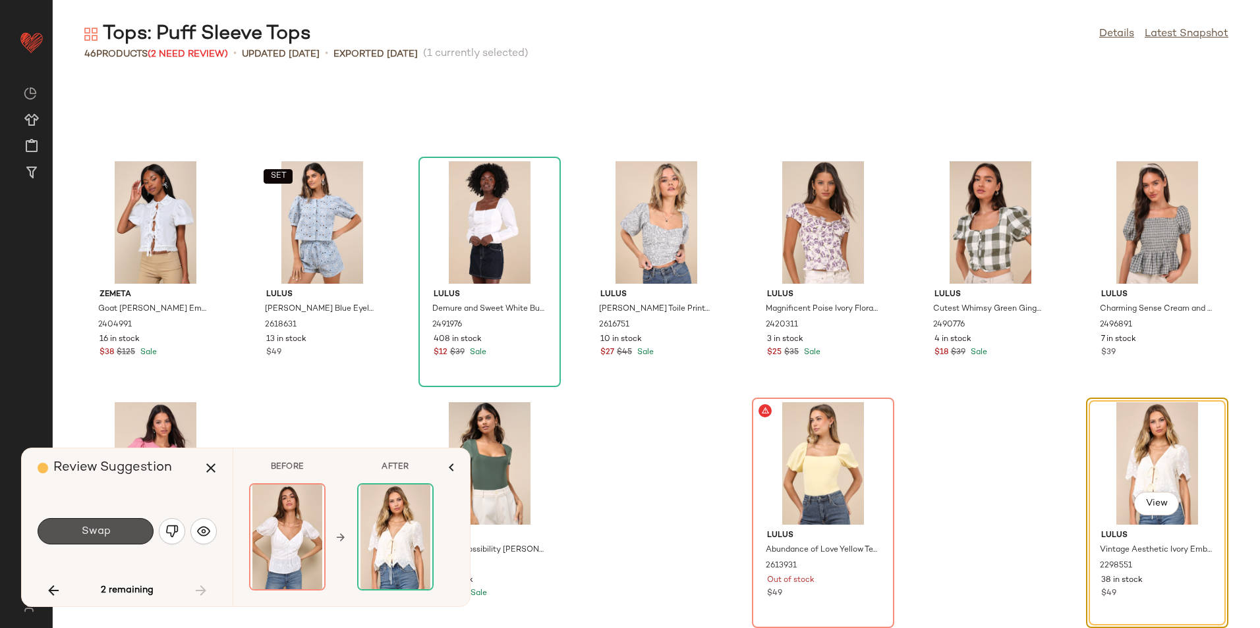
click at [130, 541] on button "Swap" at bounding box center [96, 531] width 116 height 26
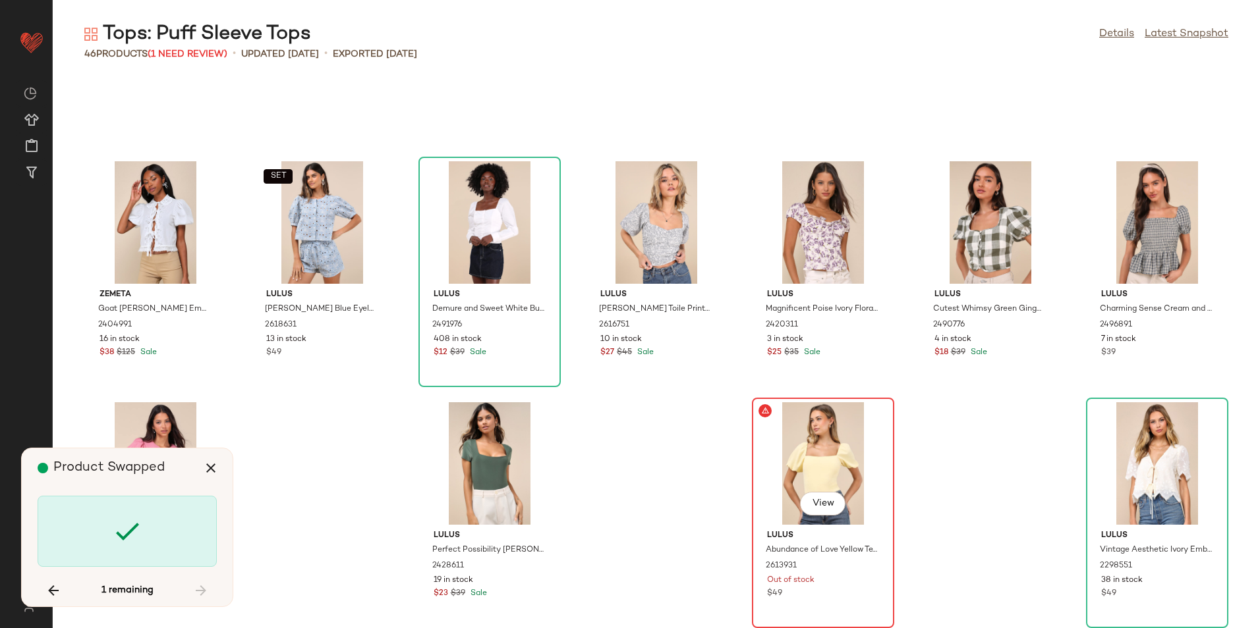
click at [785, 464] on div "View" at bounding box center [822, 463] width 133 height 123
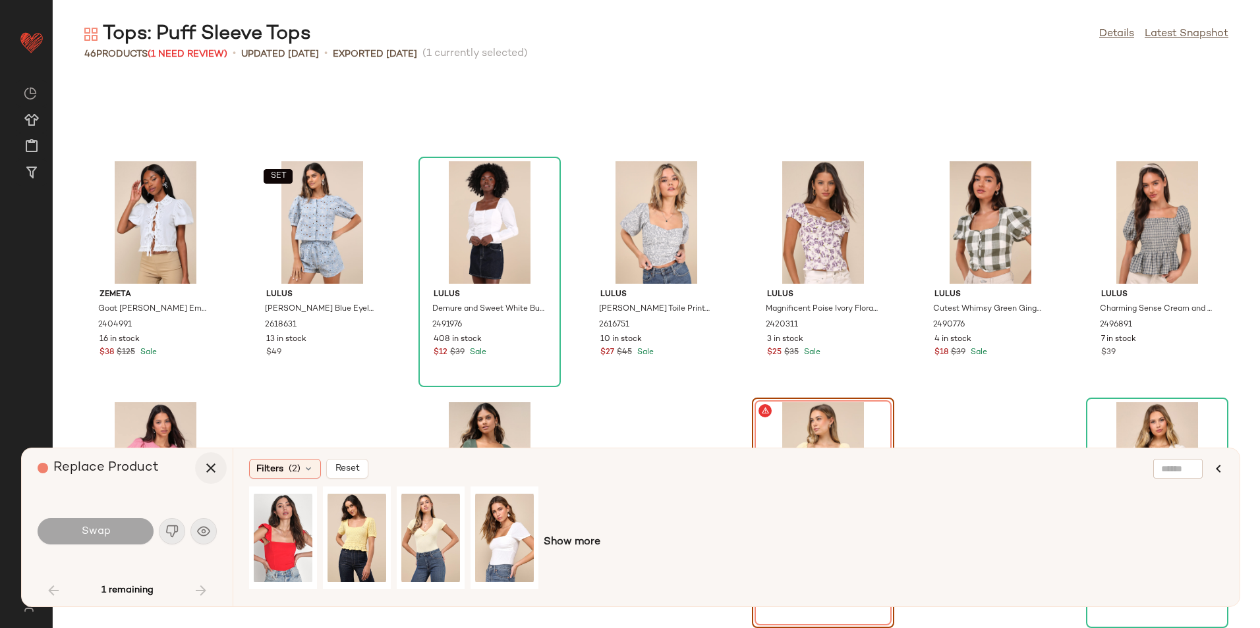
click at [209, 469] on icon "button" at bounding box center [211, 468] width 16 height 16
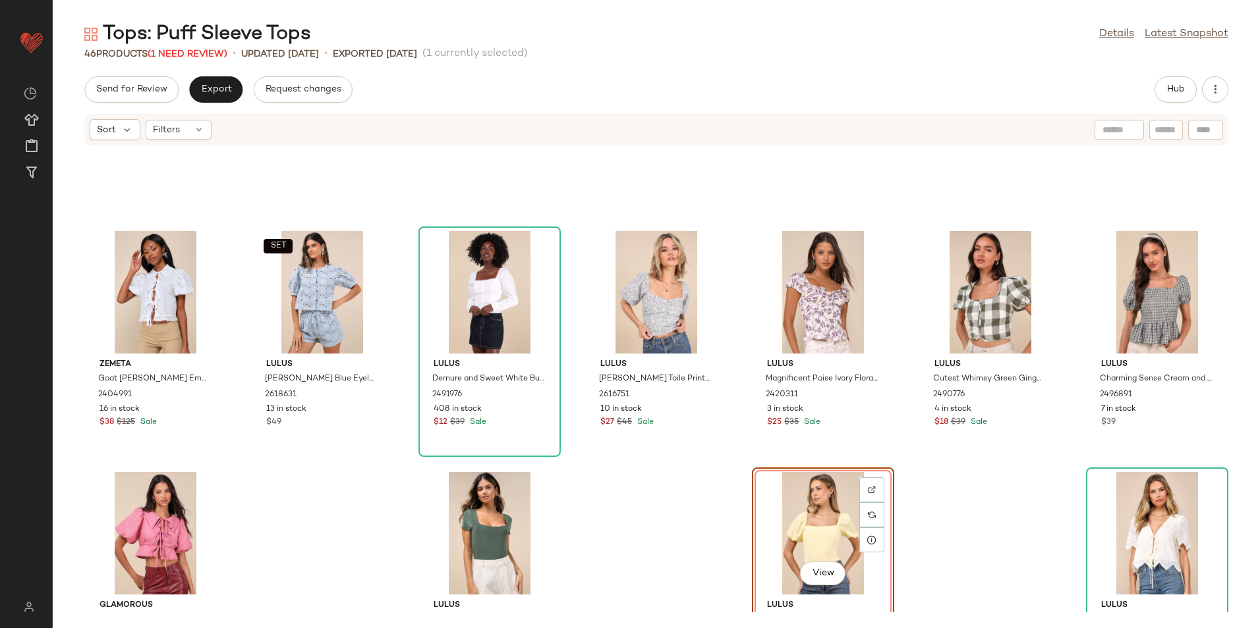
click at [809, 513] on div "View" at bounding box center [822, 533] width 133 height 123
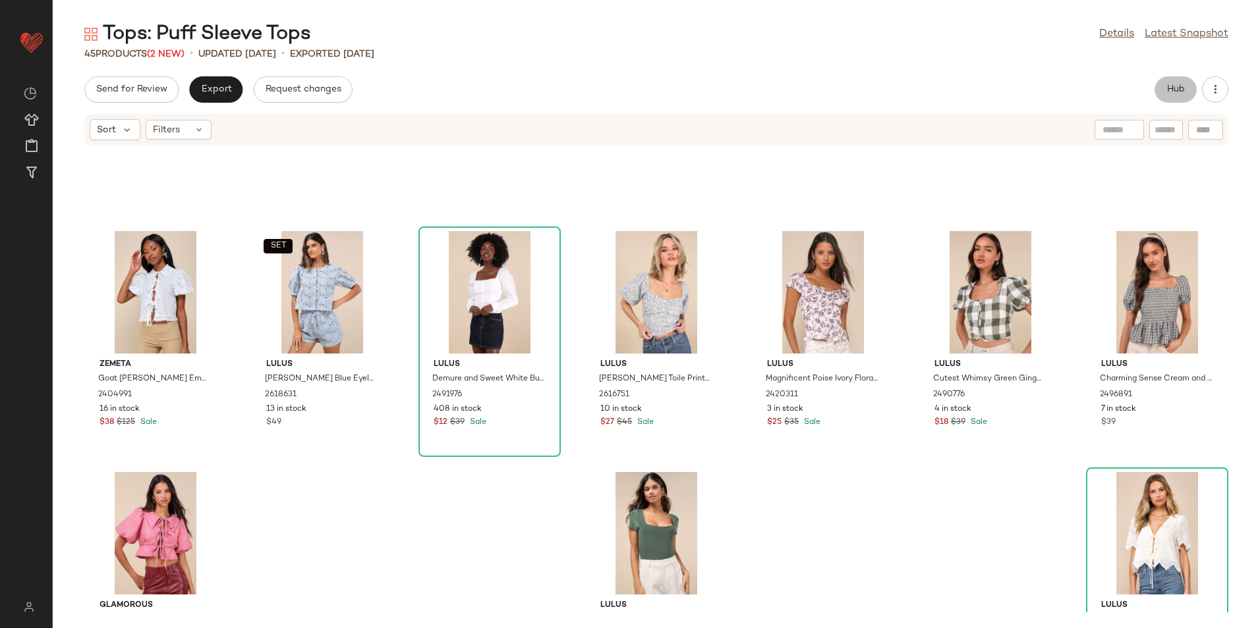
click at [1170, 95] on span "Hub" at bounding box center [1175, 89] width 18 height 11
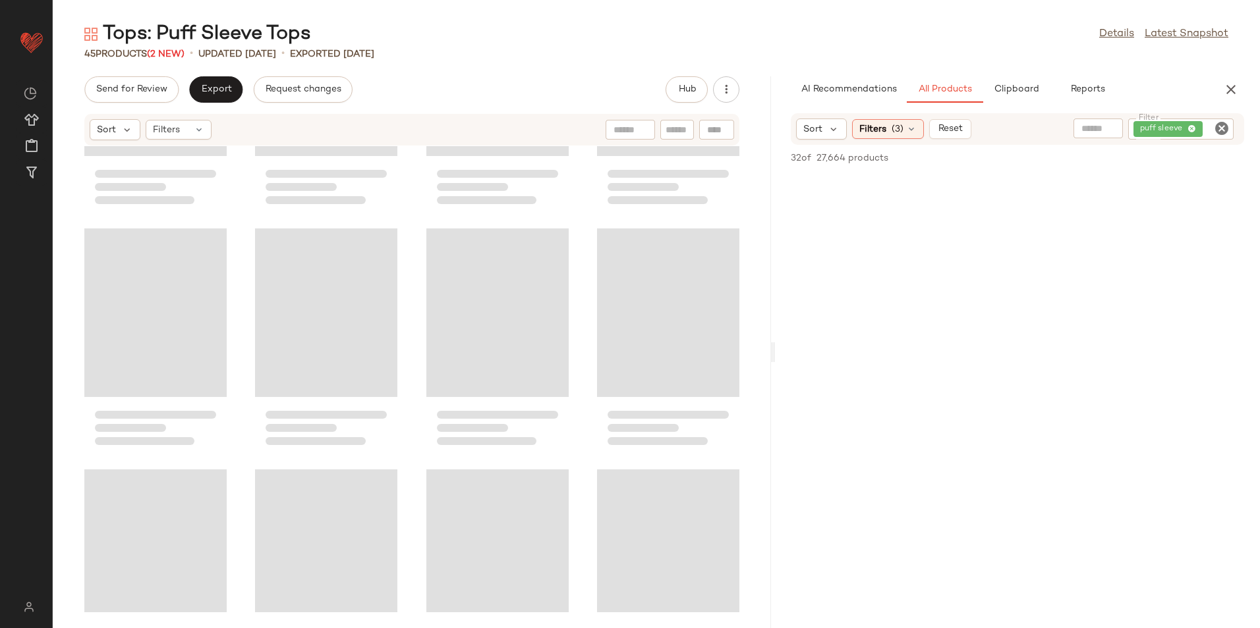
scroll to position [1379, 0]
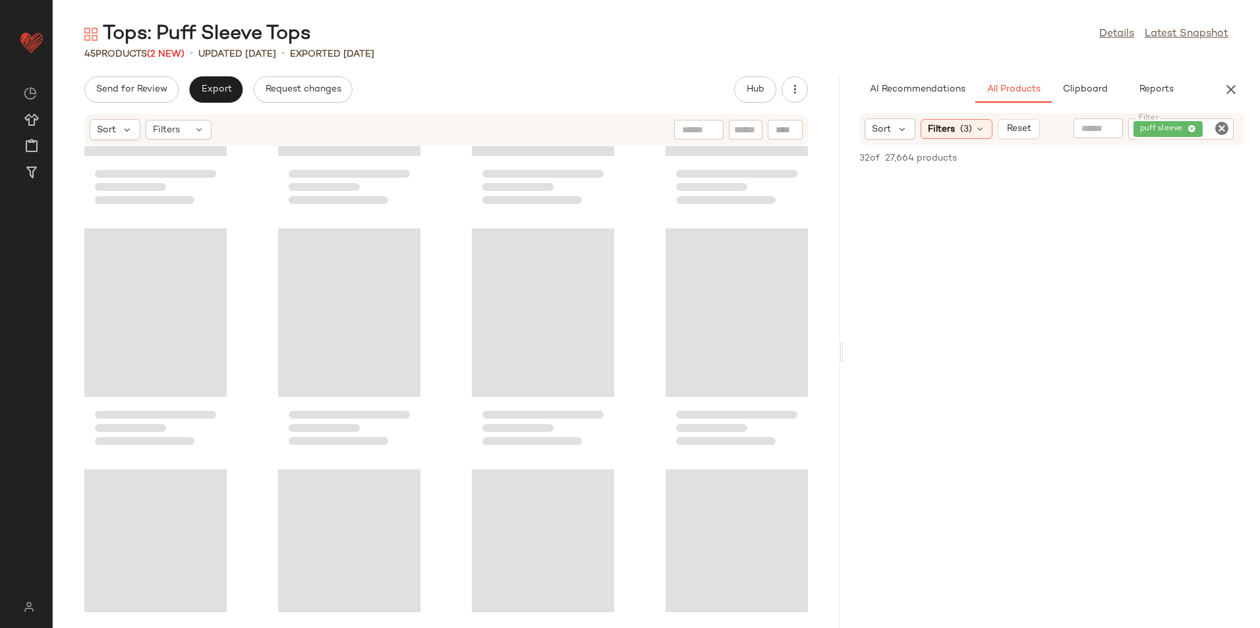
drag, startPoint x: 656, startPoint y: 345, endPoint x: 1075, endPoint y: 325, distance: 419.4
click at [1075, 325] on div "Tops: Puff Sleeve Tops Details Latest Snapshot 45 Products (2 New) • updated Au…" at bounding box center [656, 324] width 1207 height 607
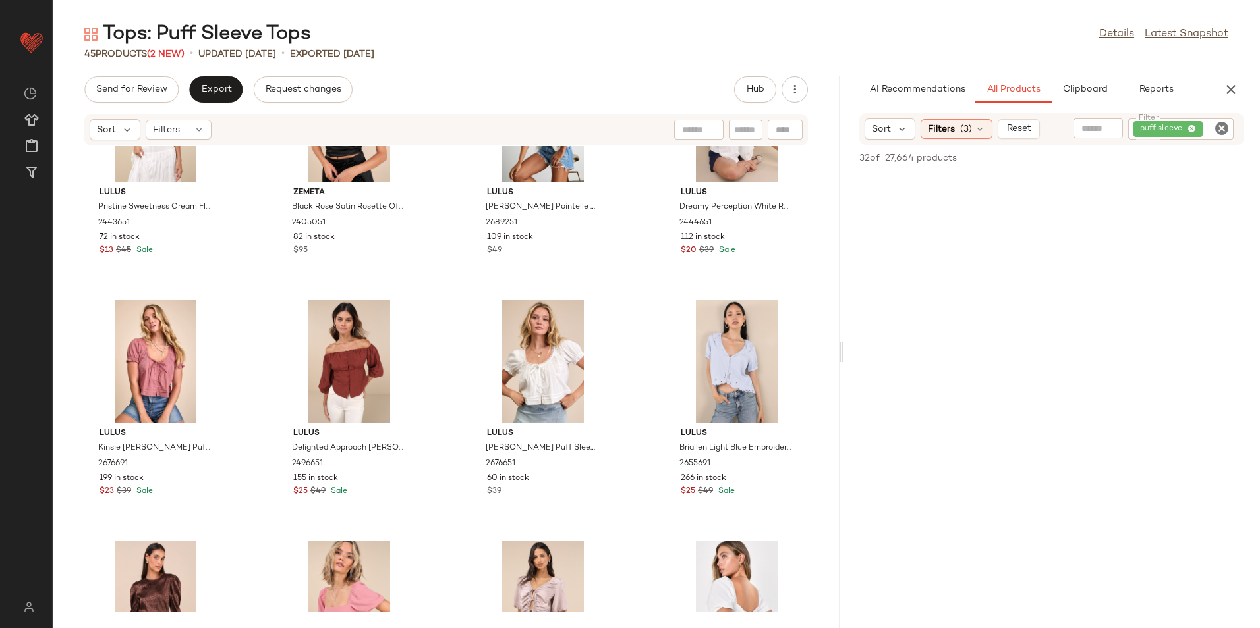
scroll to position [0, 0]
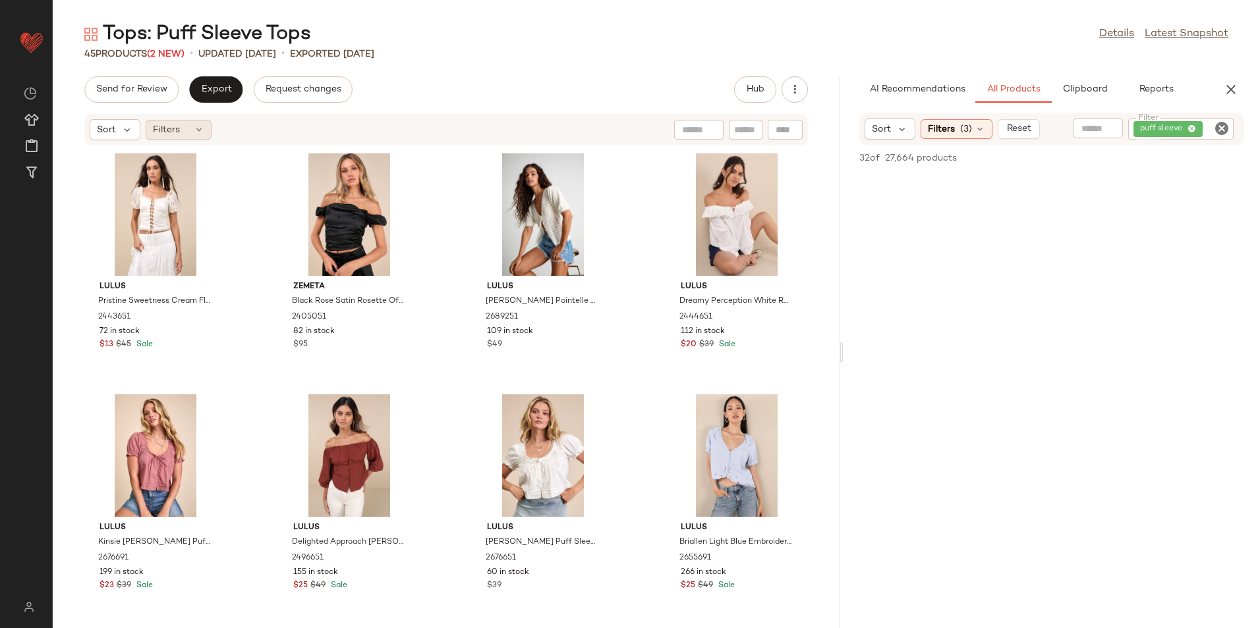
click at [176, 129] on span "Filters" at bounding box center [166, 130] width 27 height 14
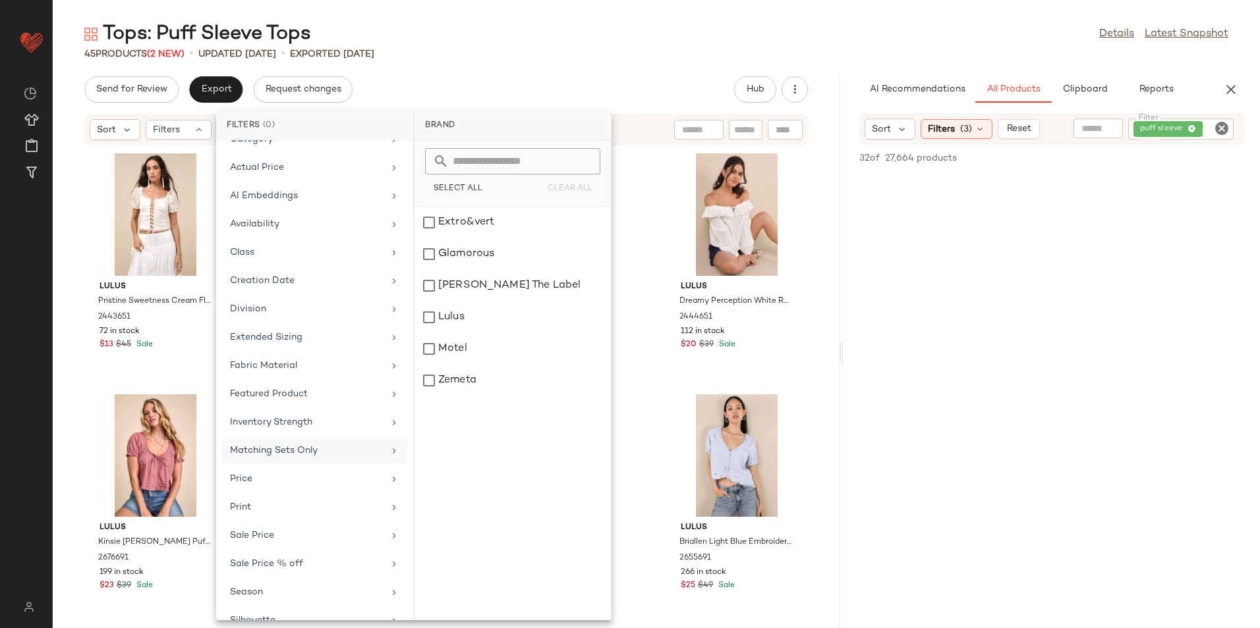
scroll to position [97, 0]
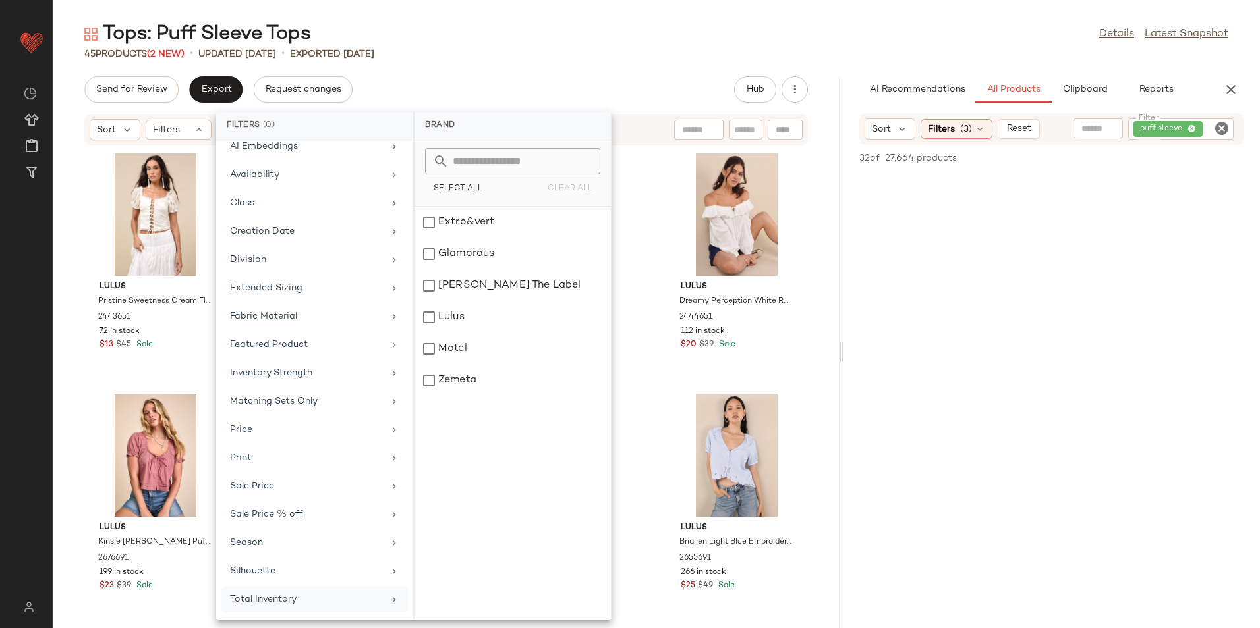
drag, startPoint x: 297, startPoint y: 604, endPoint x: 316, endPoint y: 567, distance: 41.8
click at [297, 603] on div "Total Inventory" at bounding box center [306, 600] width 153 height 14
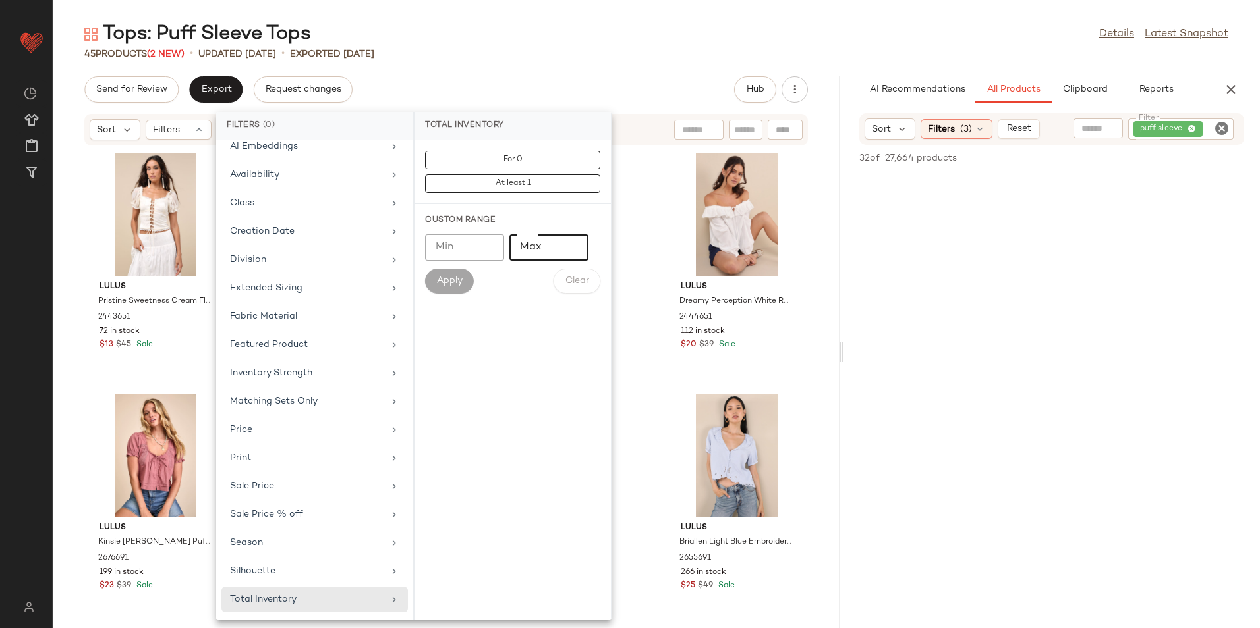
click at [540, 251] on input "Max" at bounding box center [548, 248] width 79 height 26
type input "**"
click at [462, 286] on span "Apply" at bounding box center [449, 281] width 26 height 11
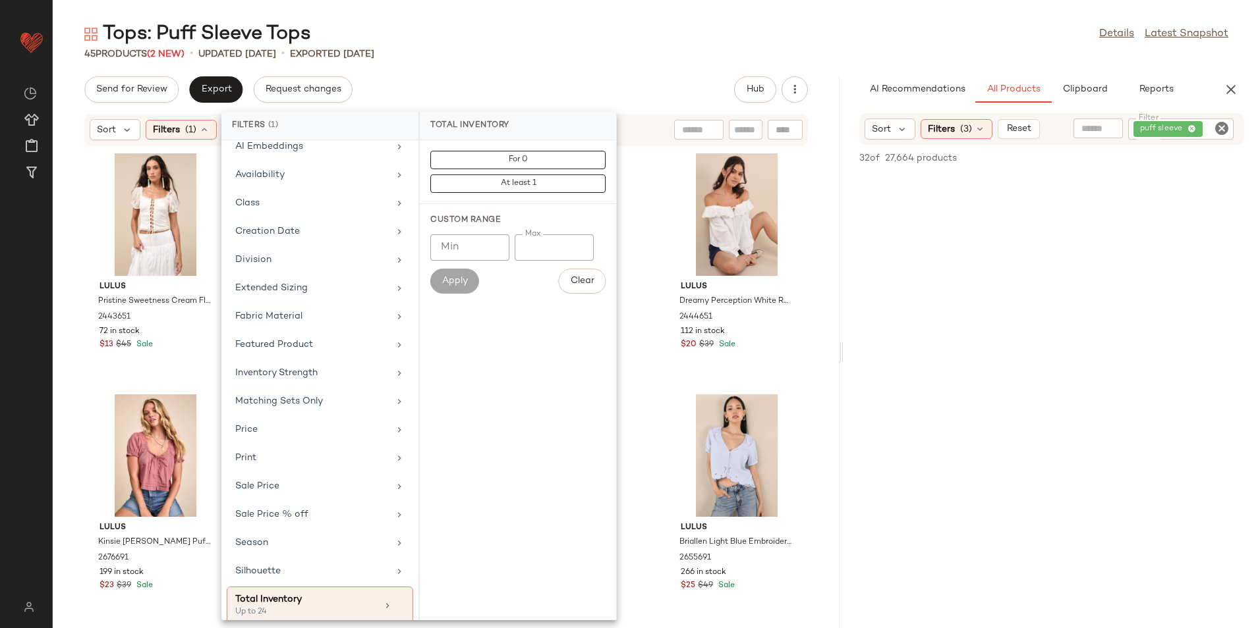
click at [628, 44] on div "Tops: Puff Sleeve Tops Details Latest Snapshot" at bounding box center [656, 34] width 1207 height 26
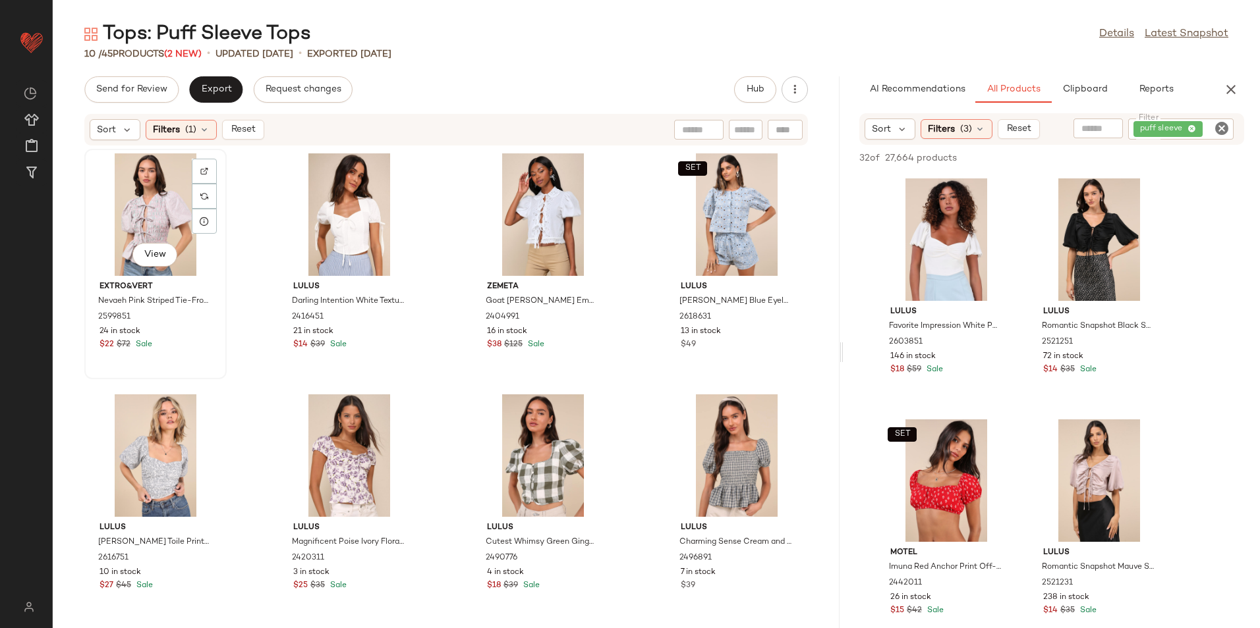
click at [158, 184] on div "View" at bounding box center [155, 214] width 133 height 123
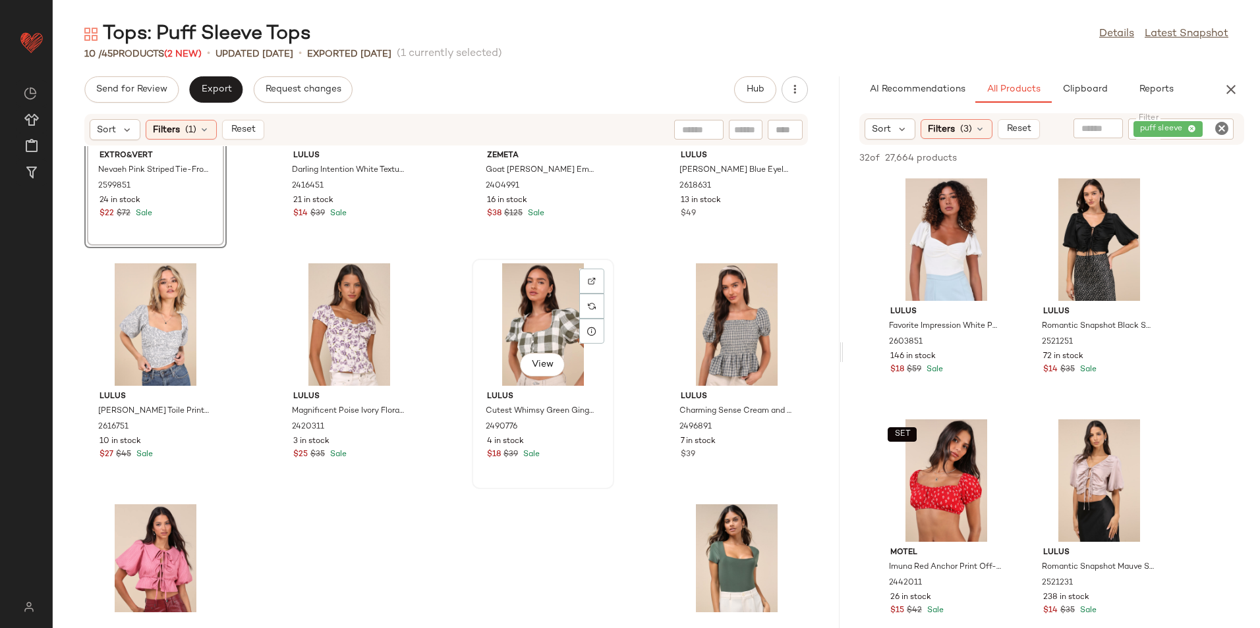
scroll to position [249, 0]
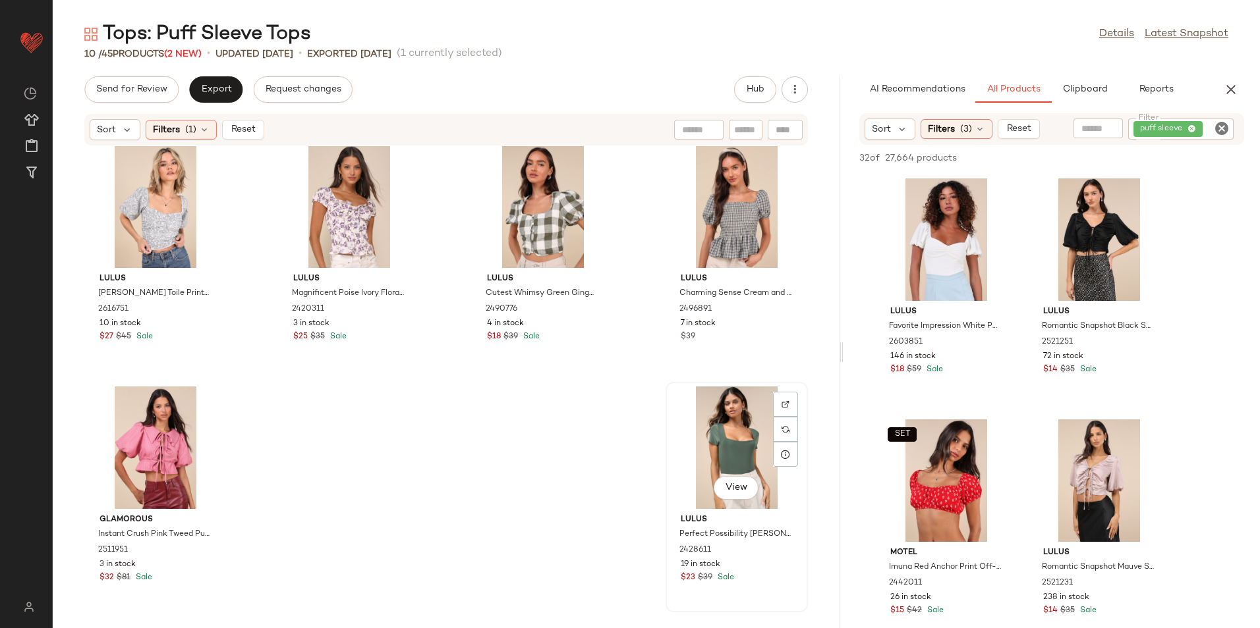
click at [704, 441] on div "View" at bounding box center [736, 448] width 133 height 123
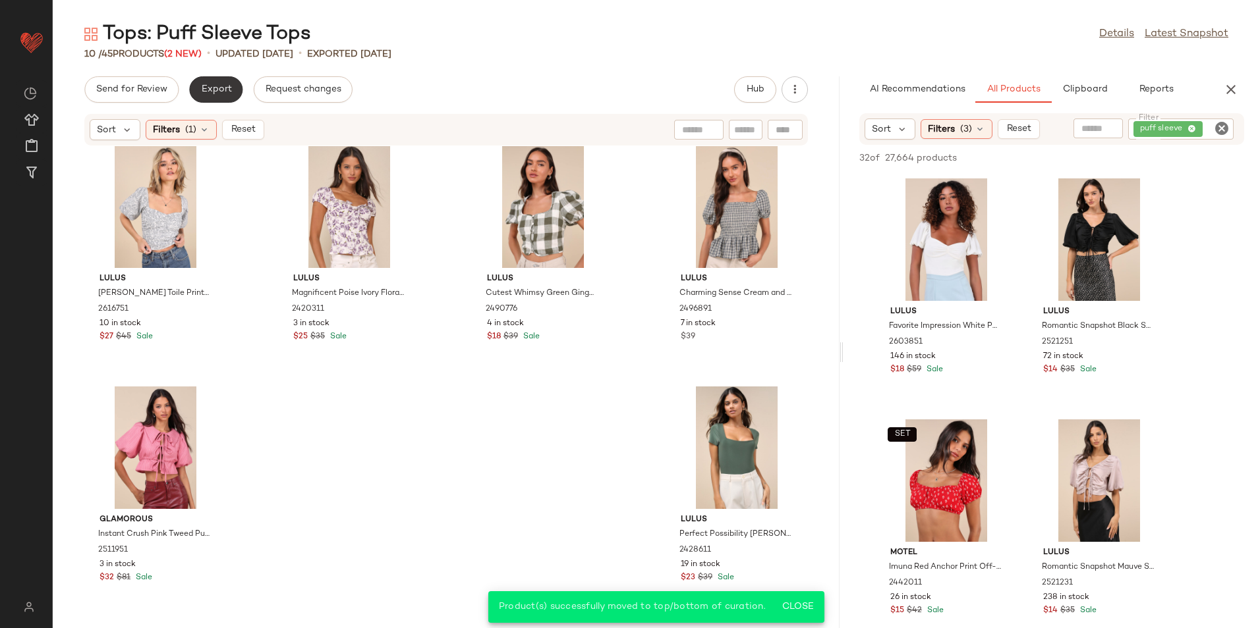
click at [215, 93] on span "Export" at bounding box center [215, 89] width 31 height 11
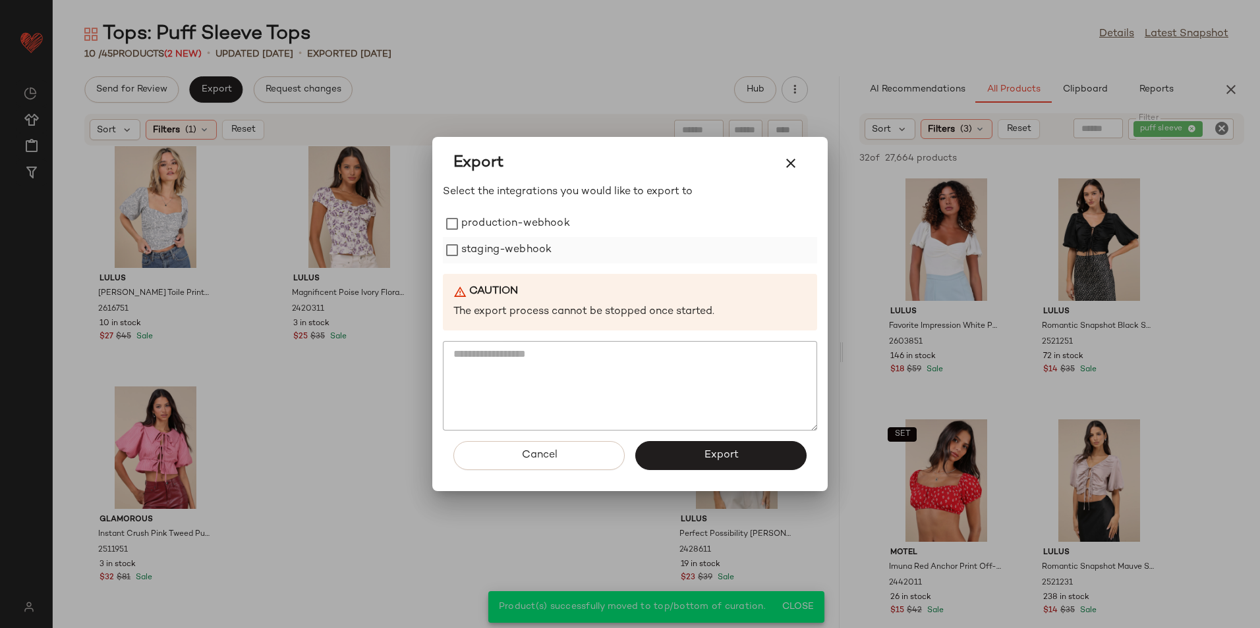
drag, startPoint x: 557, startPoint y: 225, endPoint x: 540, endPoint y: 253, distance: 33.1
click at [556, 227] on label "production-webhook" at bounding box center [515, 224] width 109 height 26
click at [540, 253] on label "staging-webhook" at bounding box center [506, 250] width 90 height 26
click at [667, 464] on button "Export" at bounding box center [720, 455] width 171 height 29
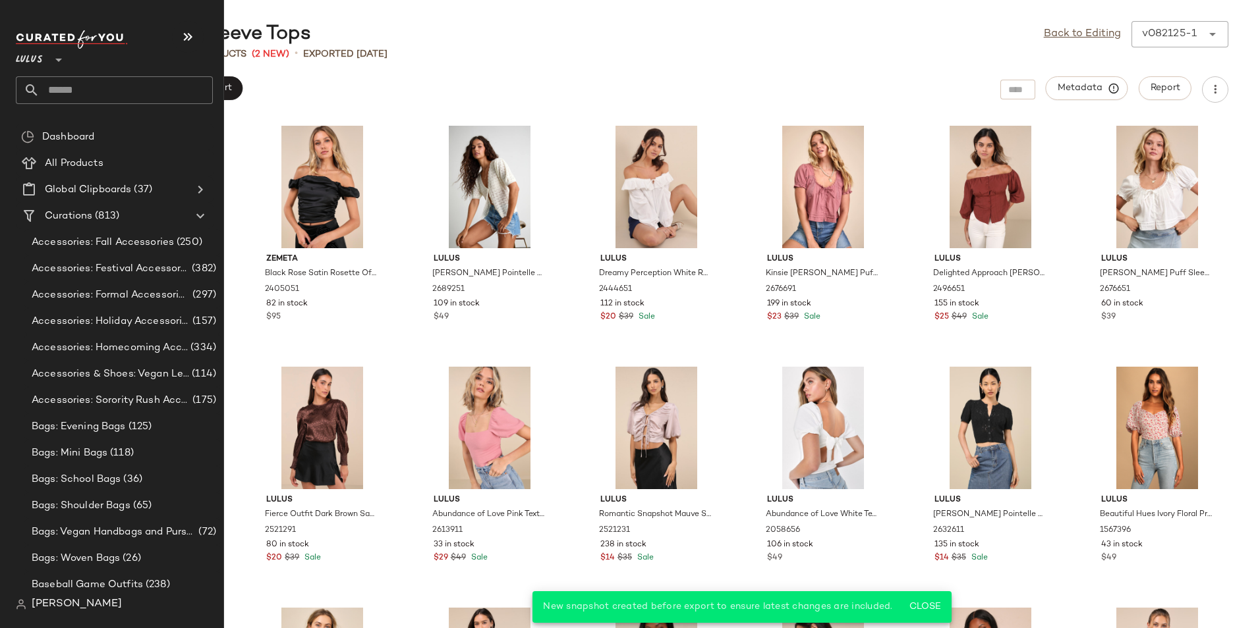
click at [106, 82] on input "text" at bounding box center [126, 90] width 173 height 28
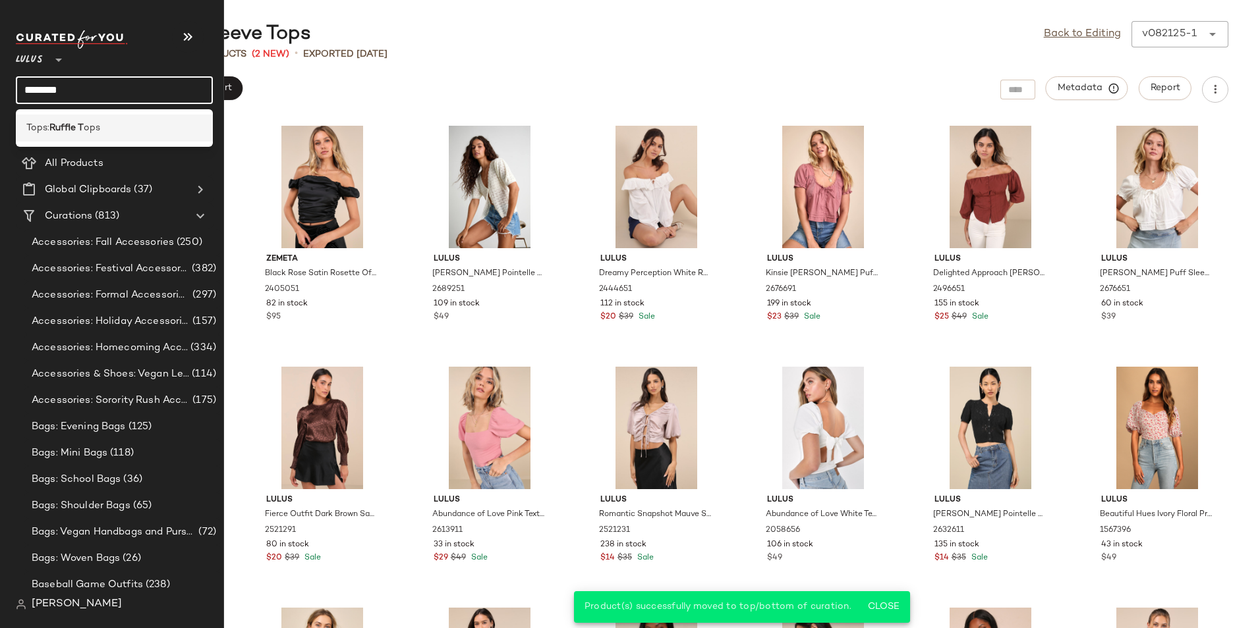
type input "********"
click at [101, 128] on div "Tops: Ruffle T ops" at bounding box center [114, 128] width 176 height 14
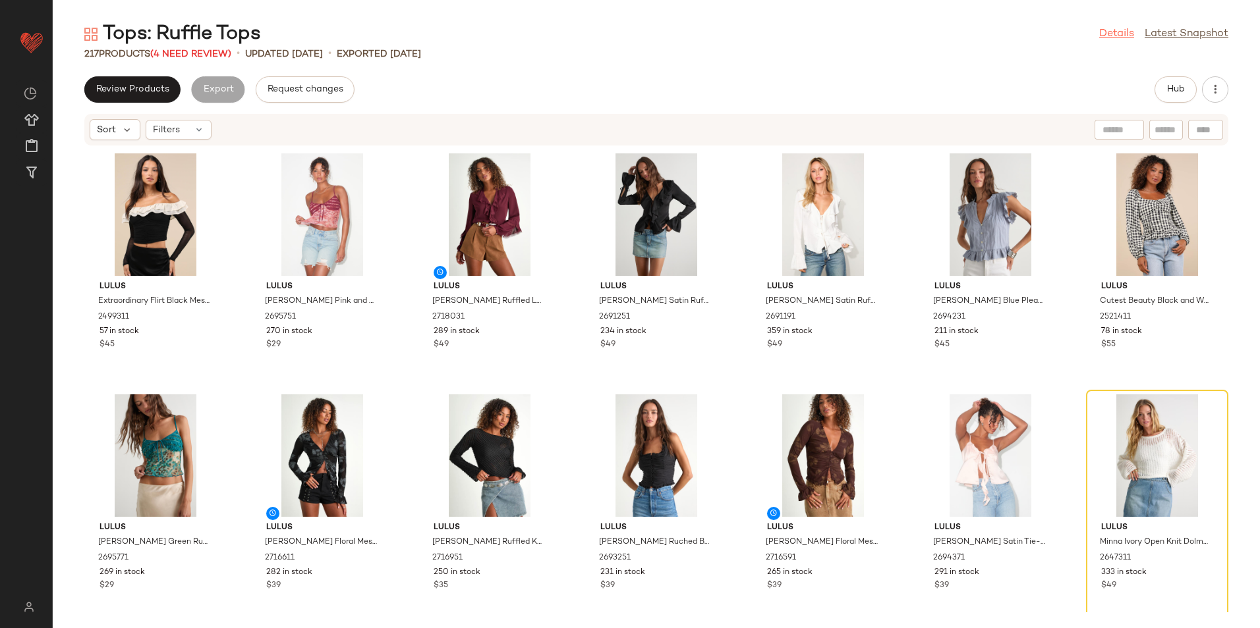
click at [1118, 36] on link "Details" at bounding box center [1116, 34] width 35 height 16
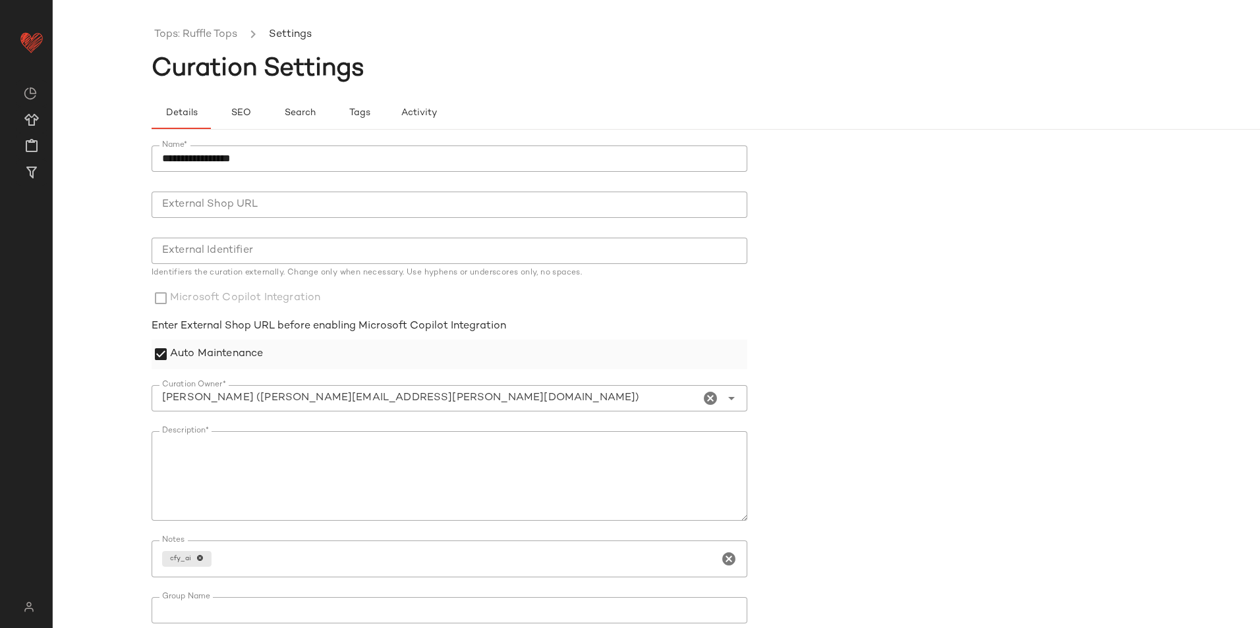
click at [189, 358] on label "Auto Maintenance" at bounding box center [216, 355] width 93 height 30
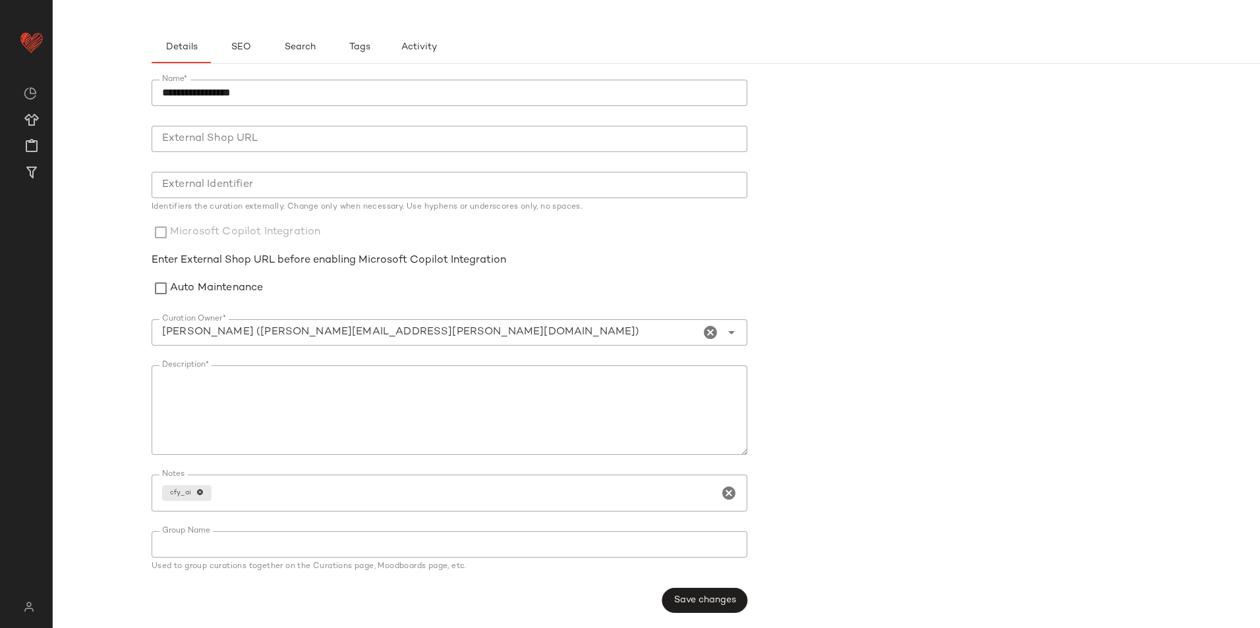
scroll to position [67, 0]
click at [713, 605] on span "Save changes" at bounding box center [704, 600] width 63 height 11
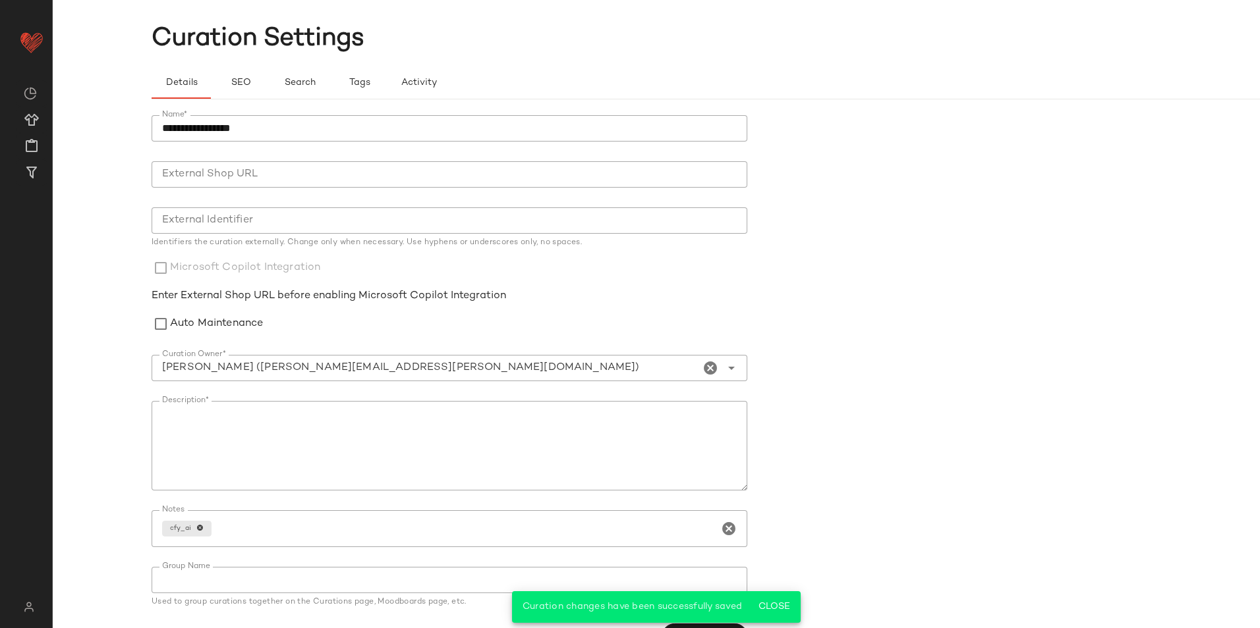
scroll to position [0, 0]
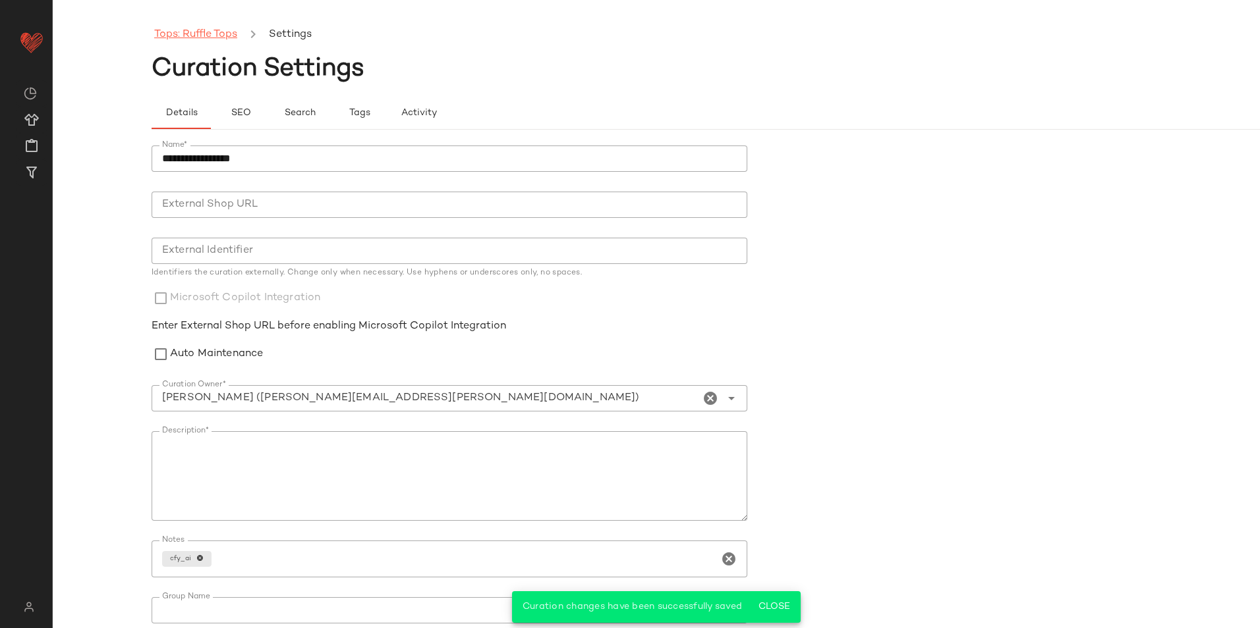
click at [215, 33] on link "Tops: Ruffle Tops" at bounding box center [195, 34] width 83 height 17
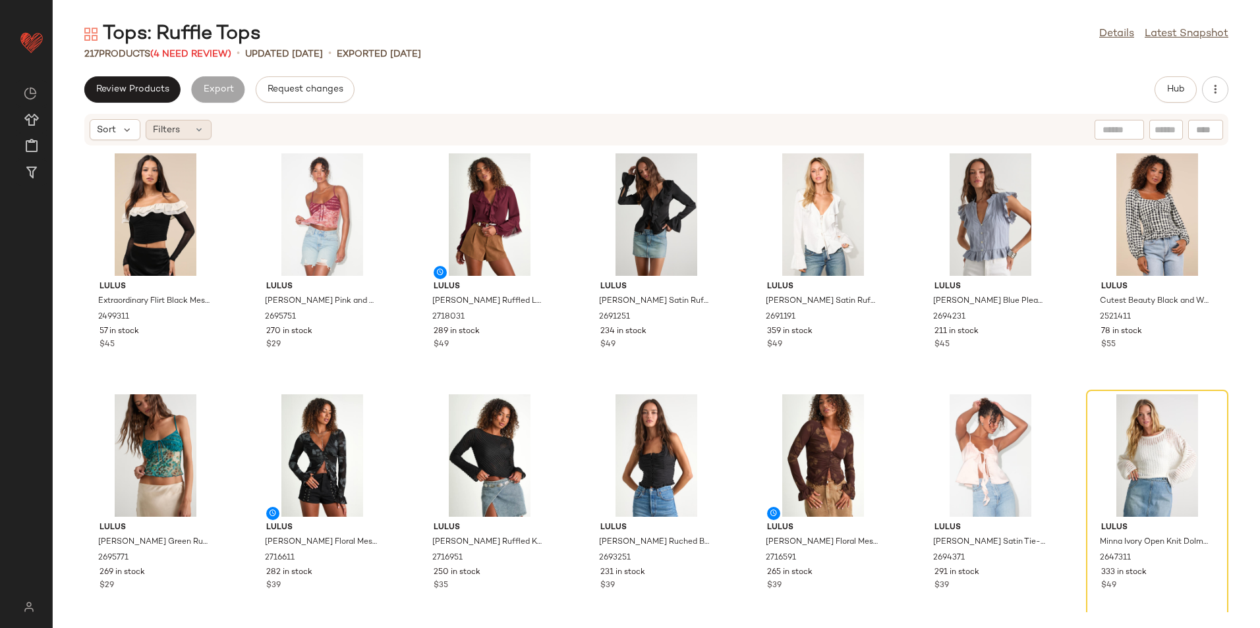
click at [160, 126] on span "Filters" at bounding box center [166, 130] width 27 height 14
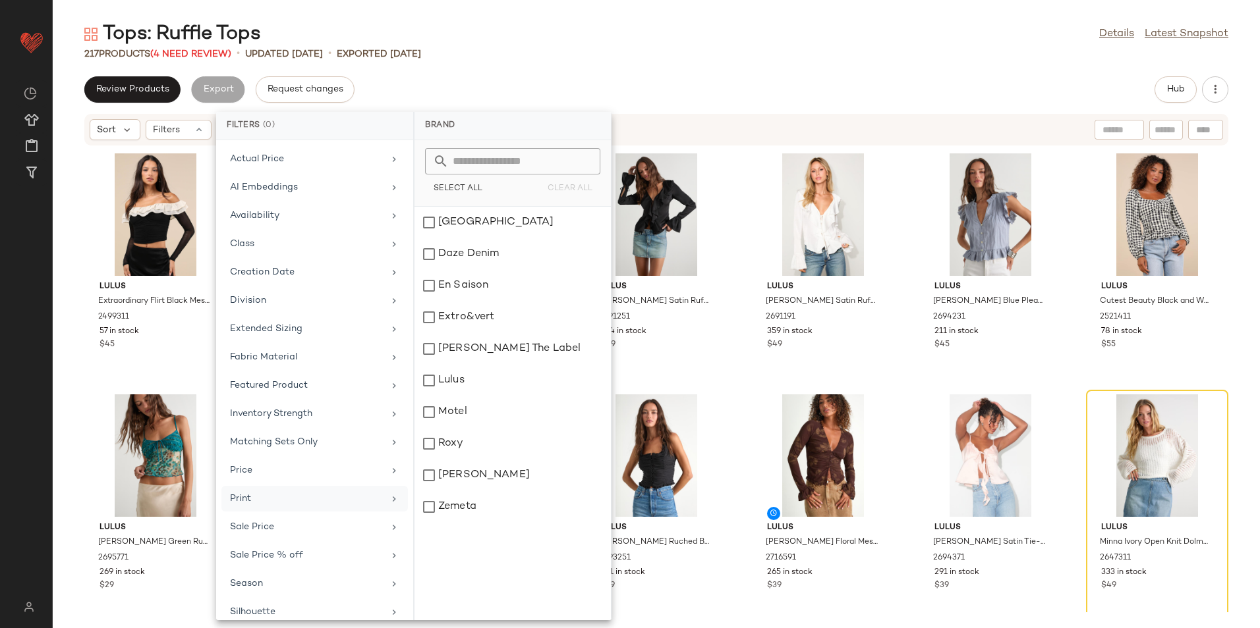
scroll to position [97, 0]
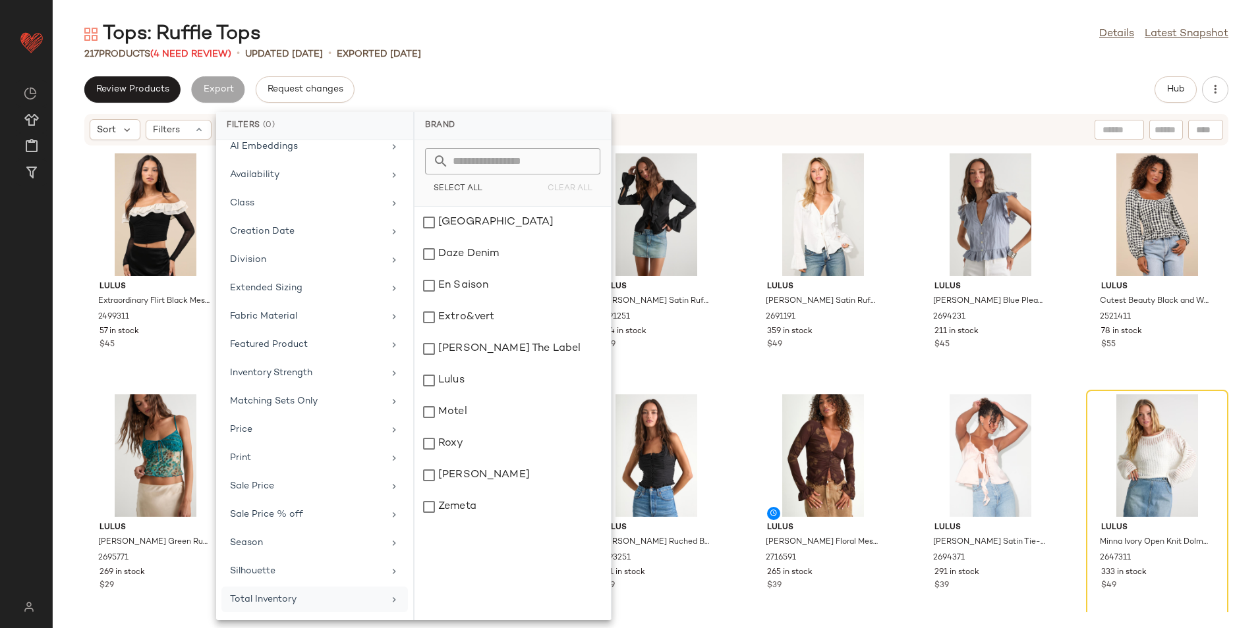
click at [281, 596] on div "Total Inventory" at bounding box center [306, 600] width 153 height 14
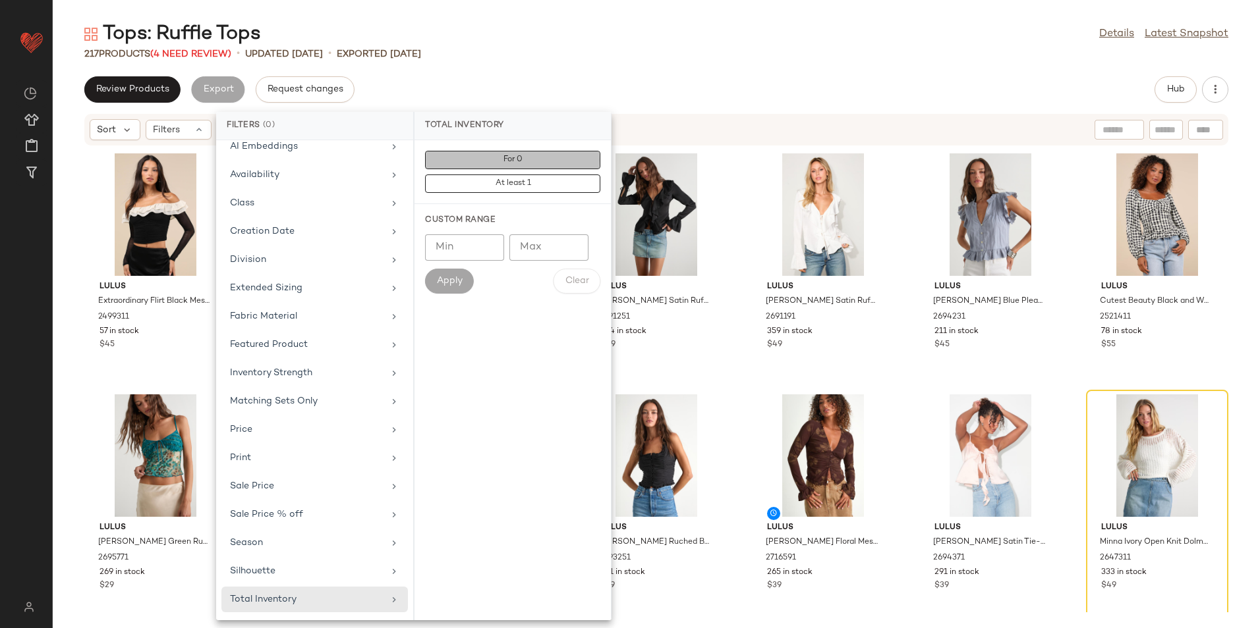
click at [520, 162] on span "For 0" at bounding box center [513, 159] width 20 height 9
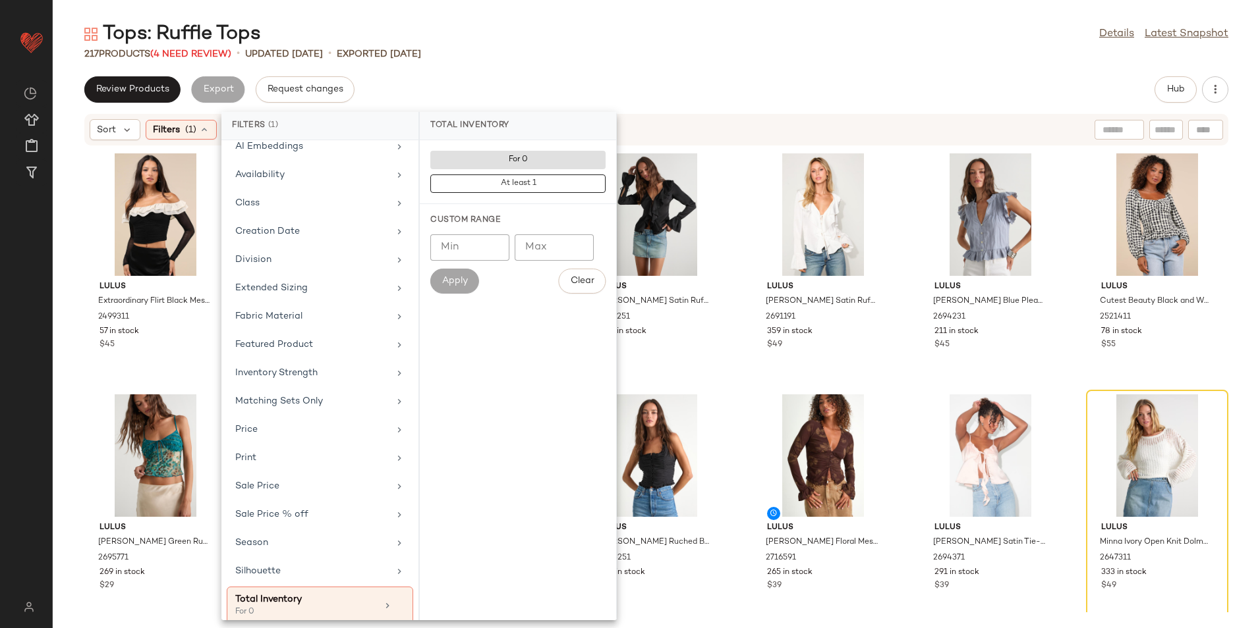
click at [544, 250] on input "Max" at bounding box center [553, 248] width 79 height 26
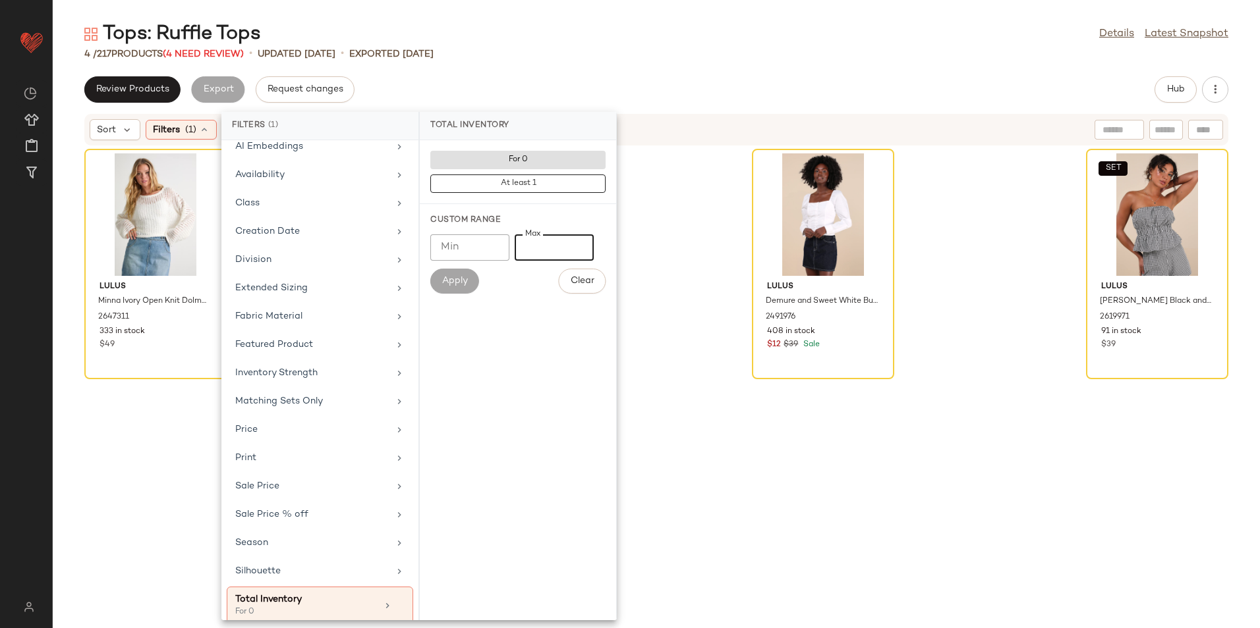
click at [709, 46] on div "Tops: Ruffle Tops Details Latest Snapshot" at bounding box center [656, 34] width 1207 height 26
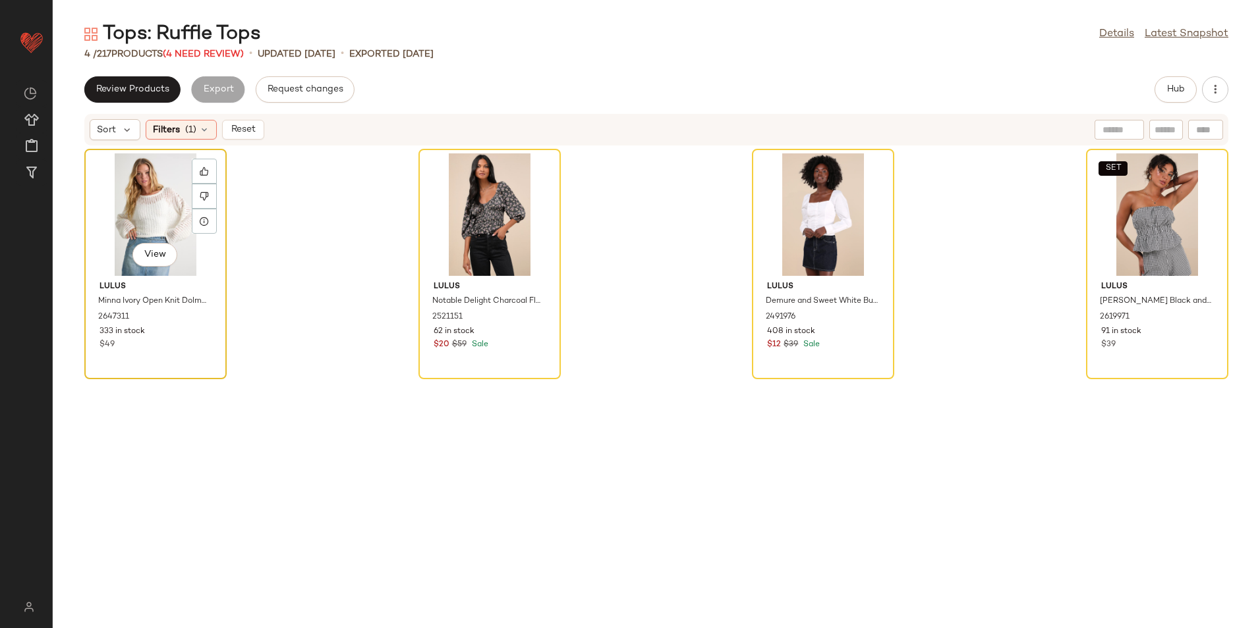
click at [139, 214] on div "View" at bounding box center [155, 214] width 133 height 123
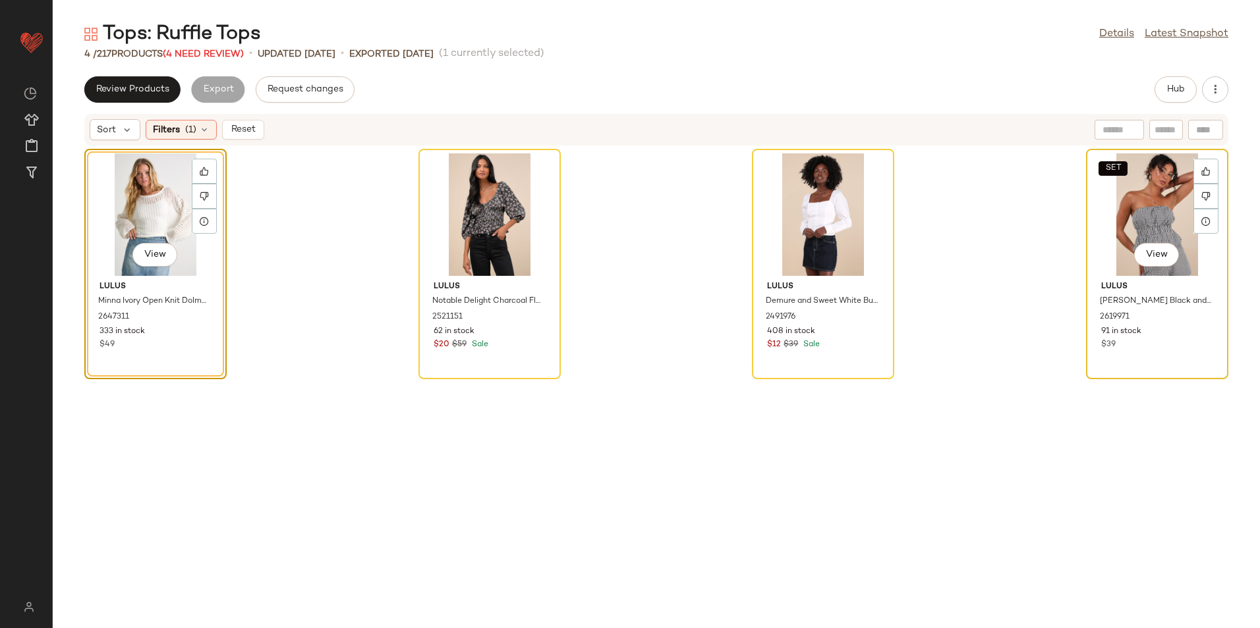
click at [1132, 205] on div "SET View" at bounding box center [1156, 214] width 133 height 123
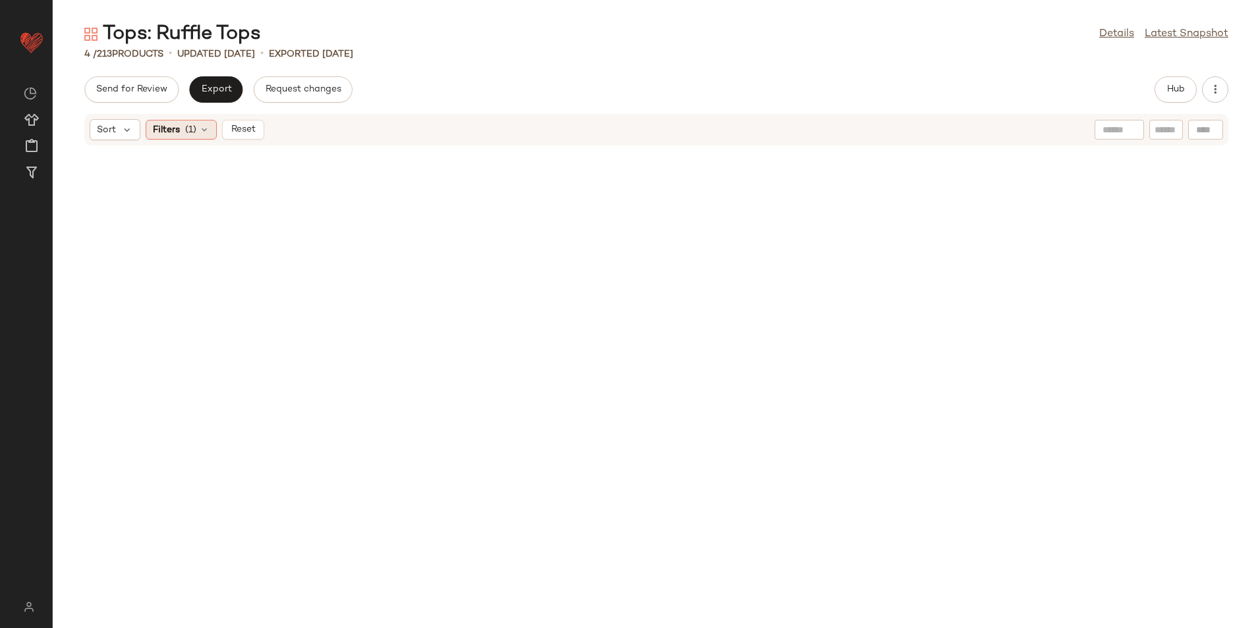
click at [202, 127] on icon at bounding box center [204, 130] width 11 height 11
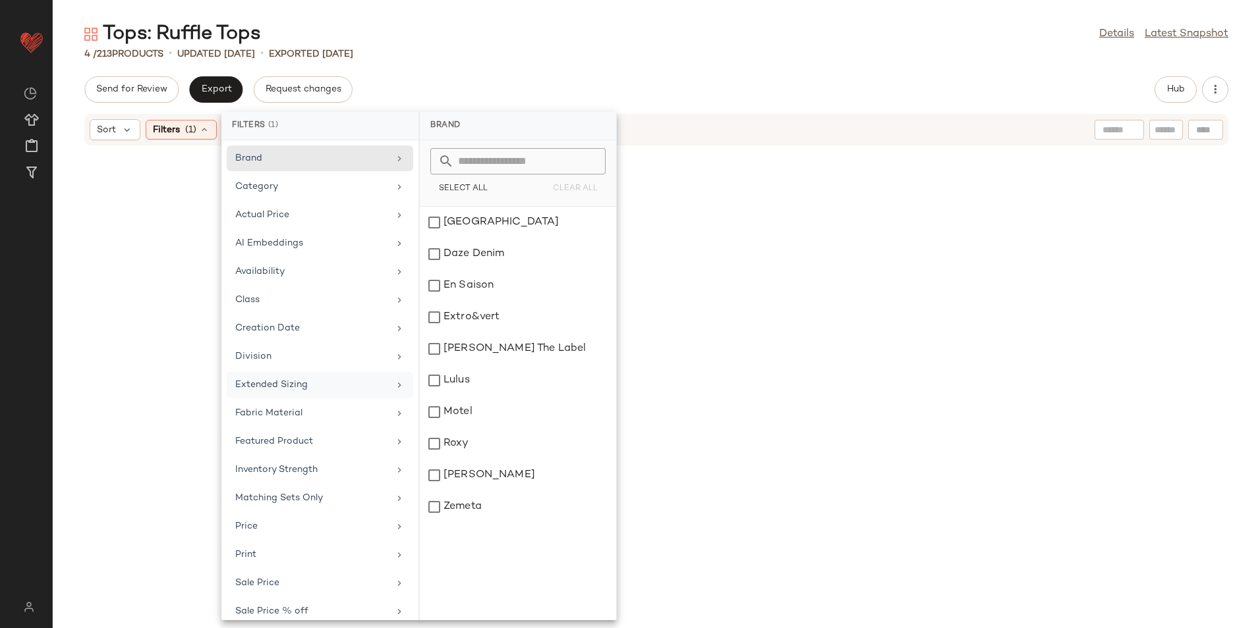
scroll to position [109, 0]
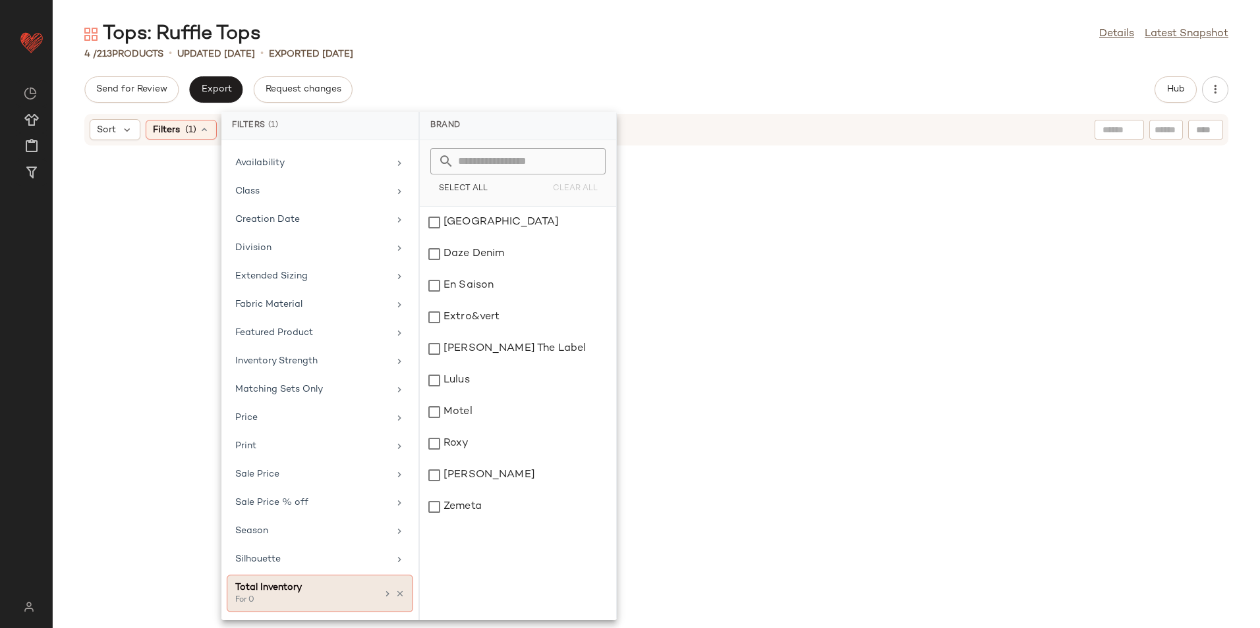
click at [317, 597] on div "For 0" at bounding box center [301, 601] width 132 height 12
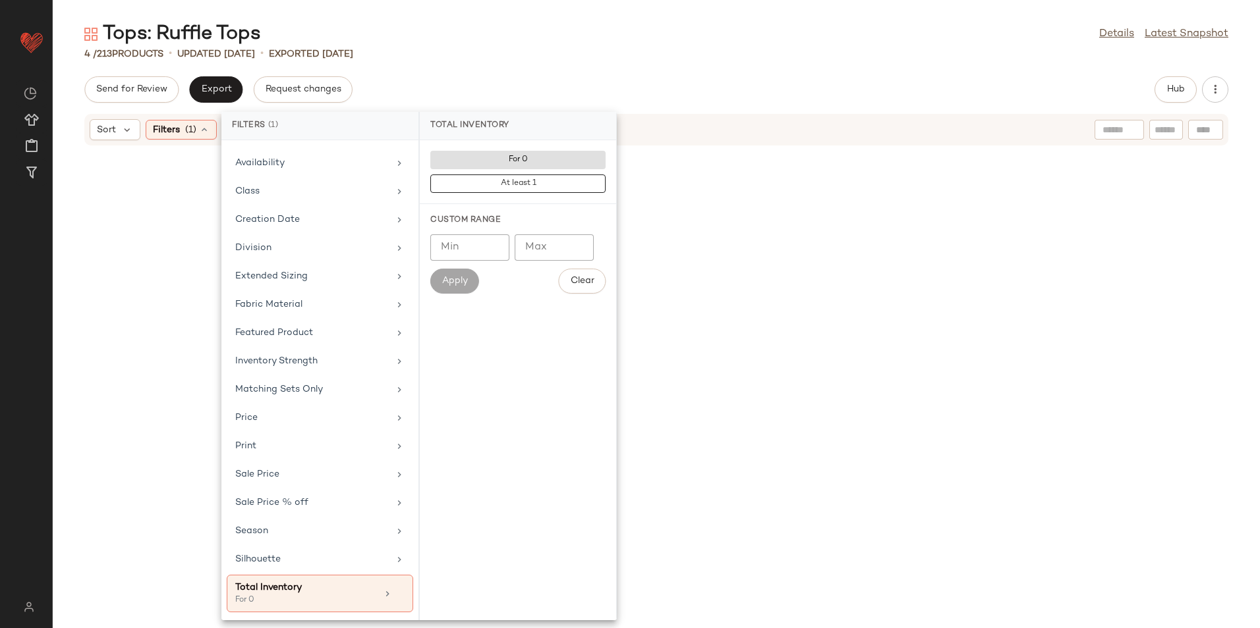
click at [535, 245] on input "Max" at bounding box center [553, 248] width 79 height 26
type input "**"
click at [464, 280] on span "Apply" at bounding box center [454, 281] width 26 height 11
click at [614, 57] on div "4 / 213 Products • updated Aug 26th • Exported Aug 21st" at bounding box center [656, 53] width 1207 height 13
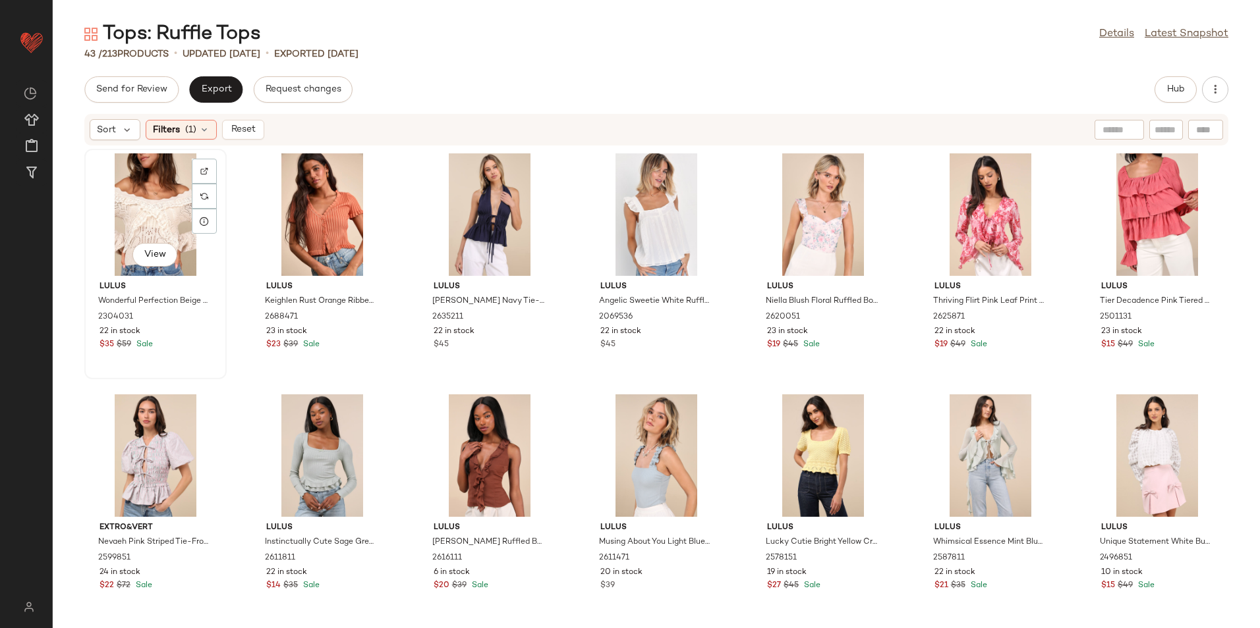
click at [161, 222] on div "View" at bounding box center [155, 214] width 133 height 123
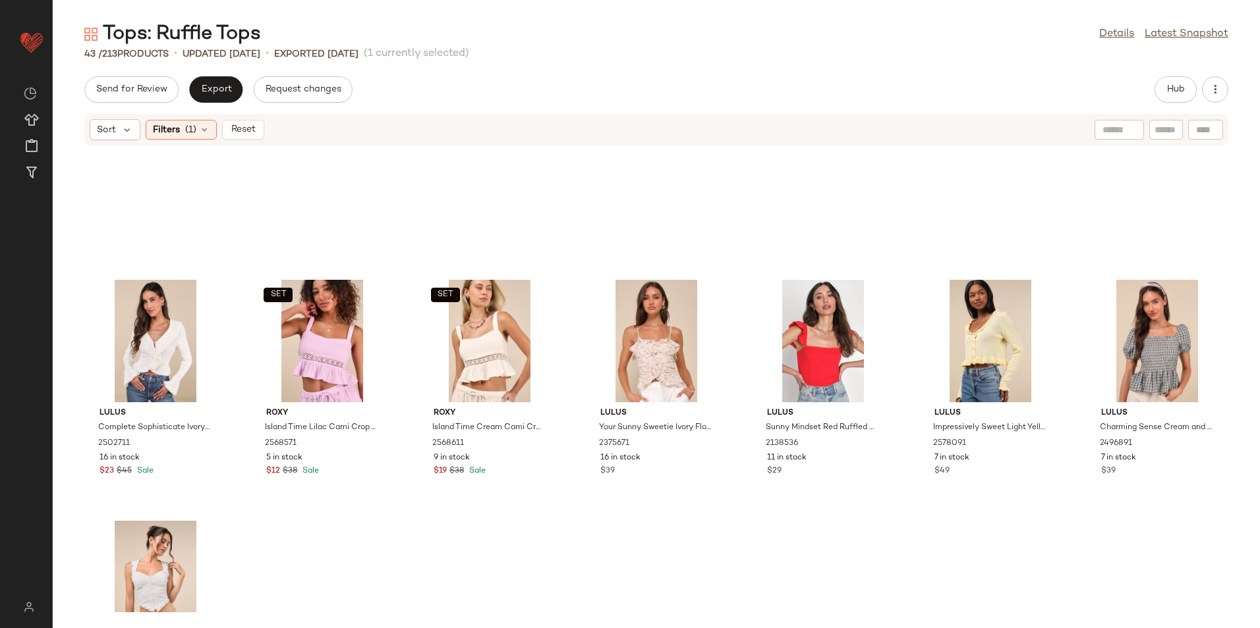
scroll to position [1224, 0]
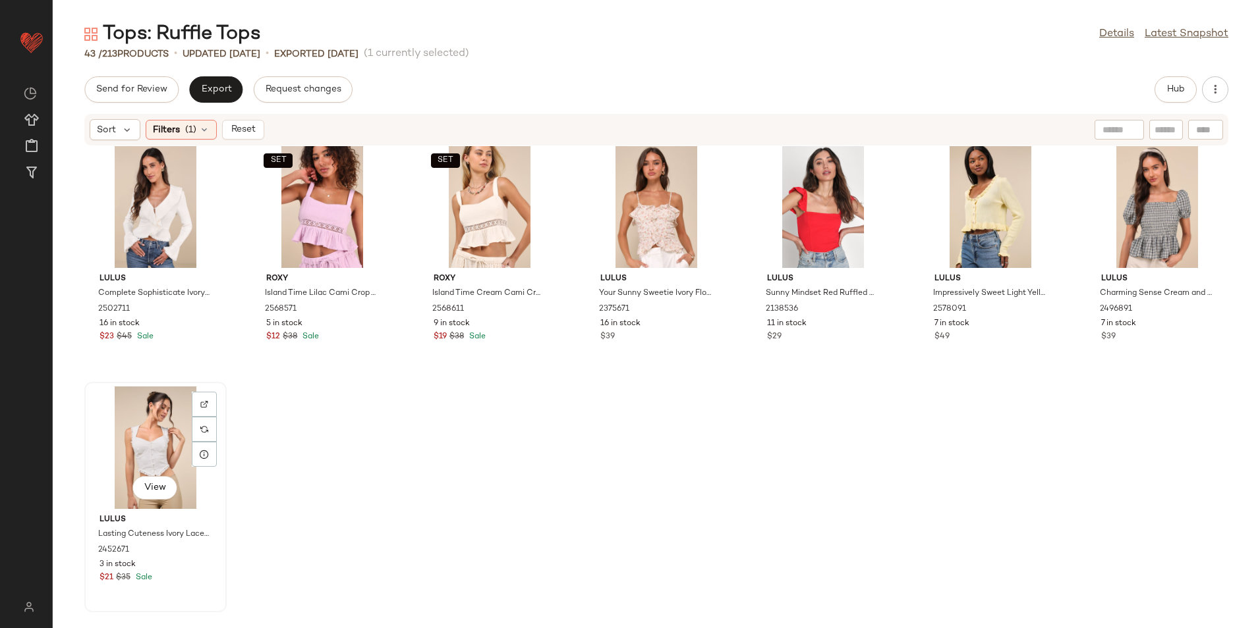
click at [137, 422] on div "View" at bounding box center [155, 448] width 133 height 123
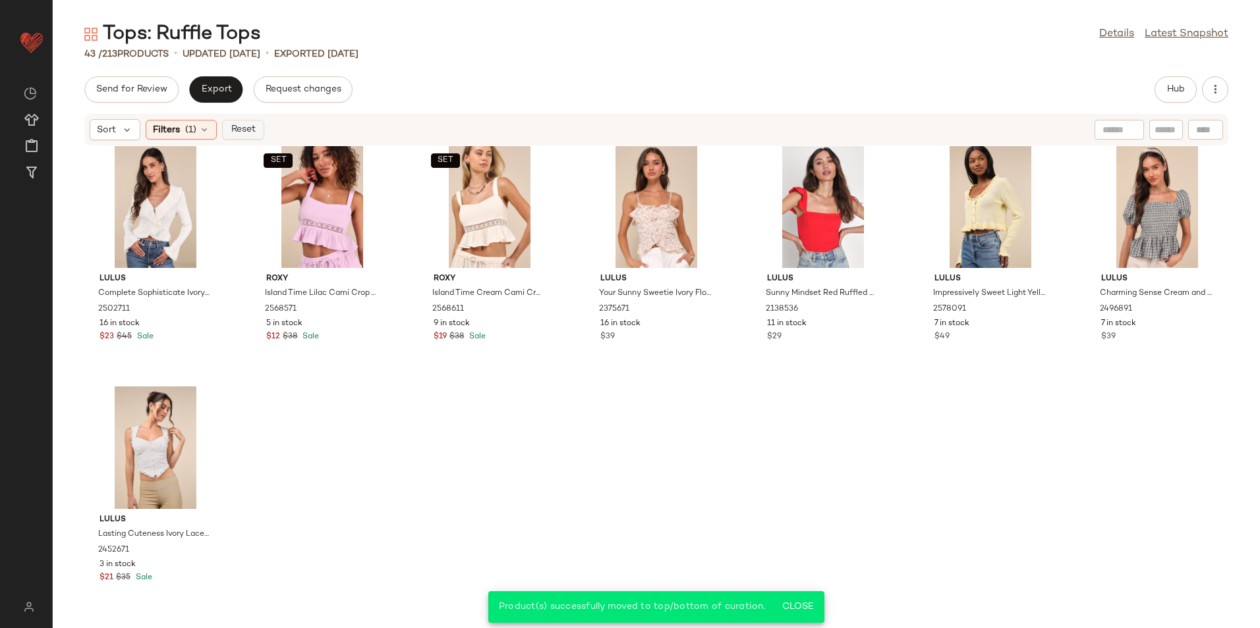
click at [248, 128] on span "Reset" at bounding box center [242, 130] width 25 height 11
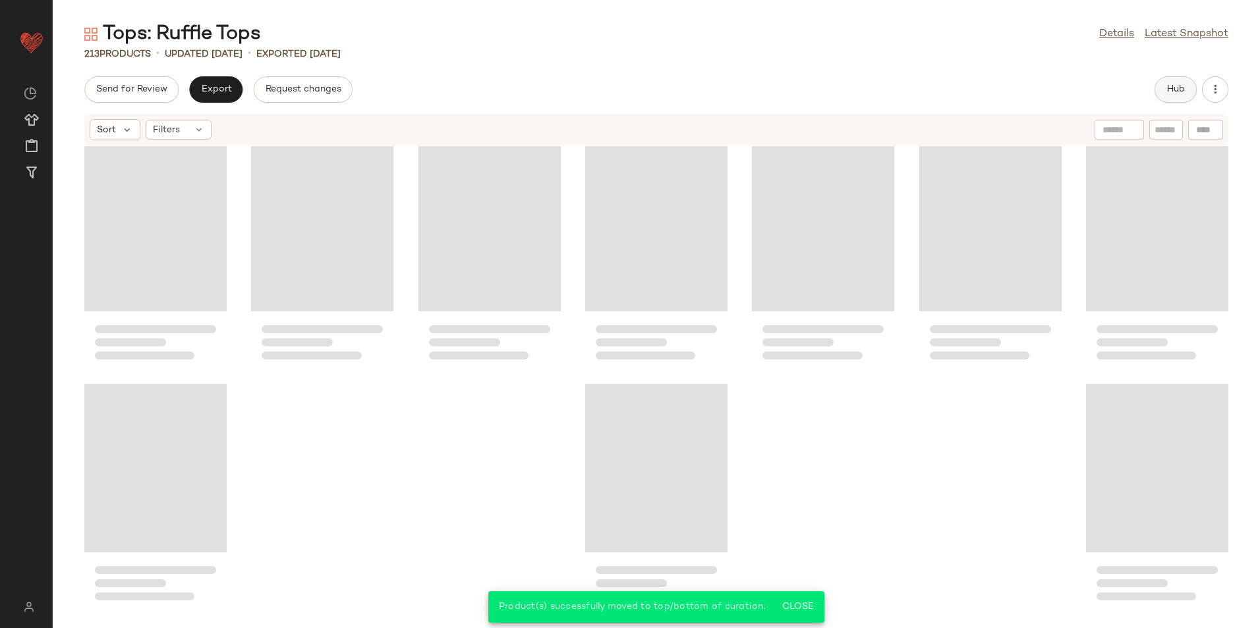
click at [1167, 89] on span "Hub" at bounding box center [1175, 89] width 18 height 11
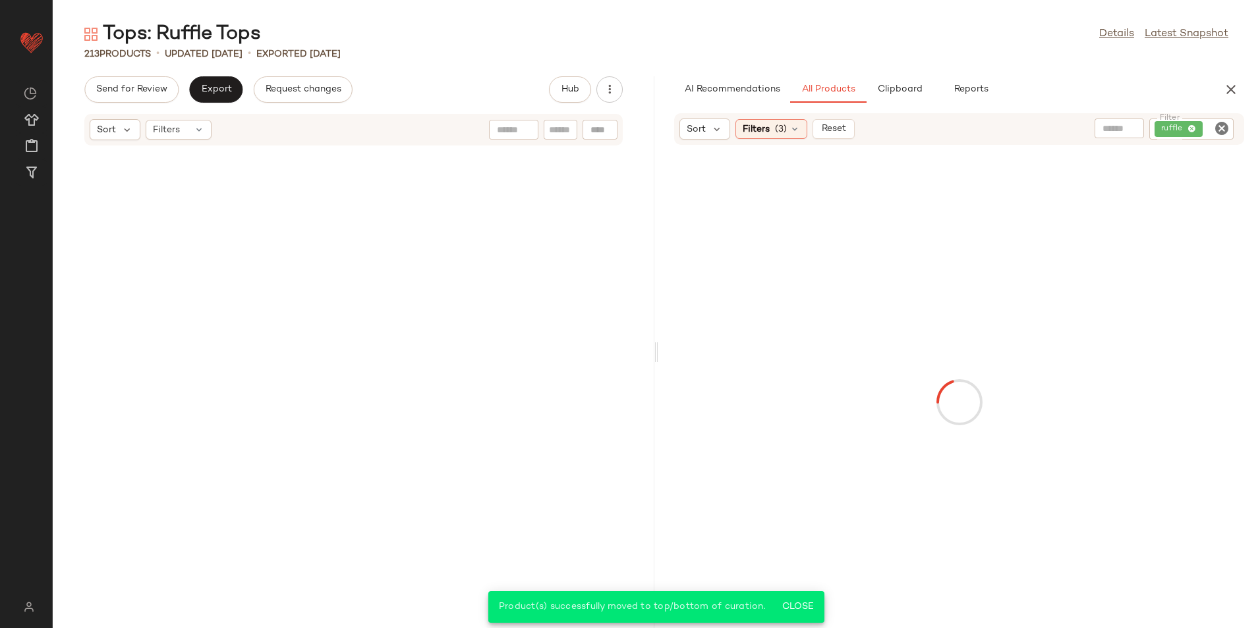
scroll to position [16655, 0]
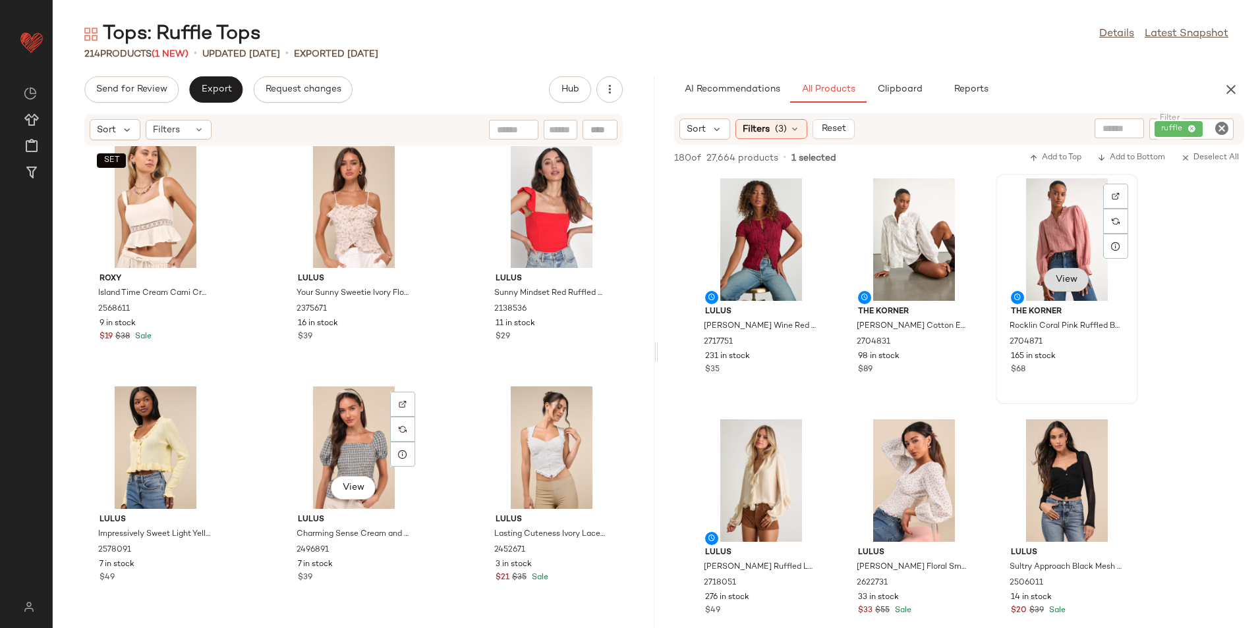
click at [1062, 279] on span "View" at bounding box center [1066, 280] width 22 height 11
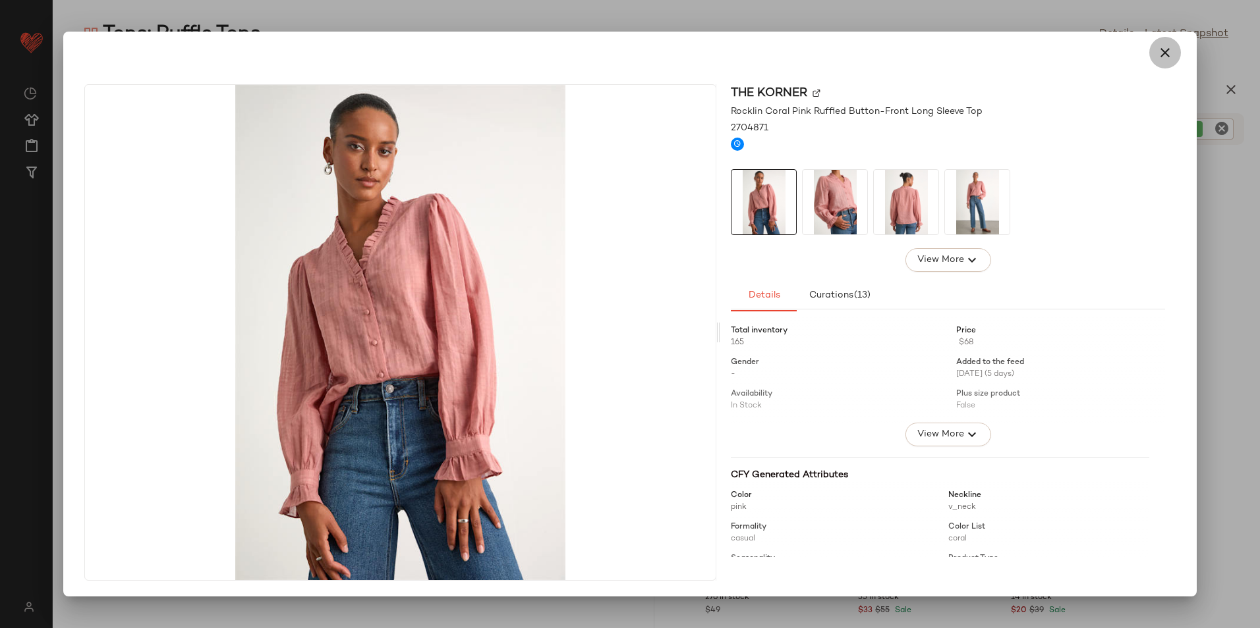
click at [1160, 55] on icon "button" at bounding box center [1165, 53] width 16 height 16
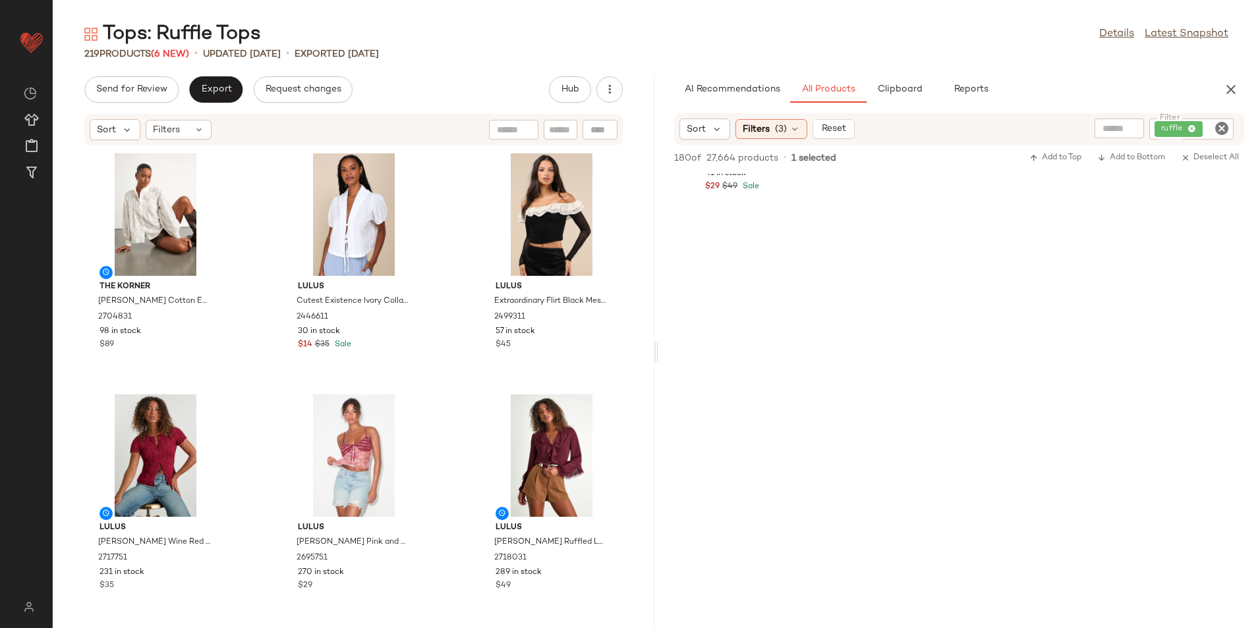
scroll to position [1252, 0]
click at [224, 90] on span "Export" at bounding box center [215, 89] width 31 height 11
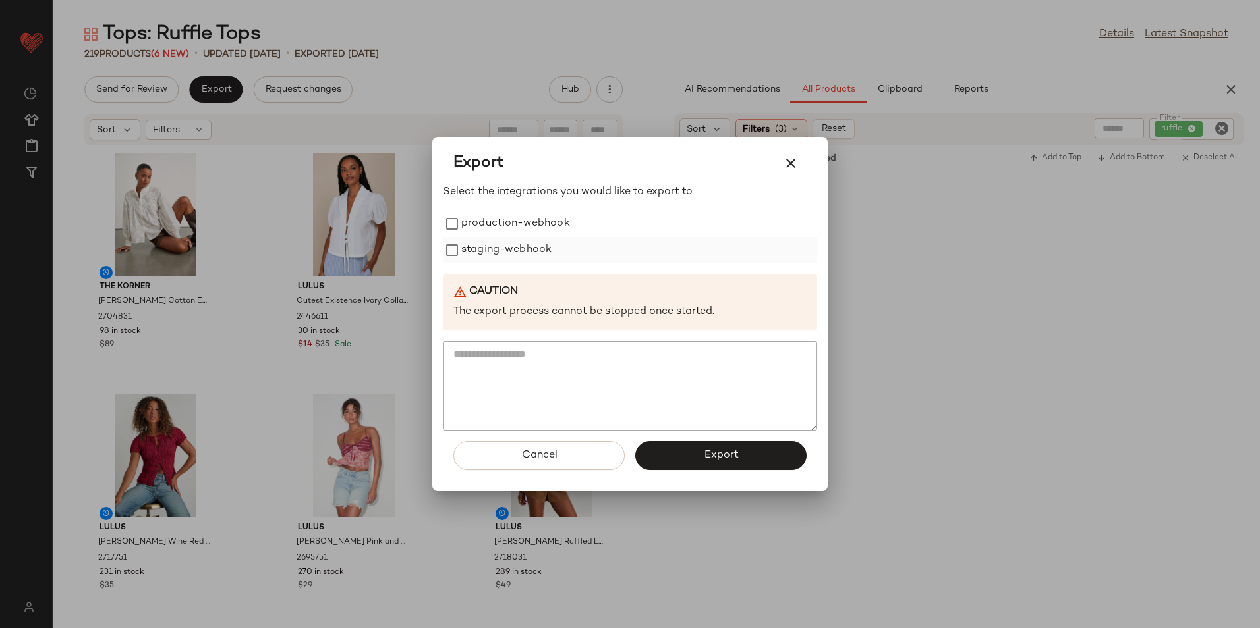
drag, startPoint x: 493, startPoint y: 231, endPoint x: 493, endPoint y: 255, distance: 24.4
click at [494, 233] on label "production-webhook" at bounding box center [515, 224] width 109 height 26
drag, startPoint x: 493, startPoint y: 255, endPoint x: 526, endPoint y: 288, distance: 47.0
click at [493, 256] on label "staging-webhook" at bounding box center [506, 250] width 90 height 26
click at [705, 455] on span "Export" at bounding box center [720, 455] width 35 height 13
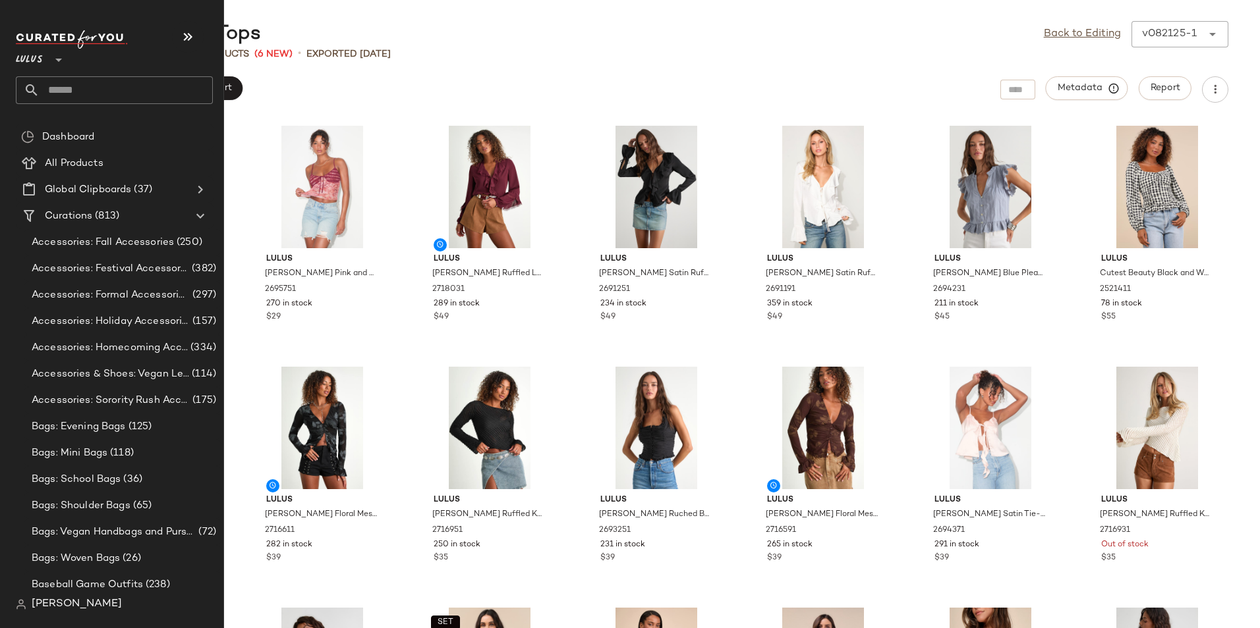
click at [76, 97] on input "text" at bounding box center [126, 90] width 173 height 28
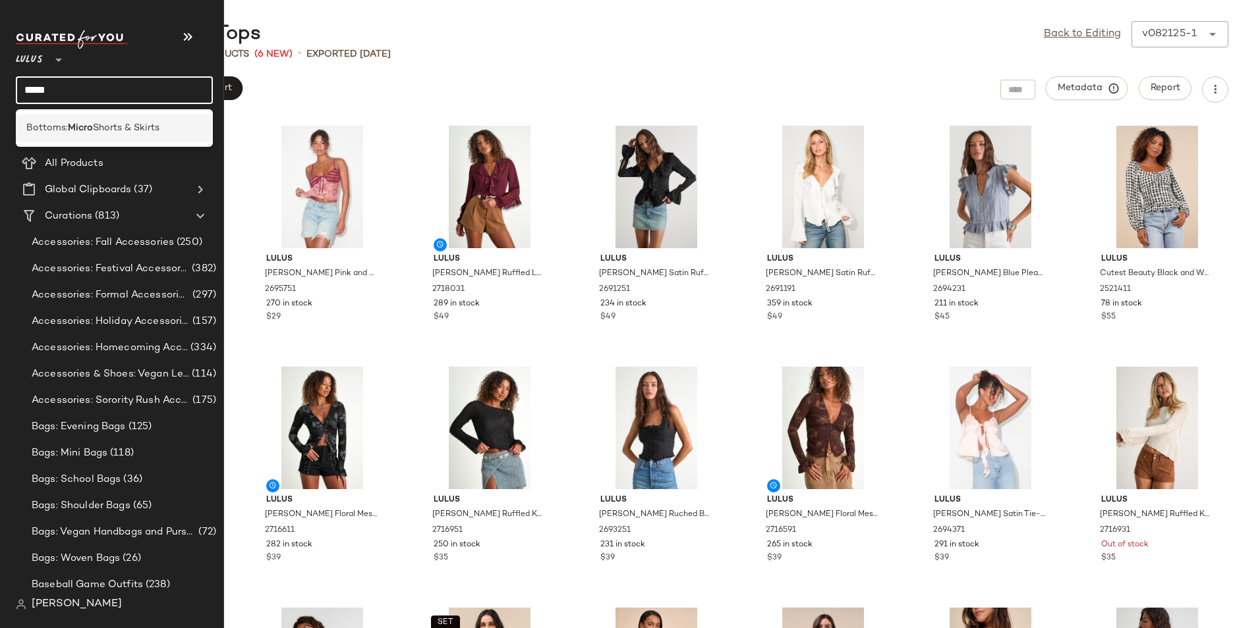
type input "*****"
click at [92, 125] on b "Micro" at bounding box center [80, 128] width 25 height 14
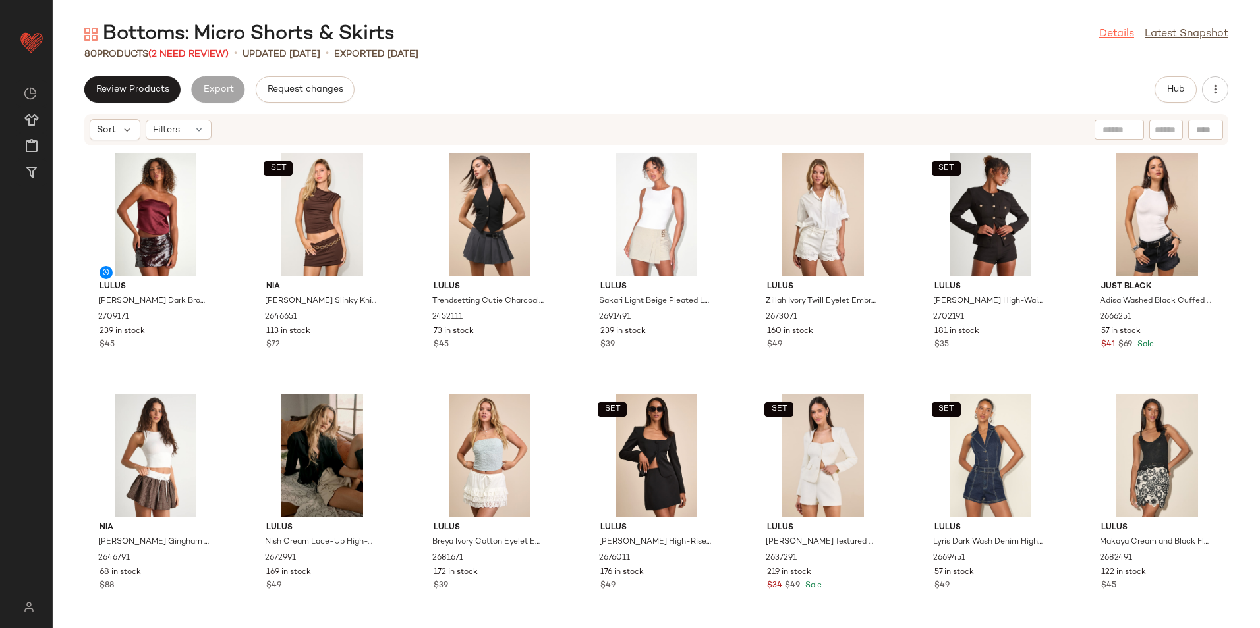
click at [1107, 38] on link "Details" at bounding box center [1116, 34] width 35 height 16
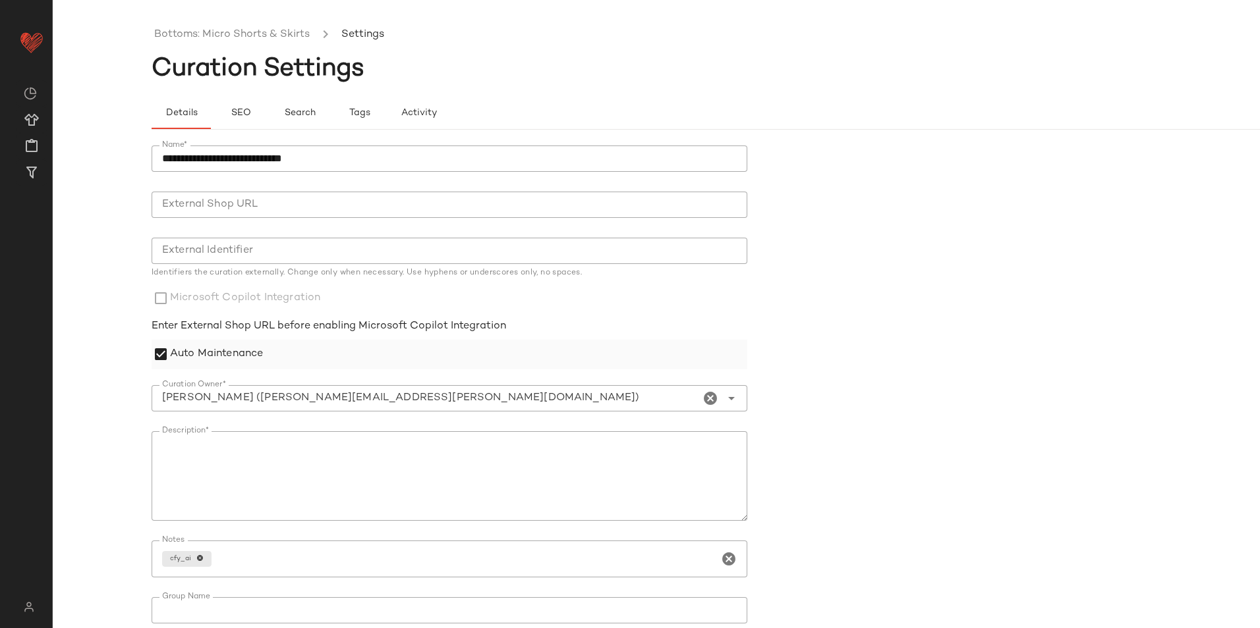
click at [204, 358] on label "Auto Maintenance" at bounding box center [216, 355] width 93 height 30
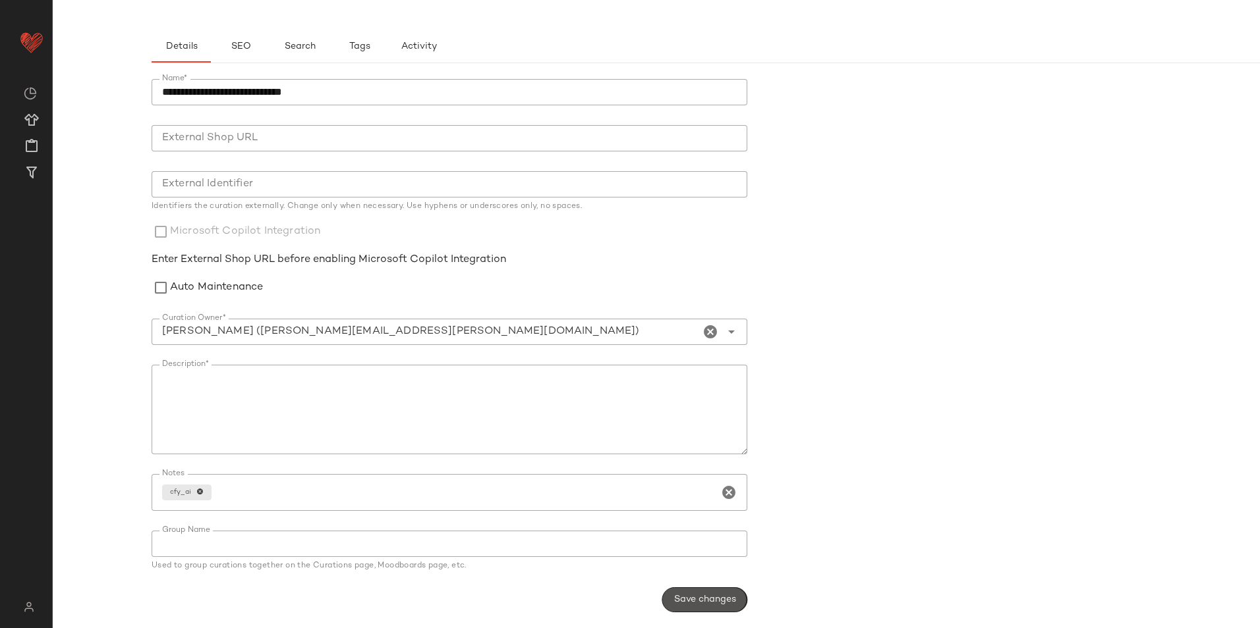
drag, startPoint x: 705, startPoint y: 596, endPoint x: 704, endPoint y: 569, distance: 27.7
click at [708, 590] on button "Save changes" at bounding box center [704, 600] width 85 height 25
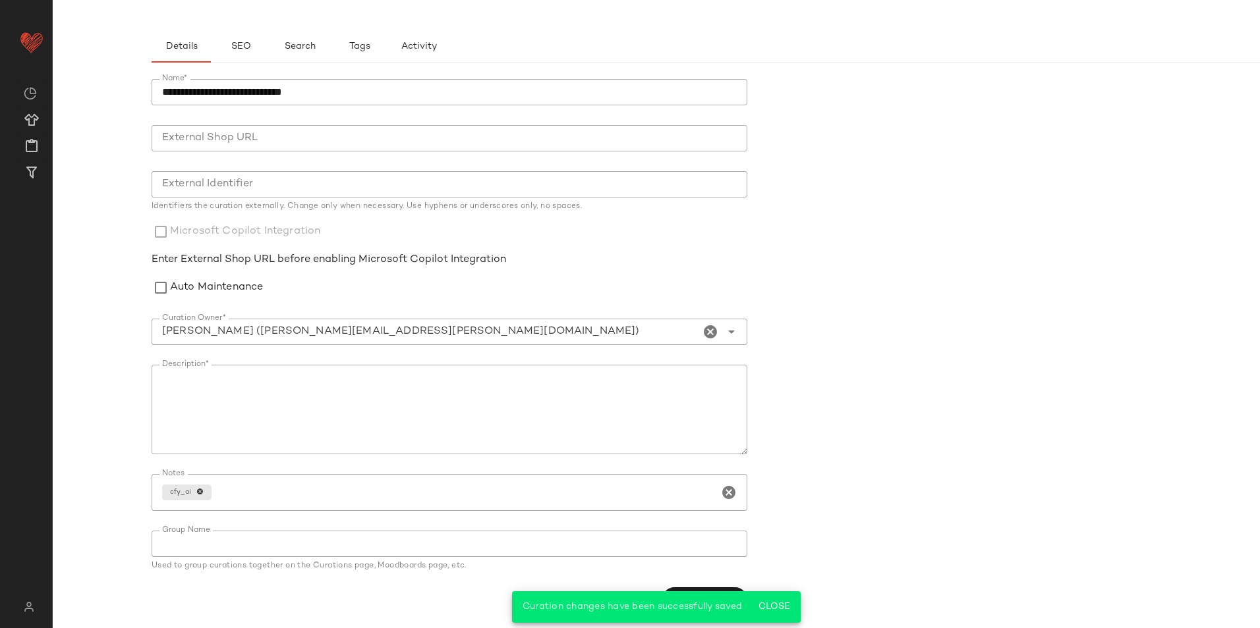
scroll to position [0, 0]
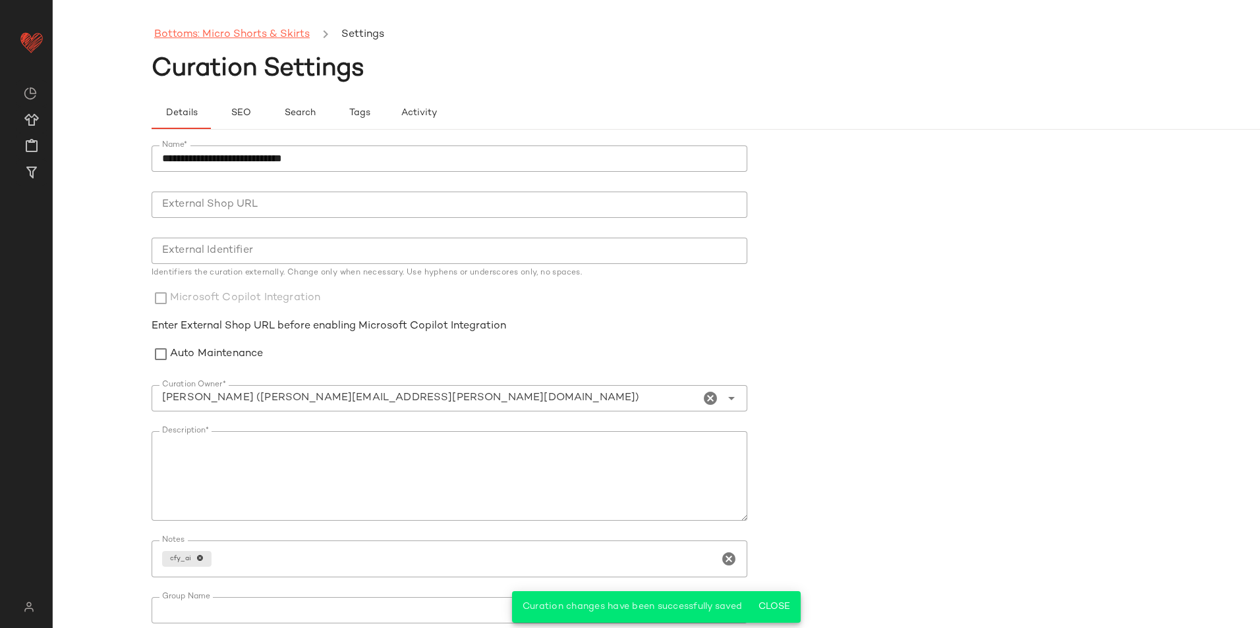
click at [168, 30] on link "Bottoms: Micro Shorts & Skirts" at bounding box center [231, 34] width 155 height 17
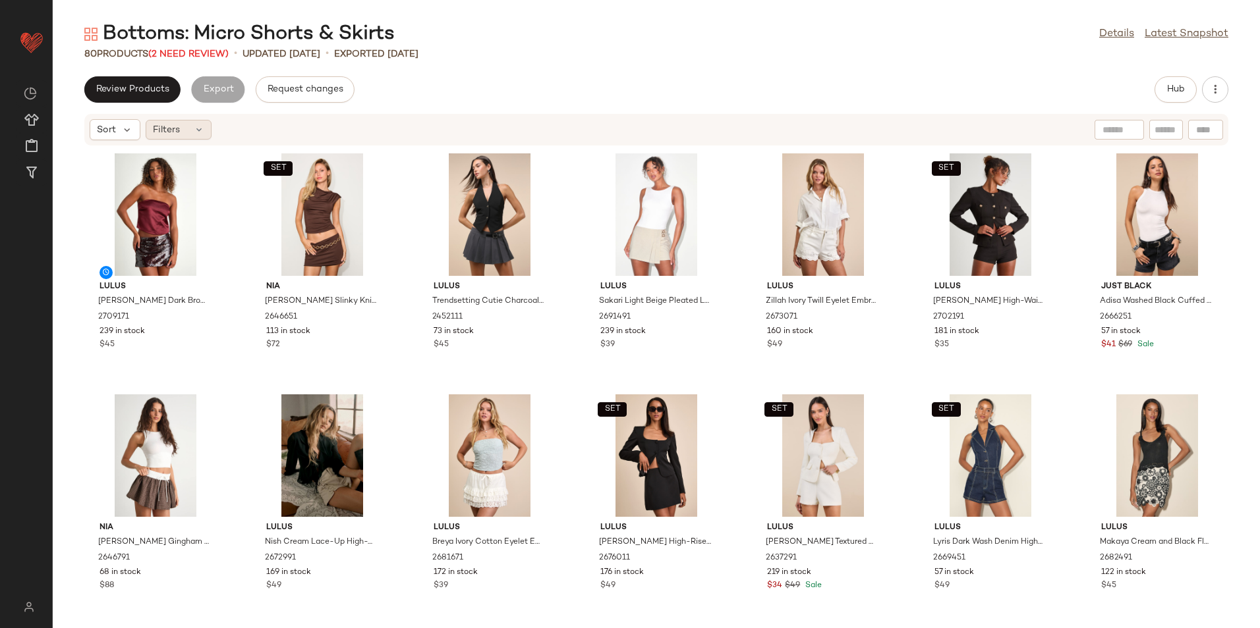
click at [196, 131] on icon at bounding box center [199, 130] width 11 height 11
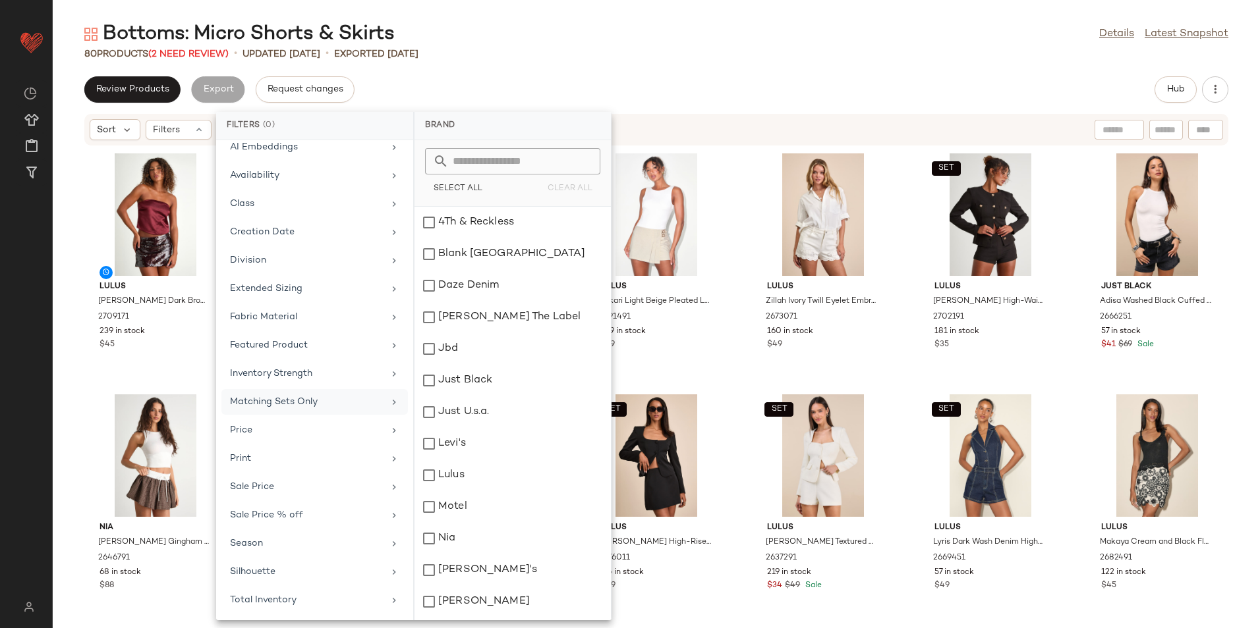
scroll to position [97, 0]
click at [266, 595] on div "Total Inventory" at bounding box center [306, 600] width 153 height 14
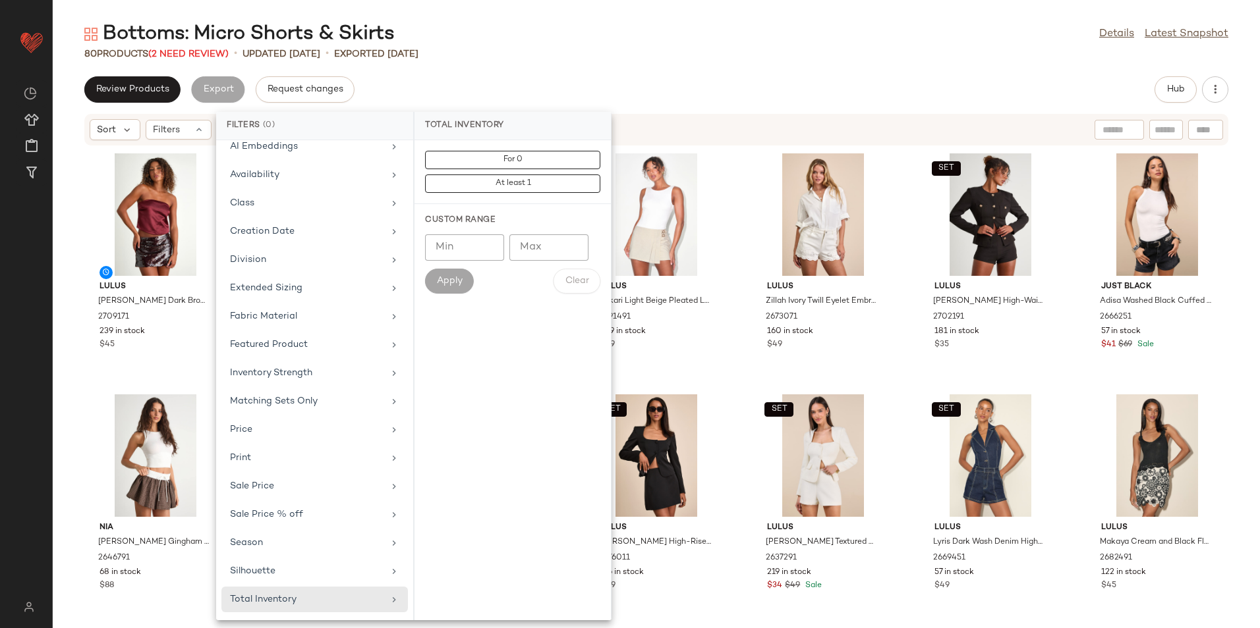
click at [537, 256] on input "Max" at bounding box center [548, 248] width 79 height 26
type input "**"
click at [458, 283] on span "Apply" at bounding box center [449, 281] width 26 height 11
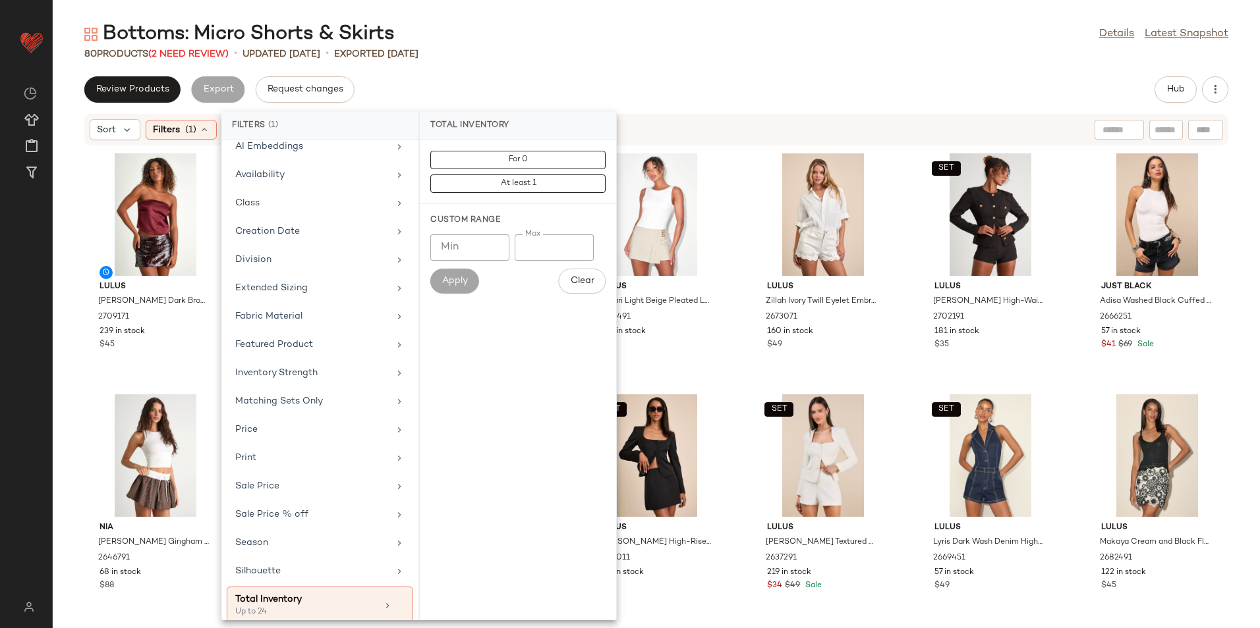
click at [653, 90] on div "Review Products Export Request changes Hub" at bounding box center [656, 89] width 1144 height 26
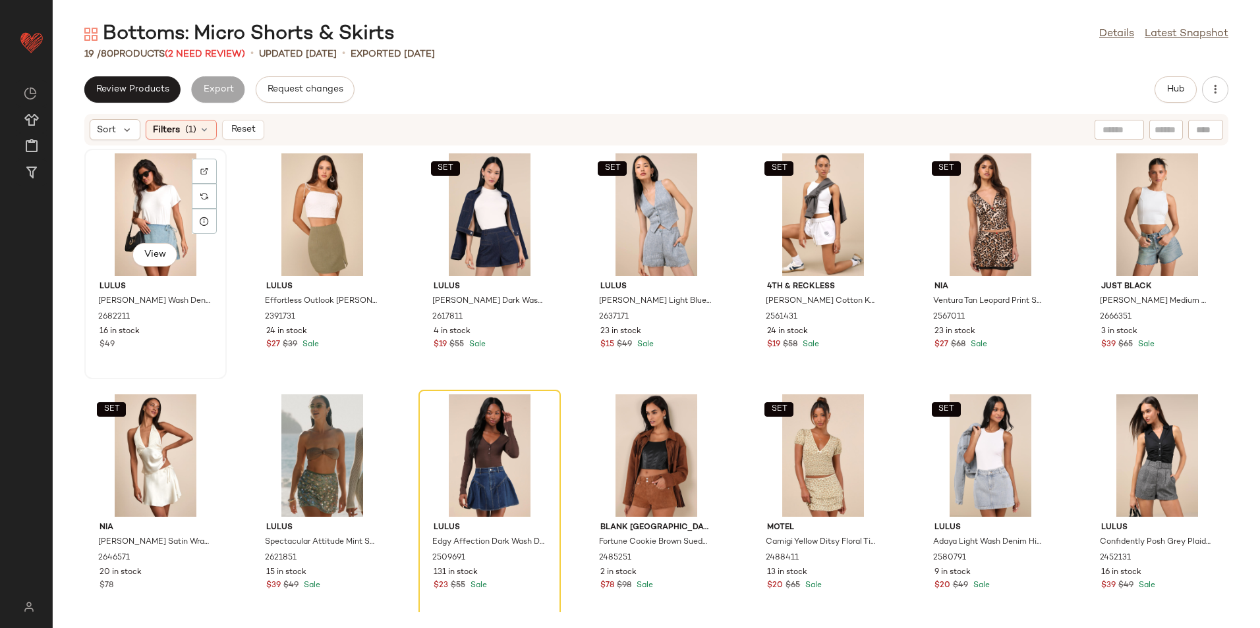
click at [158, 203] on div "View" at bounding box center [155, 214] width 133 height 123
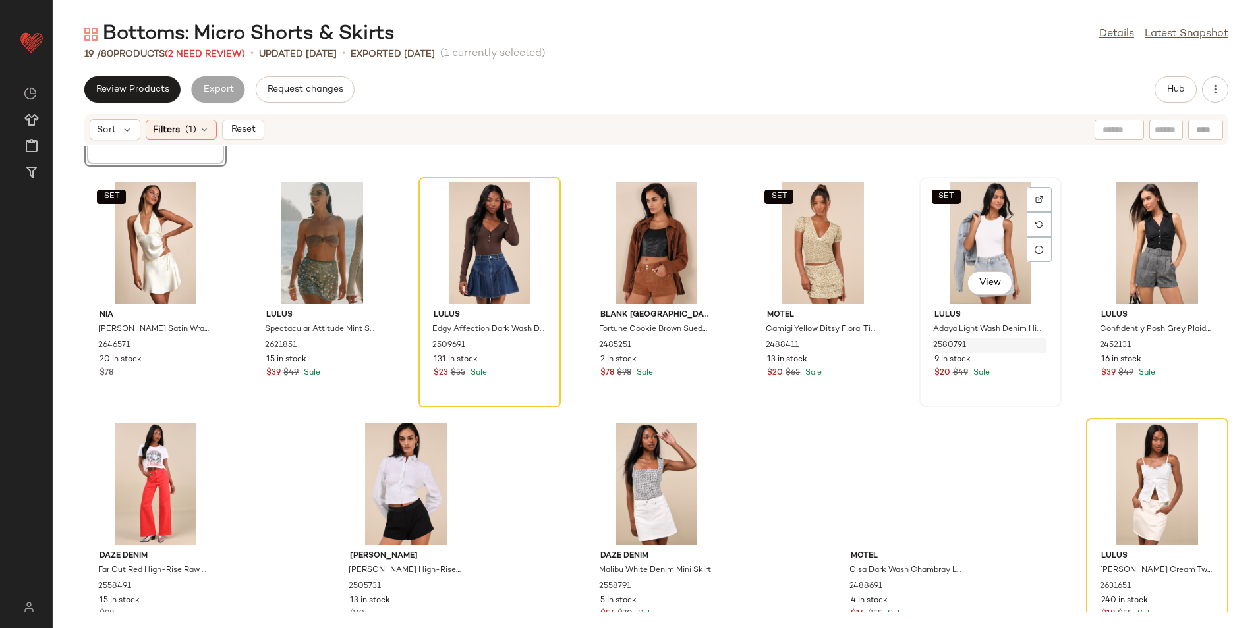
scroll to position [249, 0]
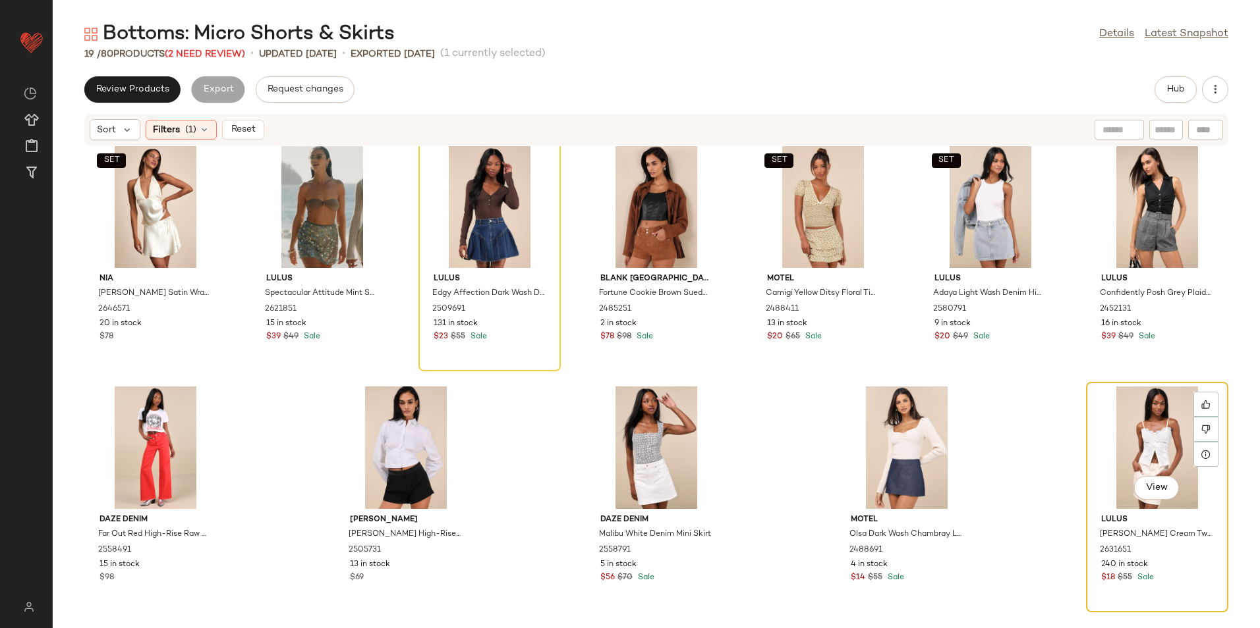
click at [1144, 450] on div "View" at bounding box center [1156, 448] width 133 height 123
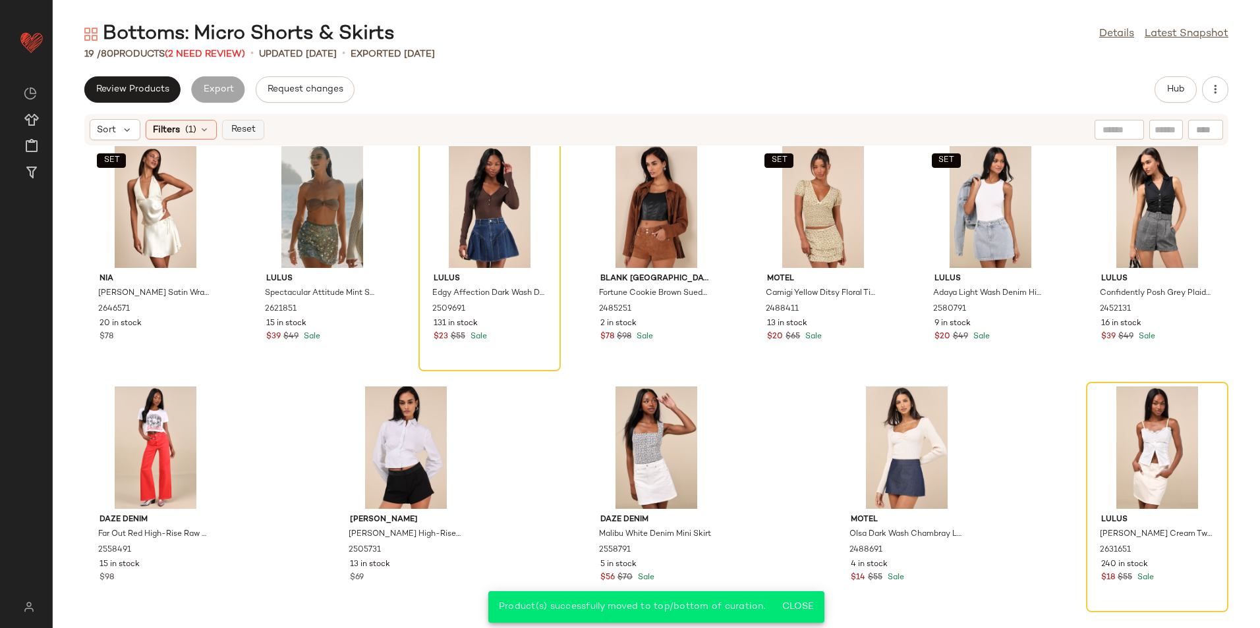
click at [243, 126] on span "Reset" at bounding box center [242, 130] width 25 height 11
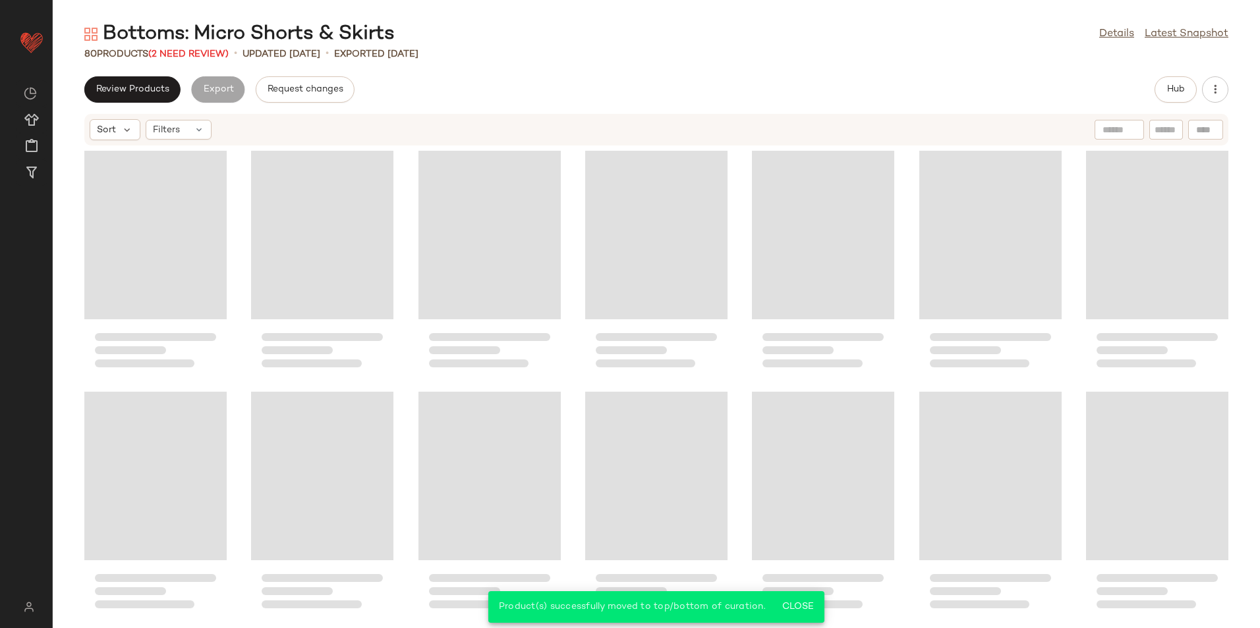
scroll to position [2429, 0]
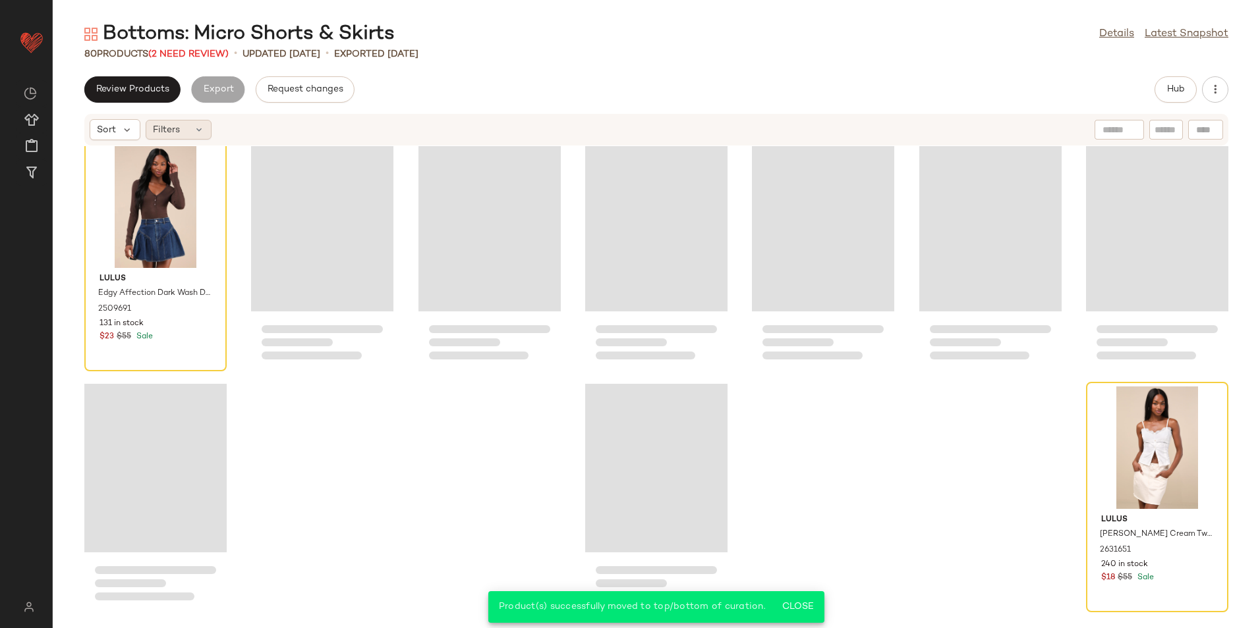
click at [194, 128] on icon at bounding box center [199, 130] width 11 height 11
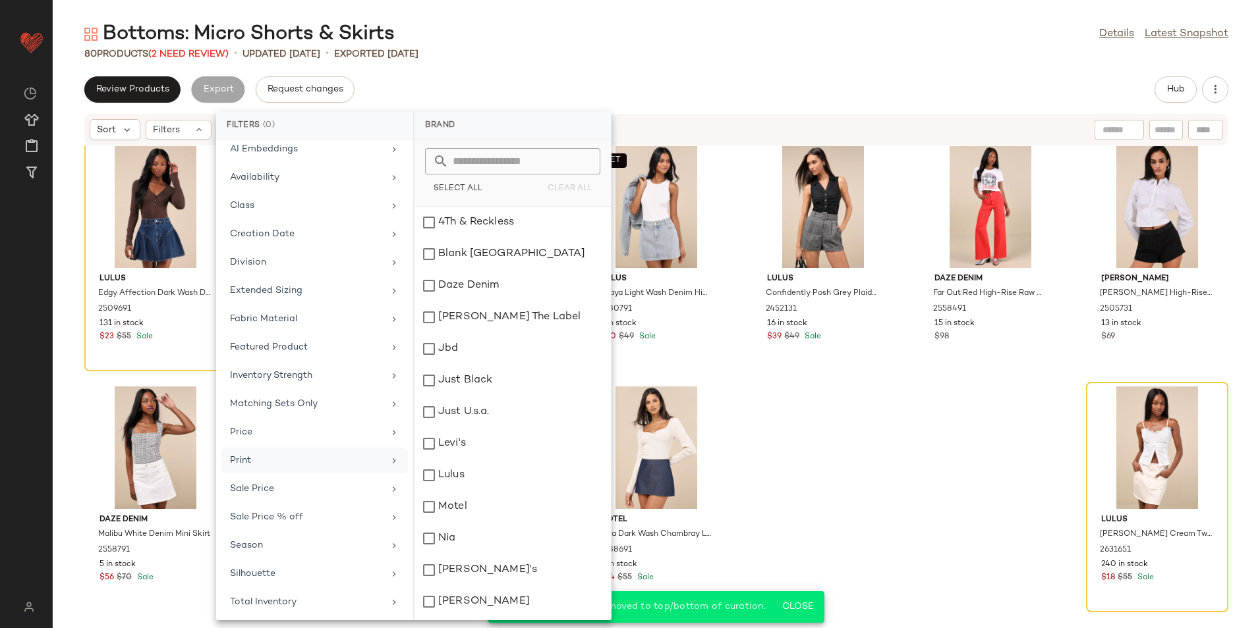
scroll to position [97, 0]
click at [269, 605] on div "Total Inventory" at bounding box center [306, 600] width 153 height 14
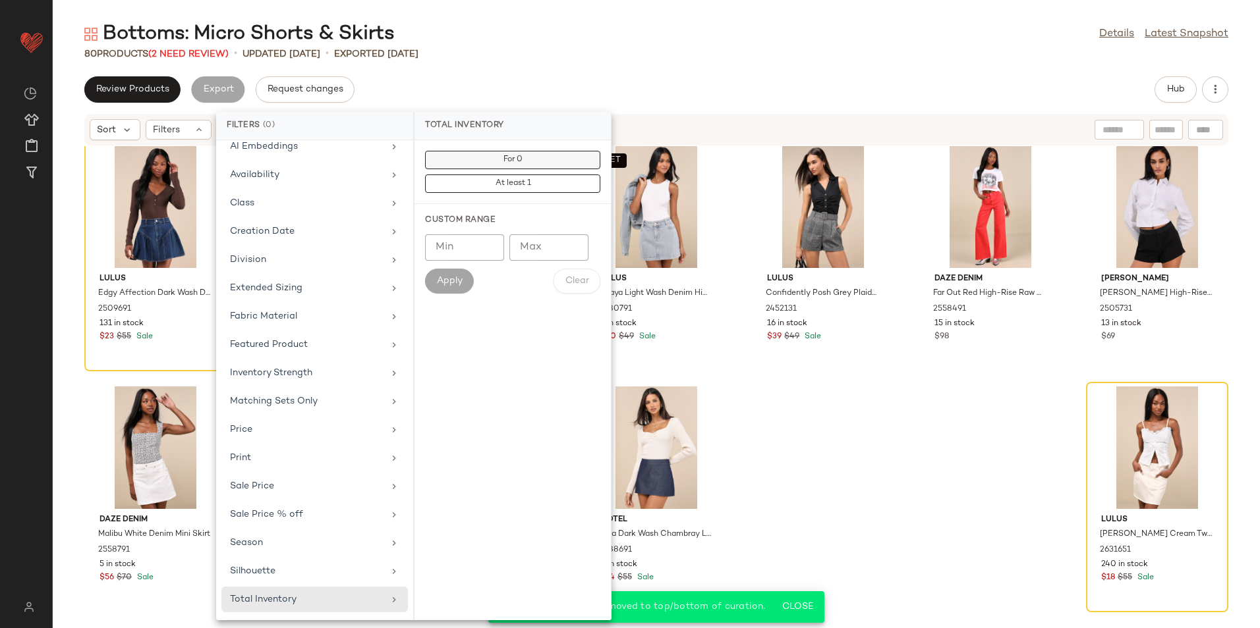
click at [532, 154] on button "For 0" at bounding box center [512, 160] width 175 height 18
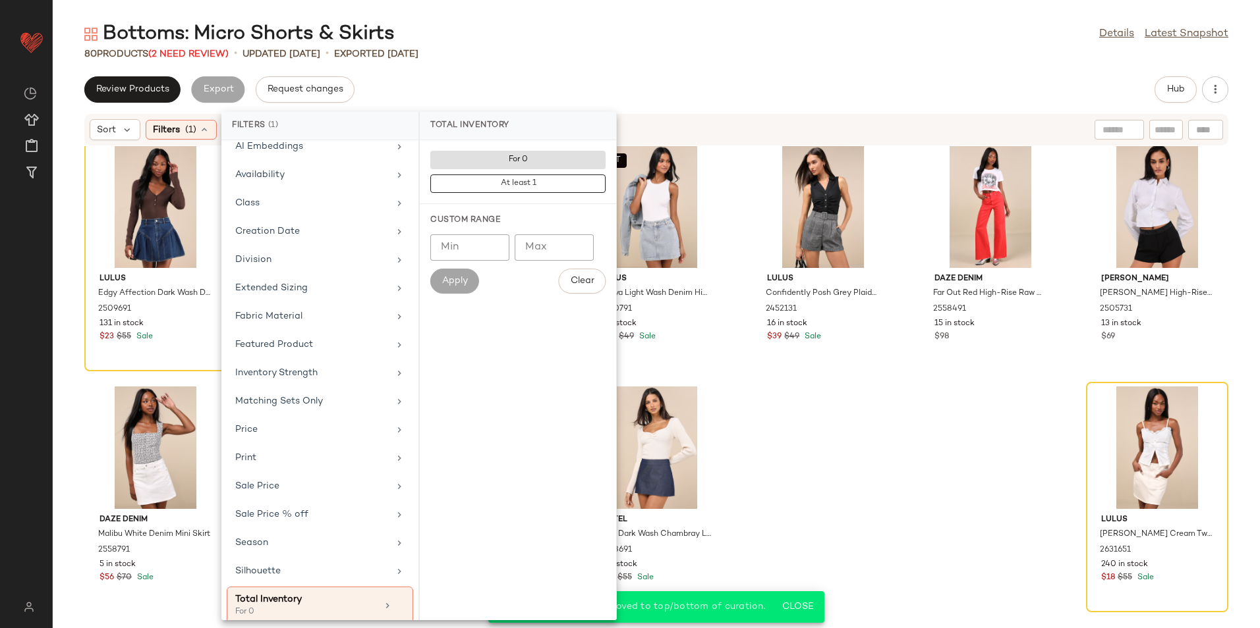
click at [613, 81] on div "Review Products Export Request changes Hub" at bounding box center [656, 89] width 1144 height 26
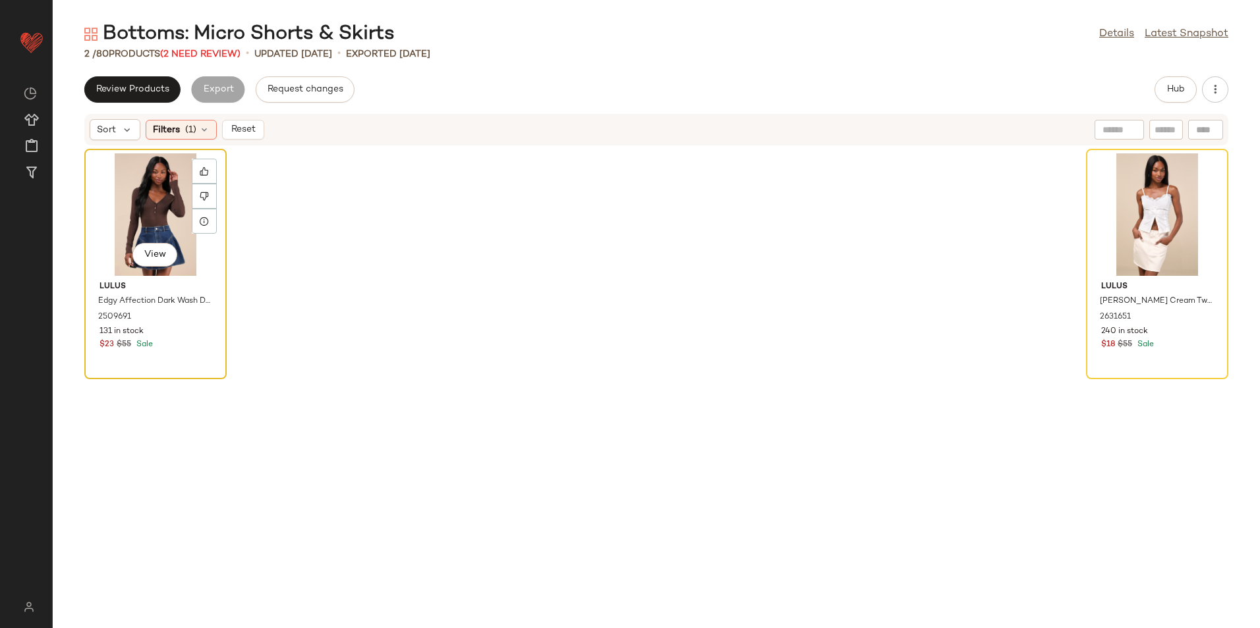
click at [151, 213] on div "View" at bounding box center [155, 214] width 133 height 123
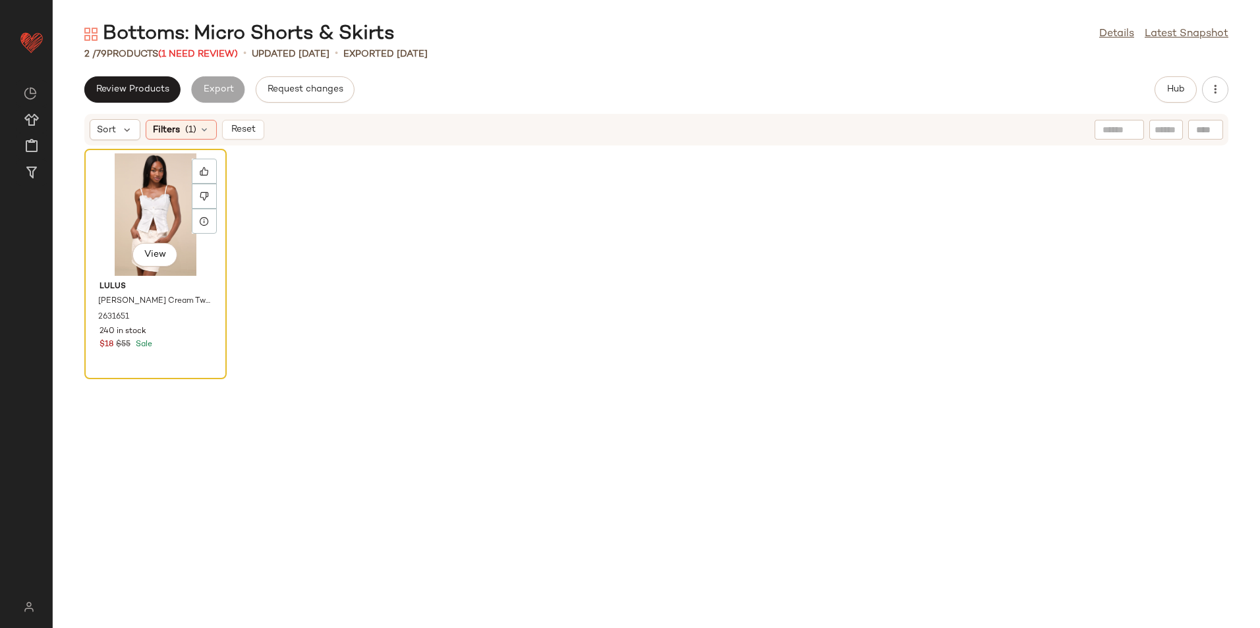
click at [171, 212] on div "View" at bounding box center [155, 214] width 133 height 123
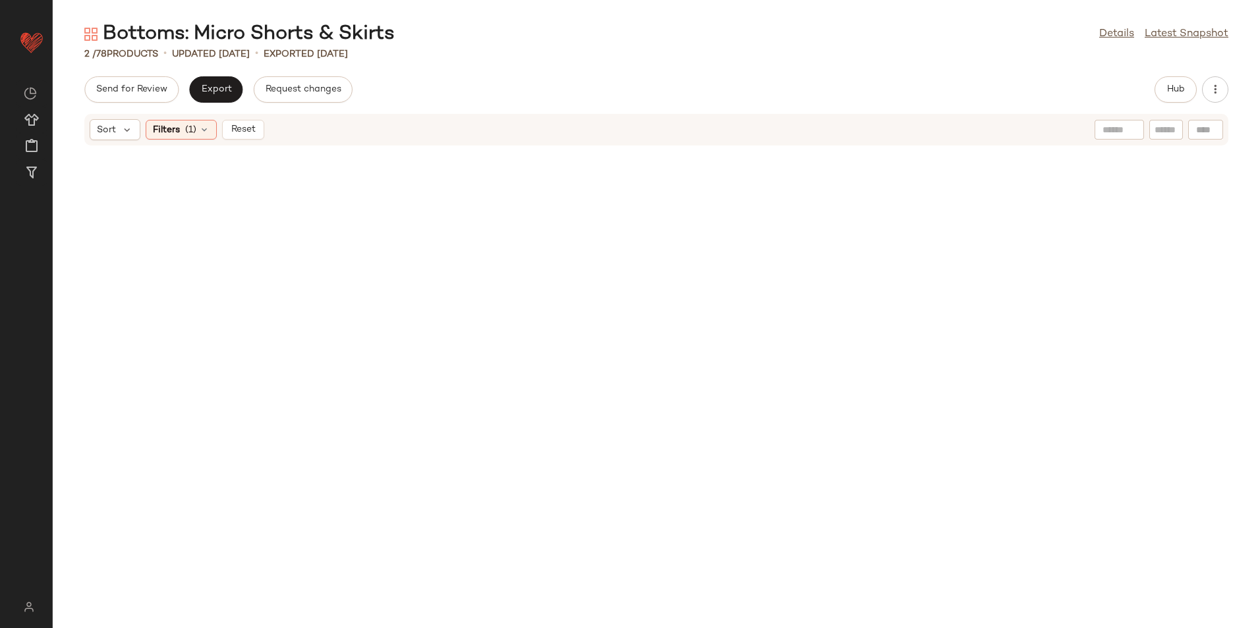
click at [231, 134] on span "Reset" at bounding box center [242, 130] width 25 height 11
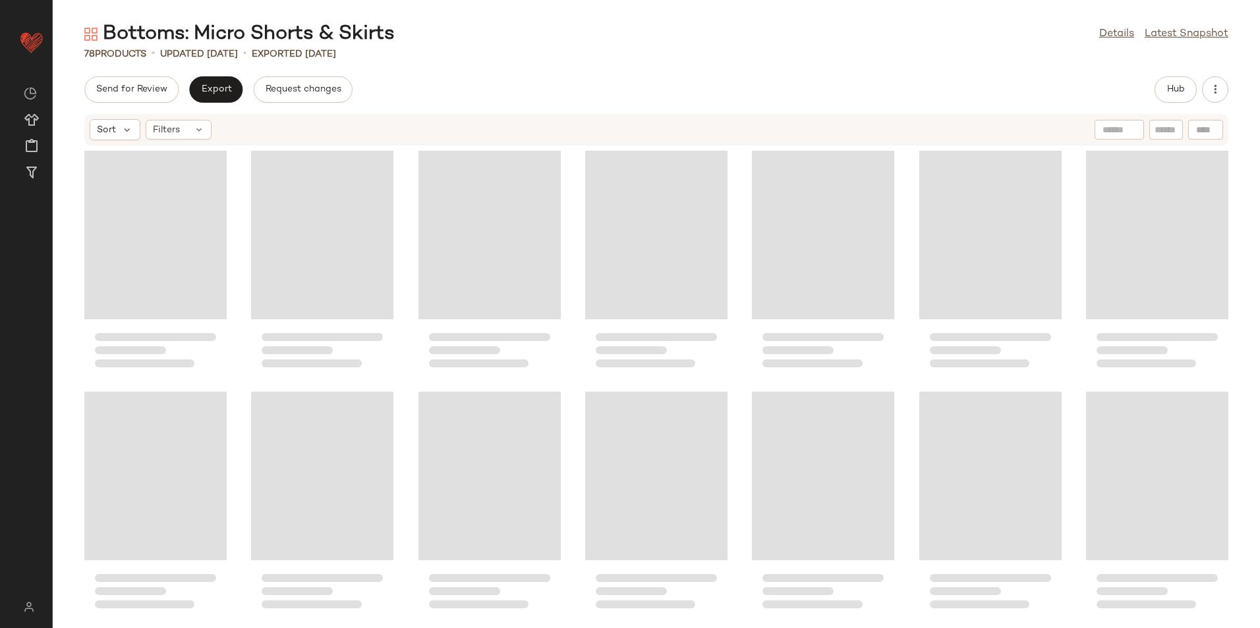
click at [465, 65] on div "Bottoms: Micro Shorts & Skirts Details Latest Snapshot 78 Products • updated Au…" at bounding box center [656, 324] width 1207 height 607
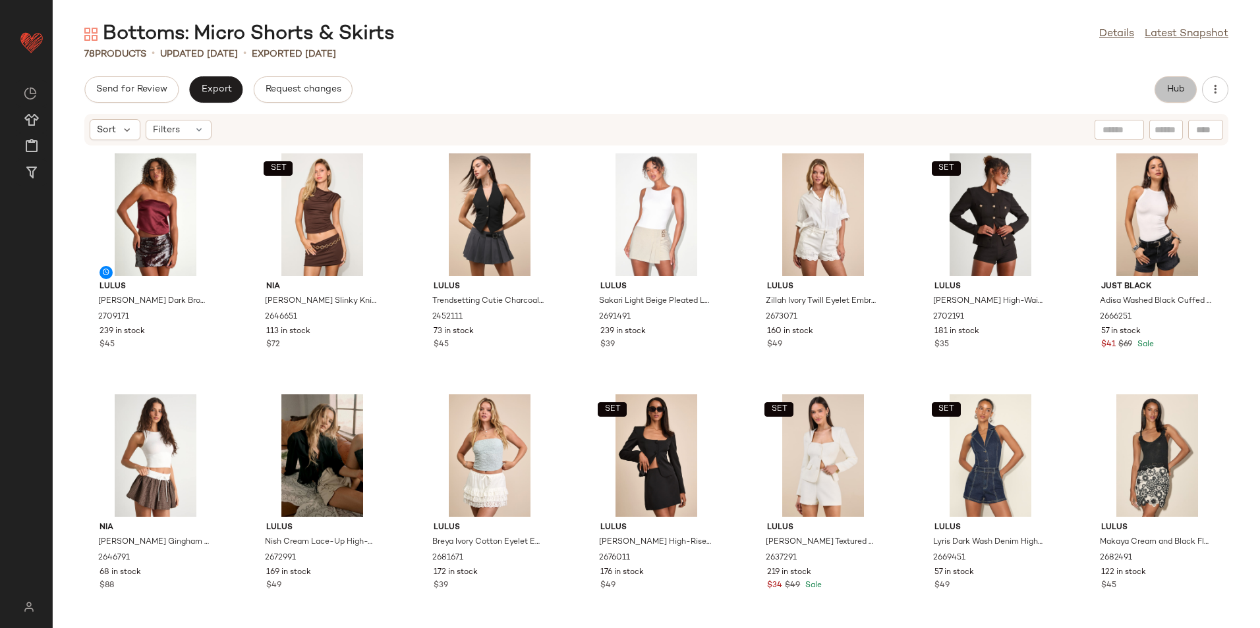
click at [1174, 88] on span "Hub" at bounding box center [1175, 89] width 18 height 11
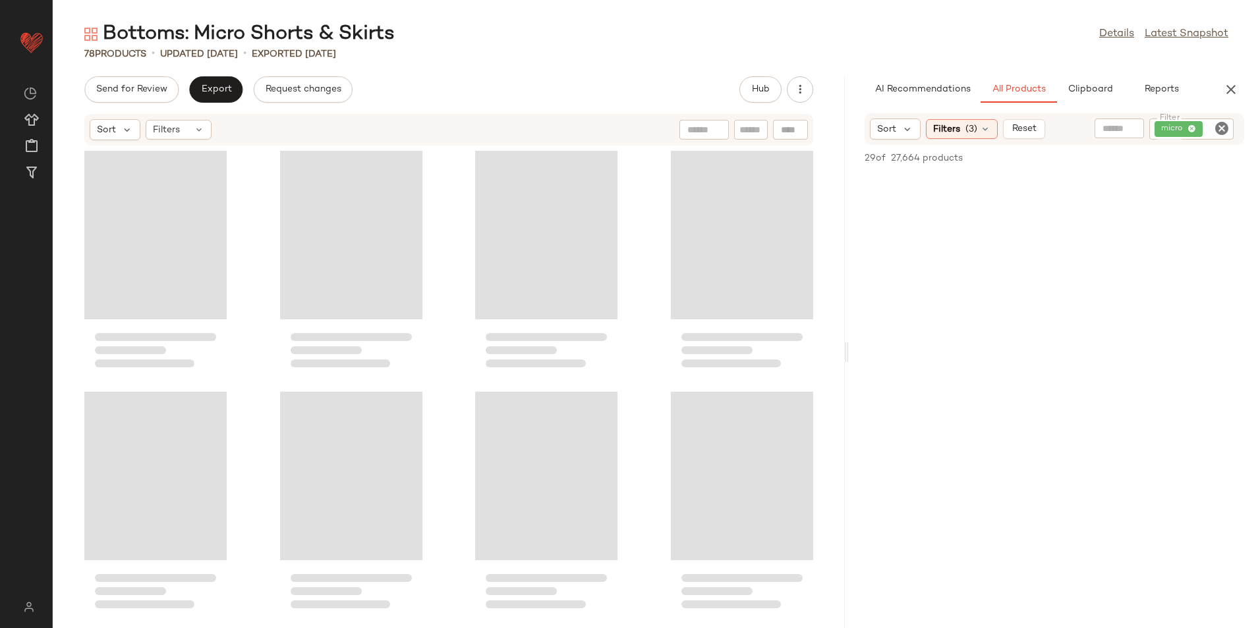
drag, startPoint x: 655, startPoint y: 356, endPoint x: 1138, endPoint y: 343, distance: 483.0
click at [1096, 357] on div "Bottoms: Micro Shorts & Skirts Details Latest Snapshot 78 Products • updated Au…" at bounding box center [656, 324] width 1207 height 607
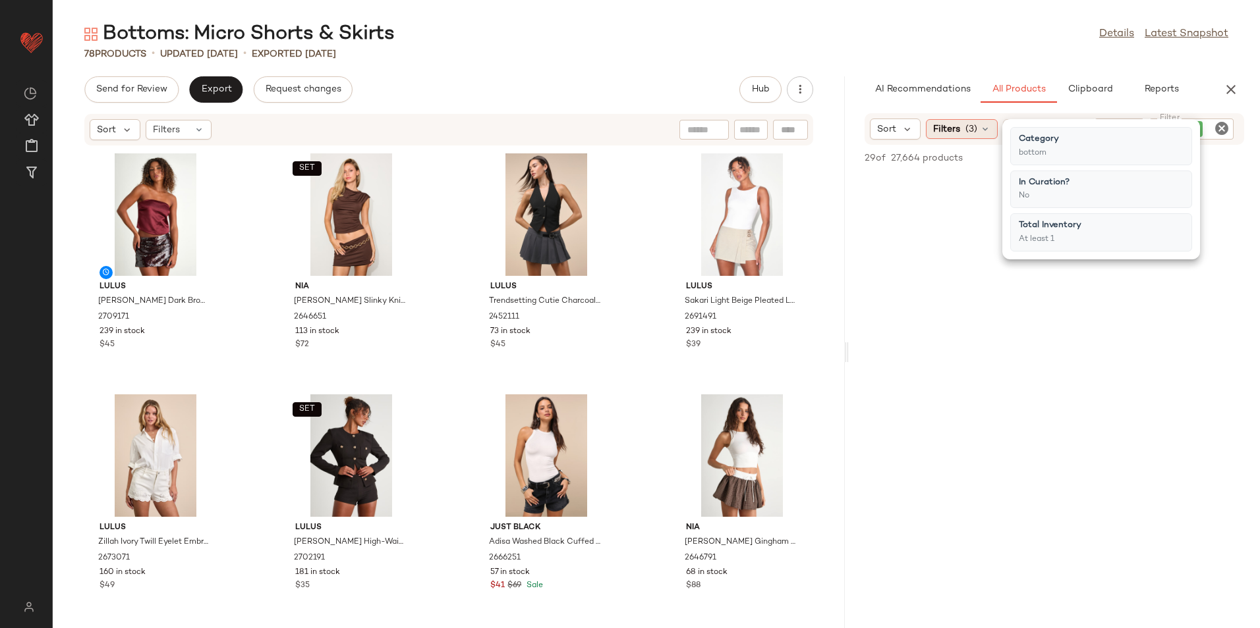
click at [960, 127] on div "Filters (3)" at bounding box center [962, 129] width 72 height 20
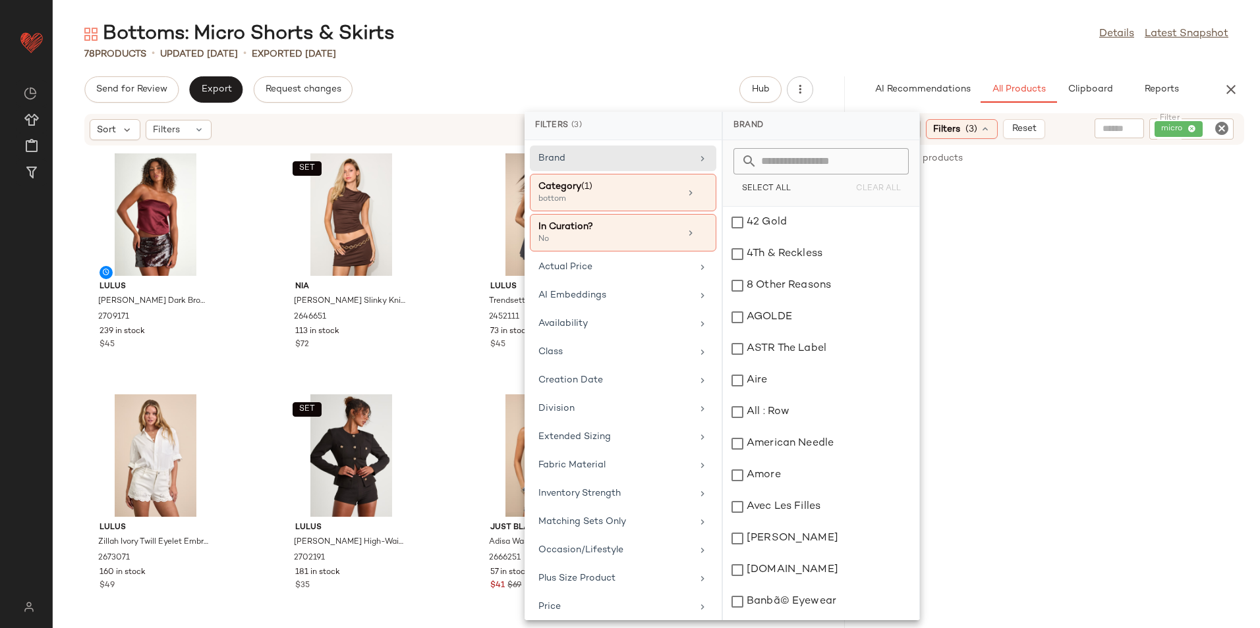
click at [715, 45] on div "Bottoms: Micro Shorts & Skirts Details Latest Snapshot" at bounding box center [656, 34] width 1207 height 26
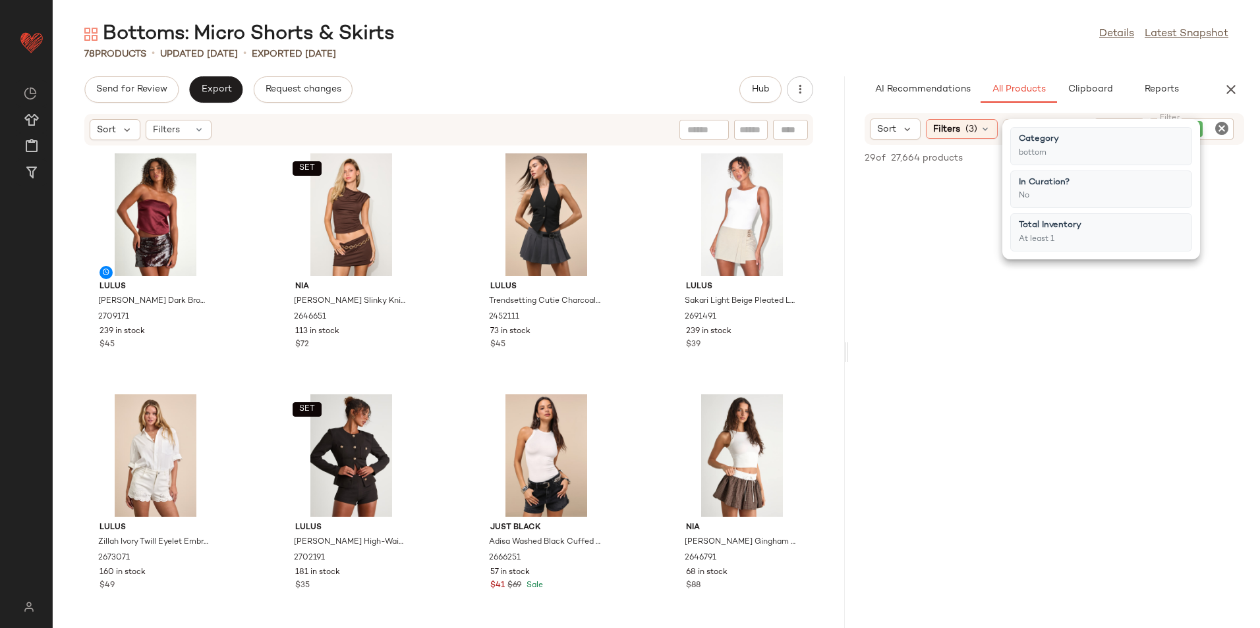
click at [953, 37] on div "Bottoms: Micro Shorts & Skirts Details Latest Snapshot" at bounding box center [656, 34] width 1207 height 26
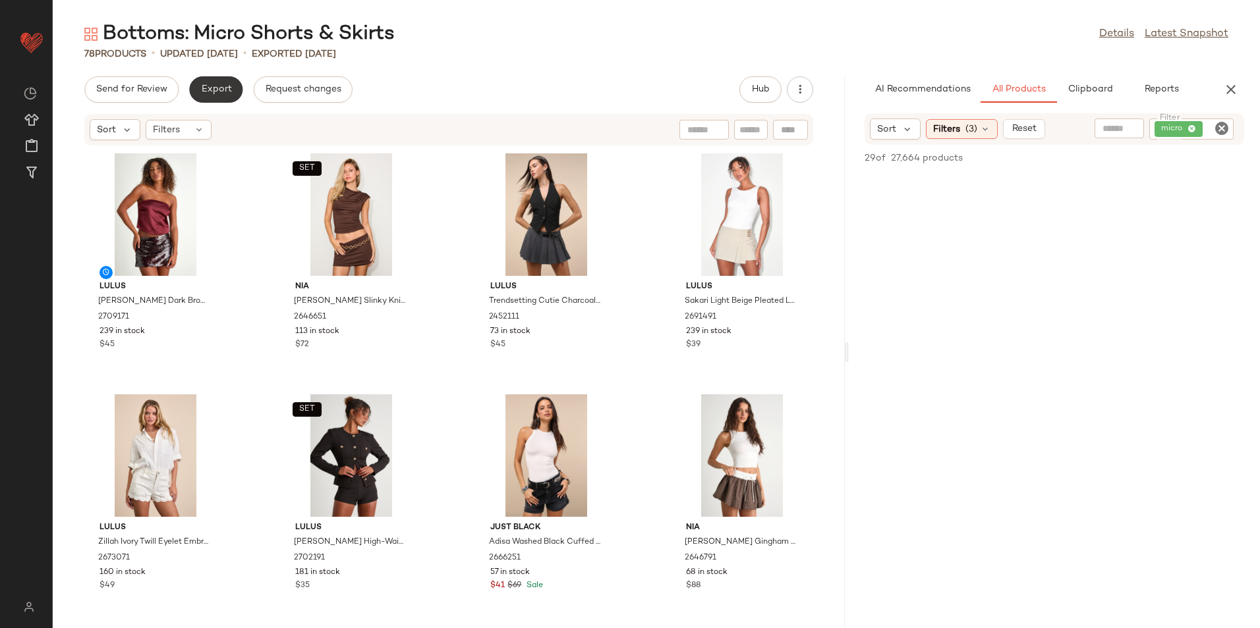
click at [207, 90] on span "Export" at bounding box center [215, 89] width 31 height 11
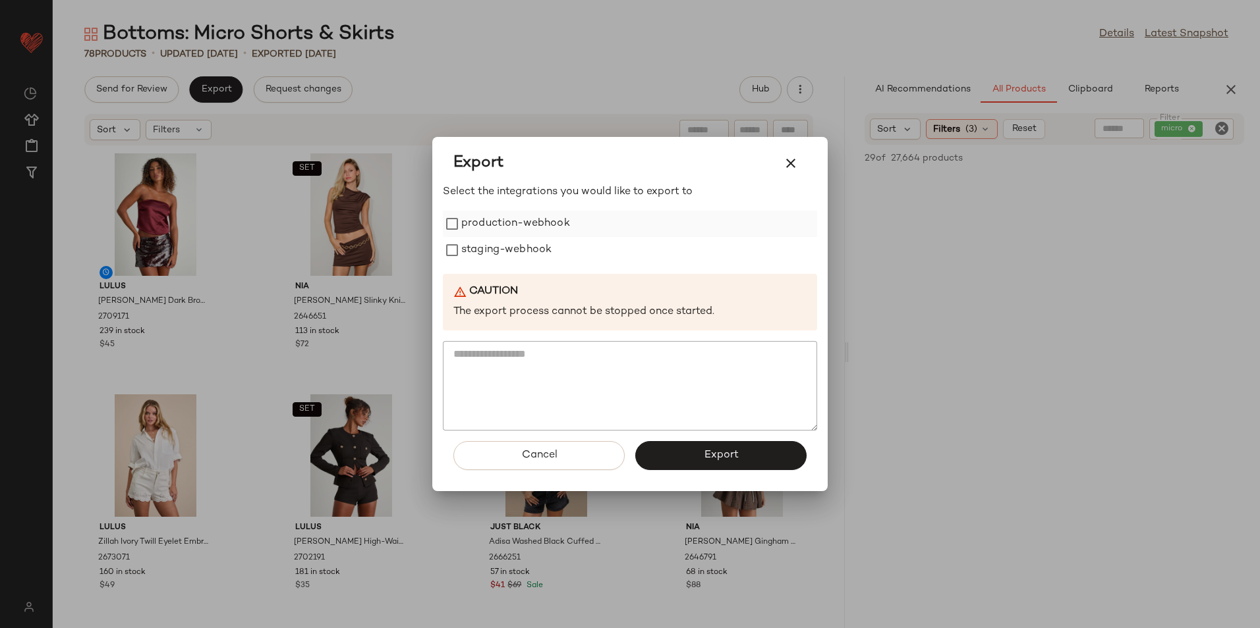
click at [463, 227] on label "production-webhook" at bounding box center [515, 224] width 109 height 26
click at [465, 252] on label "staging-webhook" at bounding box center [506, 250] width 90 height 26
click at [682, 455] on button "Export" at bounding box center [720, 455] width 171 height 29
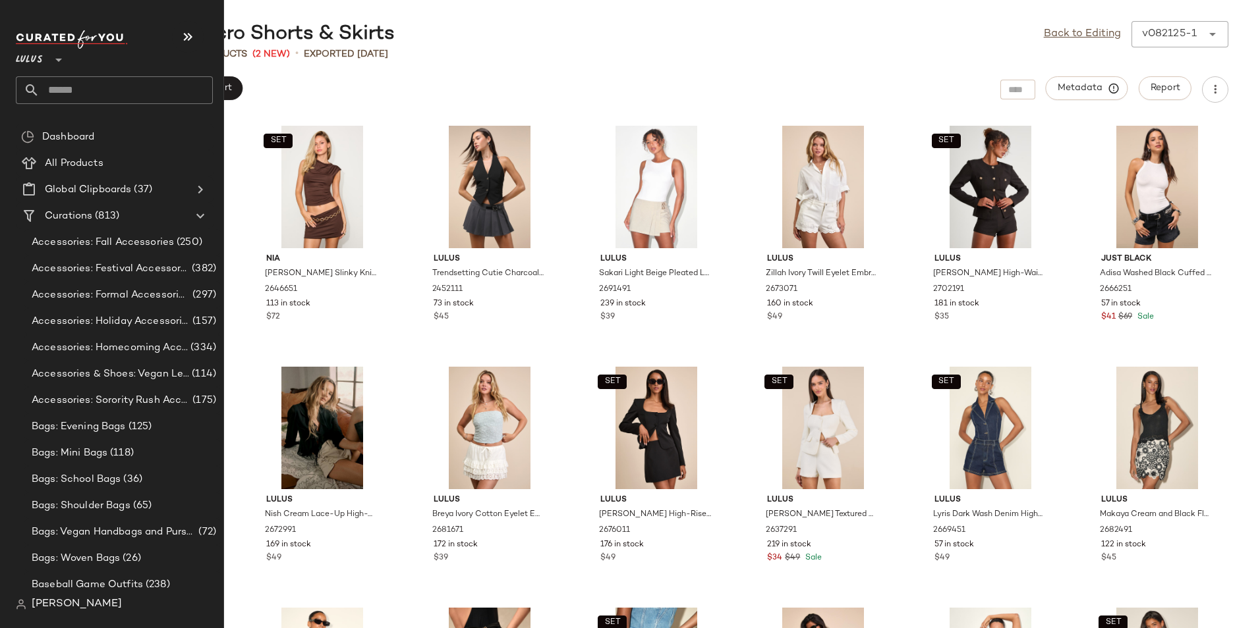
click at [88, 96] on input "text" at bounding box center [126, 90] width 173 height 28
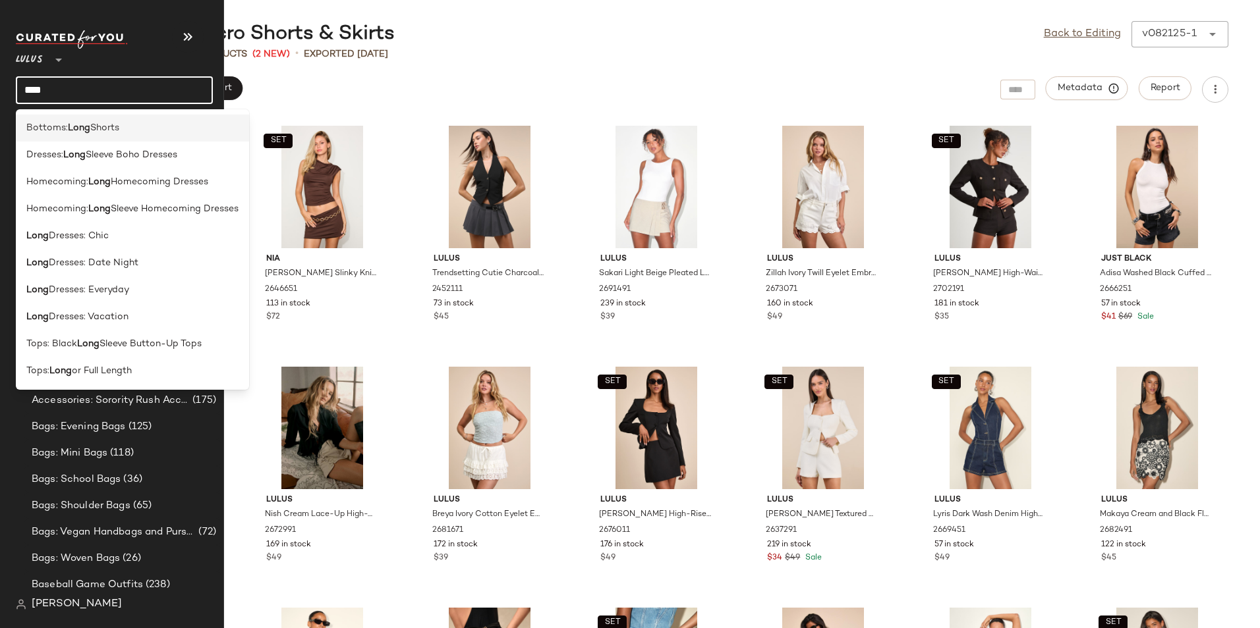
type input "****"
click at [113, 125] on span "Shorts" at bounding box center [104, 128] width 29 height 14
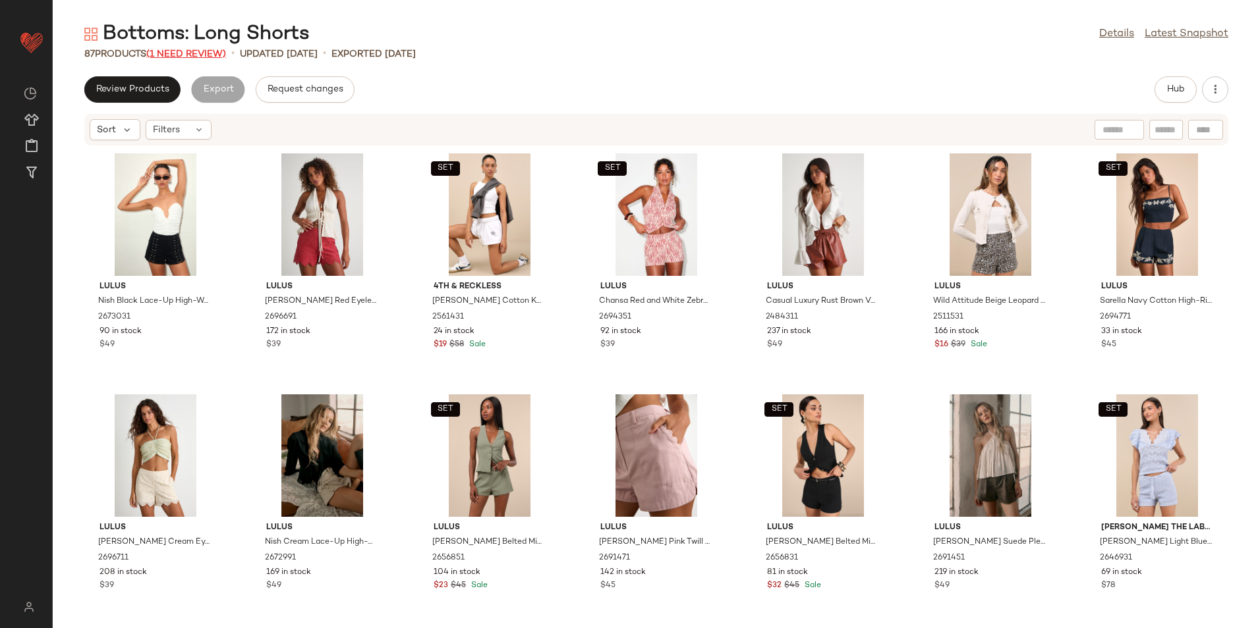
click at [188, 54] on span "(1 Need Review)" at bounding box center [186, 54] width 80 height 10
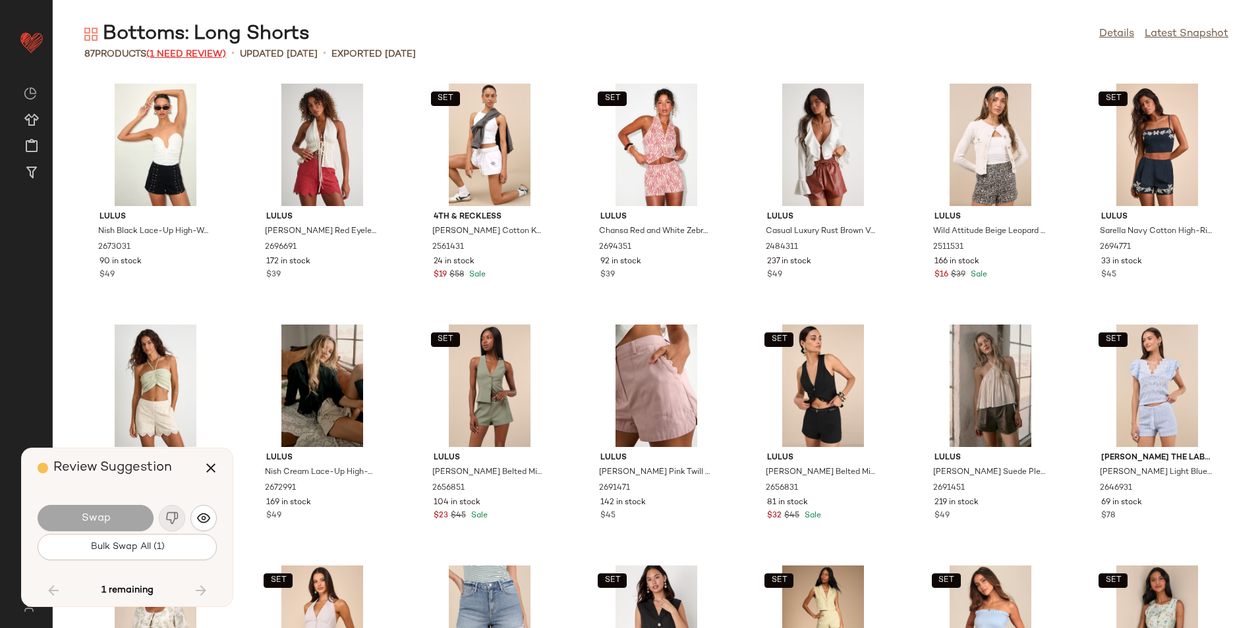
scroll to position [2170, 0]
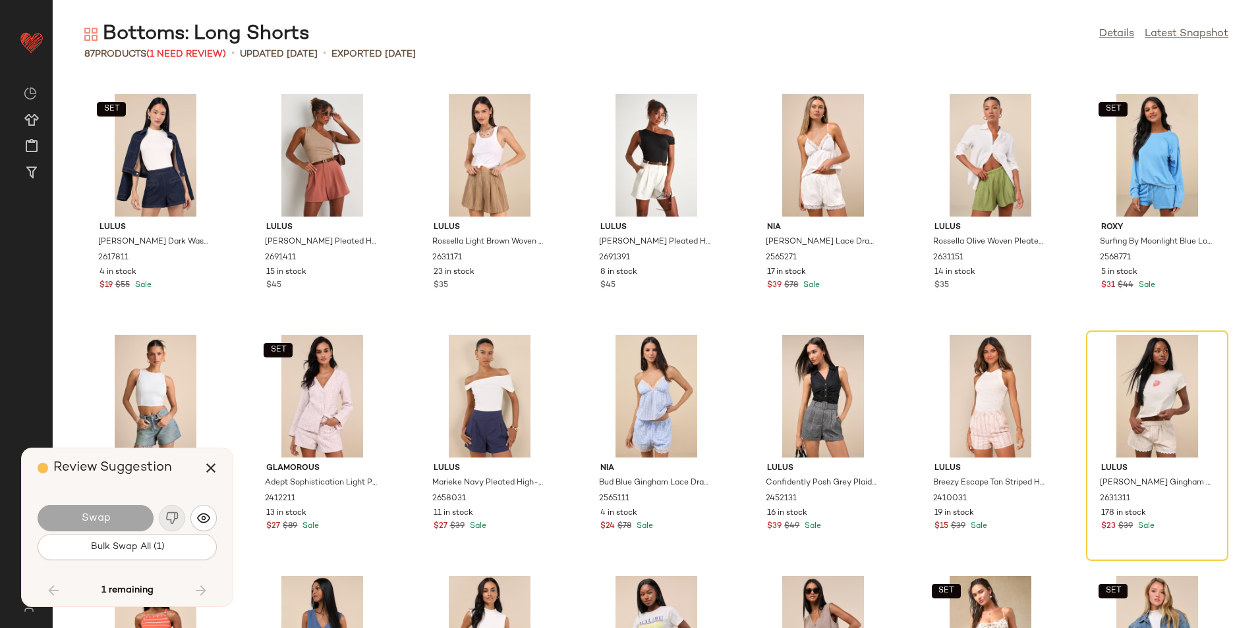
click at [152, 545] on span "Bulk Swap All (1)" at bounding box center [127, 547] width 74 height 11
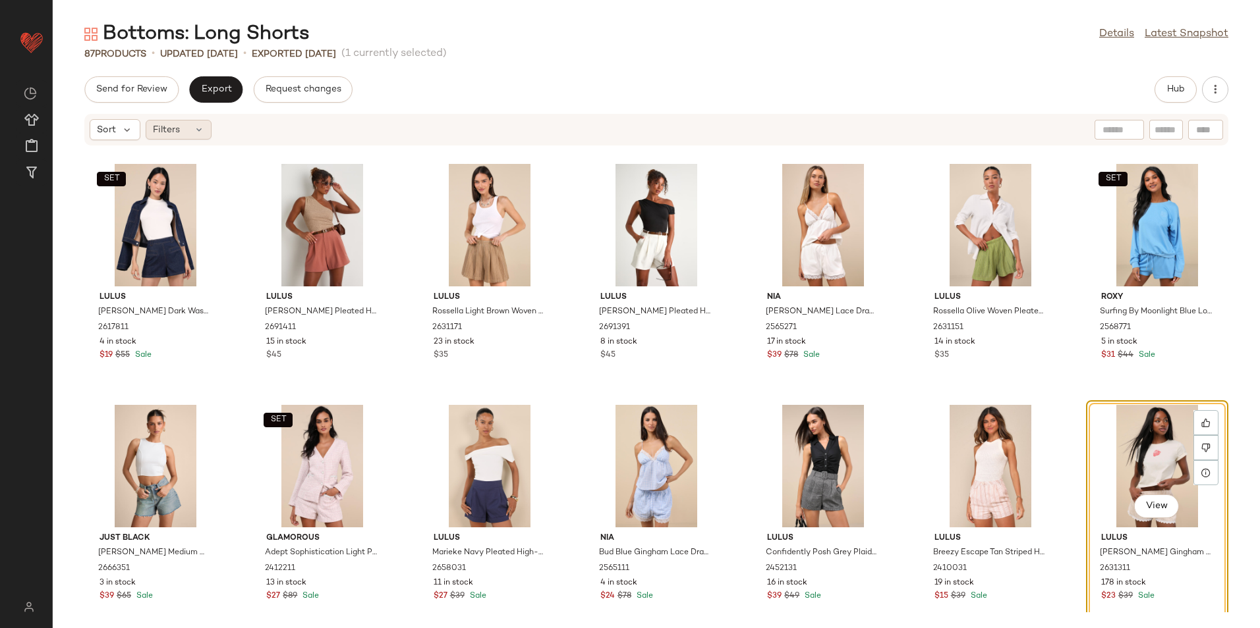
click at [201, 132] on icon at bounding box center [199, 130] width 11 height 11
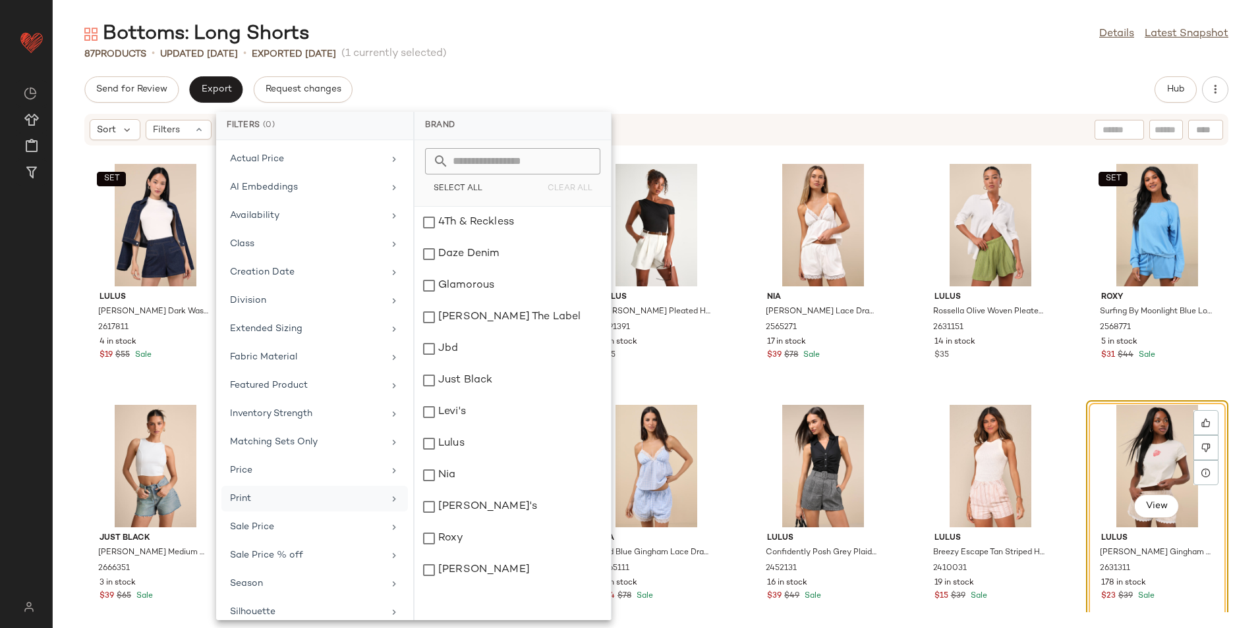
scroll to position [97, 0]
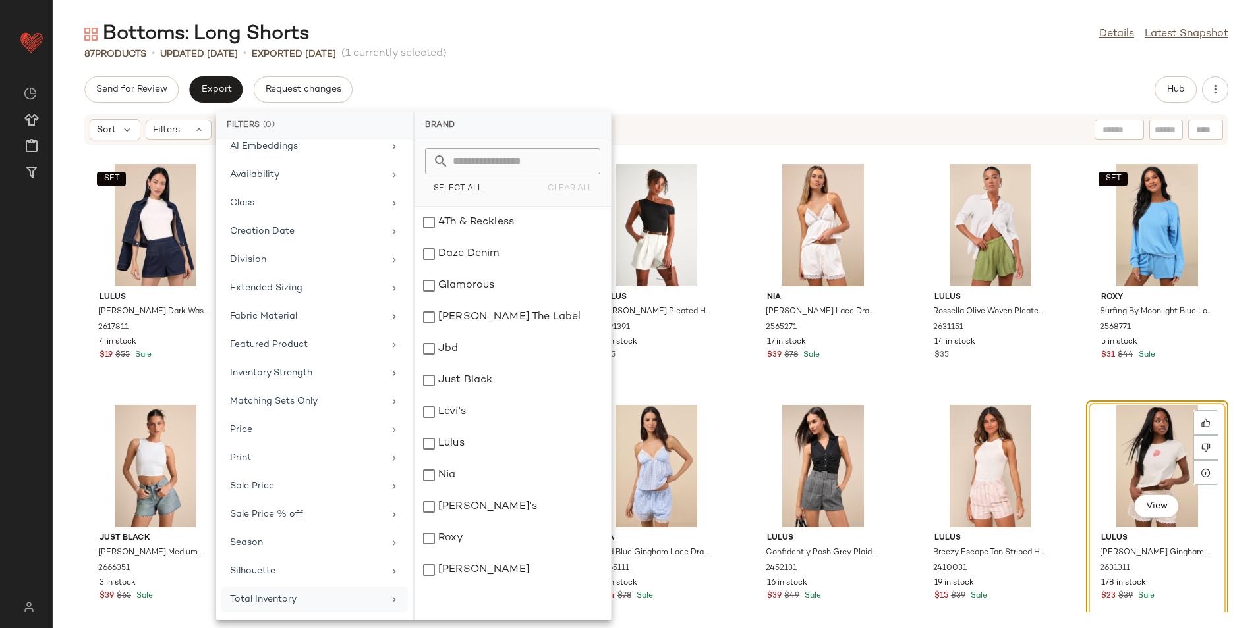
click at [277, 594] on div "Total Inventory" at bounding box center [306, 600] width 153 height 14
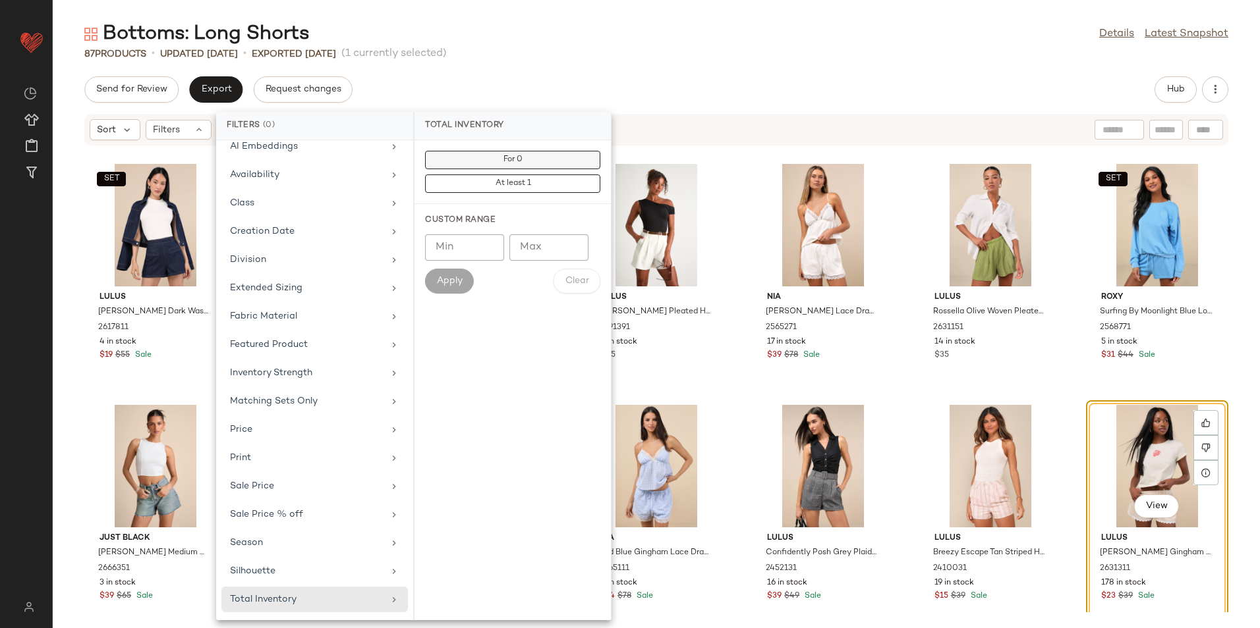
click at [480, 159] on button "For 0" at bounding box center [512, 160] width 175 height 18
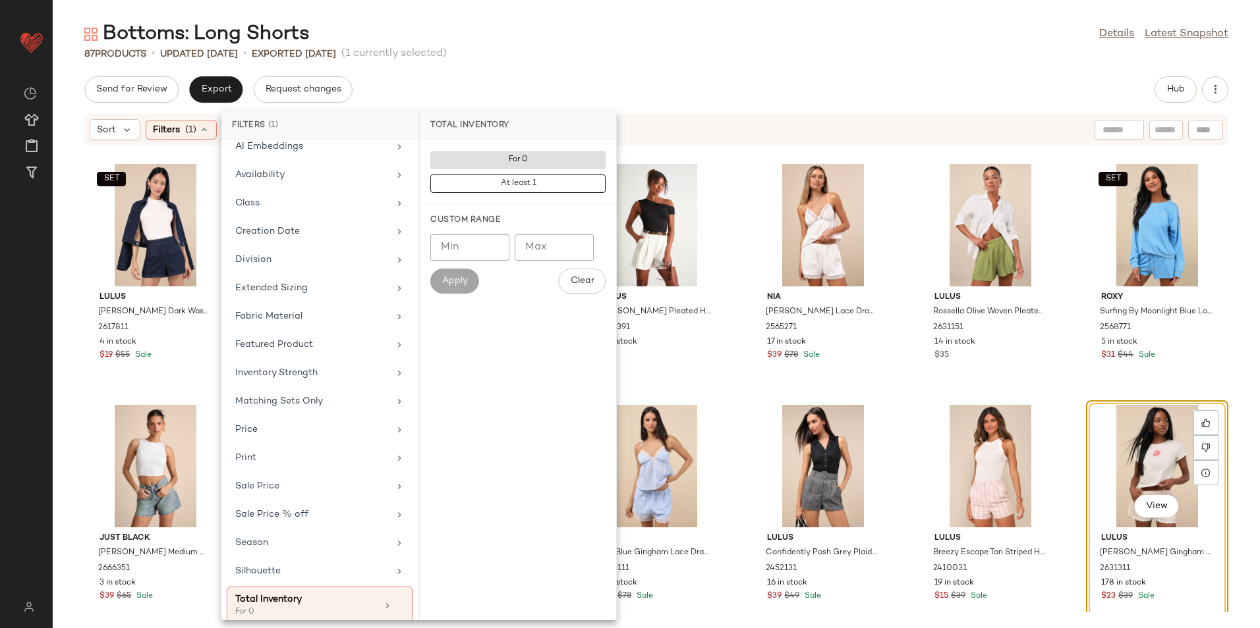
click at [624, 53] on div "87 Products • updated Aug 21st • Exported Aug 21st (1 currently selected)" at bounding box center [656, 53] width 1207 height 13
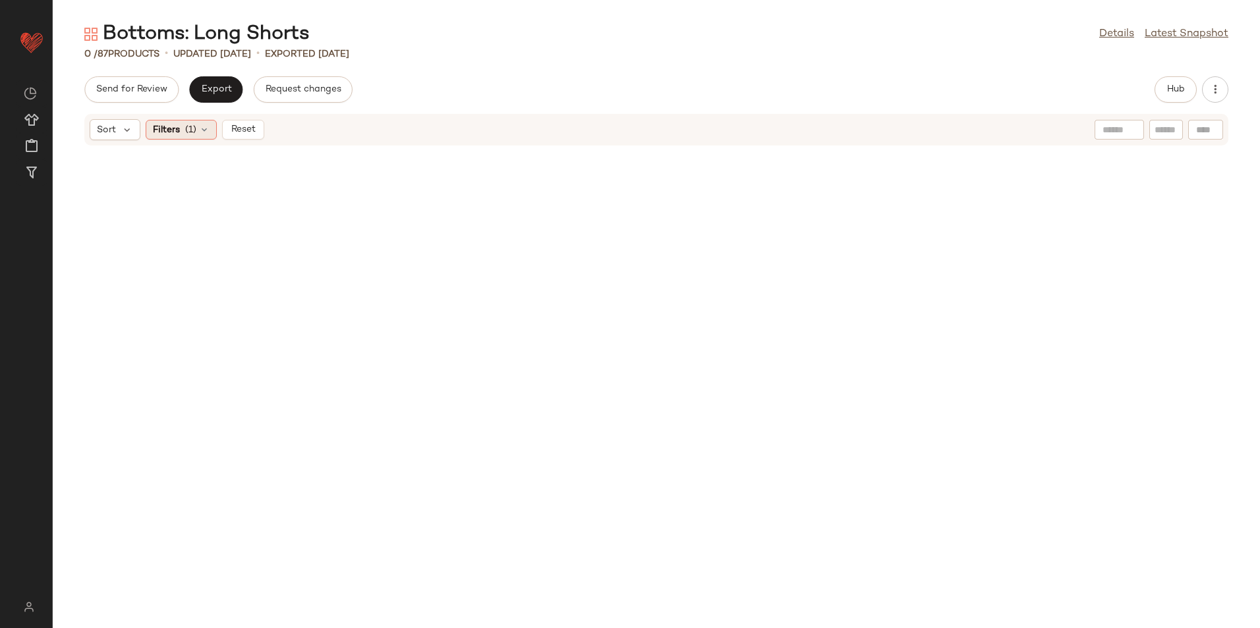
click at [203, 128] on icon at bounding box center [204, 130] width 11 height 11
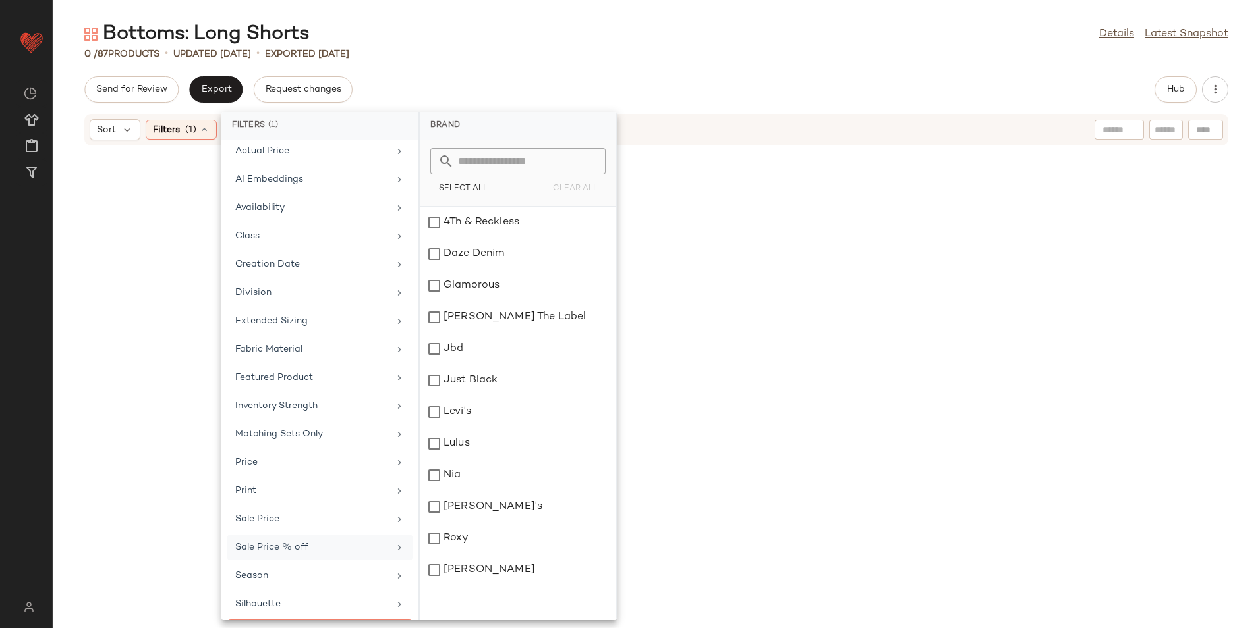
scroll to position [109, 0]
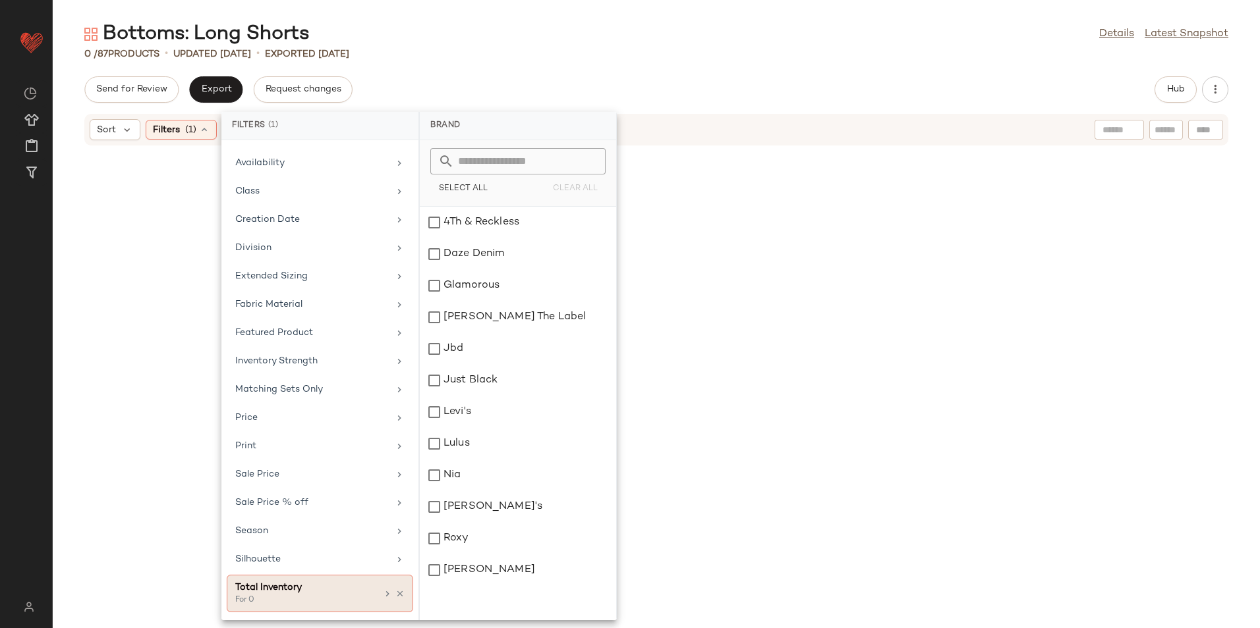
click at [263, 602] on div "For 0" at bounding box center [301, 601] width 132 height 12
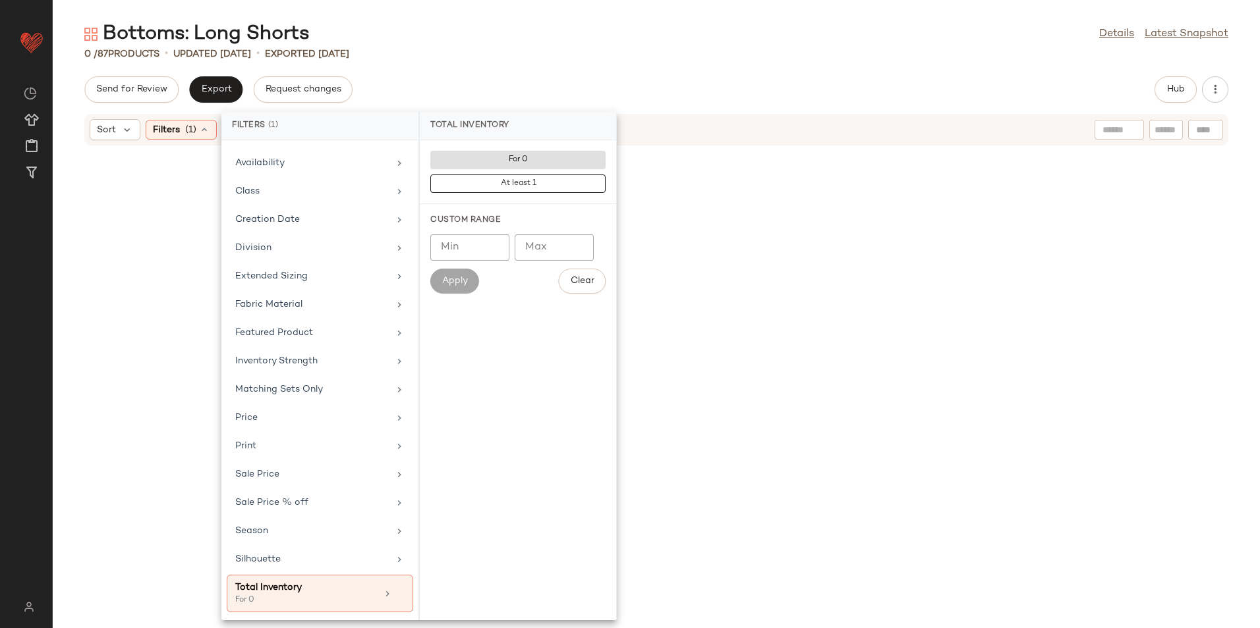
click at [532, 240] on input "Max" at bounding box center [553, 248] width 79 height 26
type input "**"
click at [468, 278] on span "Apply" at bounding box center [454, 281] width 26 height 11
click at [669, 51] on div "0 / 87 Products • updated Aug 21st • Exported Aug 21st" at bounding box center [656, 53] width 1207 height 13
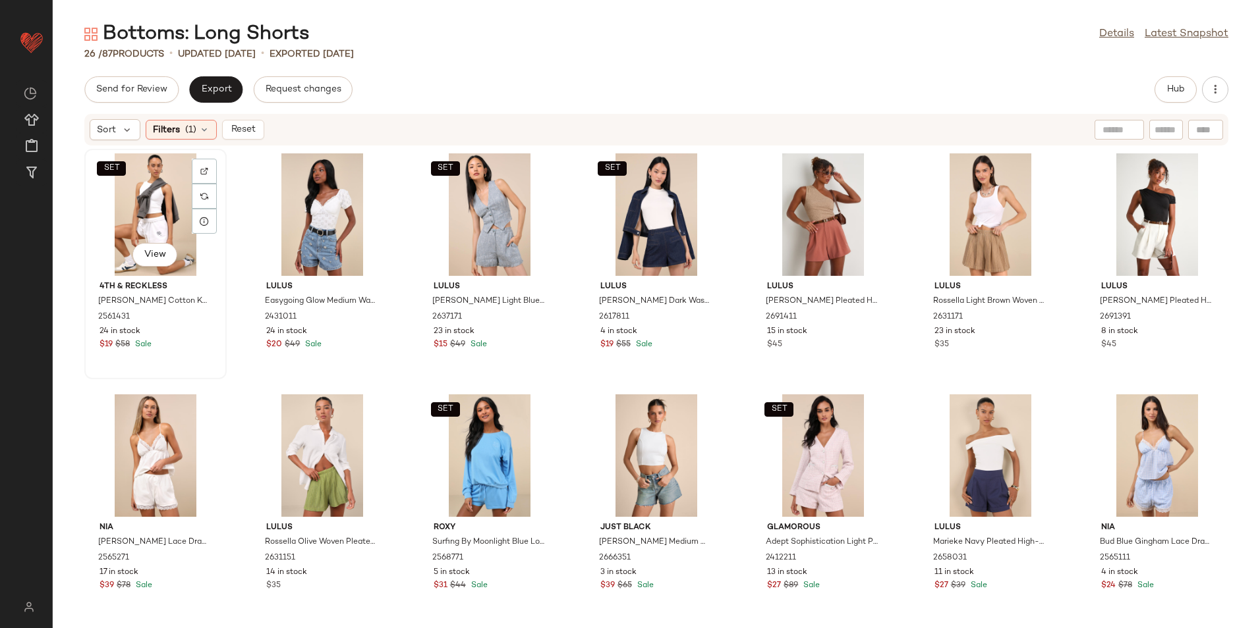
click at [144, 217] on div "SET View" at bounding box center [155, 214] width 133 height 123
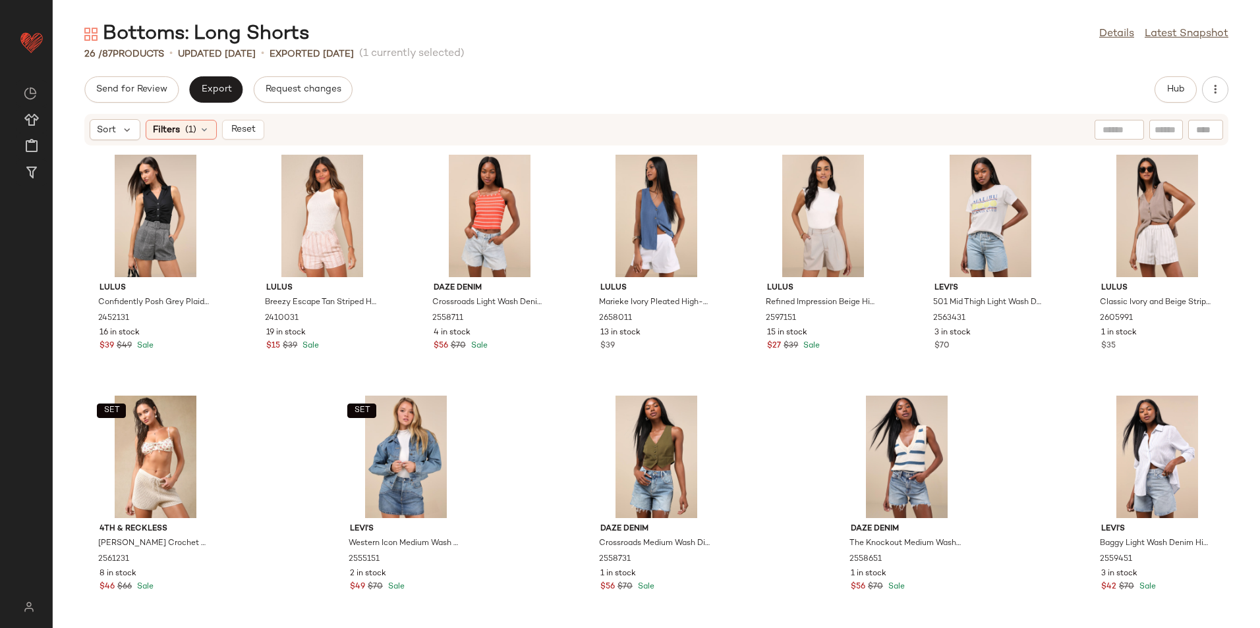
scroll to position [501, 0]
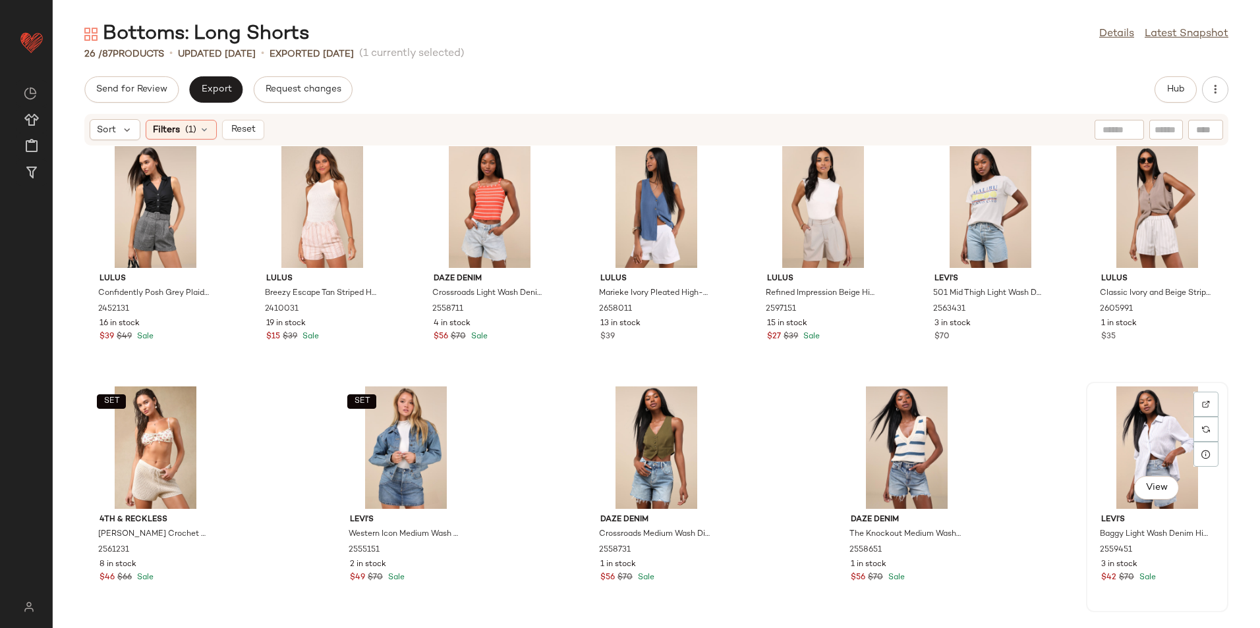
click at [1158, 460] on div "View" at bounding box center [1156, 448] width 133 height 123
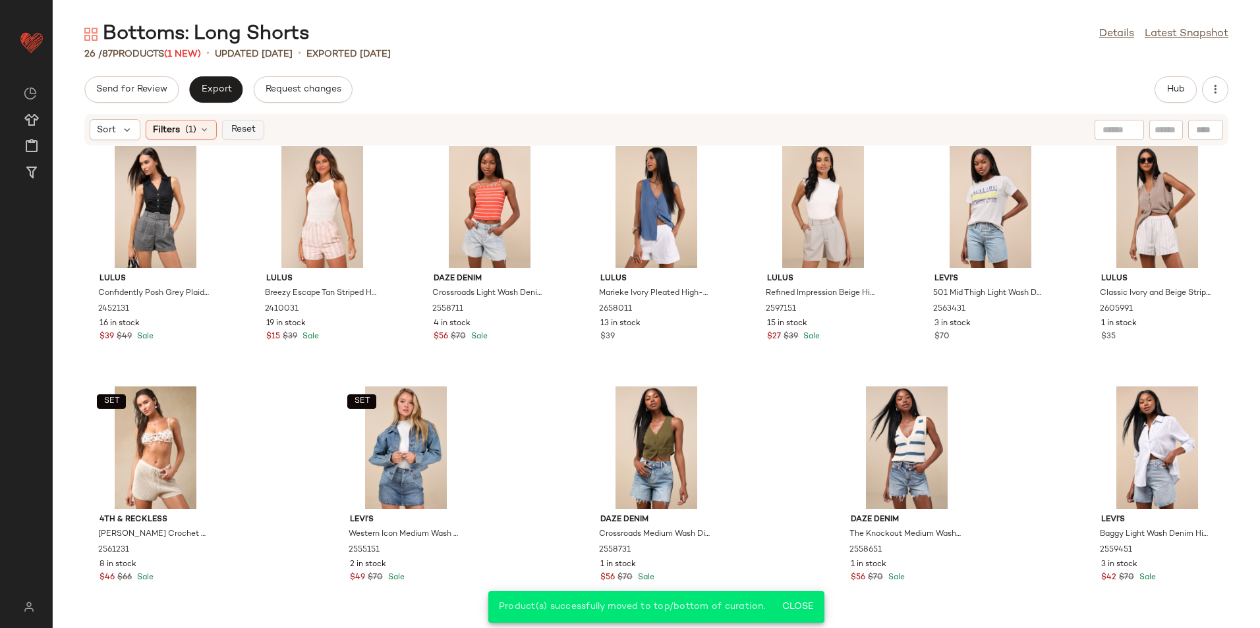
click at [246, 131] on span "Reset" at bounding box center [242, 130] width 25 height 11
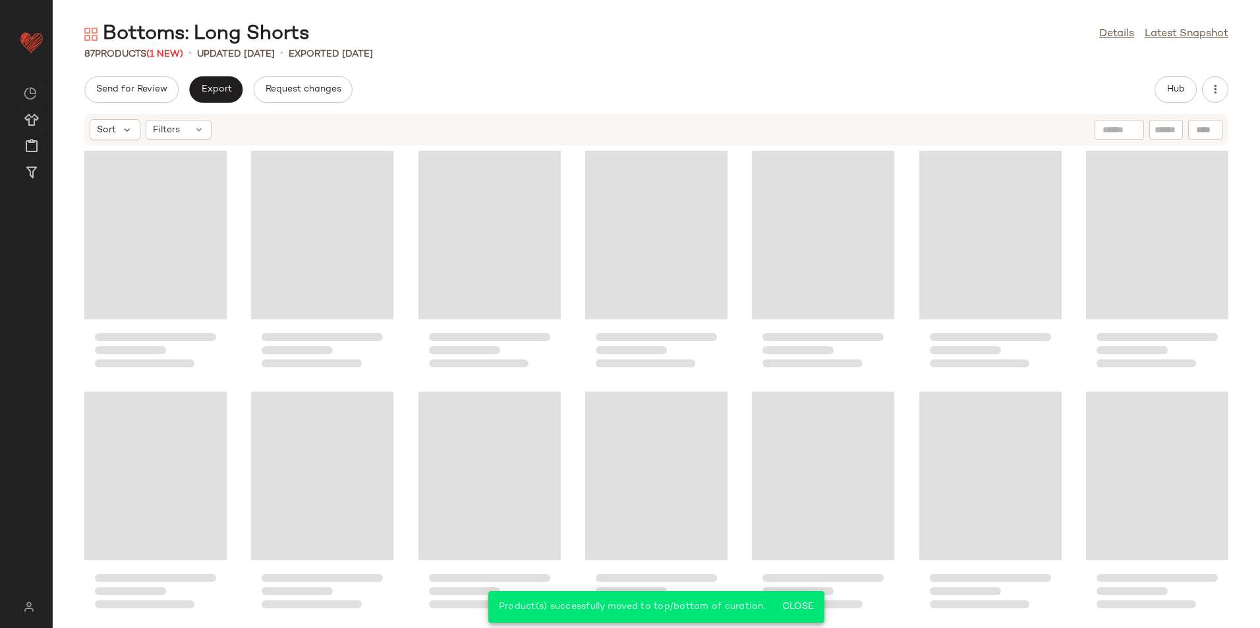
click at [466, 99] on div "Send for Review Export Request changes Hub" at bounding box center [656, 89] width 1144 height 26
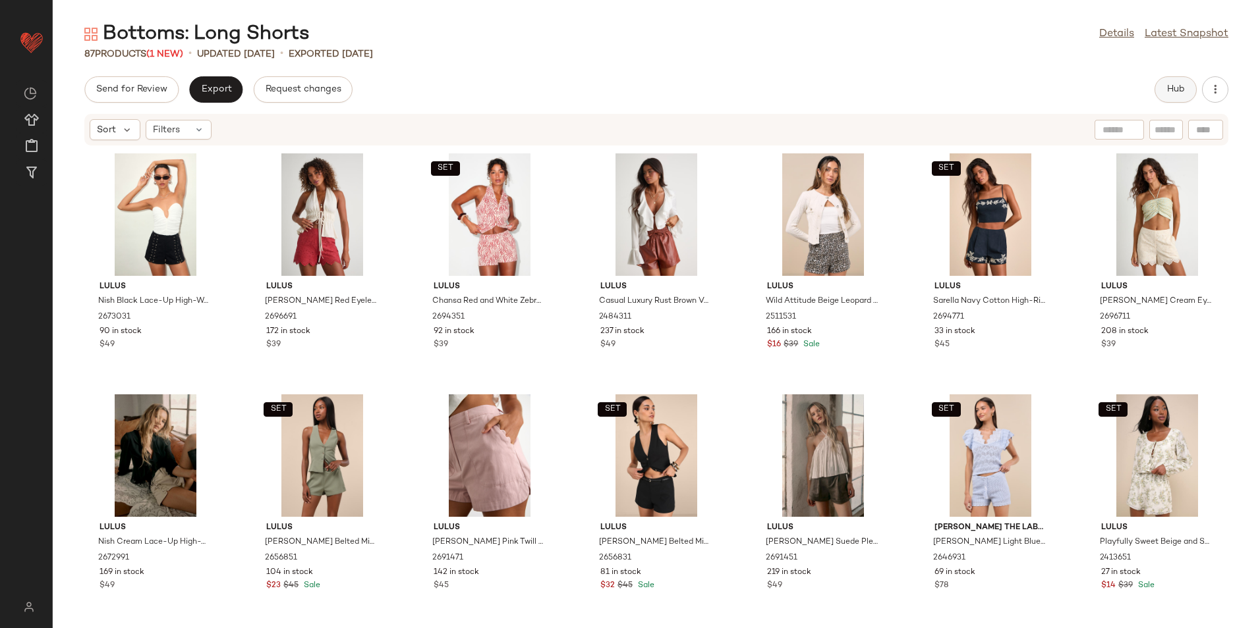
click at [1192, 80] on button "Hub" at bounding box center [1175, 89] width 42 height 26
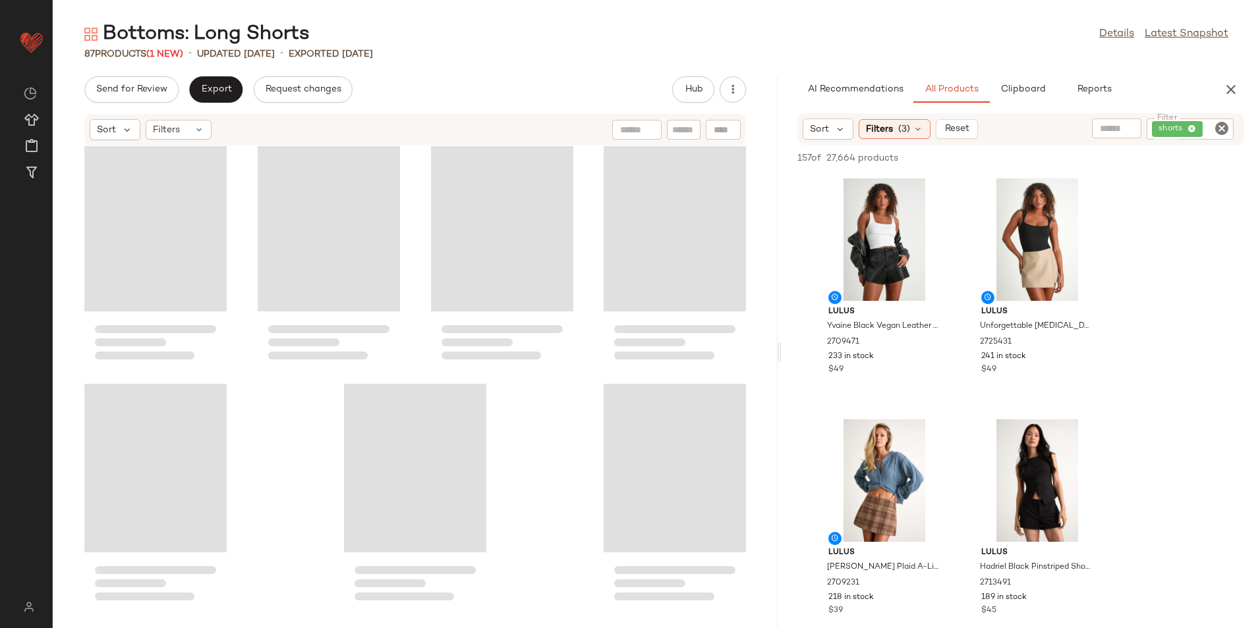
scroll to position [4841, 0]
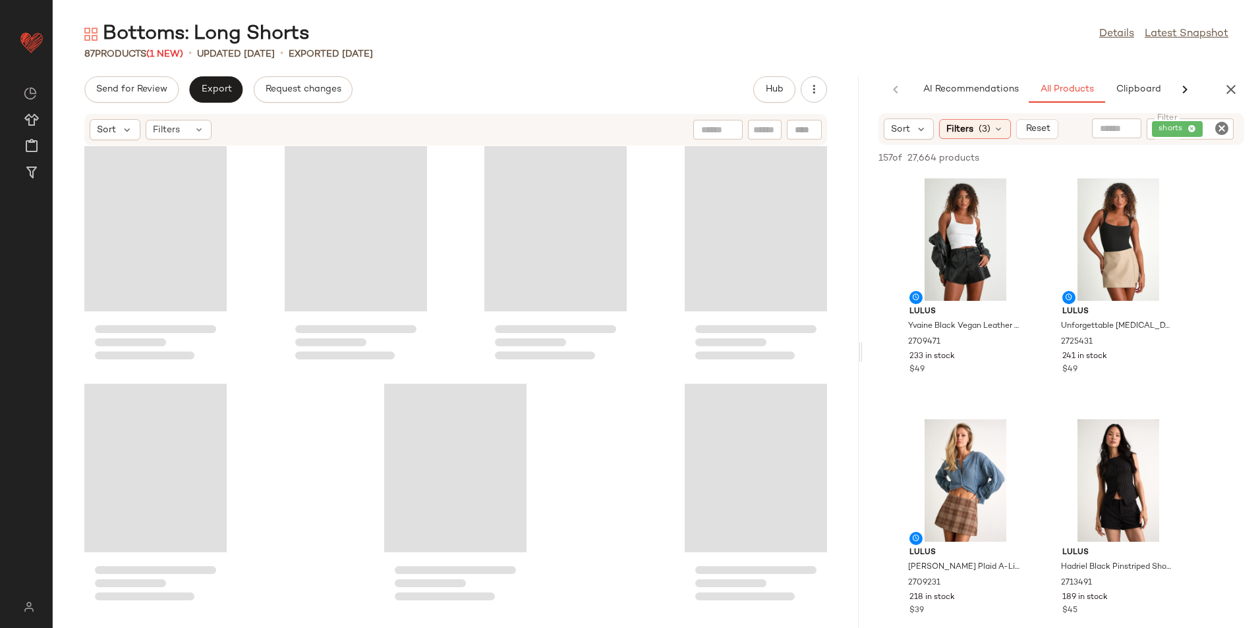
drag, startPoint x: 657, startPoint y: 362, endPoint x: 982, endPoint y: 362, distance: 324.8
click at [982, 362] on div "Bottoms: Long Shorts Details Latest Snapshot 87 Products (1 New) • updated Aug …" at bounding box center [656, 324] width 1207 height 607
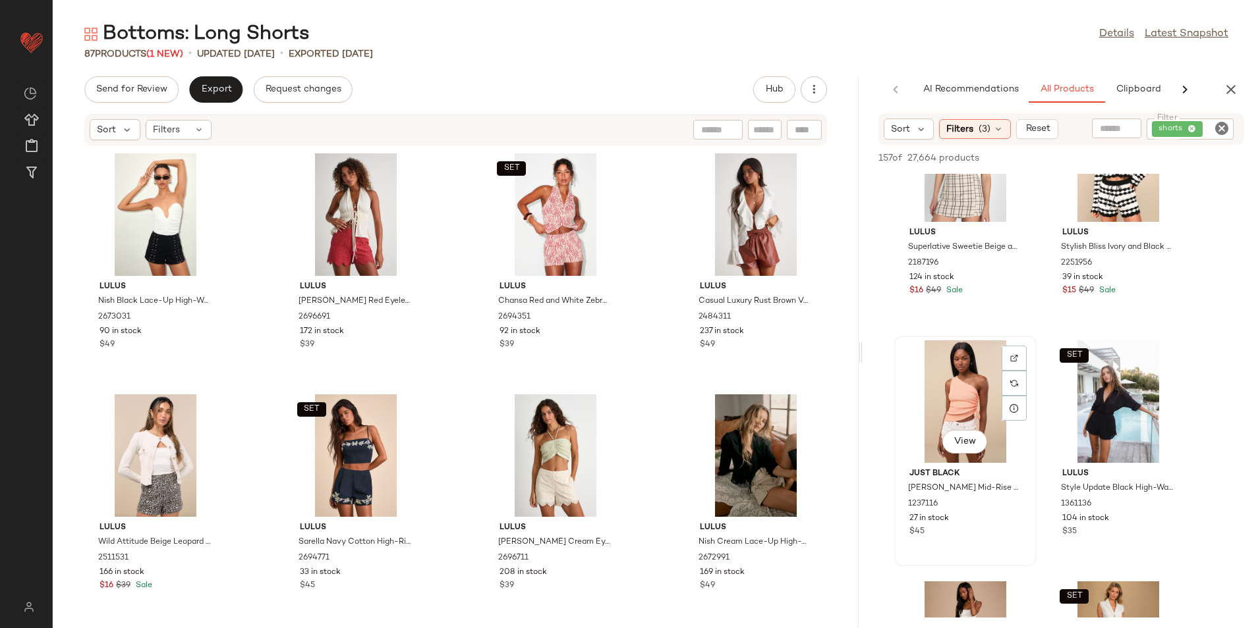
scroll to position [7115, 0]
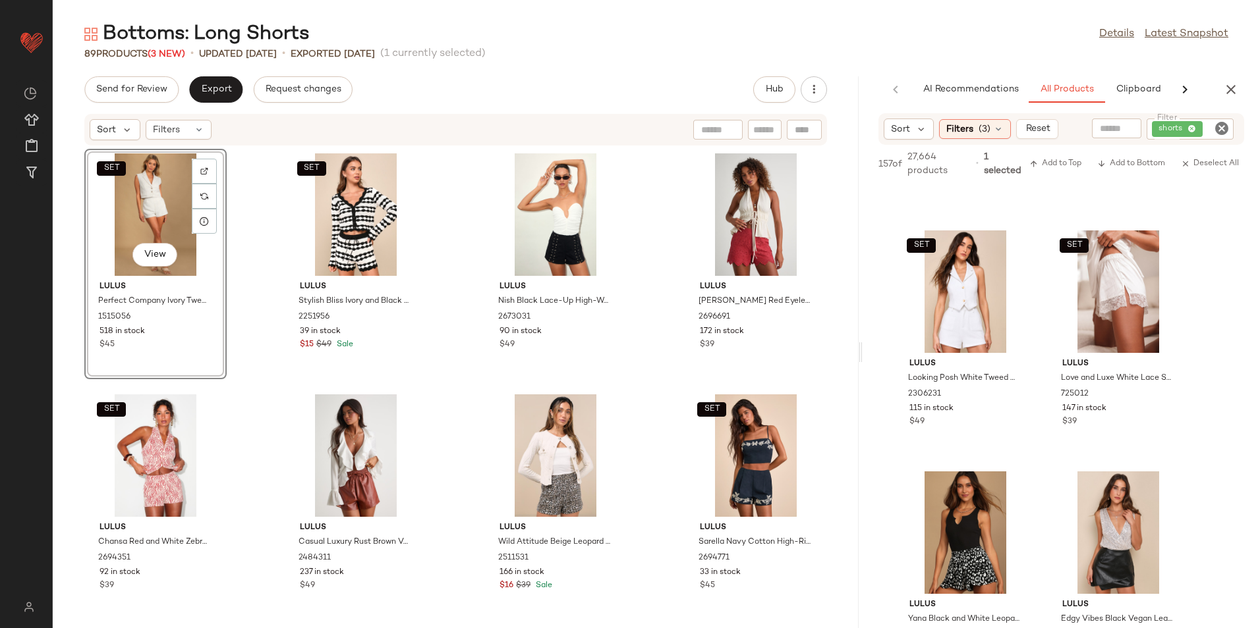
scroll to position [8169, 0]
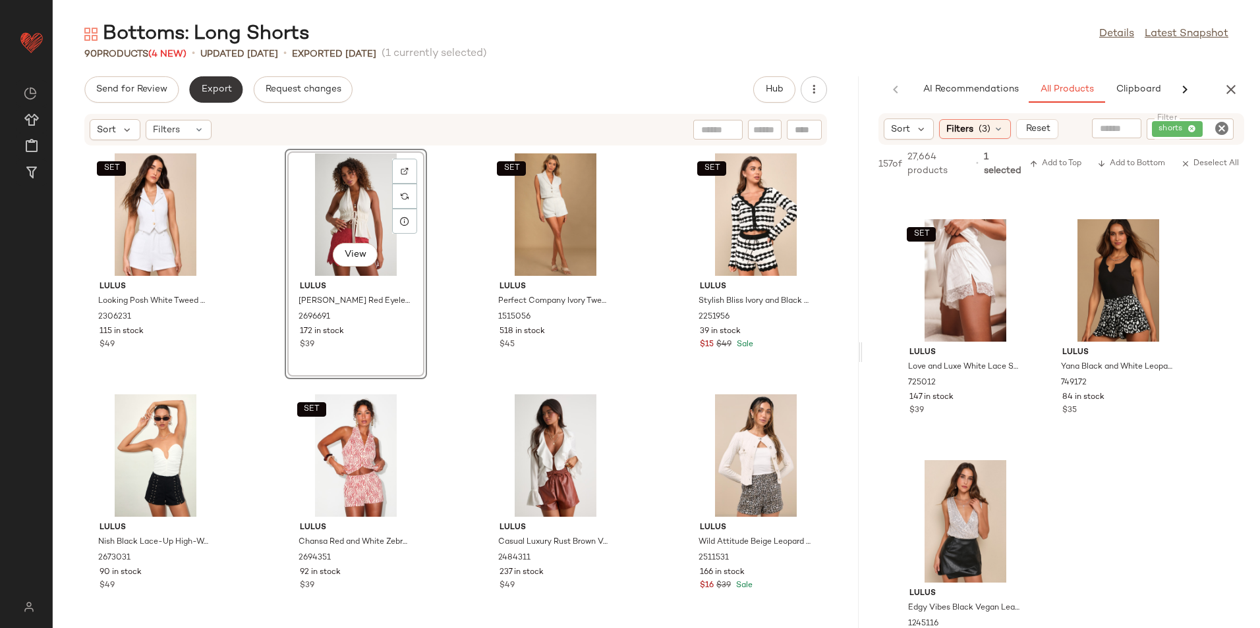
click at [213, 86] on span "Export" at bounding box center [215, 89] width 31 height 11
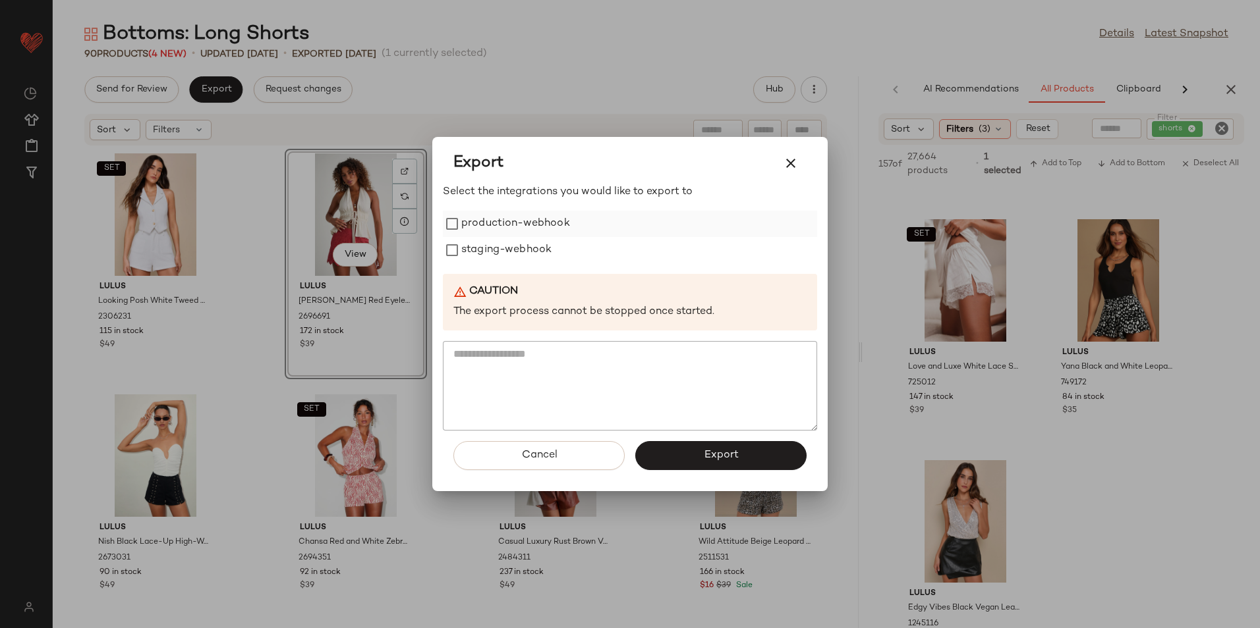
click at [489, 224] on label "production-webhook" at bounding box center [515, 224] width 109 height 26
click at [482, 256] on label "staging-webhook" at bounding box center [506, 250] width 90 height 26
click at [686, 457] on button "Export" at bounding box center [720, 455] width 171 height 29
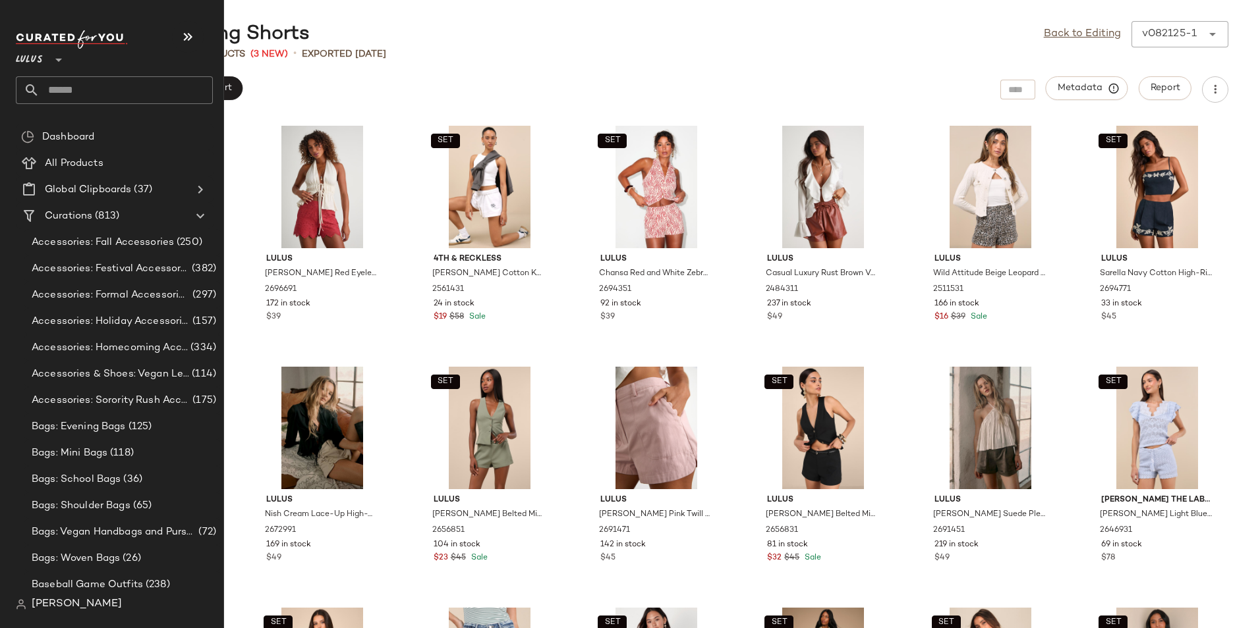
click at [81, 92] on input "text" at bounding box center [126, 90] width 173 height 28
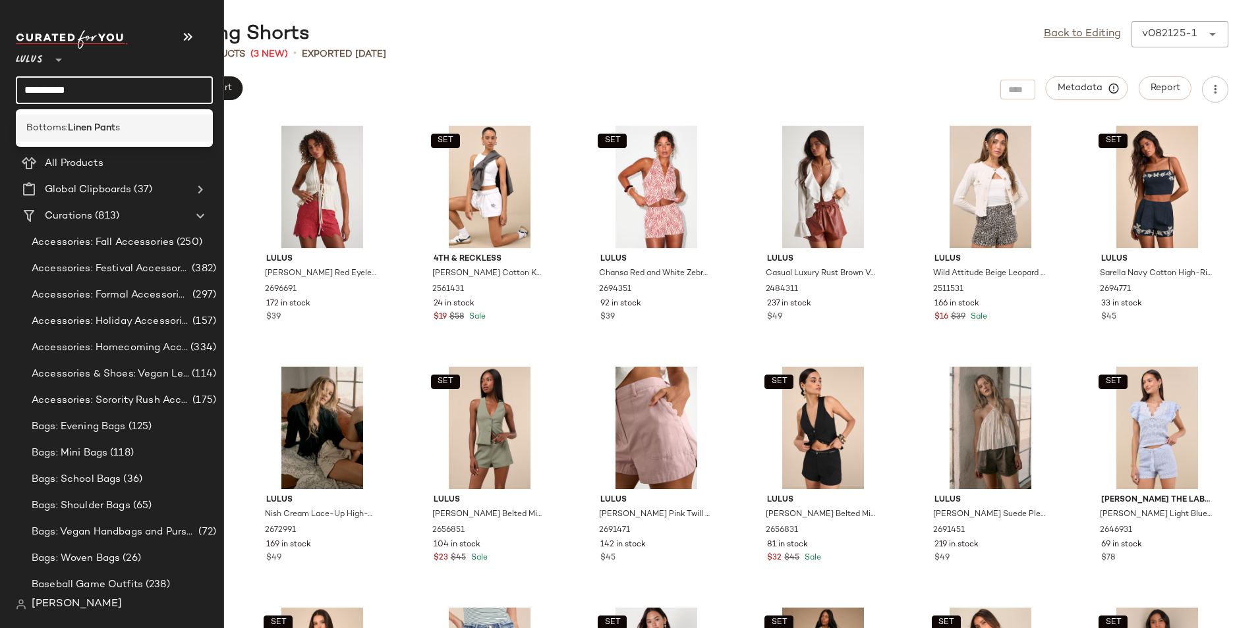
type input "**********"
click at [126, 133] on div "Bottoms: Linen Pant s" at bounding box center [114, 128] width 176 height 14
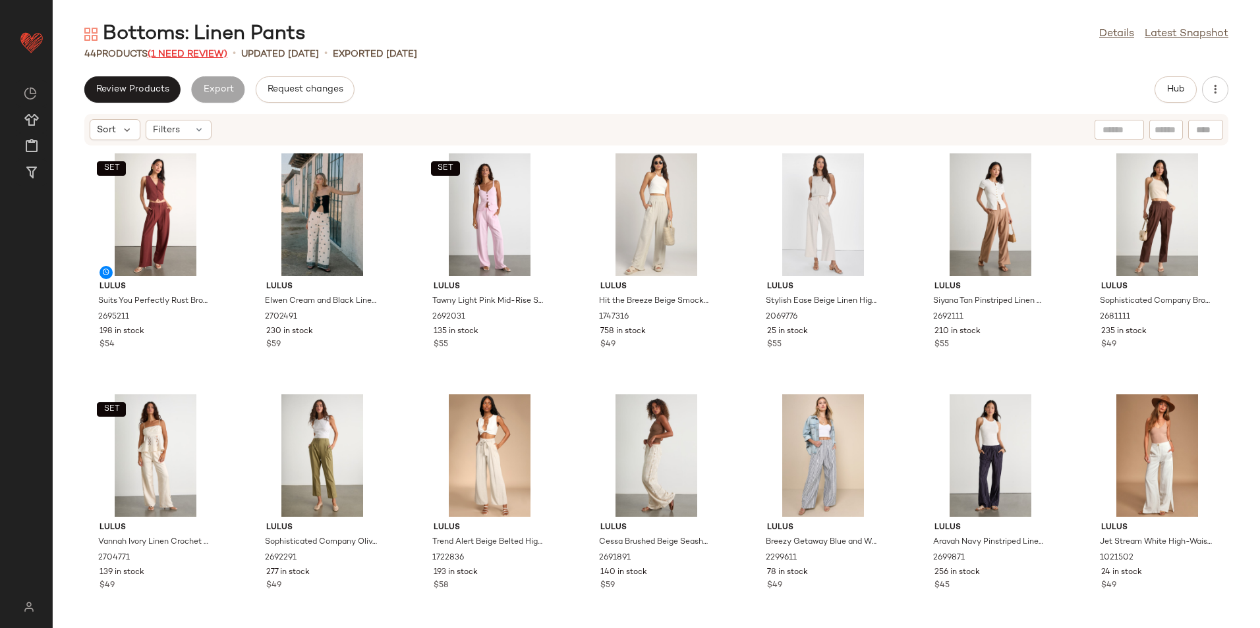
click at [199, 58] on div "44 Products (1 Need Review)" at bounding box center [155, 54] width 143 height 14
click at [204, 55] on span "(1 Need Review)" at bounding box center [188, 54] width 80 height 10
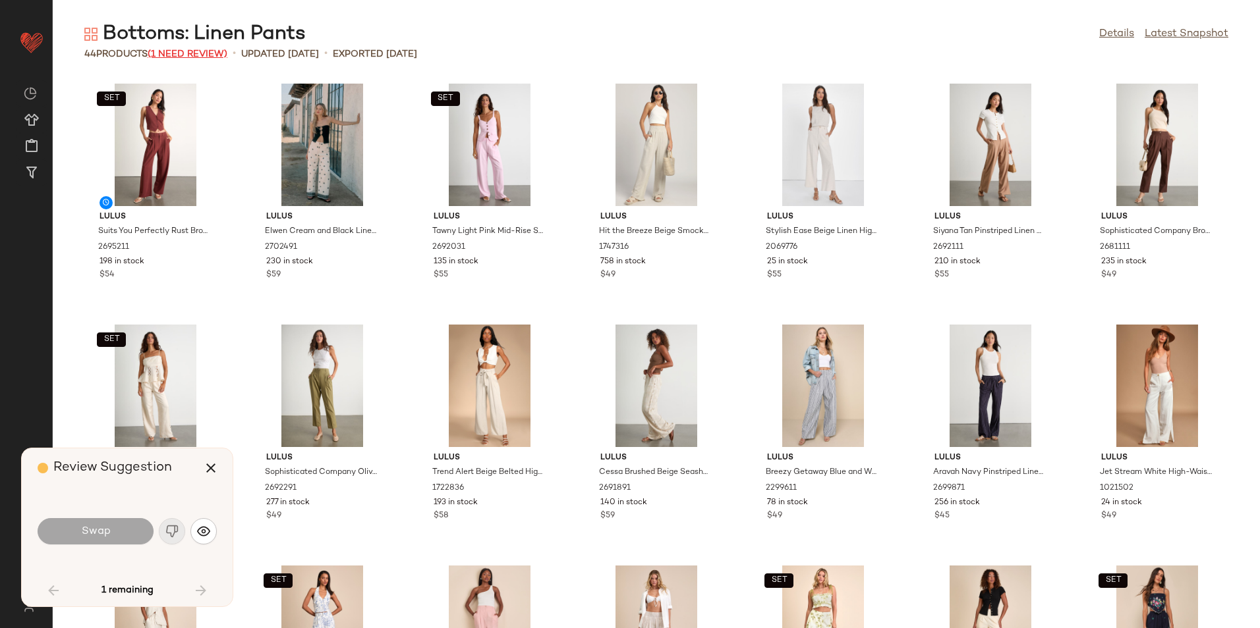
scroll to position [1138, 0]
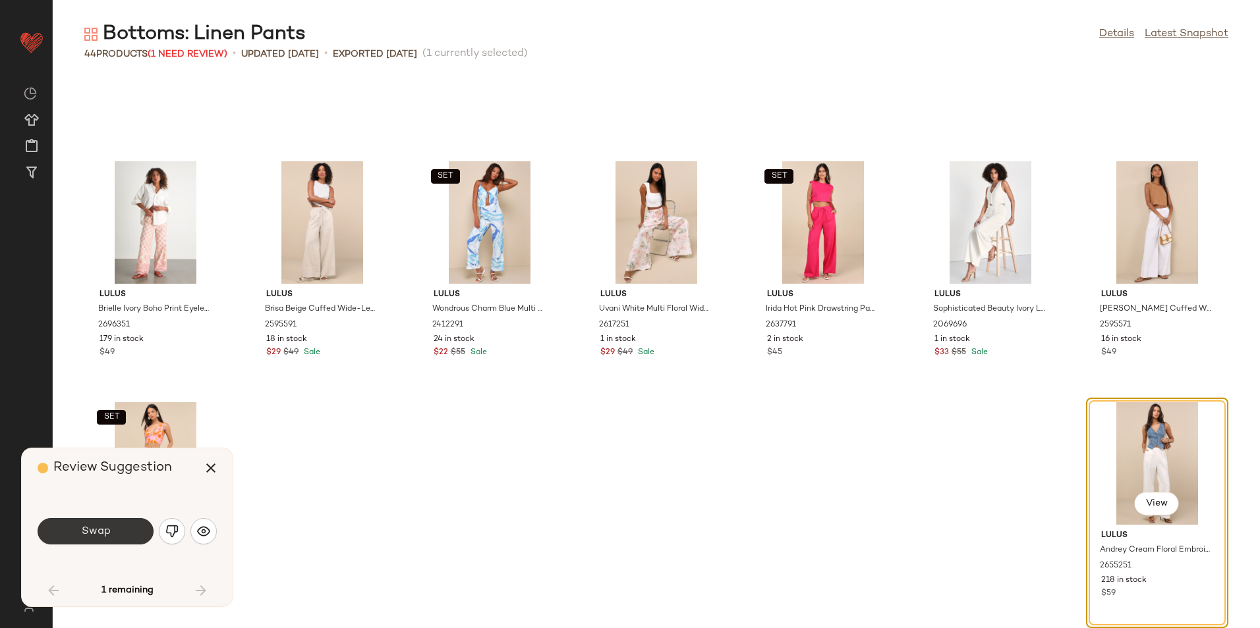
click at [134, 533] on button "Swap" at bounding box center [96, 531] width 116 height 26
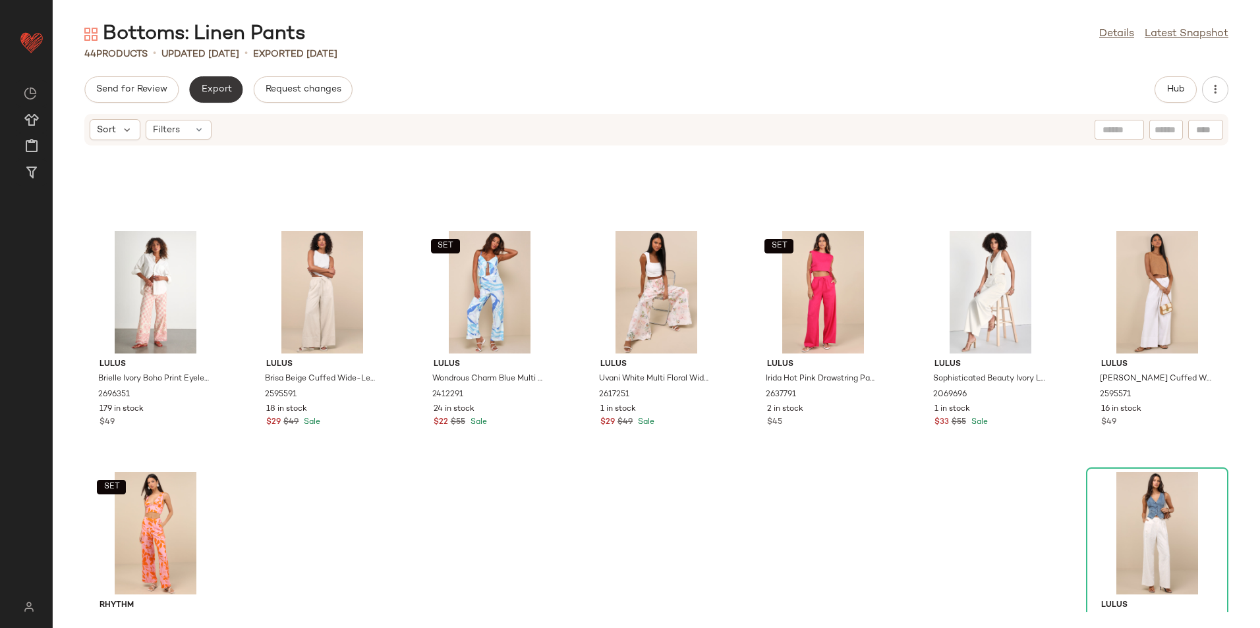
click at [210, 78] on button "Export" at bounding box center [215, 89] width 53 height 26
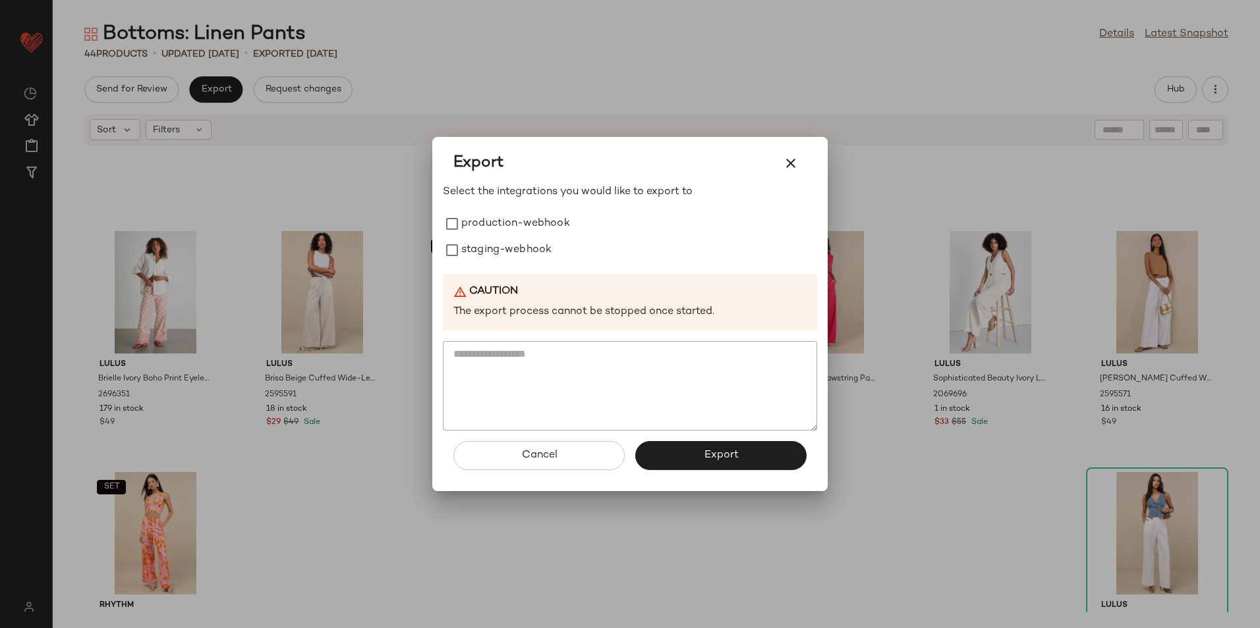
drag, startPoint x: 476, startPoint y: 223, endPoint x: 464, endPoint y: 268, distance: 47.0
click at [476, 225] on label "production-webhook" at bounding box center [515, 224] width 109 height 26
click at [464, 268] on div "Select the integrations you would like to export to production-webhook staging-…" at bounding box center [630, 307] width 374 height 246
click at [478, 256] on label "staging-webhook" at bounding box center [506, 250] width 90 height 26
click at [683, 463] on button "Export" at bounding box center [720, 455] width 171 height 29
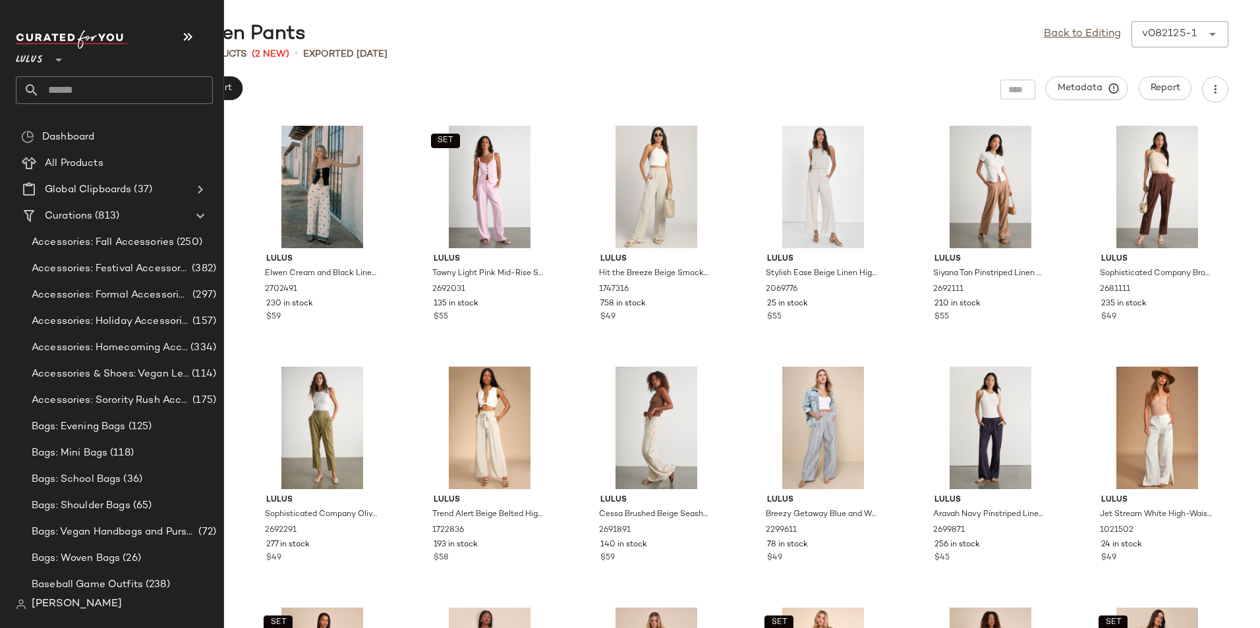
click at [78, 90] on input "text" at bounding box center [126, 90] width 173 height 28
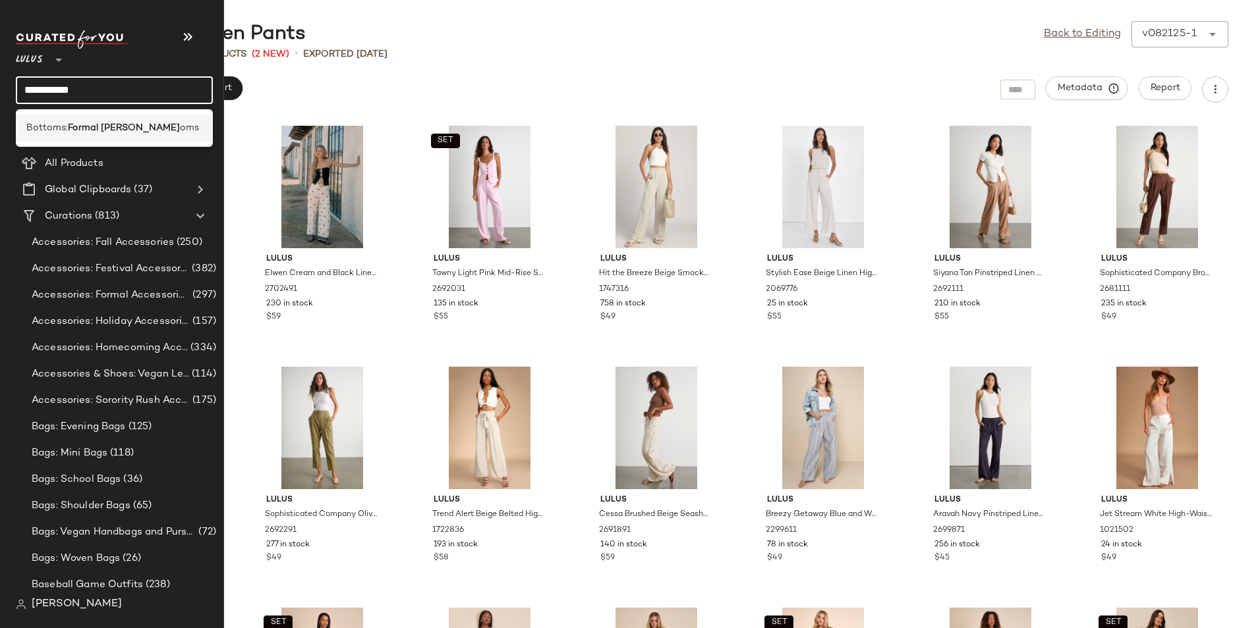
type input "**********"
click at [91, 130] on b "Formal Bott" at bounding box center [124, 128] width 112 height 14
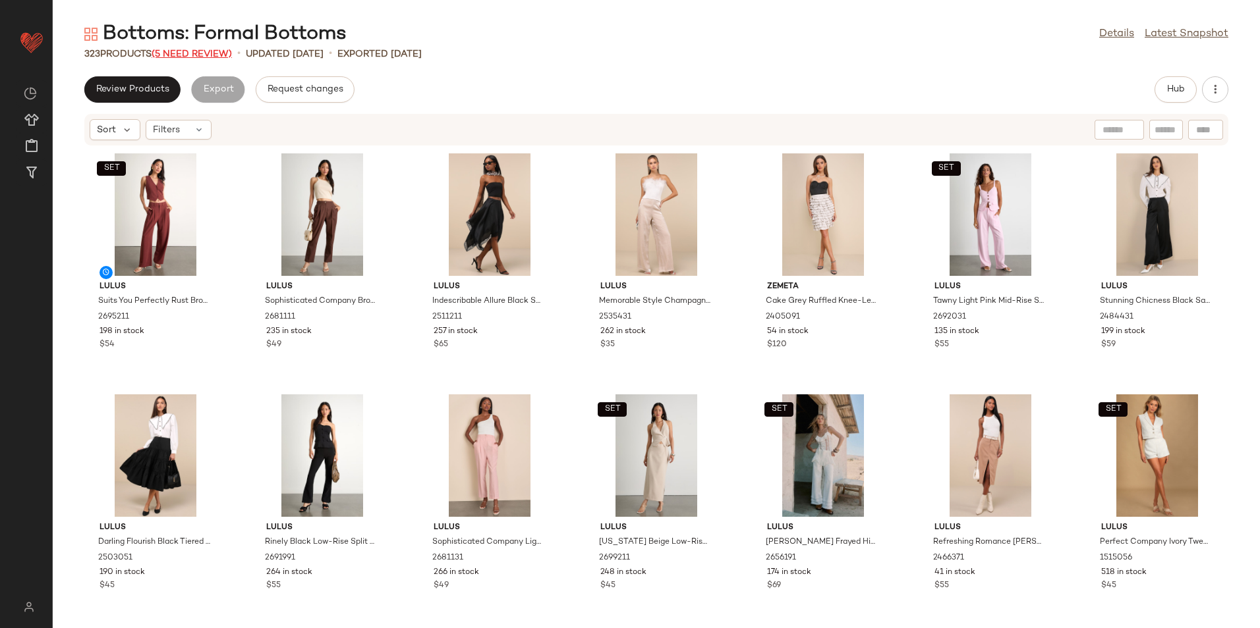
click at [217, 59] on span "(5 Need Review)" at bounding box center [192, 54] width 80 height 10
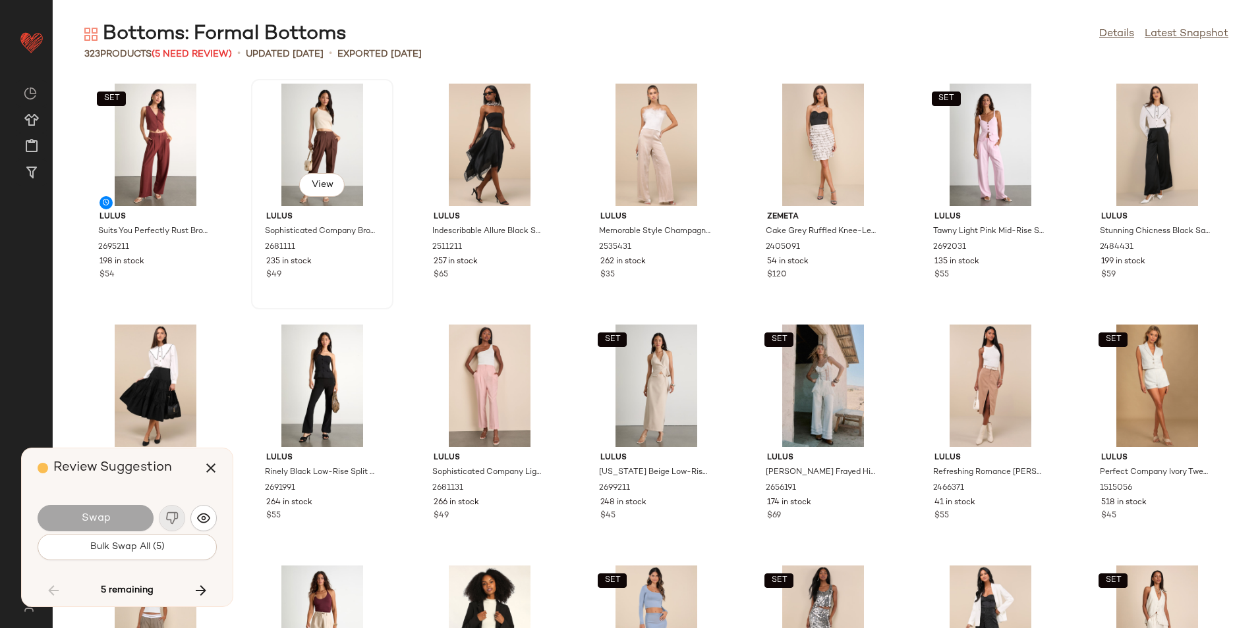
scroll to position [9162, 0]
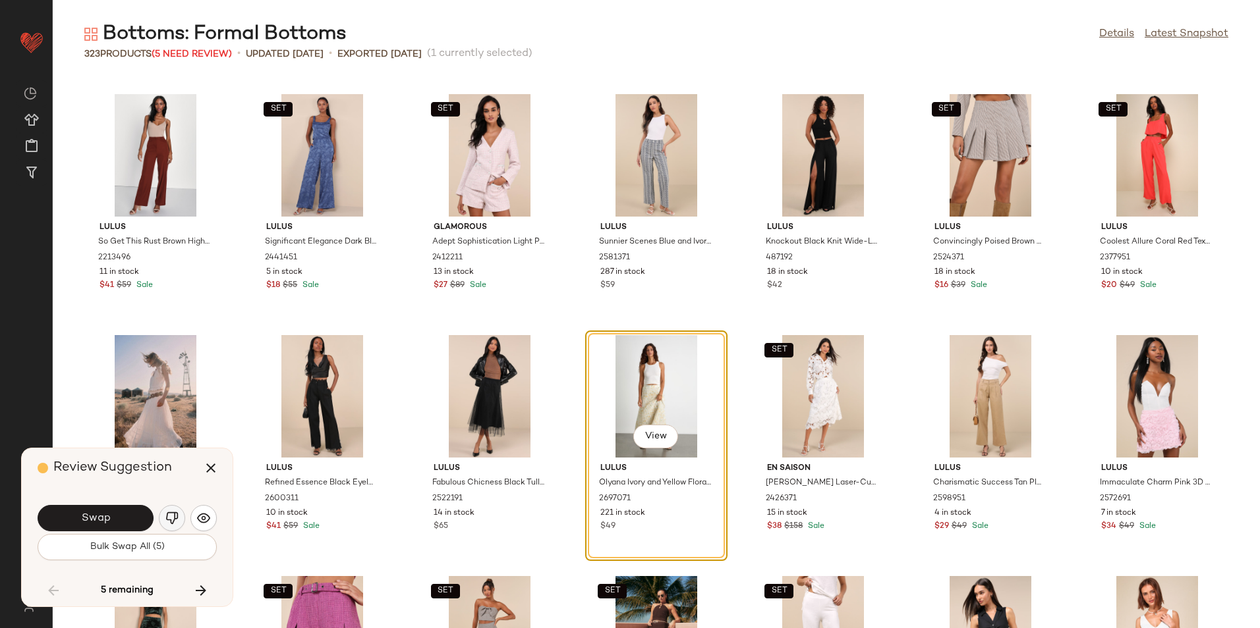
click at [174, 518] on img "button" at bounding box center [171, 518] width 13 height 13
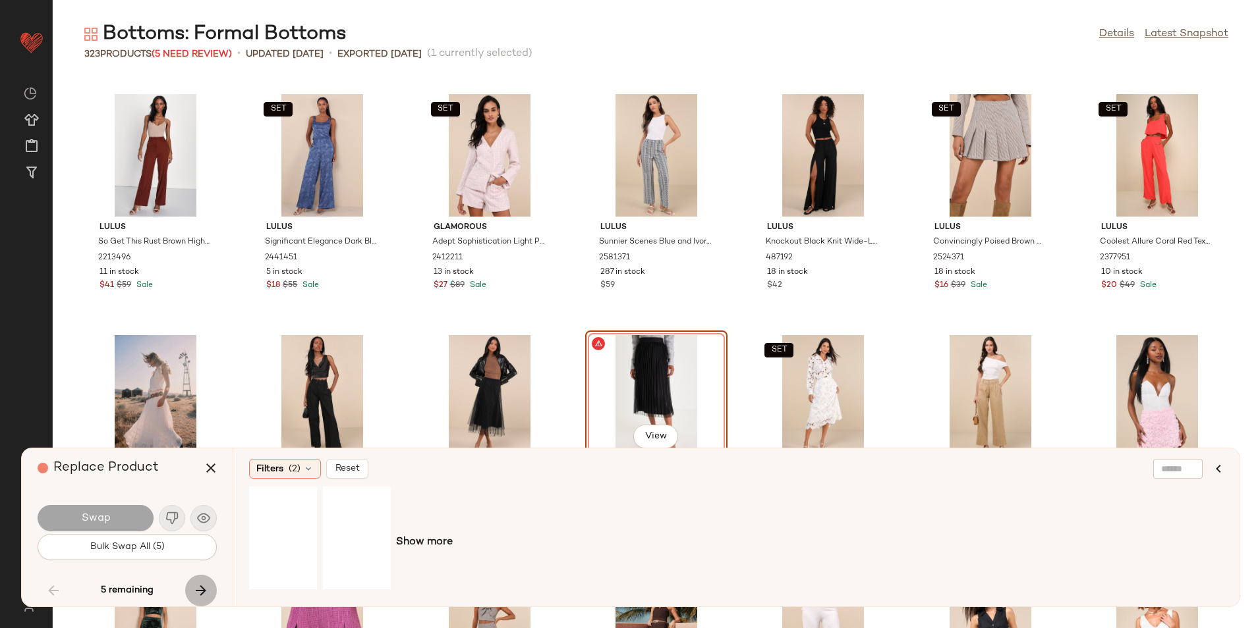
click at [204, 597] on icon "button" at bounding box center [201, 591] width 16 height 16
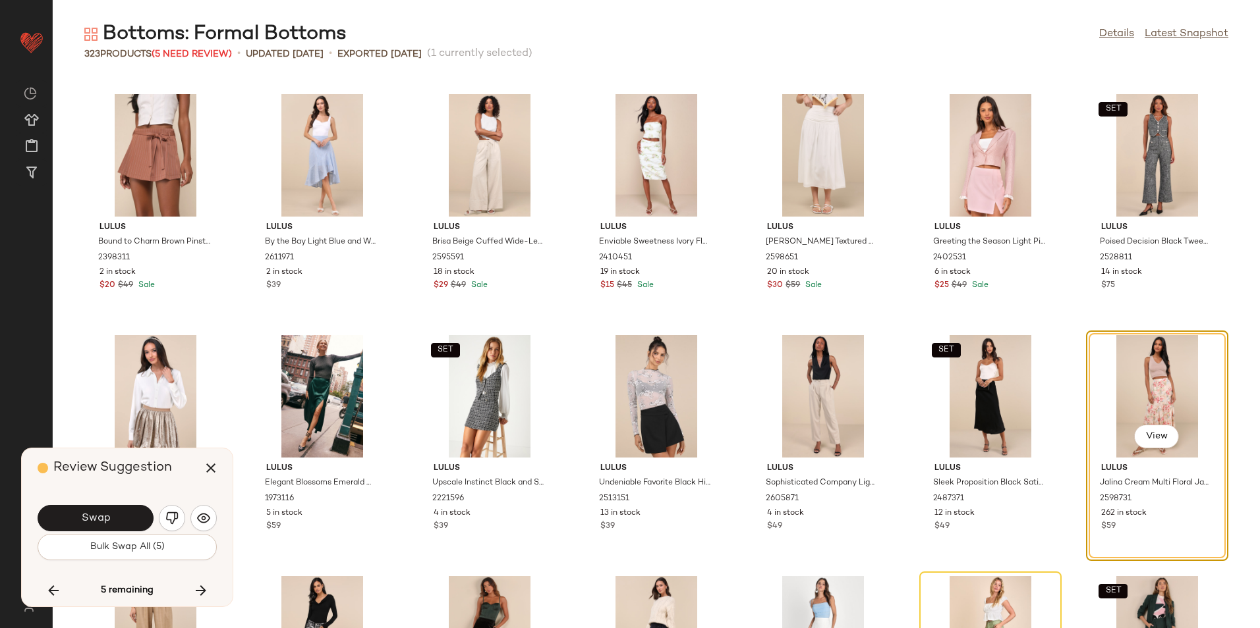
click at [169, 522] on img "button" at bounding box center [171, 518] width 13 height 13
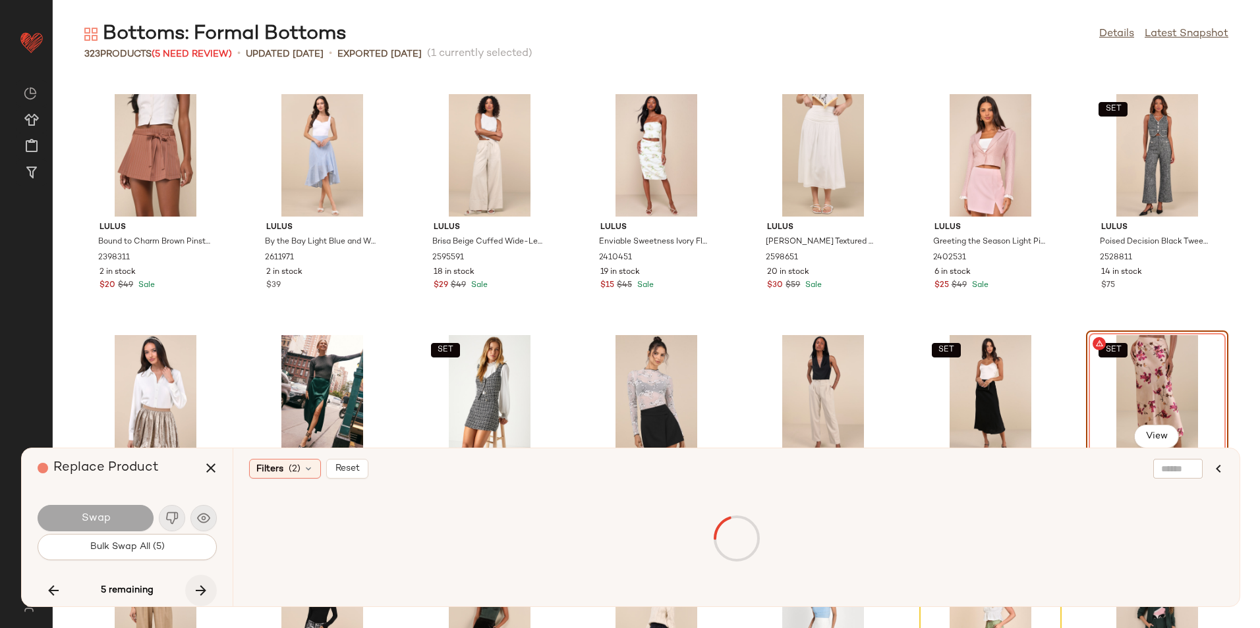
click at [204, 590] on icon "button" at bounding box center [201, 591] width 16 height 16
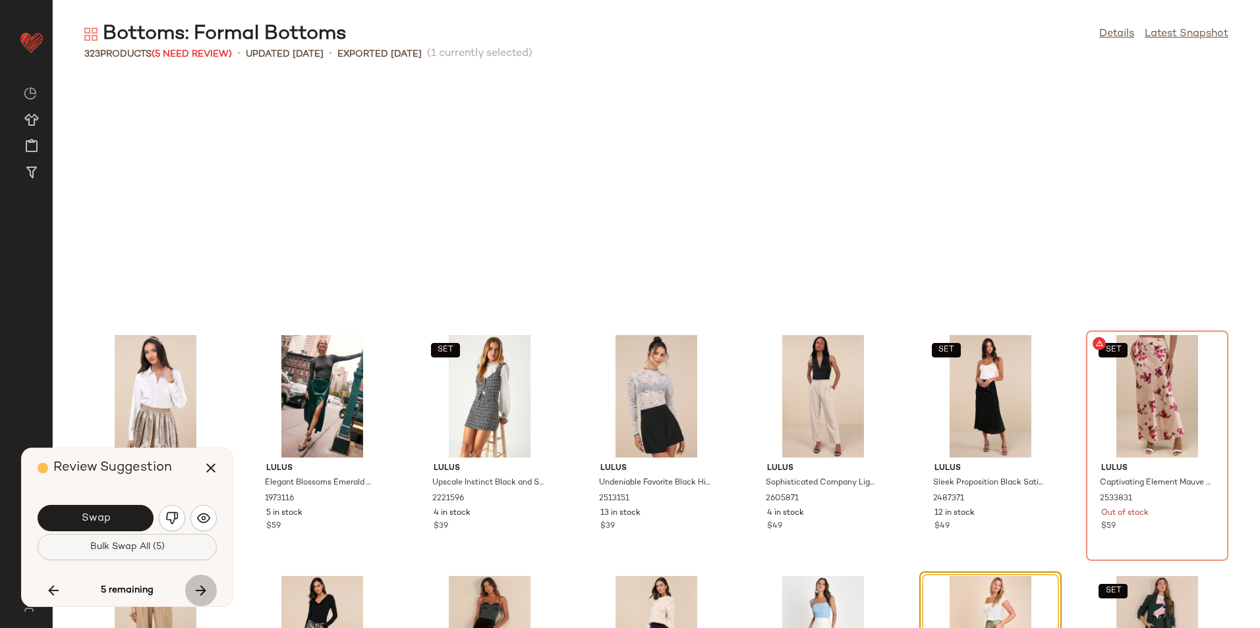
scroll to position [10367, 0]
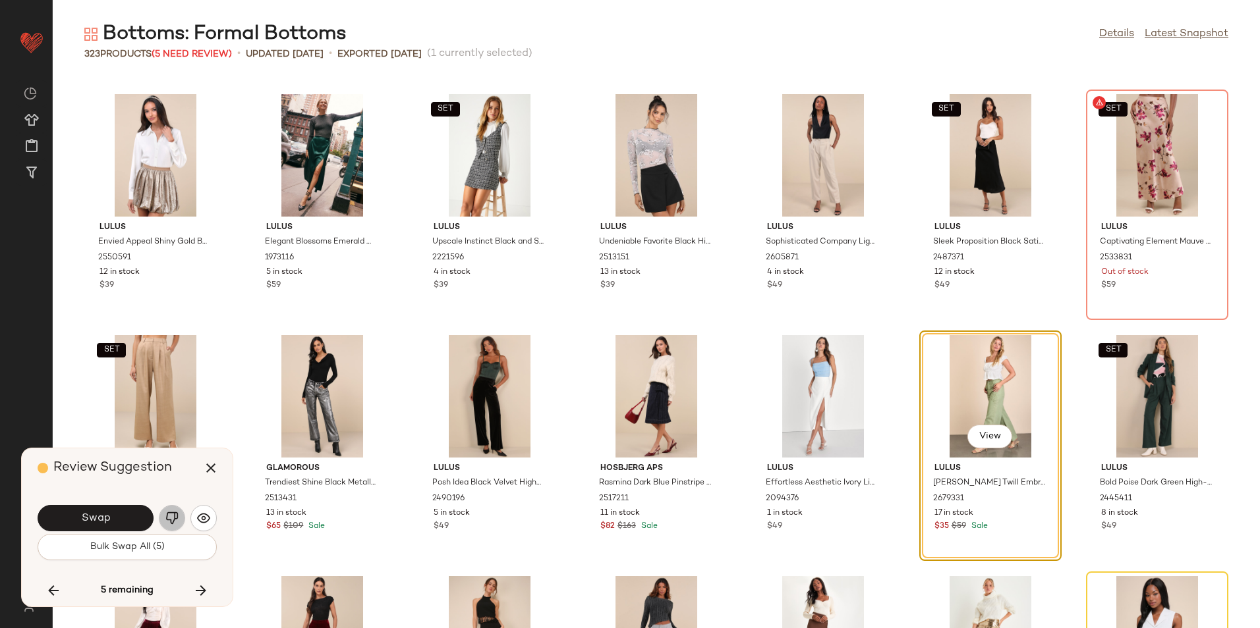
click at [172, 522] on img "button" at bounding box center [171, 518] width 13 height 13
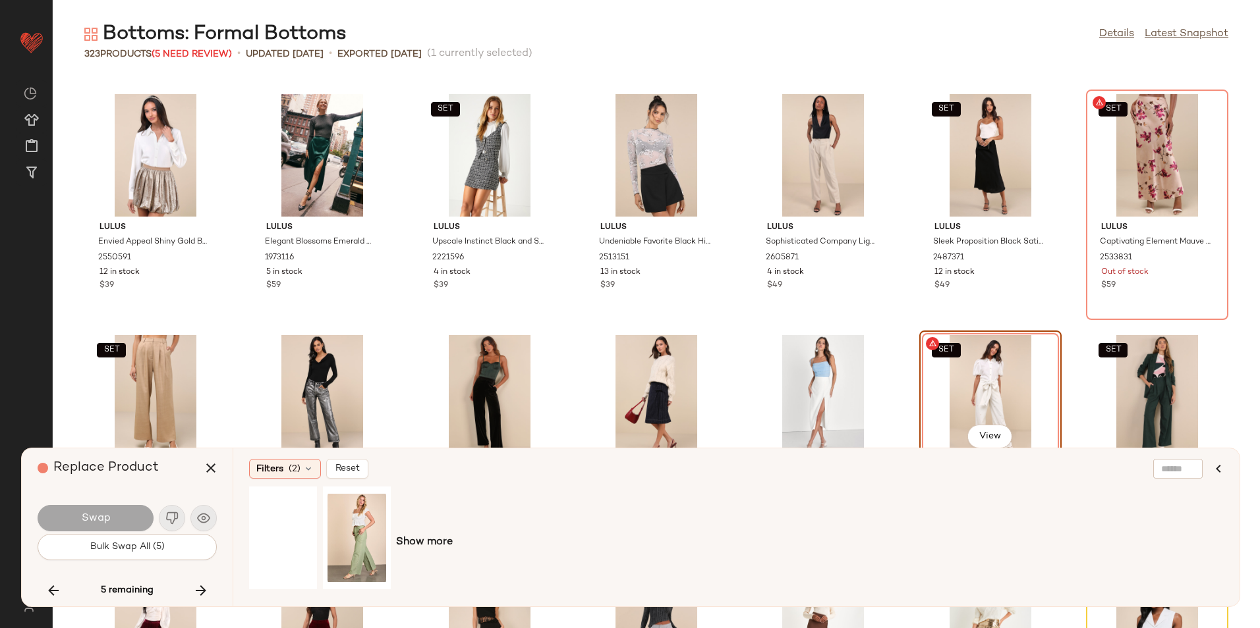
drag, startPoint x: 201, startPoint y: 588, endPoint x: 191, endPoint y: 573, distance: 18.1
click at [202, 588] on icon "button" at bounding box center [201, 591] width 16 height 16
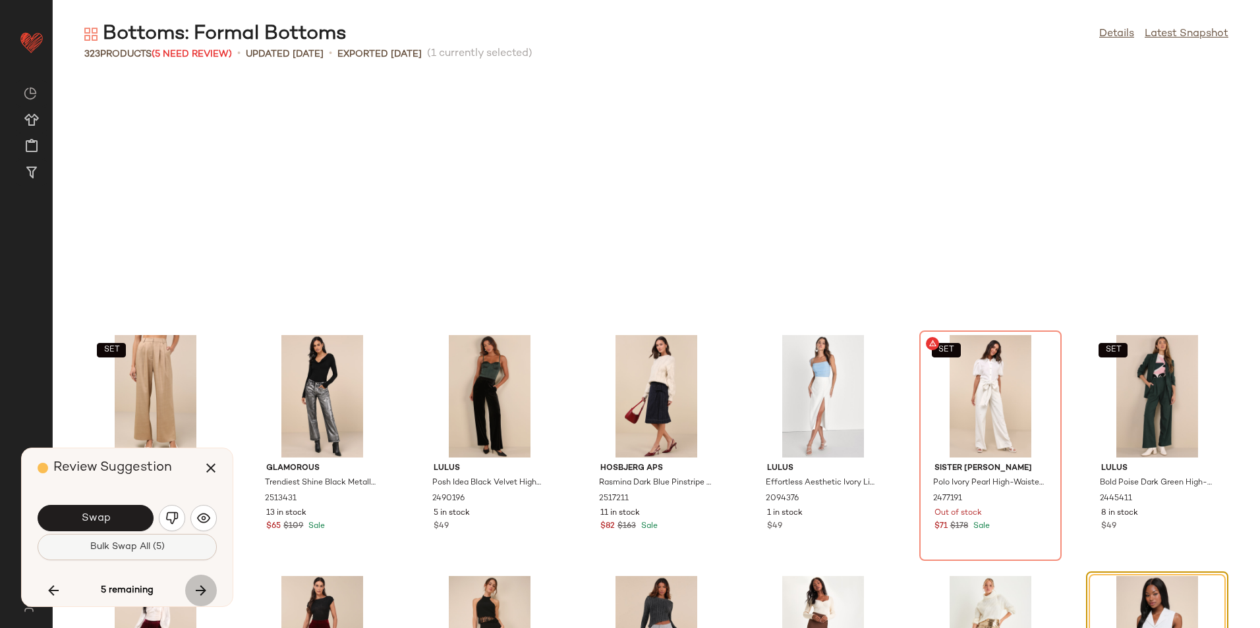
scroll to position [10609, 0]
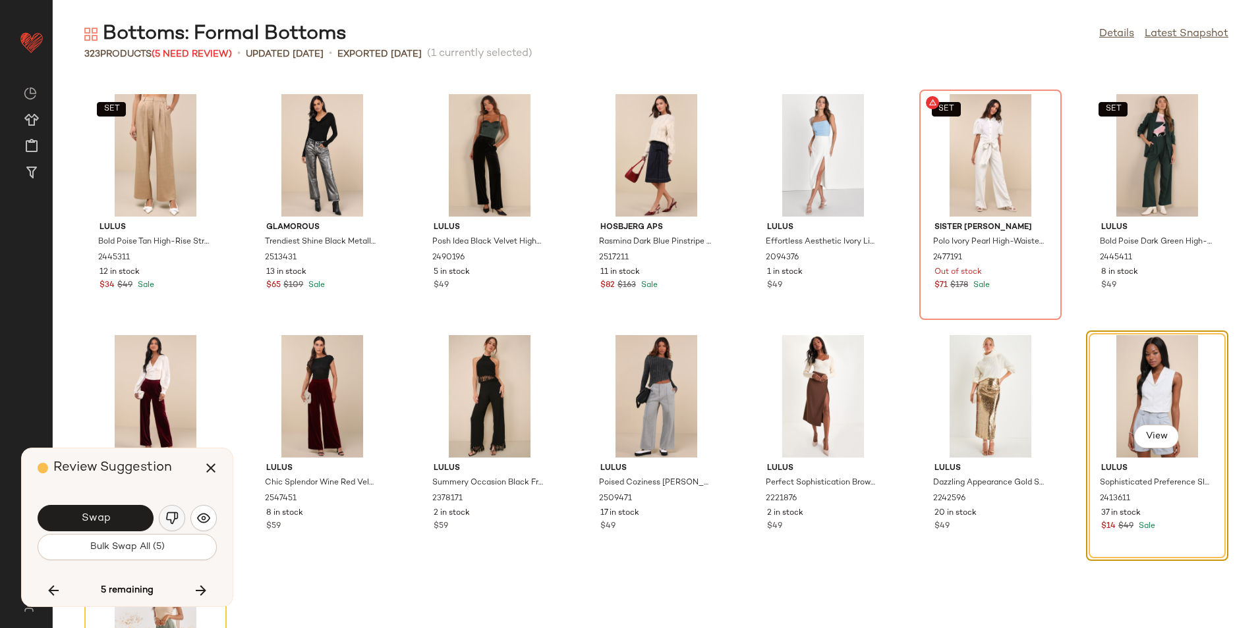
click at [169, 524] on img "button" at bounding box center [171, 518] width 13 height 13
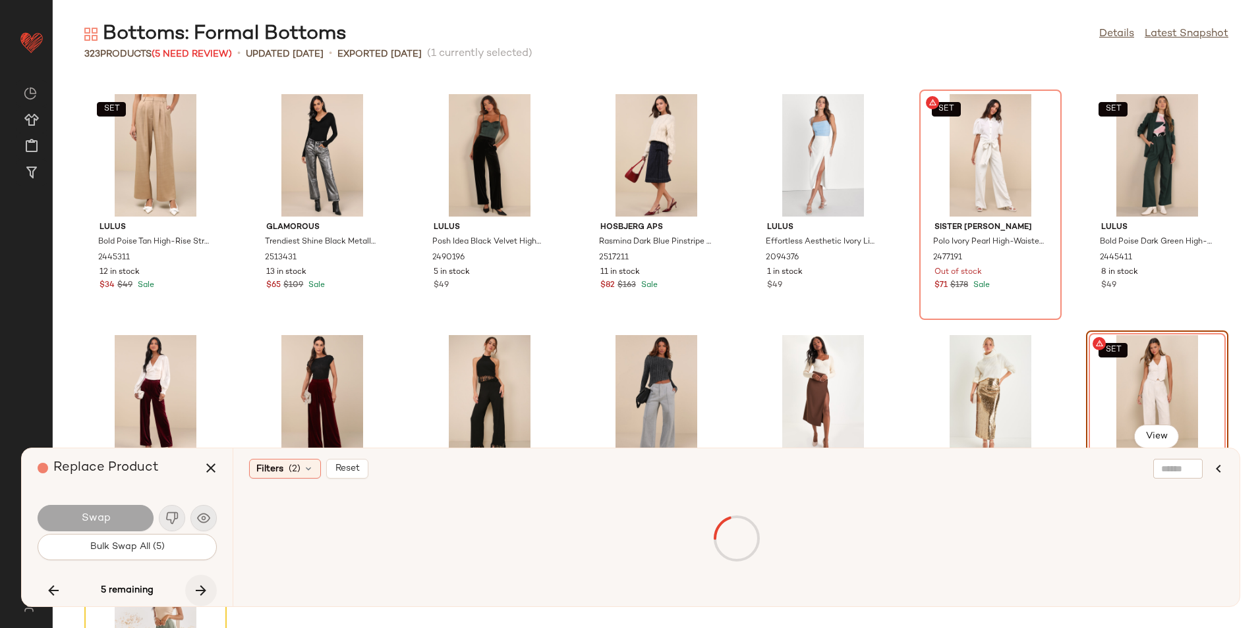
click at [195, 594] on icon "button" at bounding box center [201, 591] width 16 height 16
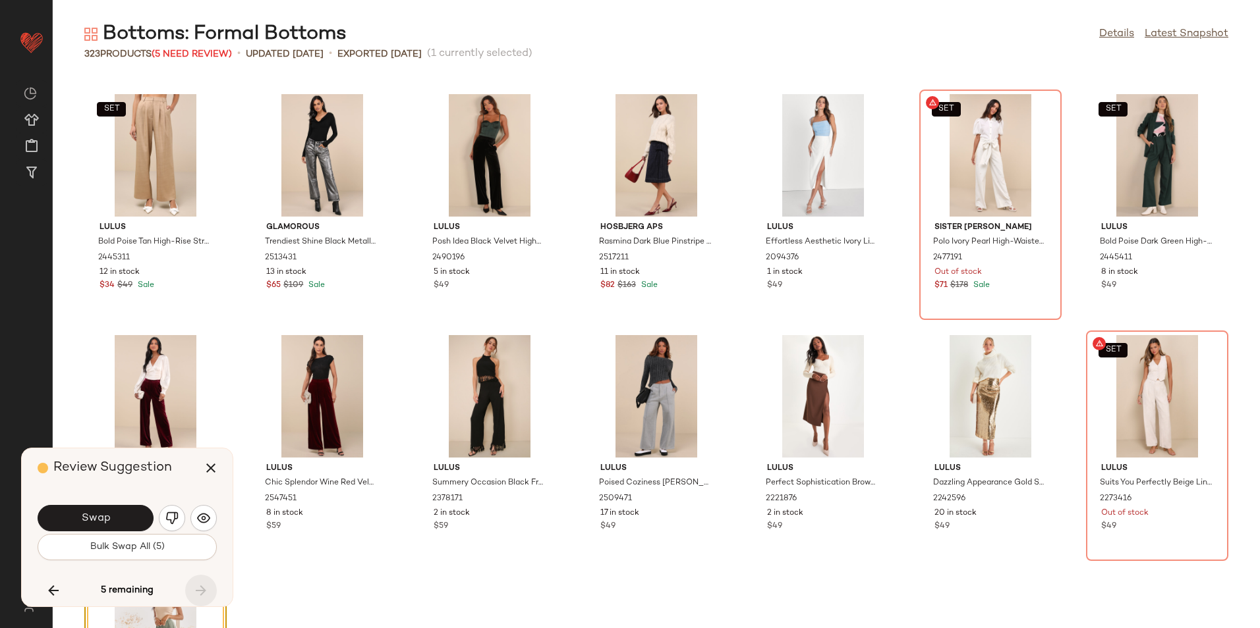
scroll to position [10782, 0]
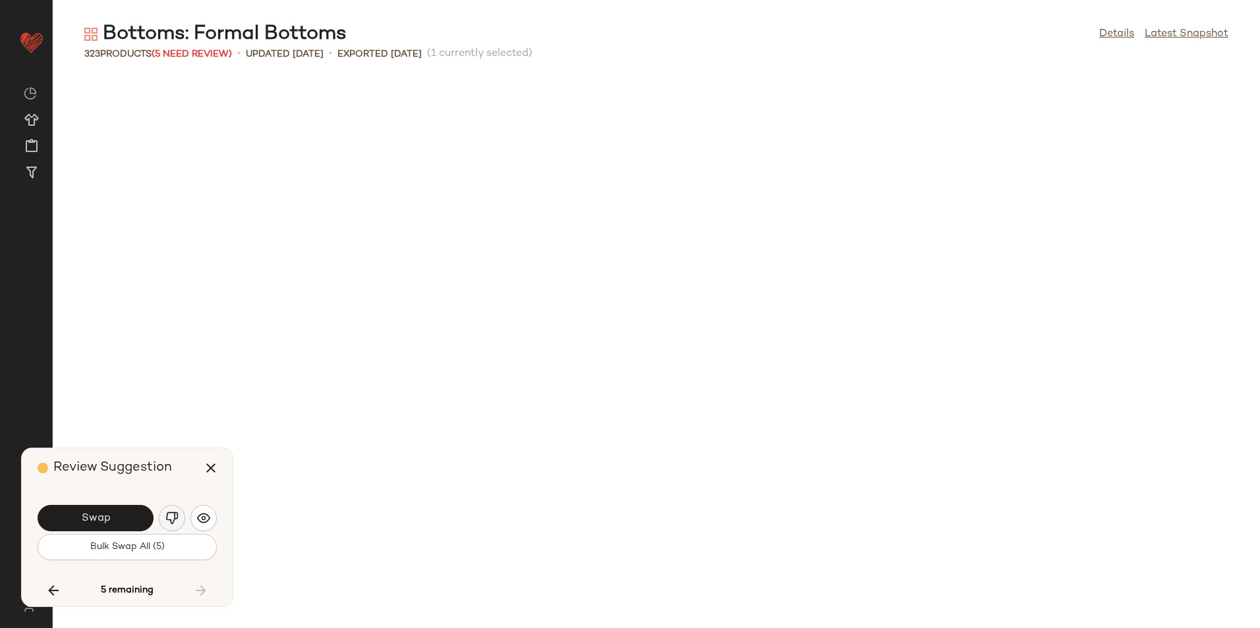
scroll to position [10782, 0]
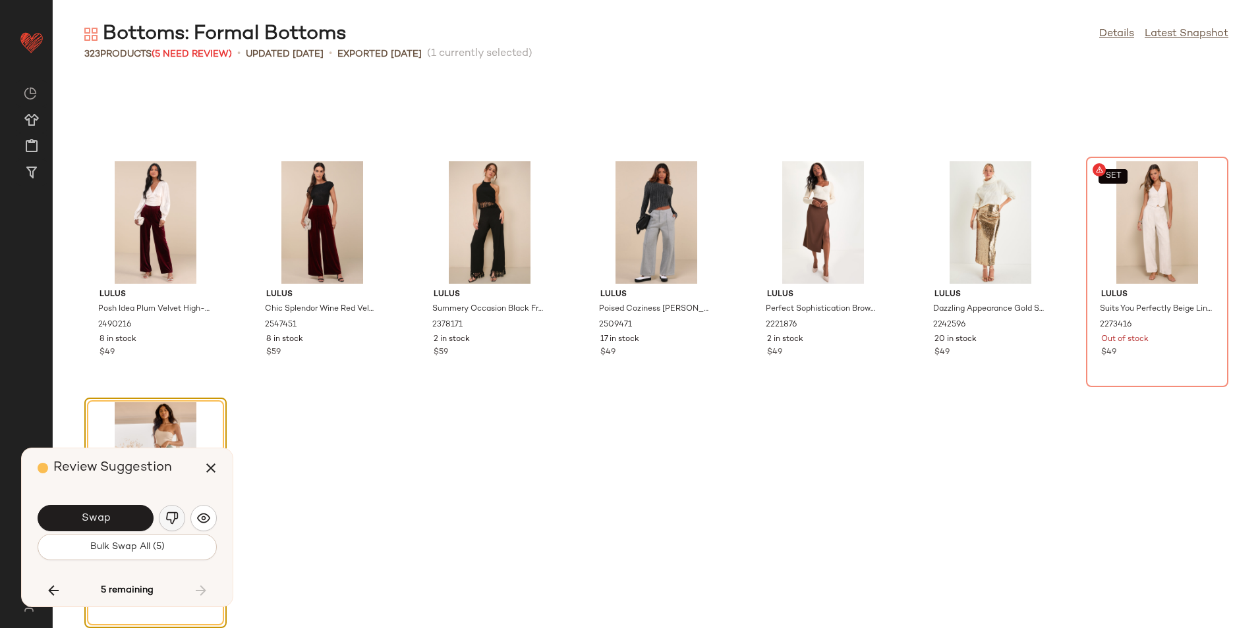
click at [182, 520] on button "button" at bounding box center [172, 518] width 26 height 26
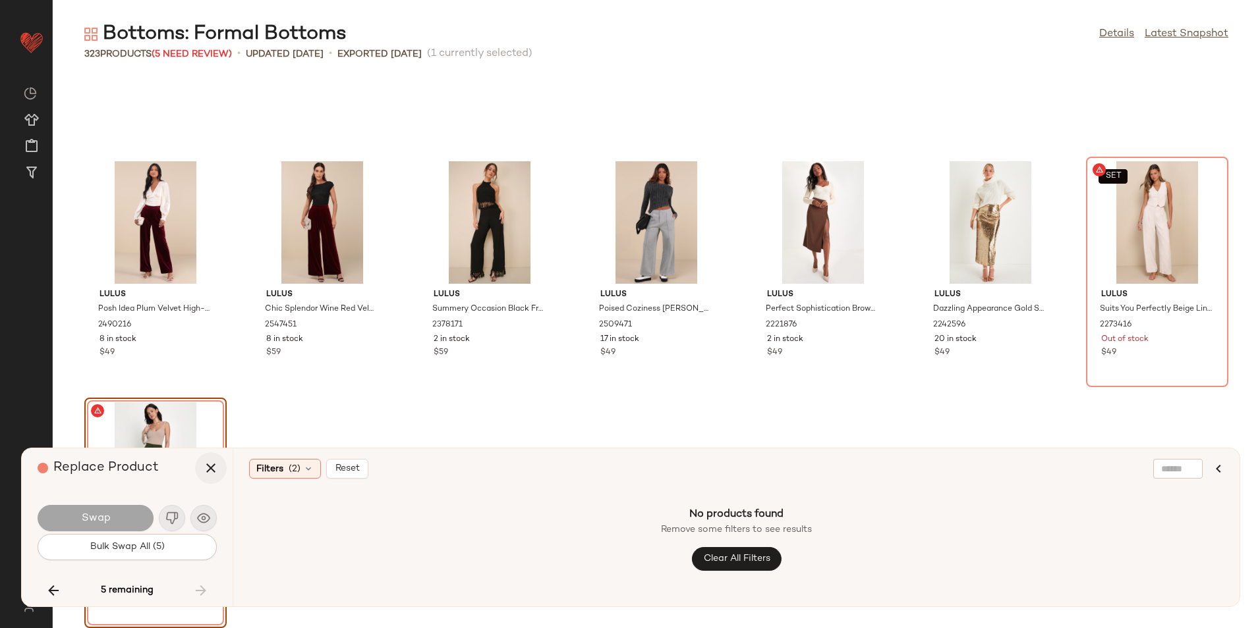
click at [217, 475] on icon "button" at bounding box center [211, 468] width 16 height 16
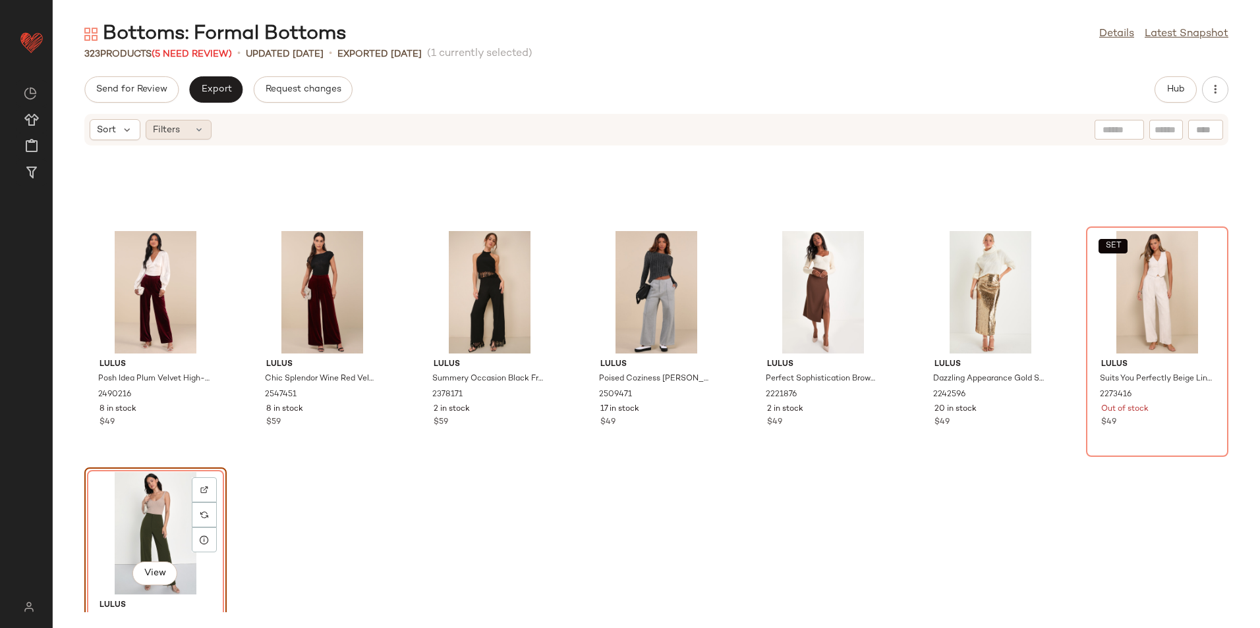
click at [186, 129] on div "Filters" at bounding box center [179, 130] width 66 height 20
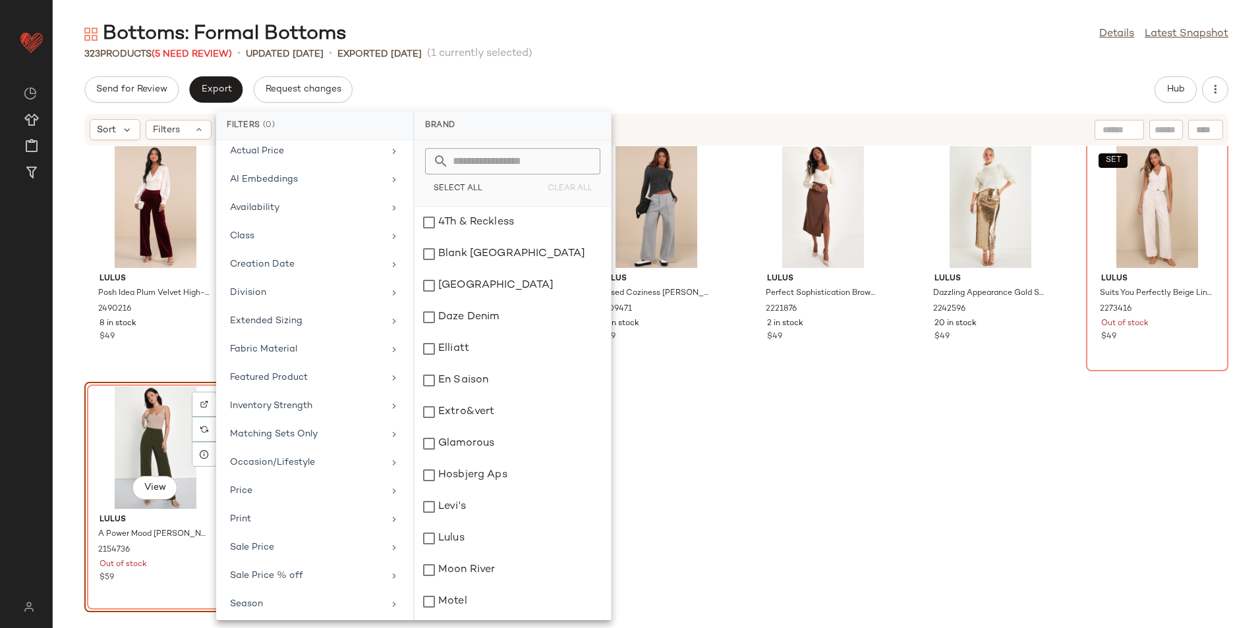
scroll to position [125, 0]
click at [292, 598] on div "Total Inventory" at bounding box center [306, 600] width 153 height 14
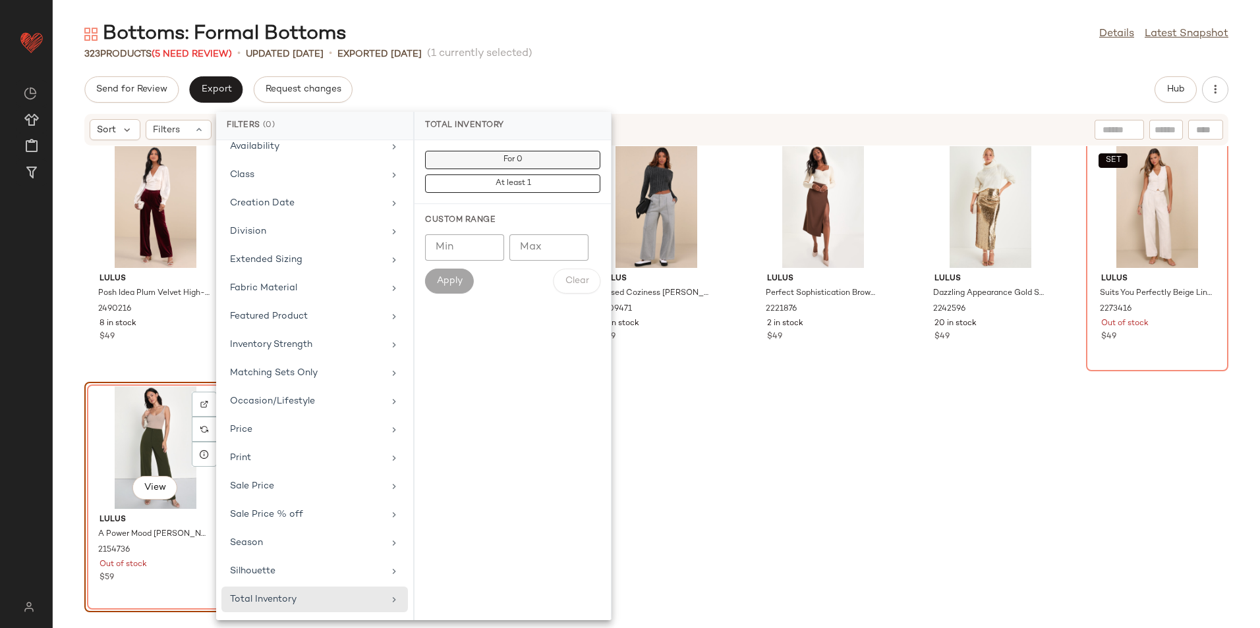
click at [527, 160] on button "For 0" at bounding box center [512, 160] width 175 height 18
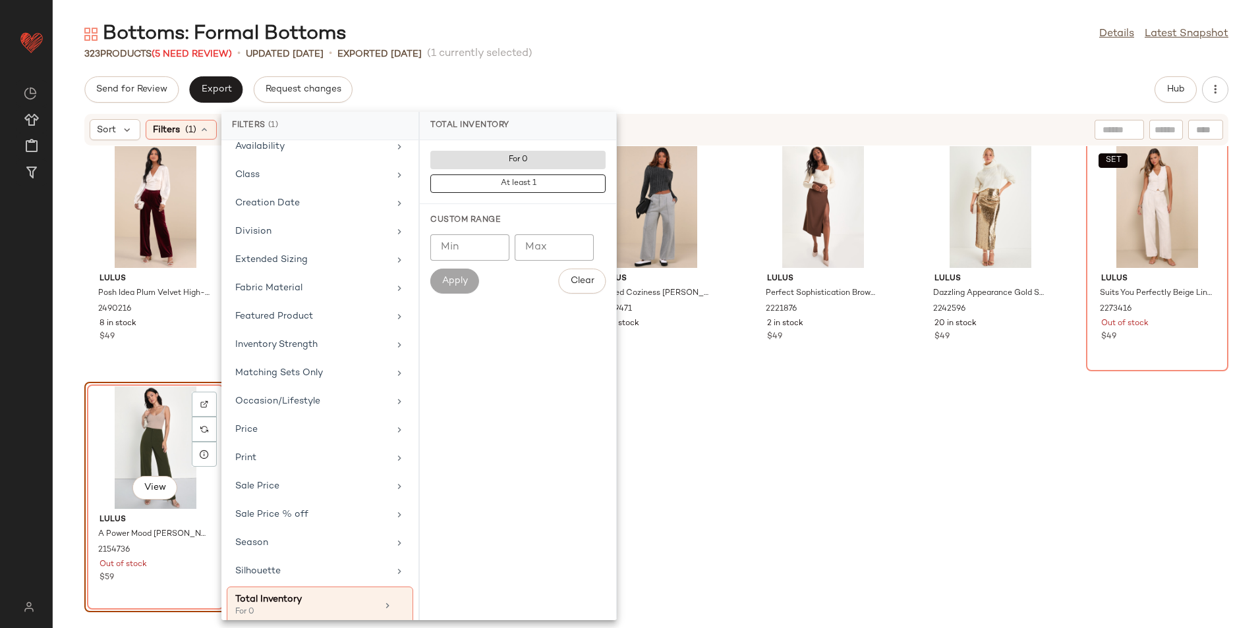
click at [628, 85] on div "Send for Review Export Request changes Hub" at bounding box center [656, 89] width 1144 height 26
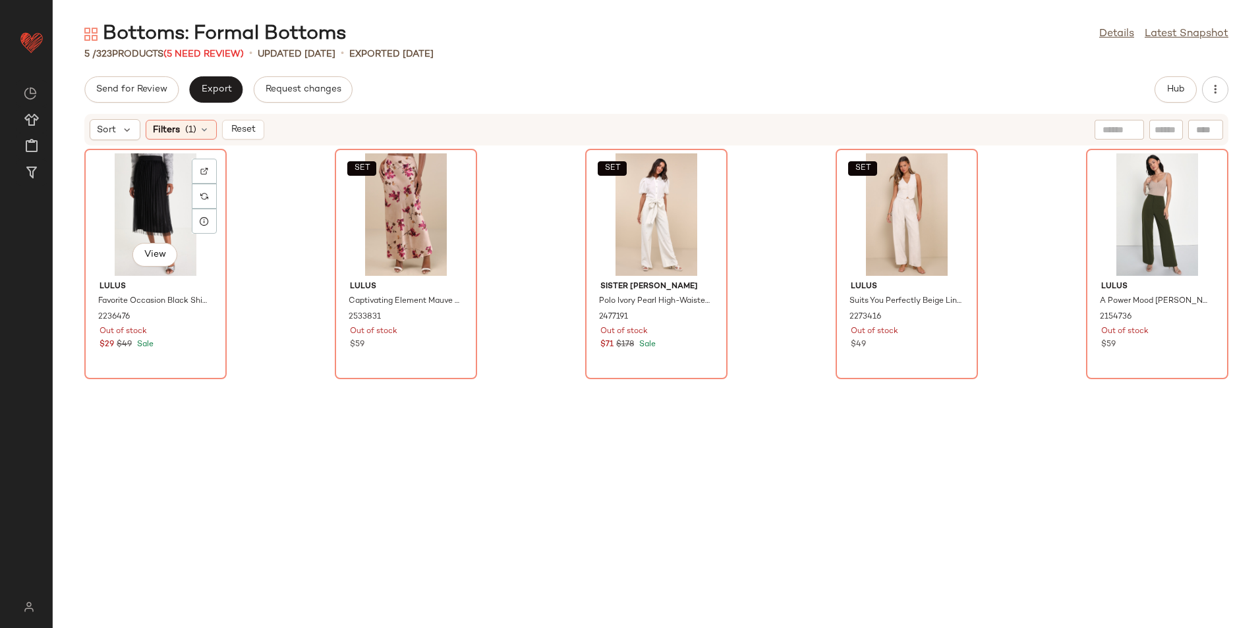
drag, startPoint x: 147, startPoint y: 211, endPoint x: 269, endPoint y: 231, distance: 123.6
click at [147, 209] on div "View" at bounding box center [155, 214] width 133 height 123
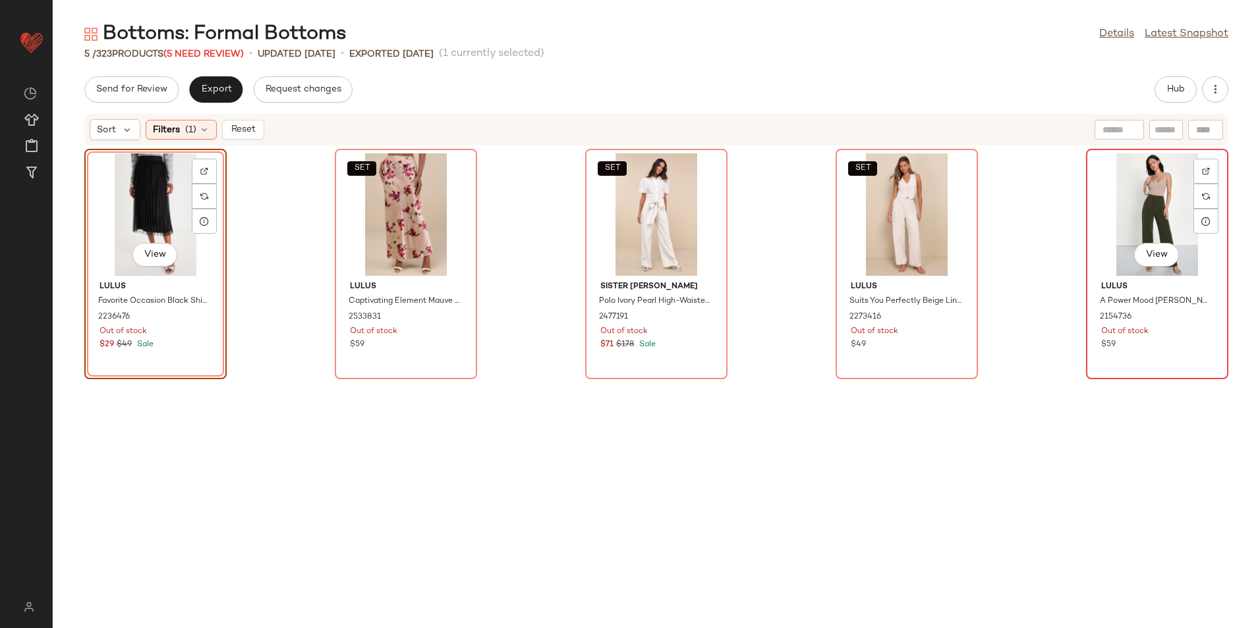
click at [1122, 212] on div "View" at bounding box center [1156, 214] width 133 height 123
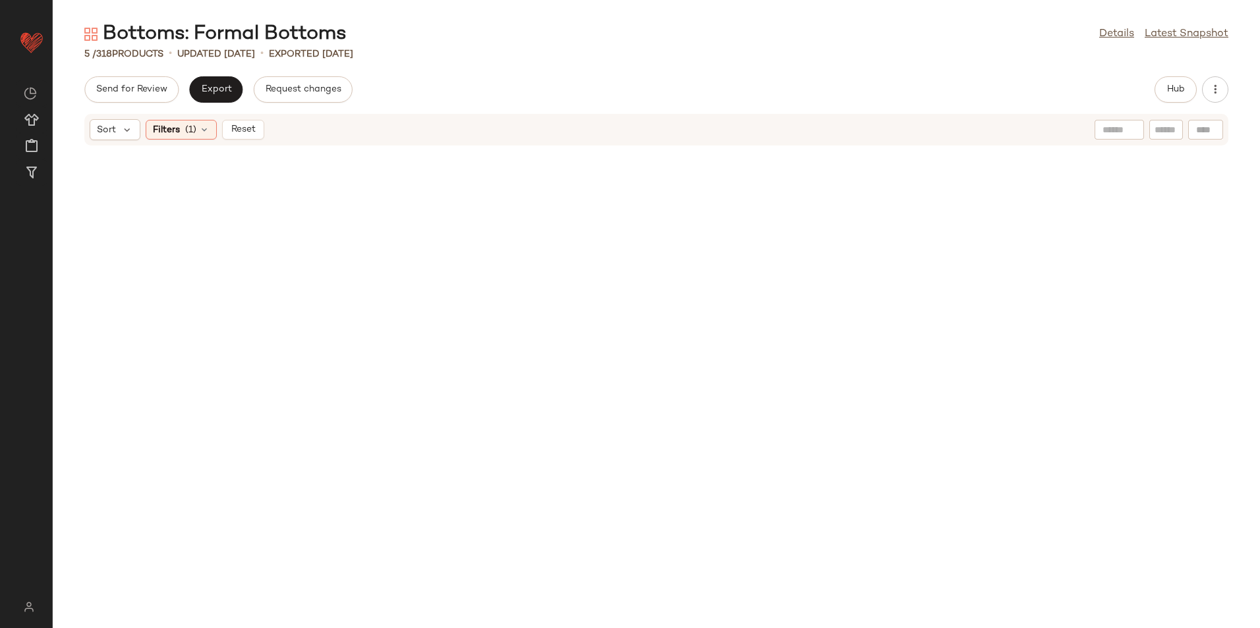
drag, startPoint x: 202, startPoint y: 132, endPoint x: 213, endPoint y: 161, distance: 31.7
click at [201, 132] on icon at bounding box center [204, 130] width 11 height 11
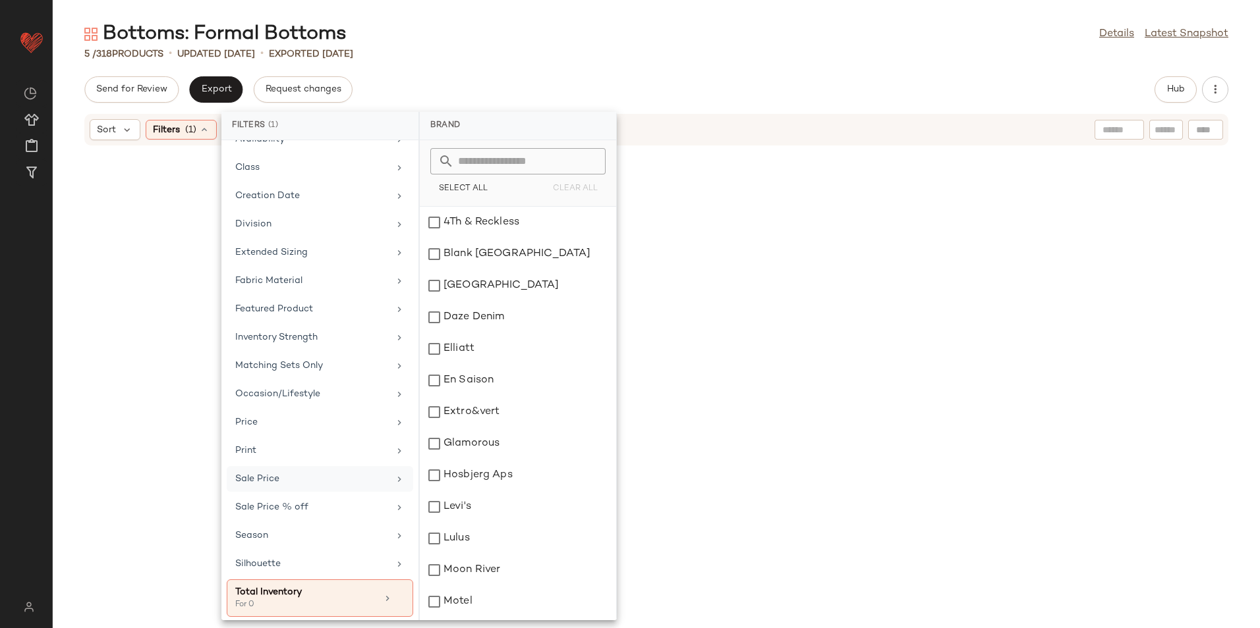
scroll to position [137, 0]
click at [319, 595] on div "For 0" at bounding box center [301, 601] width 132 height 12
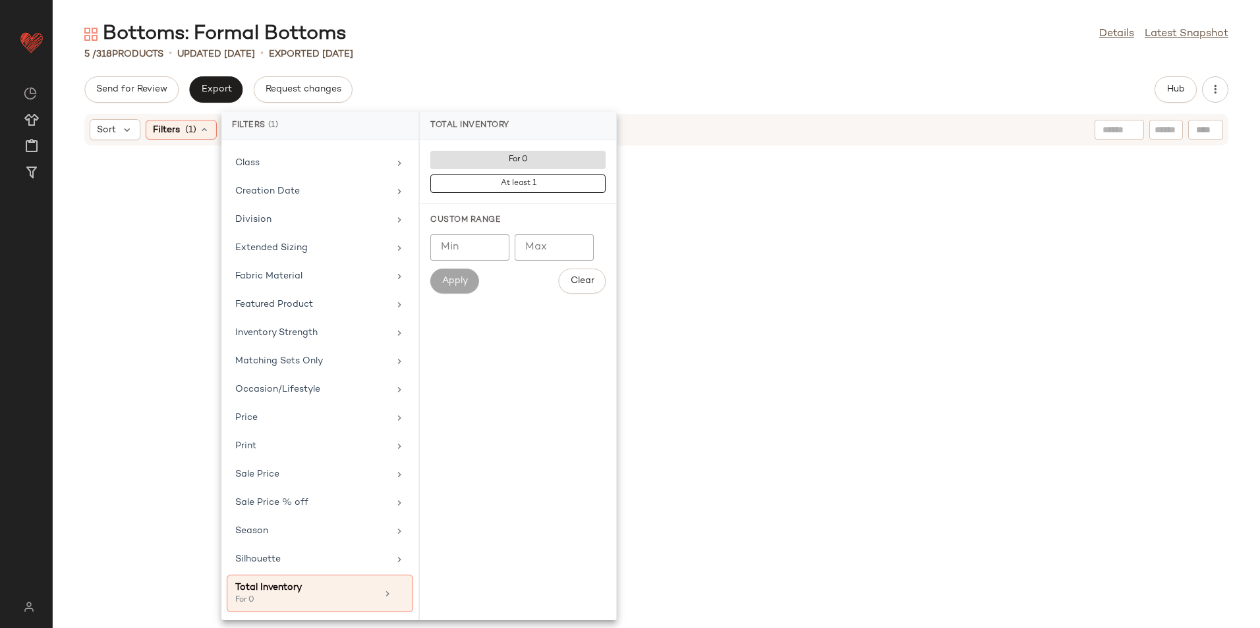
click at [549, 242] on input "Max" at bounding box center [553, 248] width 79 height 26
type input "**"
click at [457, 276] on span "Apply" at bounding box center [454, 281] width 26 height 11
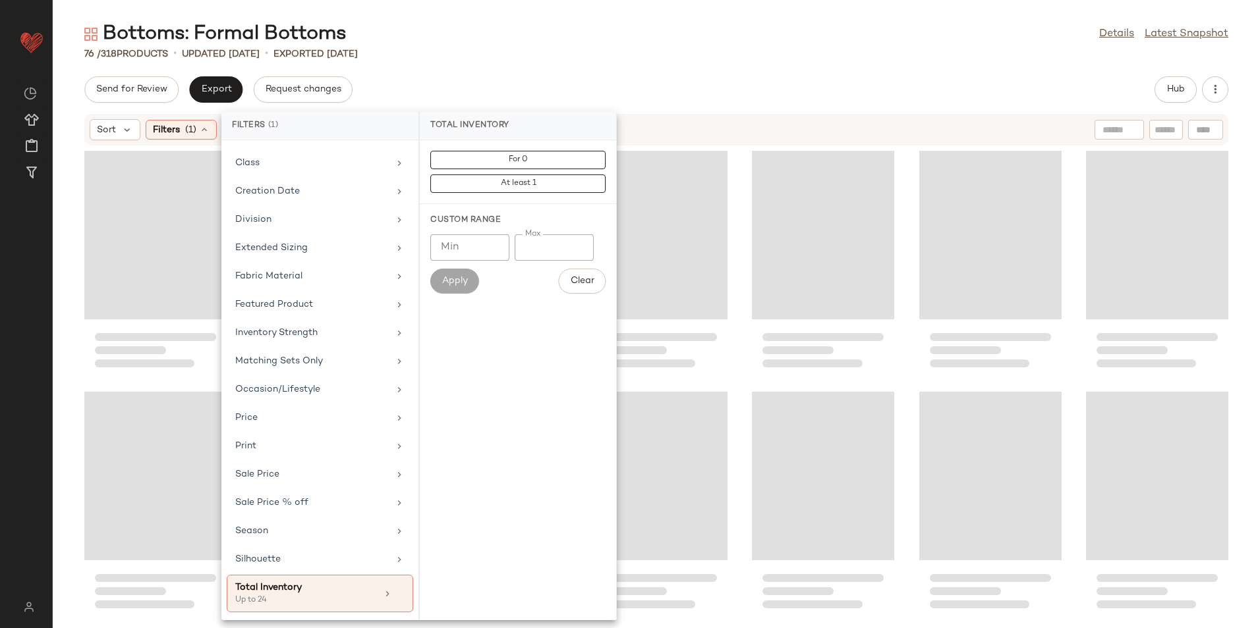
click at [769, 67] on div "Bottoms: Formal Bottoms Details Latest Snapshot 76 / 318 Products • updated Aug…" at bounding box center [656, 324] width 1207 height 607
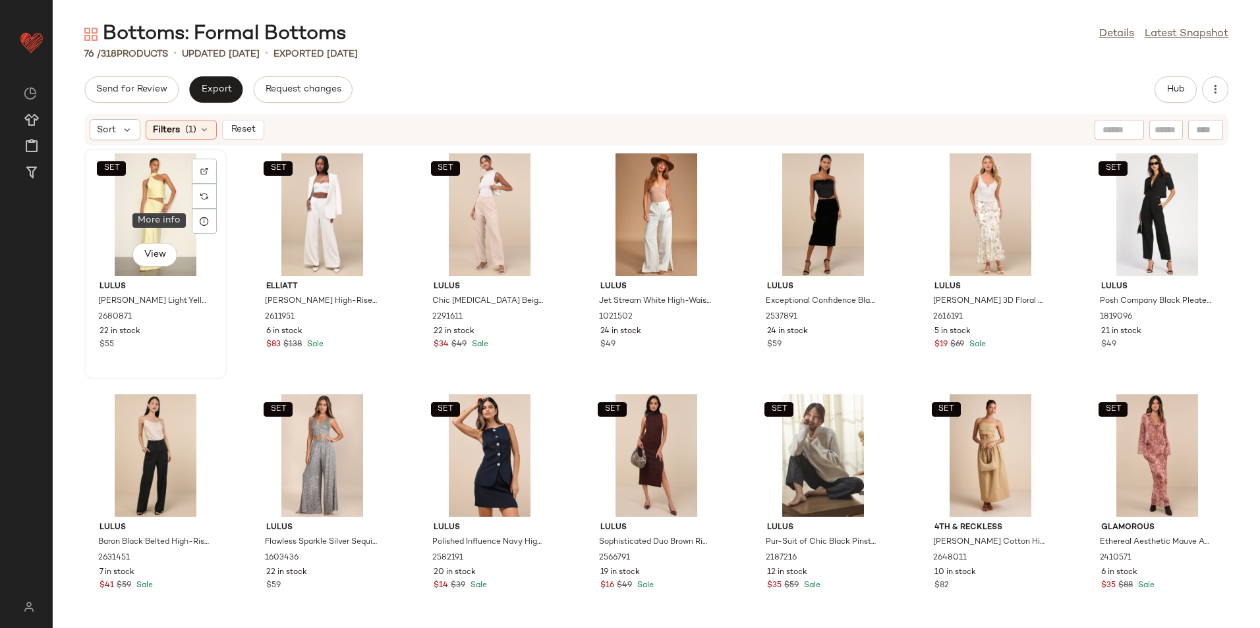
click at [164, 213] on div "SET View" at bounding box center [155, 214] width 133 height 123
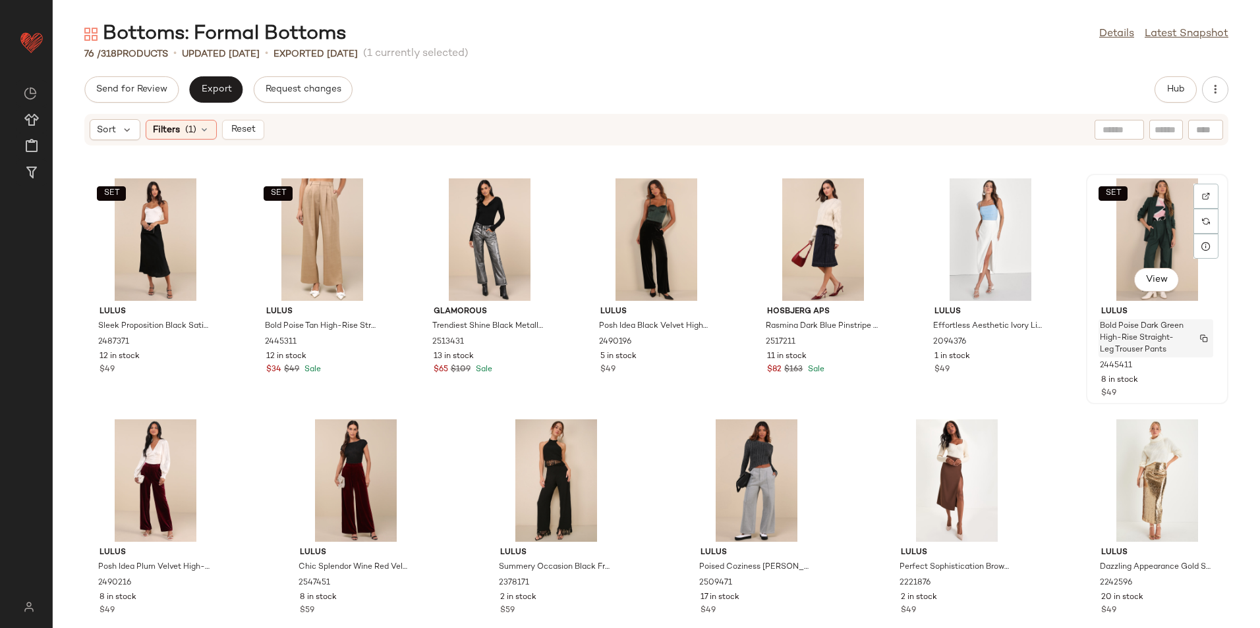
scroll to position [2188, 0]
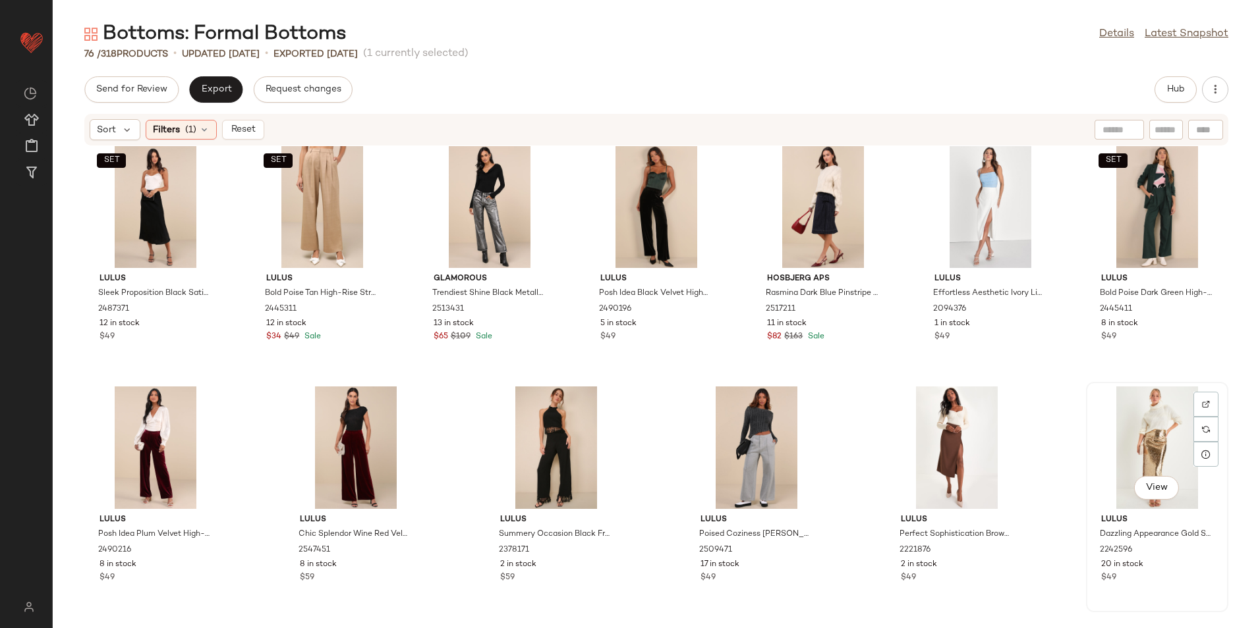
click at [1155, 466] on div "View" at bounding box center [1156, 448] width 133 height 123
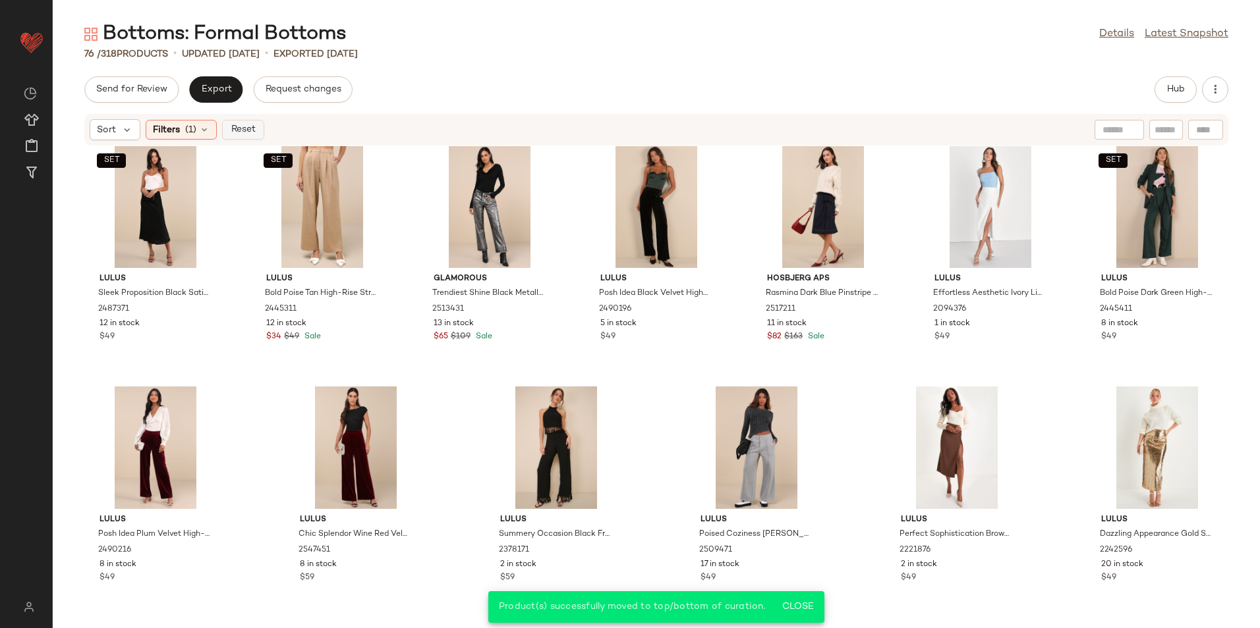
click at [240, 130] on span "Reset" at bounding box center [242, 130] width 25 height 11
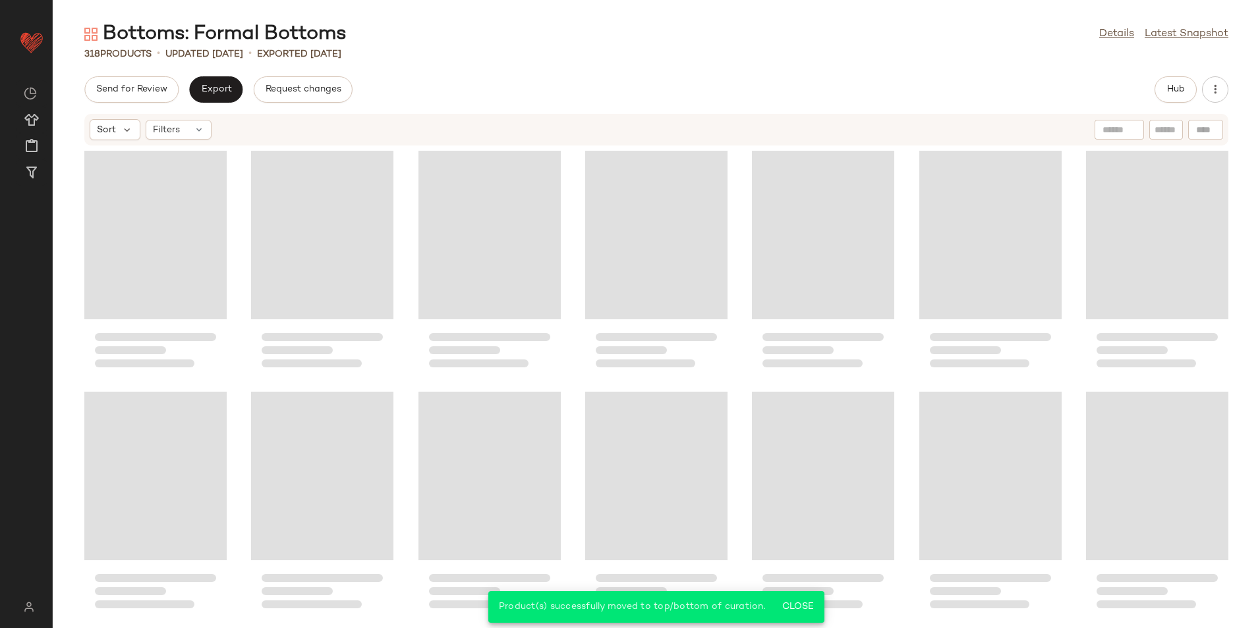
scroll to position [10627, 0]
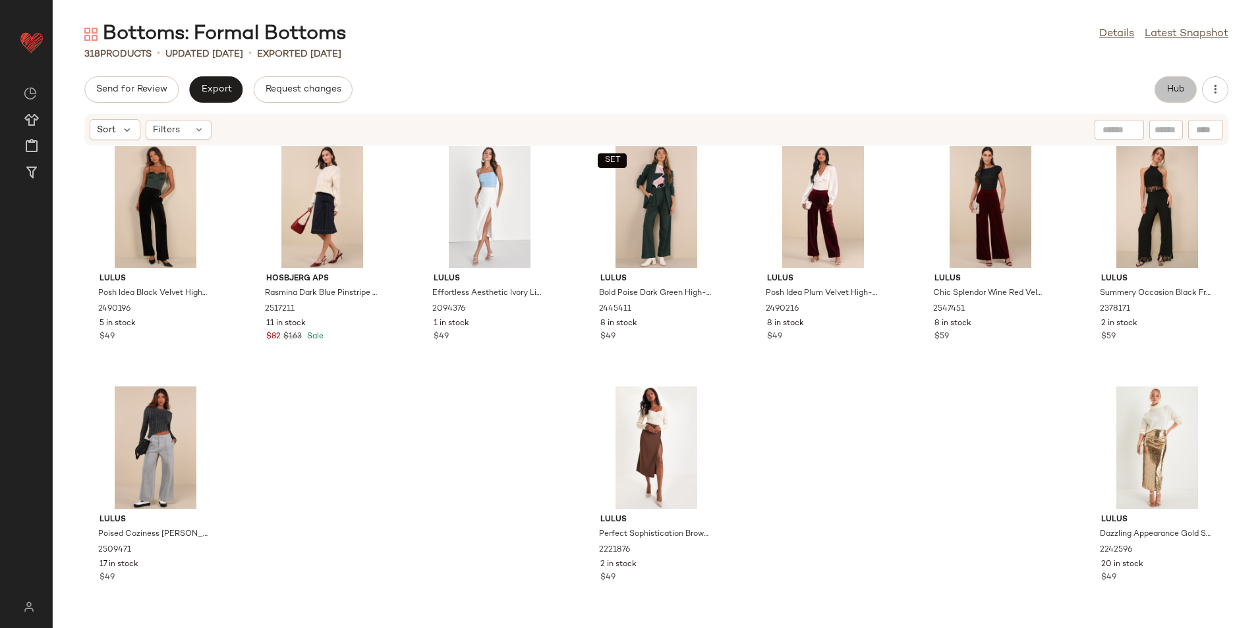
click at [1192, 99] on button "Hub" at bounding box center [1175, 89] width 42 height 26
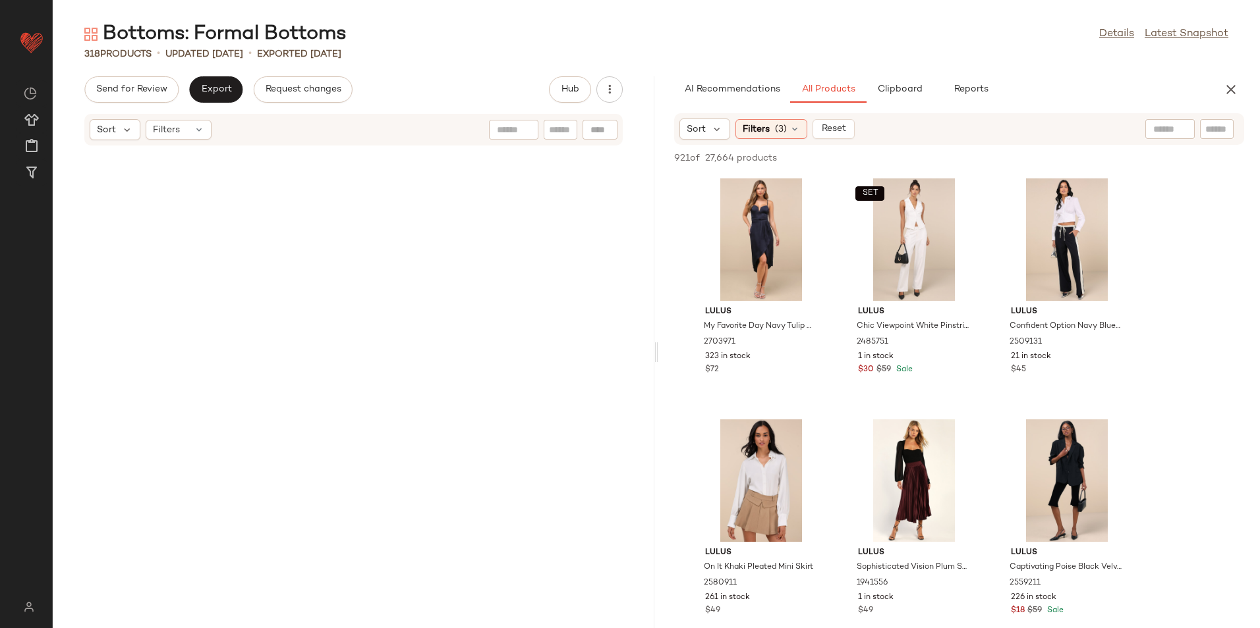
scroll to position [0, 0]
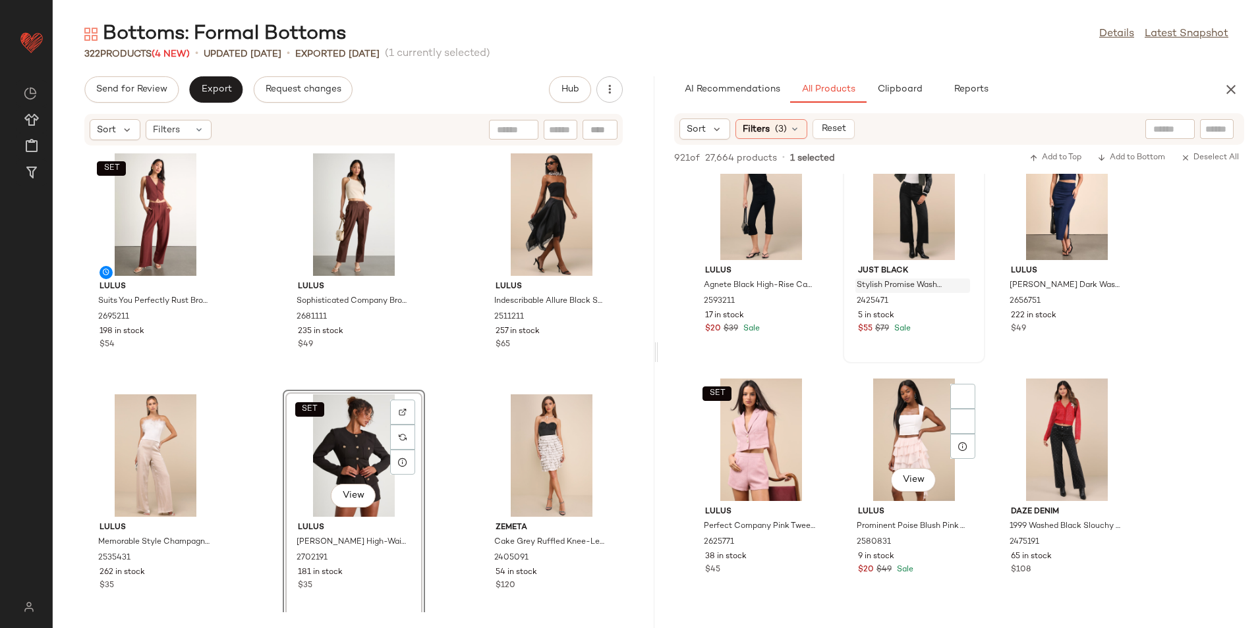
scroll to position [4018, 0]
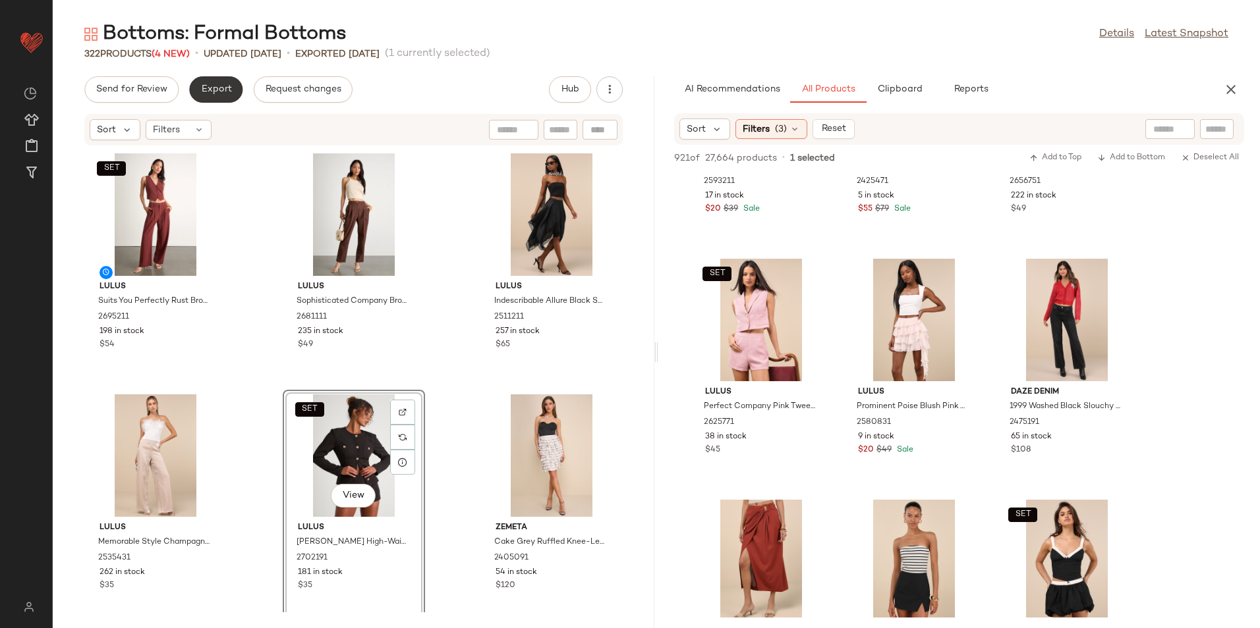
click at [210, 92] on span "Export" at bounding box center [215, 89] width 31 height 11
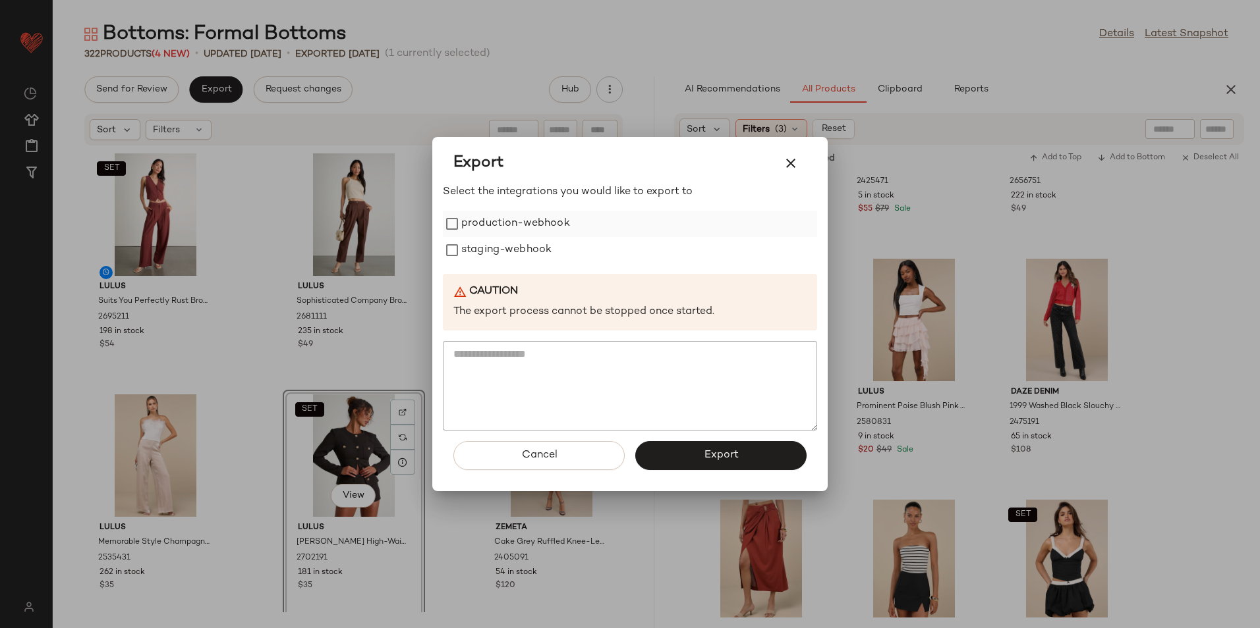
click at [514, 225] on label "production-webhook" at bounding box center [515, 224] width 109 height 26
click at [517, 248] on label "staging-webhook" at bounding box center [506, 250] width 90 height 26
click at [721, 453] on span "Export" at bounding box center [720, 455] width 35 height 13
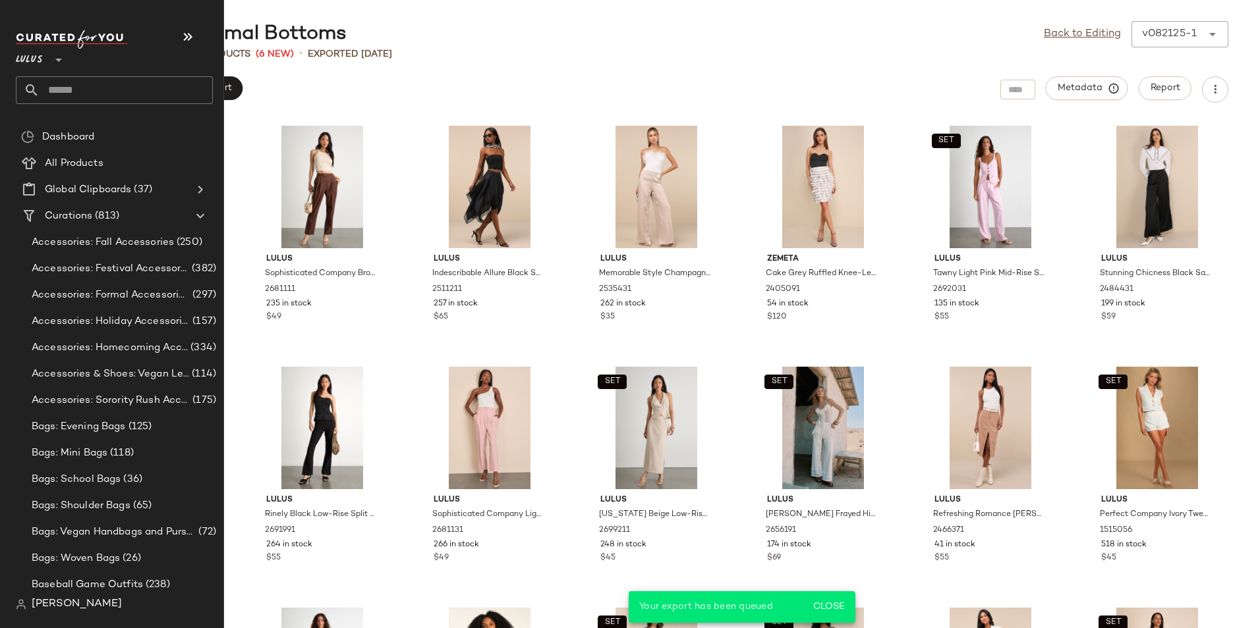
click at [59, 83] on input "text" at bounding box center [126, 90] width 173 height 28
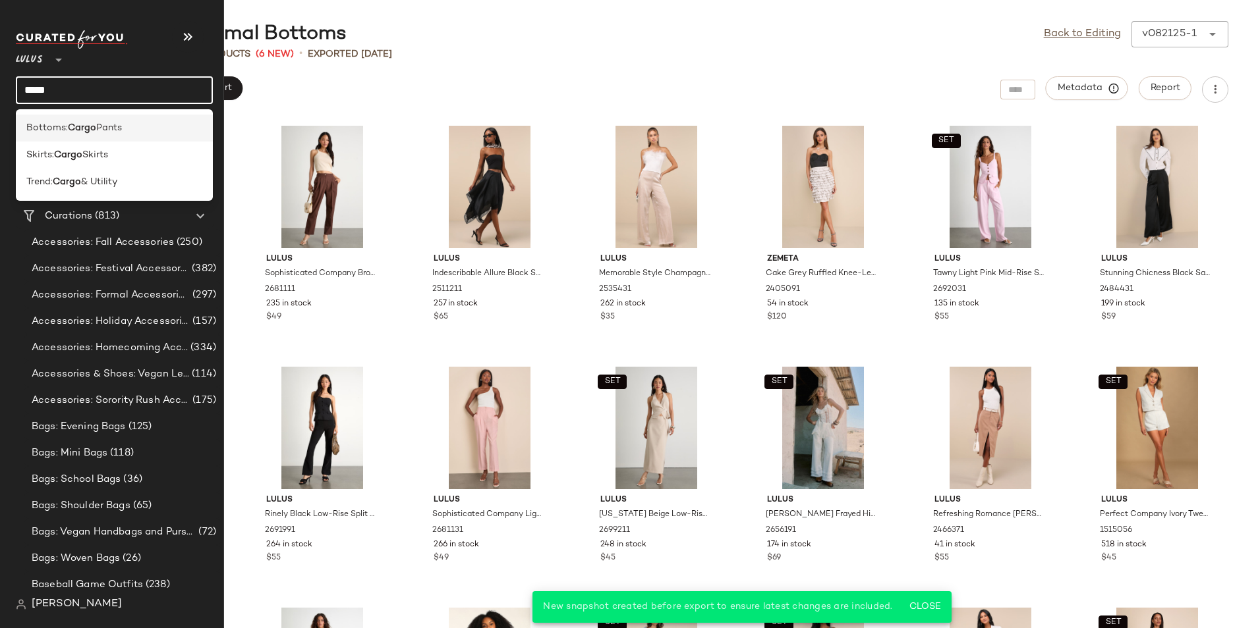
type input "*****"
click at [80, 133] on b "Cargo" at bounding box center [82, 128] width 28 height 14
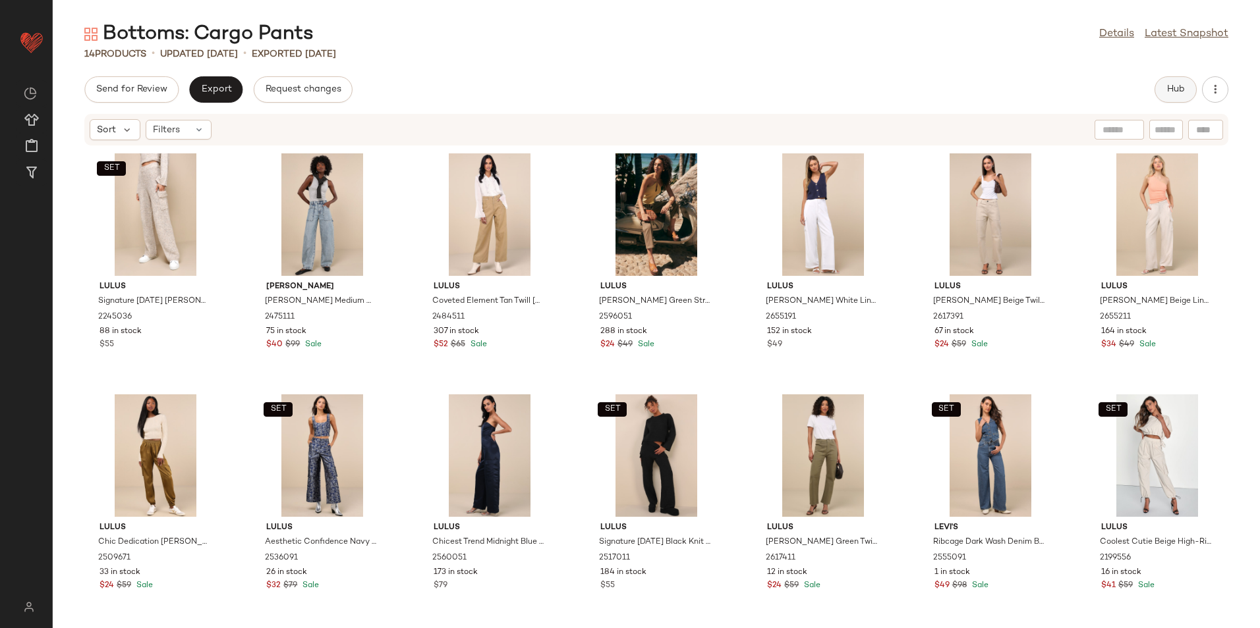
click at [1168, 89] on span "Hub" at bounding box center [1175, 89] width 18 height 11
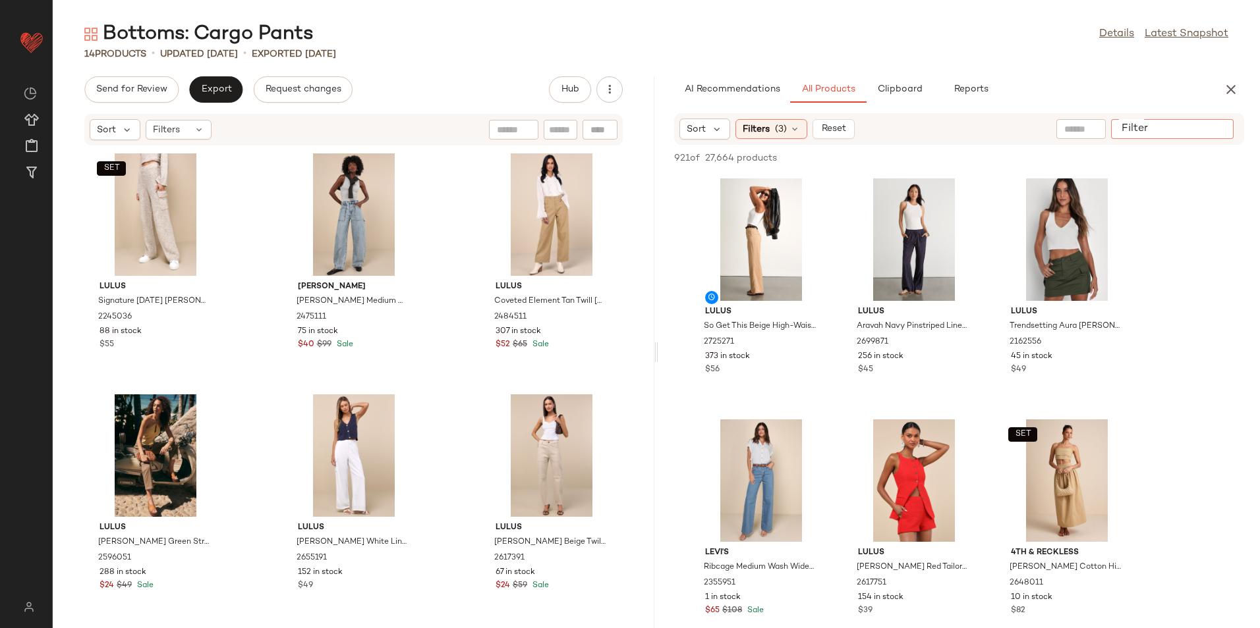
click at [1211, 130] on input "Filter" at bounding box center [1172, 130] width 112 height 14
type input "*****"
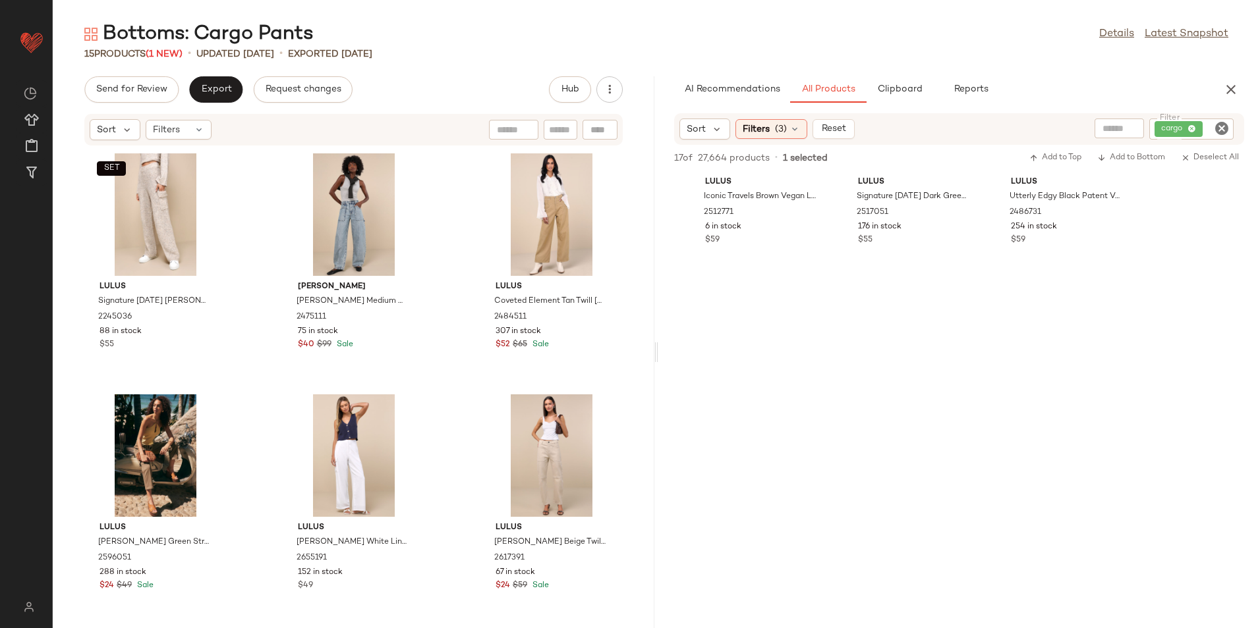
scroll to position [593, 0]
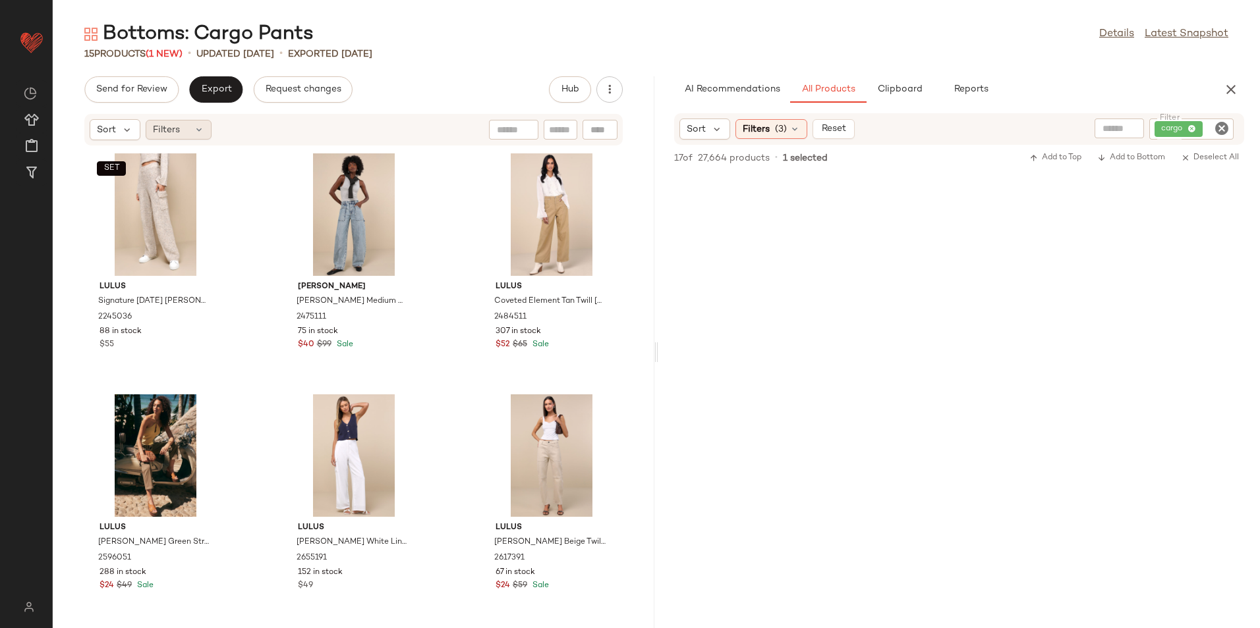
click at [178, 126] on span "Filters" at bounding box center [166, 130] width 27 height 14
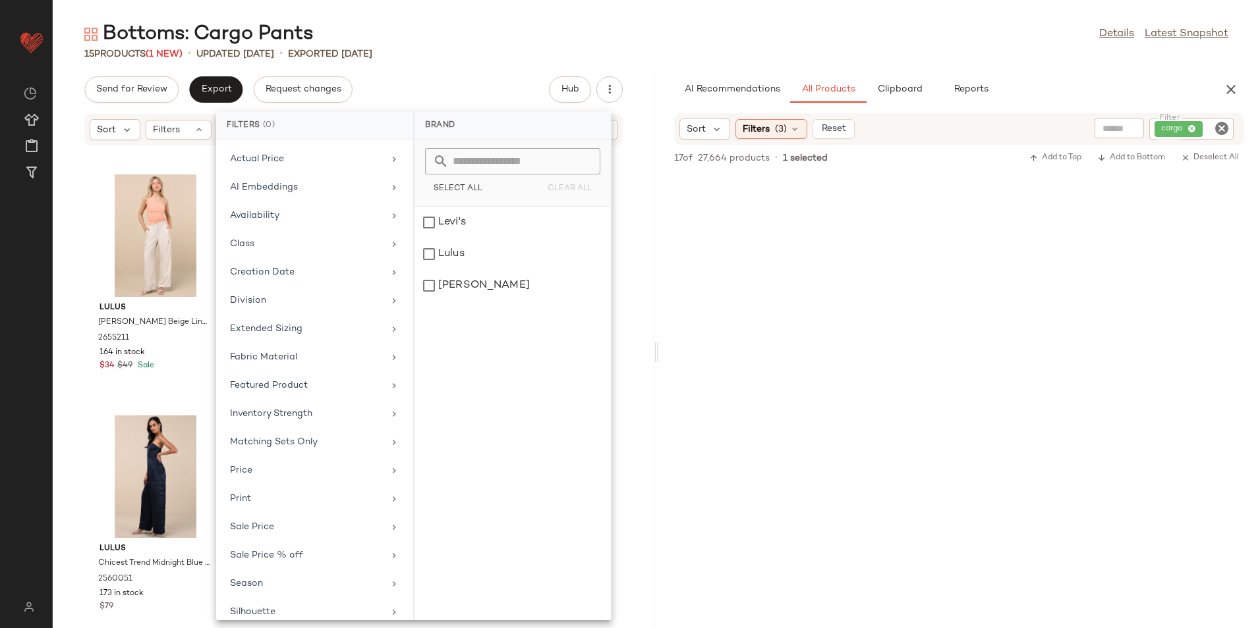
scroll to position [97, 0]
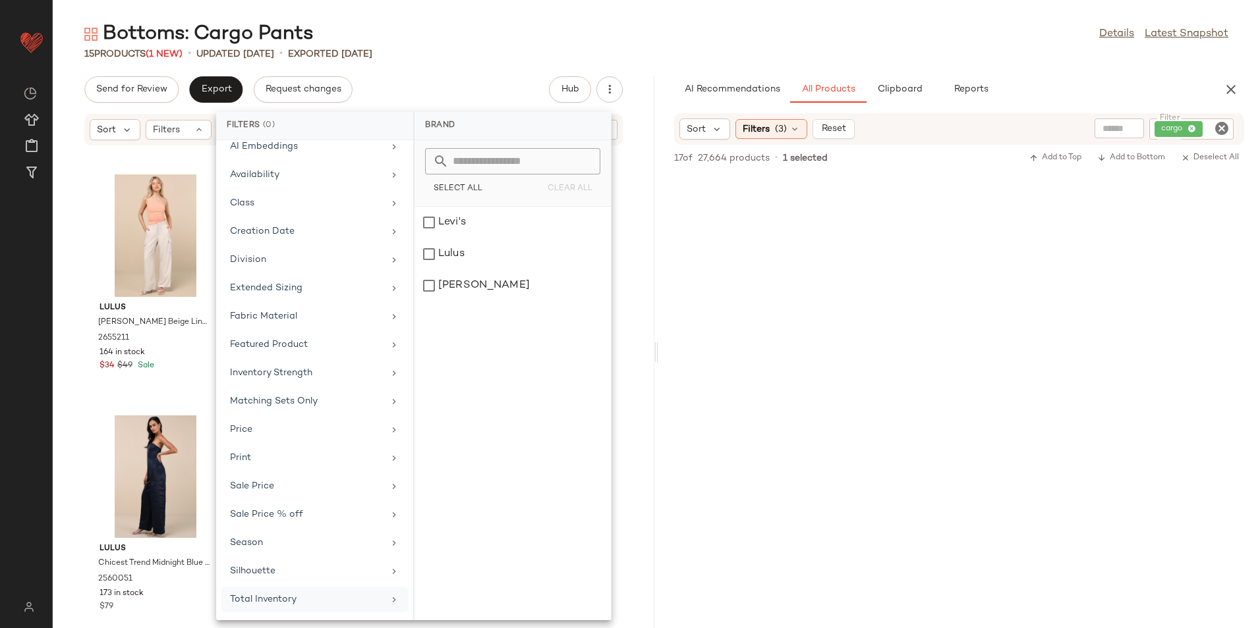
click at [304, 589] on div "Total Inventory" at bounding box center [314, 600] width 186 height 26
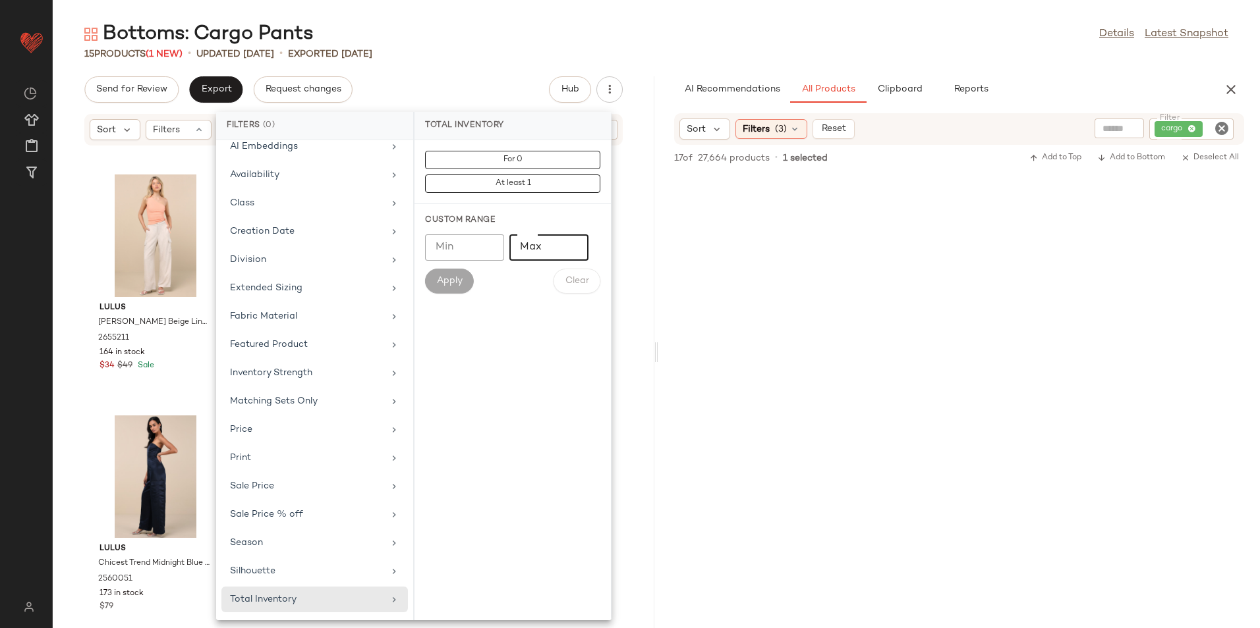
click at [542, 247] on input "Max" at bounding box center [548, 248] width 79 height 26
type input "**"
click at [455, 277] on span "Apply" at bounding box center [449, 281] width 26 height 11
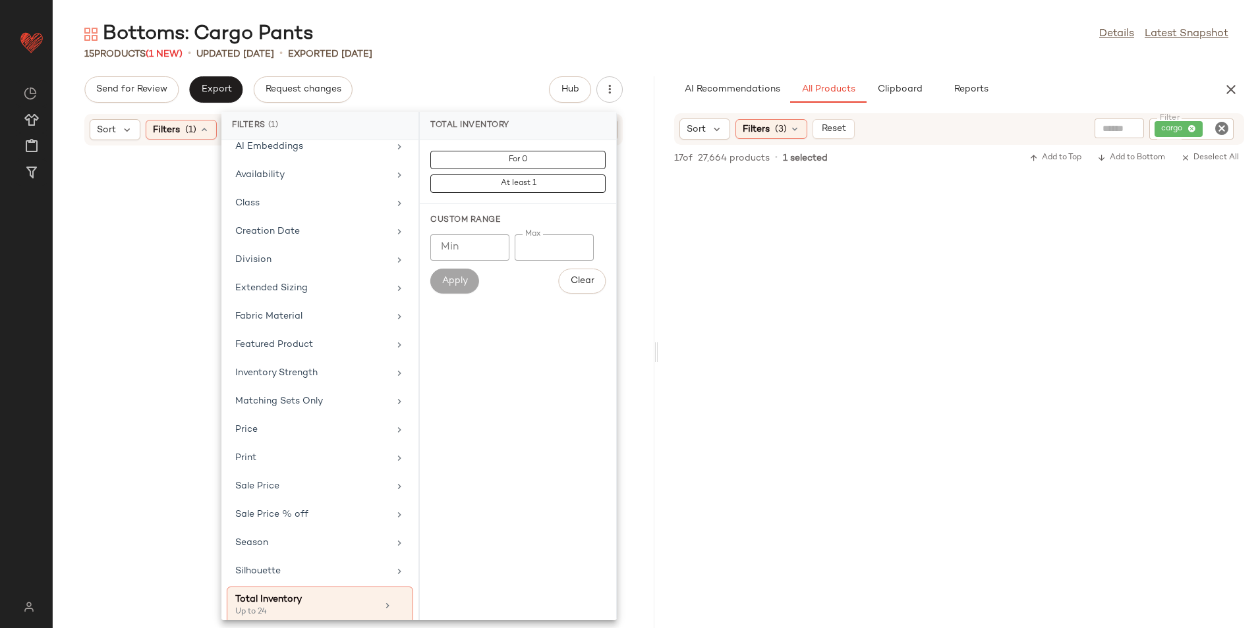
scroll to position [1316, 0]
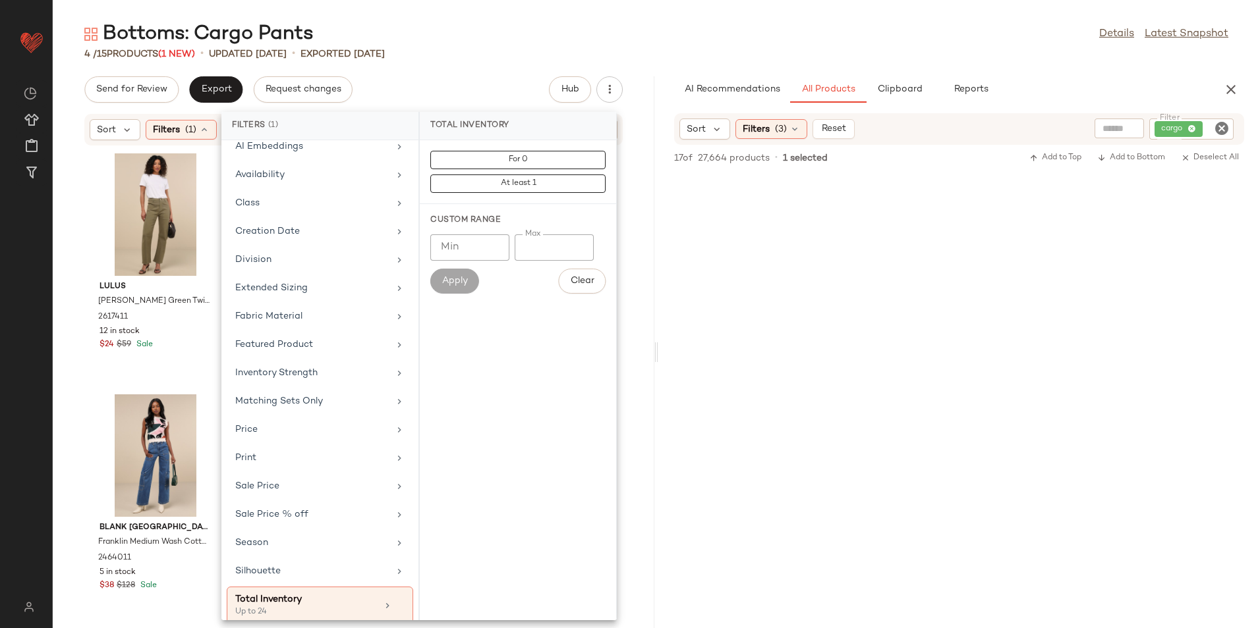
click at [592, 49] on div "4 / 15 Products (1 New) • updated Aug 26th • Exported Aug 21st" at bounding box center [656, 53] width 1207 height 13
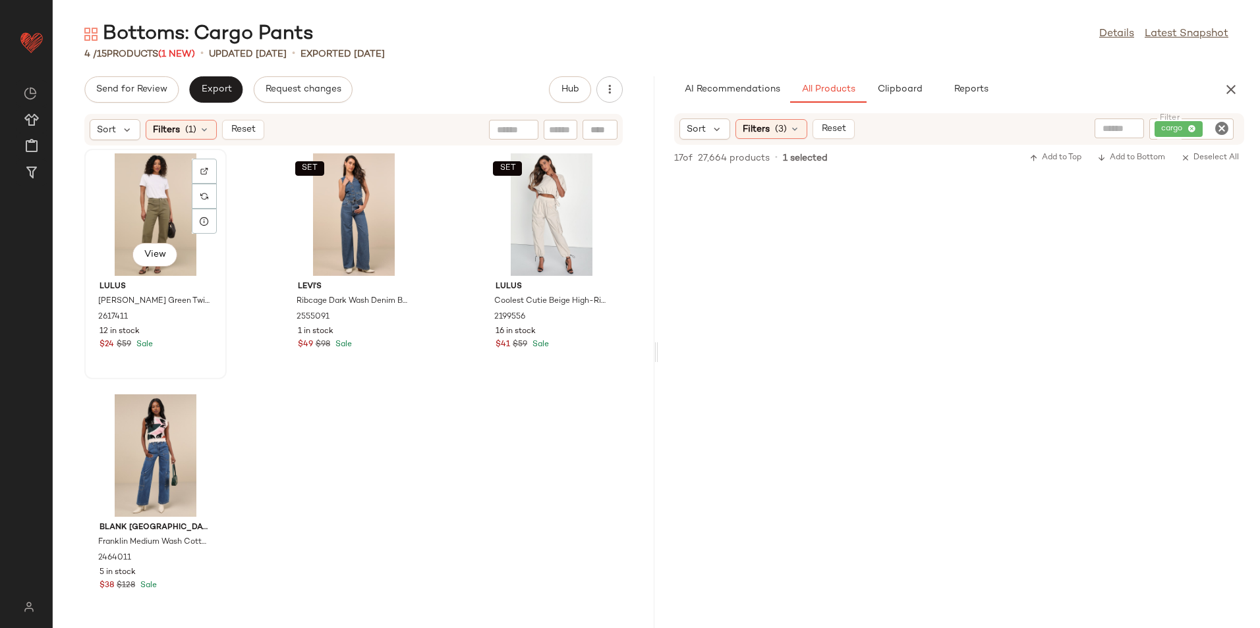
click at [150, 202] on div "View" at bounding box center [155, 214] width 133 height 123
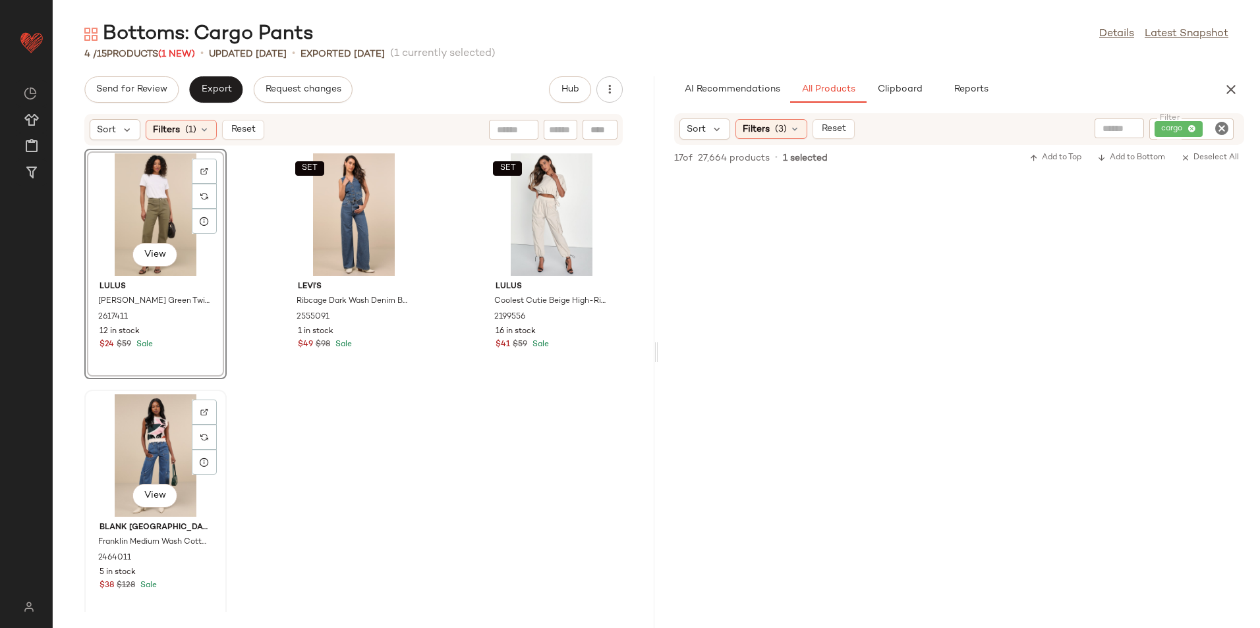
click at [152, 445] on div "View" at bounding box center [155, 456] width 133 height 123
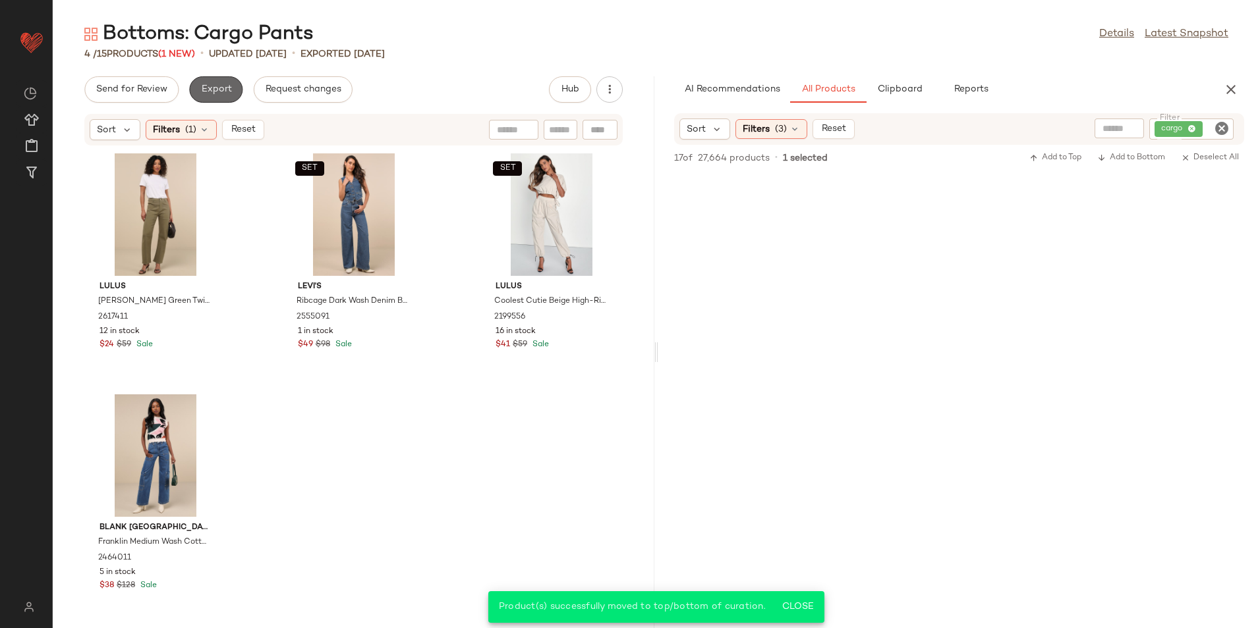
click at [231, 90] on button "Export" at bounding box center [215, 89] width 53 height 26
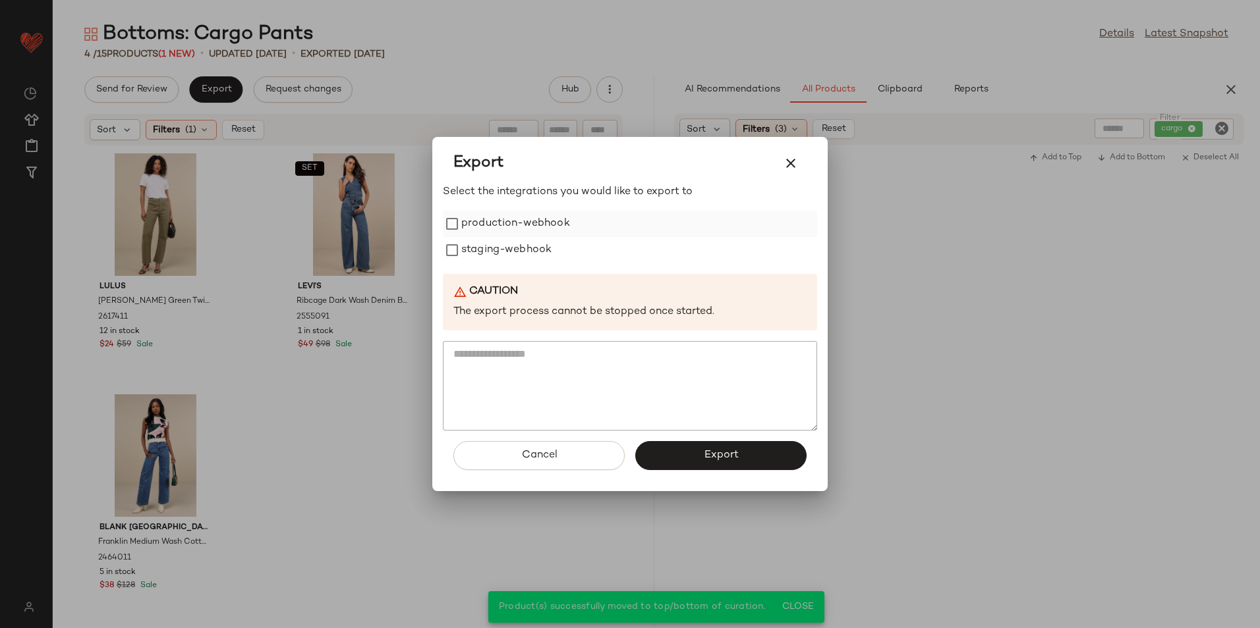
click at [497, 219] on label "production-webhook" at bounding box center [515, 224] width 109 height 26
click at [489, 250] on label "staging-webhook" at bounding box center [506, 250] width 90 height 26
click at [657, 442] on button "Export" at bounding box center [720, 455] width 171 height 29
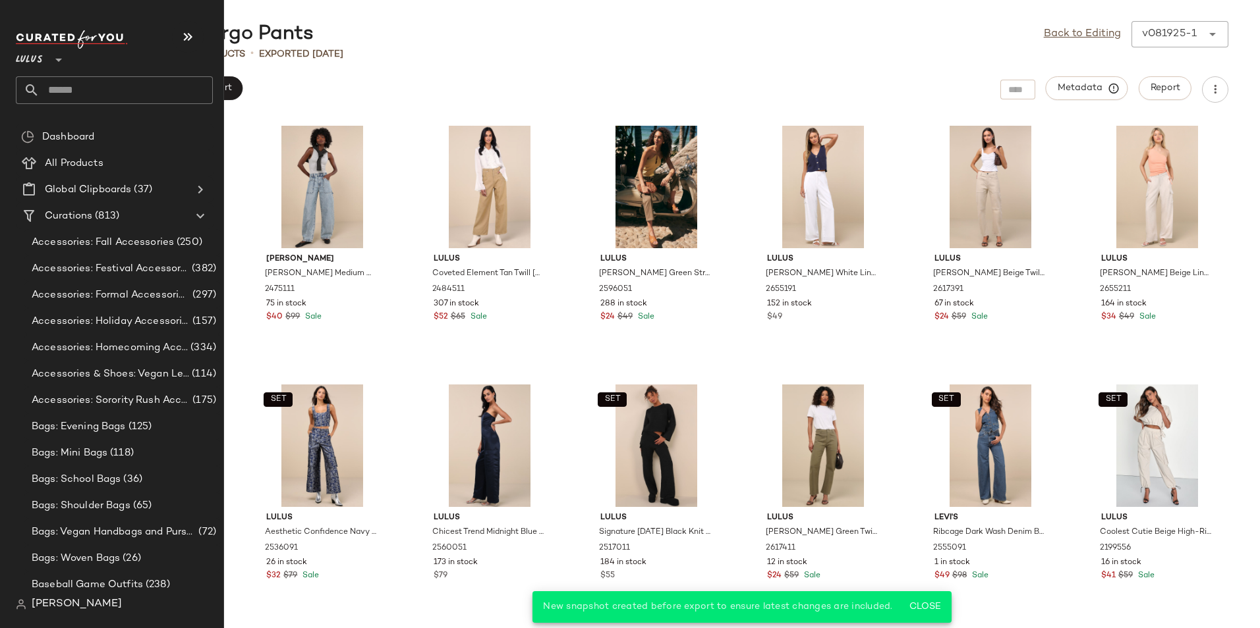
click at [60, 86] on input "text" at bounding box center [126, 90] width 173 height 28
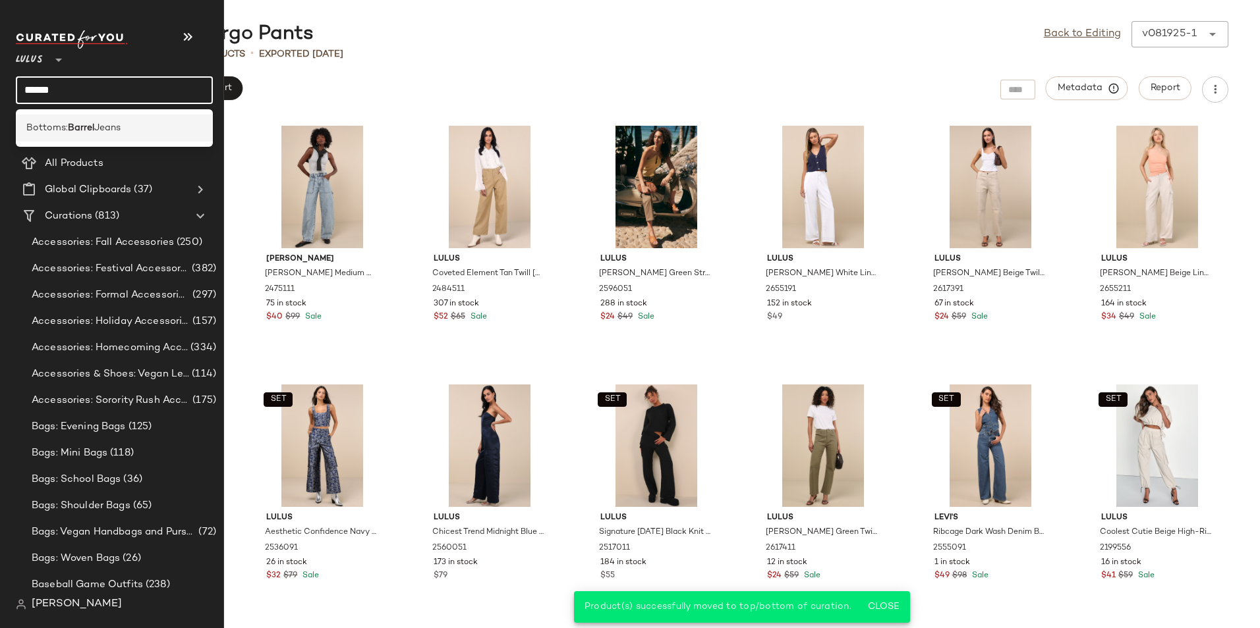
type input "******"
click at [69, 129] on b "Barrel" at bounding box center [81, 128] width 26 height 14
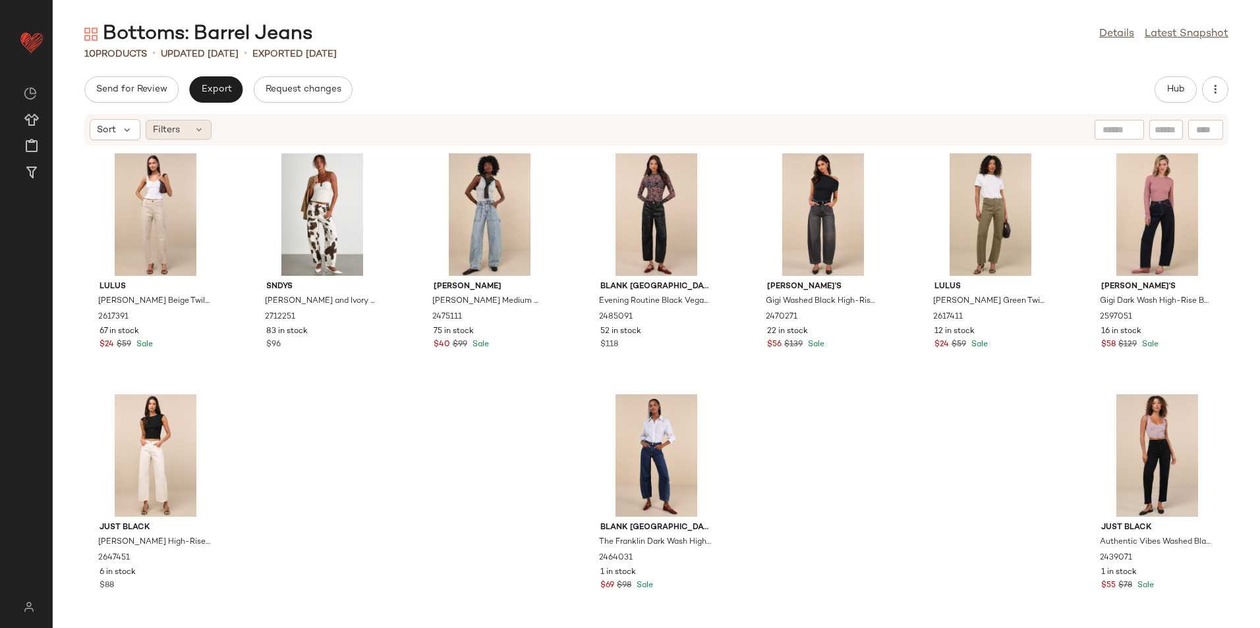
click at [173, 116] on div "Sort Filters" at bounding box center [656, 130] width 1144 height 32
click at [177, 129] on span "Filters" at bounding box center [166, 130] width 27 height 14
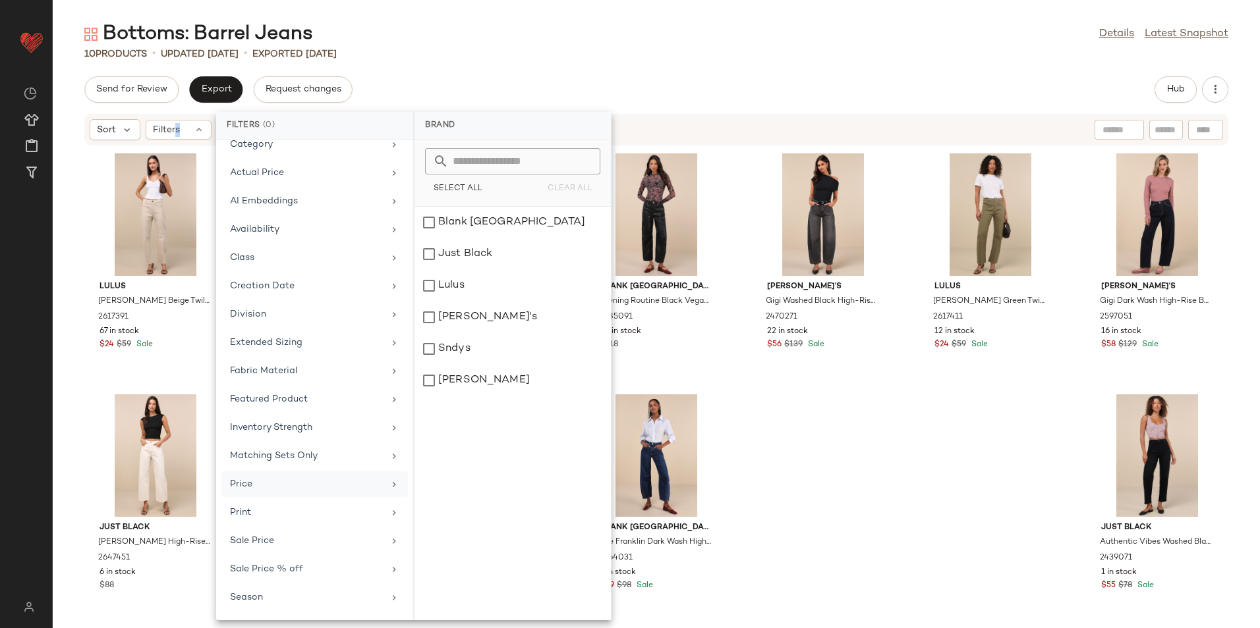
scroll to position [97, 0]
click at [304, 604] on div "Total Inventory" at bounding box center [306, 600] width 153 height 14
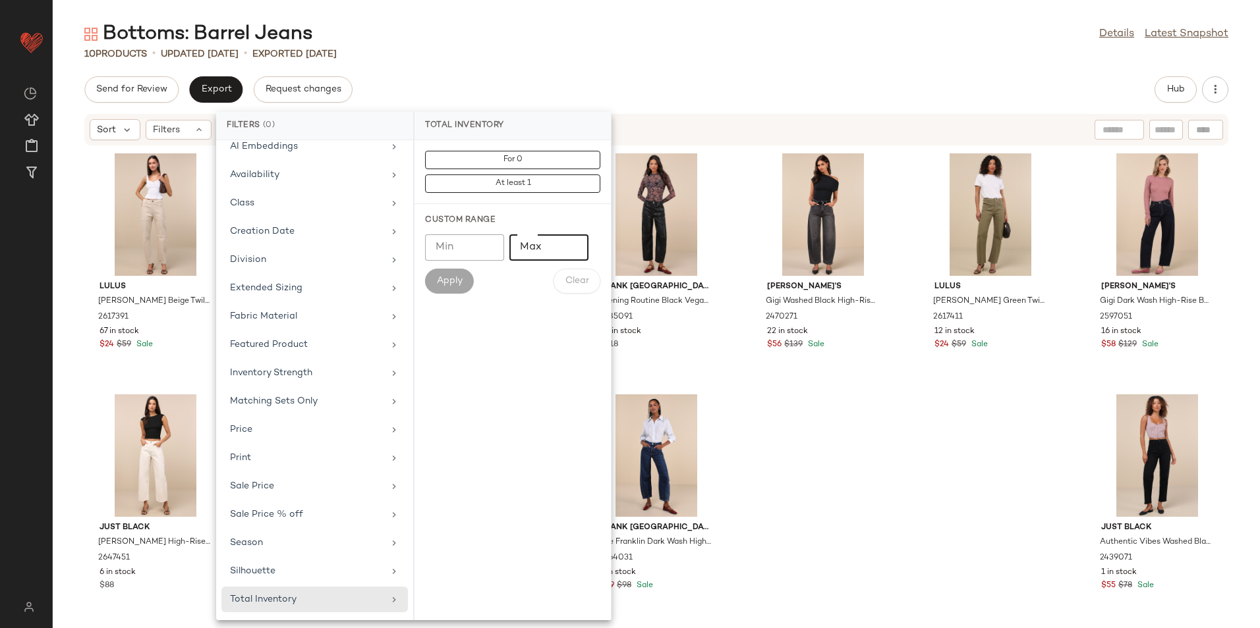
click at [543, 253] on input "Max" at bounding box center [548, 248] width 79 height 26
type input "**"
click at [447, 288] on button "Apply" at bounding box center [449, 281] width 49 height 25
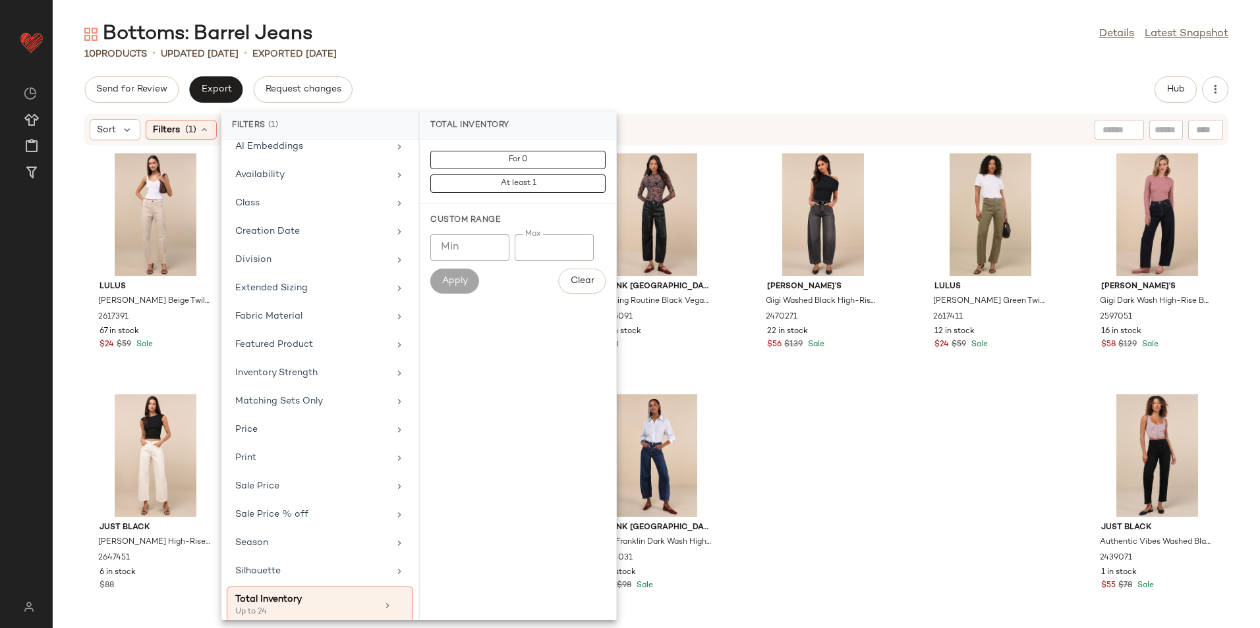
click at [575, 76] on div "Send for Review Export Request changes Hub" at bounding box center [656, 89] width 1144 height 26
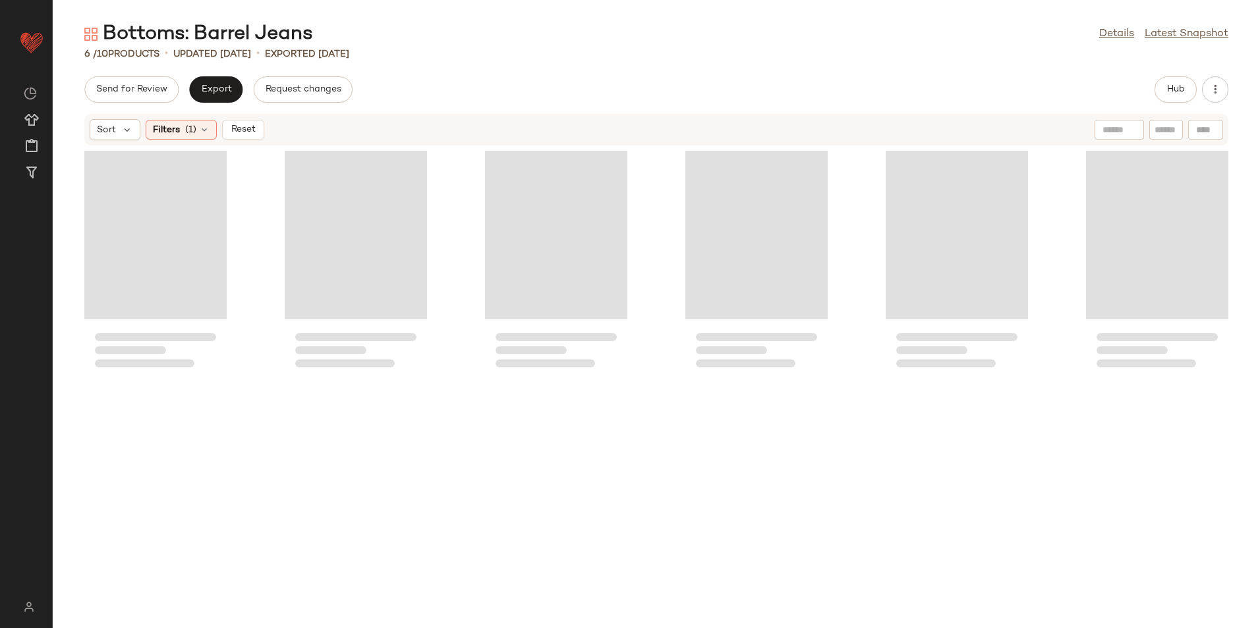
click at [163, 216] on div "Loading..." at bounding box center [155, 235] width 142 height 169
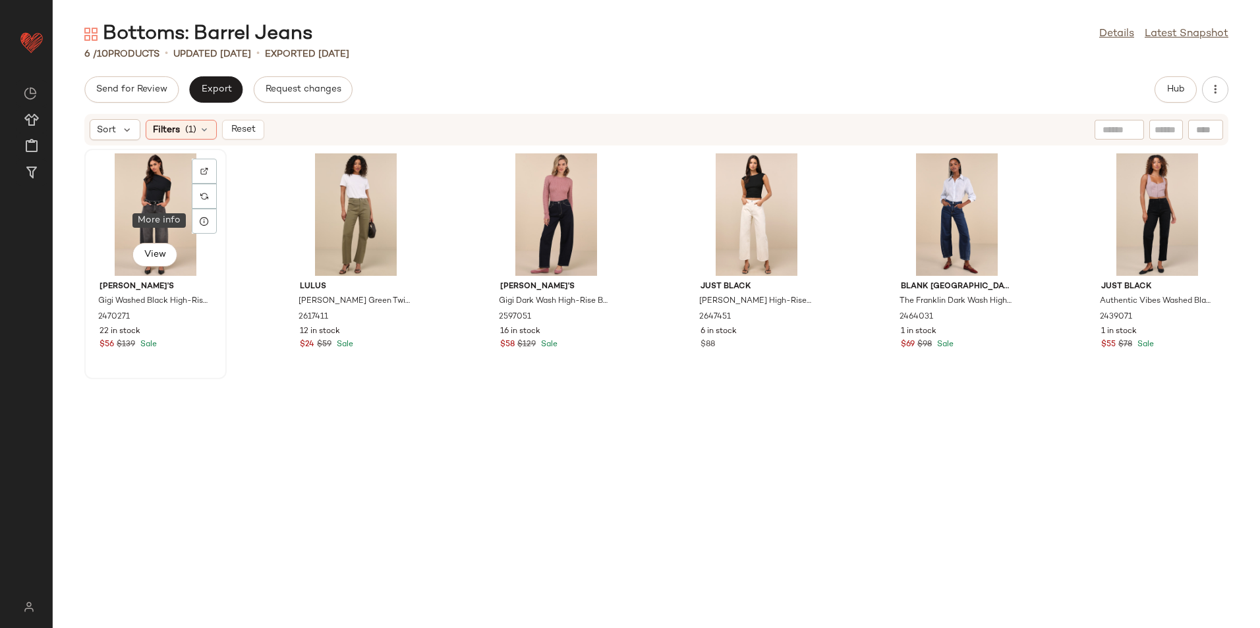
click at [120, 199] on div "View" at bounding box center [155, 214] width 133 height 123
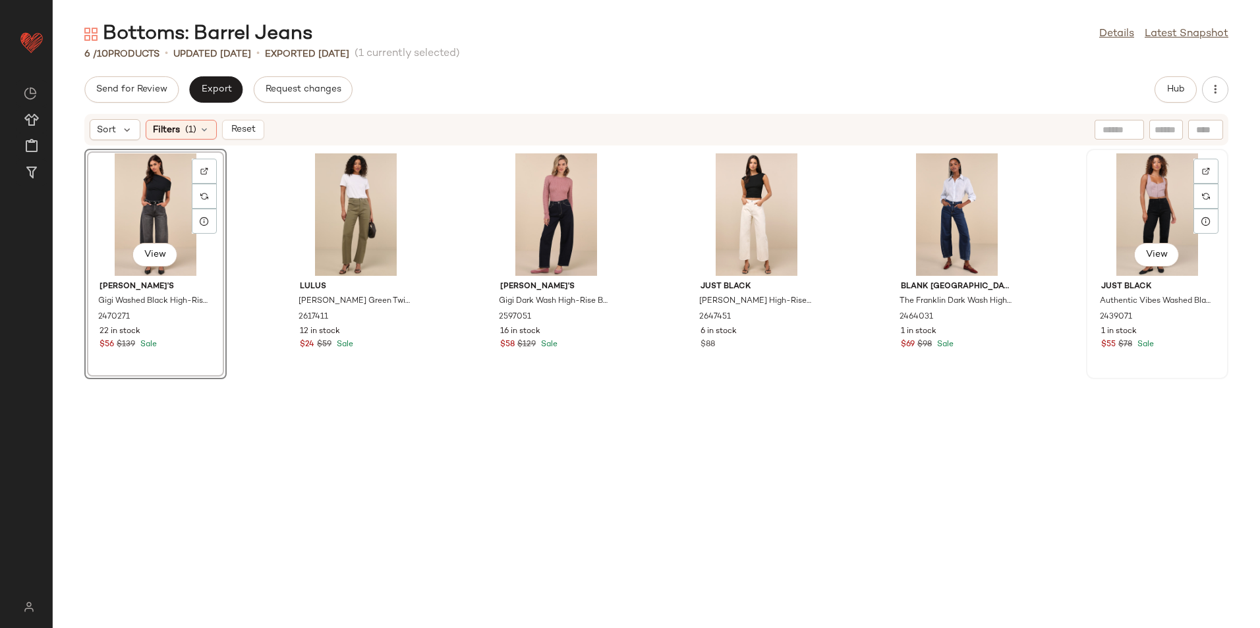
click at [1167, 219] on div "View" at bounding box center [1156, 214] width 133 height 123
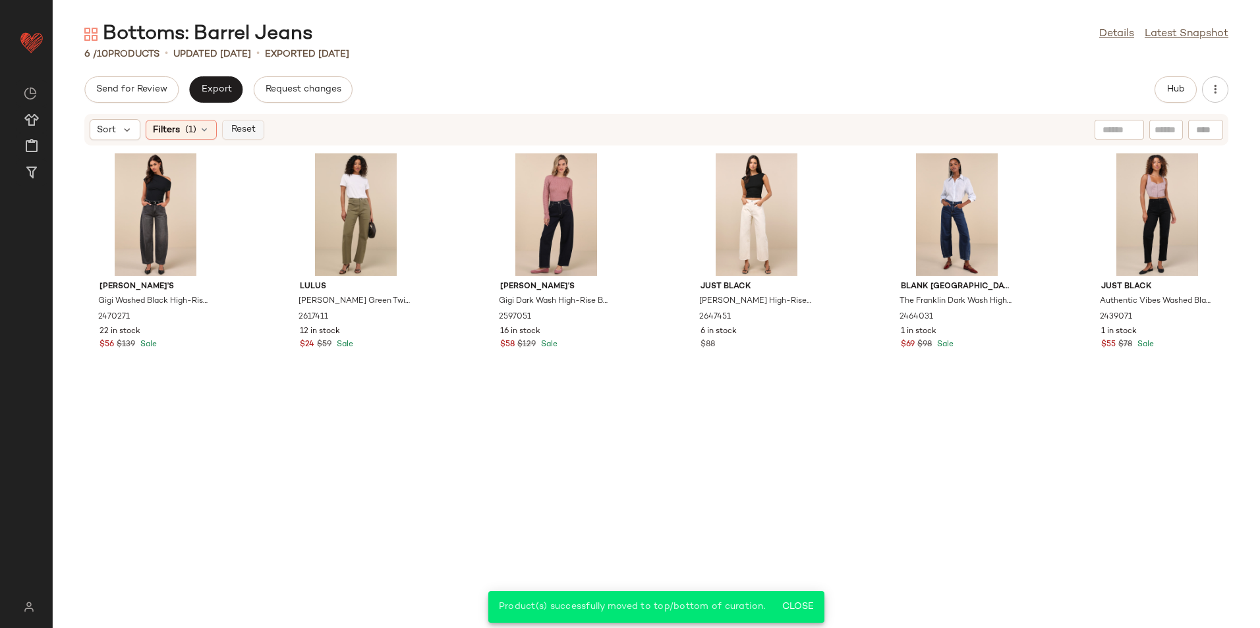
click at [246, 125] on span "Reset" at bounding box center [242, 130] width 25 height 11
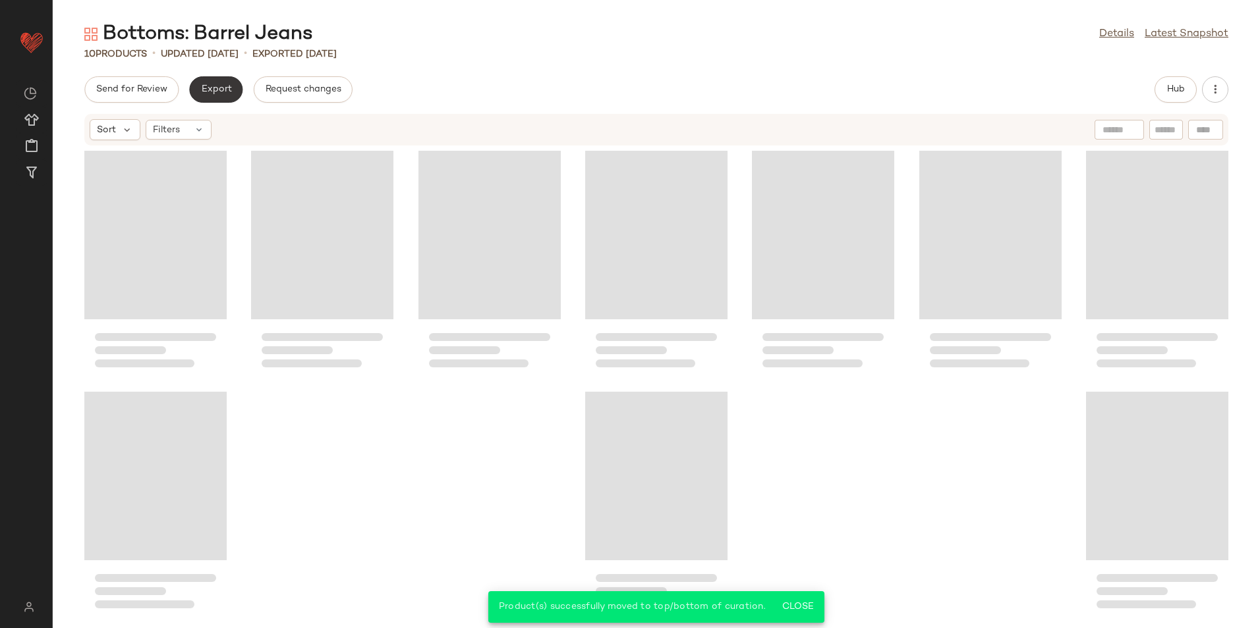
click at [217, 97] on button "Export" at bounding box center [215, 89] width 53 height 26
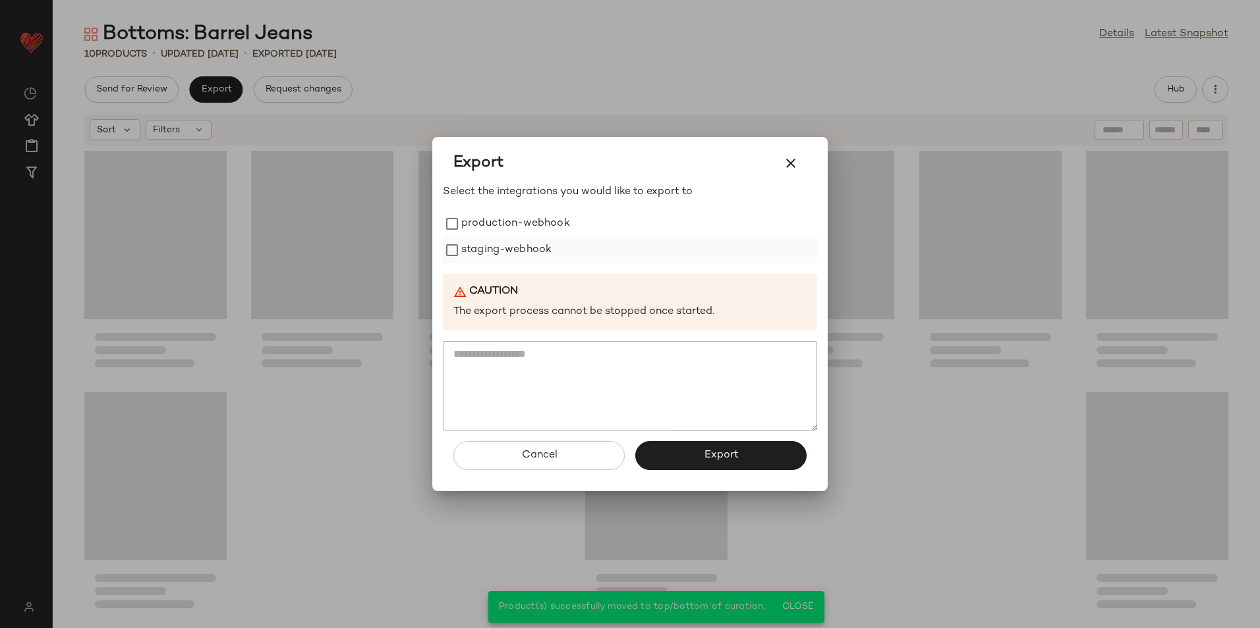
scroll to position [8, 0]
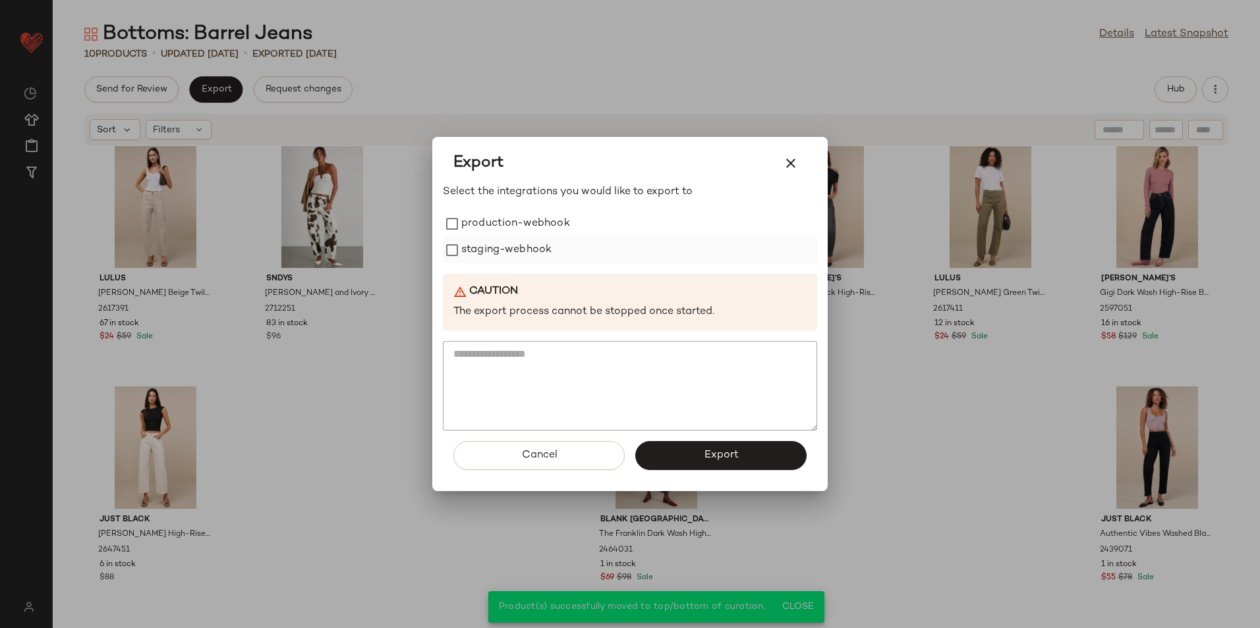
drag, startPoint x: 497, startPoint y: 225, endPoint x: 496, endPoint y: 240, distance: 15.2
click at [497, 224] on label "production-webhook" at bounding box center [515, 224] width 109 height 26
click at [495, 248] on label "staging-webhook" at bounding box center [506, 250] width 90 height 26
click at [691, 469] on button "Export" at bounding box center [720, 455] width 171 height 29
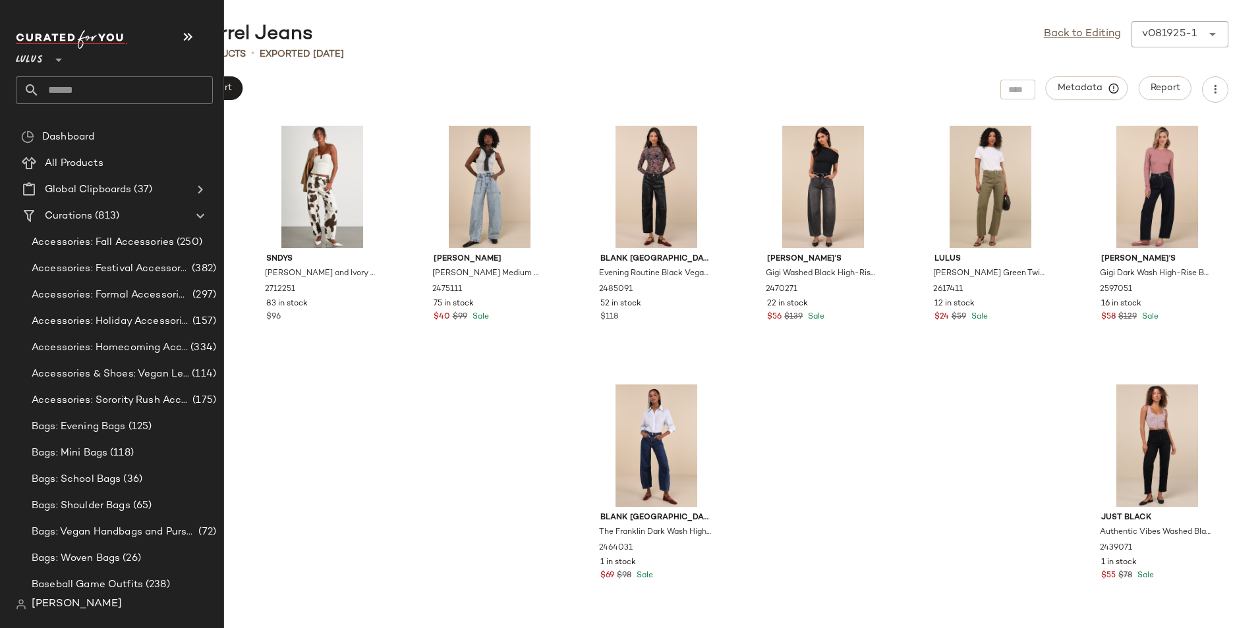
click at [100, 90] on input "text" at bounding box center [126, 90] width 173 height 28
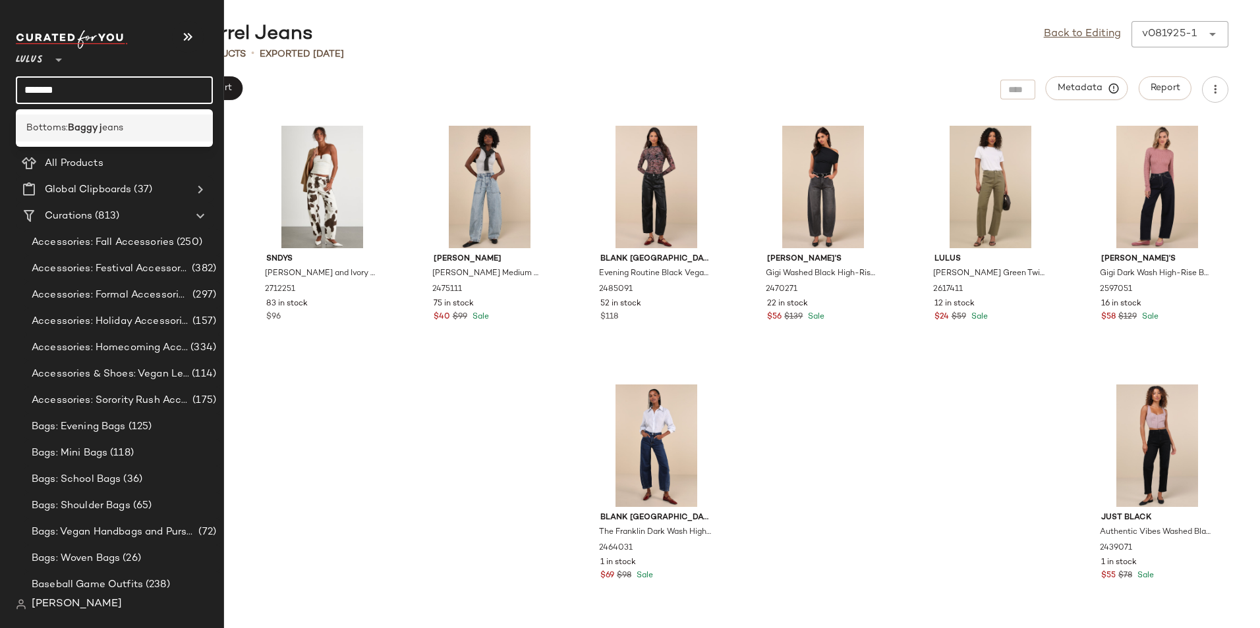
type input "*******"
click at [103, 134] on span "eans" at bounding box center [112, 128] width 21 height 14
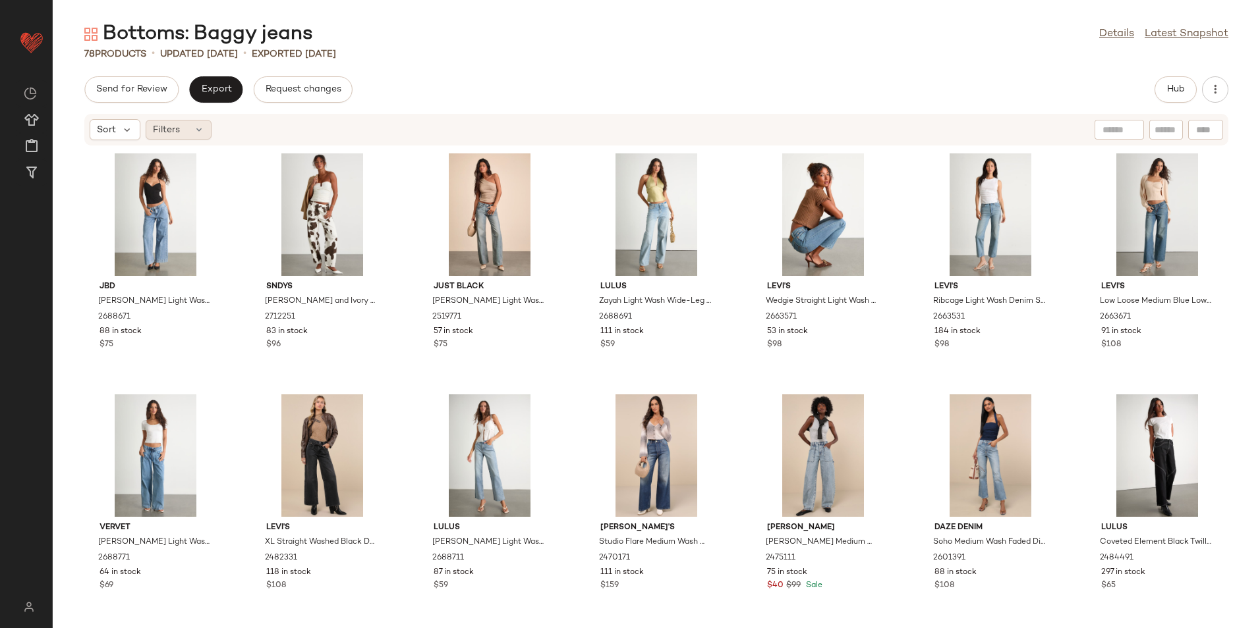
click at [170, 135] on span "Filters" at bounding box center [166, 130] width 27 height 14
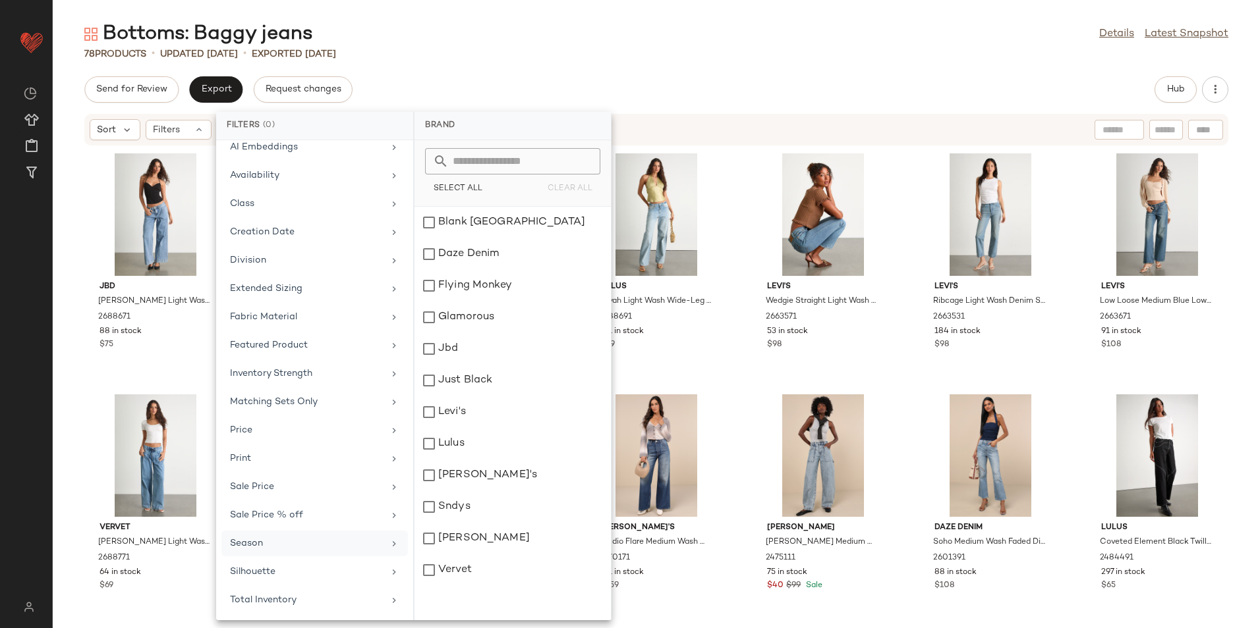
scroll to position [97, 0]
click at [290, 602] on div "Total Inventory" at bounding box center [306, 600] width 153 height 14
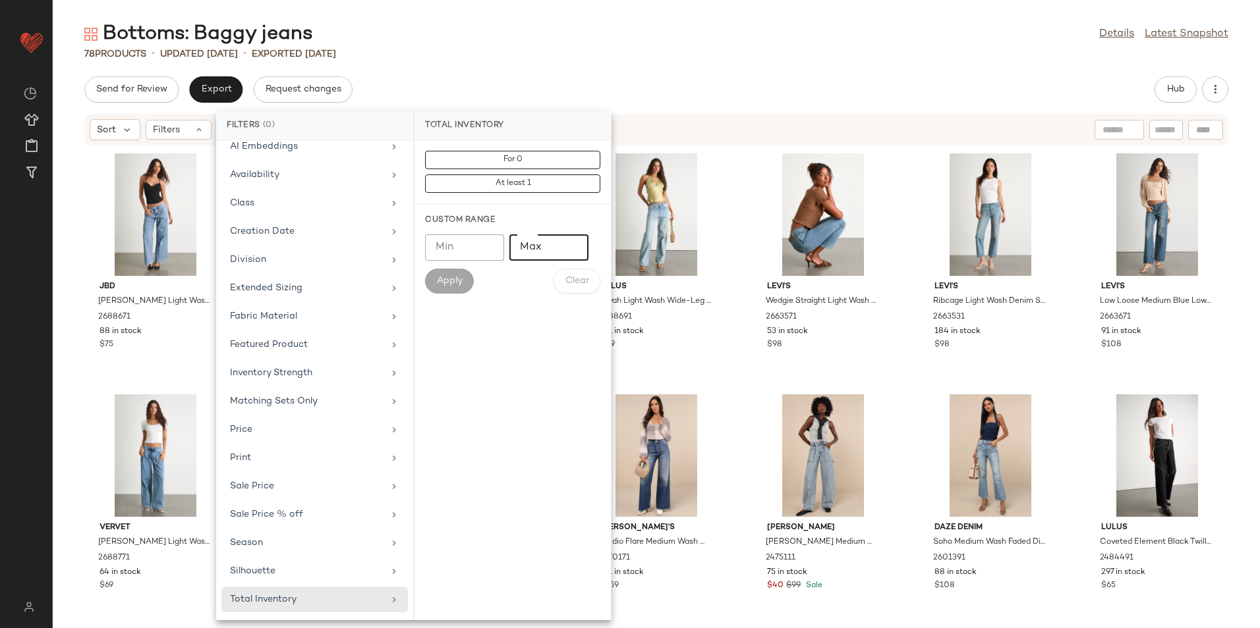
click at [542, 242] on input "Max" at bounding box center [548, 248] width 79 height 26
type input "**"
click at [460, 277] on span "Apply" at bounding box center [449, 281] width 26 height 11
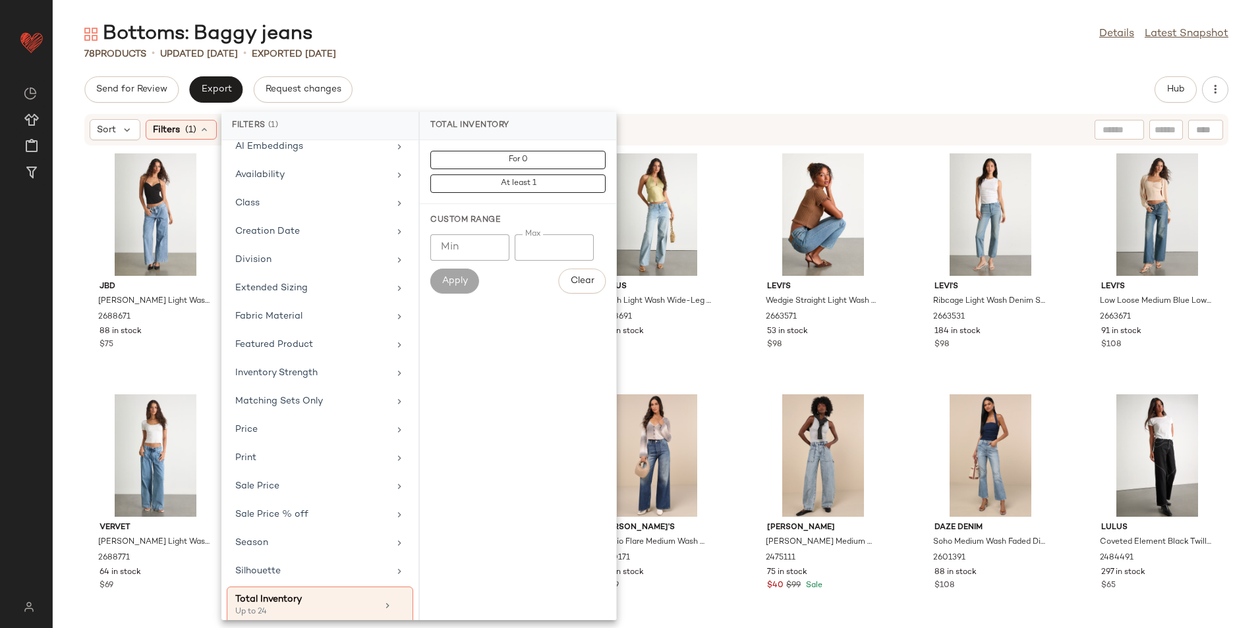
click at [659, 36] on div "Bottoms: Baggy jeans Details Latest Snapshot" at bounding box center [656, 34] width 1207 height 26
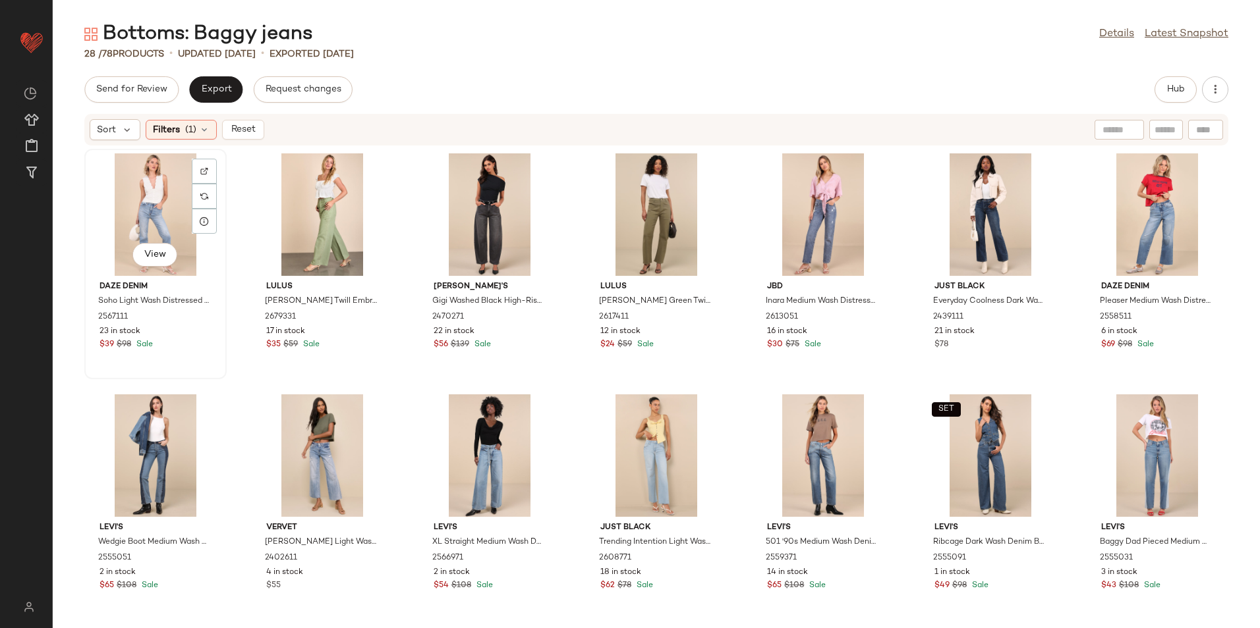
click at [164, 204] on div "View" at bounding box center [155, 214] width 133 height 123
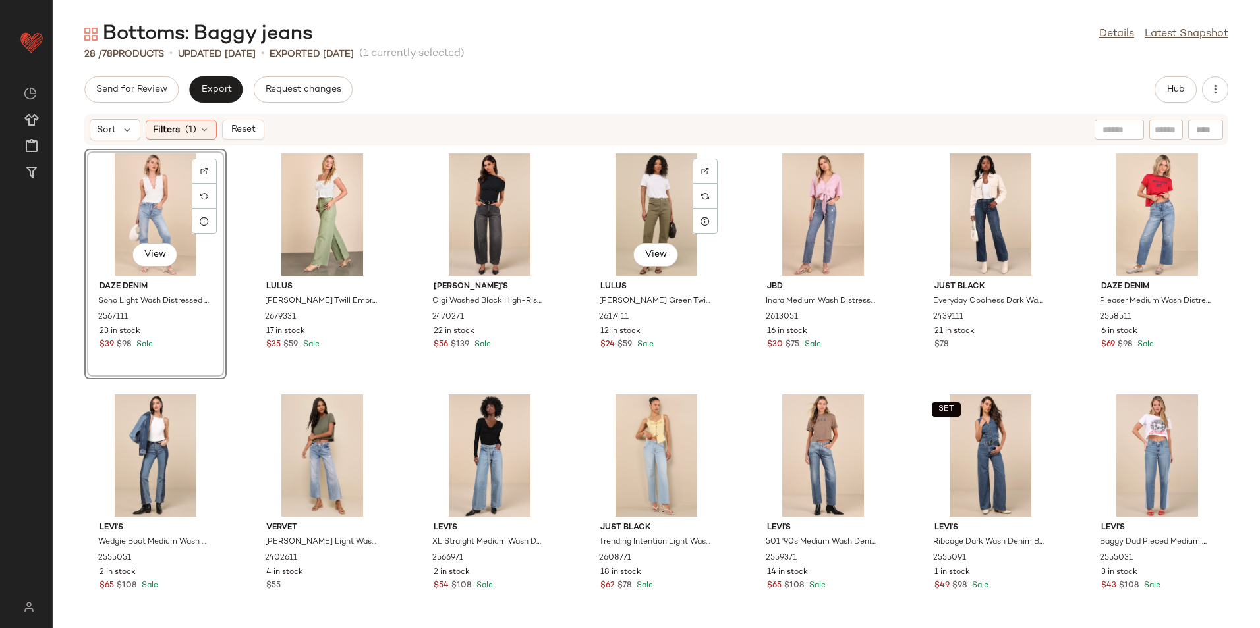
scroll to position [501, 0]
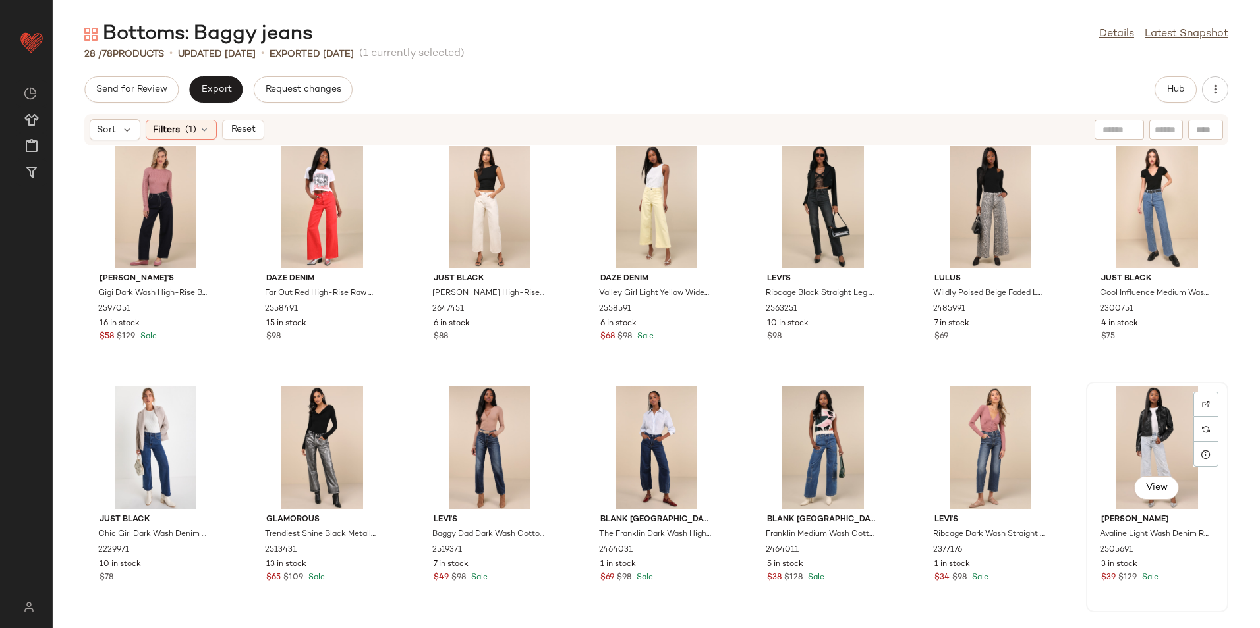
click at [1141, 429] on div "View" at bounding box center [1156, 448] width 133 height 123
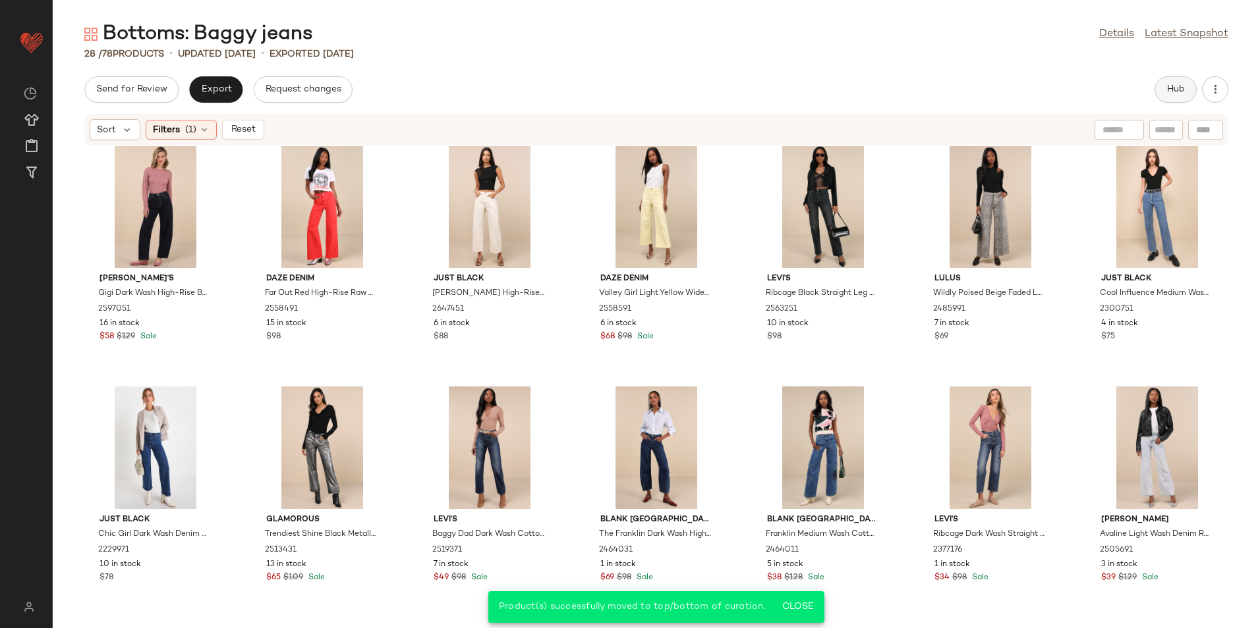
click at [1182, 84] on span "Hub" at bounding box center [1175, 89] width 18 height 11
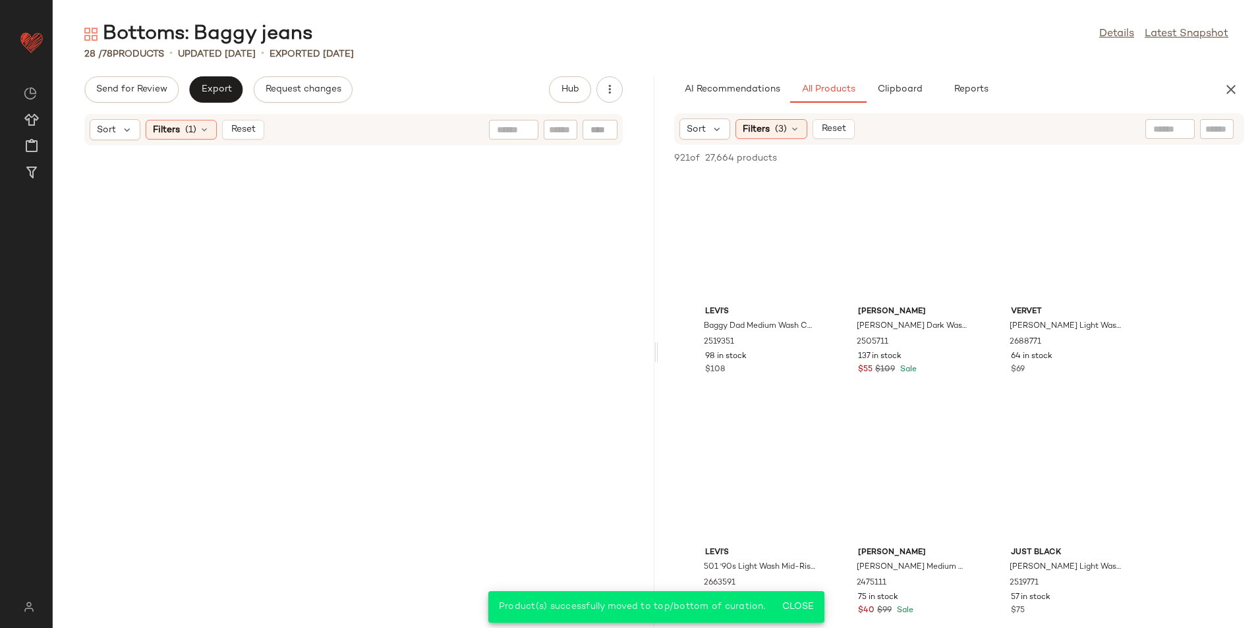
scroll to position [1947, 0]
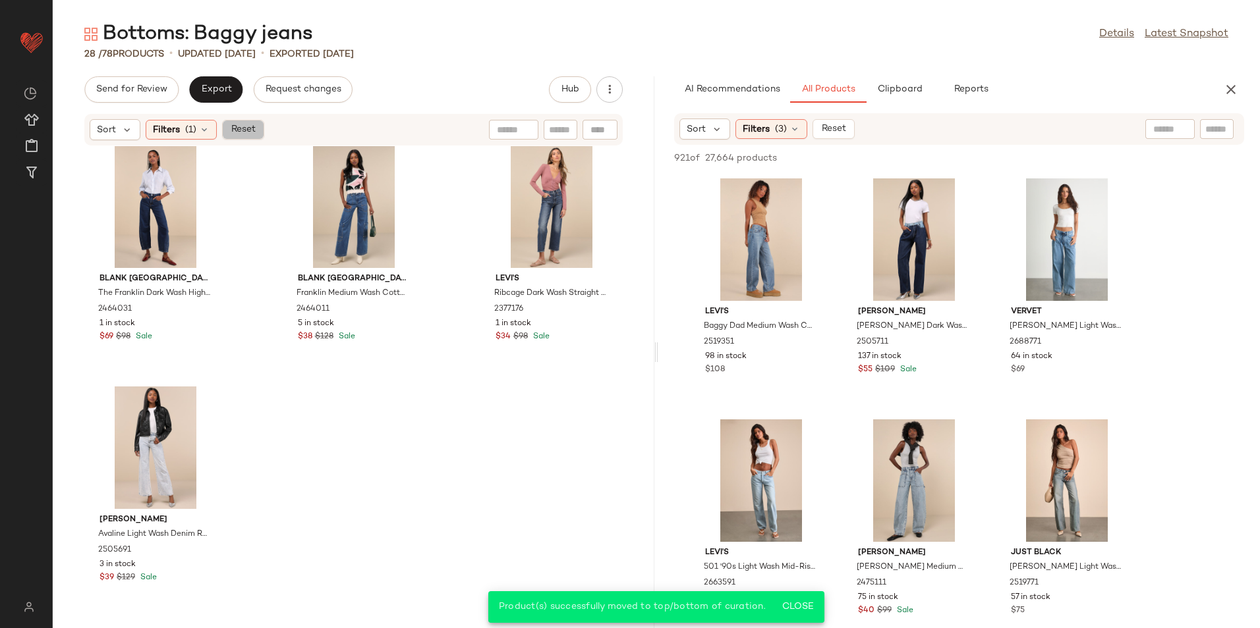
click at [235, 135] on span "Reset" at bounding box center [242, 130] width 25 height 11
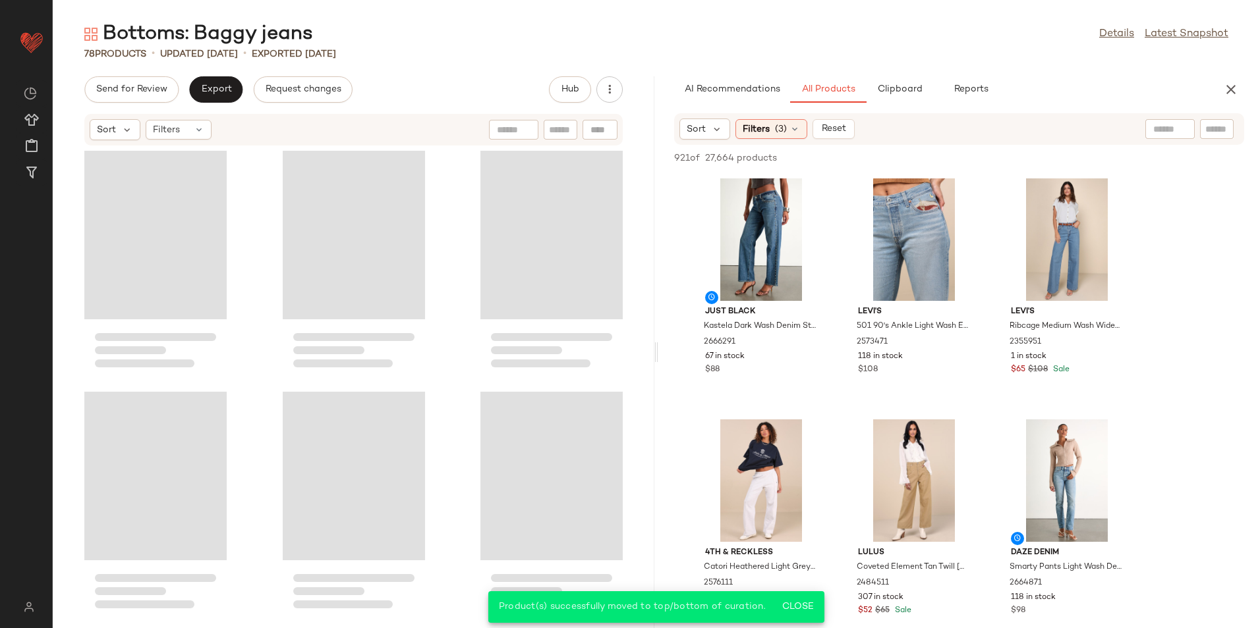
click at [418, 54] on div "78 Products • updated Aug 26th • Exported Aug 21st" at bounding box center [656, 53] width 1207 height 13
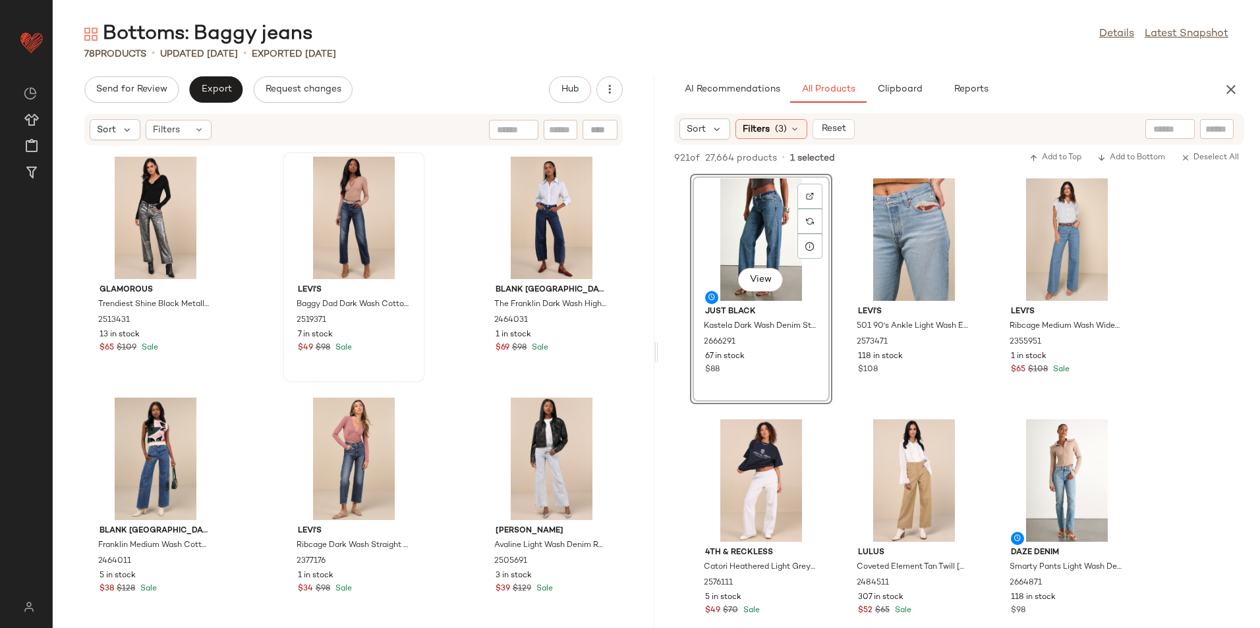
scroll to position [5794, 0]
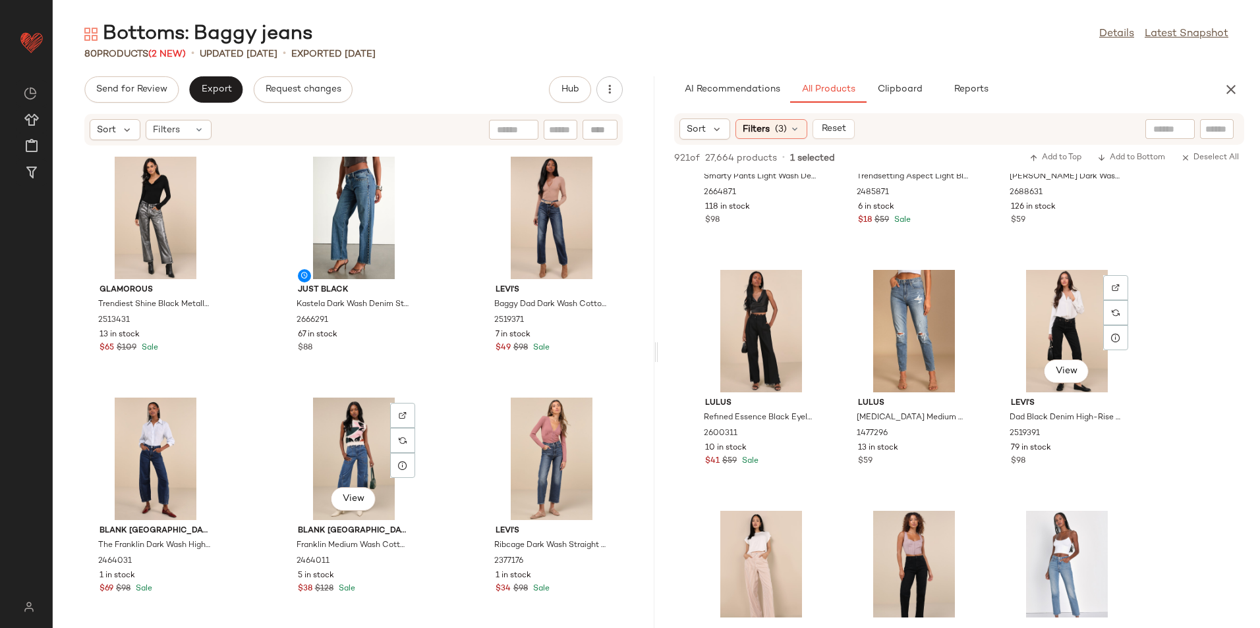
scroll to position [395, 0]
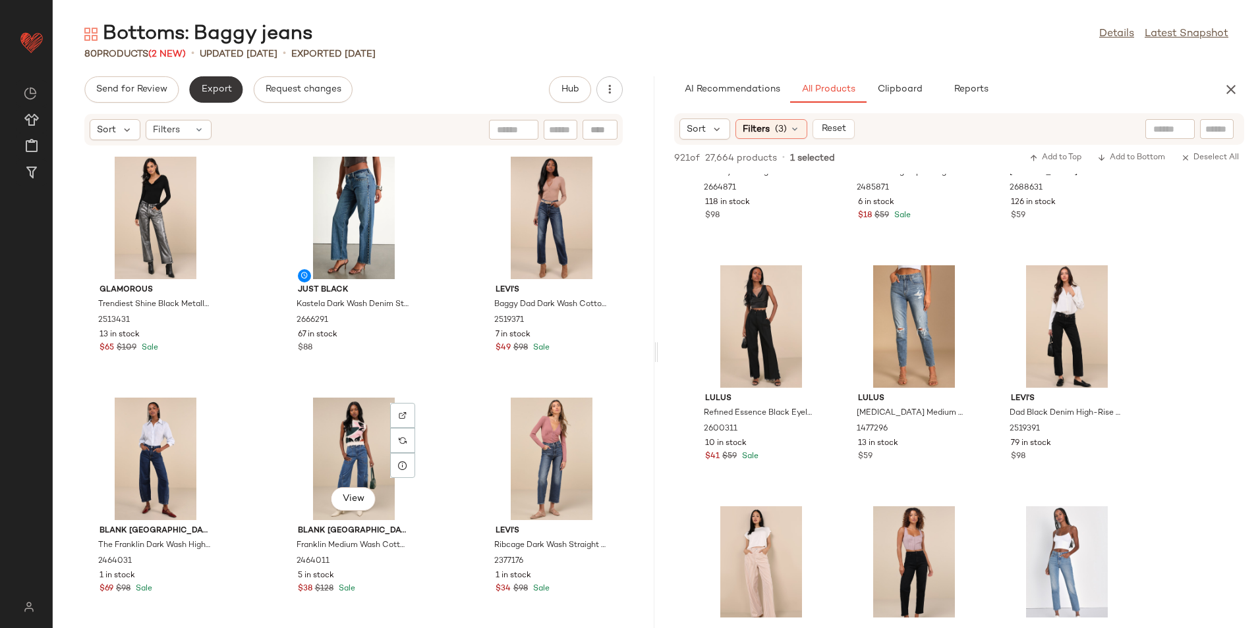
click at [204, 90] on span "Export" at bounding box center [215, 89] width 31 height 11
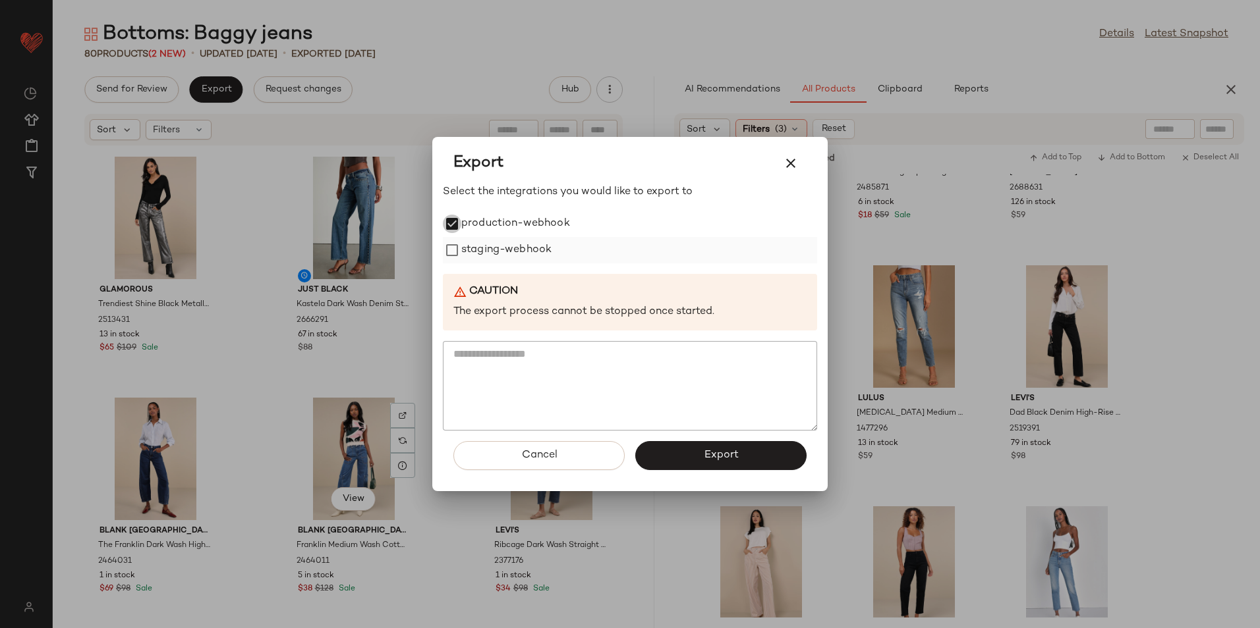
click at [460, 240] on div "staging-webhook" at bounding box center [630, 250] width 374 height 26
click at [469, 251] on label "staging-webhook" at bounding box center [506, 250] width 90 height 26
click at [703, 456] on span "Export" at bounding box center [720, 455] width 35 height 13
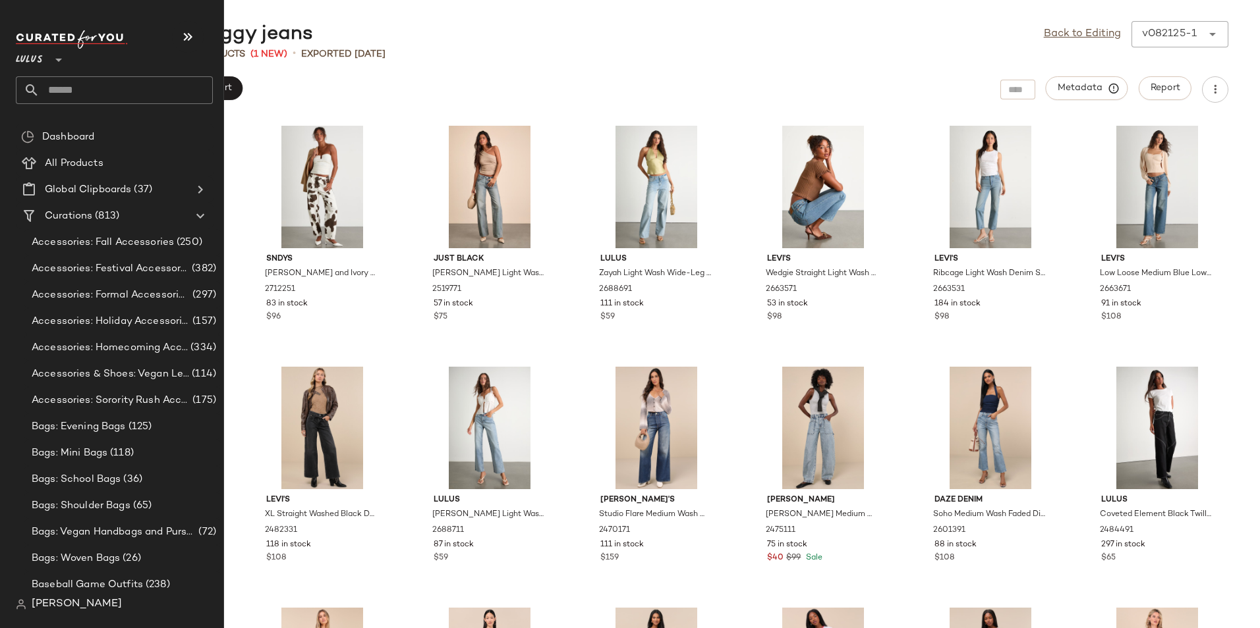
click at [69, 87] on input "text" at bounding box center [126, 90] width 173 height 28
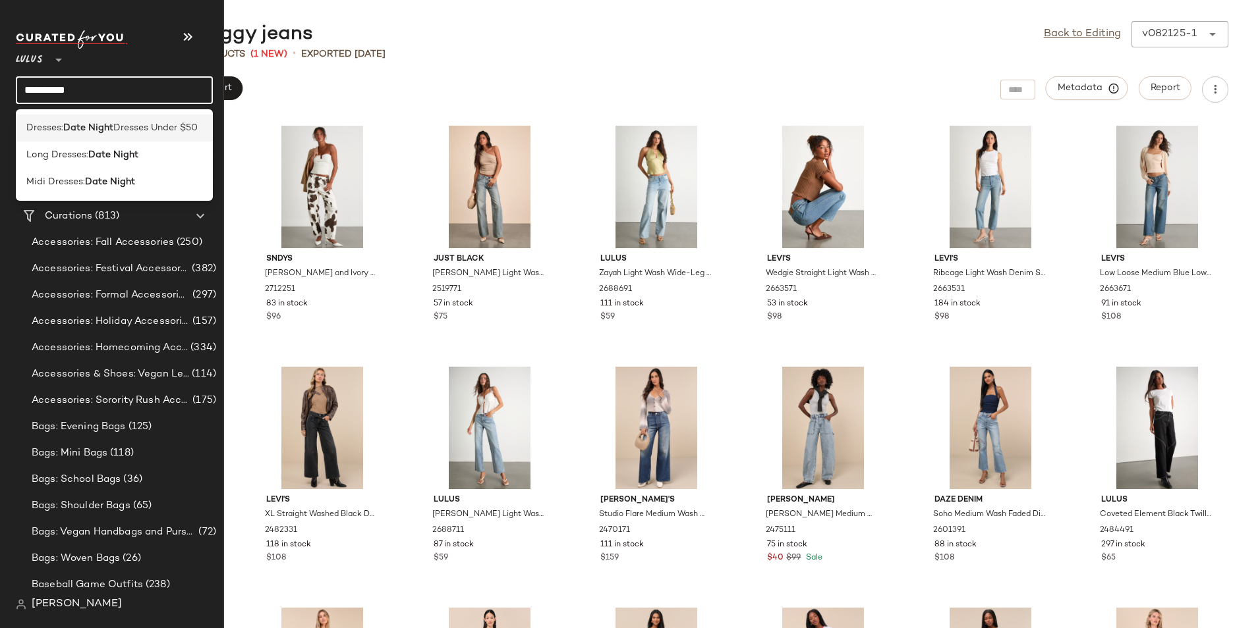
type input "**********"
click at [86, 119] on div "Dresses: Date Night Dresses Under $50" at bounding box center [114, 128] width 197 height 27
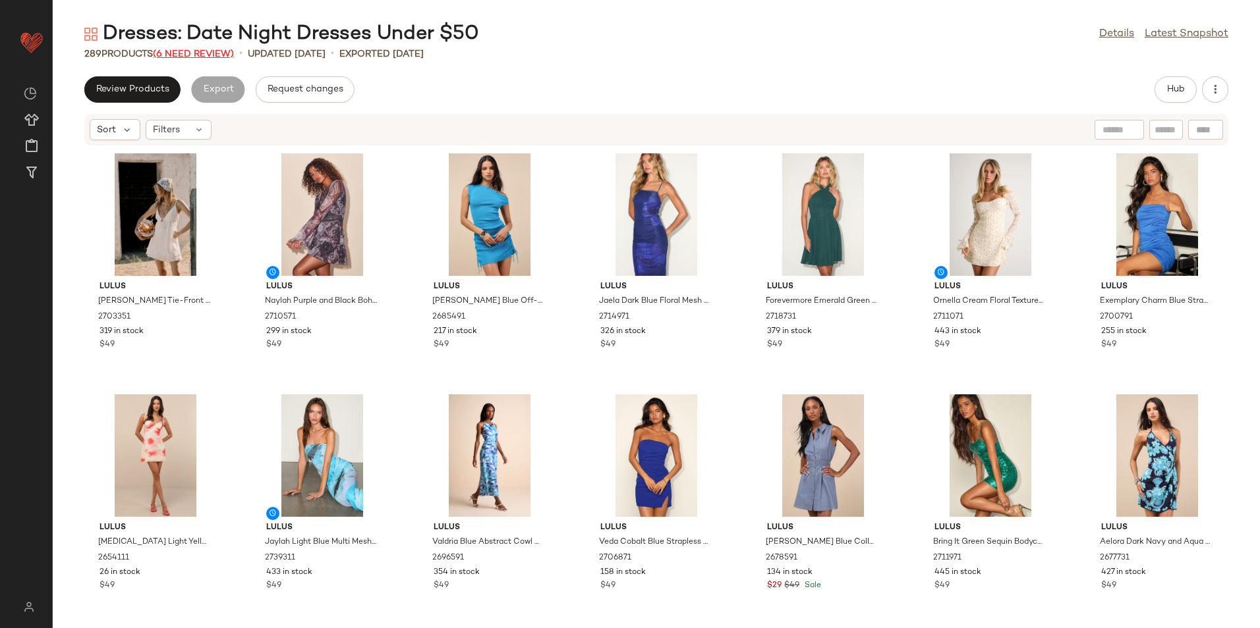
click at [183, 59] on span "(6 Need Review)" at bounding box center [193, 54] width 81 height 10
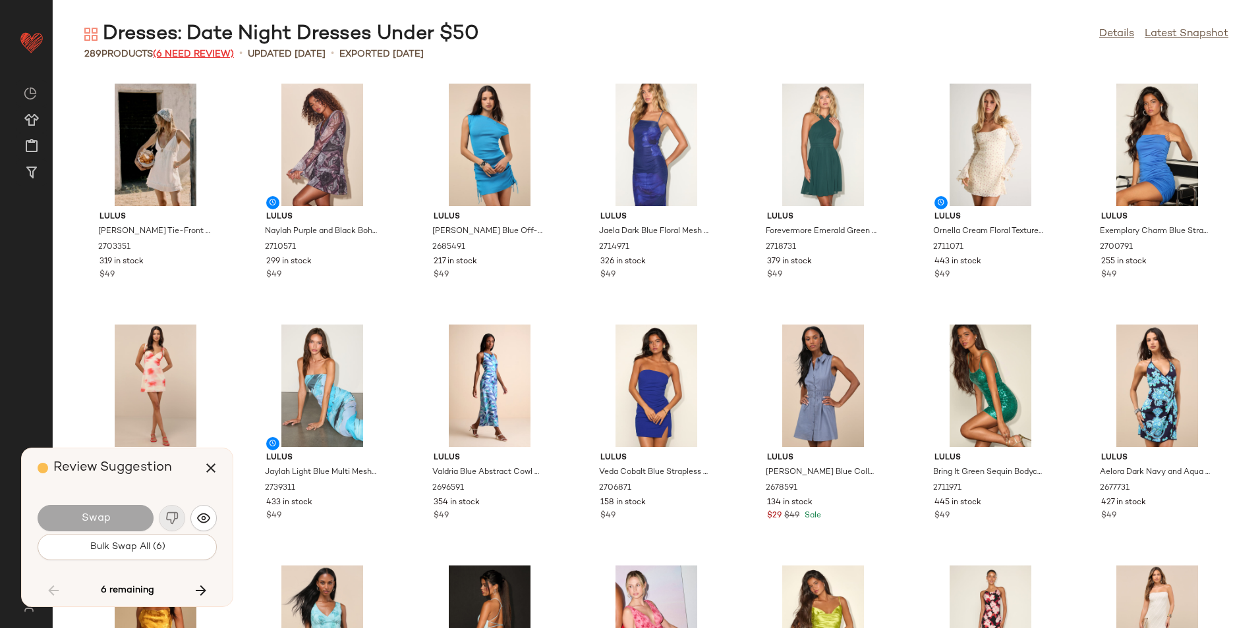
scroll to position [7474, 0]
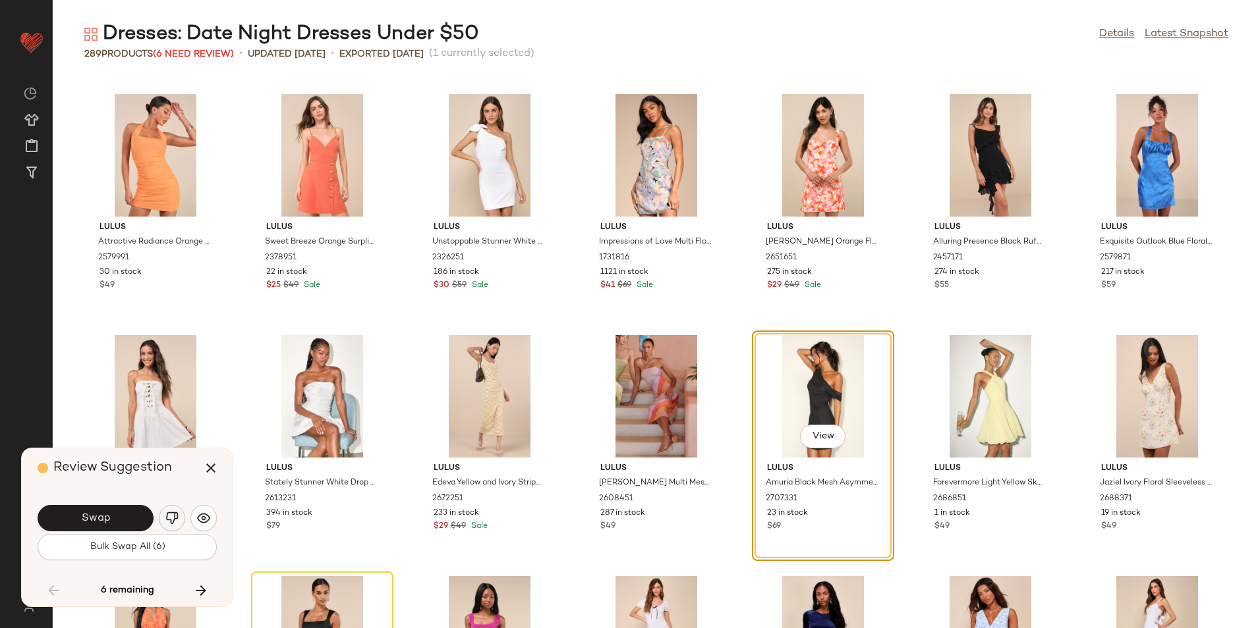
click at [176, 525] on button "button" at bounding box center [172, 518] width 26 height 26
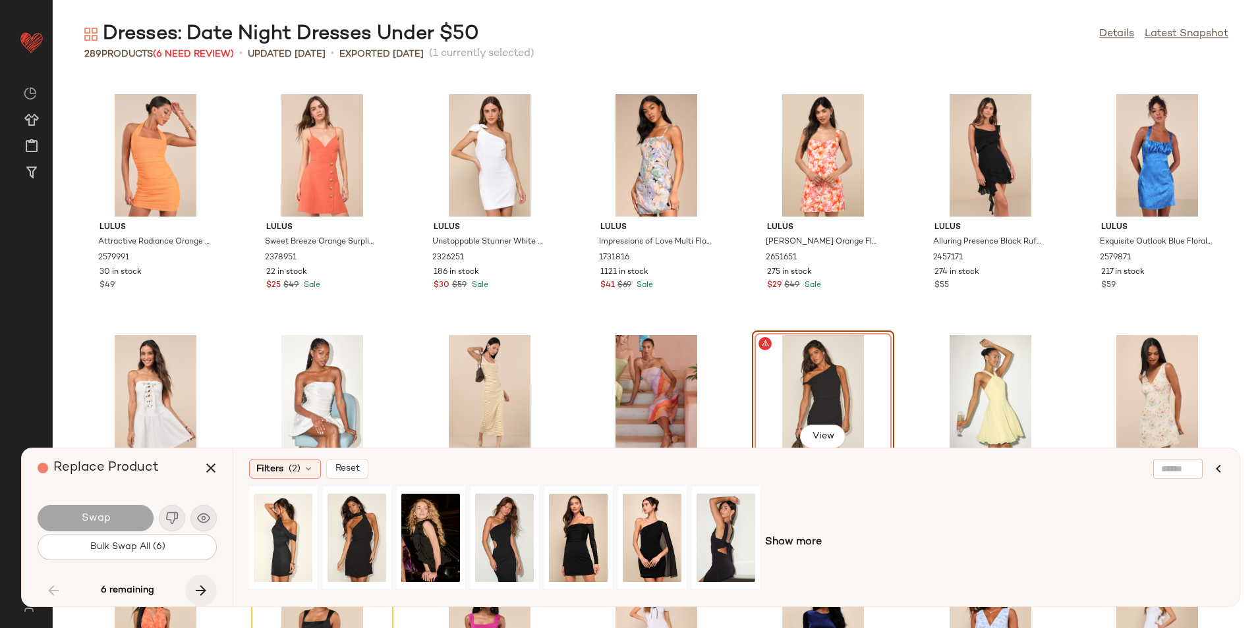
click at [203, 594] on icon "button" at bounding box center [201, 591] width 16 height 16
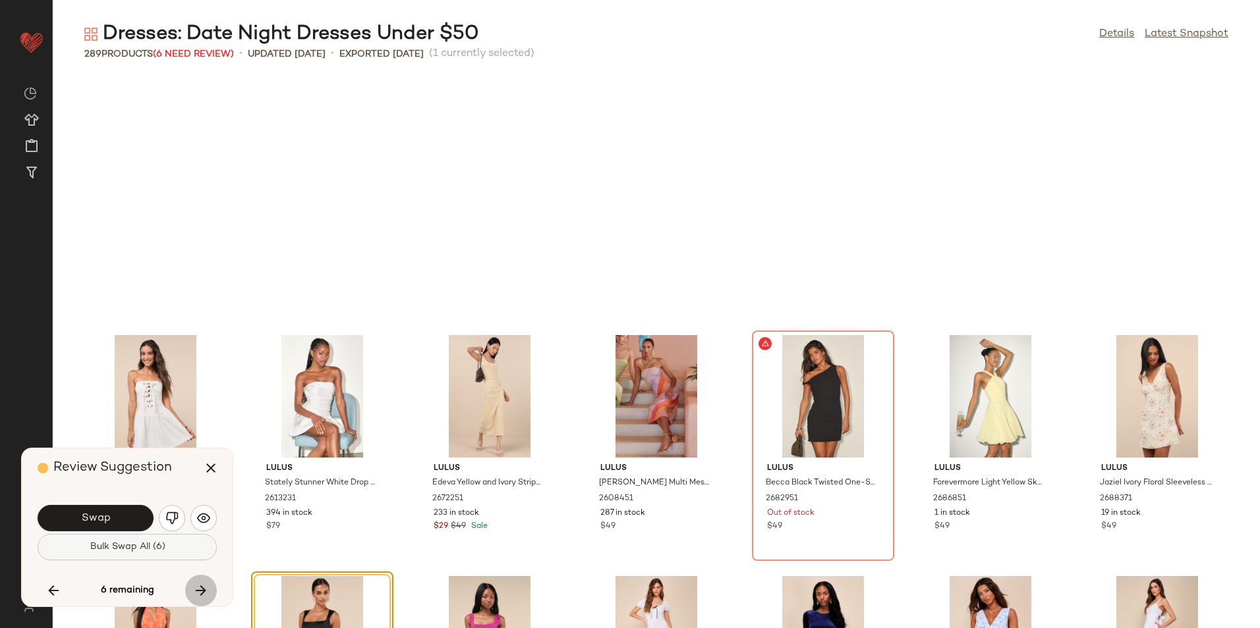
scroll to position [7715, 0]
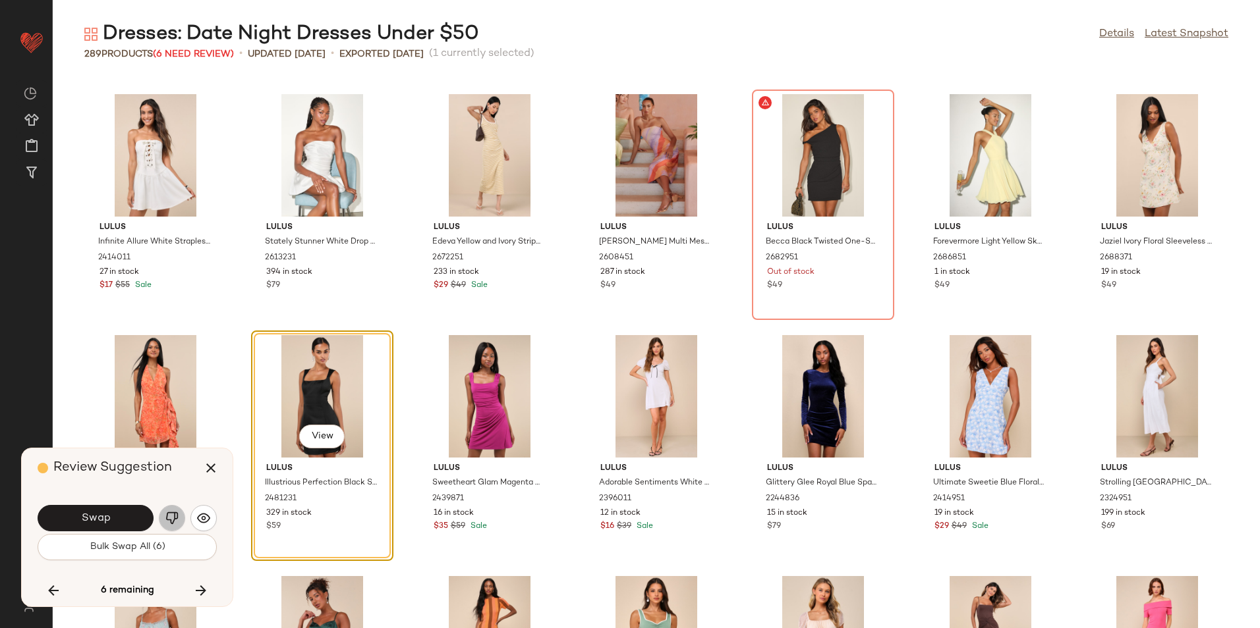
click at [173, 528] on button "button" at bounding box center [172, 518] width 26 height 26
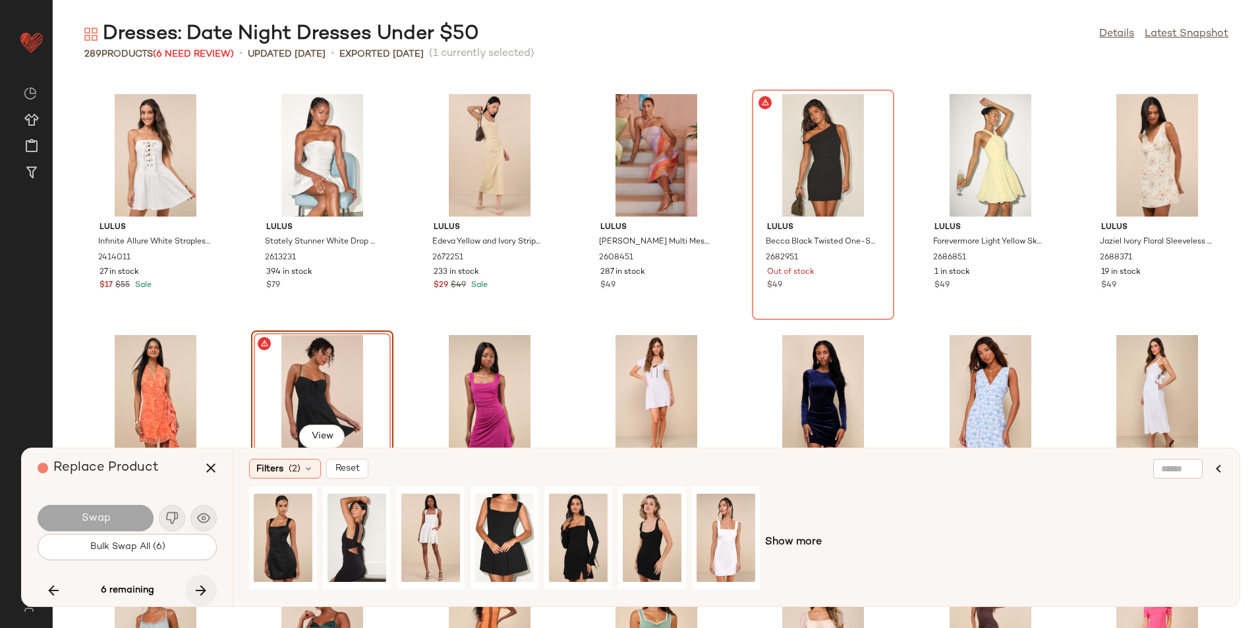
click at [200, 586] on icon "button" at bounding box center [201, 591] width 16 height 16
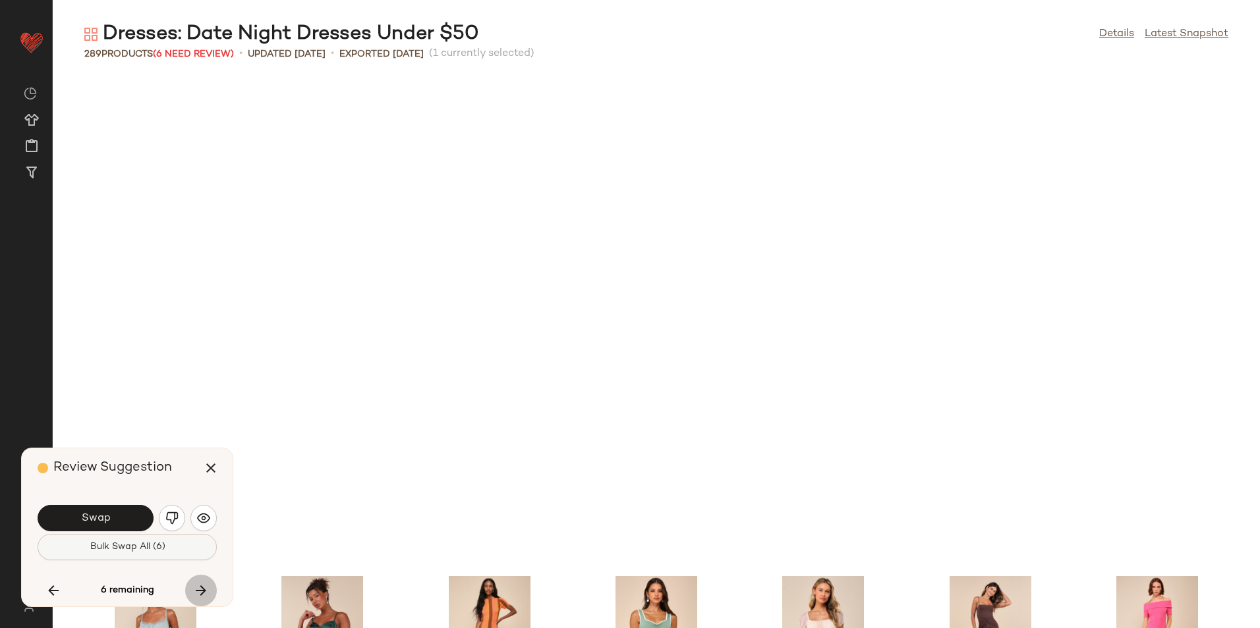
scroll to position [8198, 0]
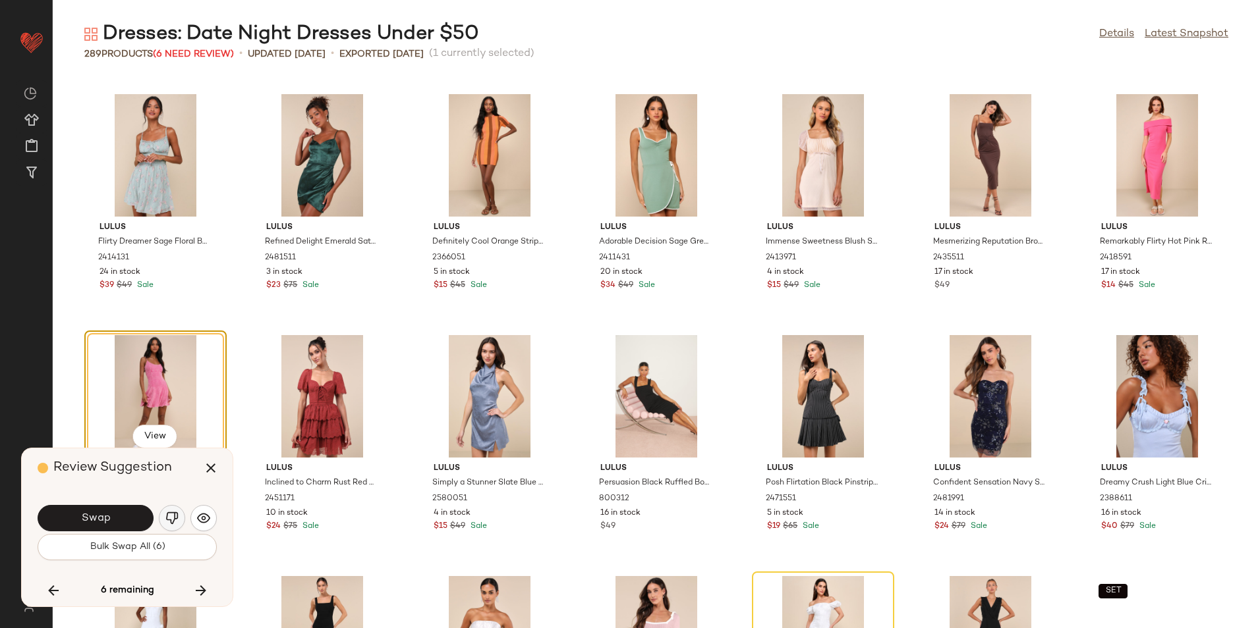
click at [177, 516] on img "button" at bounding box center [171, 518] width 13 height 13
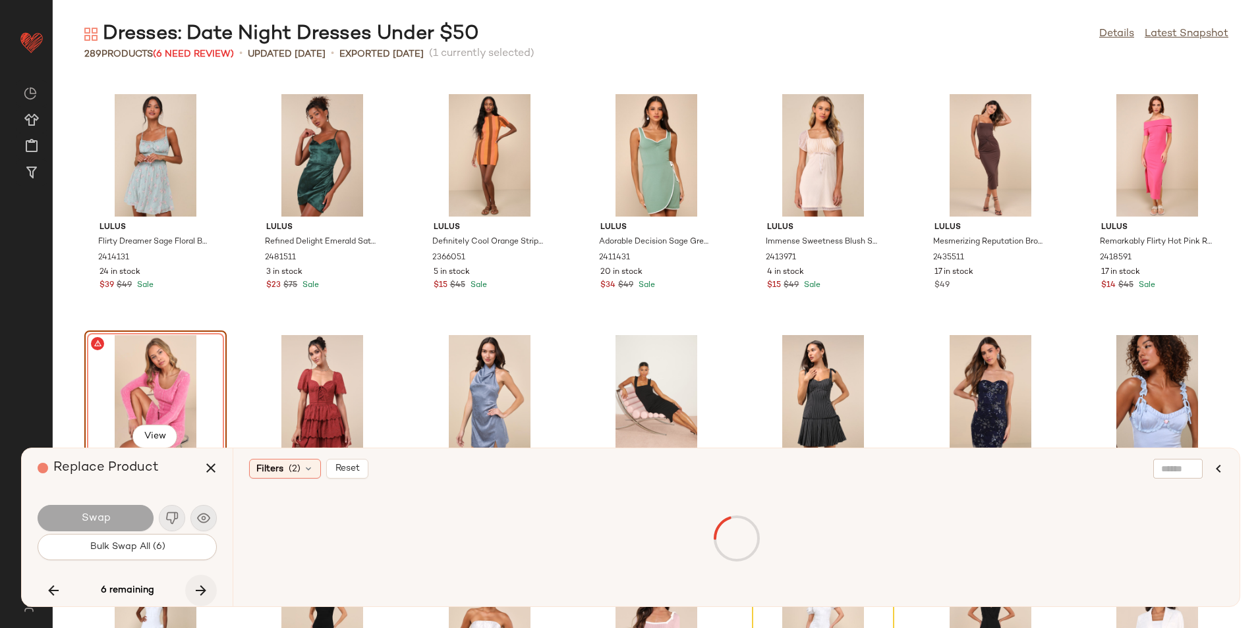
click at [201, 596] on icon "button" at bounding box center [201, 591] width 16 height 16
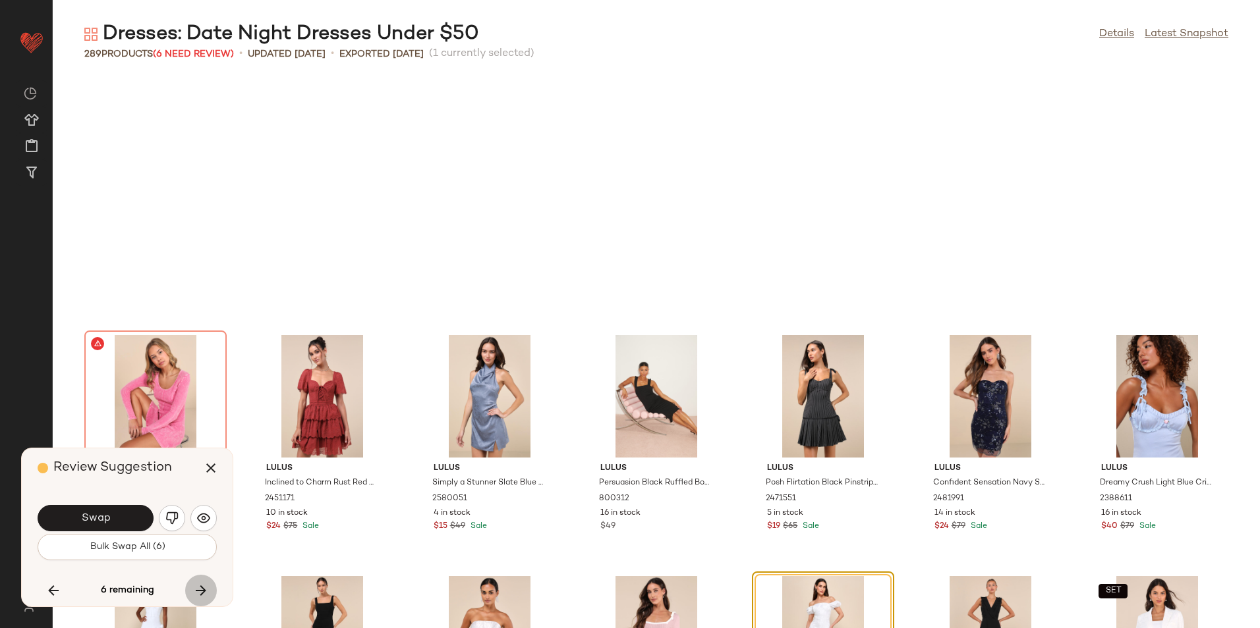
scroll to position [8439, 0]
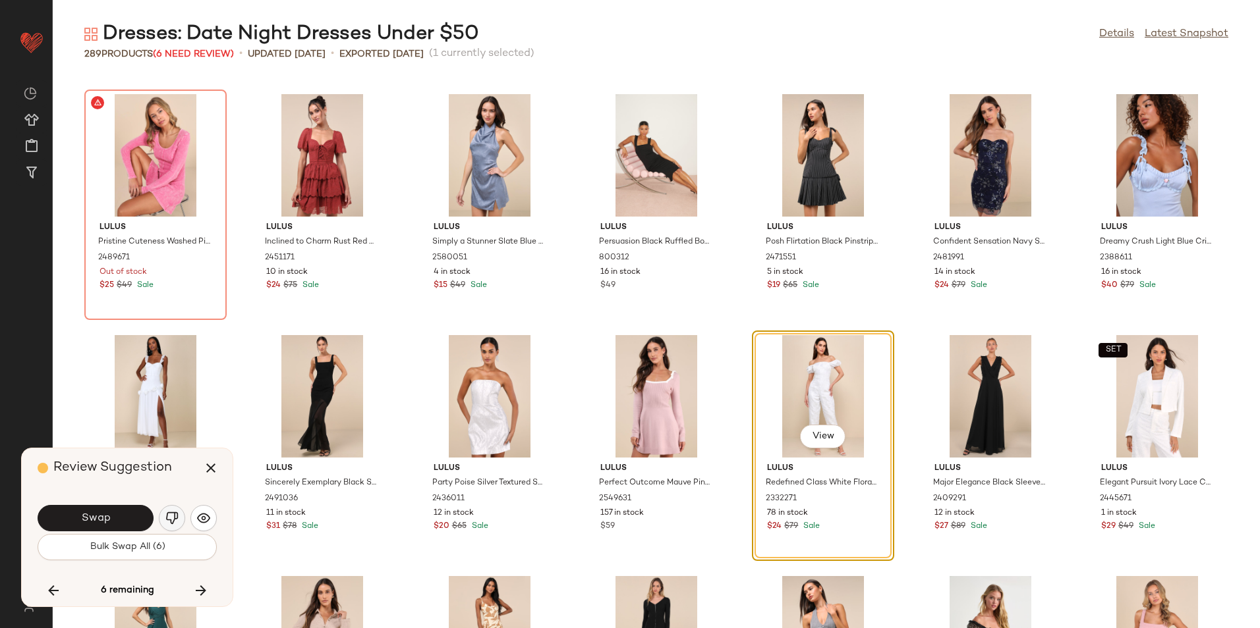
click at [174, 518] on img "button" at bounding box center [171, 518] width 13 height 13
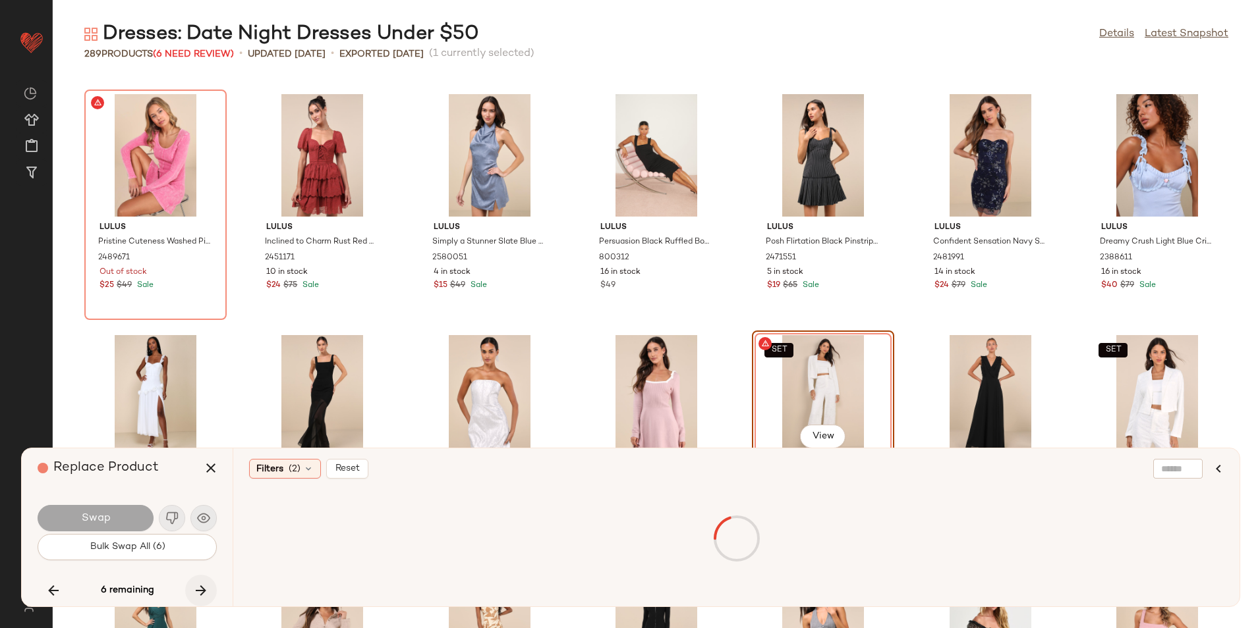
click at [192, 585] on div "6 remaining" at bounding box center [127, 591] width 179 height 32
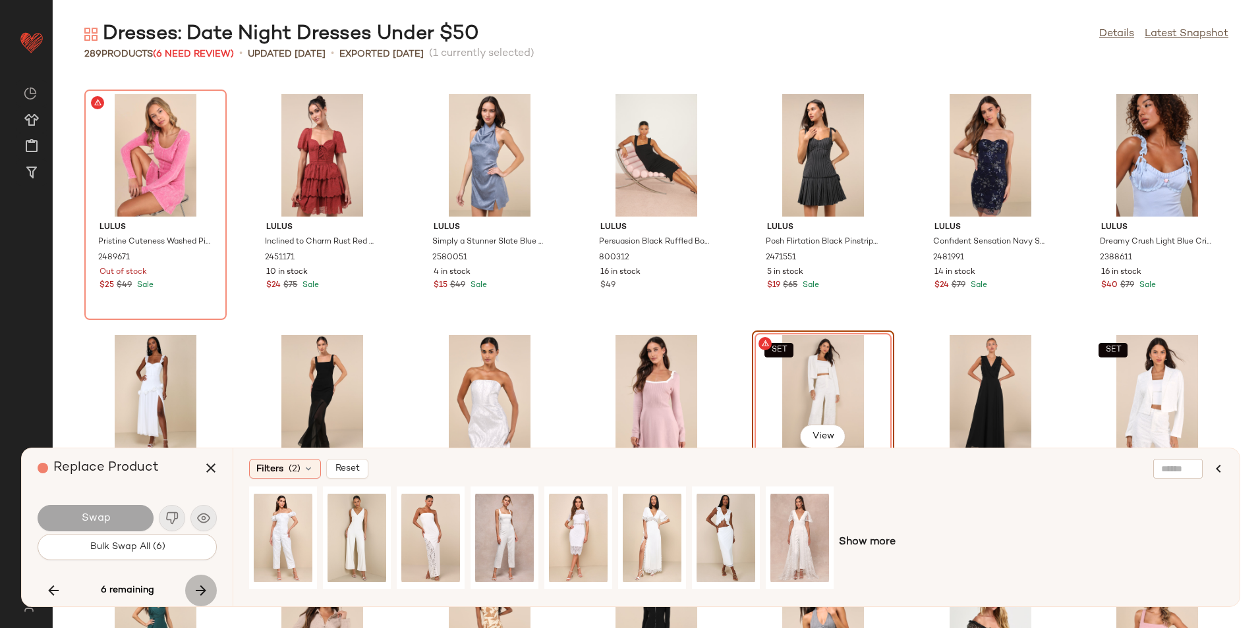
click at [194, 587] on icon "button" at bounding box center [201, 591] width 16 height 16
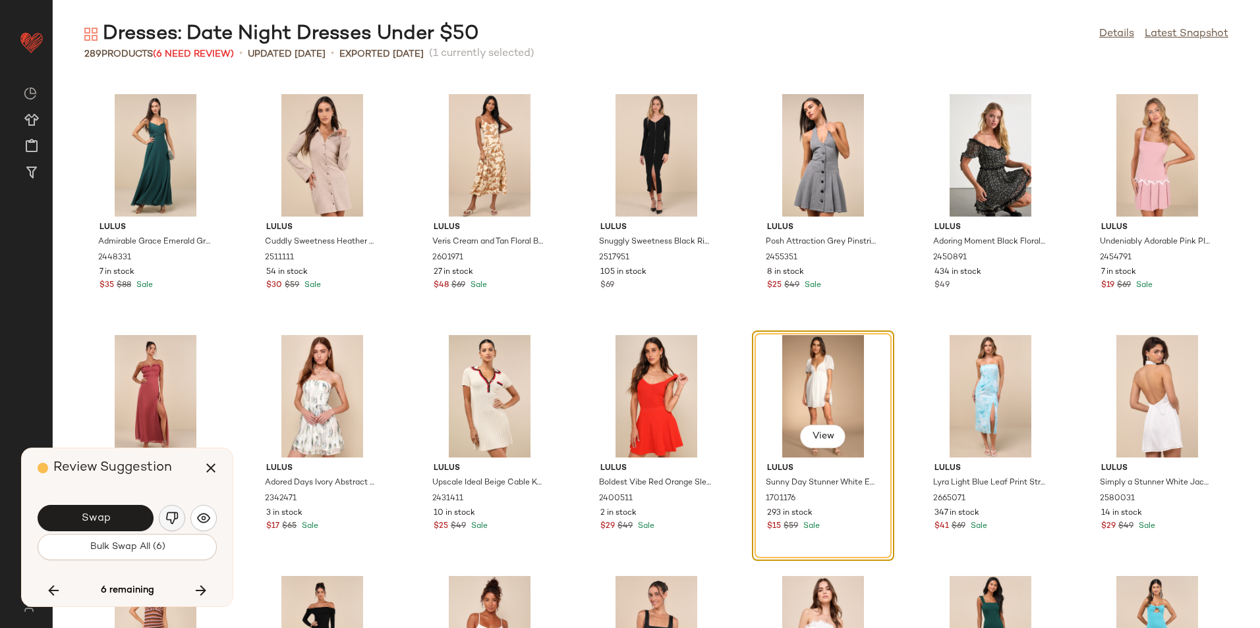
click at [170, 522] on img "button" at bounding box center [171, 518] width 13 height 13
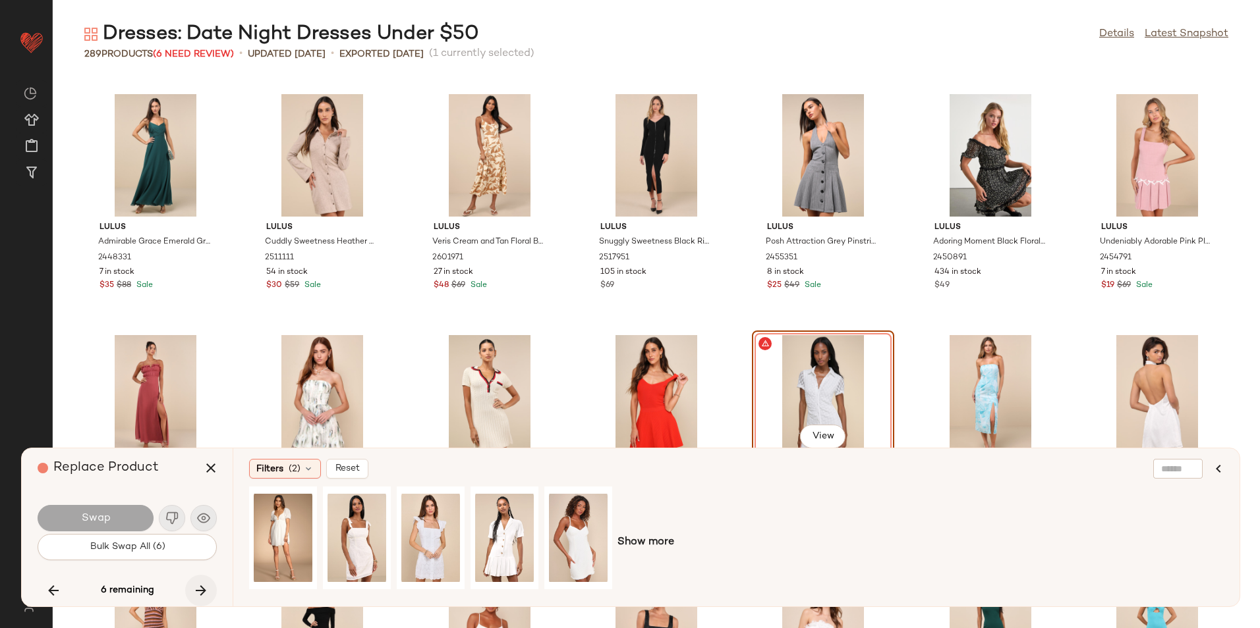
click at [207, 585] on icon "button" at bounding box center [201, 591] width 16 height 16
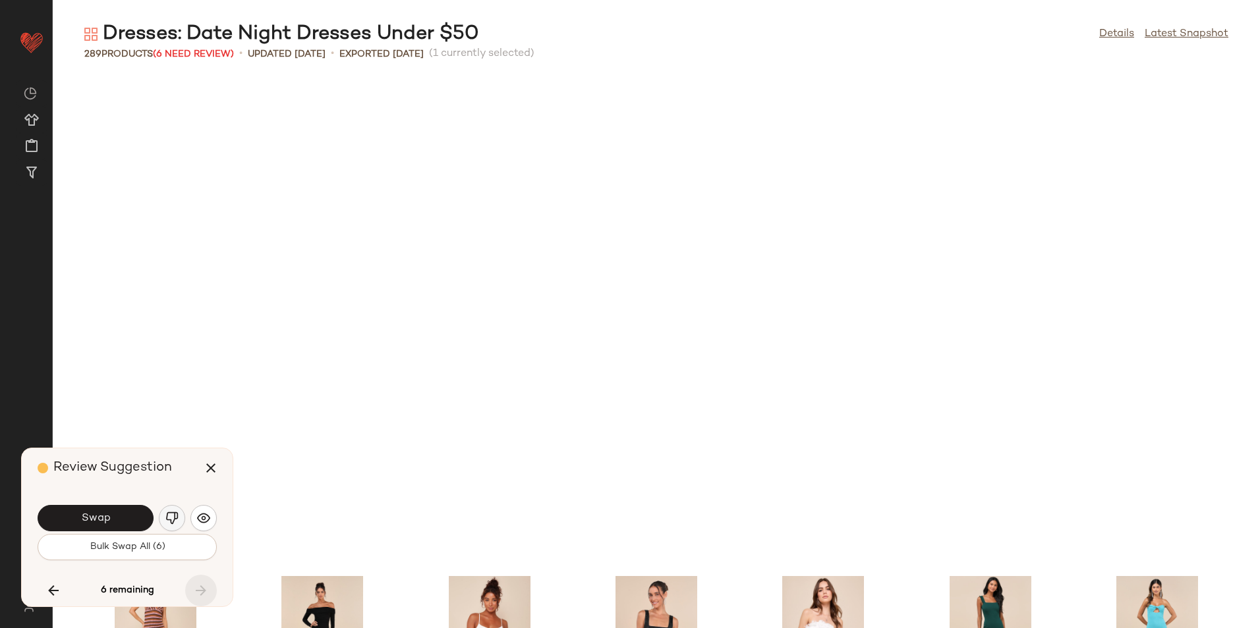
scroll to position [9403, 0]
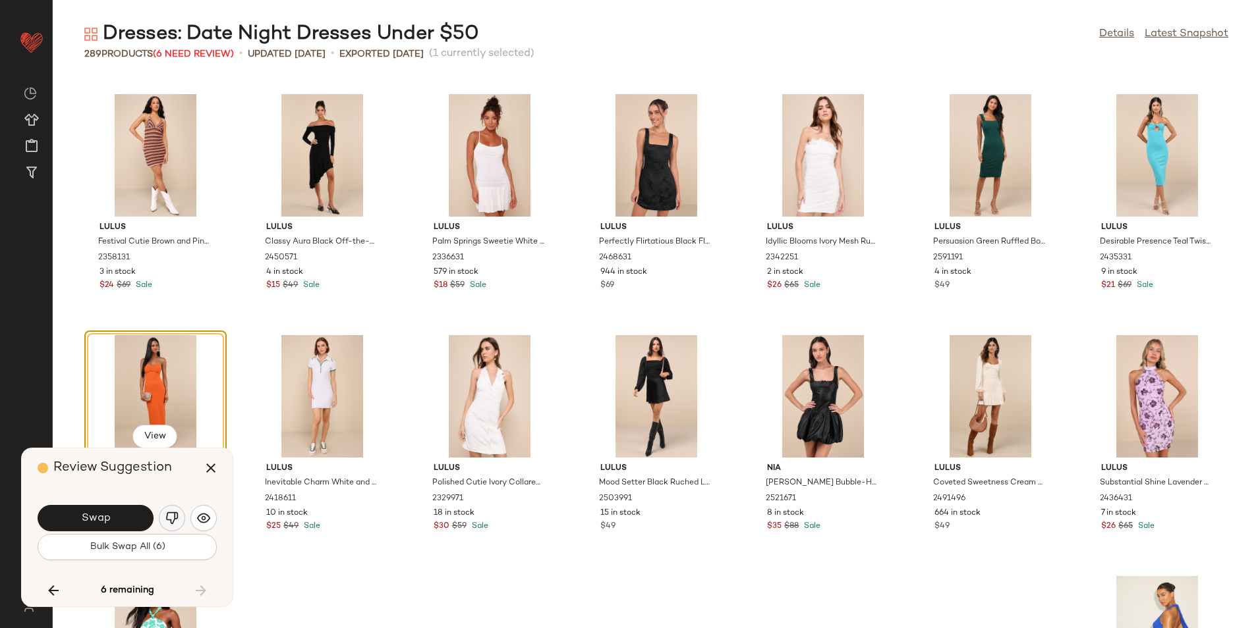
click at [171, 516] on img "button" at bounding box center [171, 518] width 13 height 13
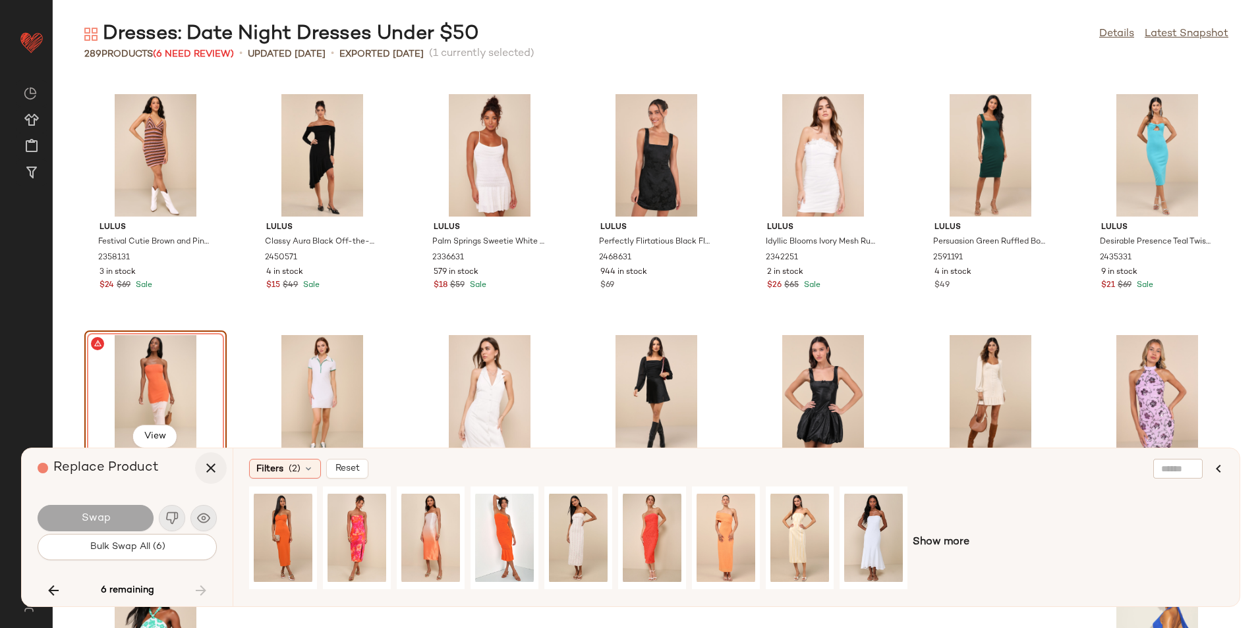
click at [208, 470] on icon "button" at bounding box center [211, 468] width 16 height 16
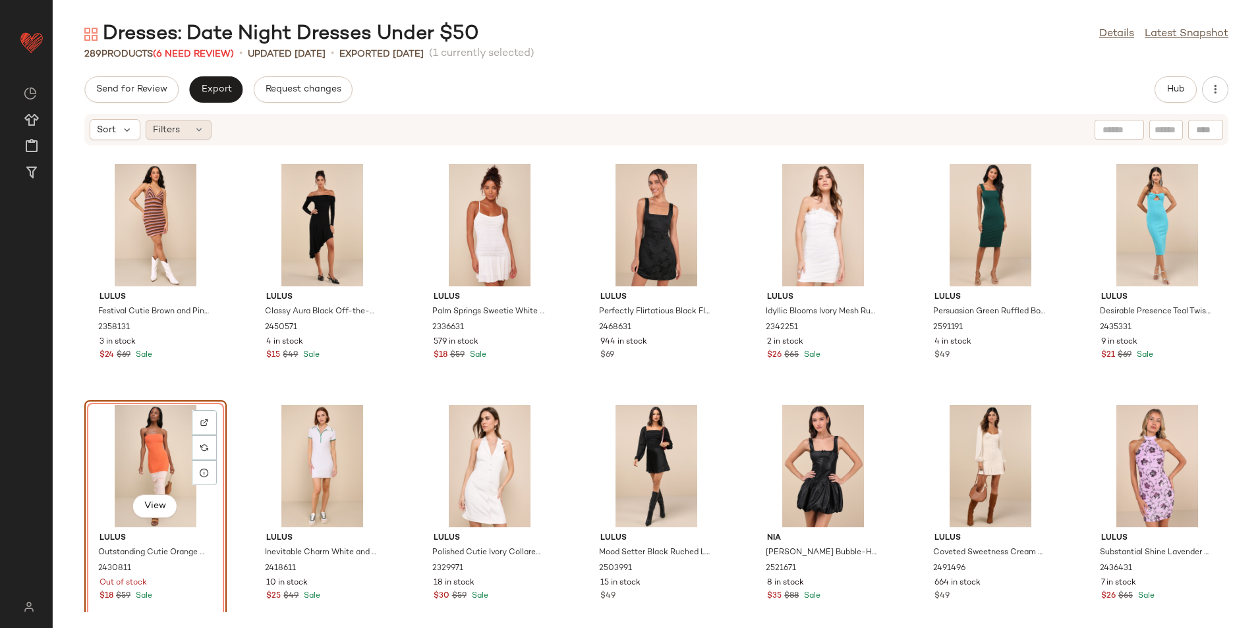
drag, startPoint x: 202, startPoint y: 127, endPoint x: 201, endPoint y: 134, distance: 7.4
click at [199, 129] on icon at bounding box center [199, 130] width 11 height 11
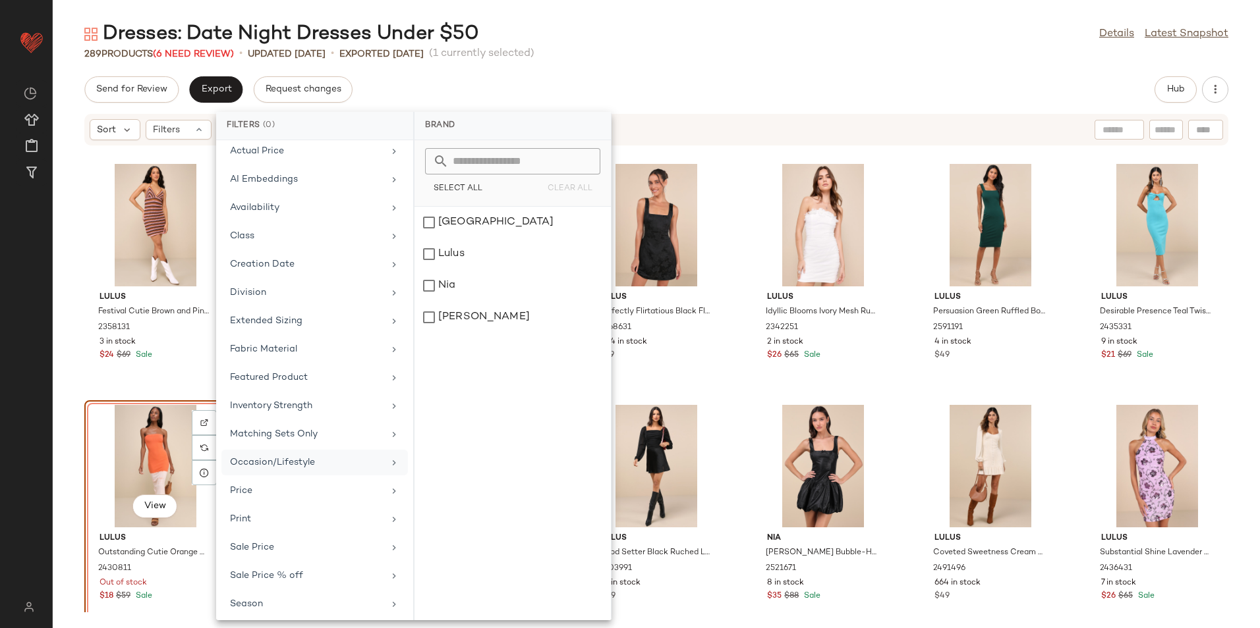
scroll to position [125, 0]
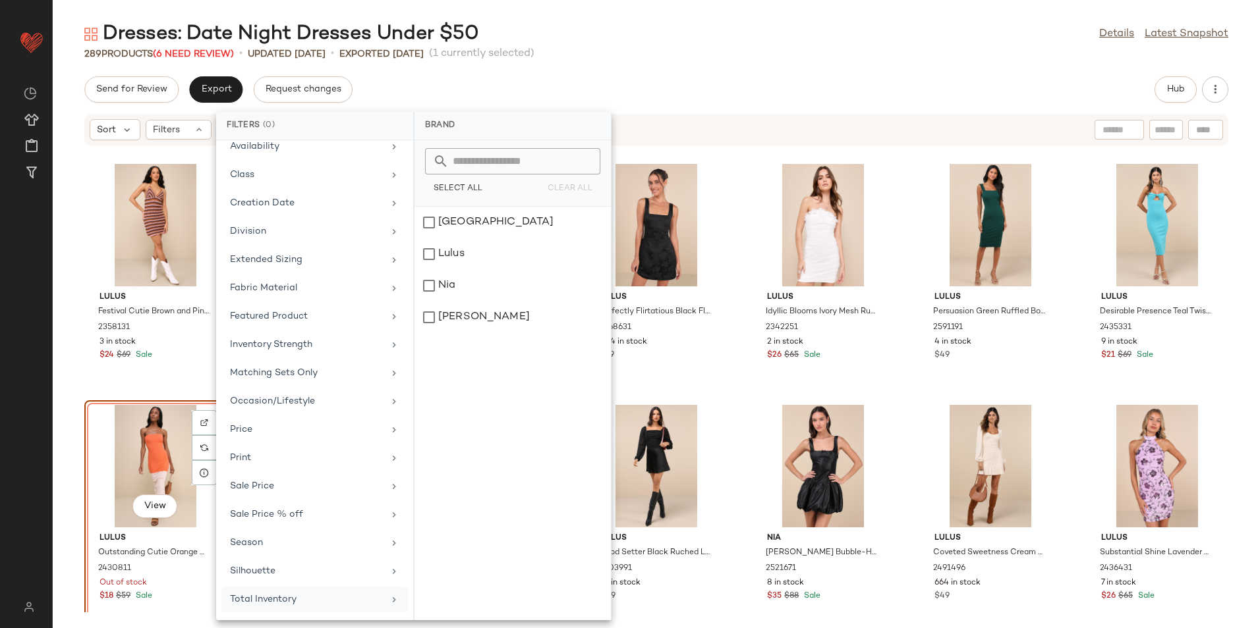
click at [260, 609] on div "Total Inventory" at bounding box center [314, 600] width 186 height 26
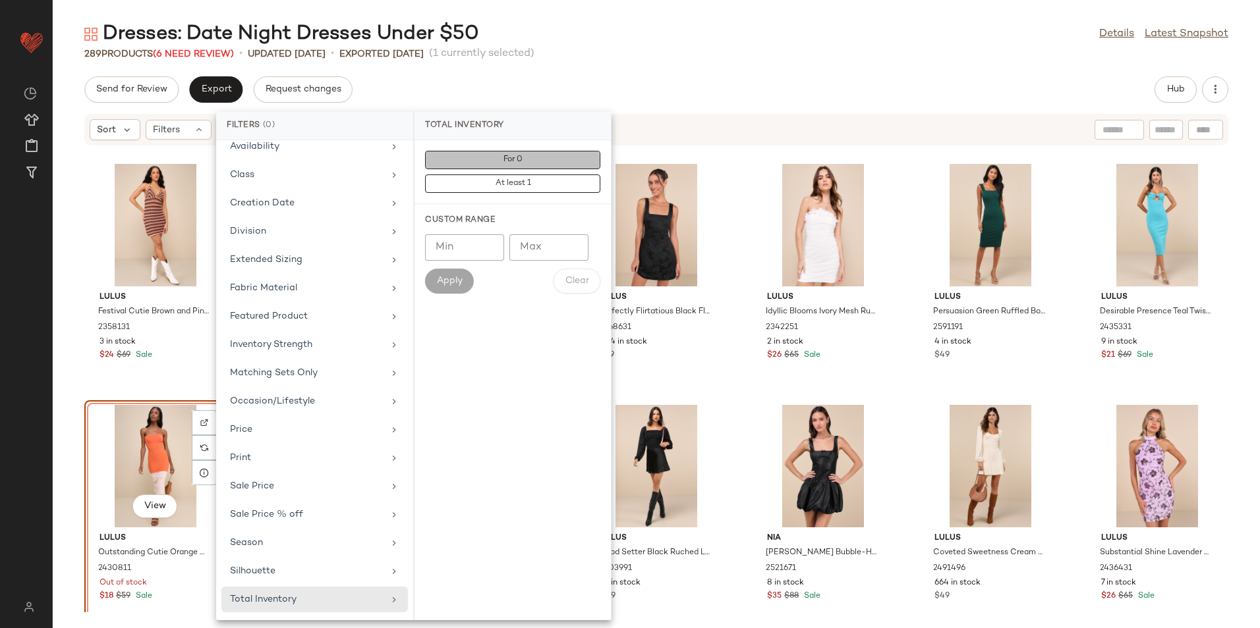
click at [544, 162] on button "For 0" at bounding box center [512, 160] width 175 height 18
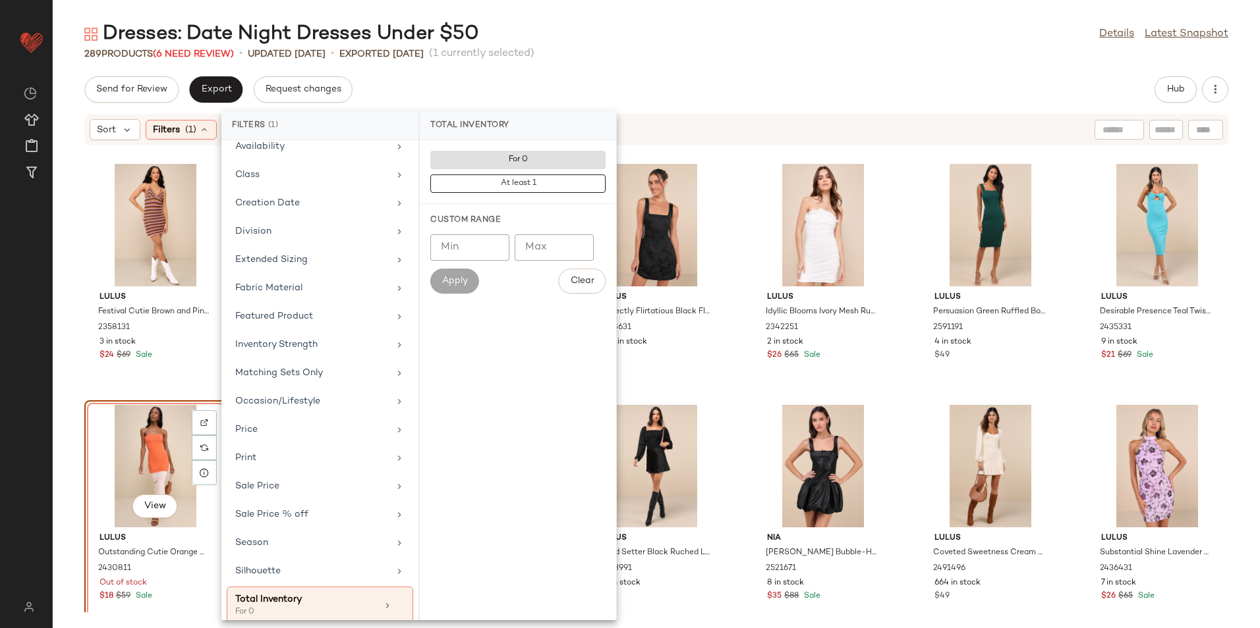
click at [607, 92] on div "Send for Review Export Request changes Hub" at bounding box center [656, 89] width 1144 height 26
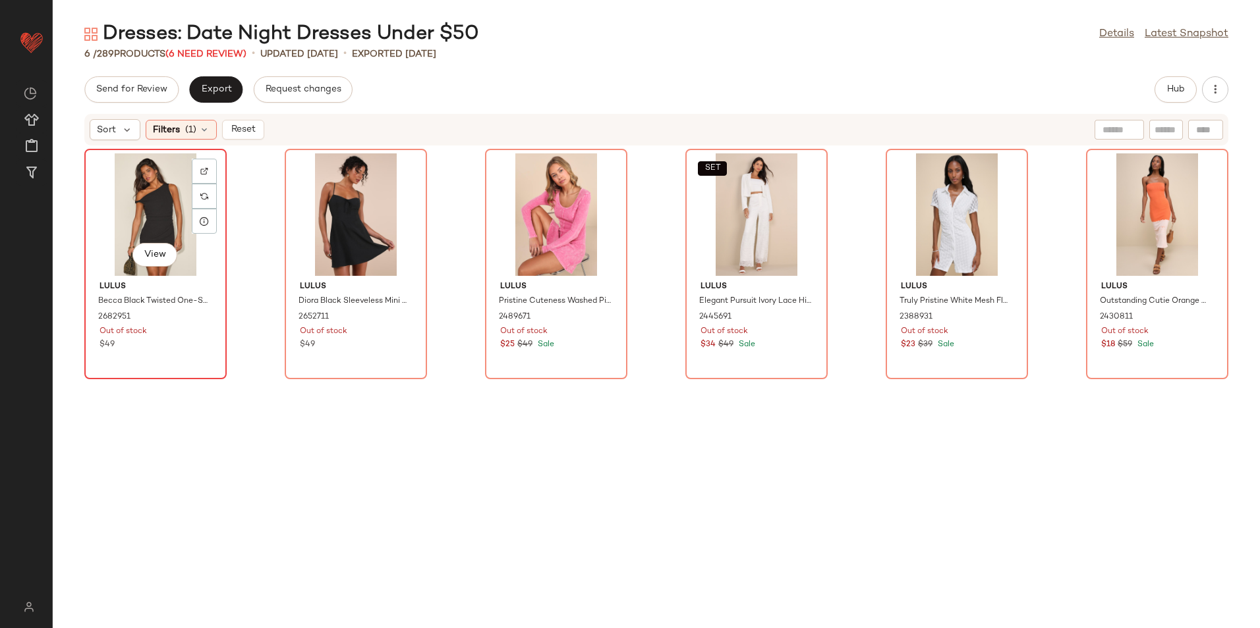
click at [167, 223] on div "View" at bounding box center [155, 214] width 133 height 123
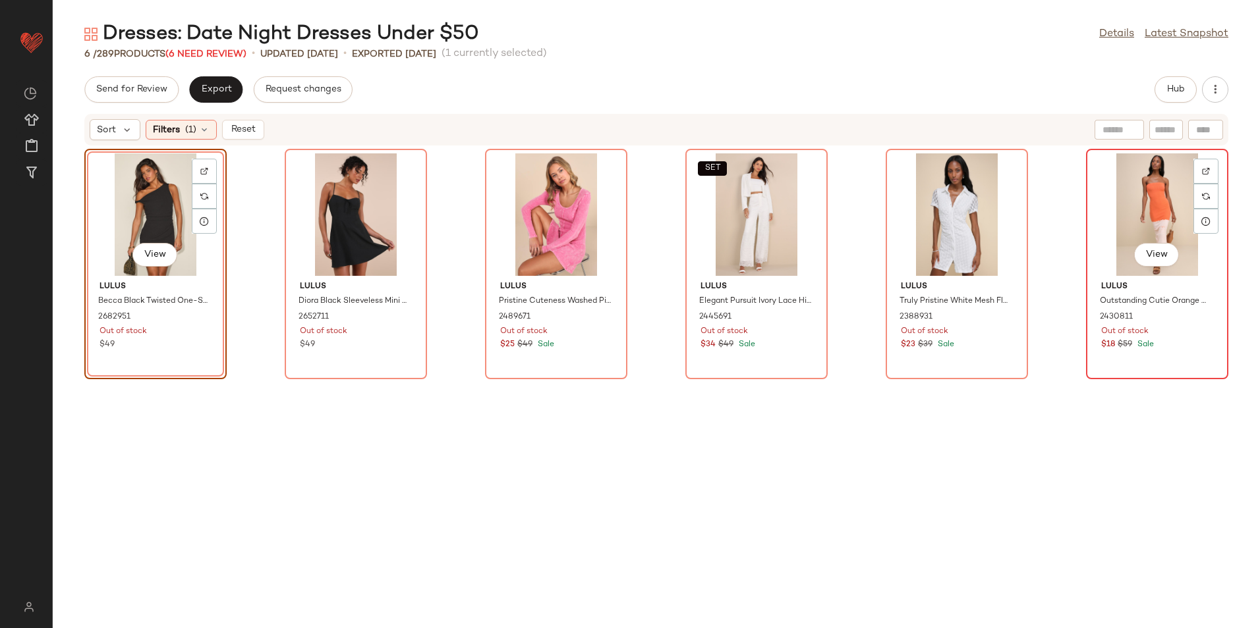
click at [1114, 194] on div "View" at bounding box center [1156, 214] width 133 height 123
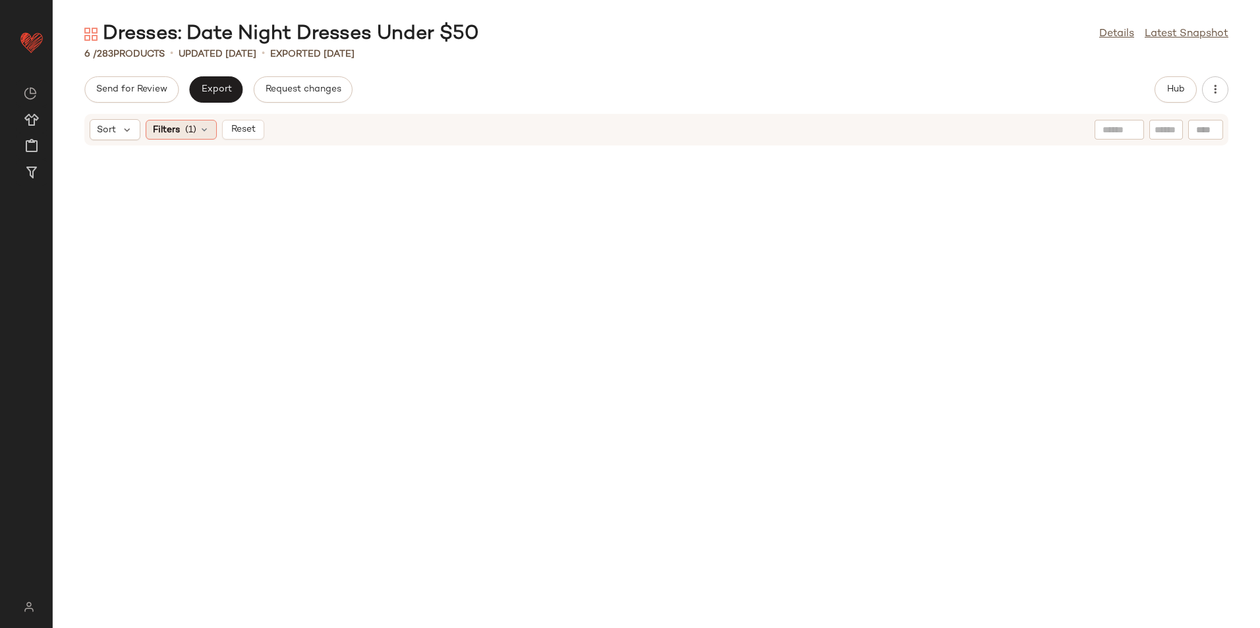
click at [181, 136] on div "Filters (1)" at bounding box center [181, 130] width 71 height 20
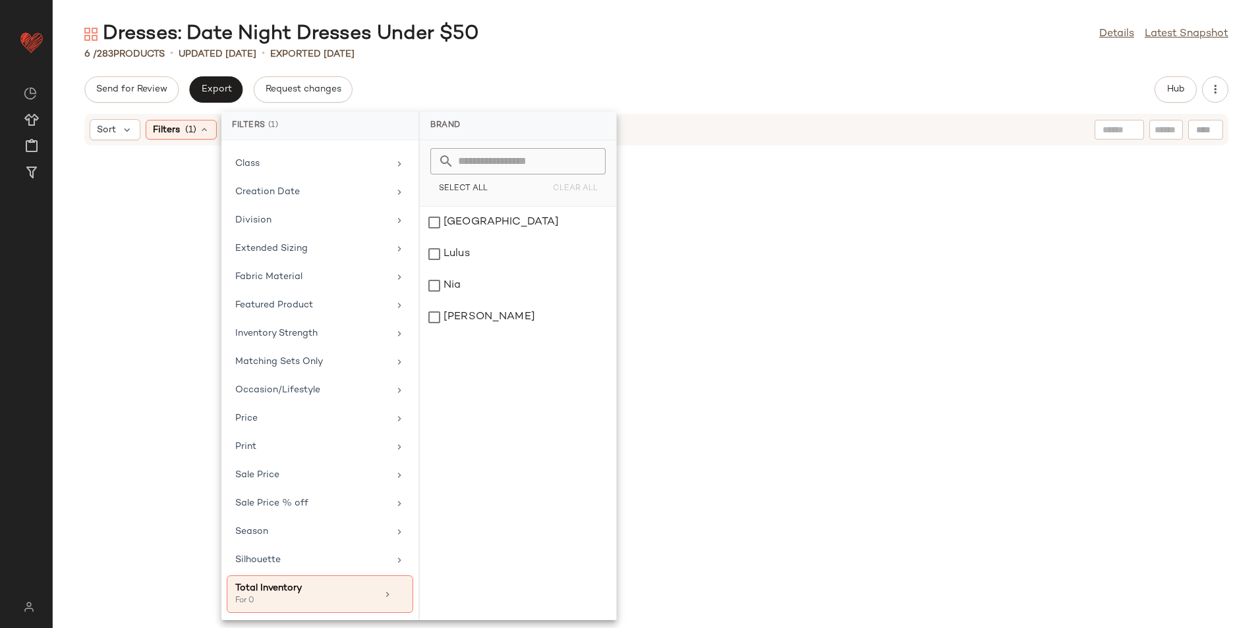
scroll to position [137, 0]
click at [321, 584] on div "Total Inventory" at bounding box center [306, 588] width 142 height 14
click at [561, 244] on input "Max" at bounding box center [553, 248] width 79 height 26
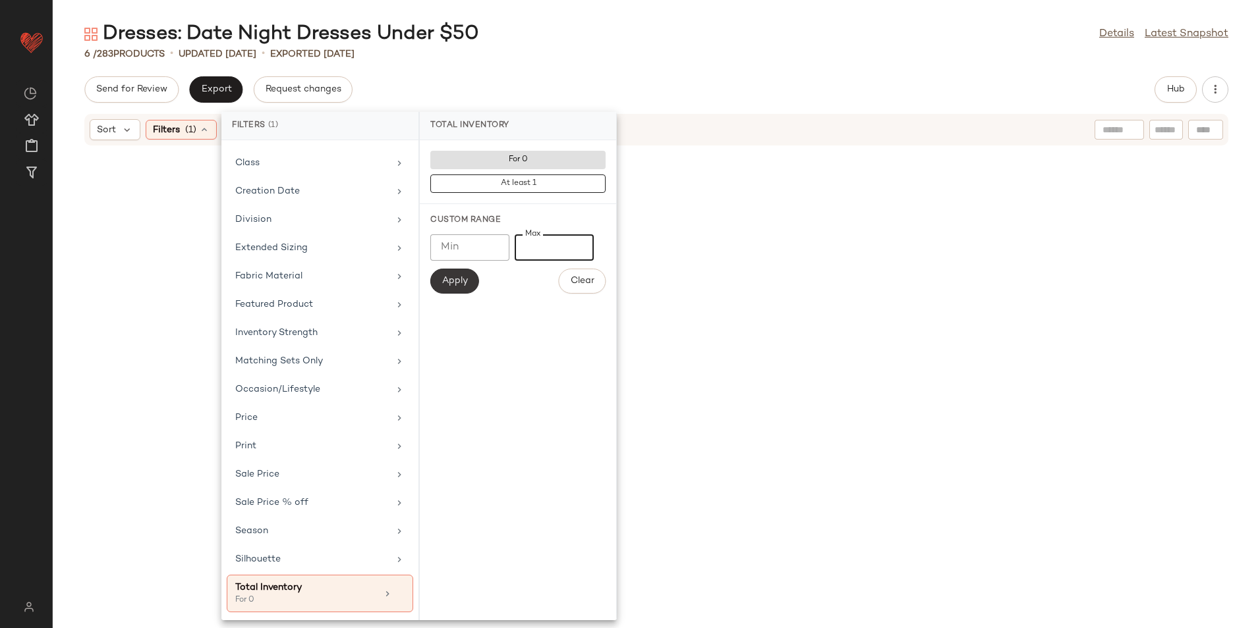
type input "**"
click at [463, 277] on span "Apply" at bounding box center [454, 281] width 26 height 11
click at [659, 75] on div "Dresses: Date Night Dresses Under $50 Details Latest Snapshot 6 / 283 Products …" at bounding box center [656, 324] width 1207 height 607
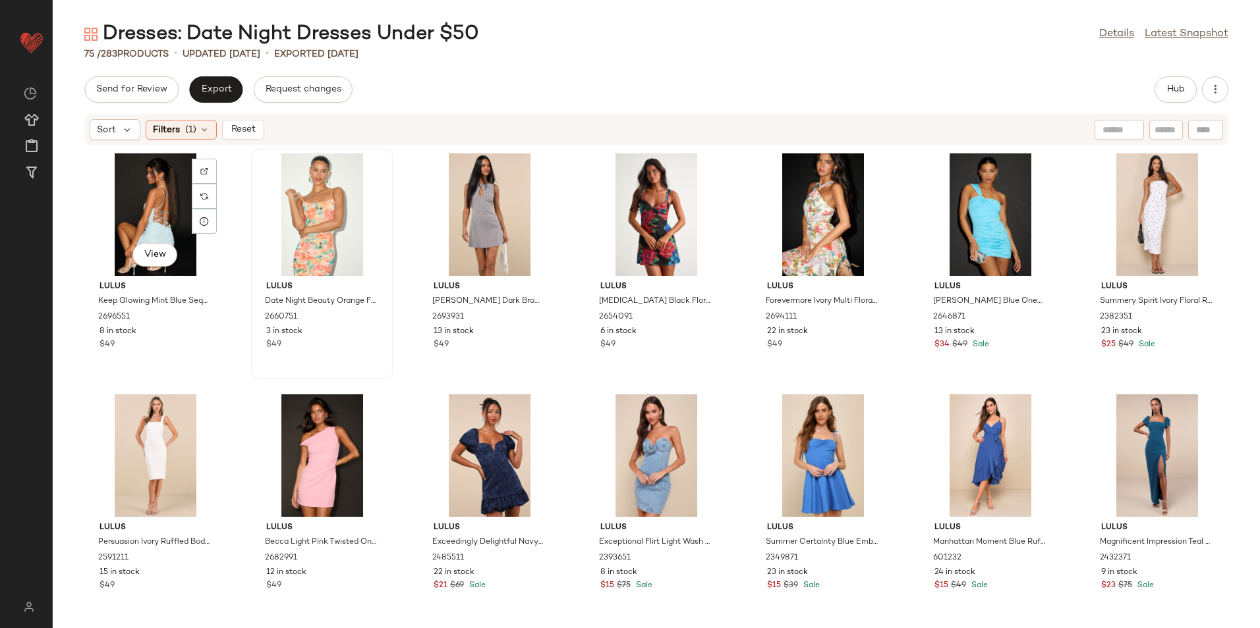
drag, startPoint x: 151, startPoint y: 230, endPoint x: 297, endPoint y: 268, distance: 151.2
click at [151, 231] on div "View" at bounding box center [155, 214] width 133 height 123
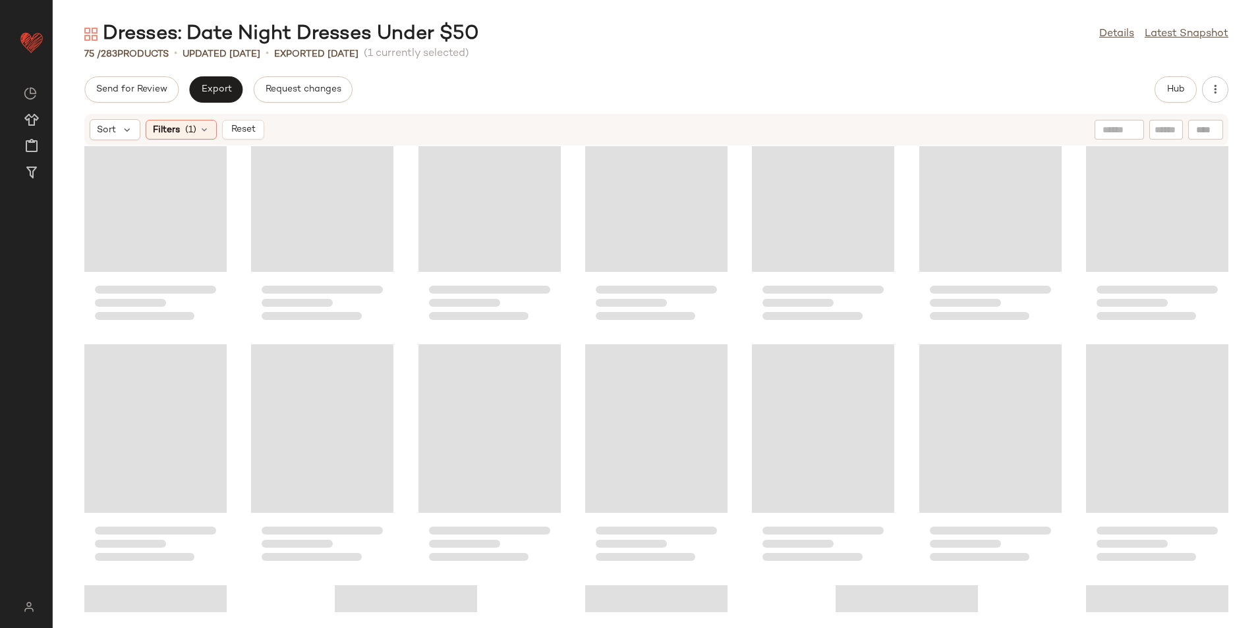
scroll to position [2188, 0]
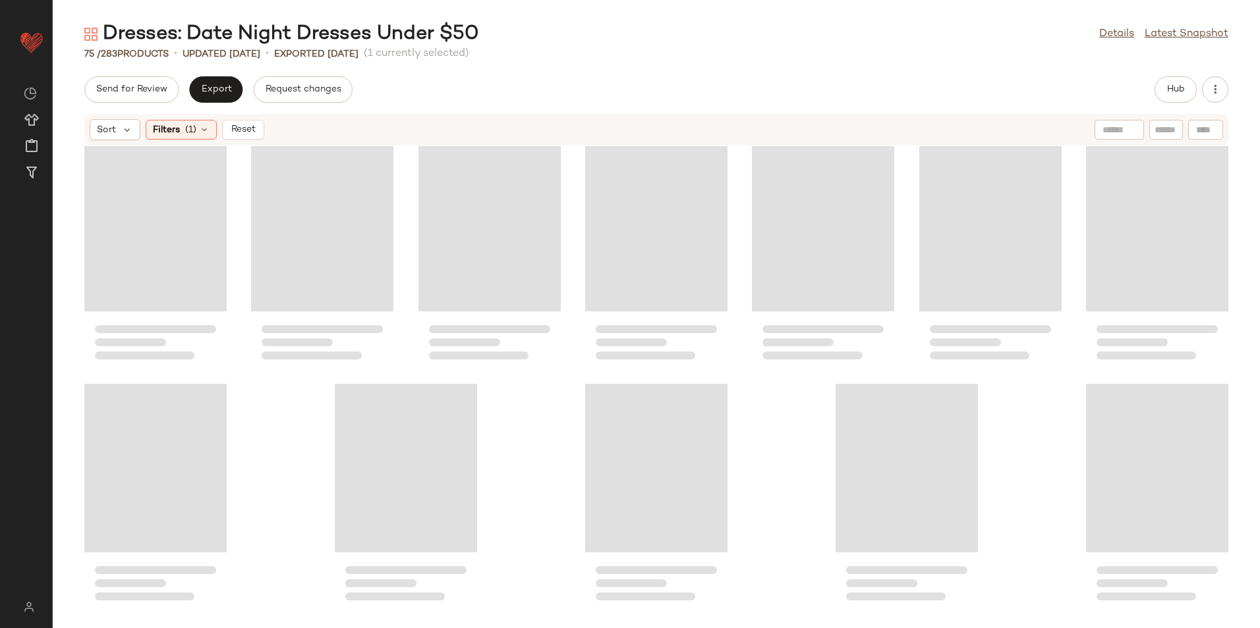
click at [1117, 435] on div "Loading..." at bounding box center [1157, 468] width 142 height 169
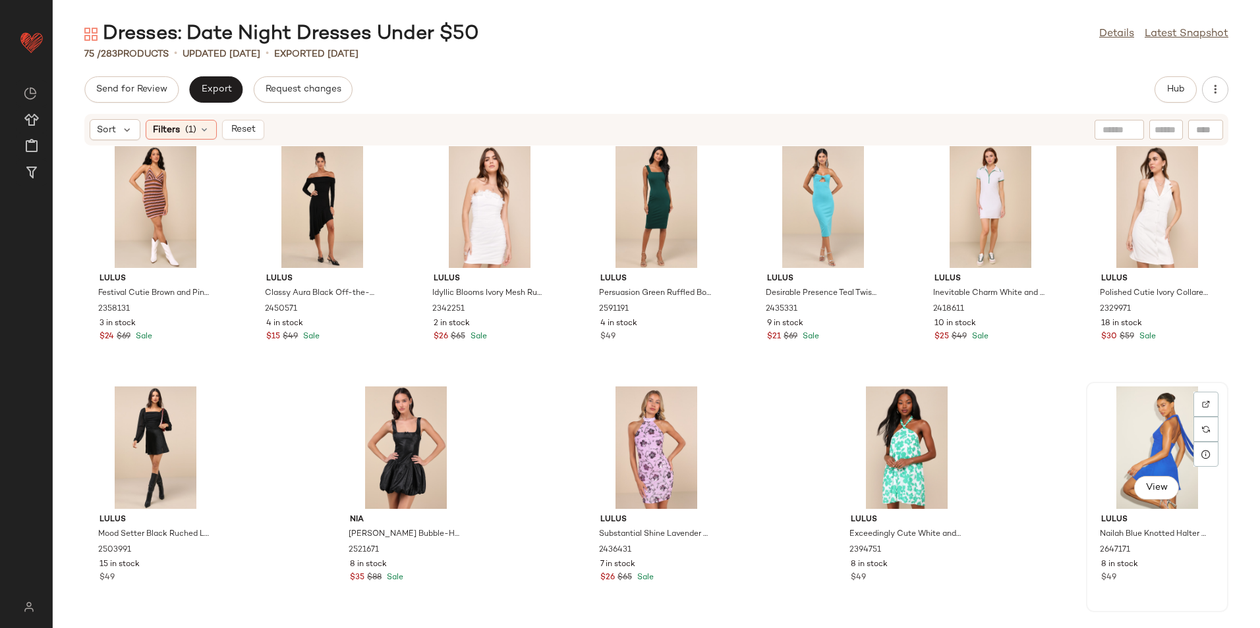
click at [1161, 431] on div "View" at bounding box center [1156, 448] width 133 height 123
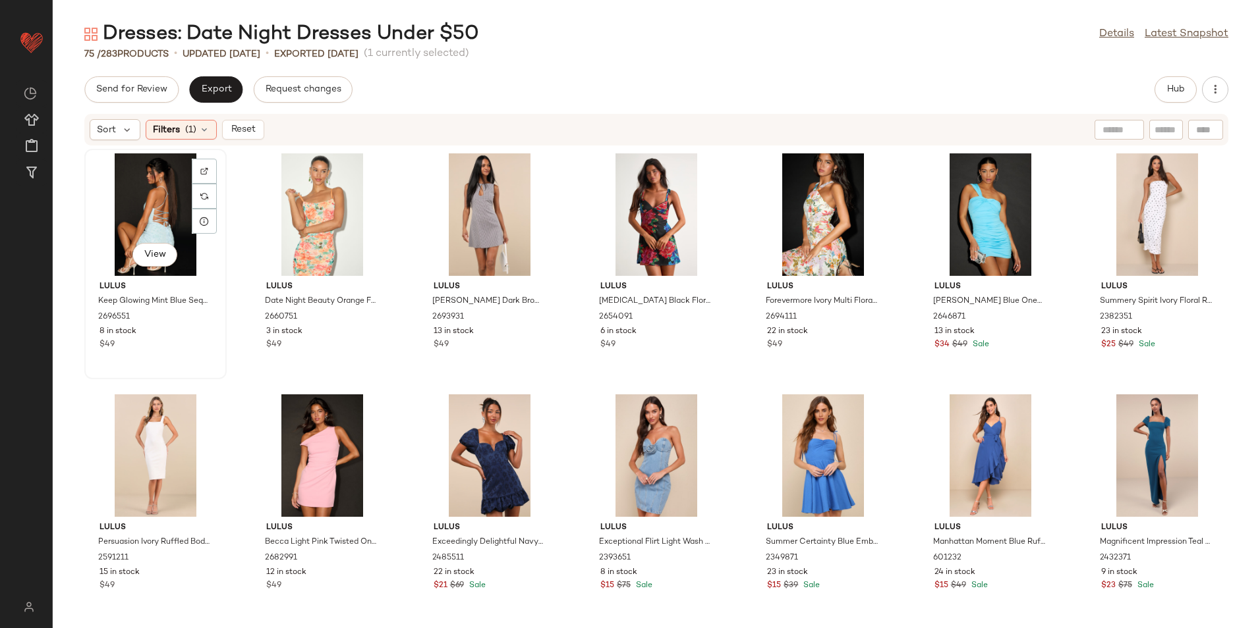
click at [166, 178] on div "View" at bounding box center [155, 214] width 133 height 123
click at [188, 132] on span "(1)" at bounding box center [190, 130] width 11 height 14
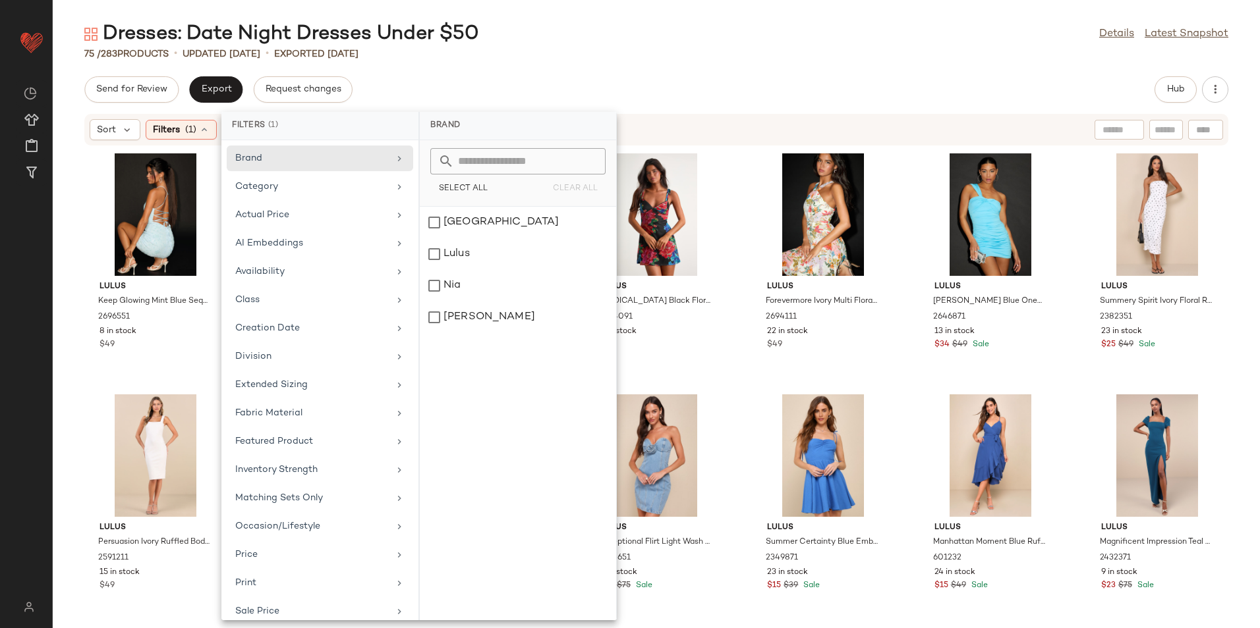
click at [497, 89] on div "Send for Review Export Request changes Hub" at bounding box center [656, 89] width 1144 height 26
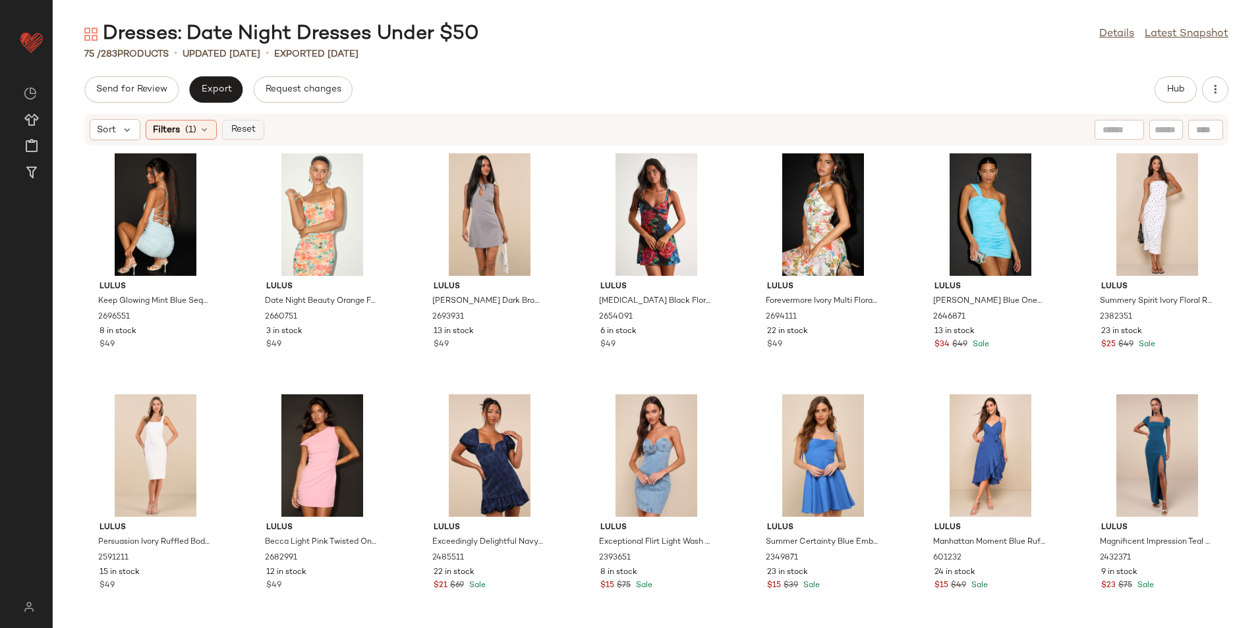
click at [240, 134] on span "Reset" at bounding box center [242, 130] width 25 height 11
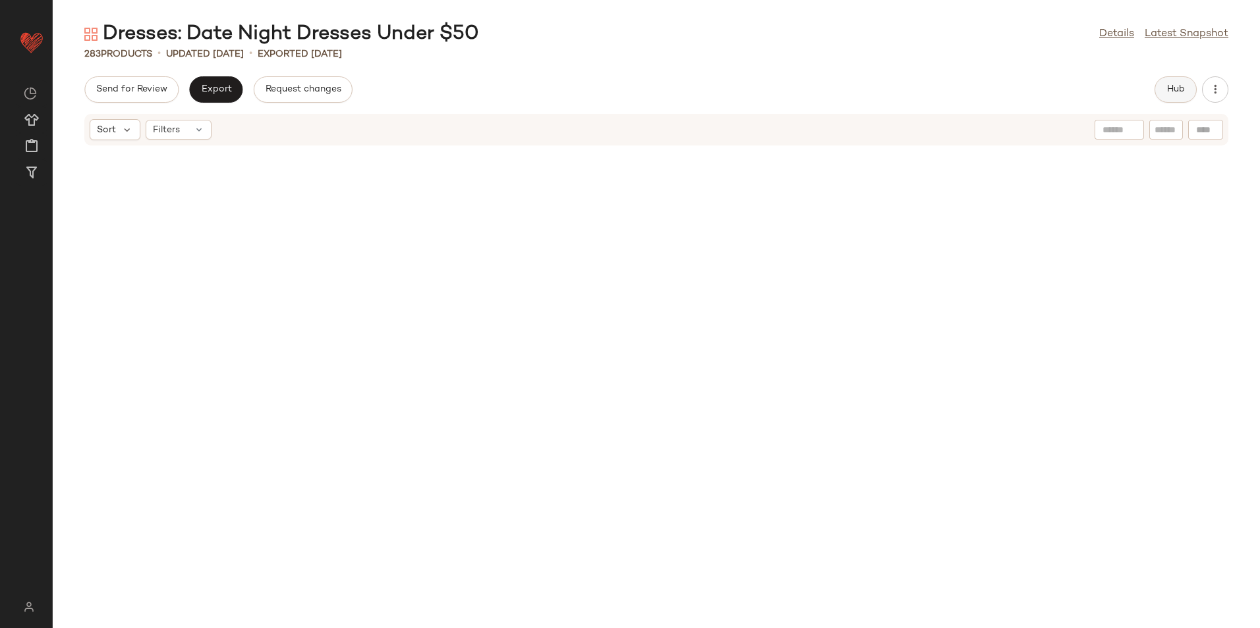
click at [1173, 95] on span "Hub" at bounding box center [1175, 89] width 18 height 11
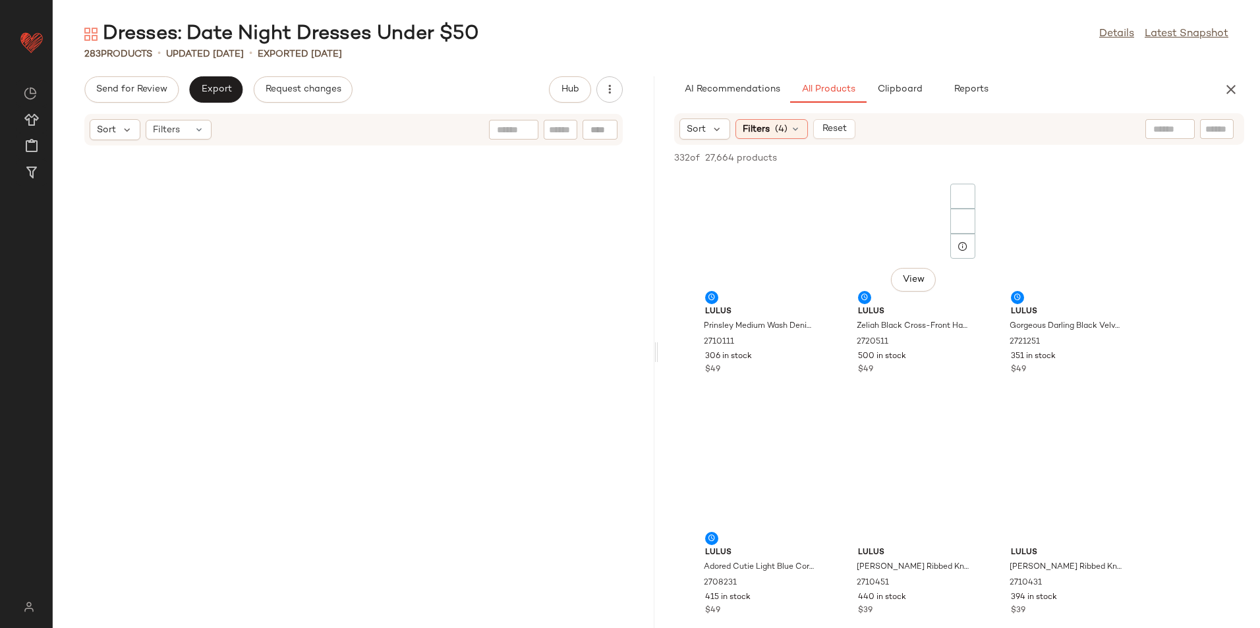
scroll to position [16636, 0]
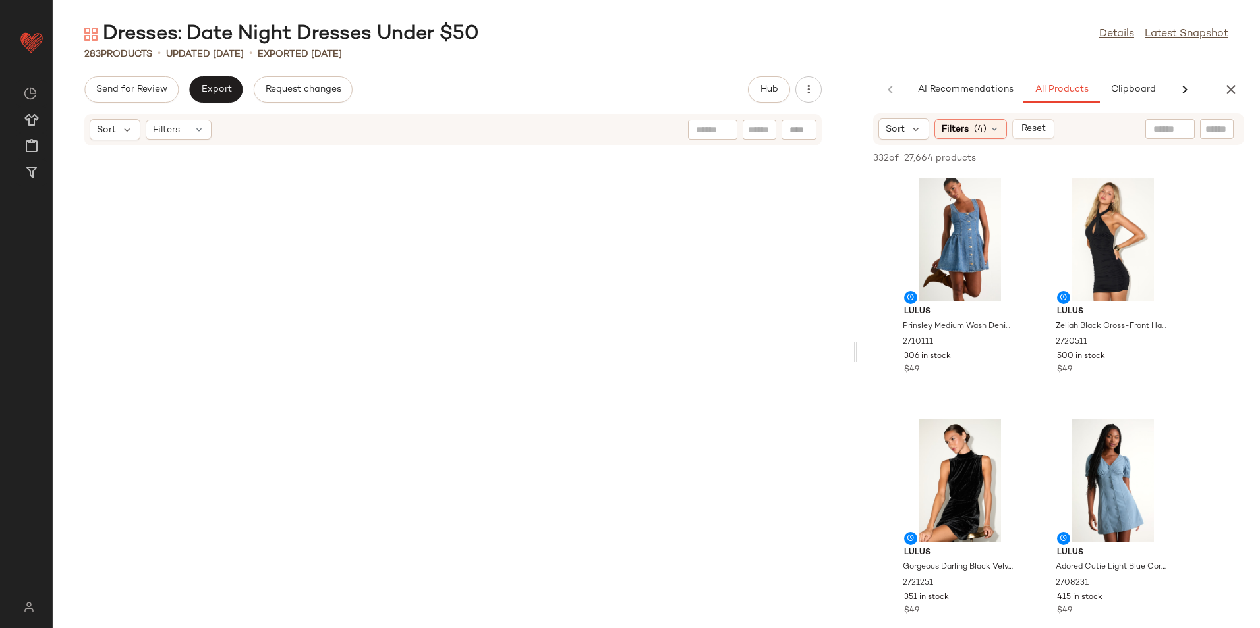
drag, startPoint x: 655, startPoint y: 355, endPoint x: 1031, endPoint y: 350, distance: 376.2
click at [1027, 354] on div "Dresses: Date Night Dresses Under $50 Details Latest Snapshot 283 Products • up…" at bounding box center [656, 324] width 1207 height 607
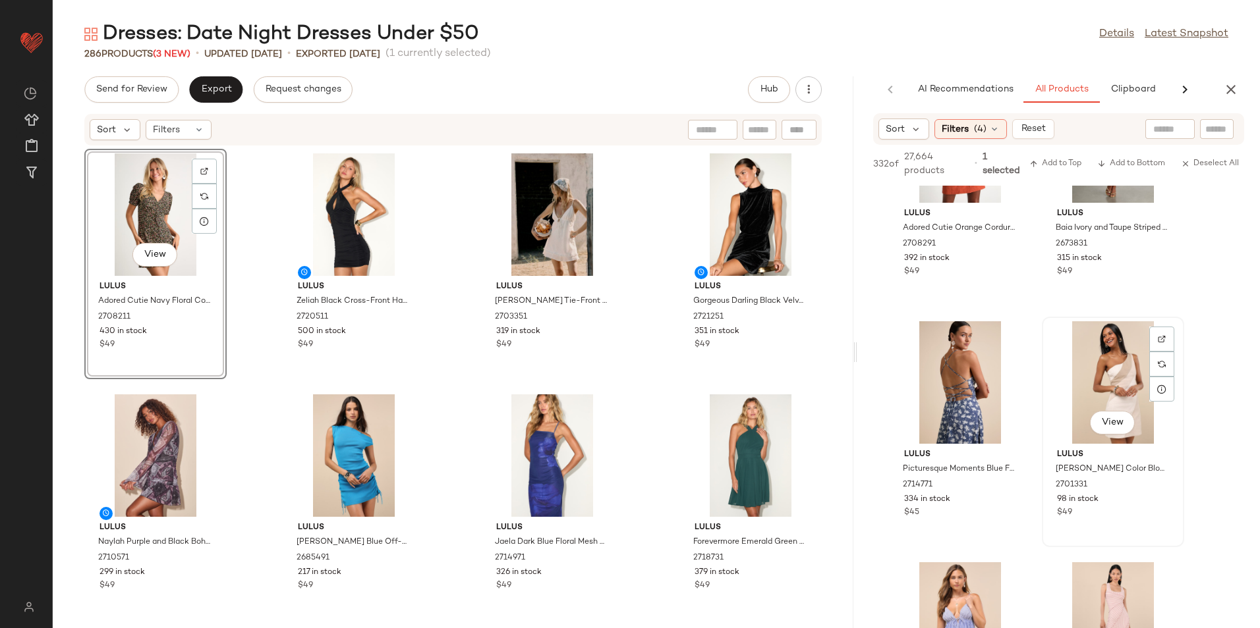
scroll to position [593, 0]
click at [962, 422] on button "View" at bounding box center [959, 422] width 45 height 24
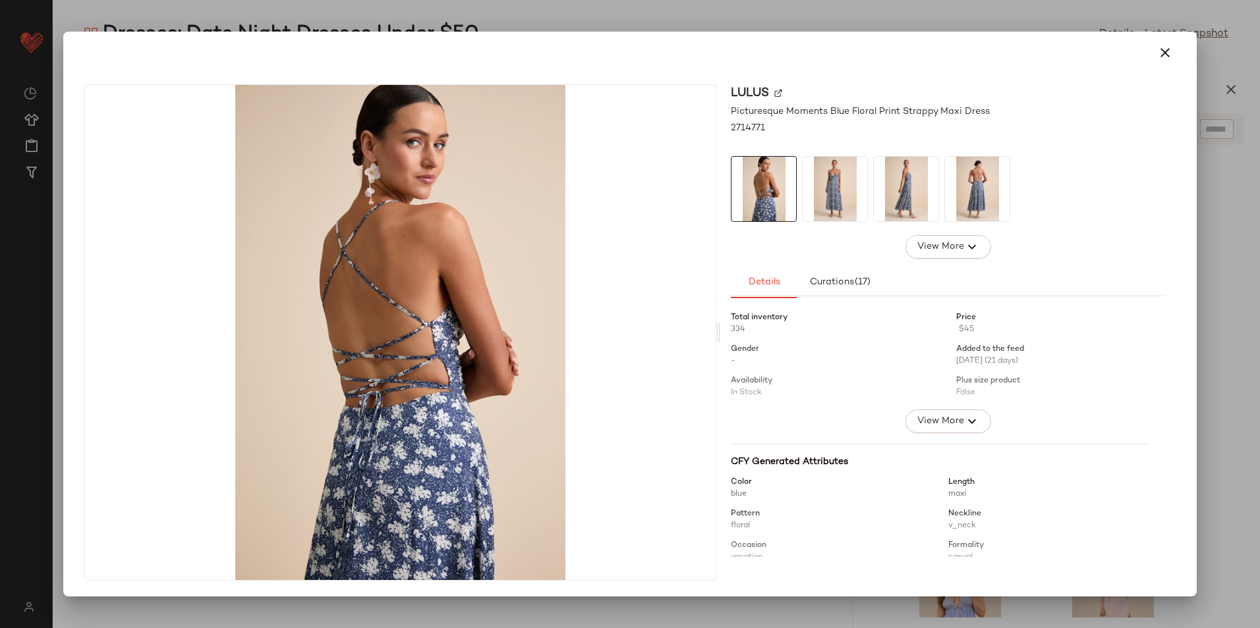
click at [821, 180] on img at bounding box center [834, 189] width 65 height 65
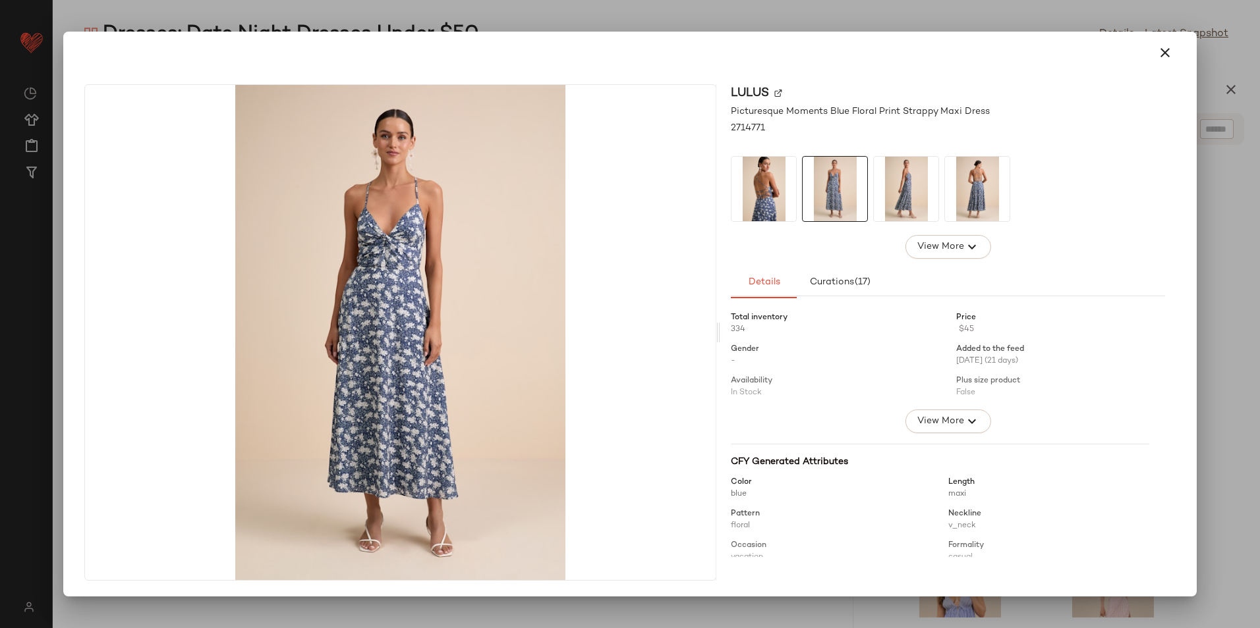
click at [875, 204] on img at bounding box center [906, 189] width 65 height 65
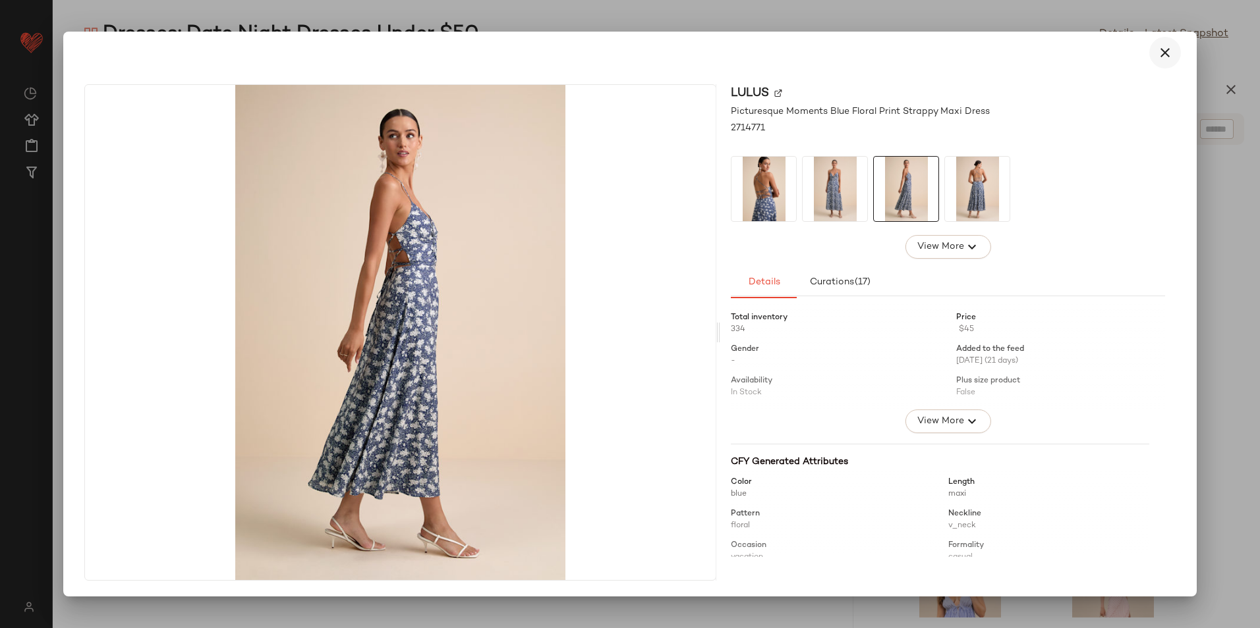
click at [1169, 49] on icon "button" at bounding box center [1165, 53] width 16 height 16
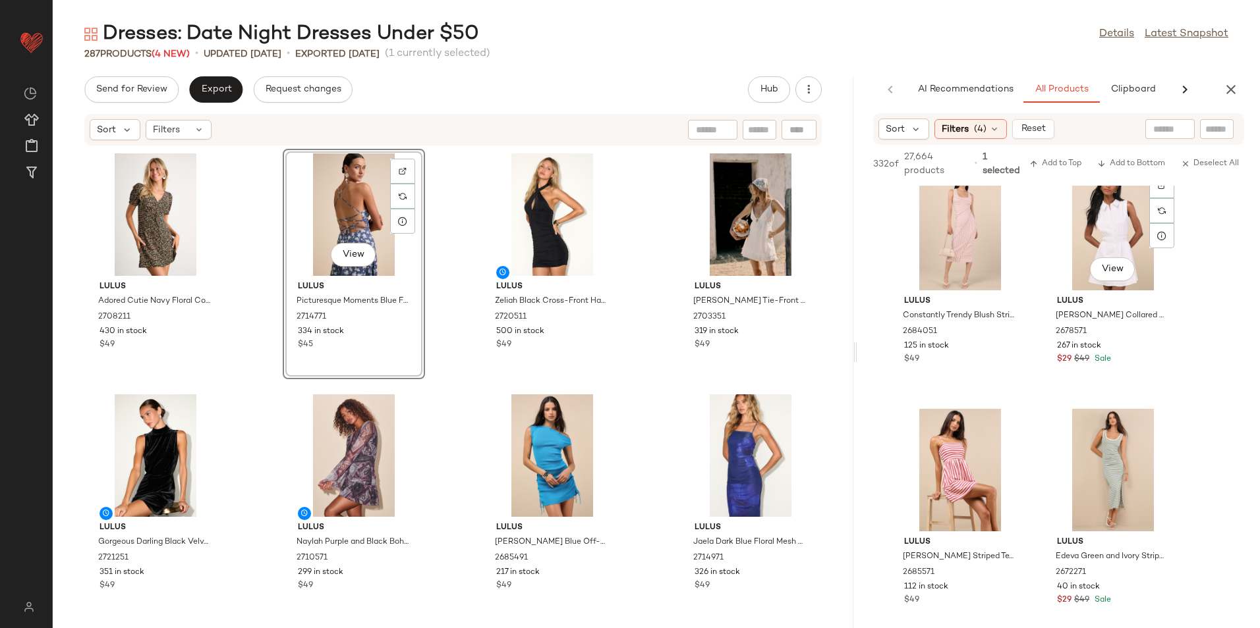
scroll to position [988, 0]
click at [221, 89] on span "Export" at bounding box center [215, 89] width 31 height 11
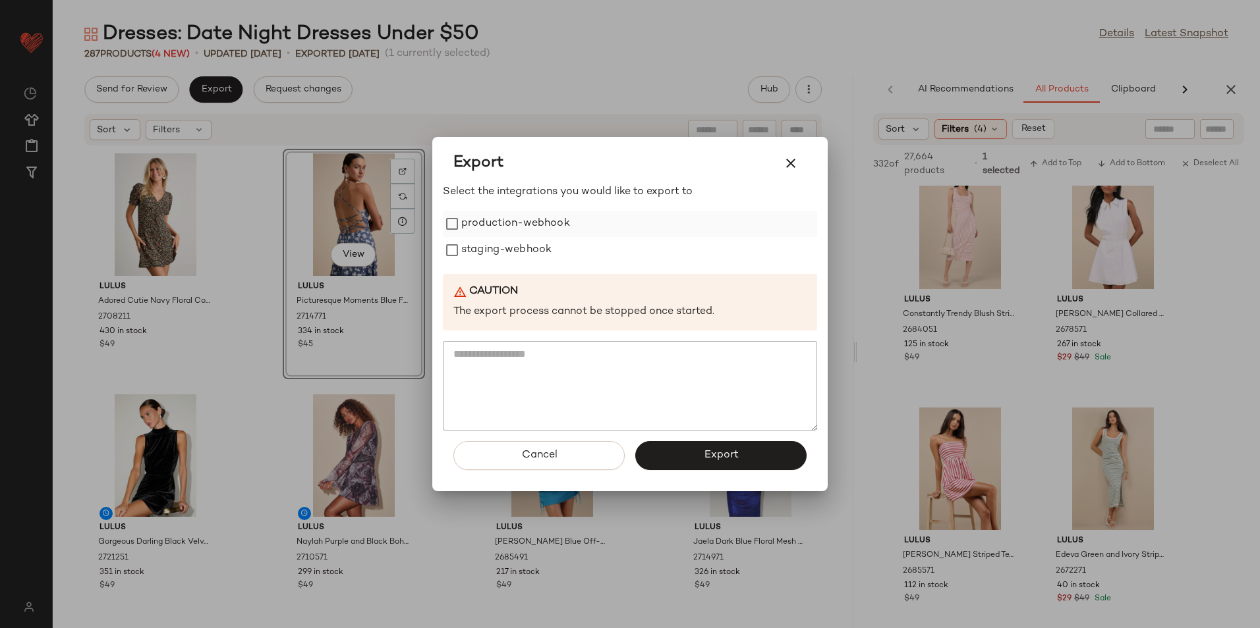
click at [533, 223] on label "production-webhook" at bounding box center [515, 224] width 109 height 26
click at [503, 241] on label "staging-webhook" at bounding box center [506, 250] width 90 height 26
click at [670, 453] on button "Export" at bounding box center [720, 455] width 171 height 29
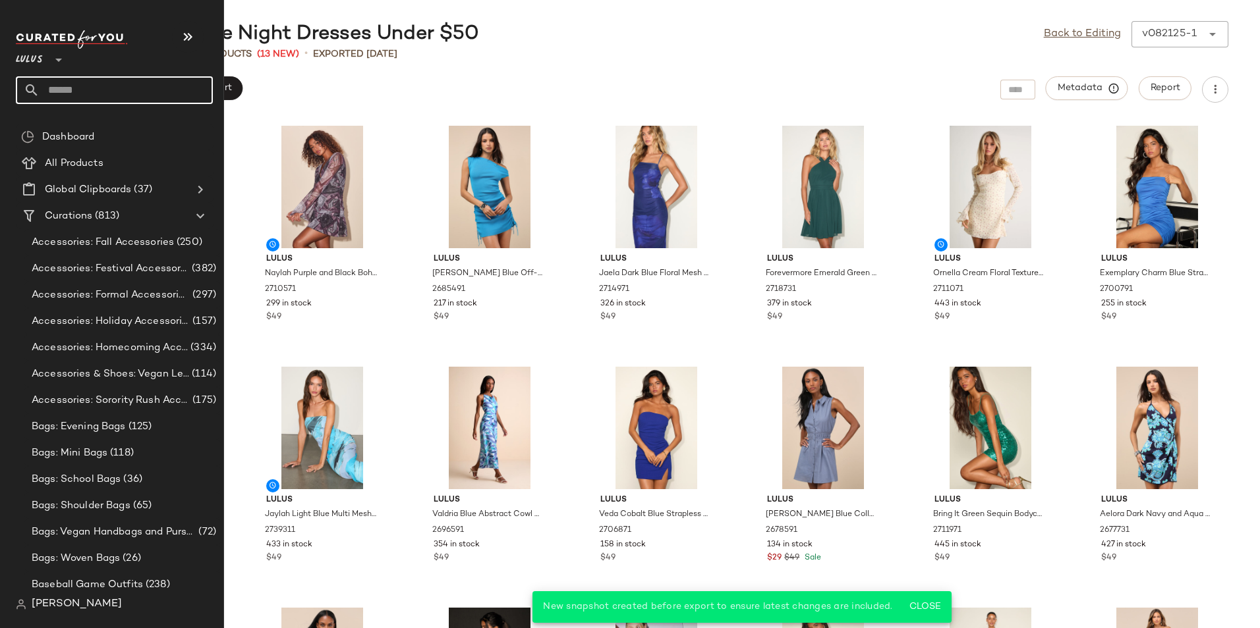
click at [63, 91] on input "text" at bounding box center [126, 90] width 173 height 28
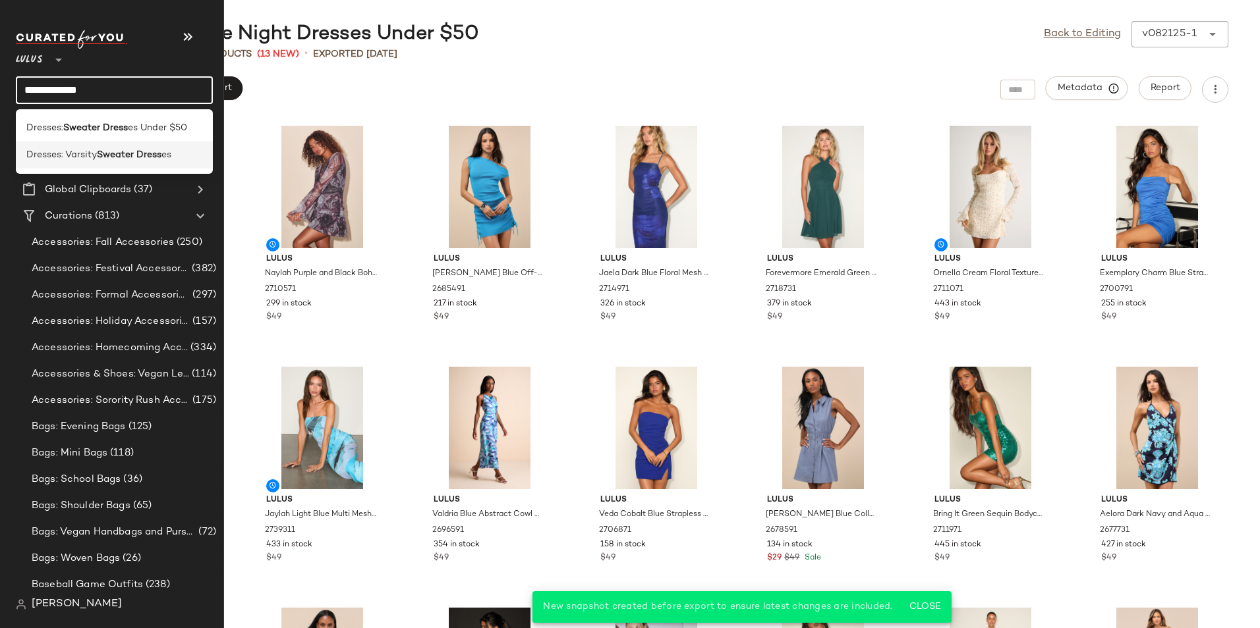
type input "**********"
click at [184, 161] on div "Dresses: Varsity Sweater Dress es" at bounding box center [114, 155] width 176 height 14
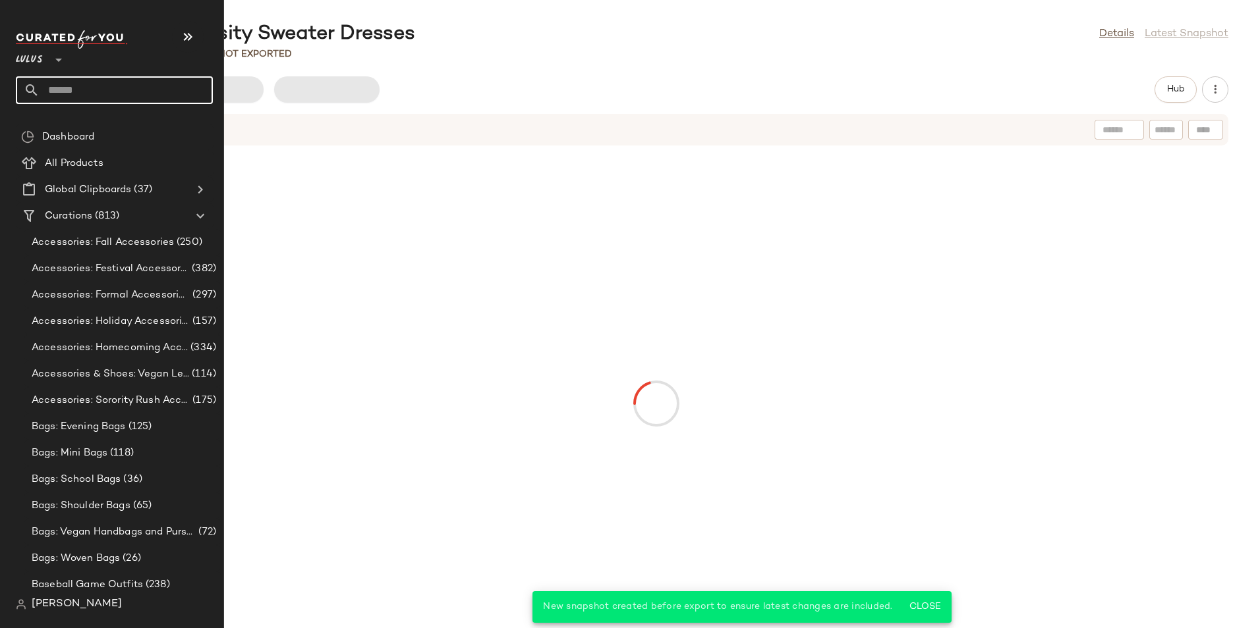
click at [140, 99] on input "text" at bounding box center [126, 90] width 173 height 28
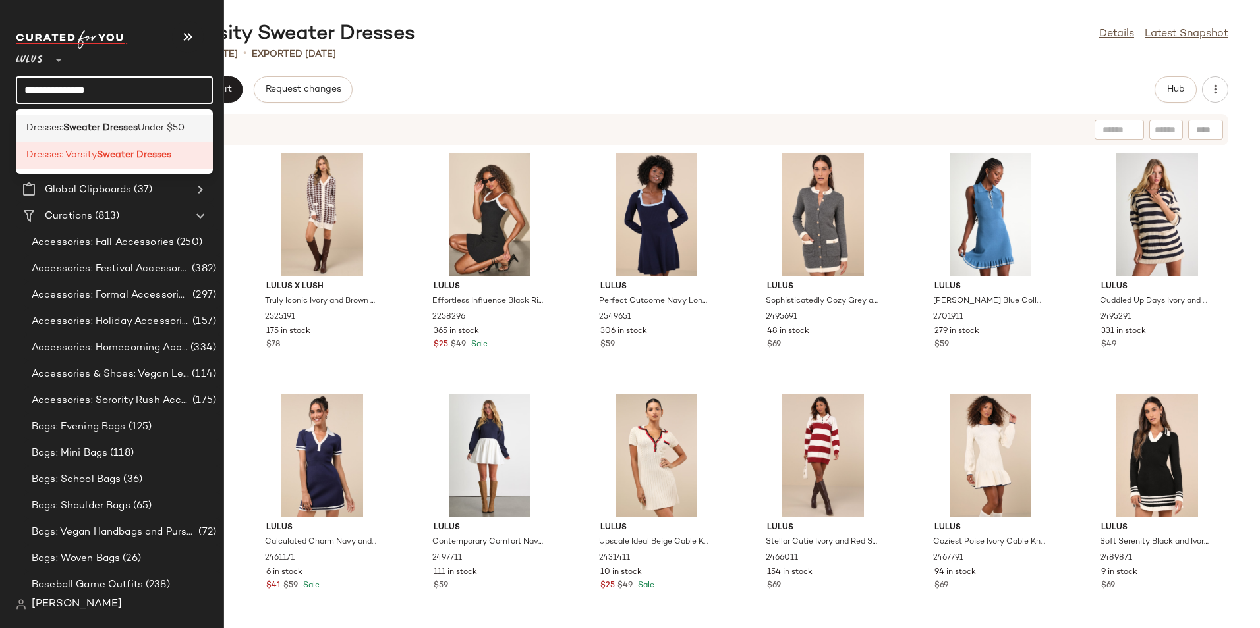
type input "**********"
click at [136, 123] on b "Sweater Dresses" at bounding box center [100, 128] width 74 height 14
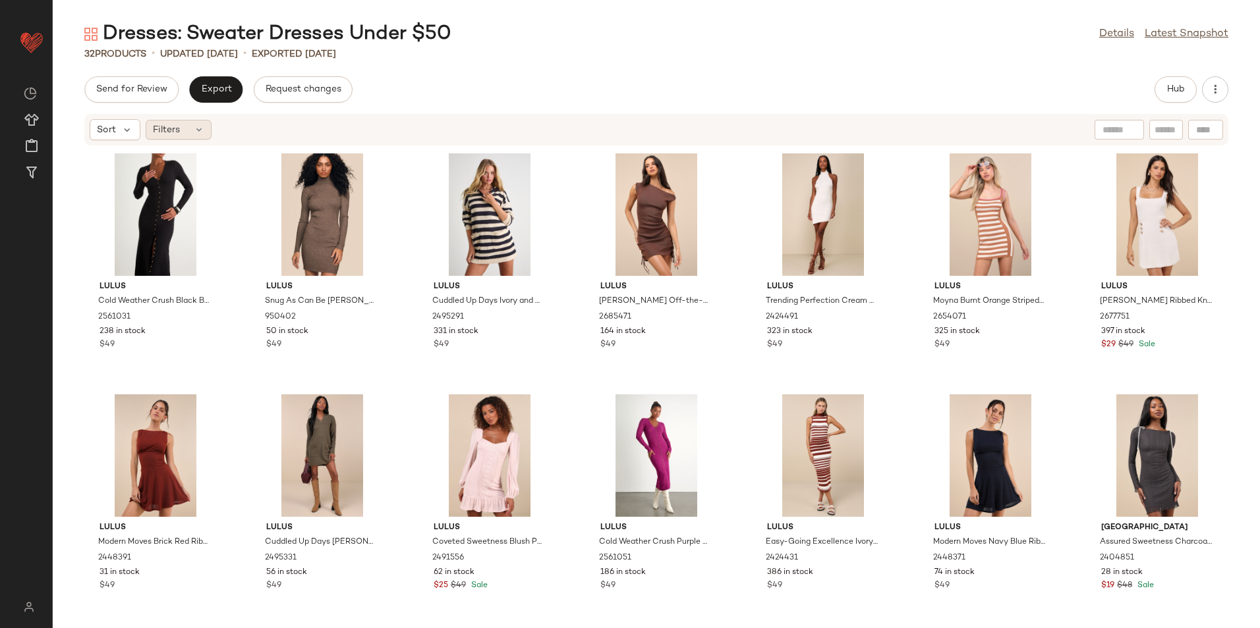
click at [175, 128] on span "Filters" at bounding box center [166, 130] width 27 height 14
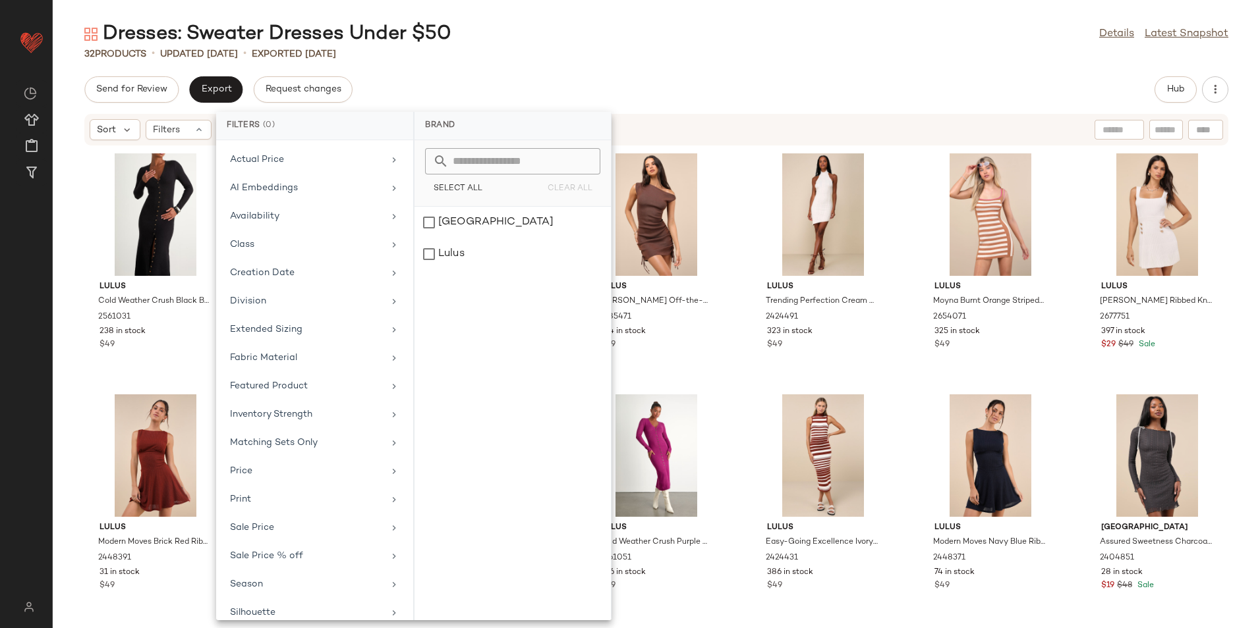
scroll to position [97, 0]
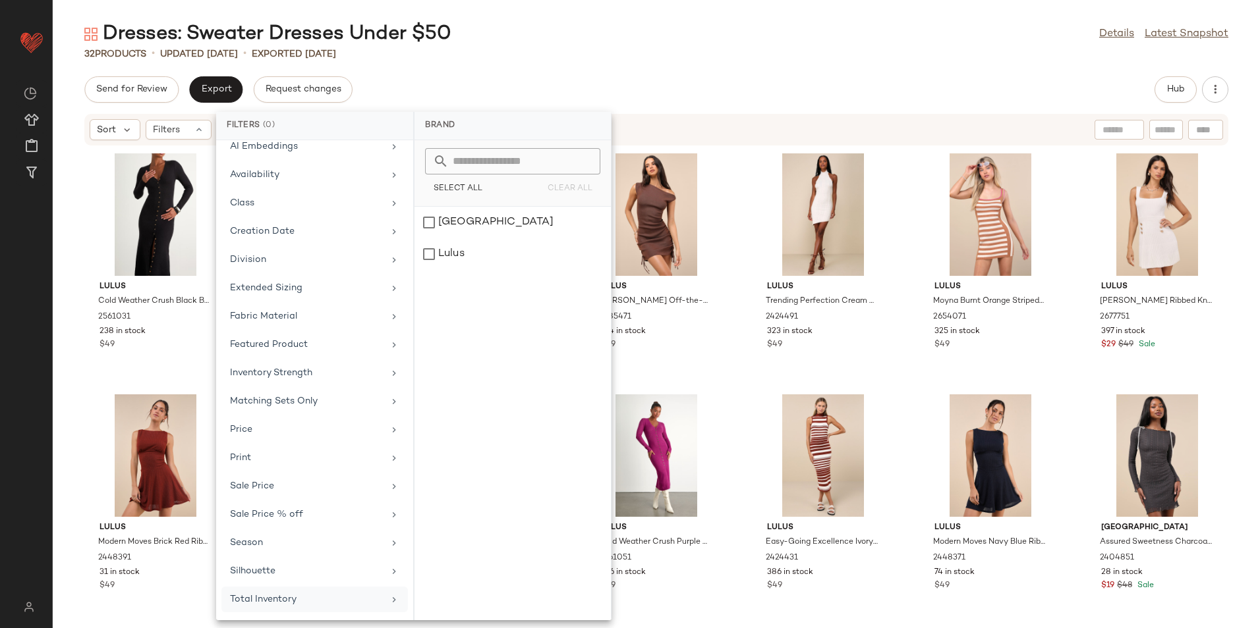
click at [351, 595] on div "Total Inventory" at bounding box center [306, 600] width 153 height 14
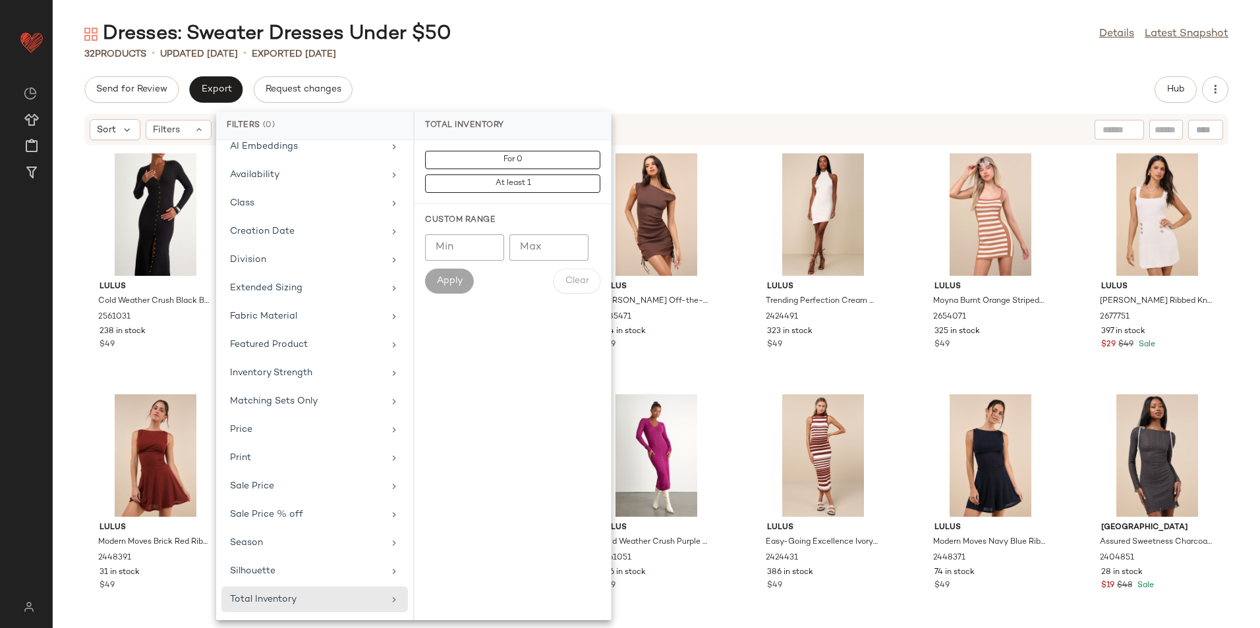
click at [551, 236] on input "Max" at bounding box center [548, 248] width 79 height 26
type input "**"
click at [448, 283] on span "Apply" at bounding box center [449, 281] width 26 height 11
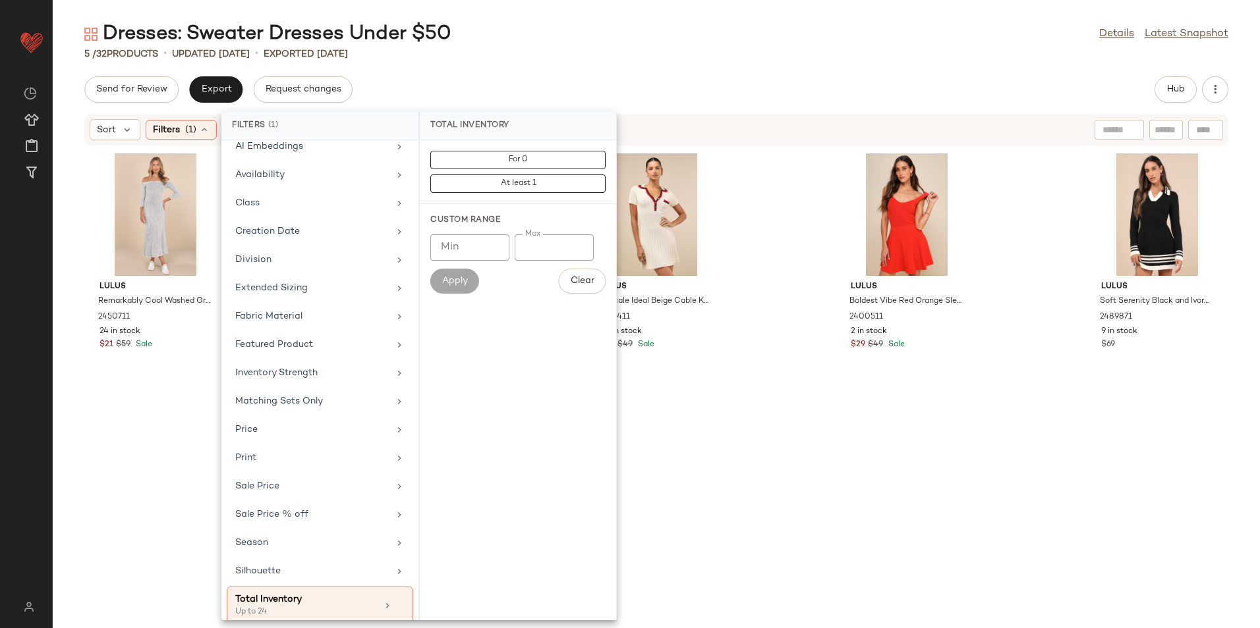
click at [674, 61] on div "Dresses: Sweater Dresses Under $50 Details Latest Snapshot 5 / 32 Products • up…" at bounding box center [656, 324] width 1207 height 607
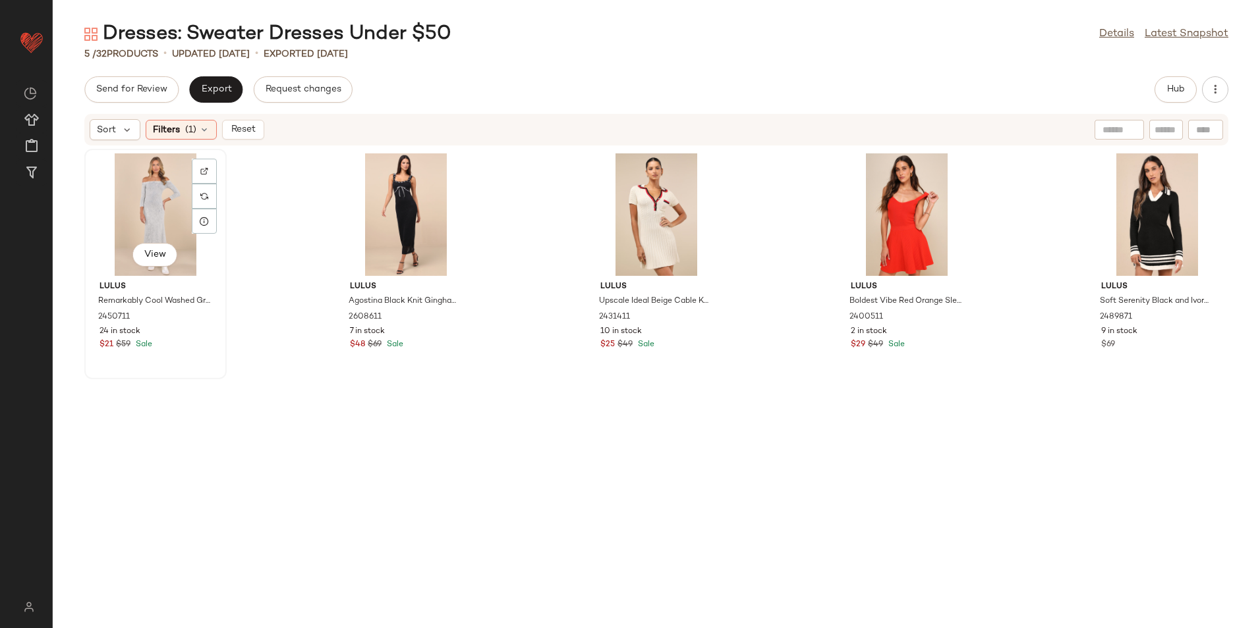
click at [160, 215] on div "View" at bounding box center [155, 214] width 133 height 123
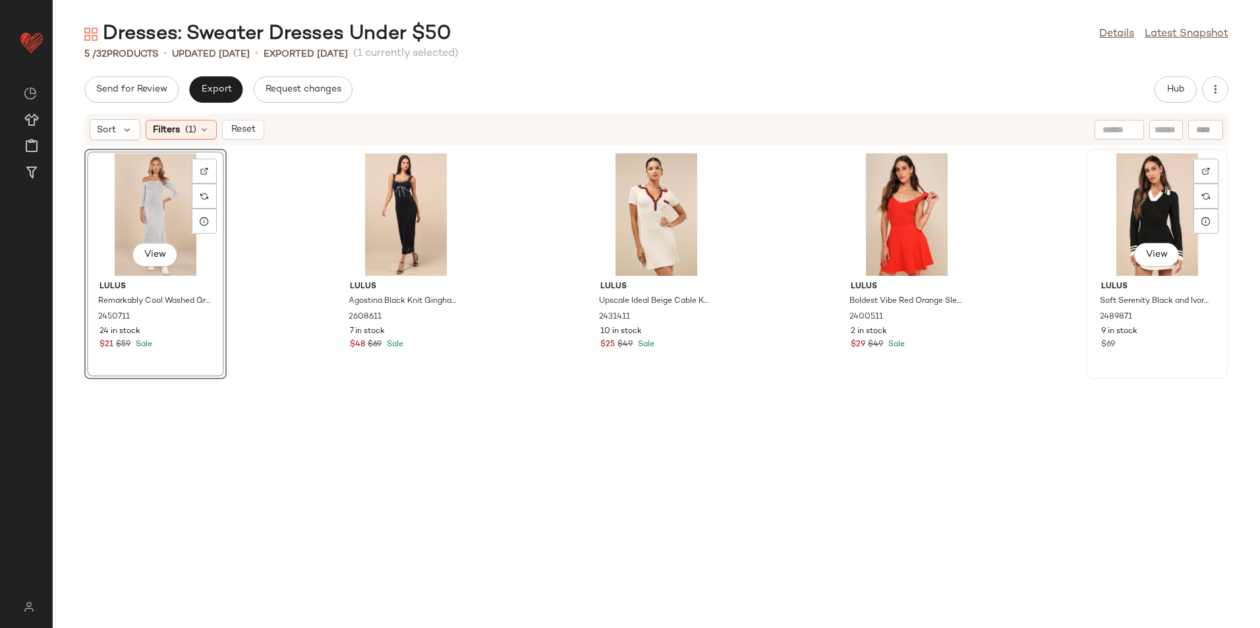
click at [1140, 194] on div "View" at bounding box center [1156, 214] width 133 height 123
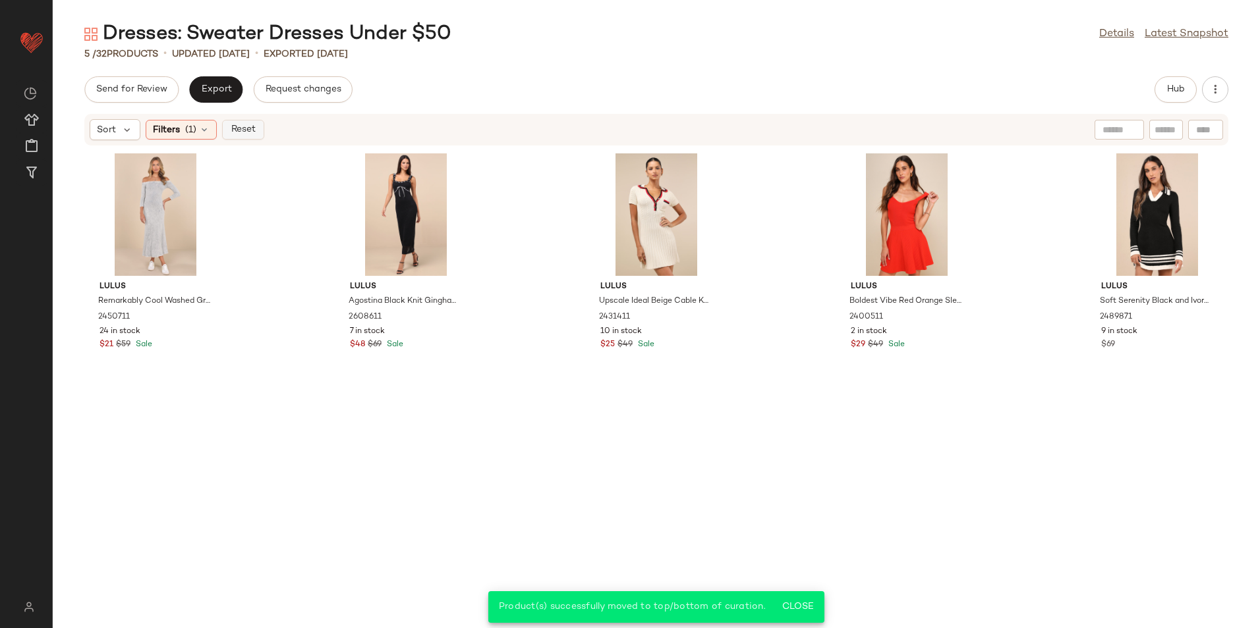
click at [245, 134] on span "Reset" at bounding box center [242, 130] width 25 height 11
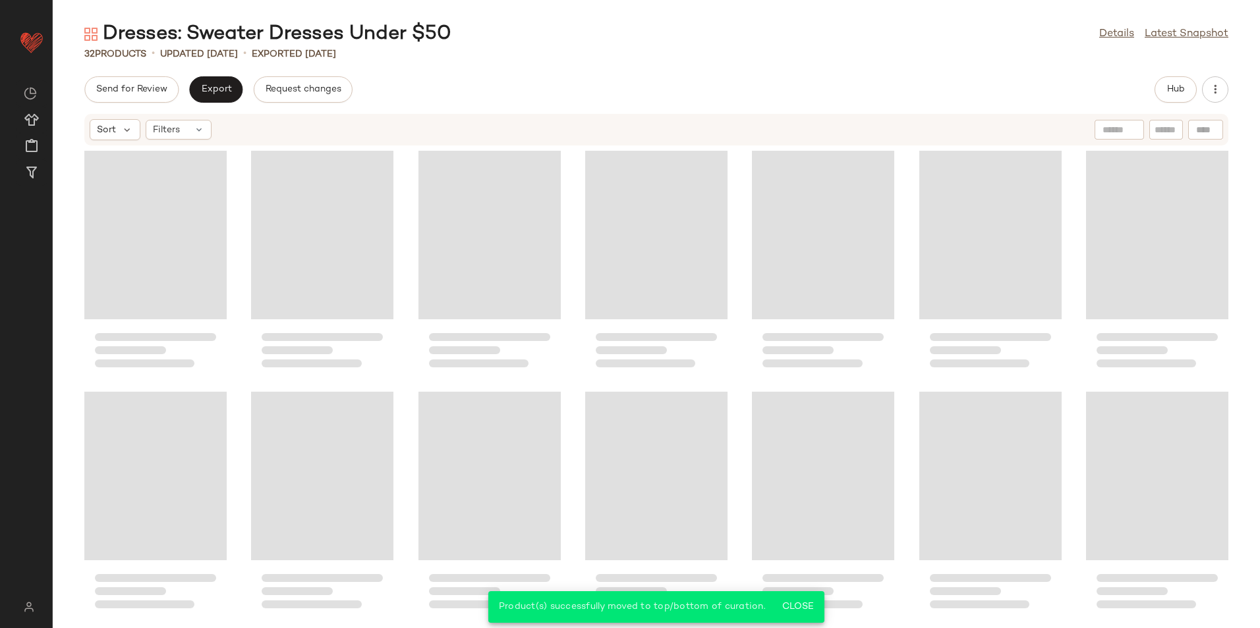
click at [588, 46] on div "Dresses: Sweater Dresses Under $50 Details Latest Snapshot" at bounding box center [656, 34] width 1207 height 26
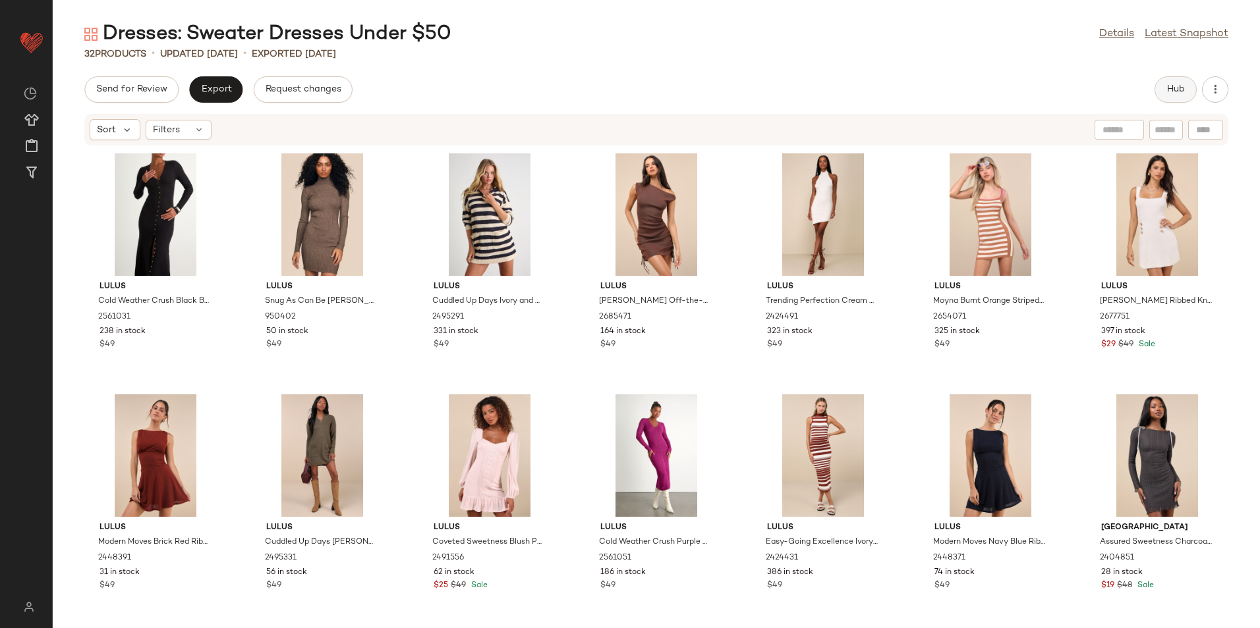
click at [1166, 91] on span "Hub" at bounding box center [1175, 89] width 18 height 11
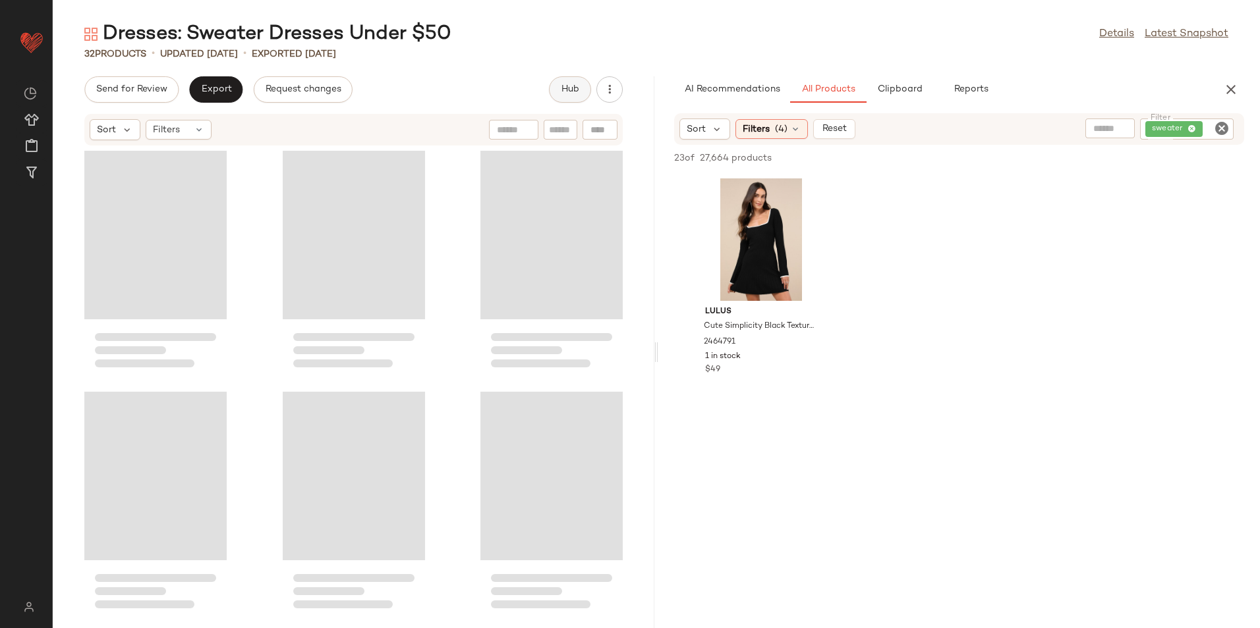
scroll to position [2188, 0]
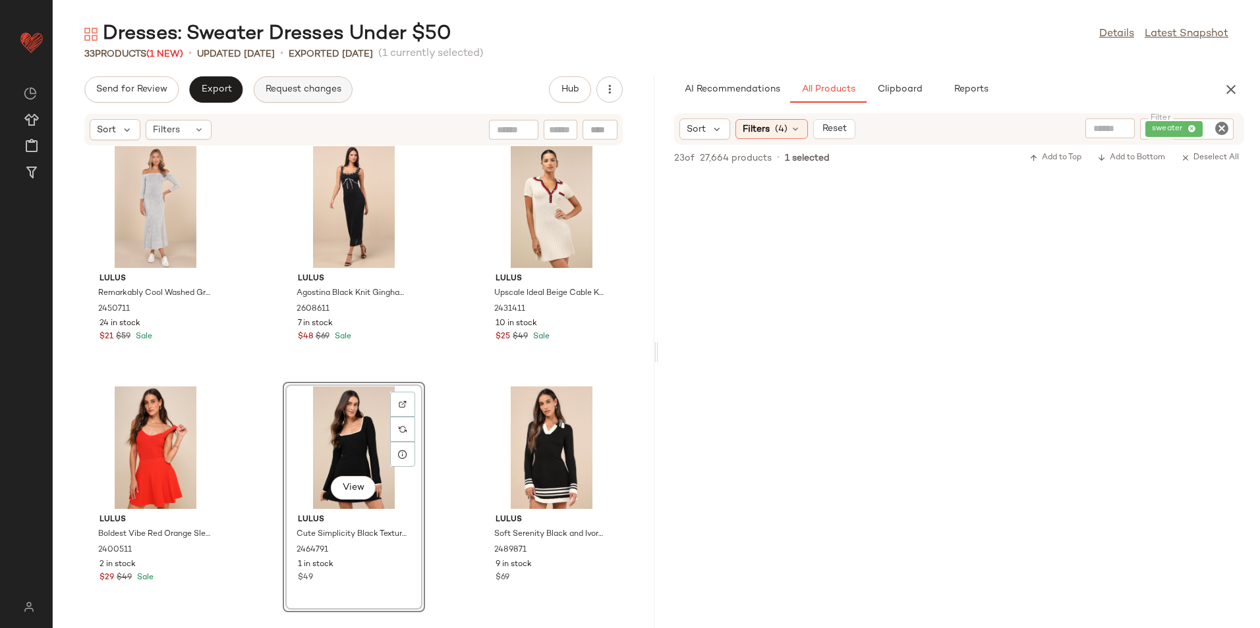
drag, startPoint x: 213, startPoint y: 76, endPoint x: 264, endPoint y: 95, distance: 54.2
click at [212, 76] on div "Dresses: Sweater Dresses Under $50 Details Latest Snapshot 33 Products (1 New) …" at bounding box center [656, 324] width 1207 height 607
click at [225, 89] on span "Export" at bounding box center [215, 89] width 31 height 11
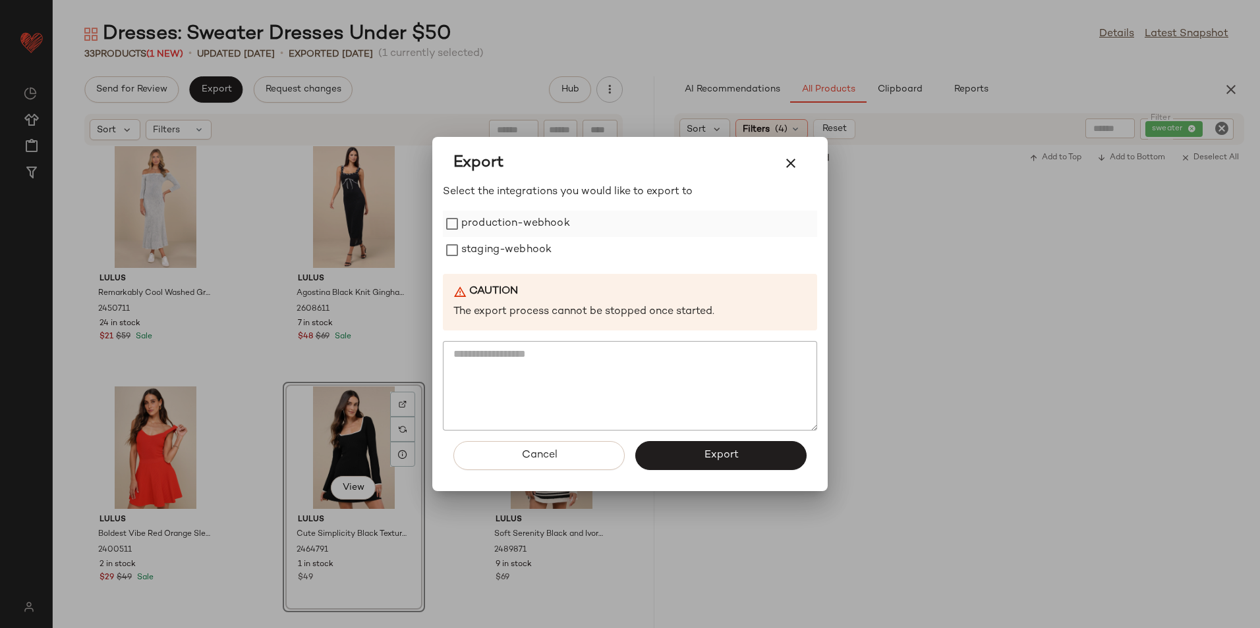
click at [501, 224] on label "production-webhook" at bounding box center [515, 224] width 109 height 26
click at [487, 251] on label "staging-webhook" at bounding box center [506, 250] width 90 height 26
click at [677, 452] on button "Export" at bounding box center [720, 455] width 171 height 29
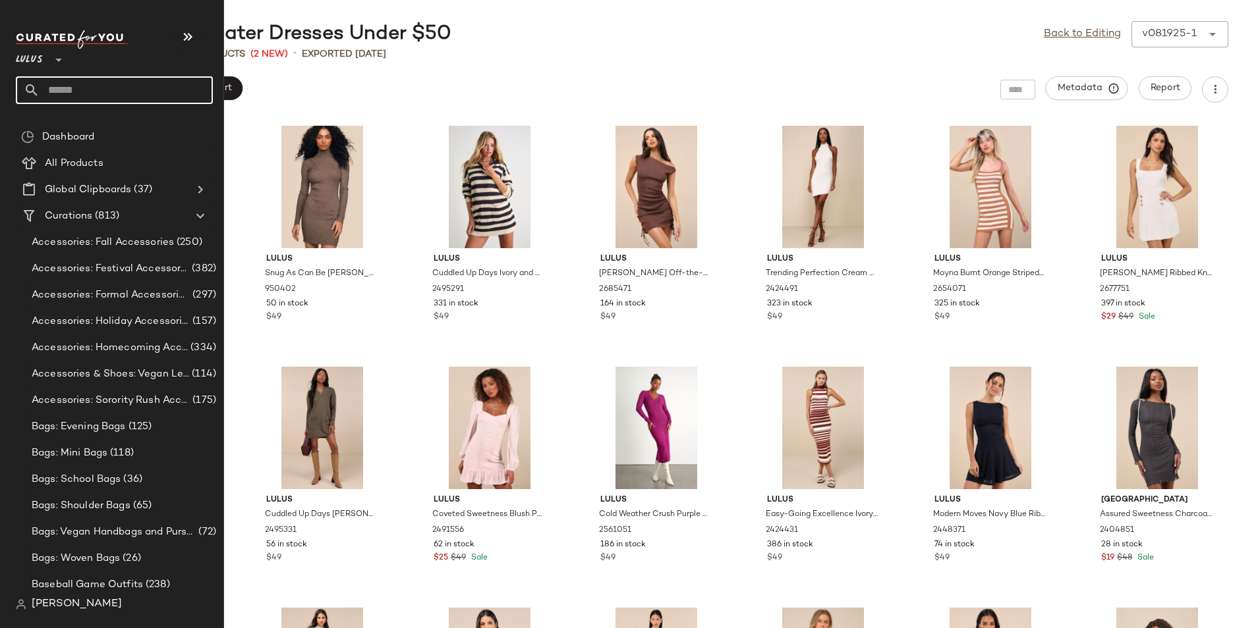
click at [67, 96] on input "text" at bounding box center [126, 90] width 173 height 28
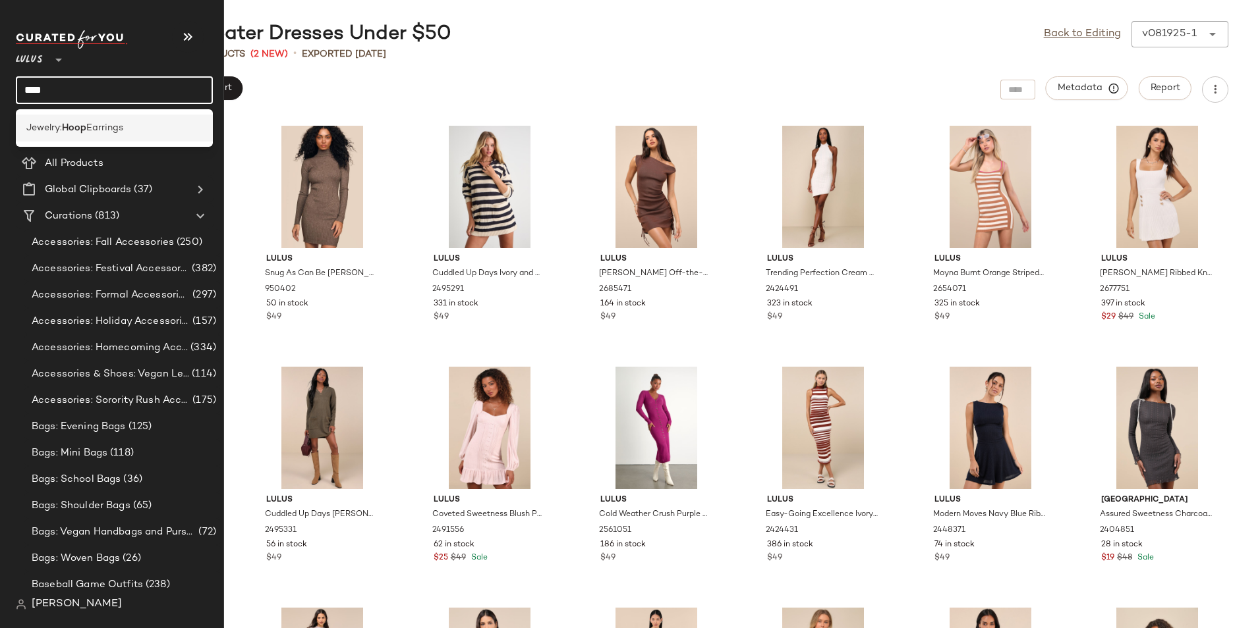
type input "****"
click at [72, 125] on b "Hoop" at bounding box center [74, 128] width 24 height 14
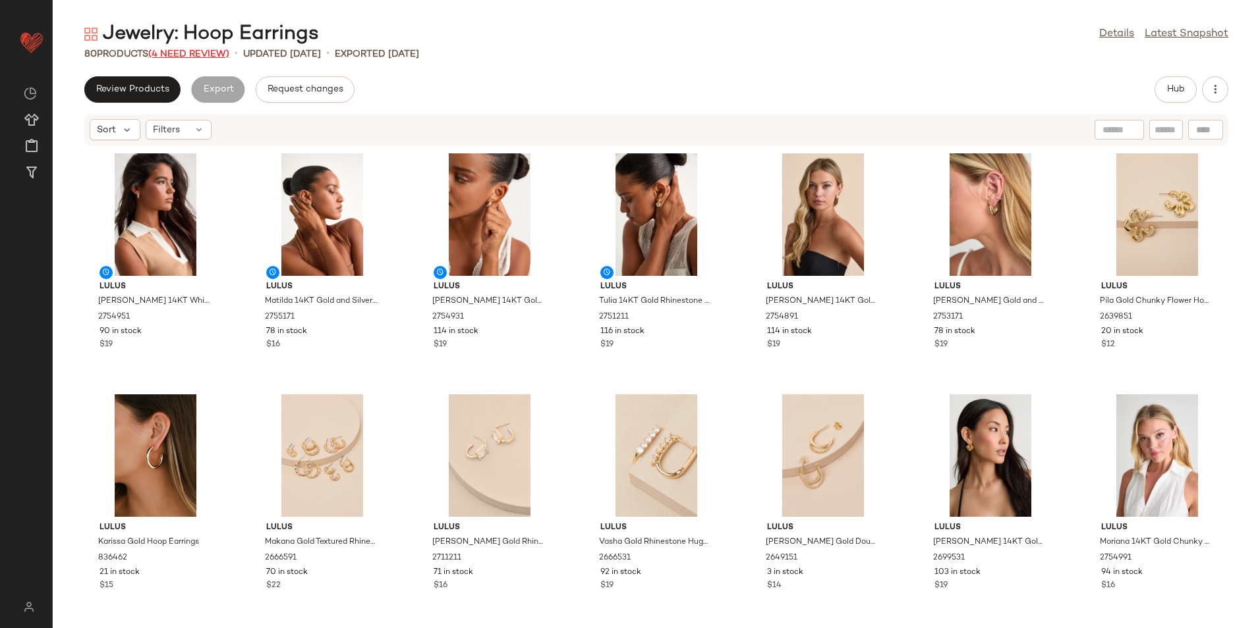
click at [206, 59] on span "(4 Need Review)" at bounding box center [188, 54] width 81 height 10
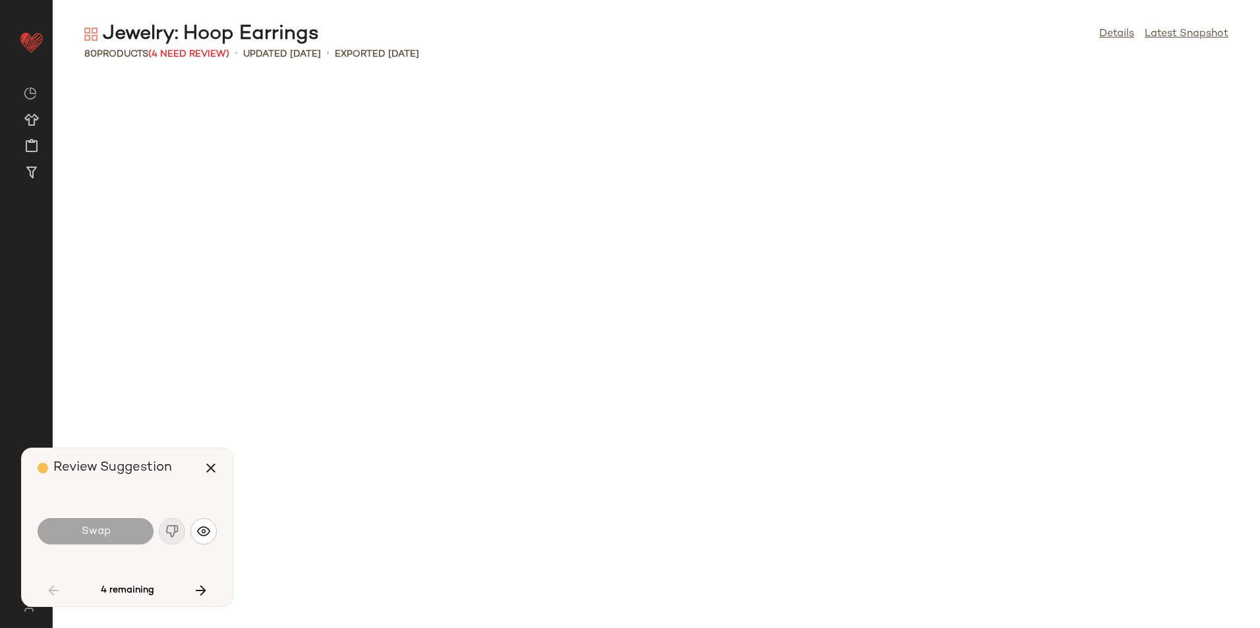
scroll to position [2170, 0]
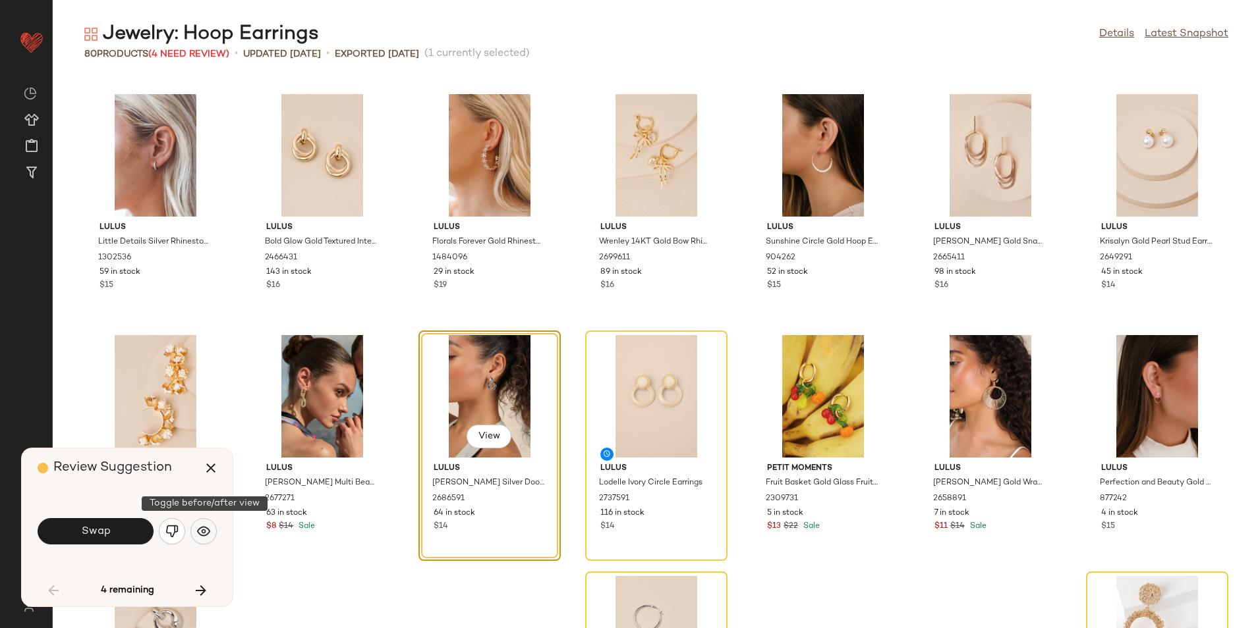
click at [198, 528] on img "button" at bounding box center [203, 531] width 13 height 13
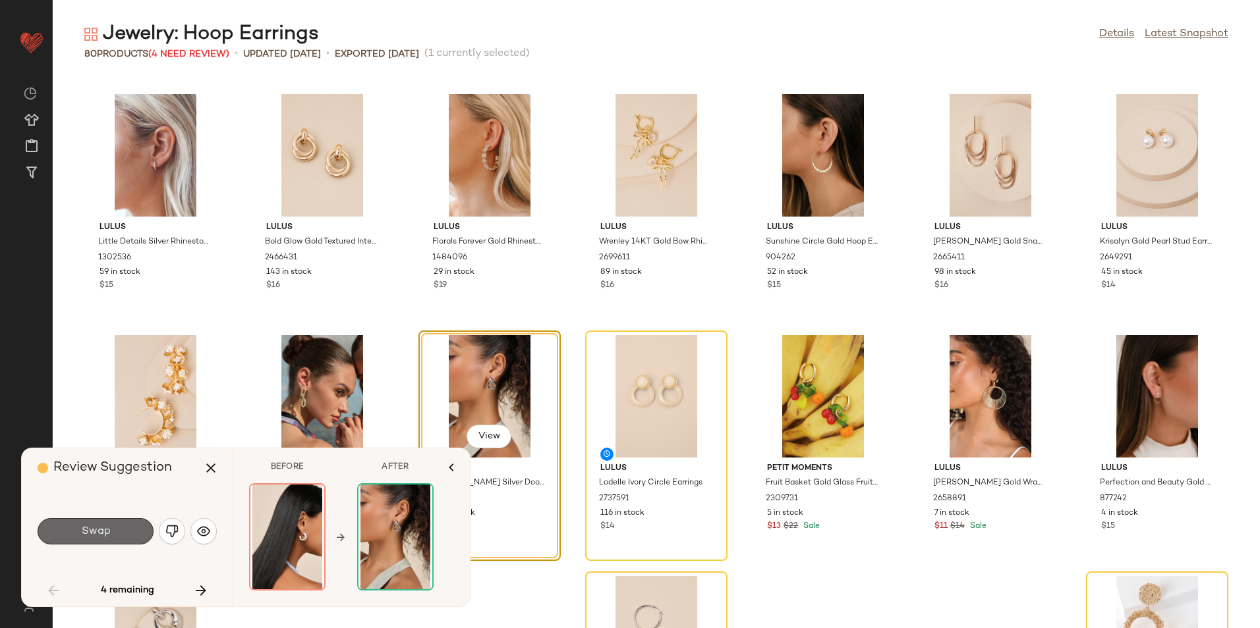
click at [132, 539] on button "Swap" at bounding box center [96, 531] width 116 height 26
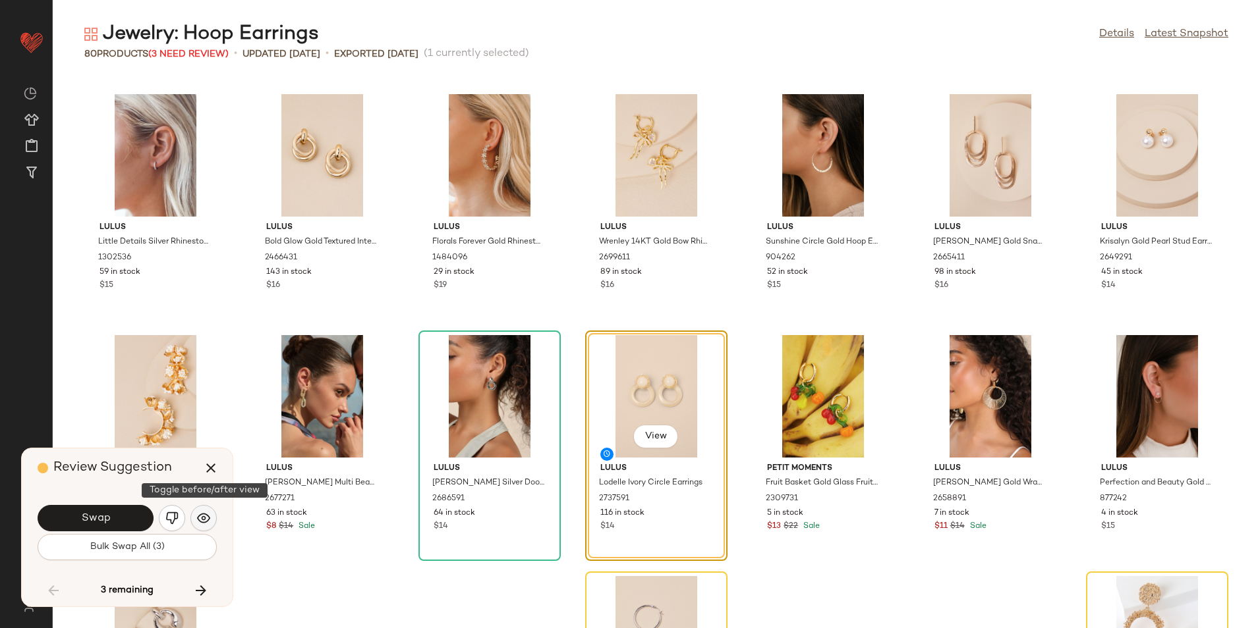
click at [205, 514] on img "button" at bounding box center [203, 518] width 13 height 13
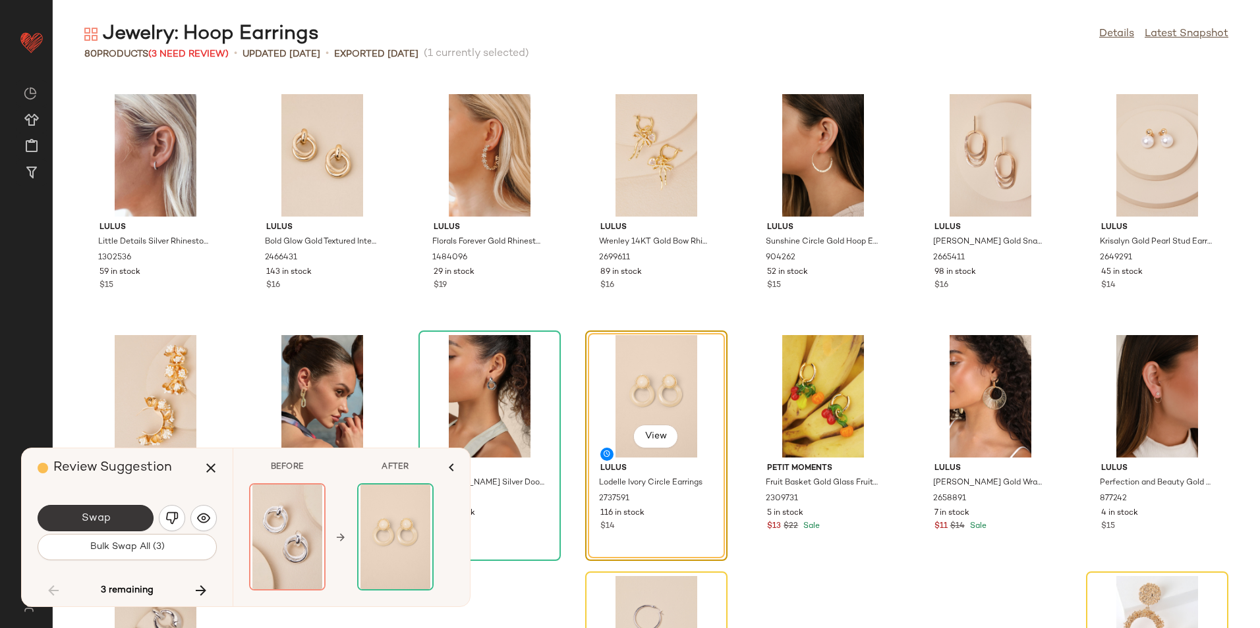
click at [125, 525] on button "Swap" at bounding box center [96, 518] width 116 height 26
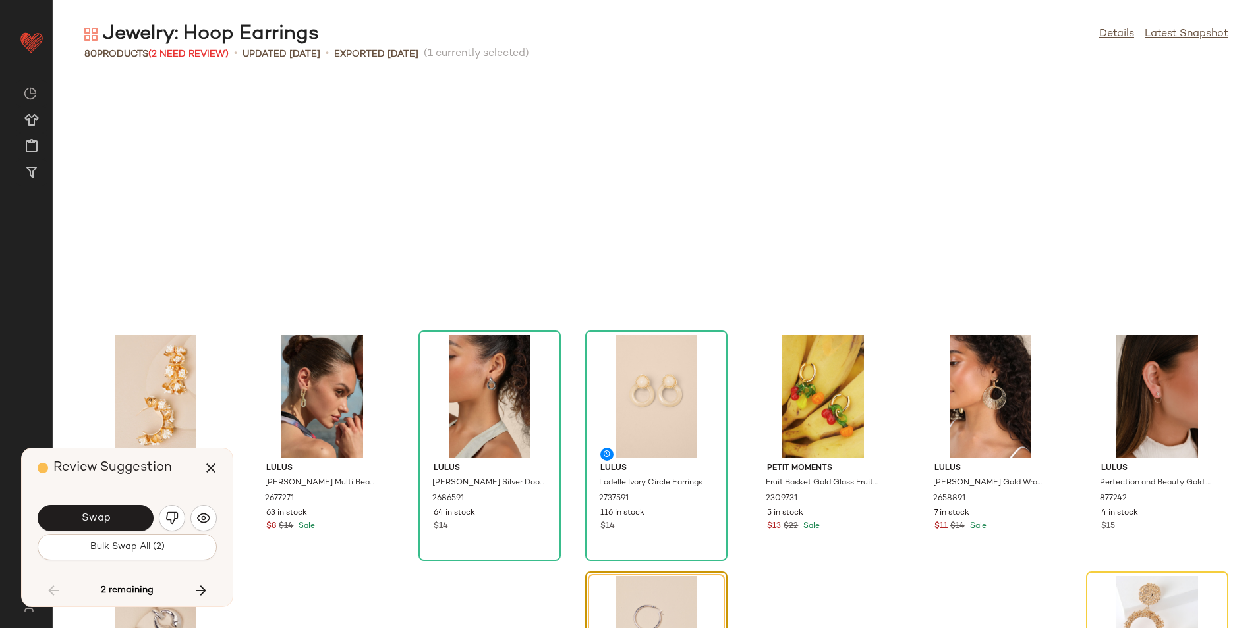
scroll to position [2344, 0]
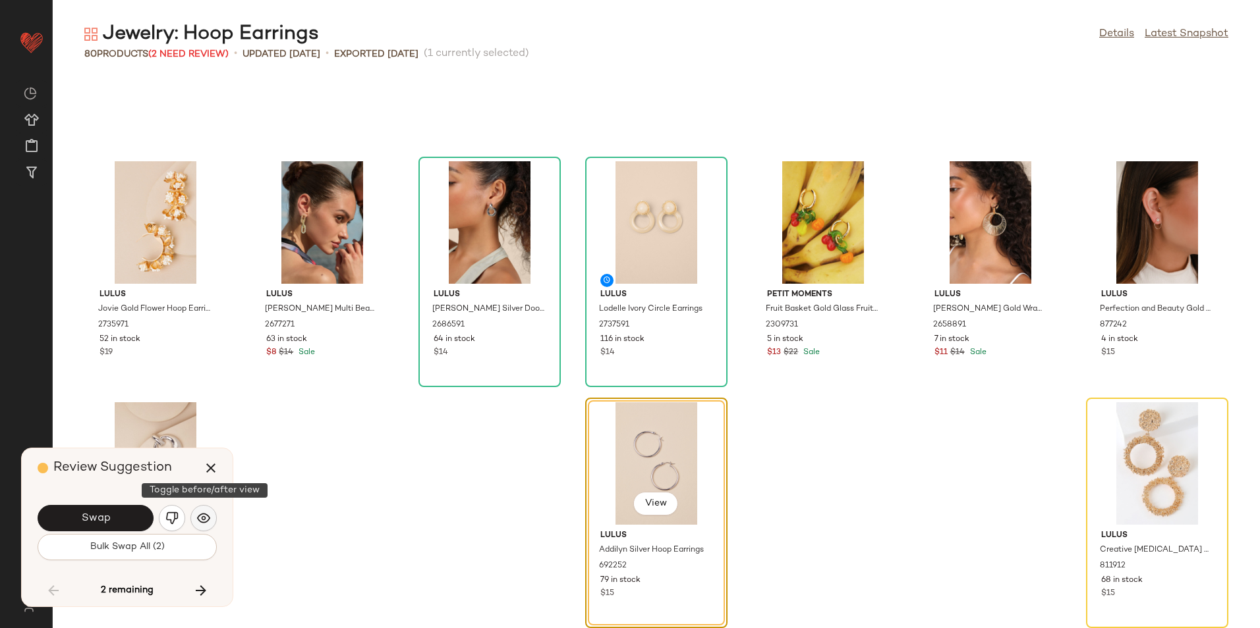
click at [193, 512] on button "button" at bounding box center [203, 518] width 26 height 26
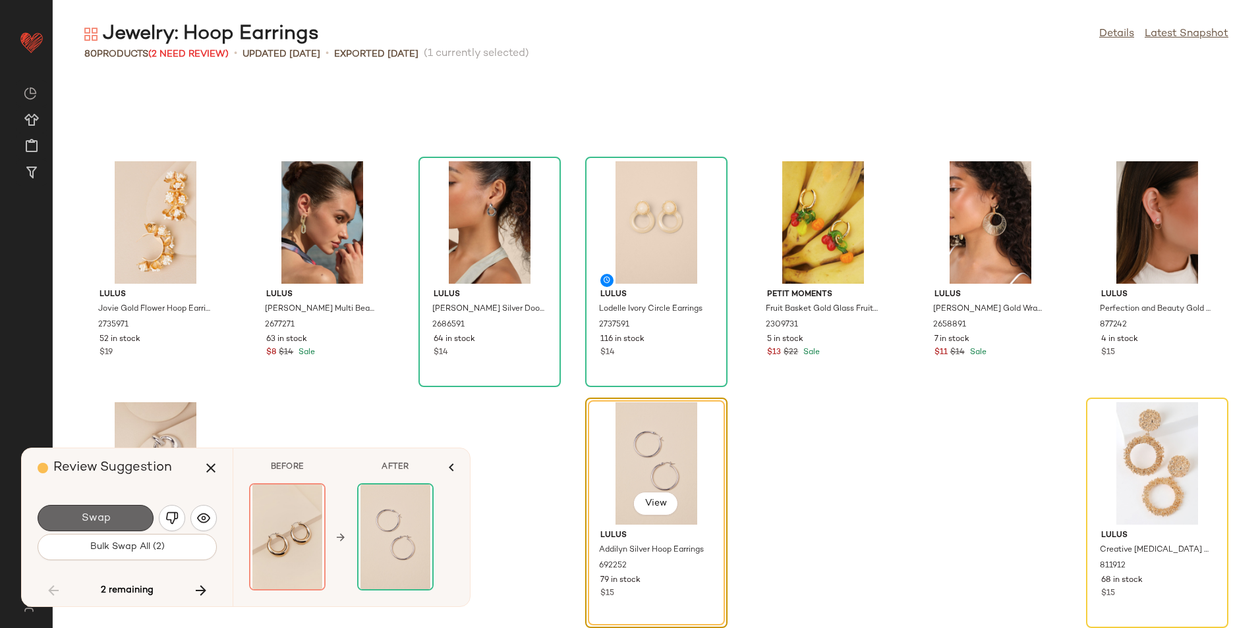
click at [78, 529] on button "Swap" at bounding box center [96, 518] width 116 height 26
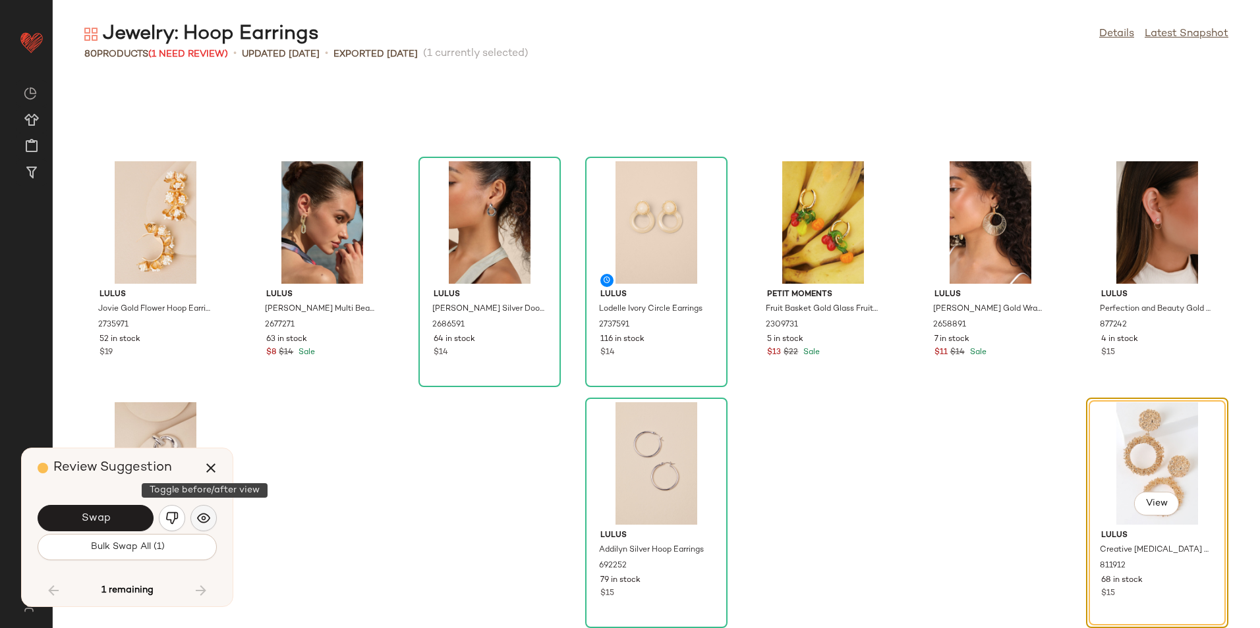
click at [196, 516] on button "button" at bounding box center [203, 518] width 26 height 26
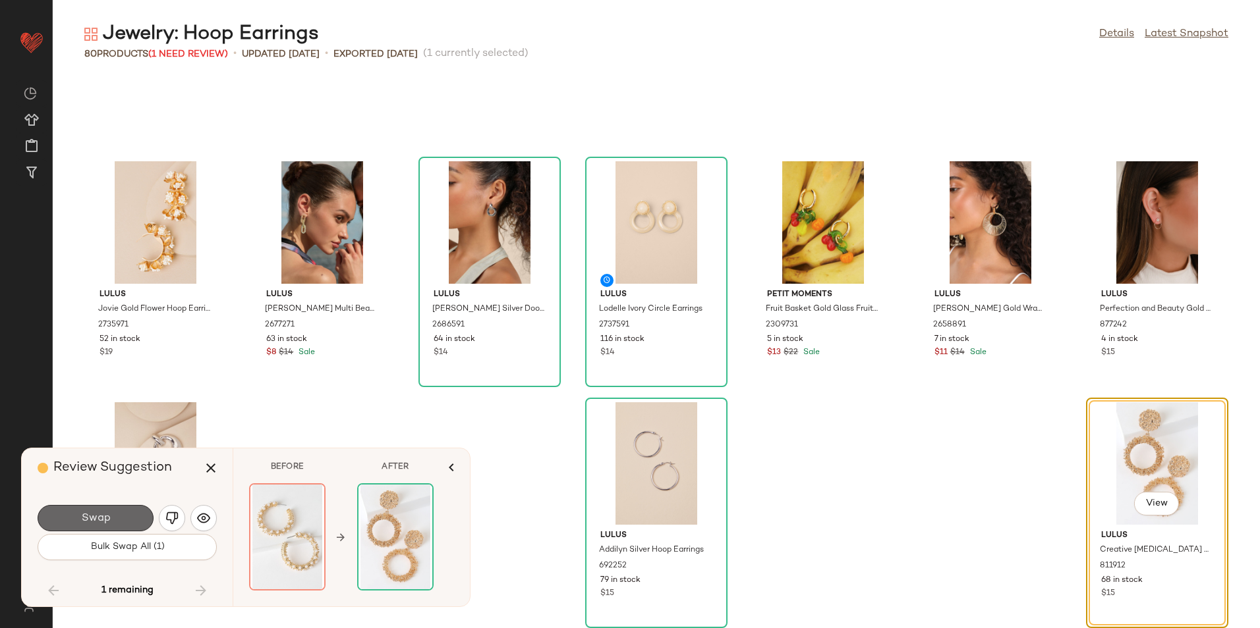
click at [132, 524] on button "Swap" at bounding box center [96, 518] width 116 height 26
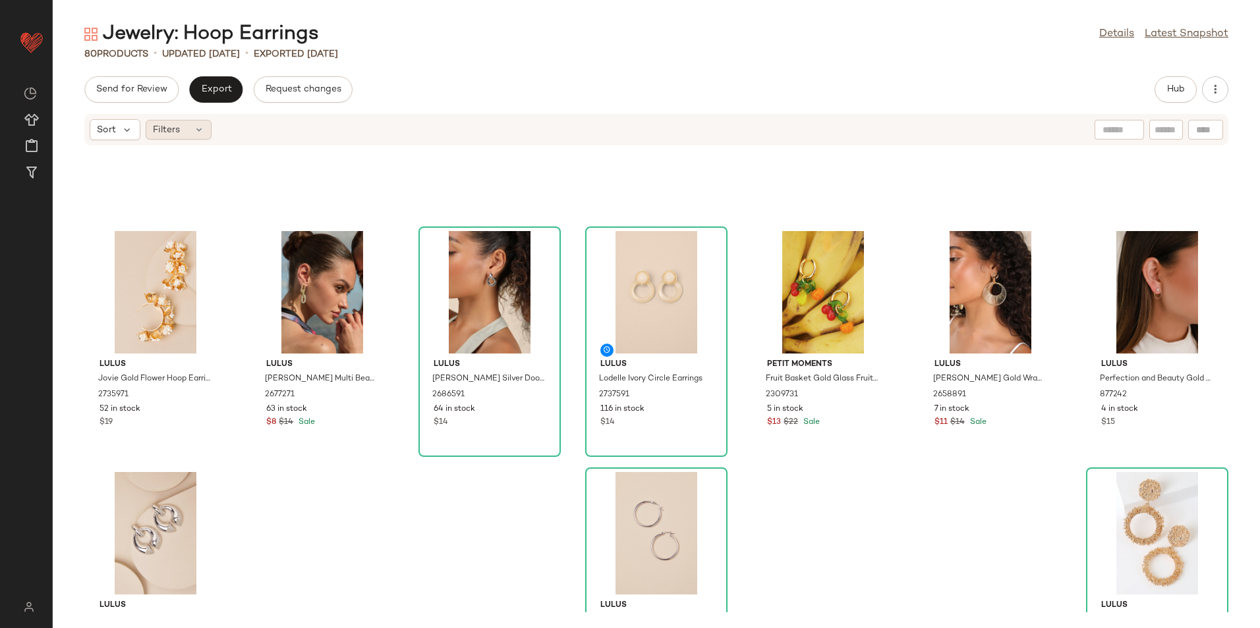
click at [189, 126] on div "Filters" at bounding box center [179, 130] width 66 height 20
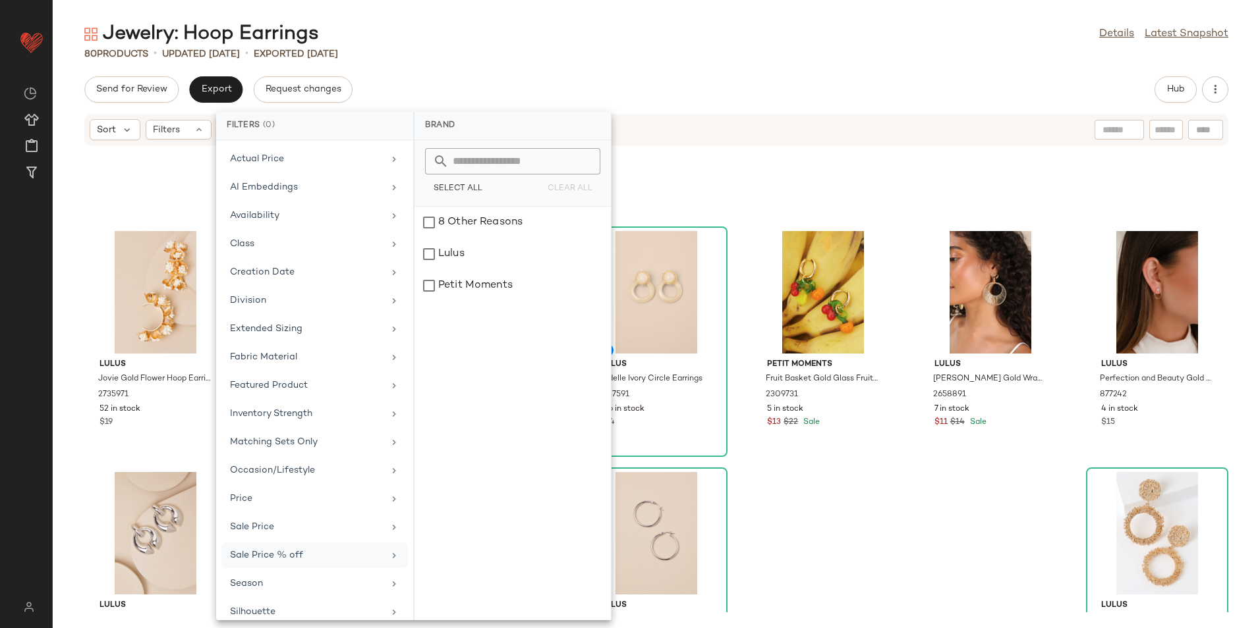
scroll to position [97, 0]
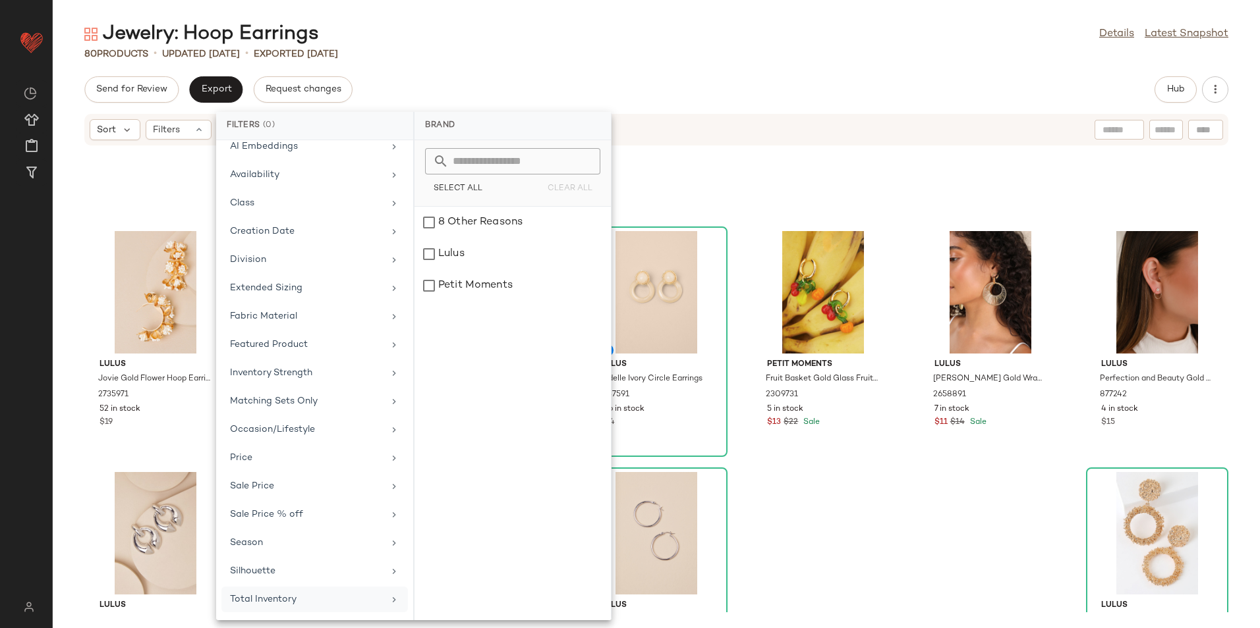
click at [265, 611] on div "Total Inventory" at bounding box center [314, 600] width 186 height 26
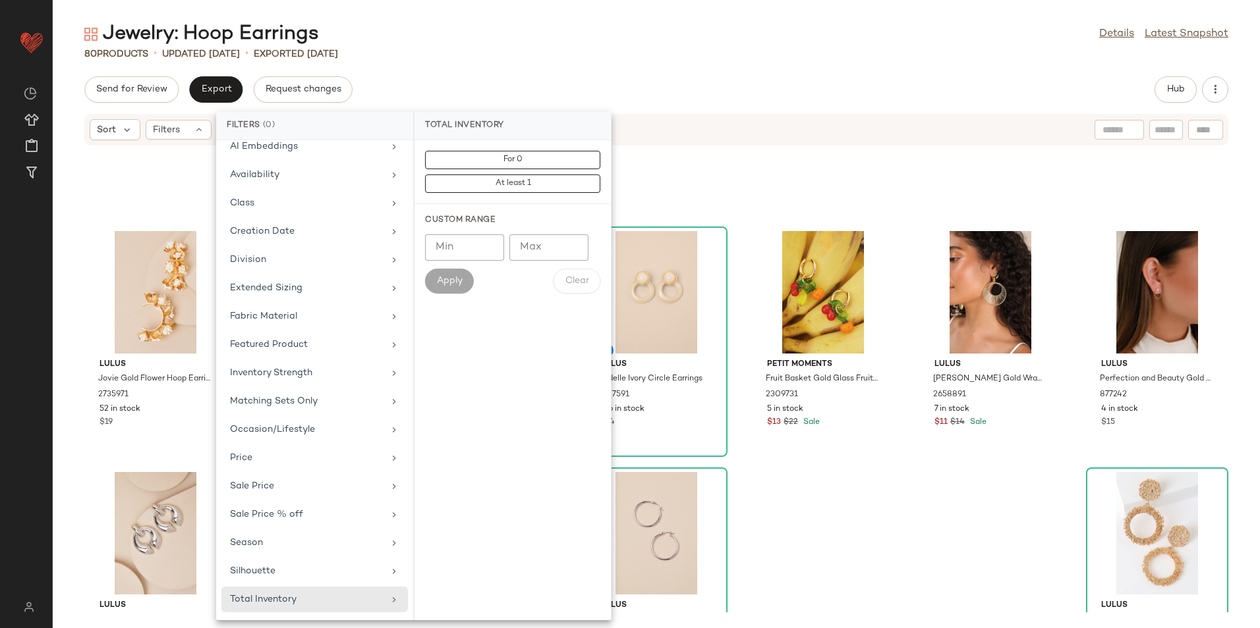
click at [558, 246] on input "Max" at bounding box center [548, 248] width 79 height 26
type input "**"
click at [445, 277] on span "Apply" at bounding box center [449, 281] width 26 height 11
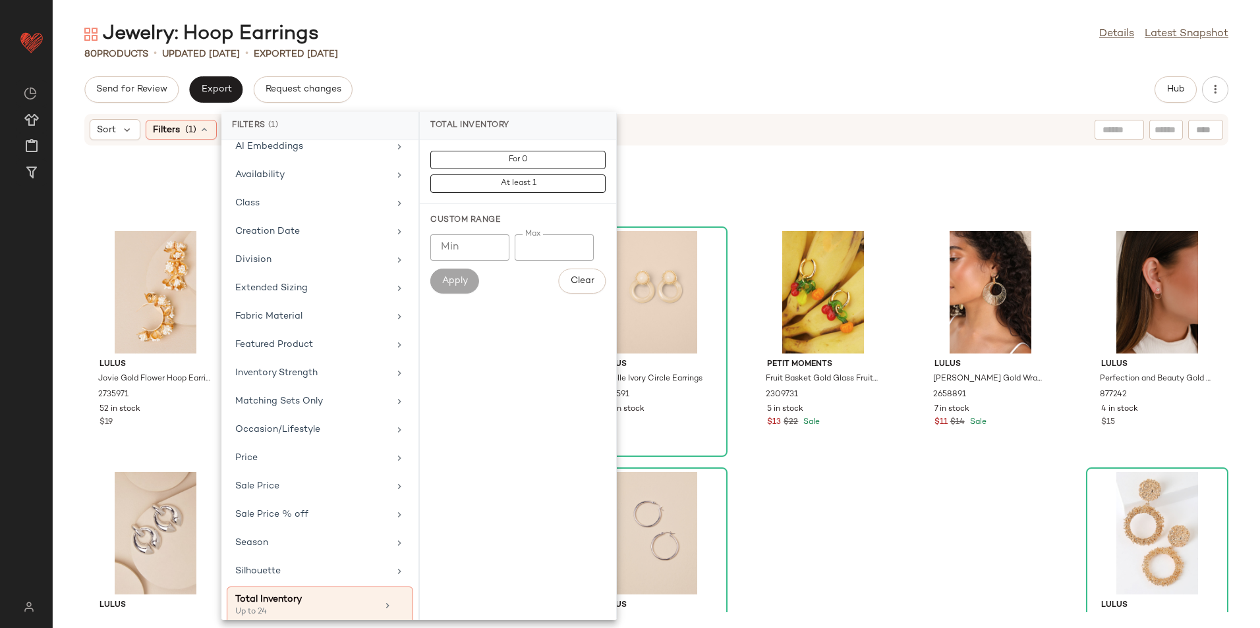
click at [728, 70] on div "Jewelry: Hoop Earrings Details Latest Snapshot 80 Products • updated Aug 21st •…" at bounding box center [656, 324] width 1207 height 607
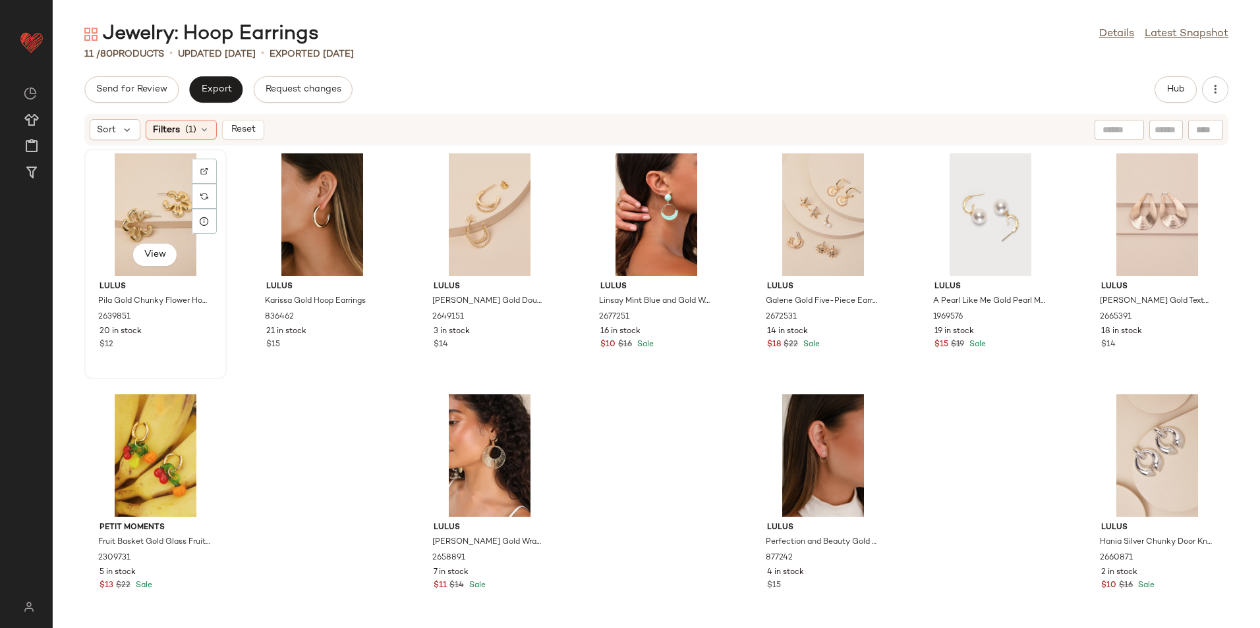
click at [155, 206] on div "View" at bounding box center [155, 214] width 133 height 123
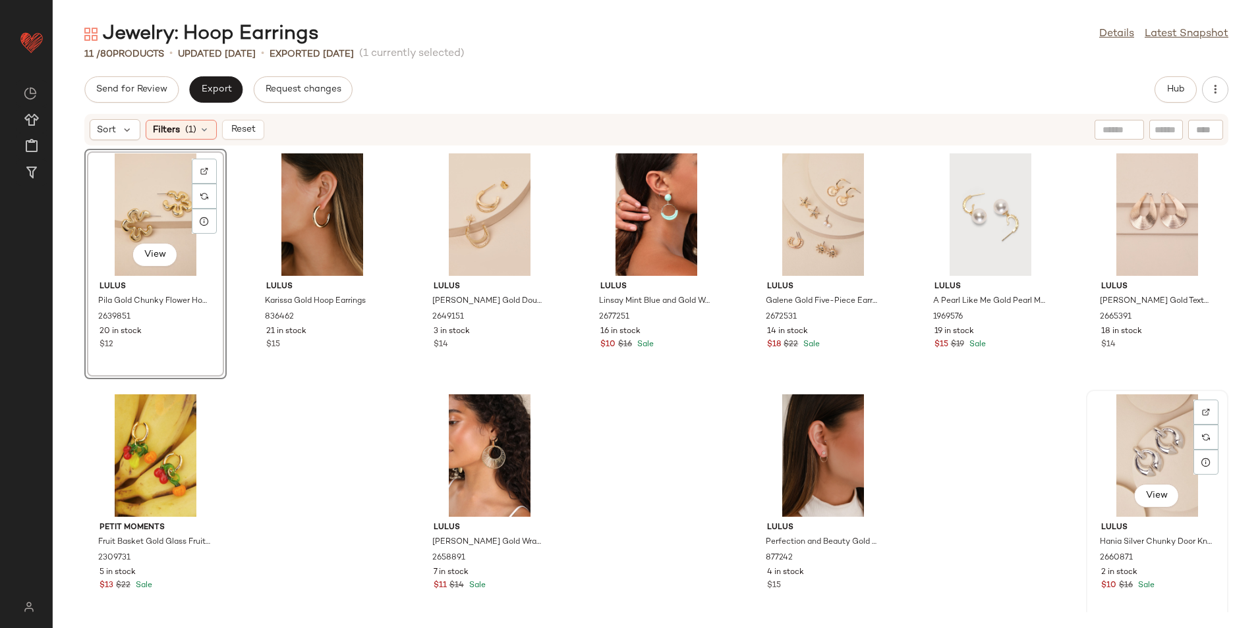
click at [1153, 455] on div "View" at bounding box center [1156, 456] width 133 height 123
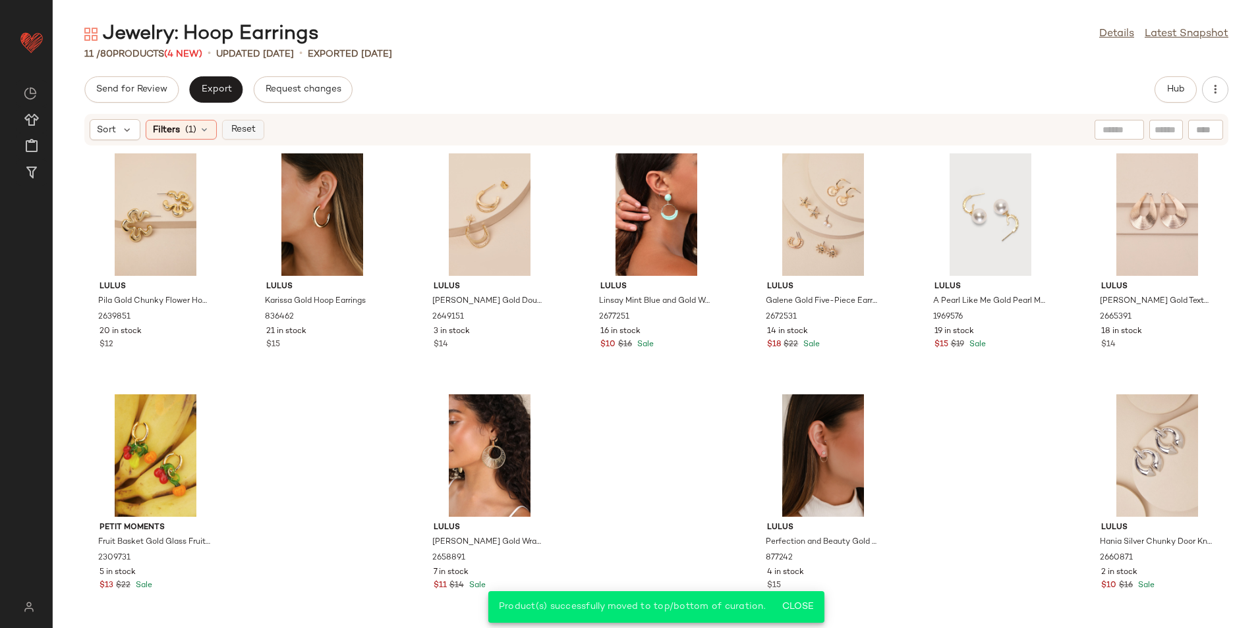
click at [234, 133] on span "Reset" at bounding box center [242, 130] width 25 height 11
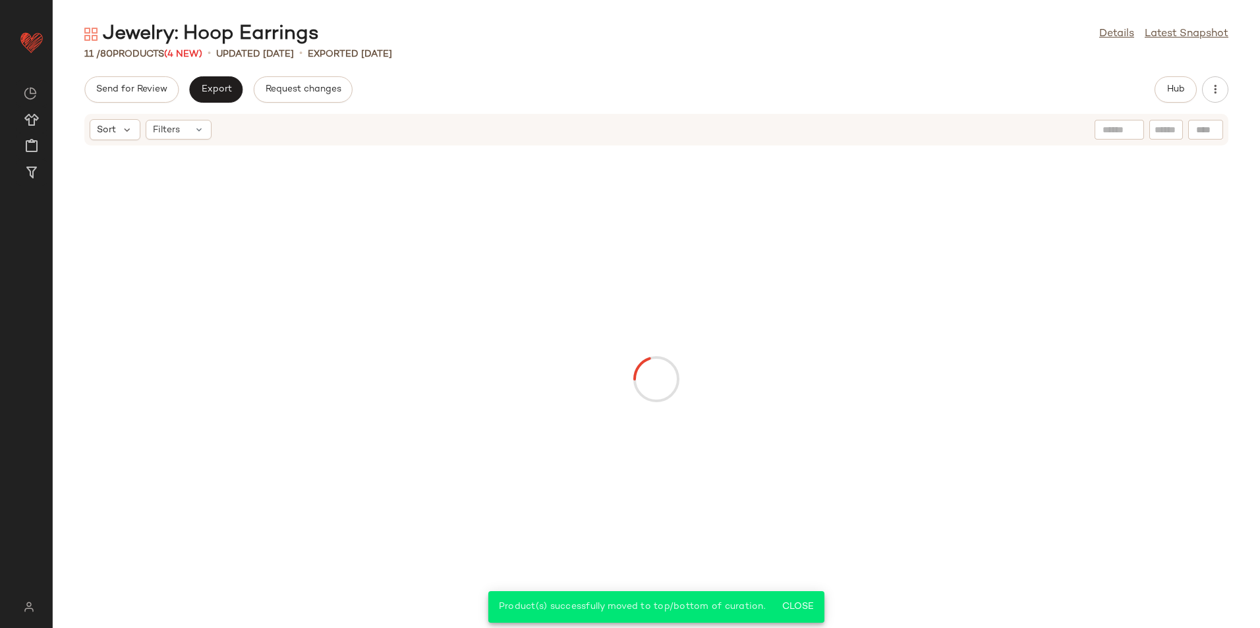
click at [524, 81] on div "Send for Review Export Request changes Hub" at bounding box center [656, 89] width 1144 height 26
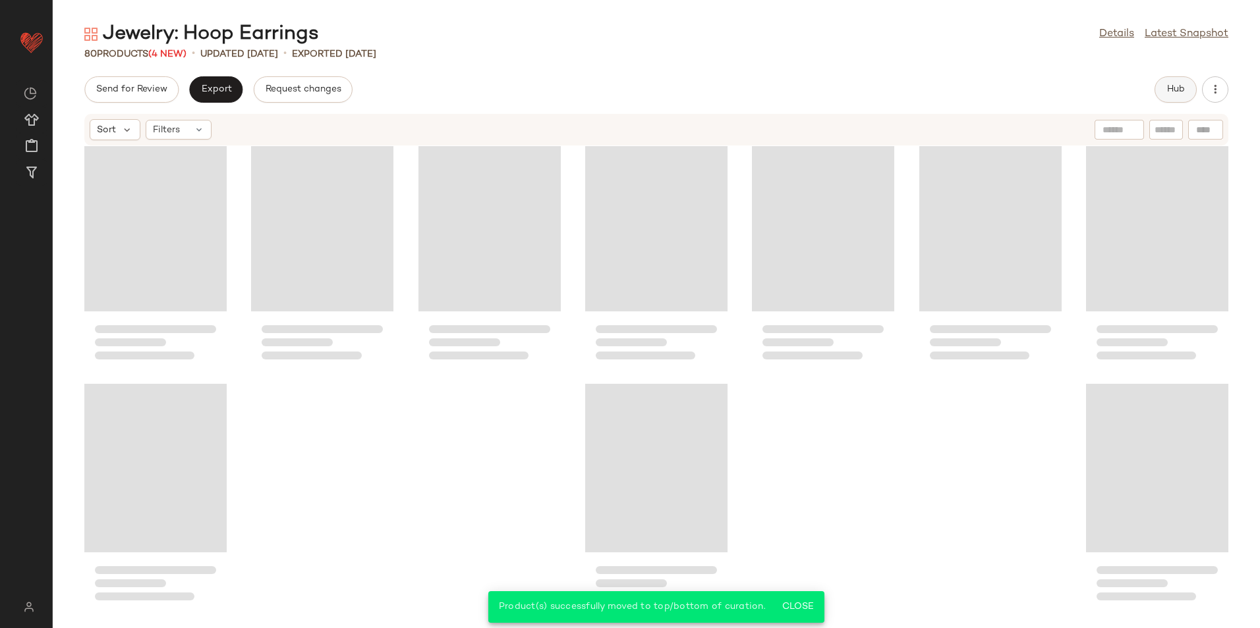
click at [1185, 86] on button "Hub" at bounding box center [1175, 89] width 42 height 26
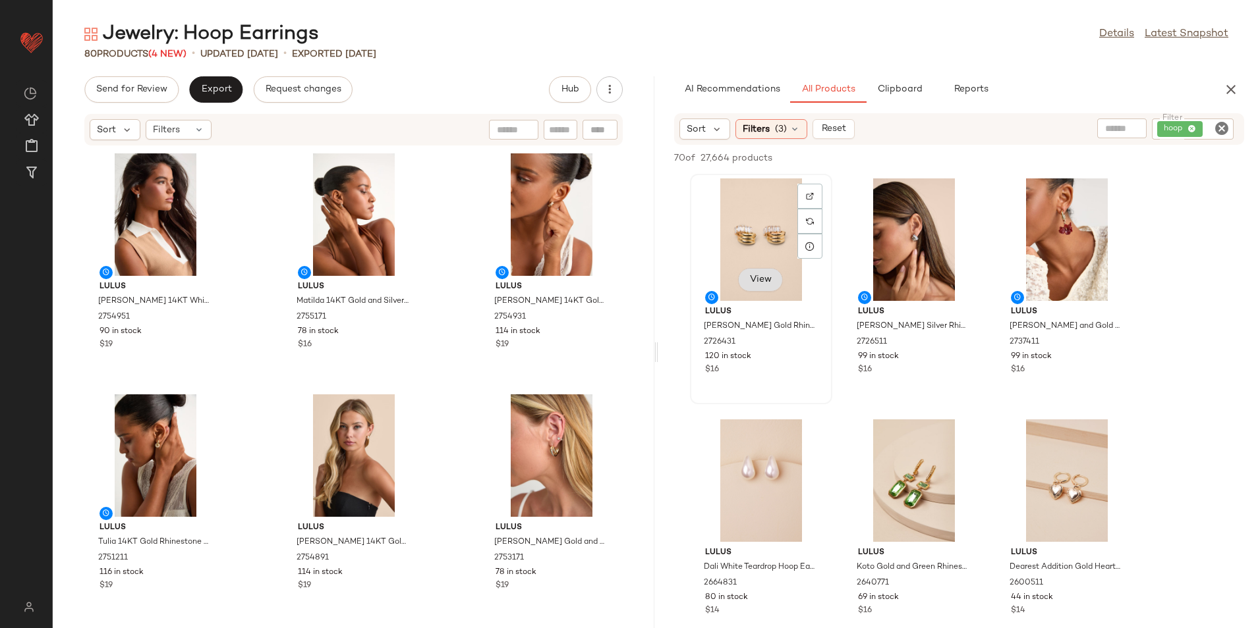
click at [759, 278] on span "View" at bounding box center [760, 280] width 22 height 11
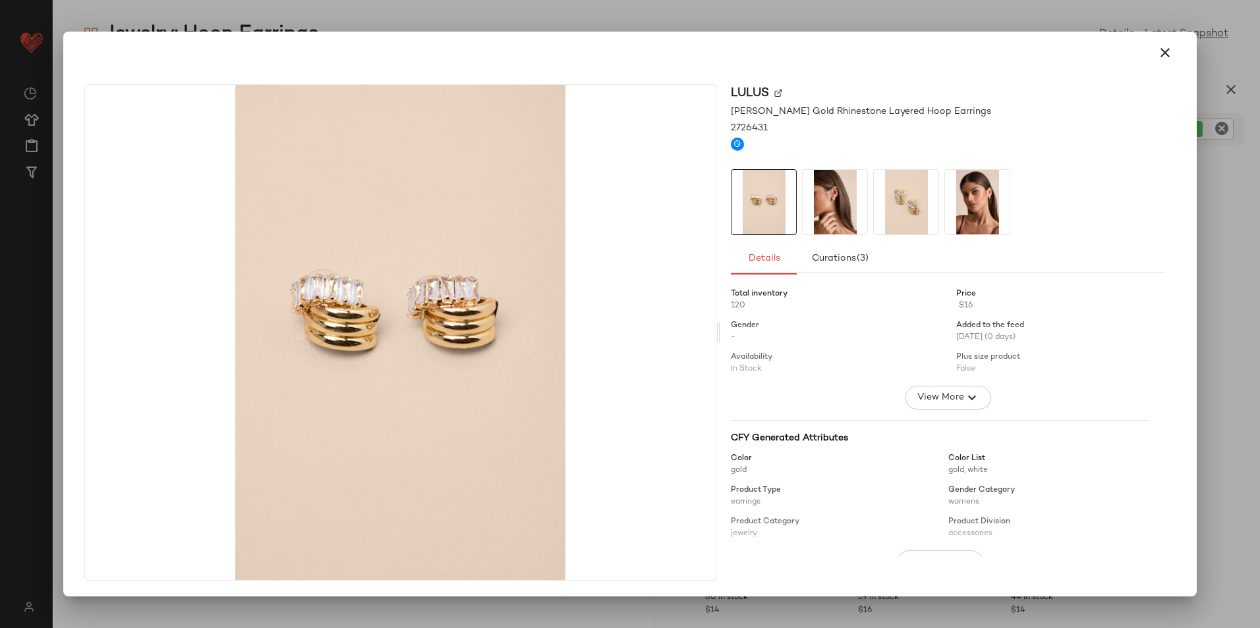
click at [813, 202] on img at bounding box center [834, 202] width 65 height 65
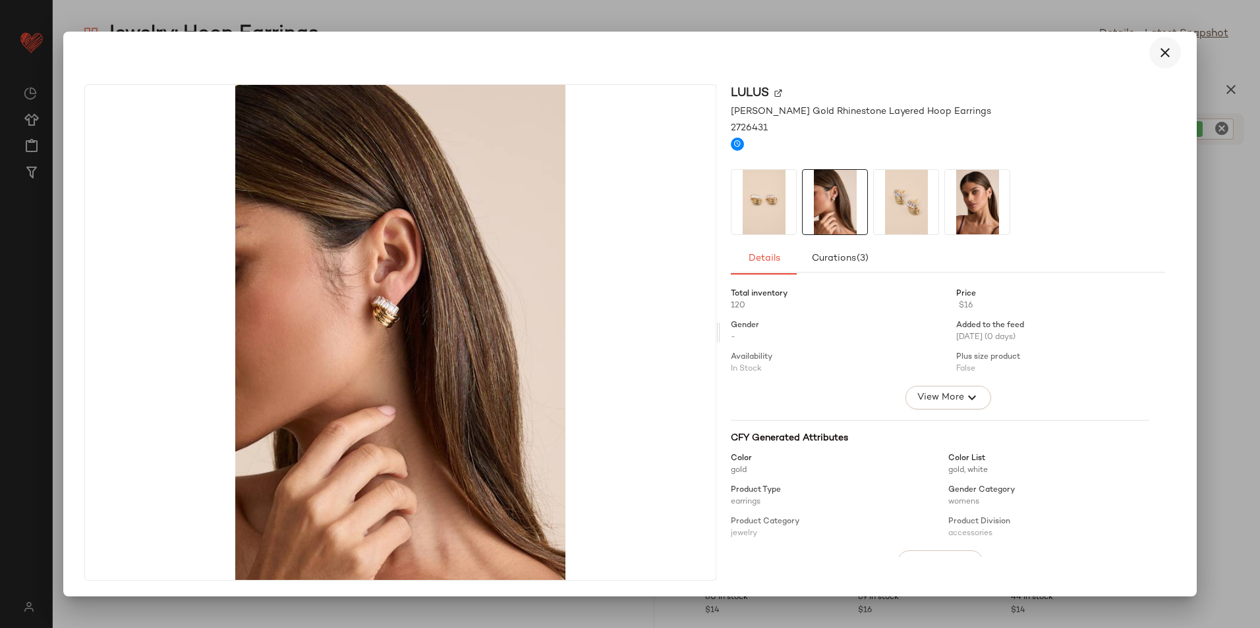
click at [1161, 57] on icon "button" at bounding box center [1165, 53] width 16 height 16
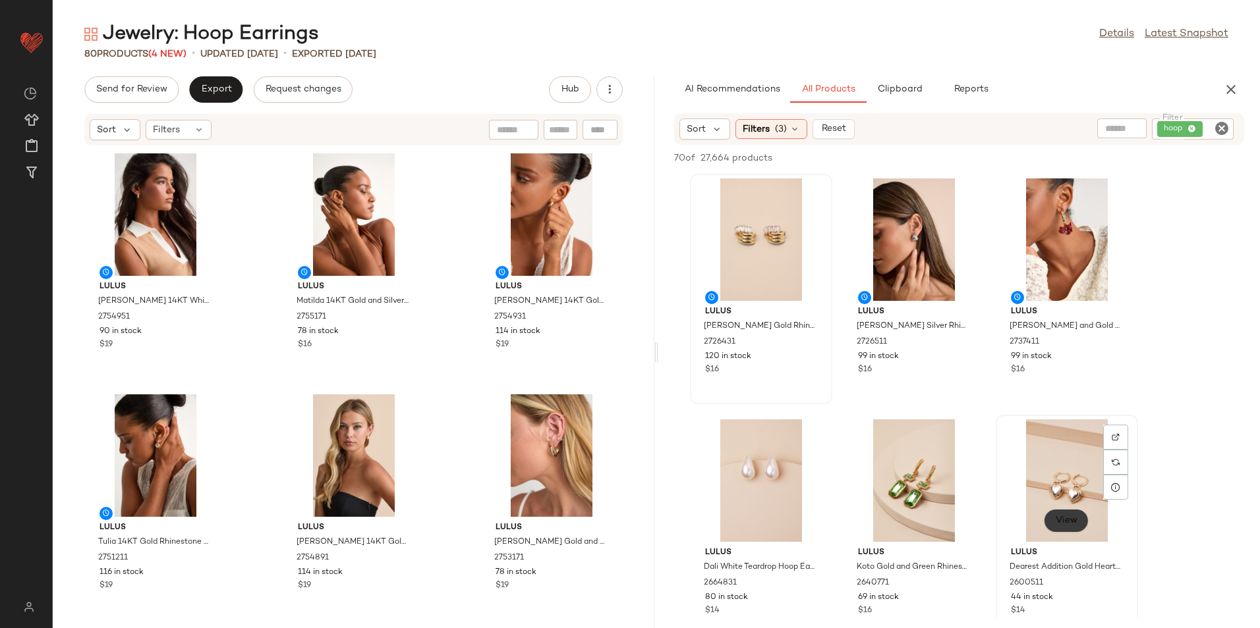
click at [1051, 513] on button "View" at bounding box center [1065, 521] width 45 height 24
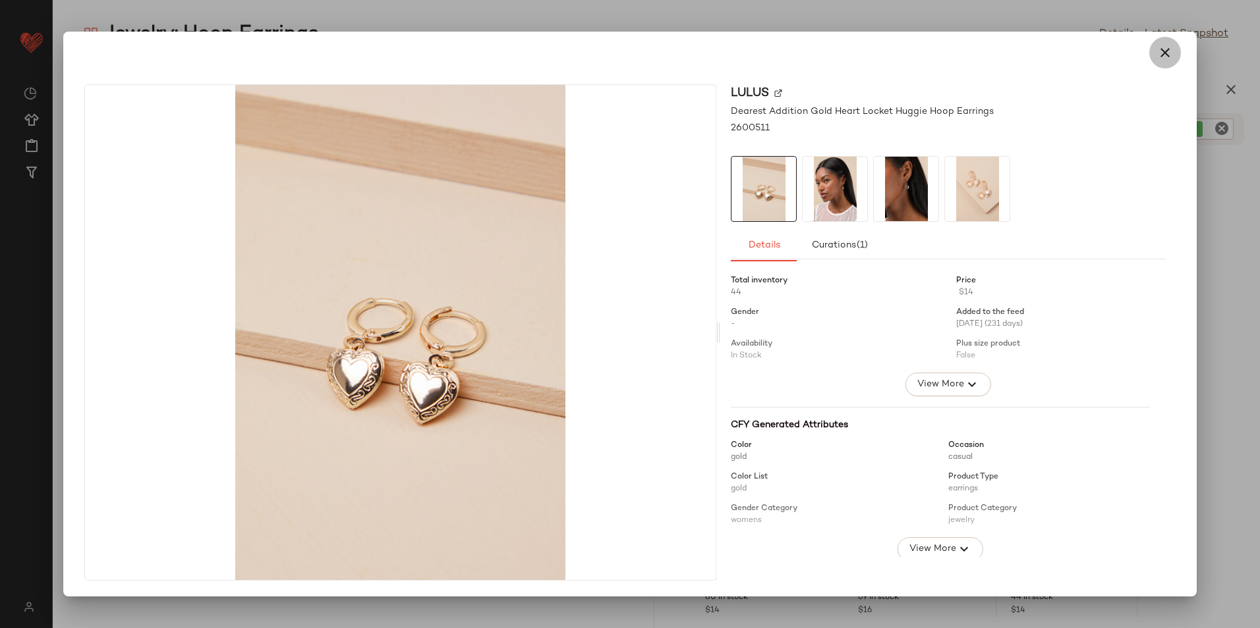
click at [1159, 49] on icon "button" at bounding box center [1165, 53] width 16 height 16
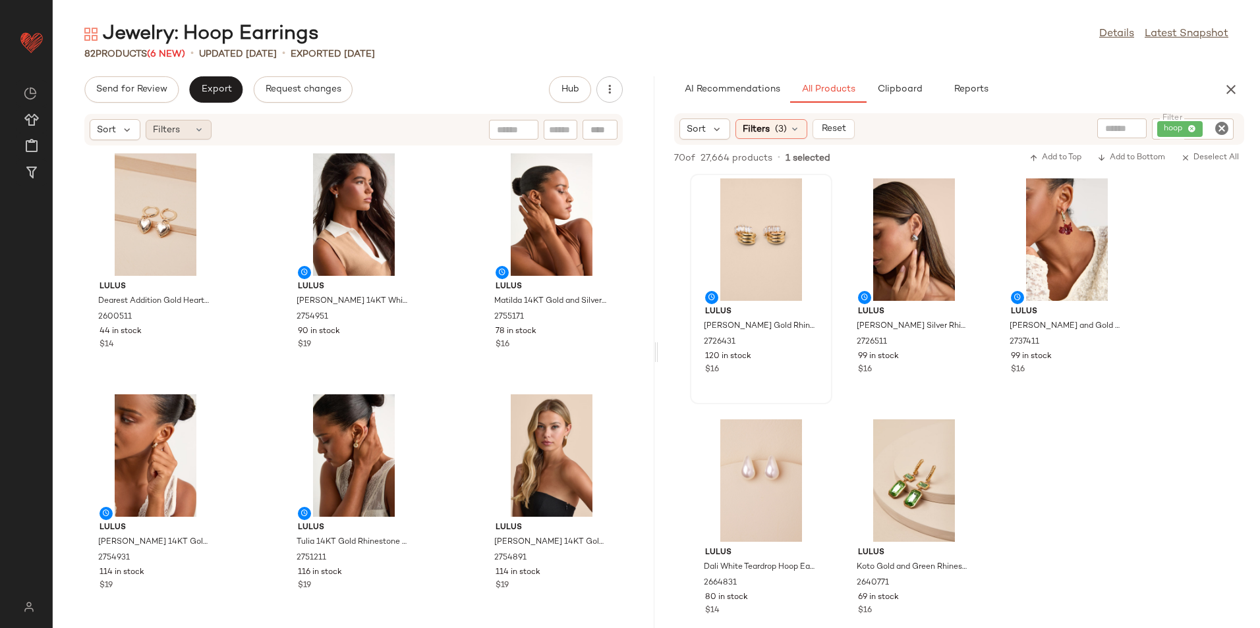
click at [173, 122] on div "Filters" at bounding box center [179, 130] width 66 height 20
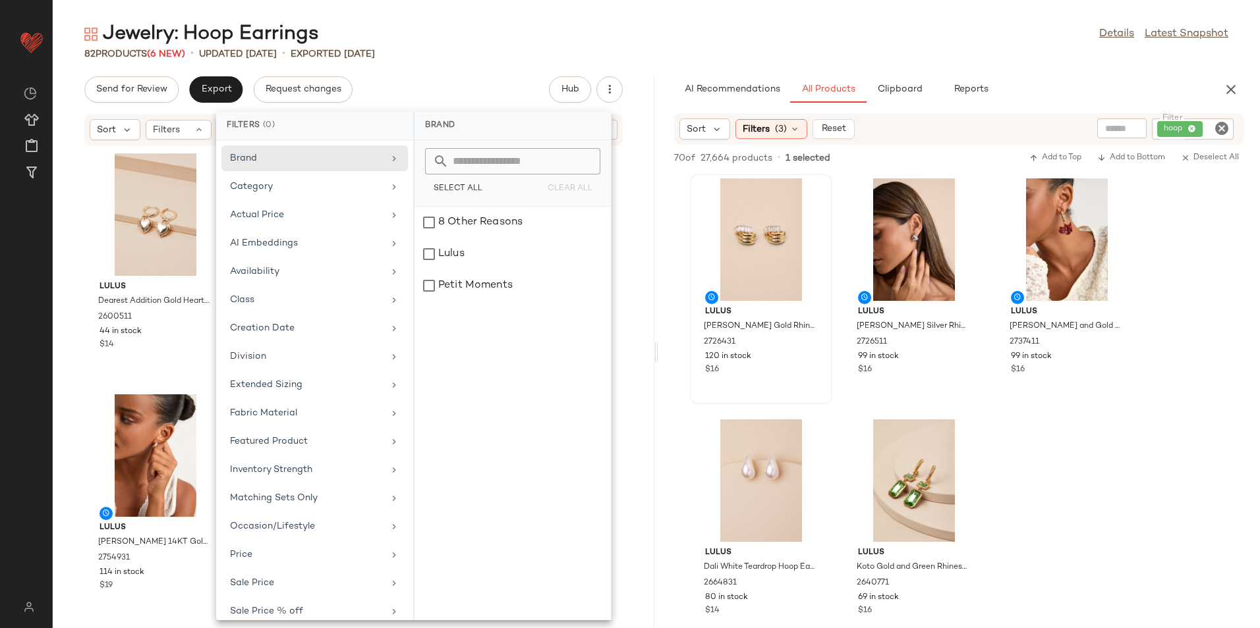
click at [483, 47] on div "Jewelry: Hoop Earrings Details Latest Snapshot" at bounding box center [656, 34] width 1207 height 26
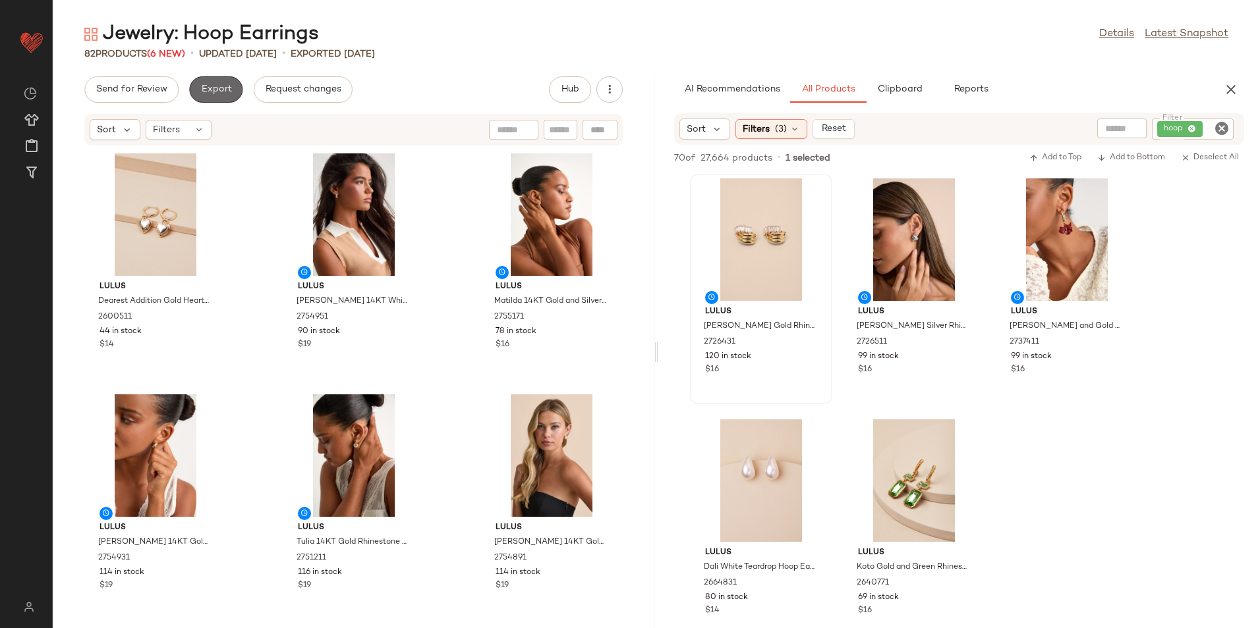
click at [190, 91] on button "Export" at bounding box center [215, 89] width 53 height 26
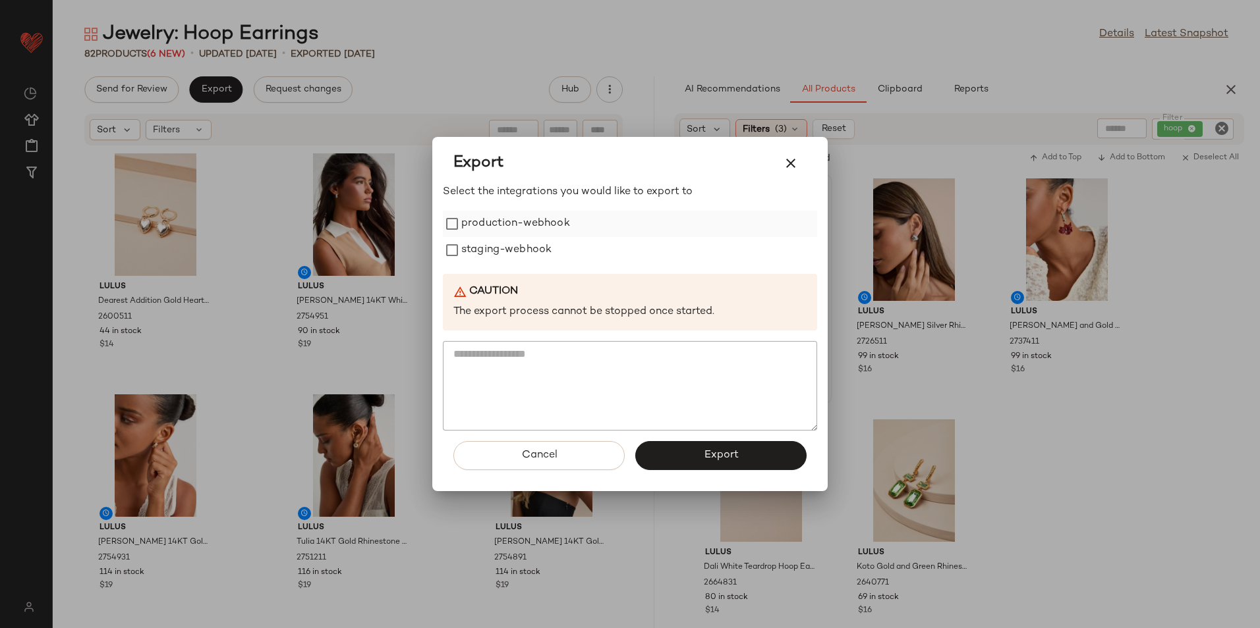
click at [542, 217] on label "production-webhook" at bounding box center [515, 224] width 109 height 26
click at [509, 252] on label "staging-webhook" at bounding box center [506, 250] width 90 height 26
click at [664, 451] on button "Export" at bounding box center [720, 455] width 171 height 29
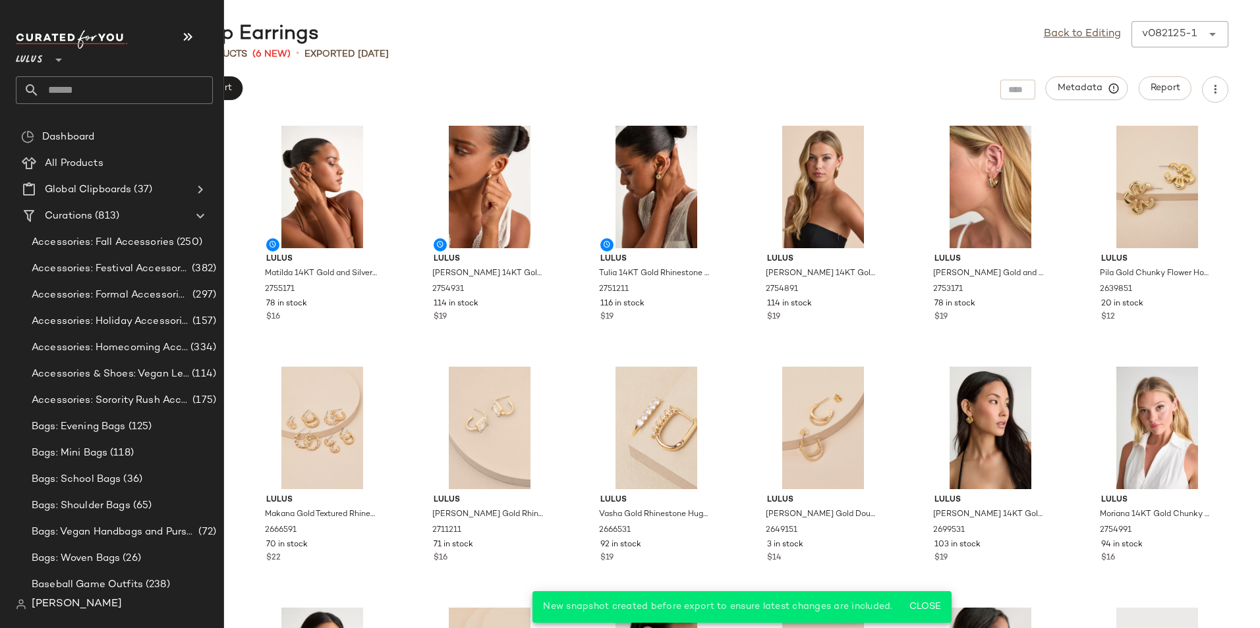
click at [86, 90] on input "text" at bounding box center [126, 90] width 173 height 28
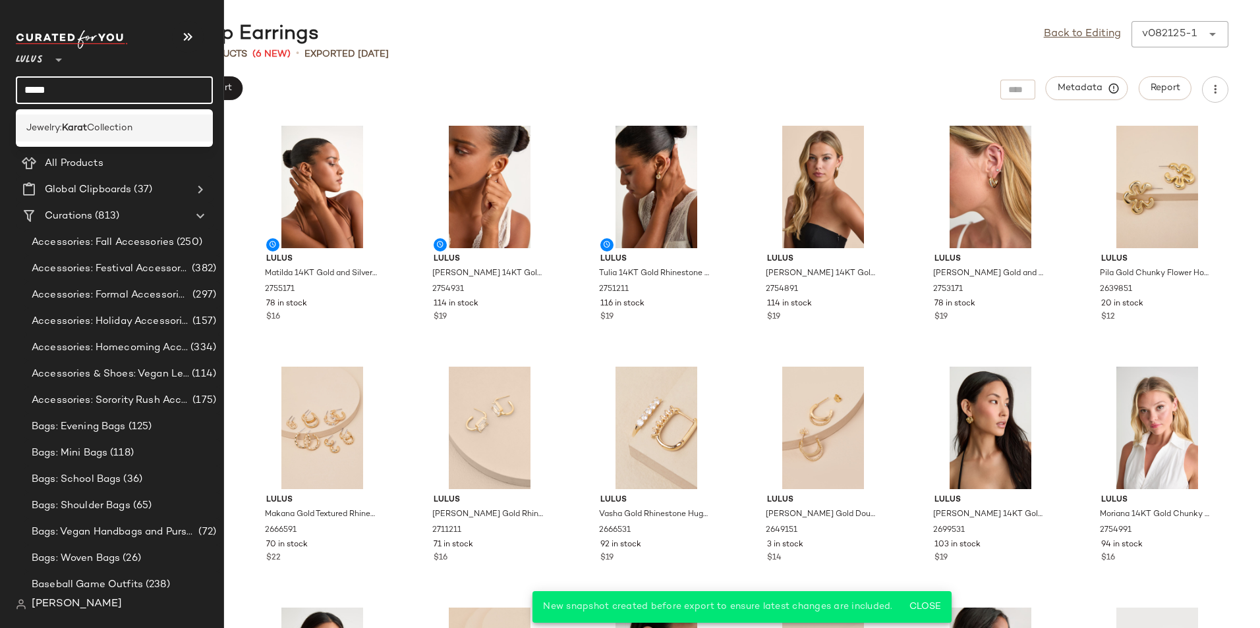
type input "*****"
click at [131, 120] on div "Jewelry: Karat Collection" at bounding box center [114, 128] width 197 height 27
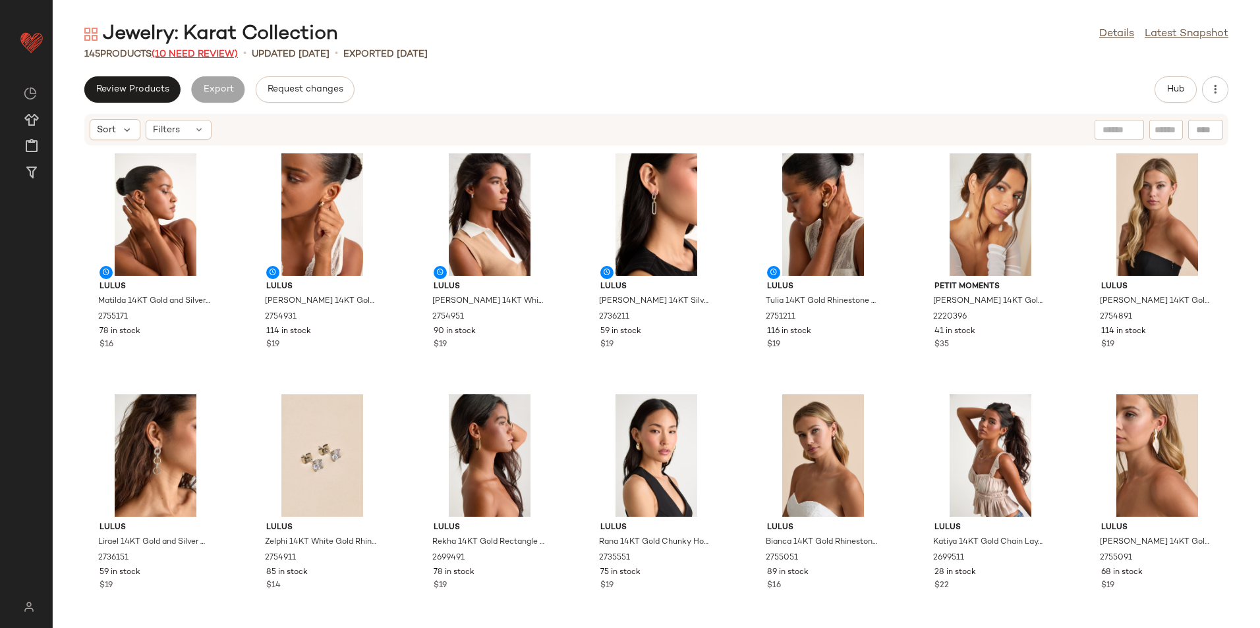
click at [189, 57] on span "(10 Need Review)" at bounding box center [195, 54] width 86 height 10
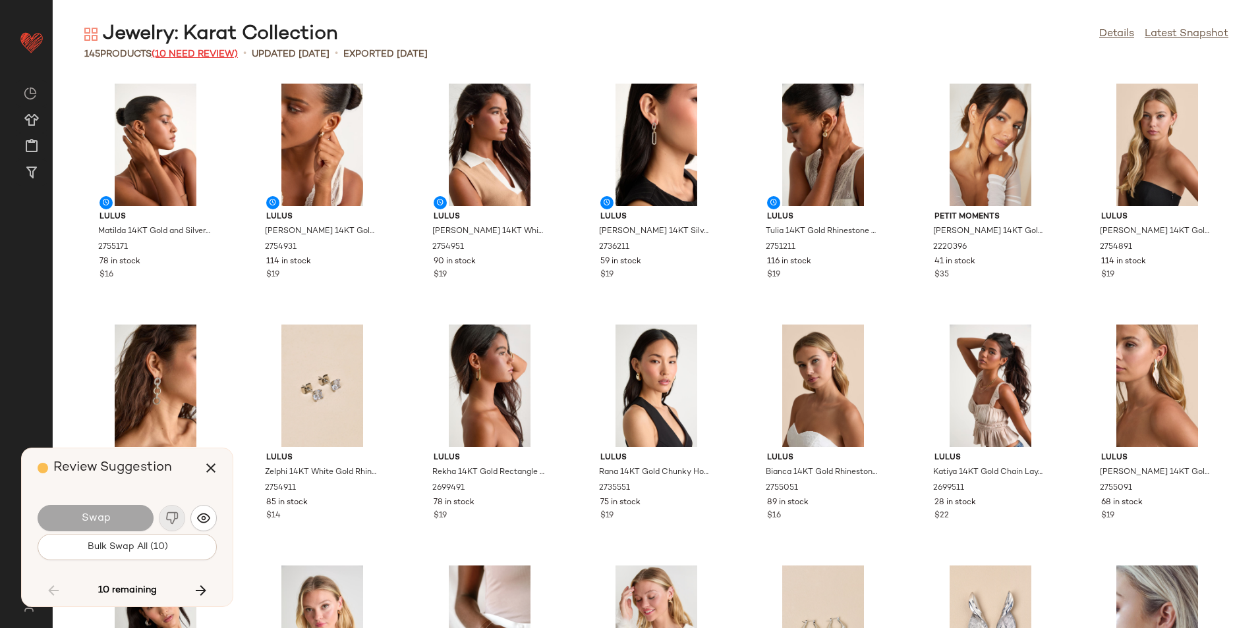
scroll to position [3858, 0]
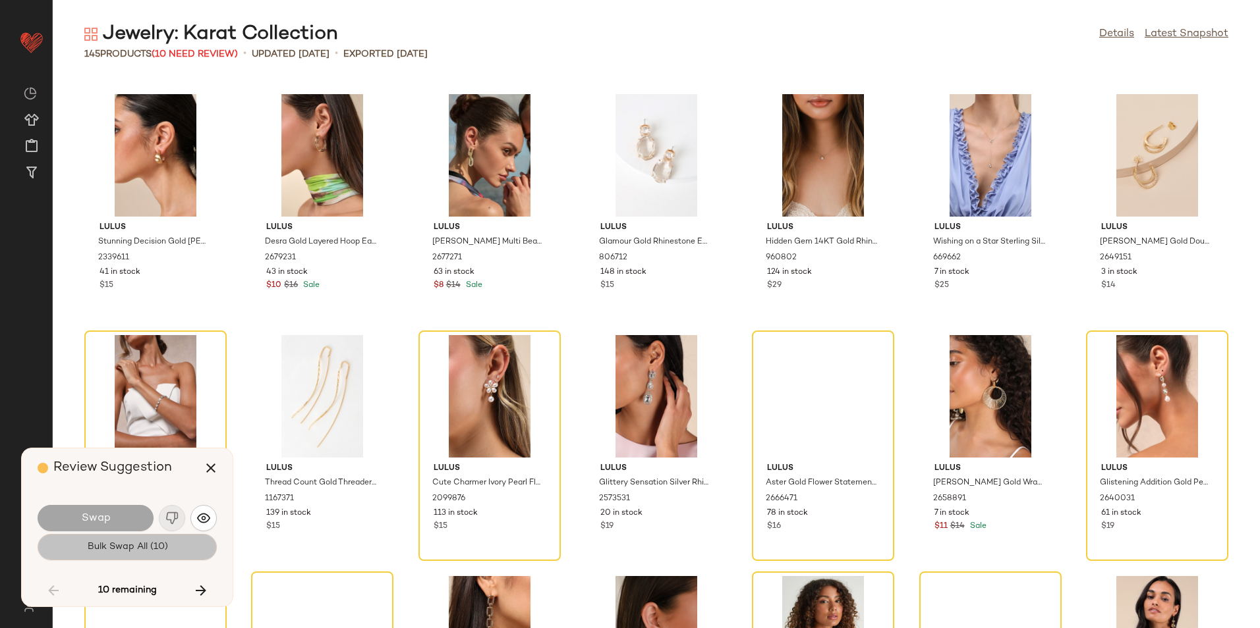
click at [179, 548] on button "Bulk Swap All (10)" at bounding box center [127, 547] width 179 height 26
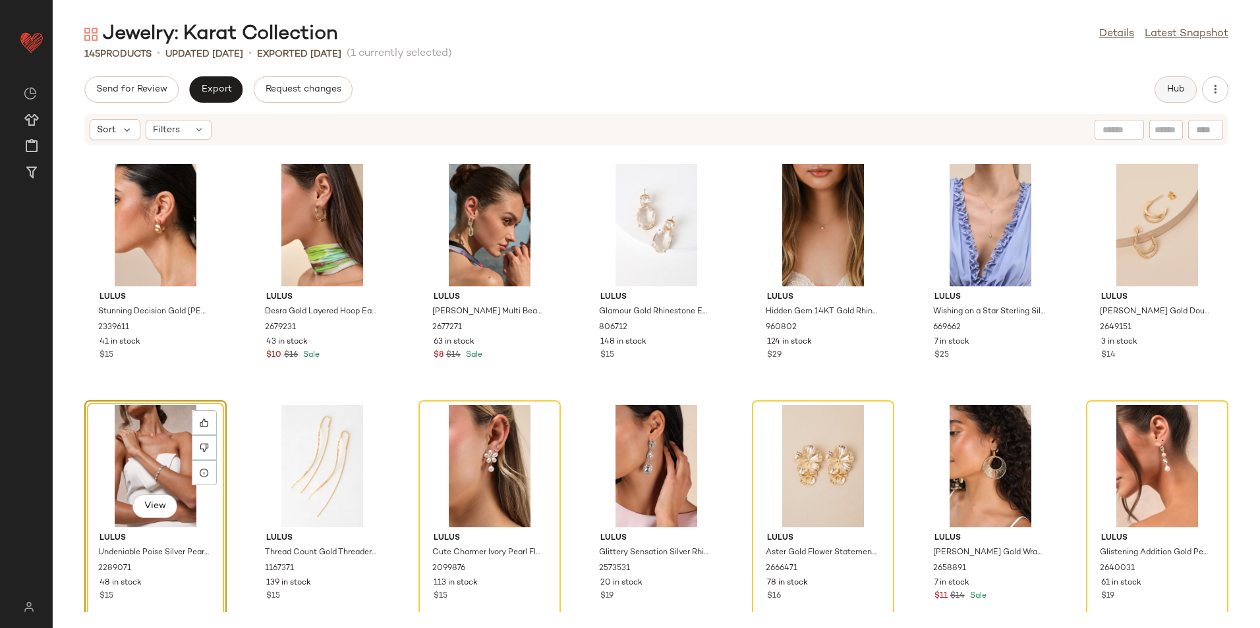
click at [1191, 84] on button "Hub" at bounding box center [1175, 89] width 42 height 26
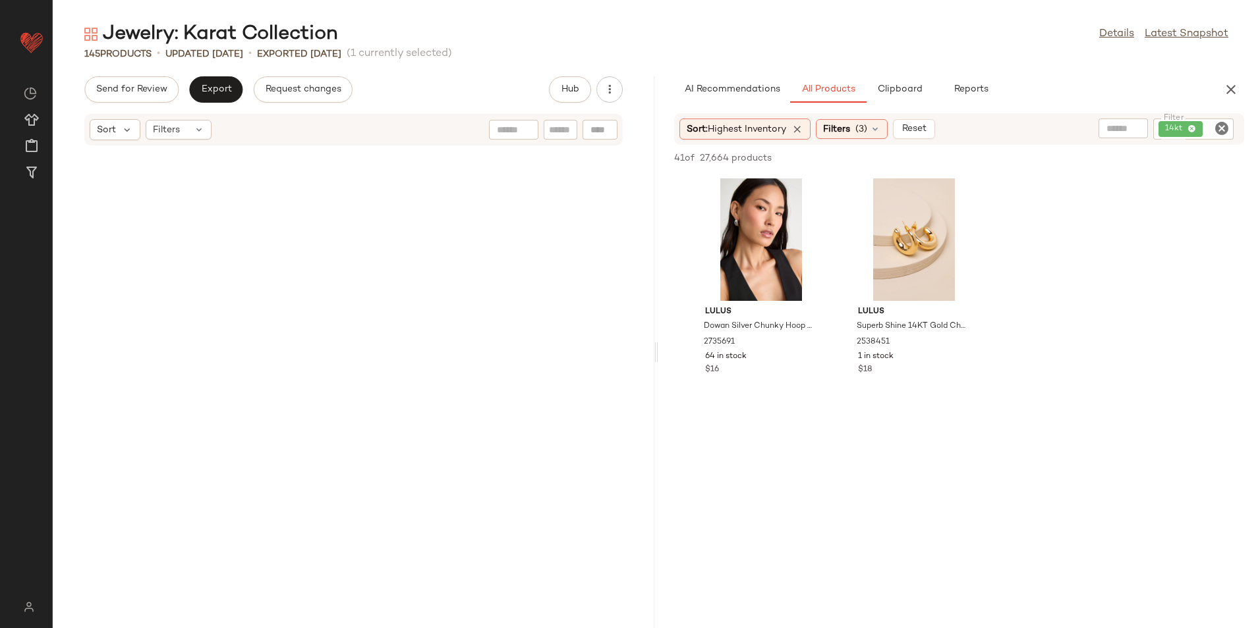
scroll to position [8921, 0]
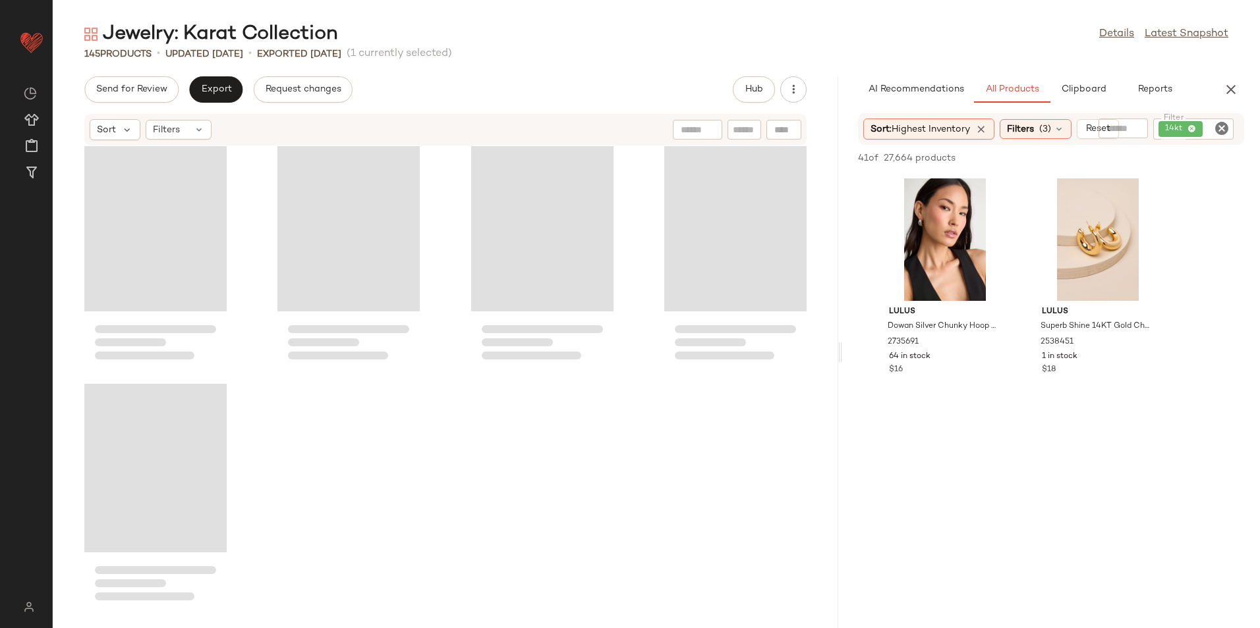
drag, startPoint x: 653, startPoint y: 350, endPoint x: 1007, endPoint y: 350, distance: 353.1
click at [1007, 350] on div "Jewelry: Karat Collection Details Latest Snapshot 145 Products • updated Aug 21…" at bounding box center [656, 324] width 1207 height 607
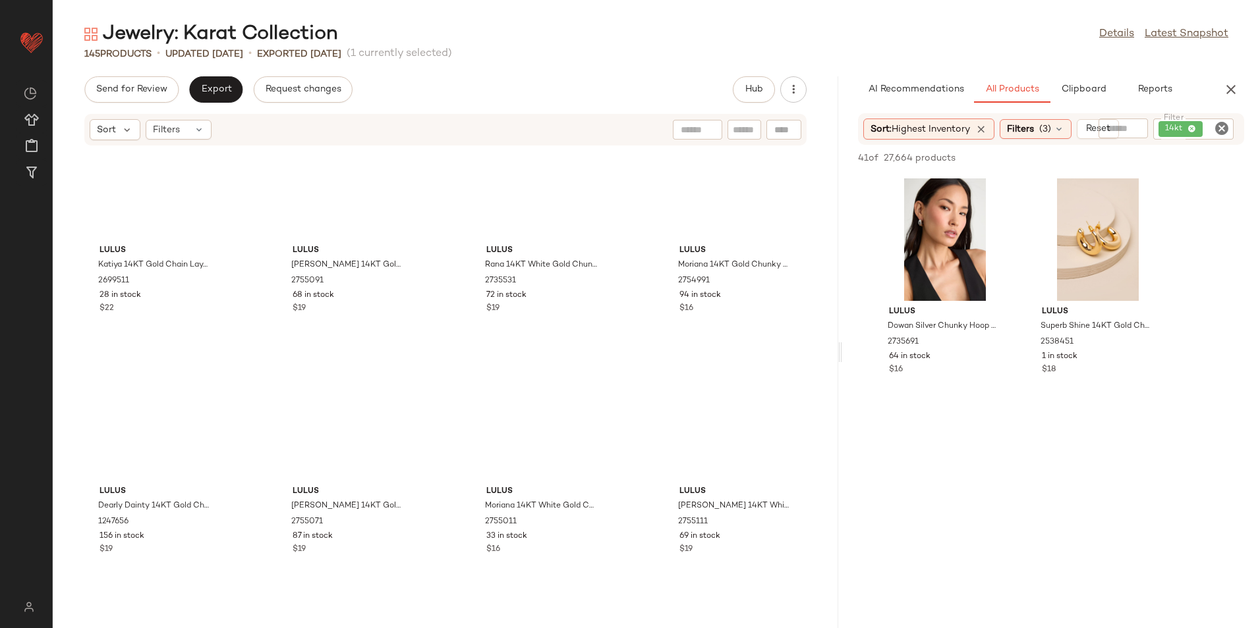
scroll to position [0, 0]
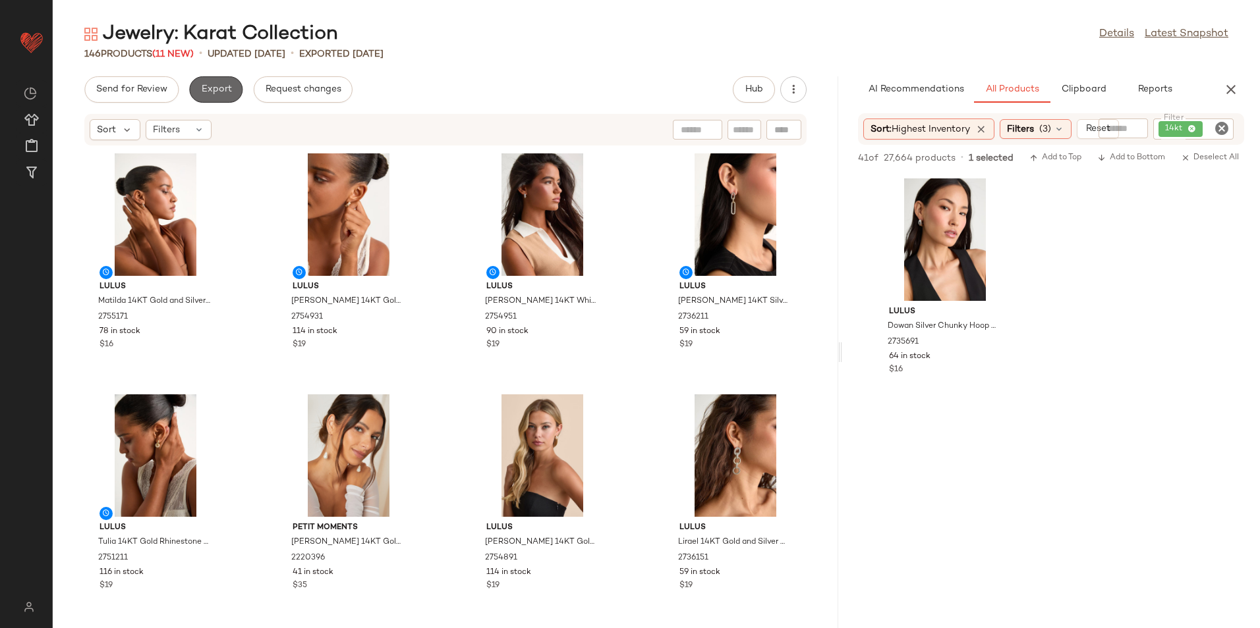
click at [223, 92] on span "Export" at bounding box center [215, 89] width 31 height 11
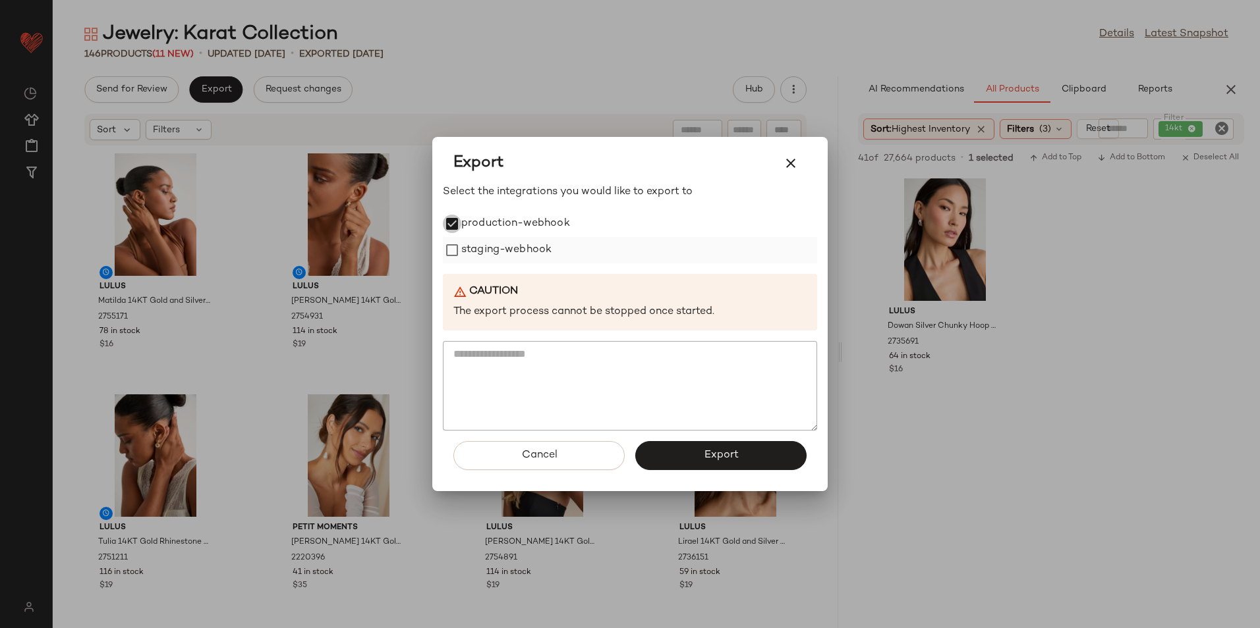
click at [464, 252] on label "staging-webhook" at bounding box center [506, 250] width 90 height 26
click at [683, 442] on button "Export" at bounding box center [720, 455] width 171 height 29
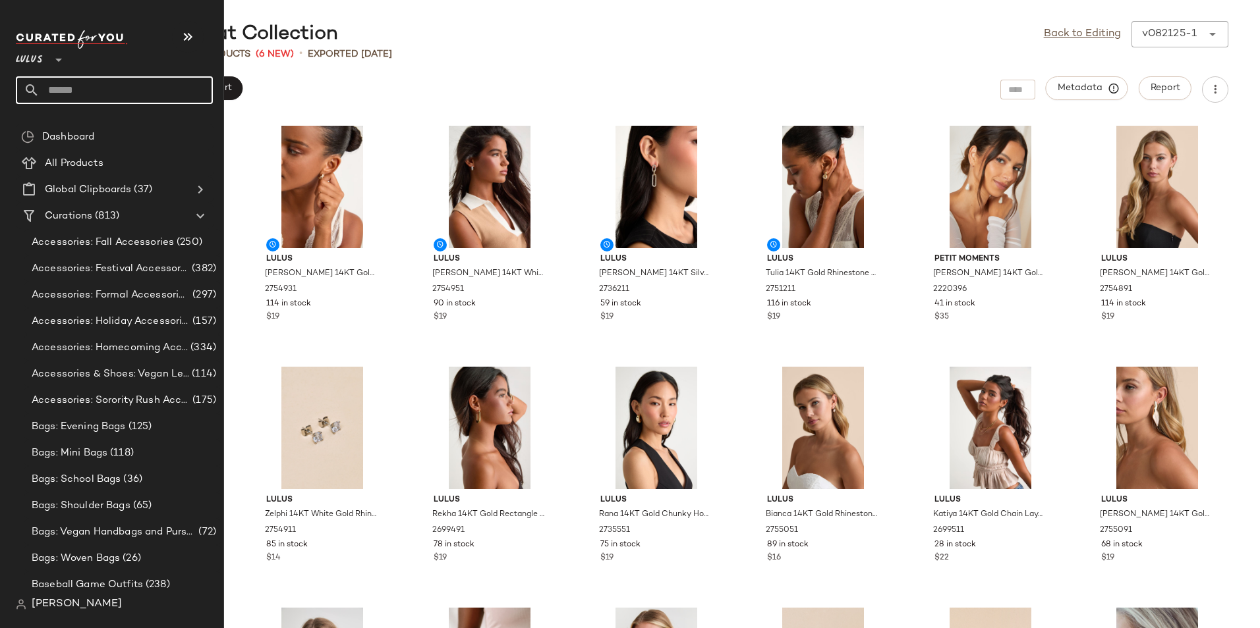
click at [76, 93] on input "text" at bounding box center [126, 90] width 173 height 28
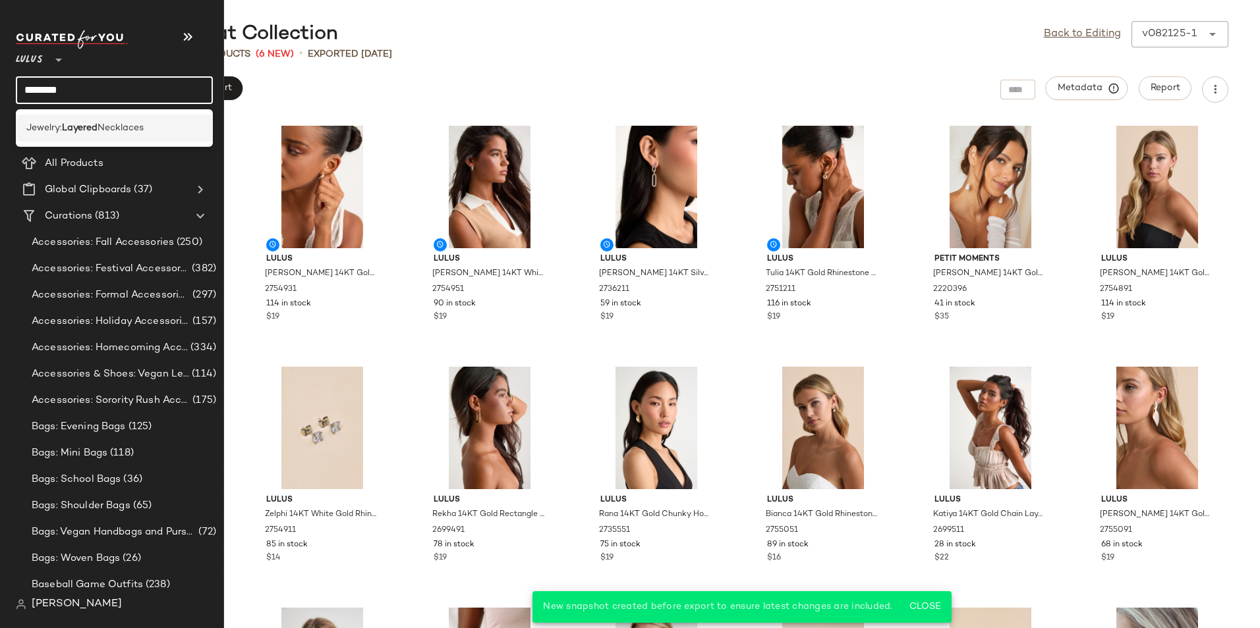
type input "*******"
click at [117, 128] on span "Necklaces" at bounding box center [120, 128] width 46 height 14
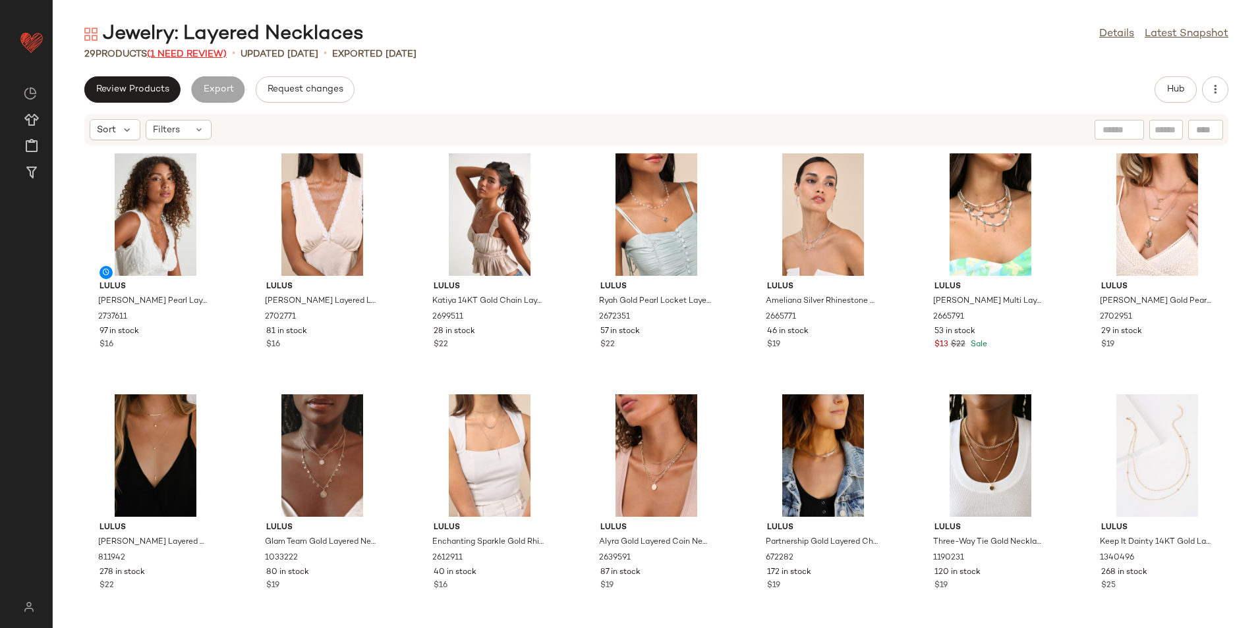
click at [190, 51] on span "(1 Need Review)" at bounding box center [187, 54] width 80 height 10
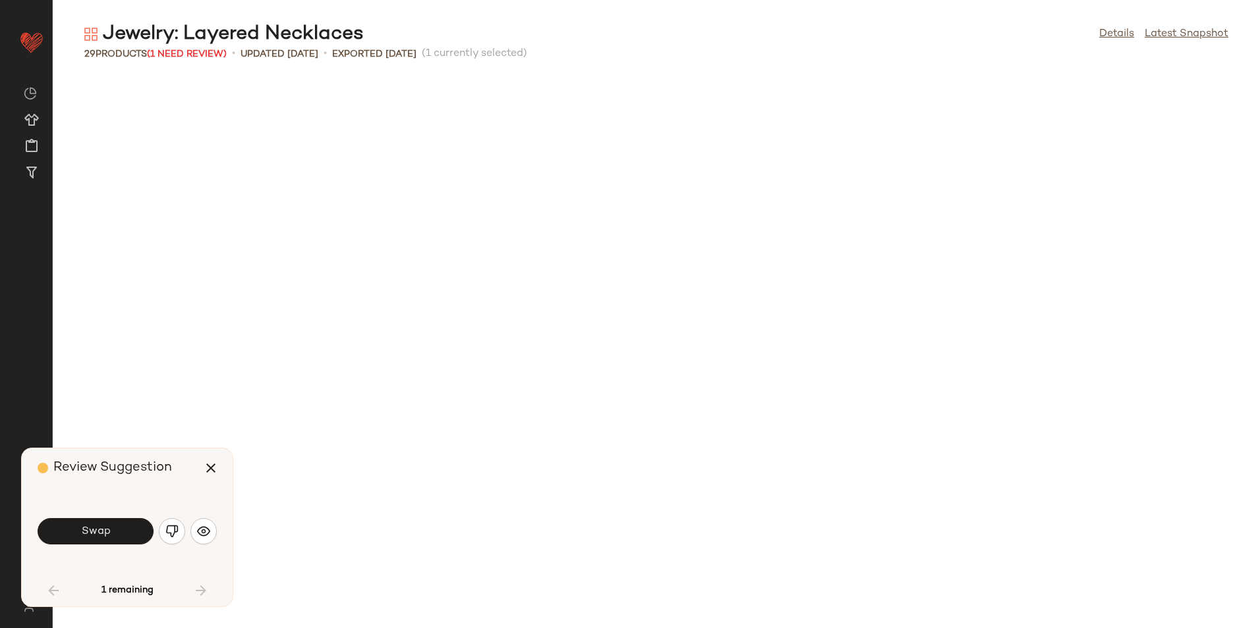
scroll to position [656, 0]
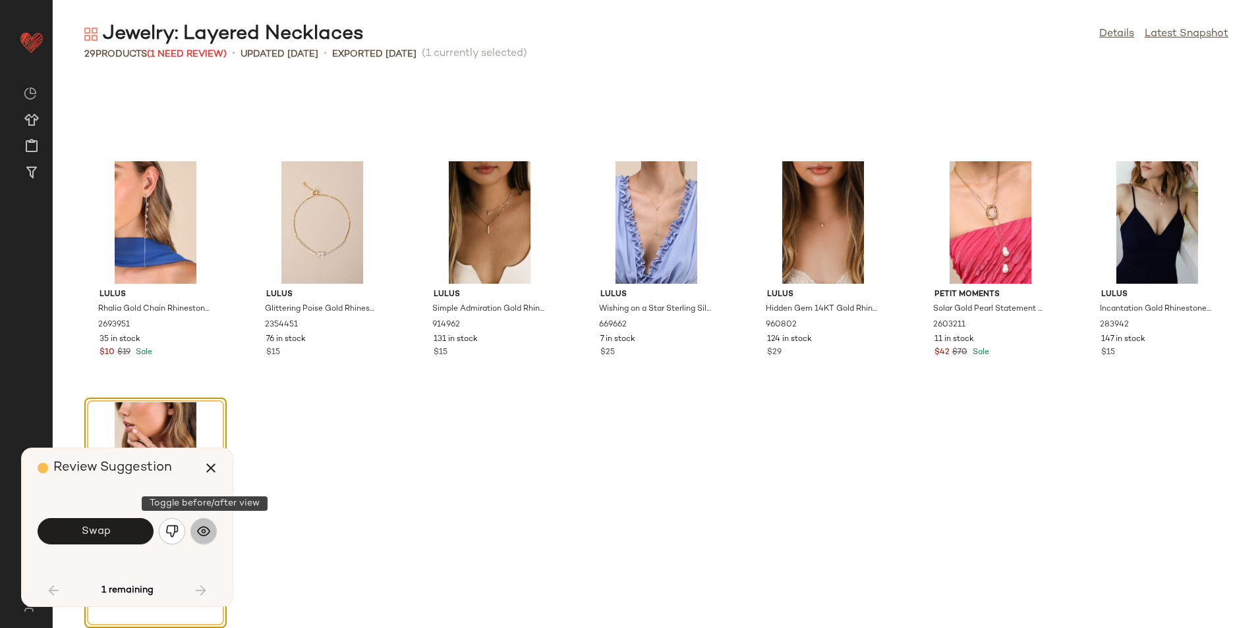
click at [213, 538] on button "button" at bounding box center [203, 531] width 26 height 26
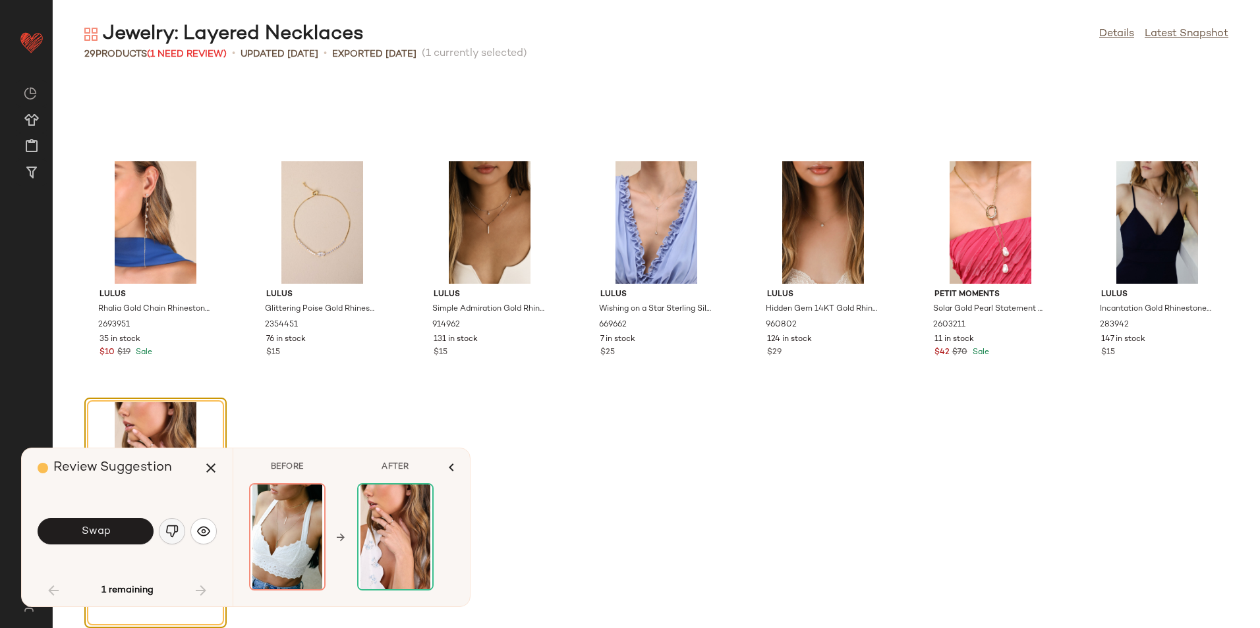
click at [176, 530] on img "button" at bounding box center [171, 531] width 13 height 13
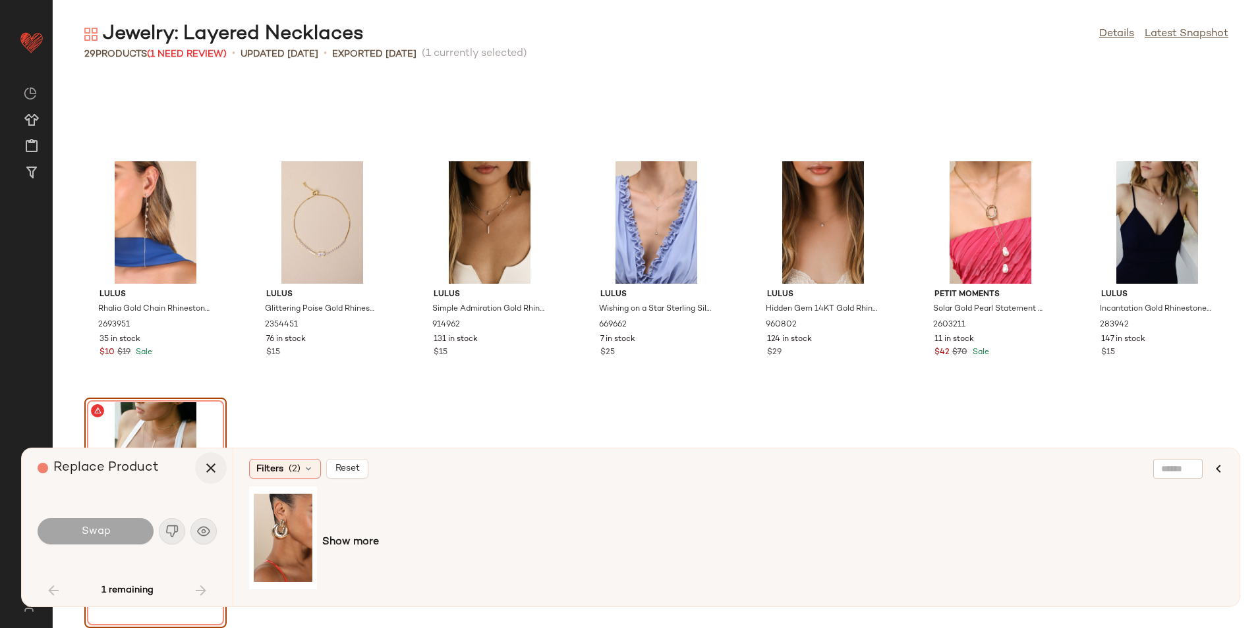
click at [210, 472] on icon "button" at bounding box center [211, 468] width 16 height 16
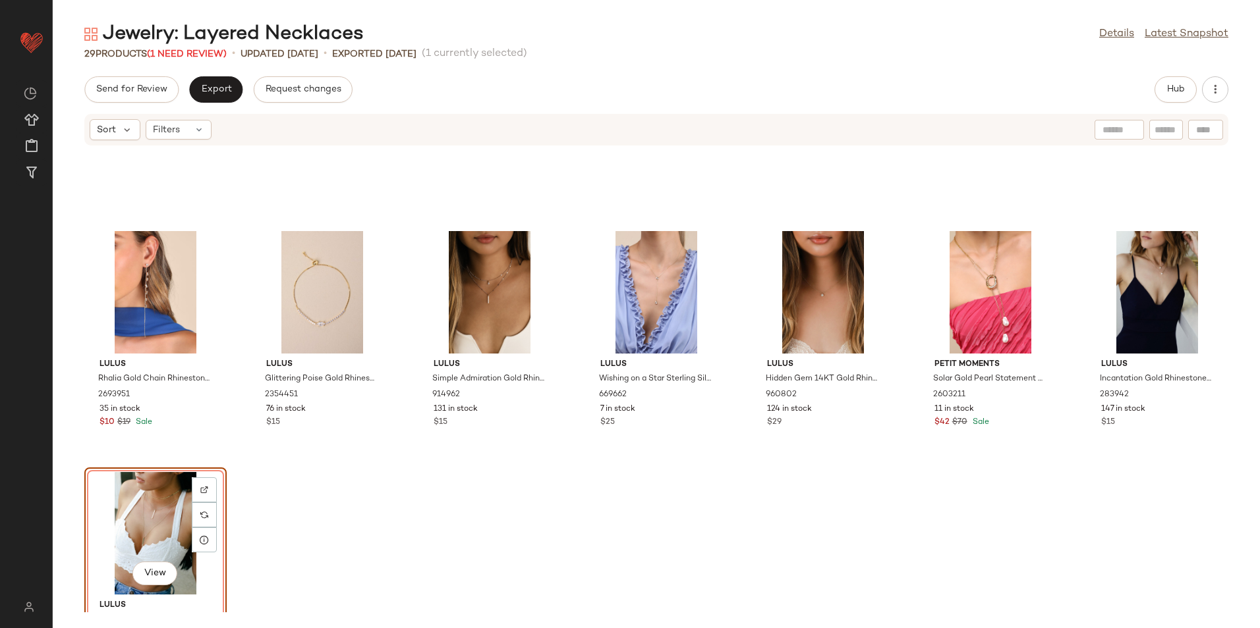
click at [151, 519] on div "View" at bounding box center [155, 533] width 133 height 123
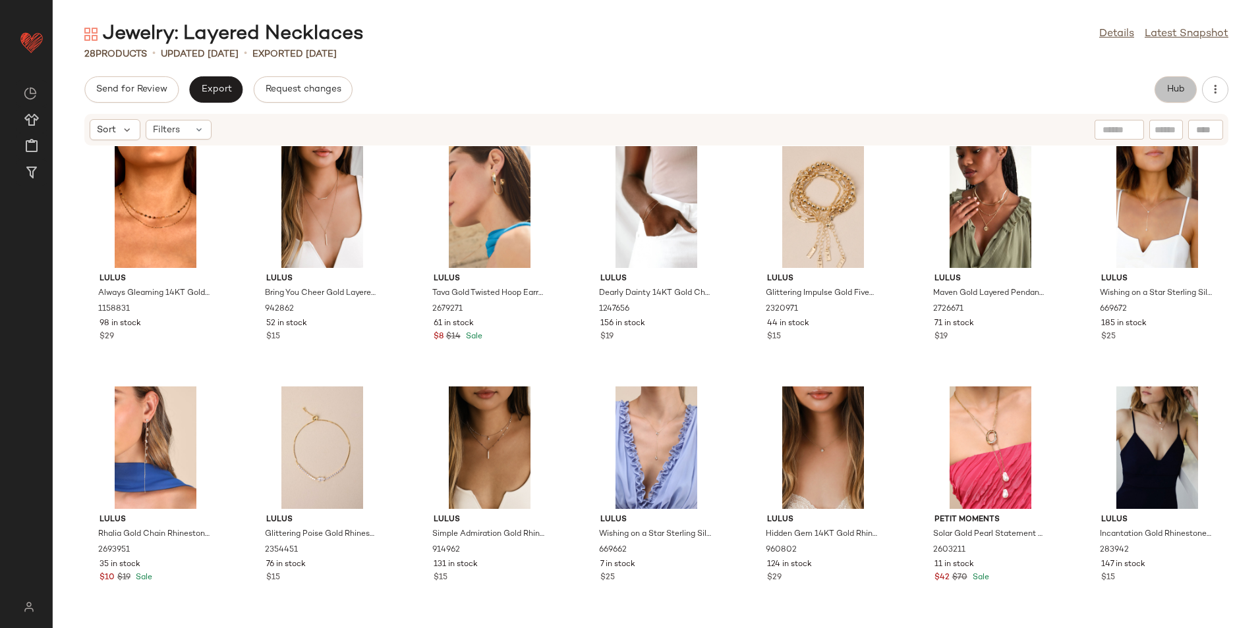
click at [1170, 83] on button "Hub" at bounding box center [1175, 89] width 42 height 26
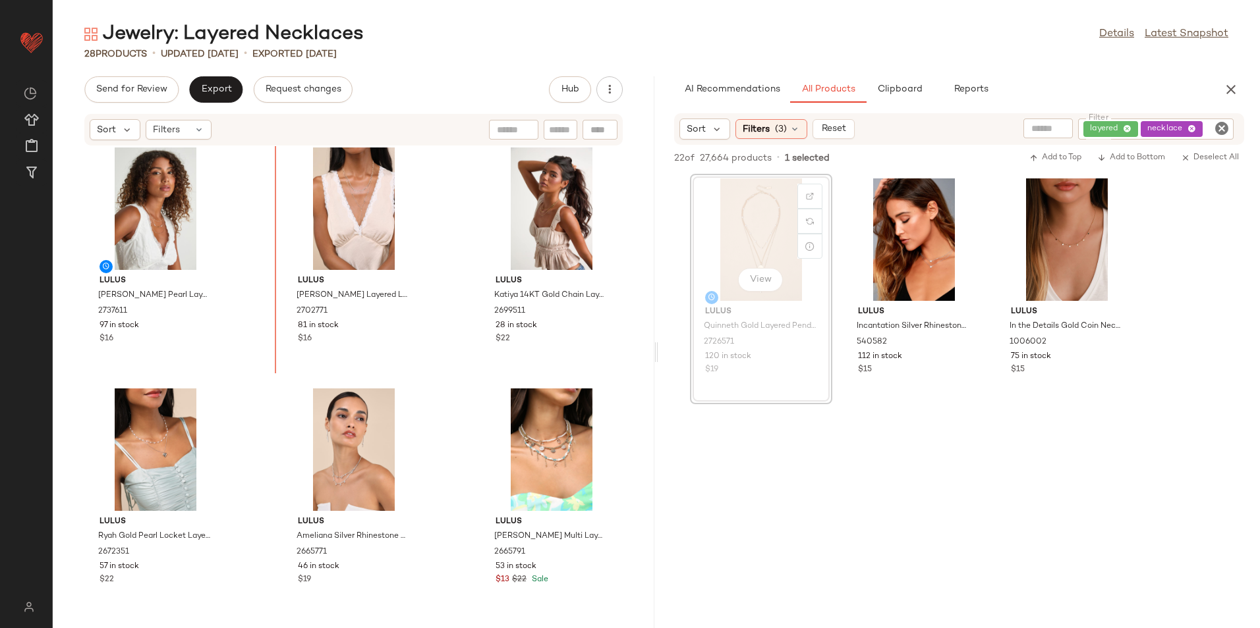
scroll to position [0, 0]
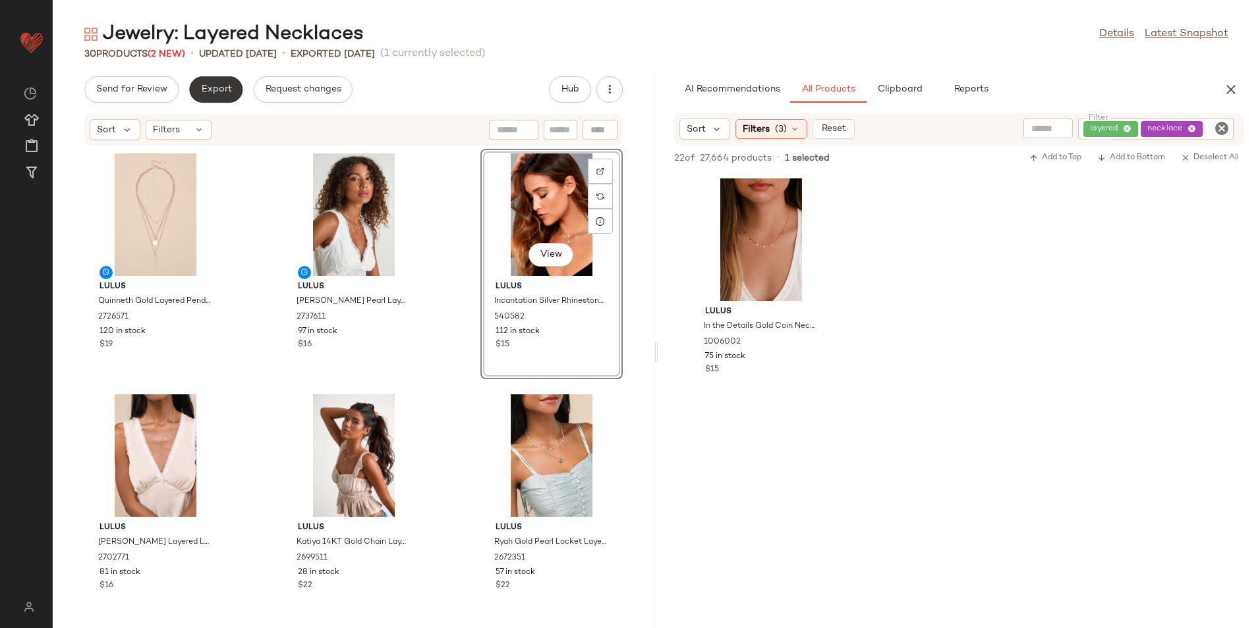
click at [235, 93] on button "Export" at bounding box center [215, 89] width 53 height 26
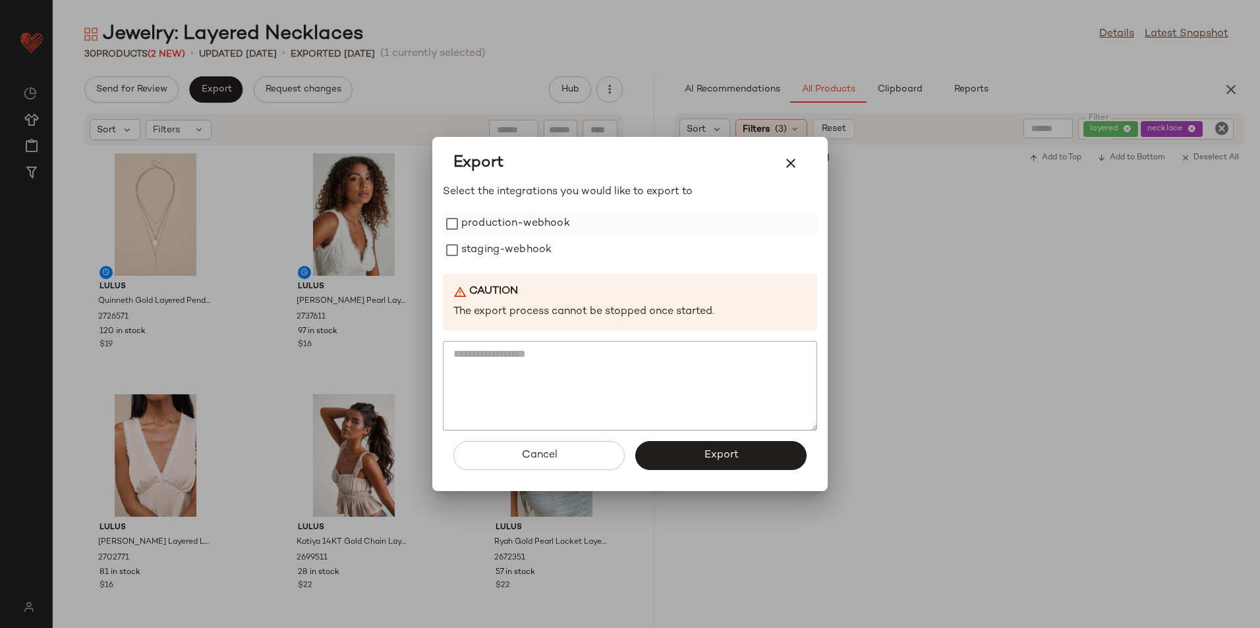
click at [530, 224] on label "production-webhook" at bounding box center [515, 224] width 109 height 26
drag, startPoint x: 522, startPoint y: 241, endPoint x: 562, endPoint y: 304, distance: 74.4
click at [522, 242] on label "staging-webhook" at bounding box center [506, 250] width 90 height 26
click at [656, 456] on button "Export" at bounding box center [720, 455] width 171 height 29
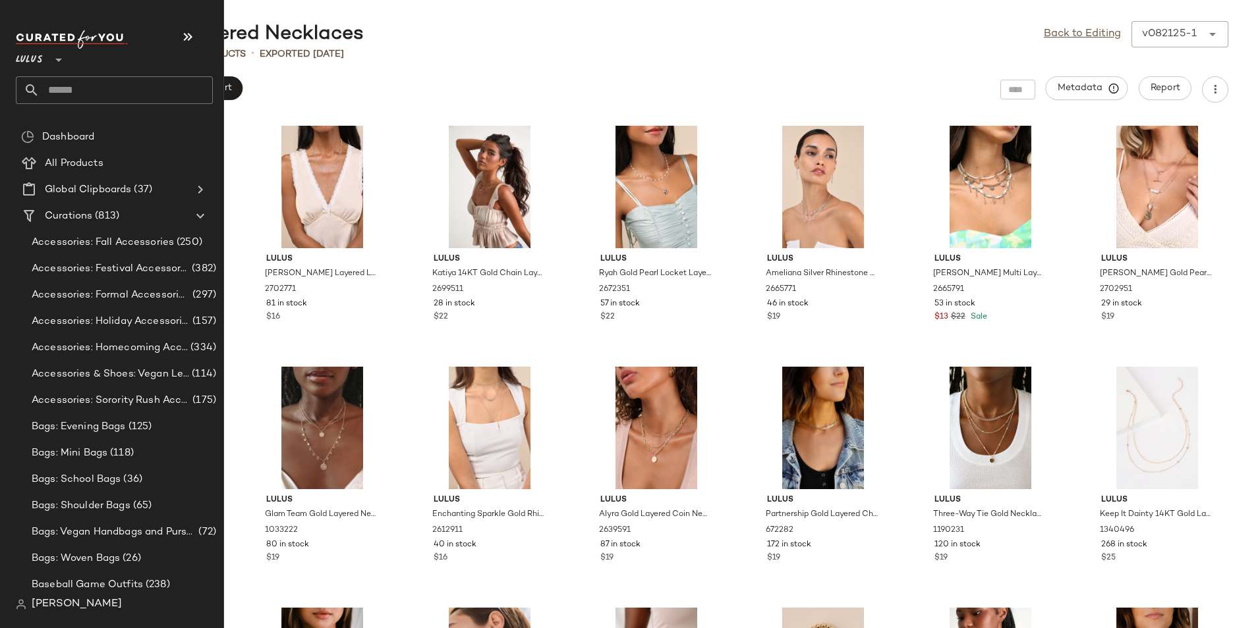
click at [84, 88] on input "text" at bounding box center [126, 90] width 173 height 28
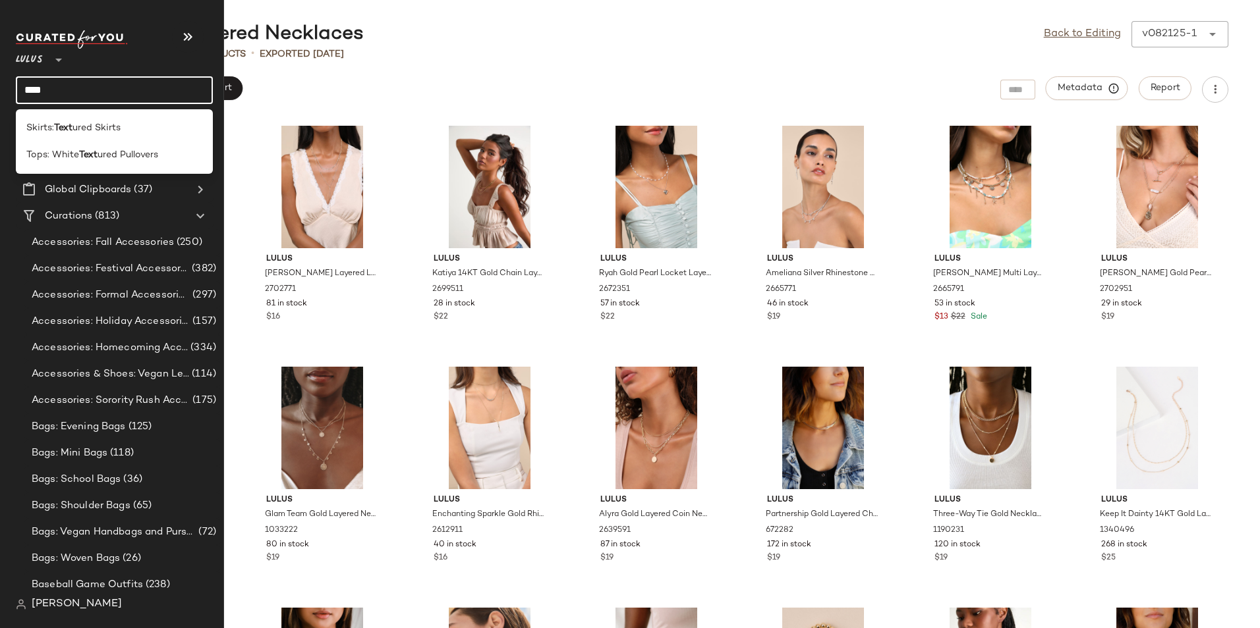
type input "****"
